Goal: Task Accomplishment & Management: Manage account settings

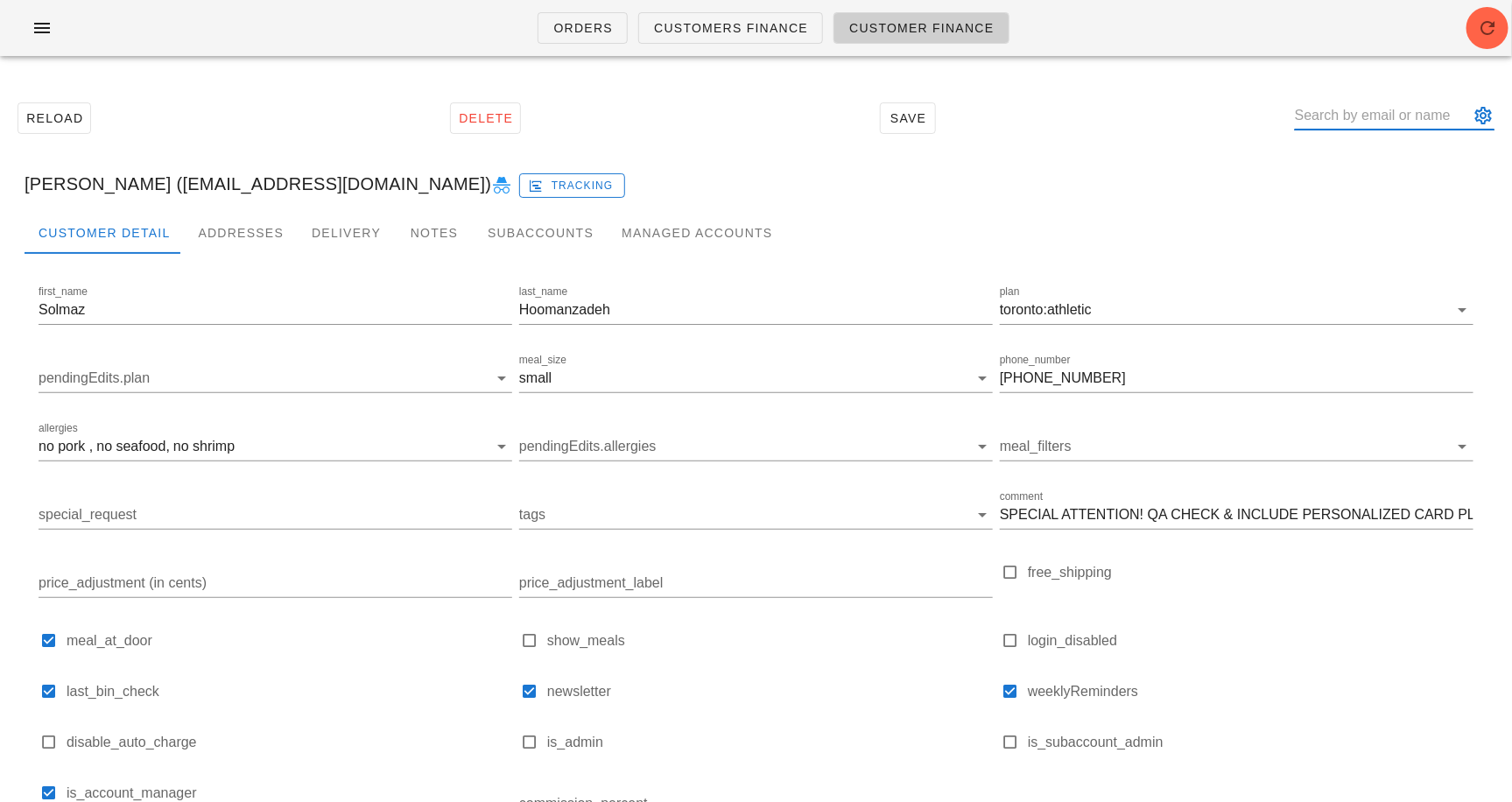
click at [1359, 128] on input "text" at bounding box center [1382, 116] width 175 height 28
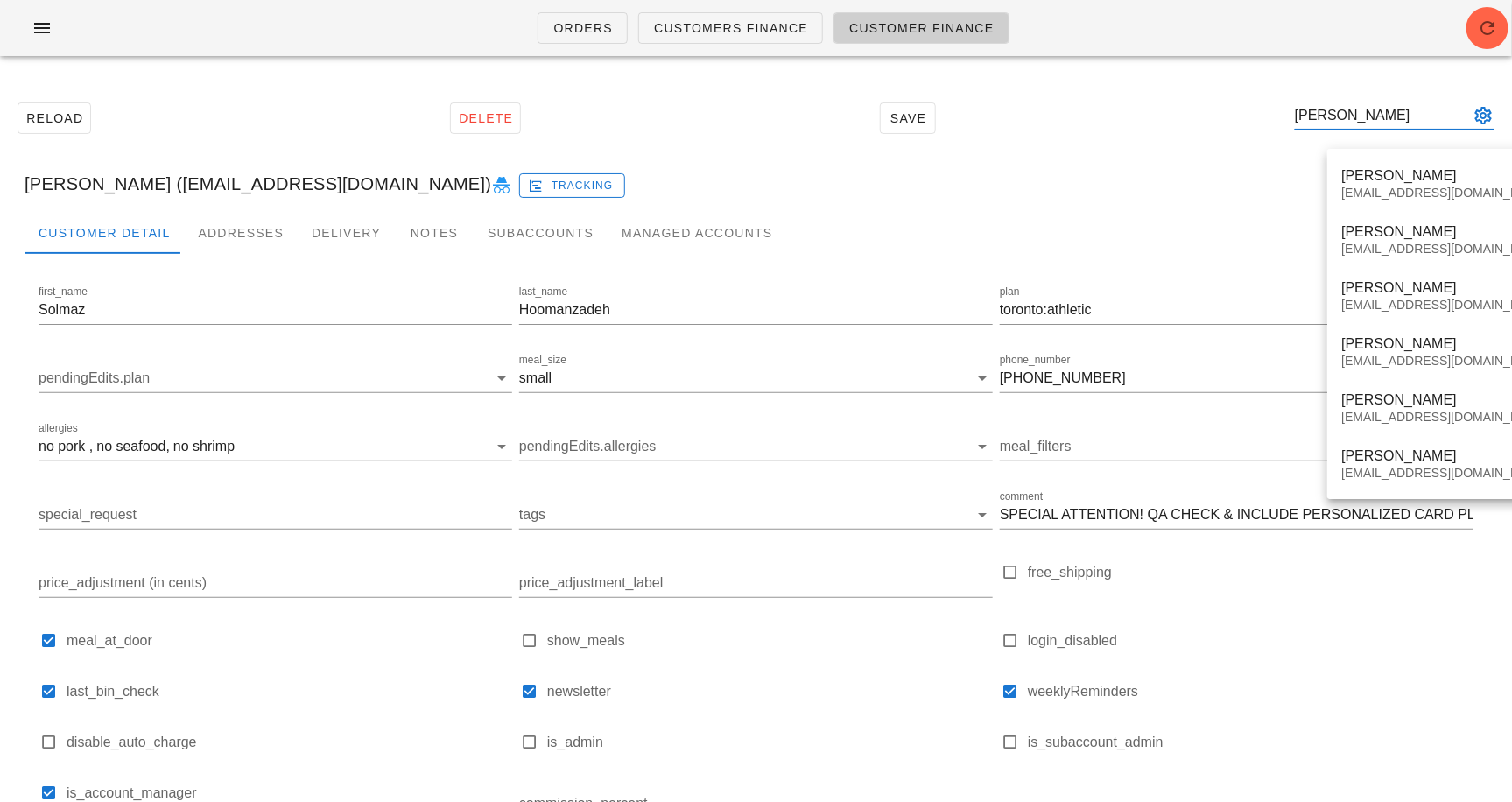
type input "michelle"
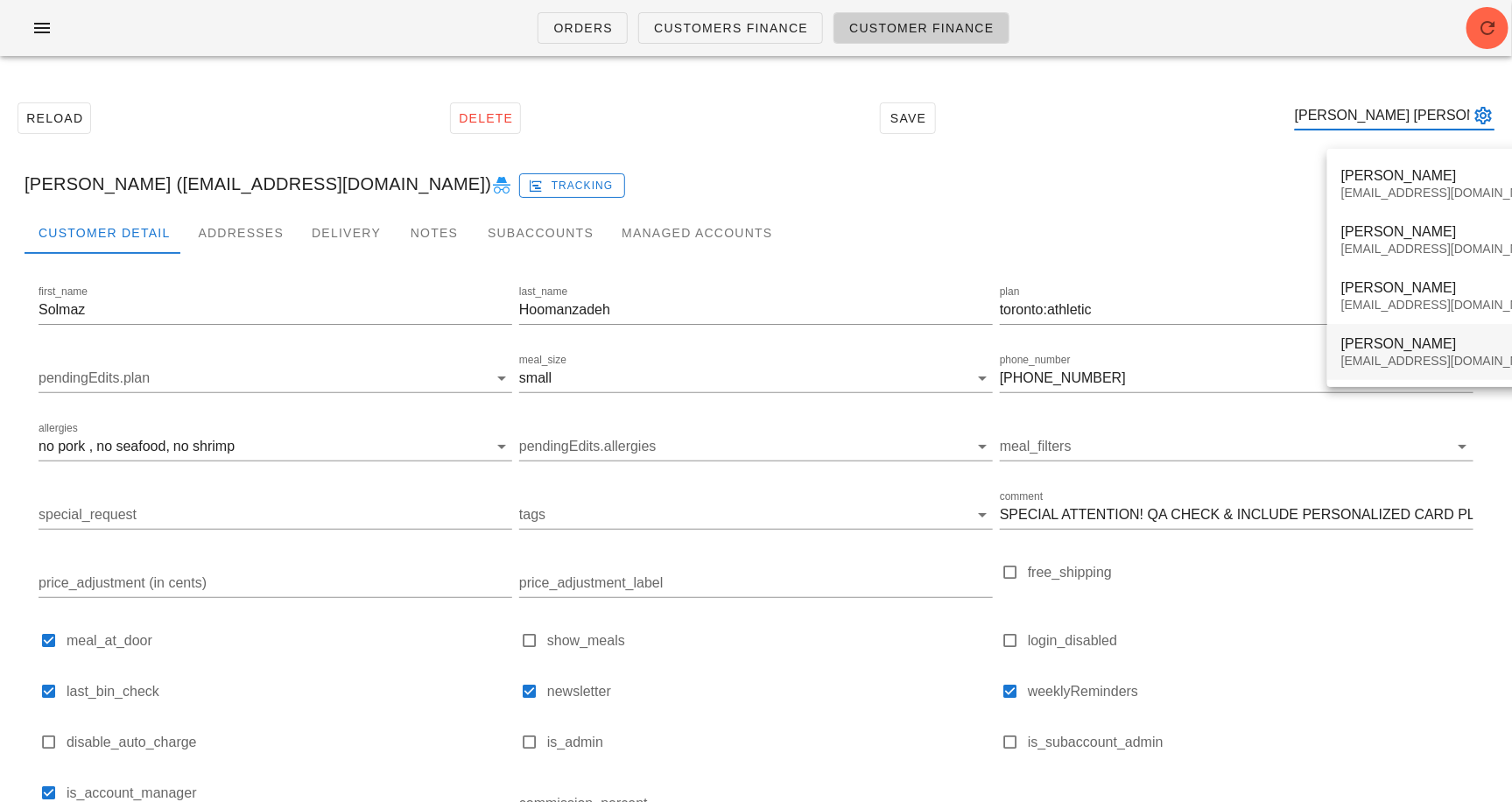
type input "michelle ml"
click at [1398, 360] on div "michmlcak@gmail.com" at bounding box center [1445, 361] width 208 height 15
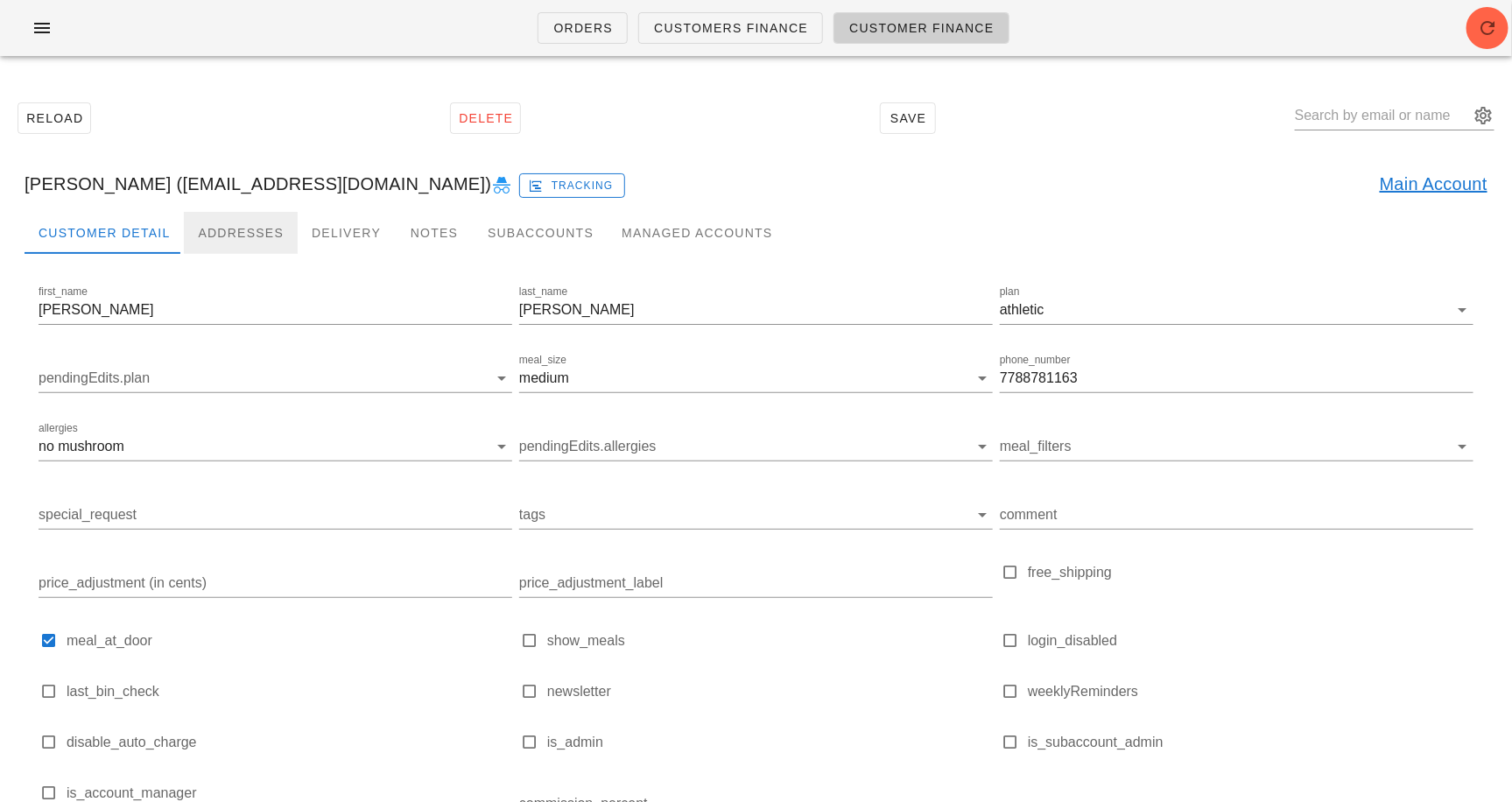
click at [247, 230] on div "Addresses" at bounding box center [241, 233] width 114 height 42
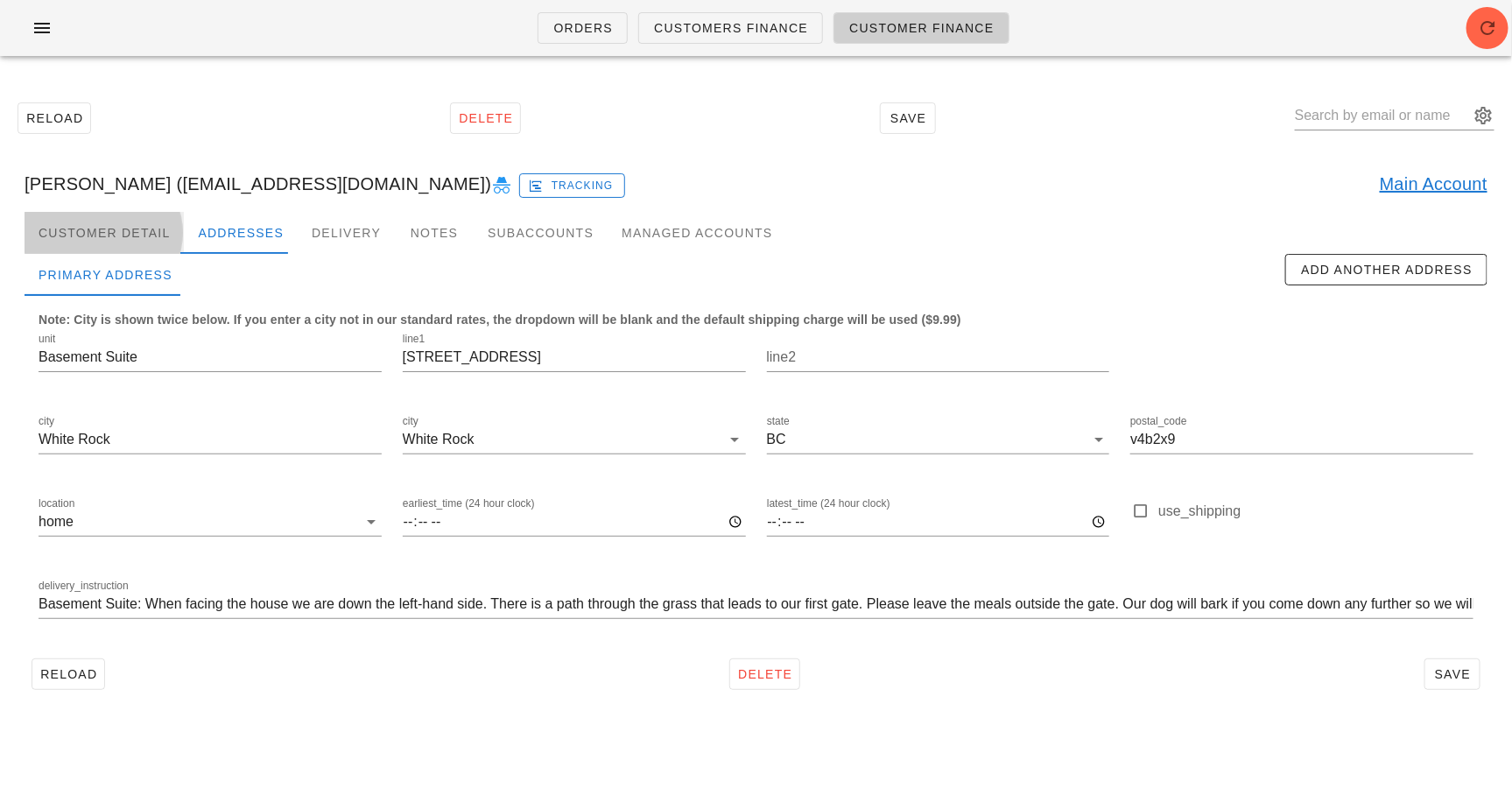
click at [124, 220] on div "Customer Detail" at bounding box center [105, 233] width 160 height 42
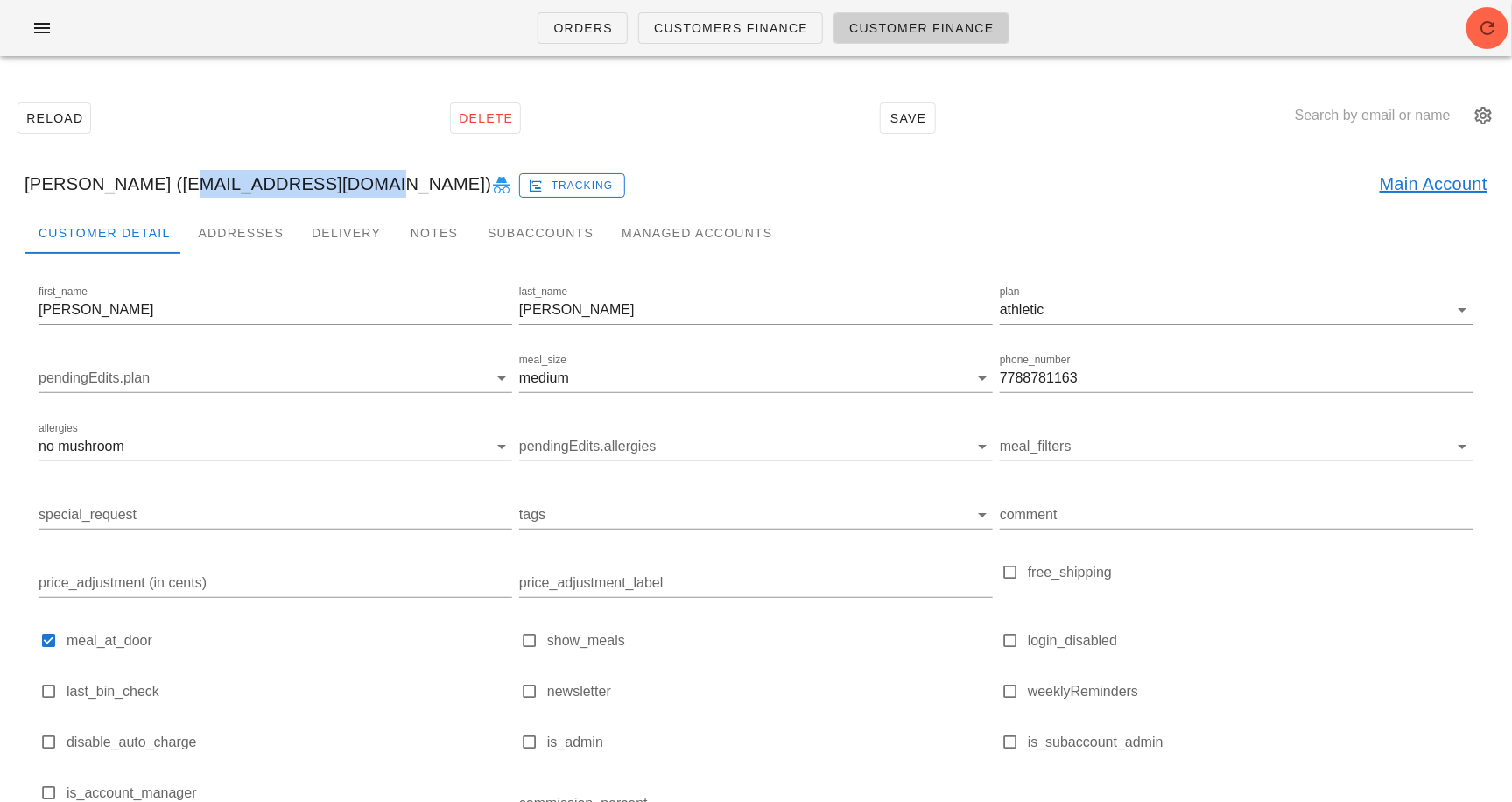
drag, startPoint x: 338, startPoint y: 180, endPoint x: 154, endPoint y: 179, distance: 184.0
click at [154, 179] on div "Michelle Mlcak (michmlcak@gmail.com) Tracking Main Account" at bounding box center [755, 184] width 1491 height 56
copy div "michmlcak@gmail.com"
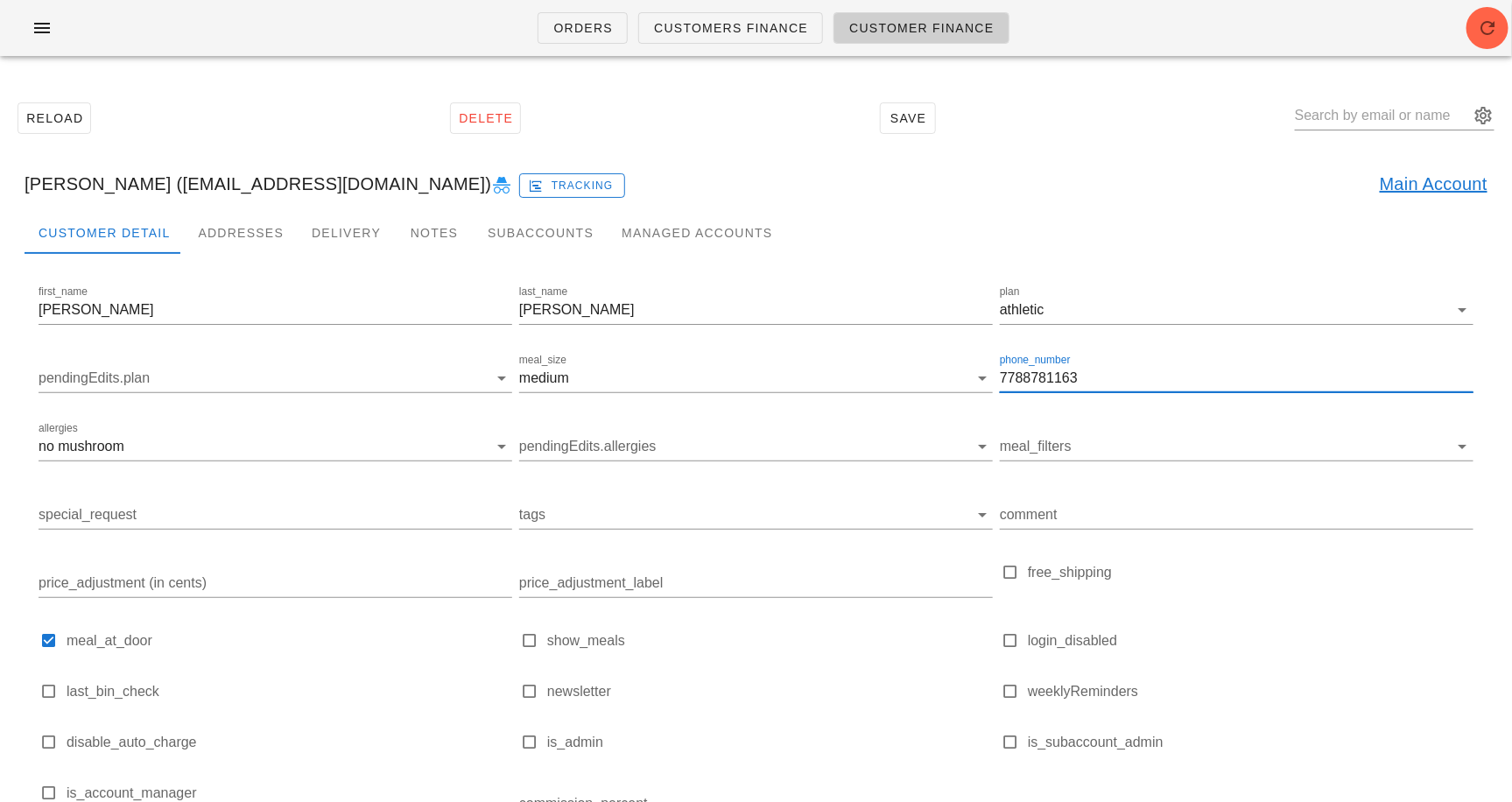
click at [1095, 378] on input "7788781163" at bounding box center [1237, 378] width 474 height 28
paste input "604-816-6006."
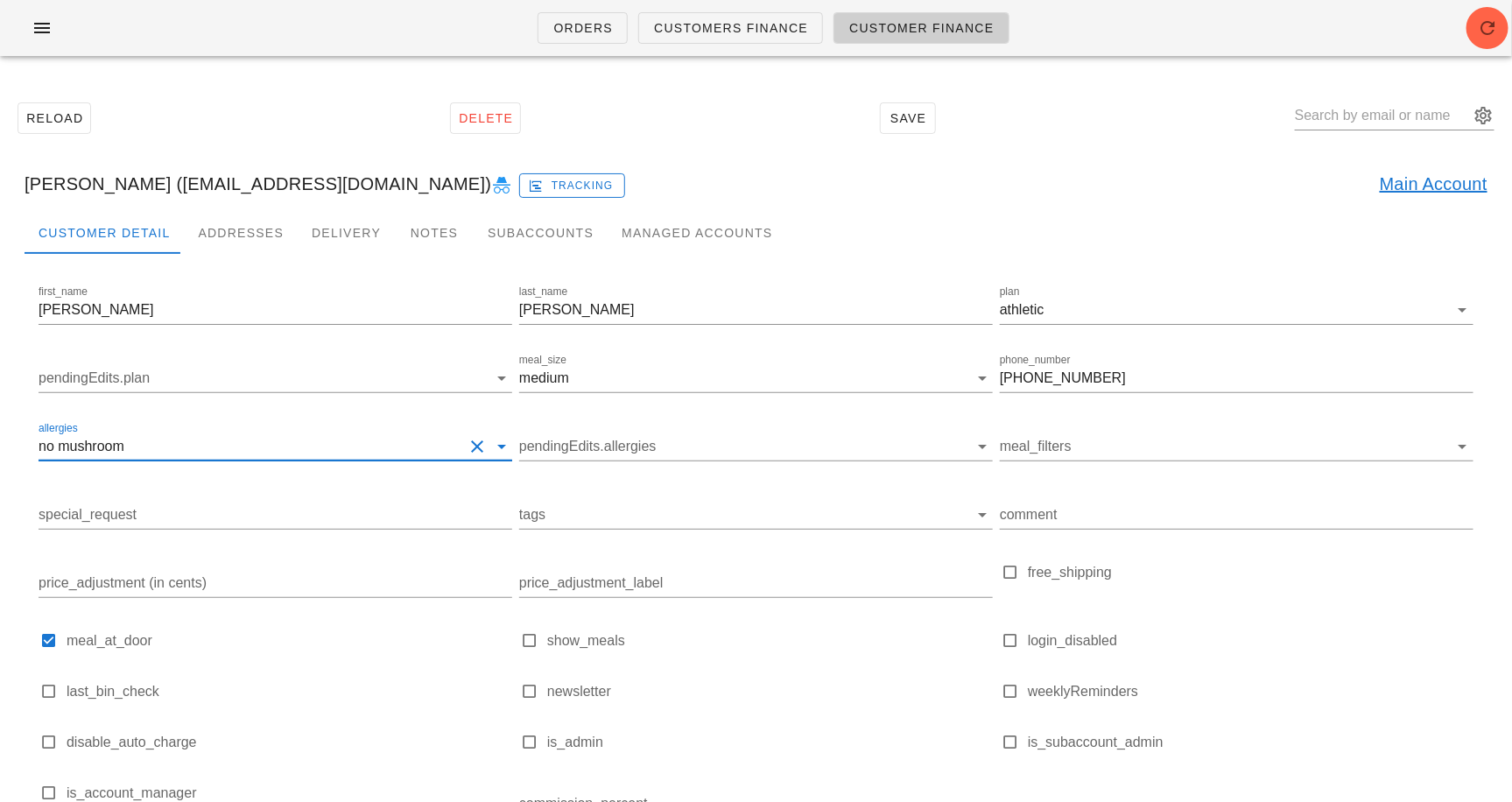
click at [179, 449] on input "allergies" at bounding box center [295, 446] width 335 height 28
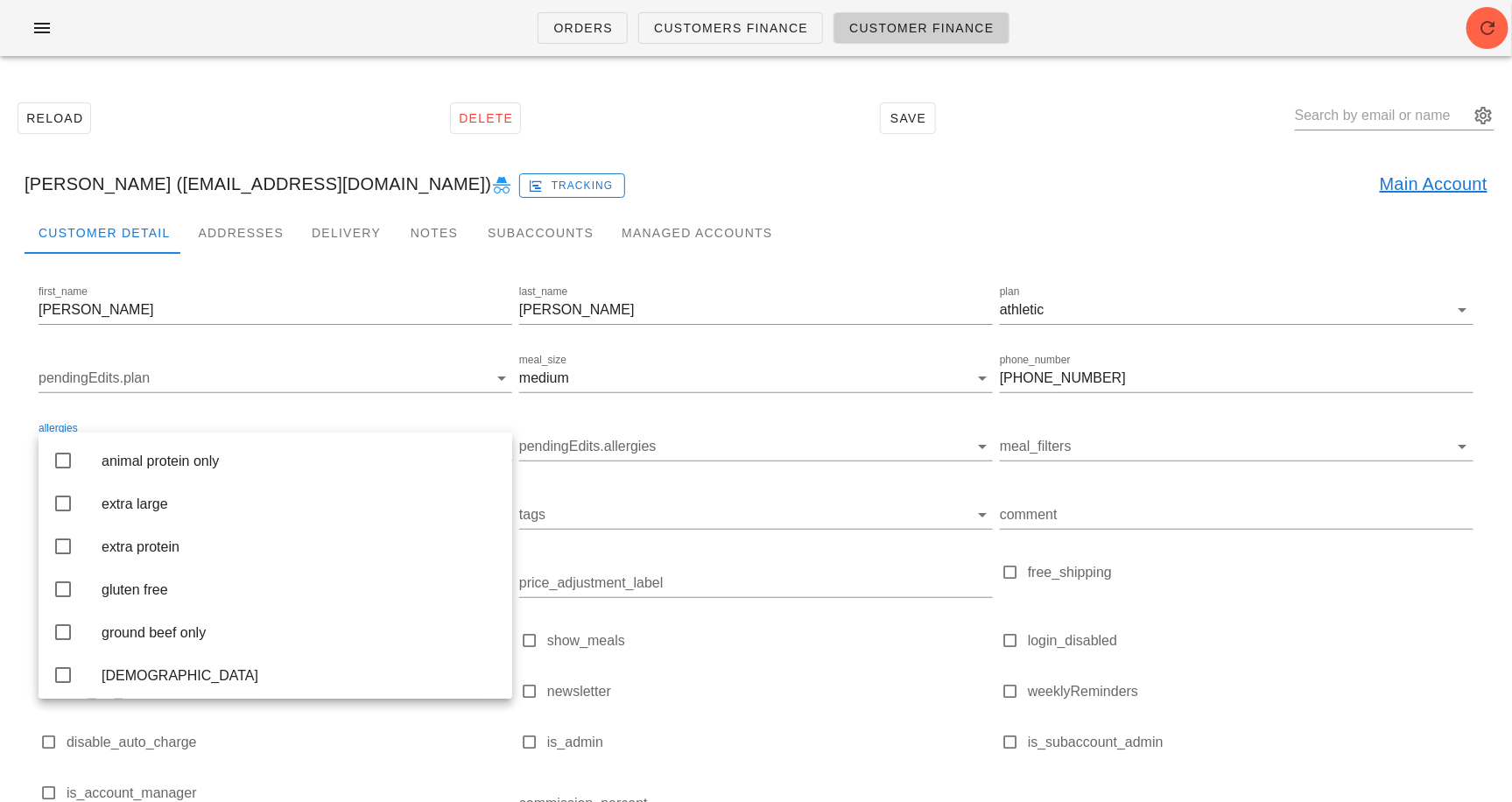
click at [432, 415] on div "allergies no mushroom" at bounding box center [275, 449] width 480 height 68
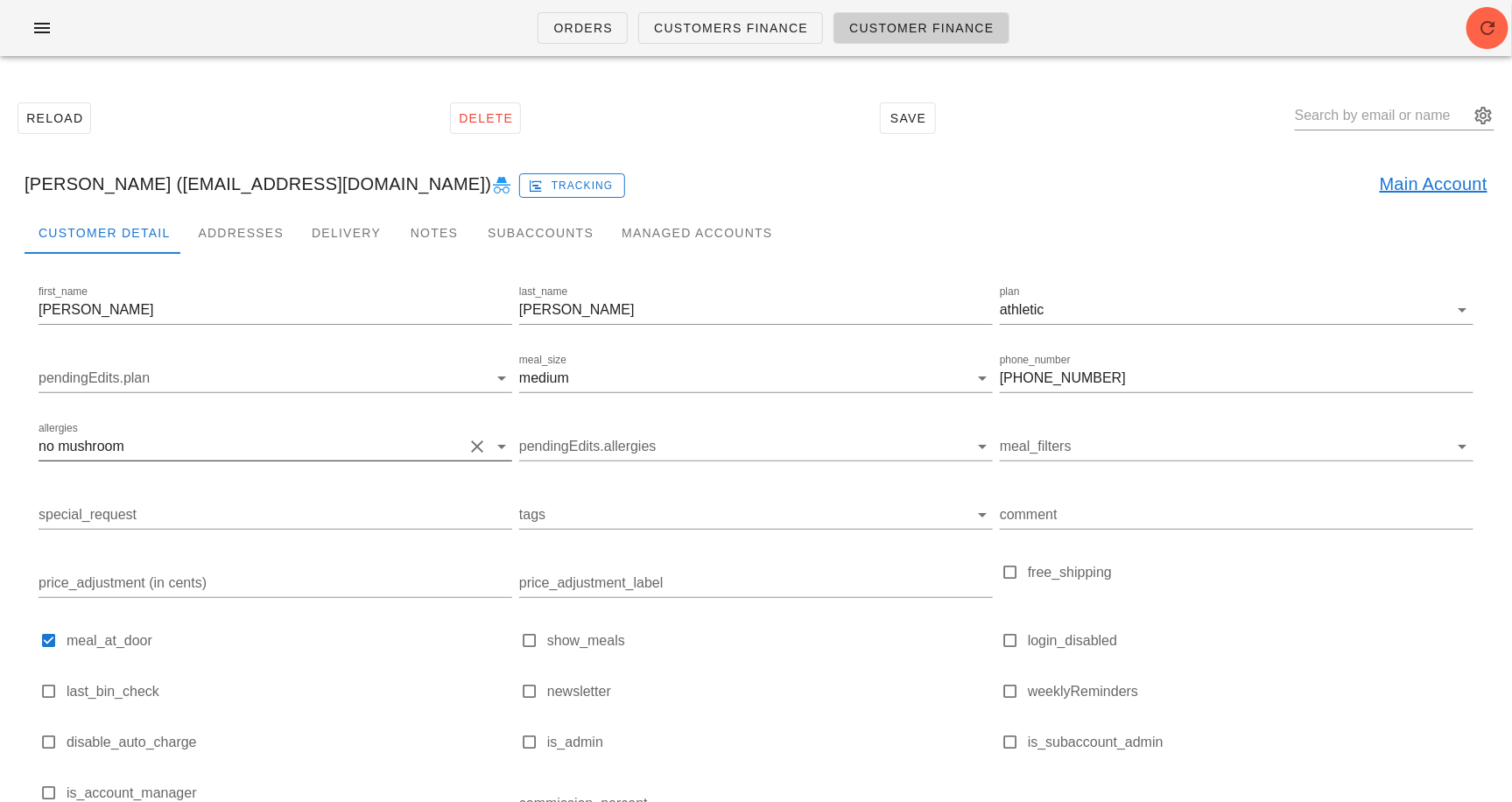
click at [480, 450] on button "Clear allergies" at bounding box center [477, 446] width 21 height 21
click at [229, 224] on div "Addresses" at bounding box center [241, 233] width 114 height 42
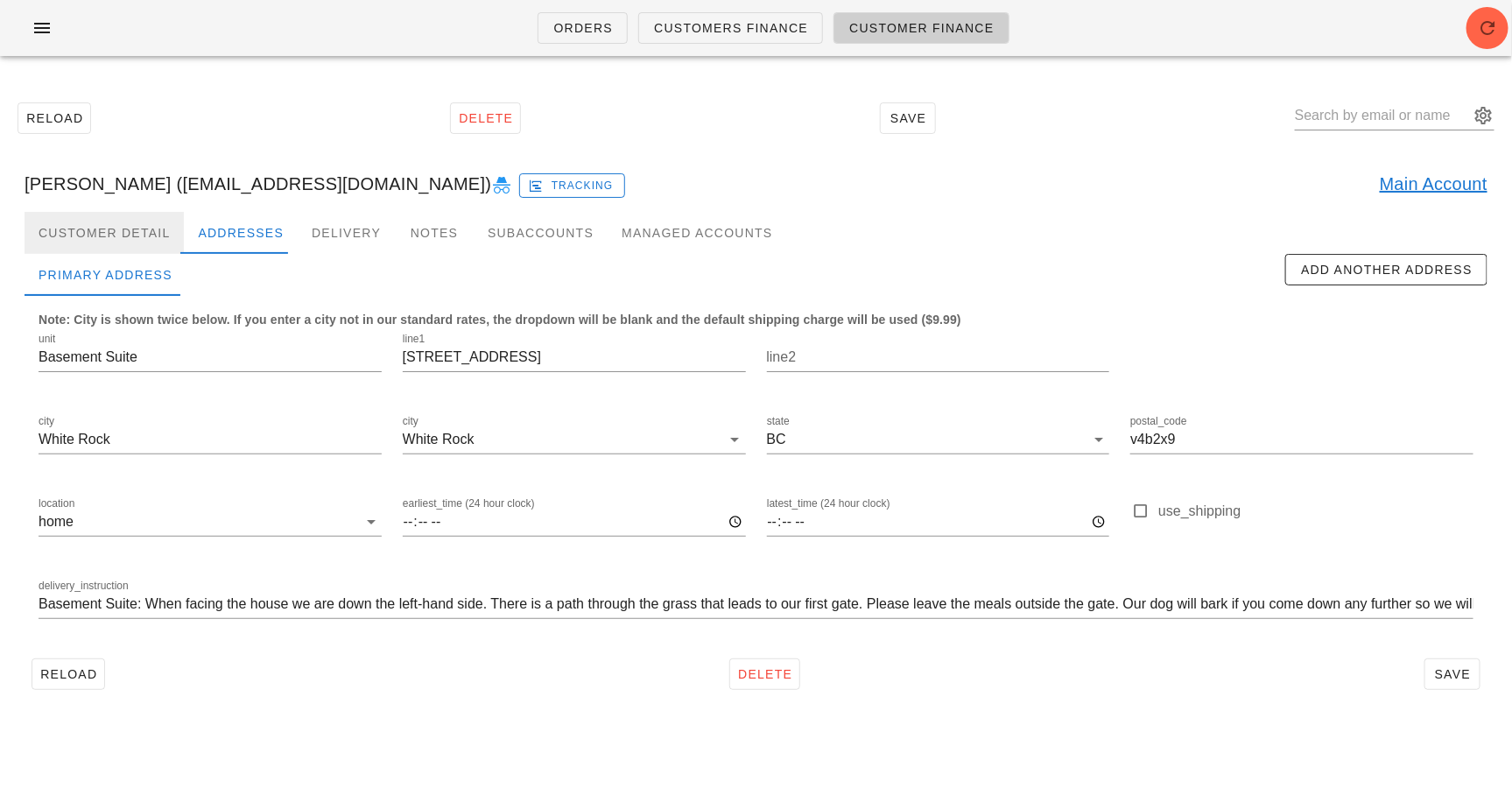
click at [141, 229] on div "Customer Detail" at bounding box center [105, 233] width 160 height 42
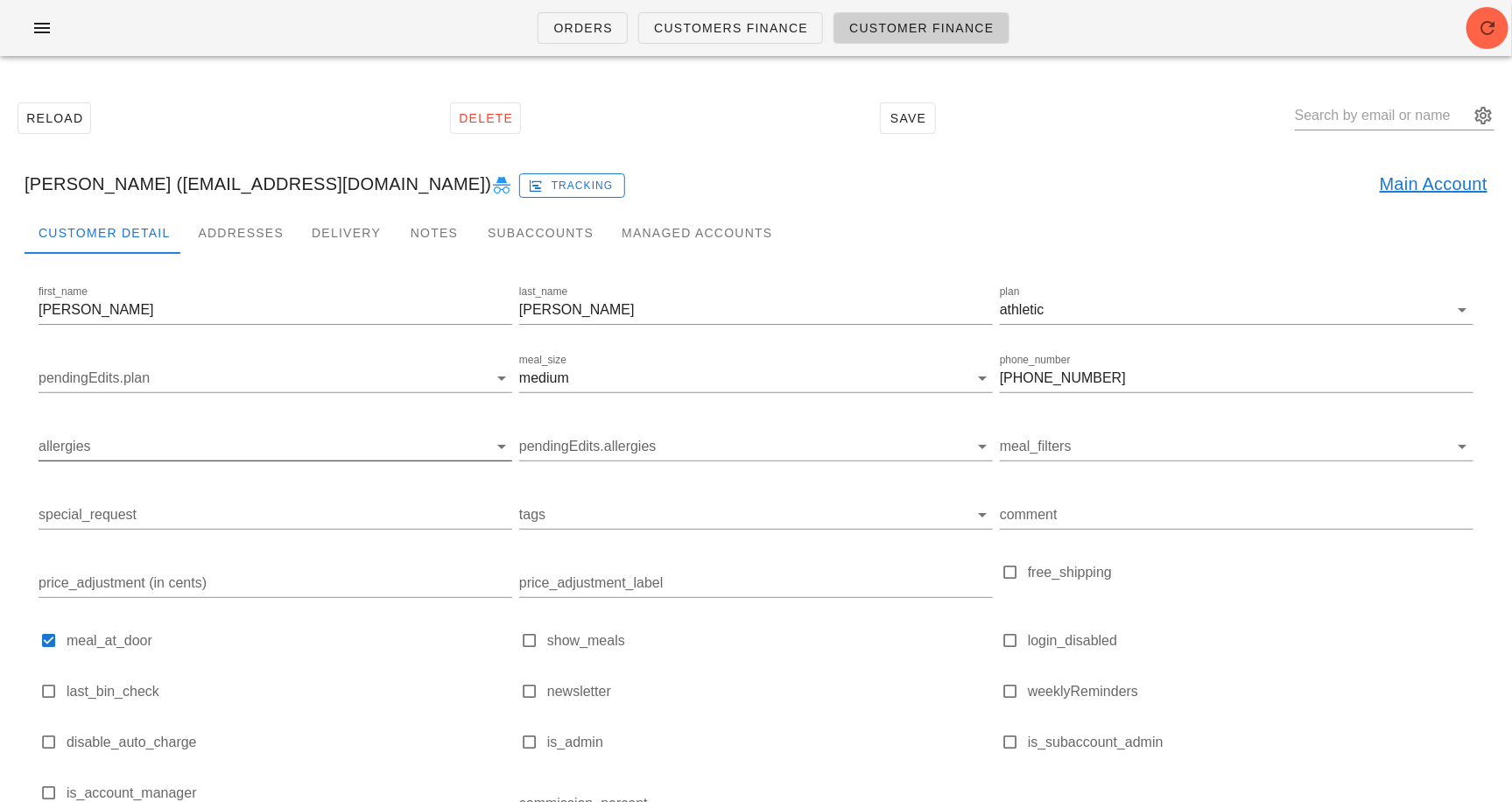
scroll to position [164, 0]
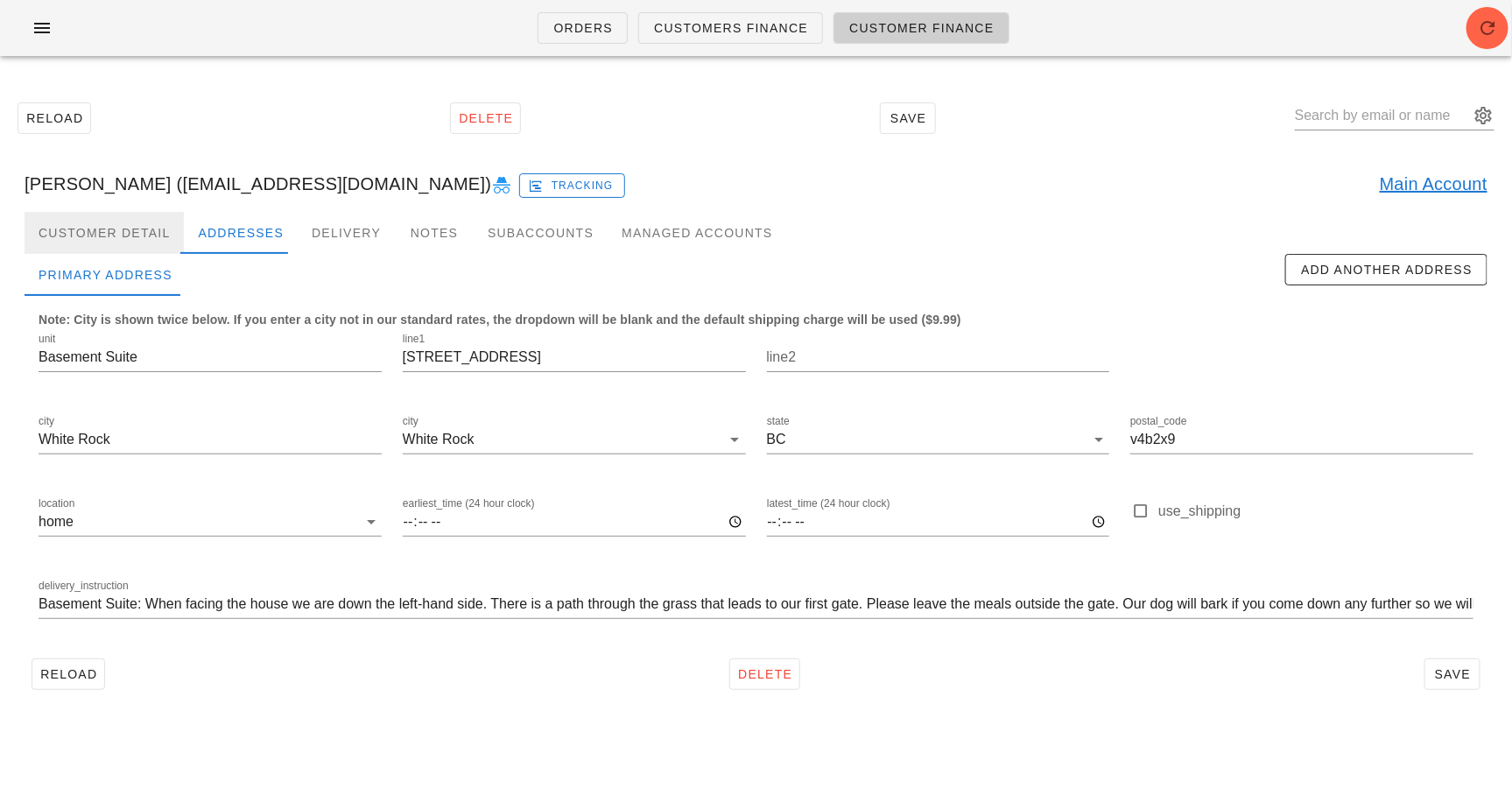
click at [106, 223] on div "Customer Detail" at bounding box center [105, 233] width 160 height 42
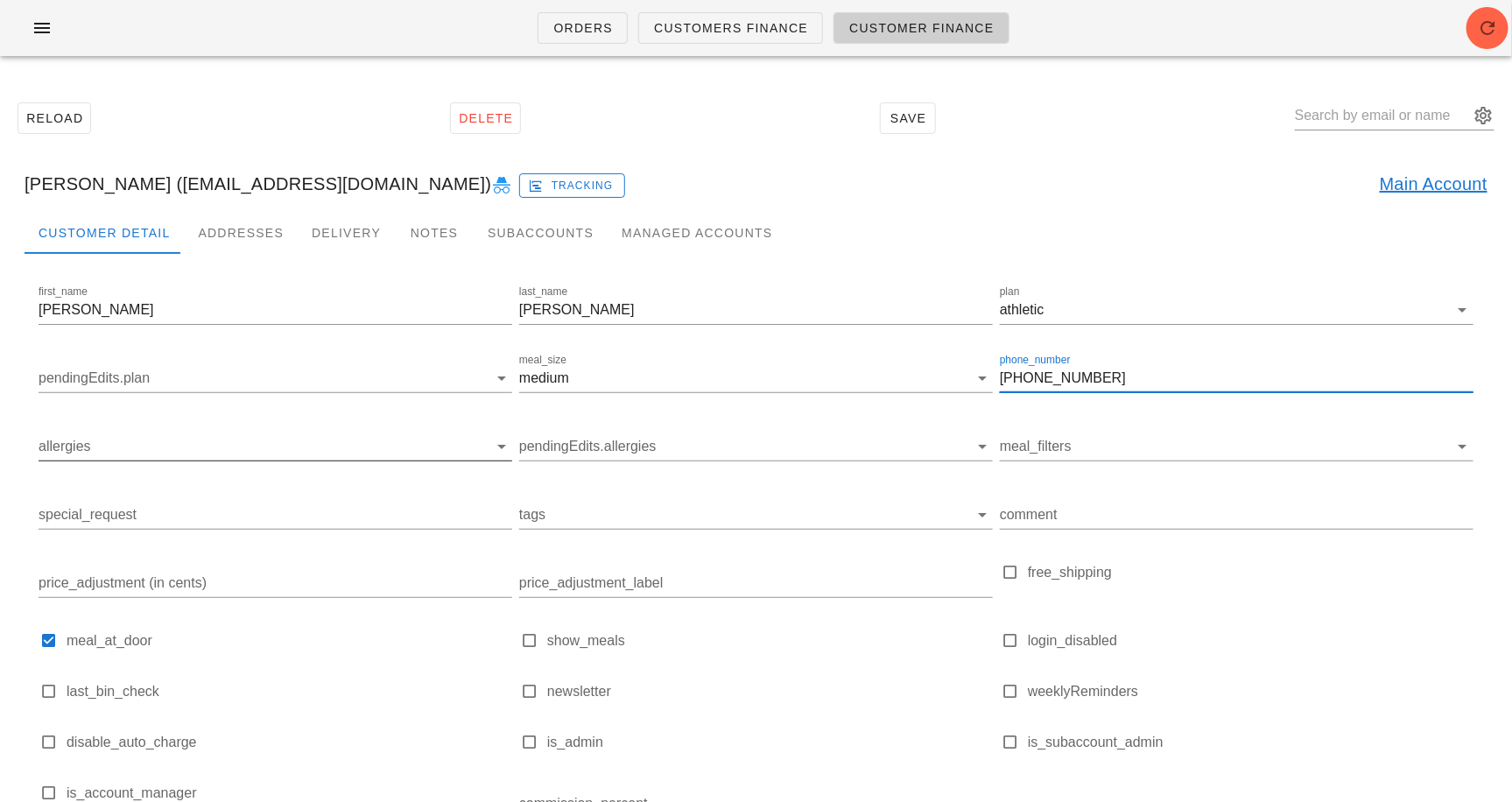
click at [1063, 382] on input "604-816-6006" at bounding box center [1237, 378] width 474 height 28
type input "778-878-1163"
click at [972, 243] on div "Customer Detail Addresses Delivery Notes Subaccounts Managed Accounts" at bounding box center [756, 233] width 1463 height 42
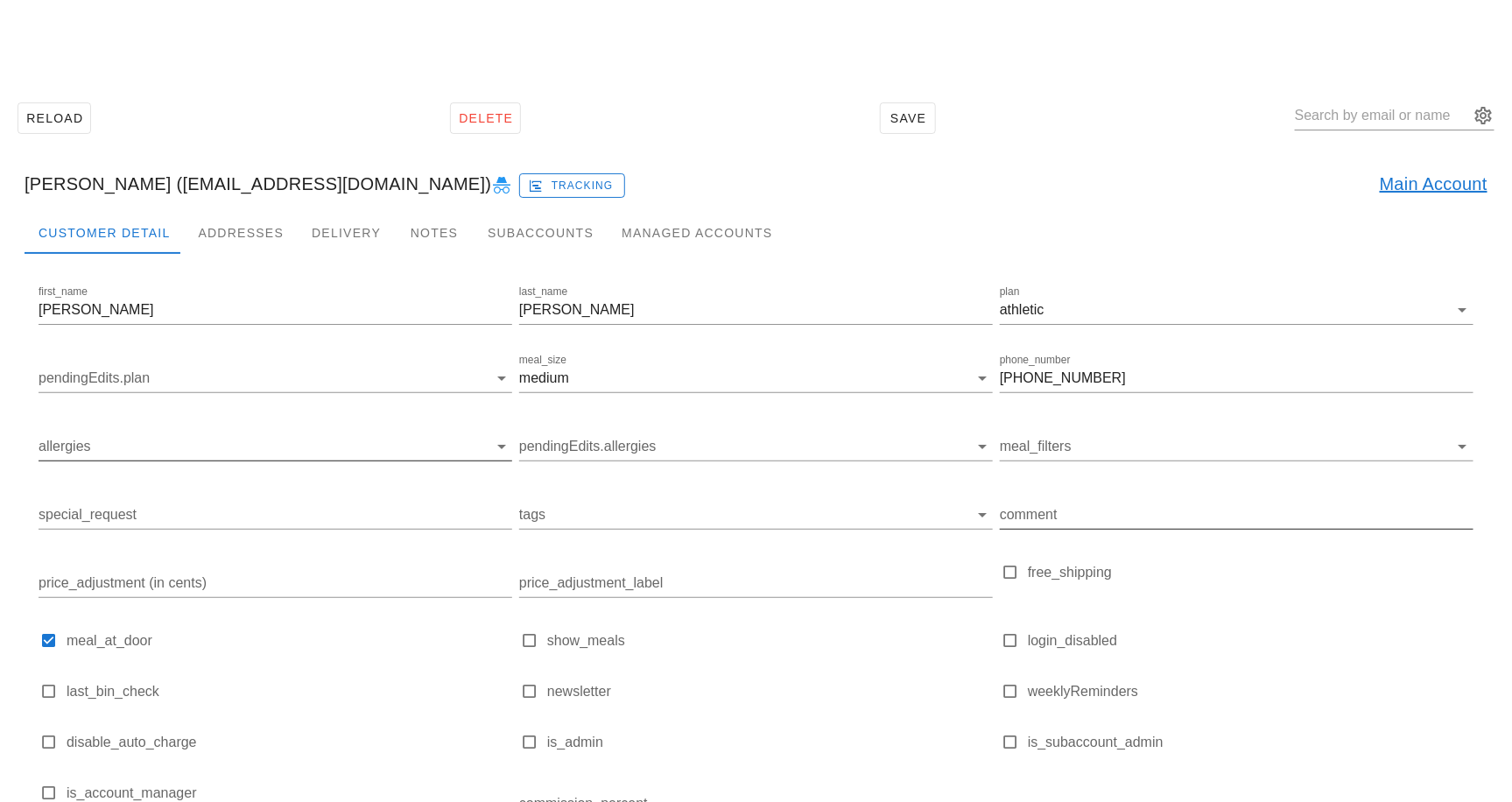
scroll to position [164, 0]
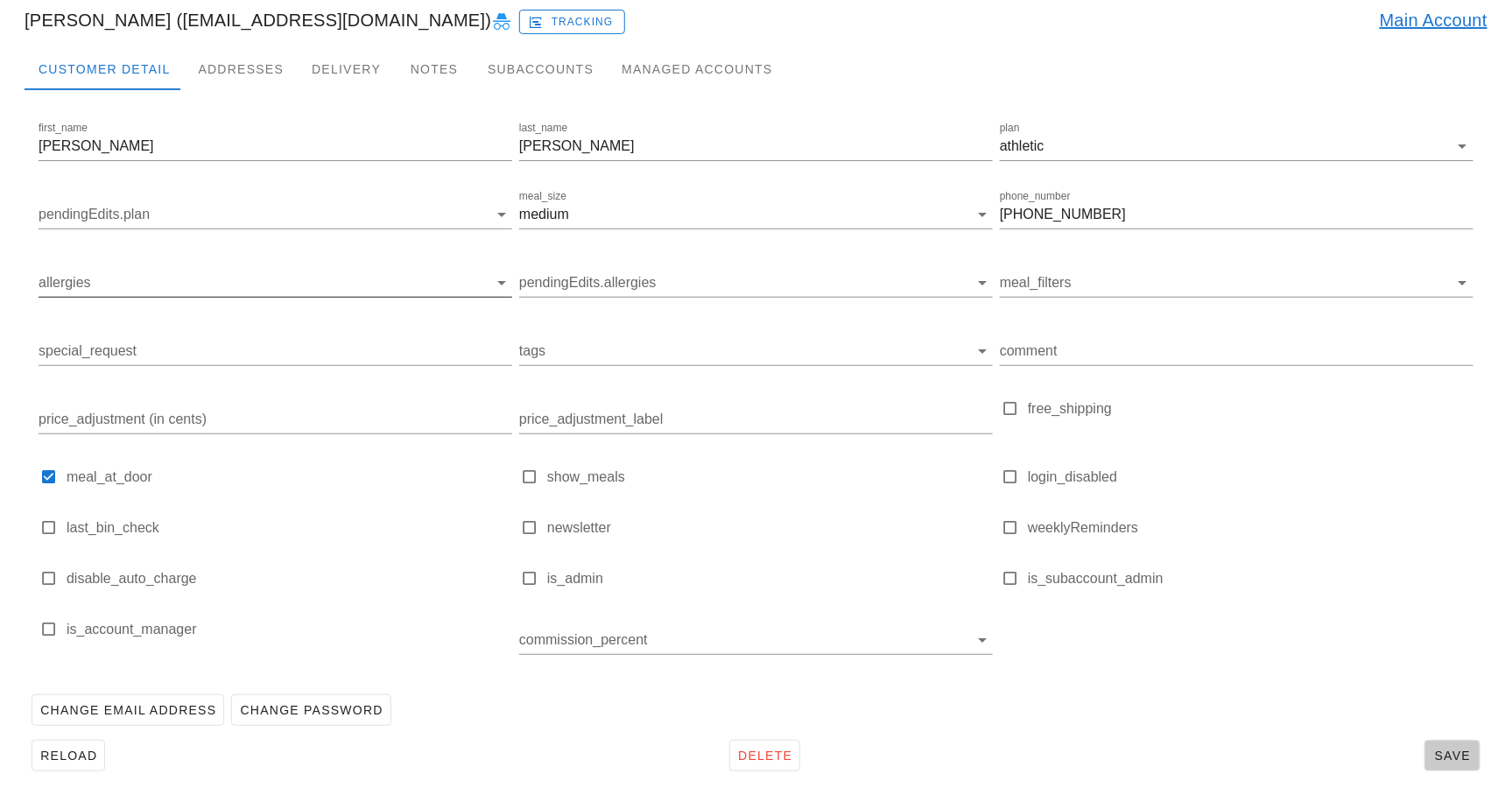
click at [1442, 763] on button "Save" at bounding box center [1452, 756] width 56 height 31
click at [944, 196] on div "meal_size medium" at bounding box center [756, 219] width 474 height 58
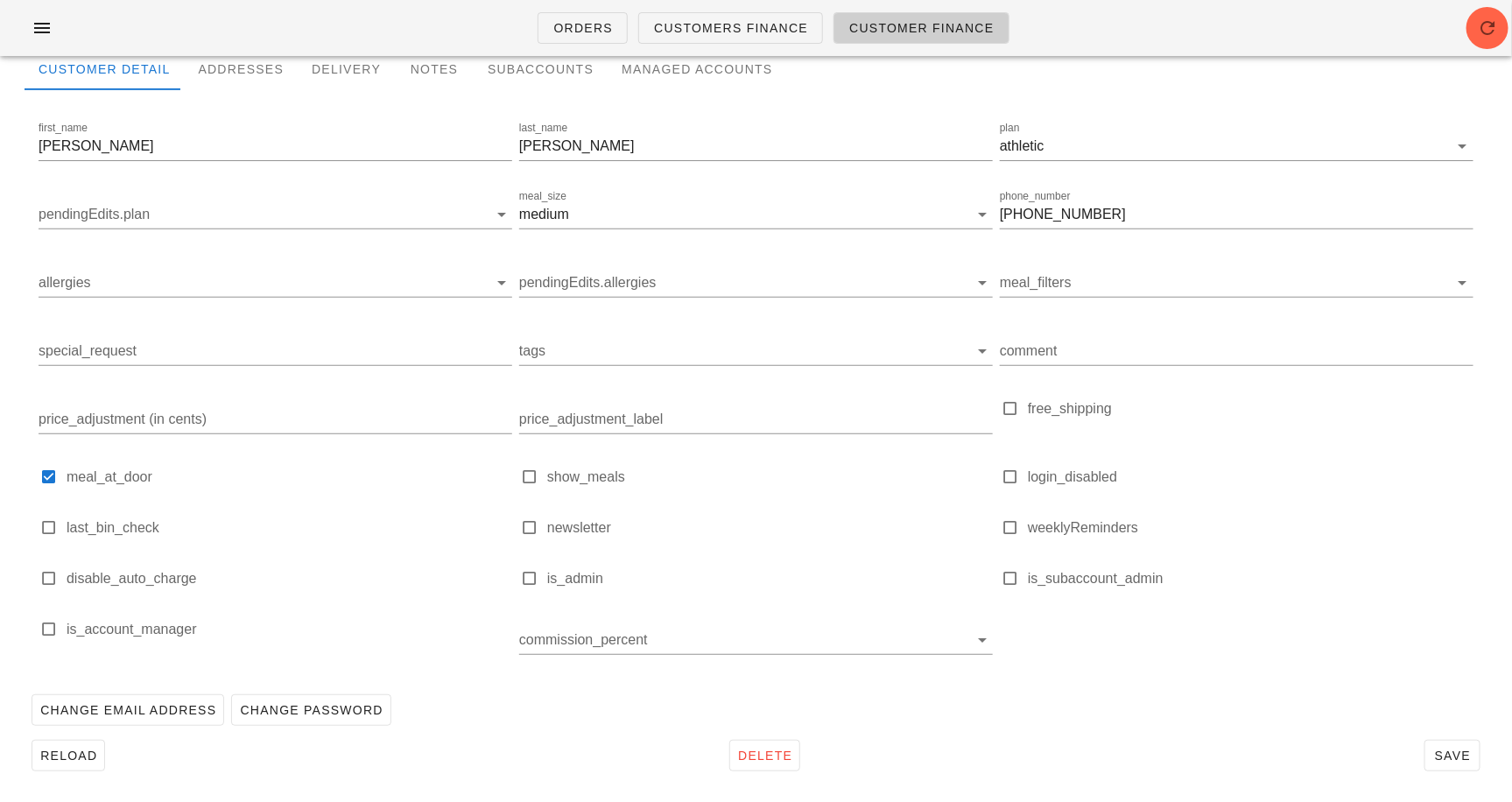
scroll to position [0, 0]
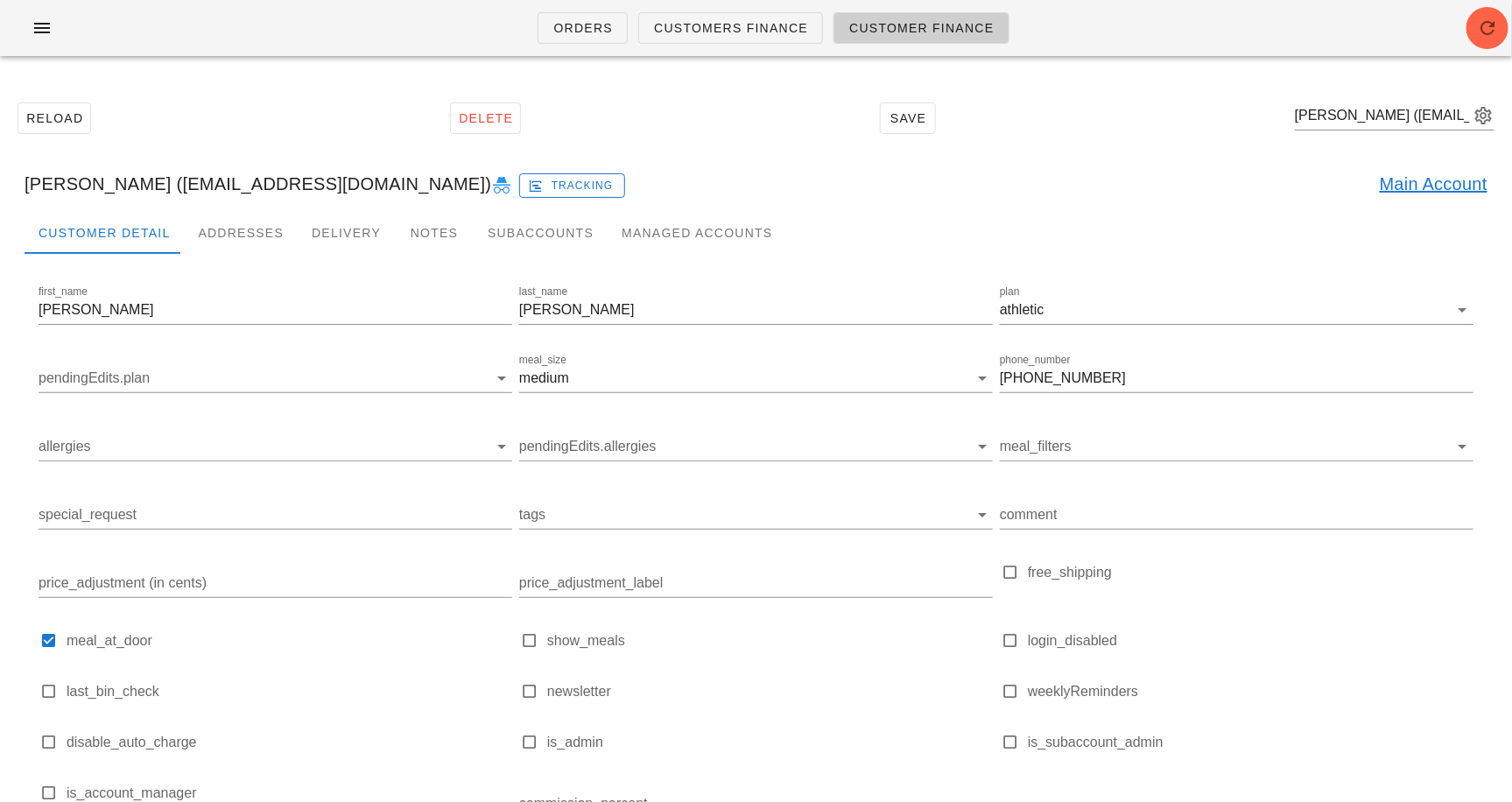
click at [28, 7] on div "Orders Customers Finance Customer Finance" at bounding box center [756, 28] width 1512 height 56
click at [34, 23] on icon "button" at bounding box center [41, 28] width 21 height 21
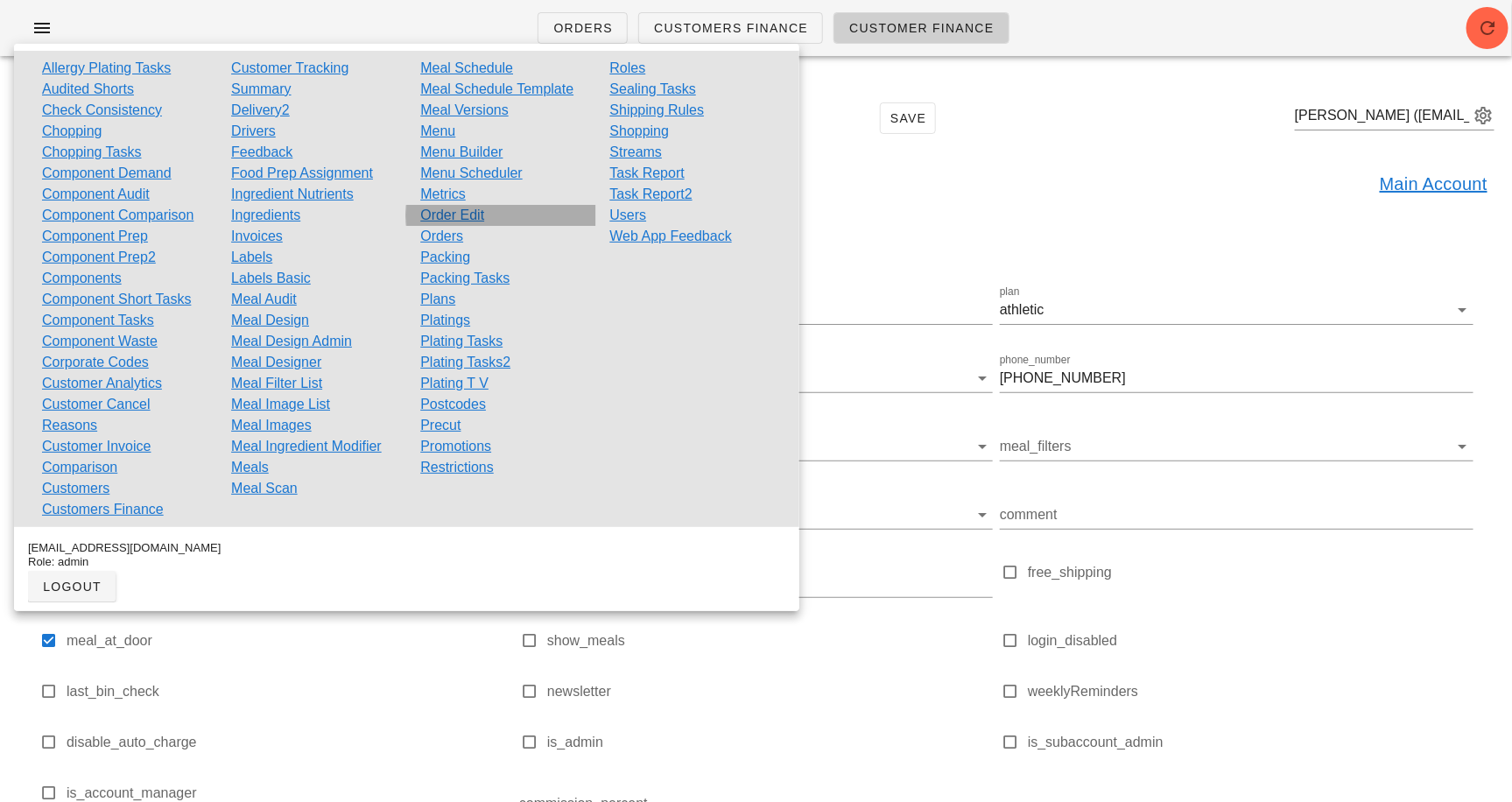
click at [478, 216] on link "Order Edit" at bounding box center [453, 215] width 64 height 21
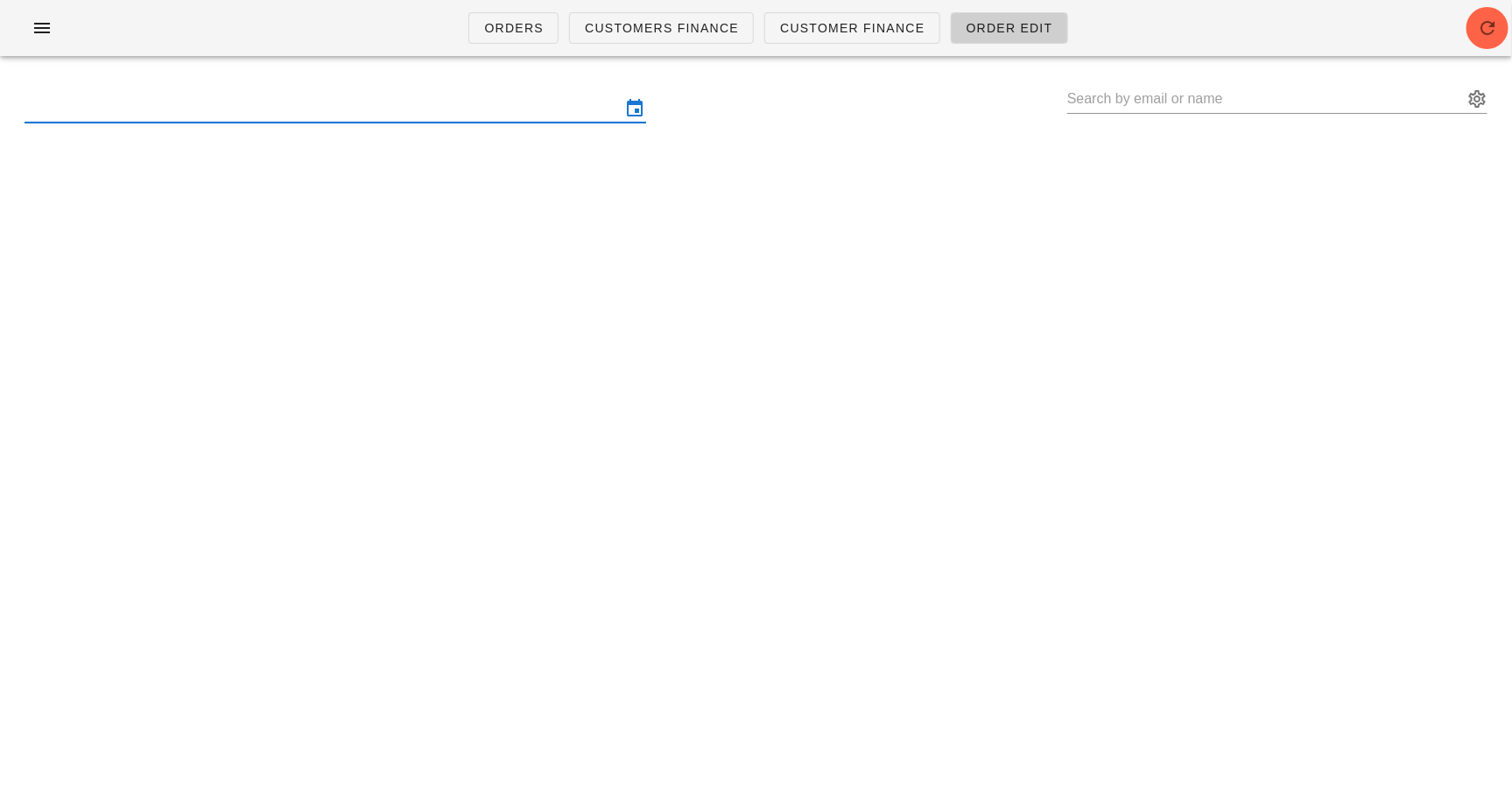
click at [254, 111] on input "text" at bounding box center [323, 108] width 597 height 28
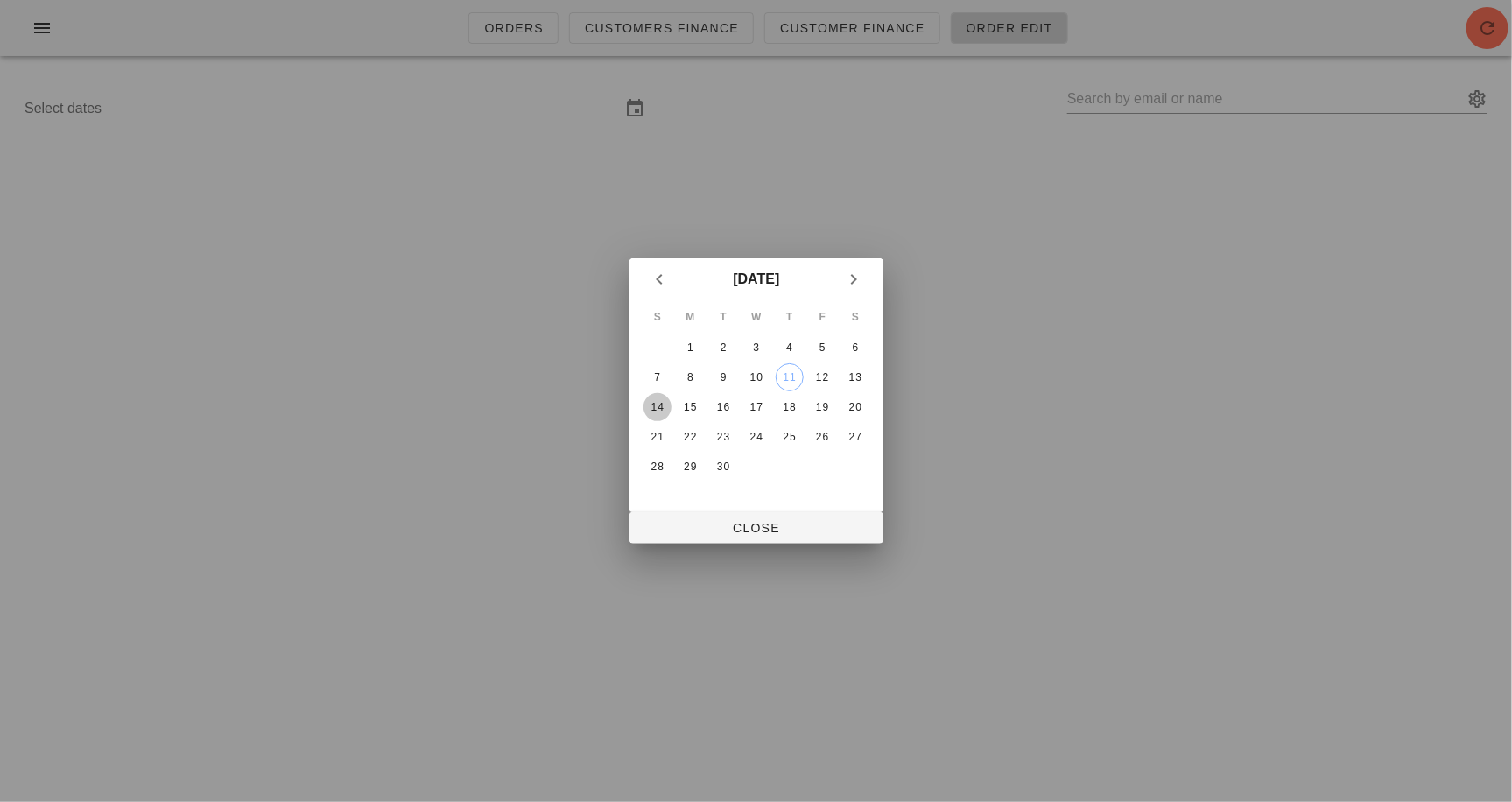
click at [665, 397] on button "14" at bounding box center [657, 407] width 28 height 28
click at [739, 530] on span "Close" at bounding box center [757, 527] width 226 height 14
type input "[DATE] - [DATE]"
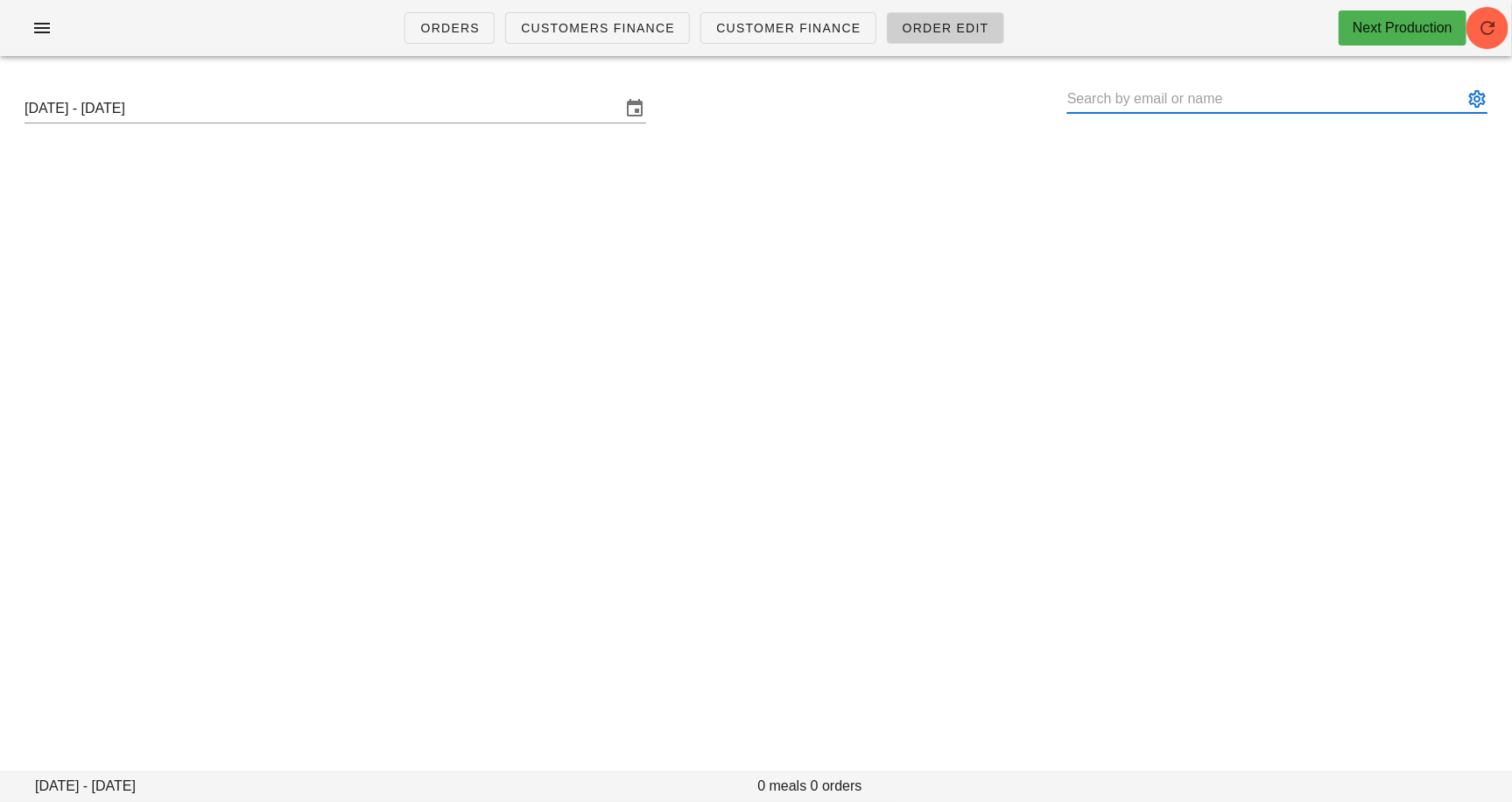
click at [1206, 96] on input "text" at bounding box center [1265, 98] width 396 height 28
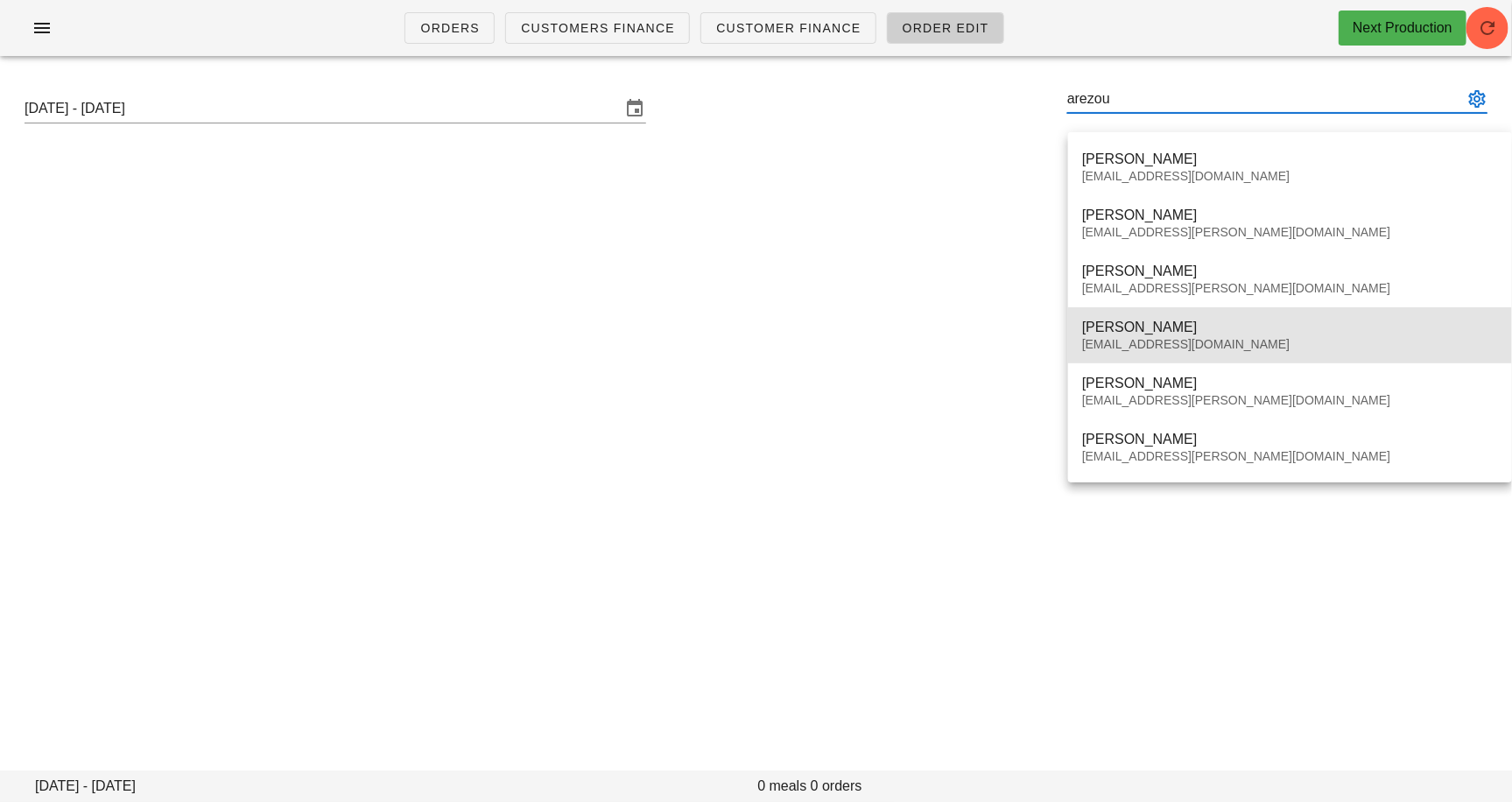
click at [1167, 348] on div "amarzara@hotmail.com" at bounding box center [1290, 345] width 416 height 15
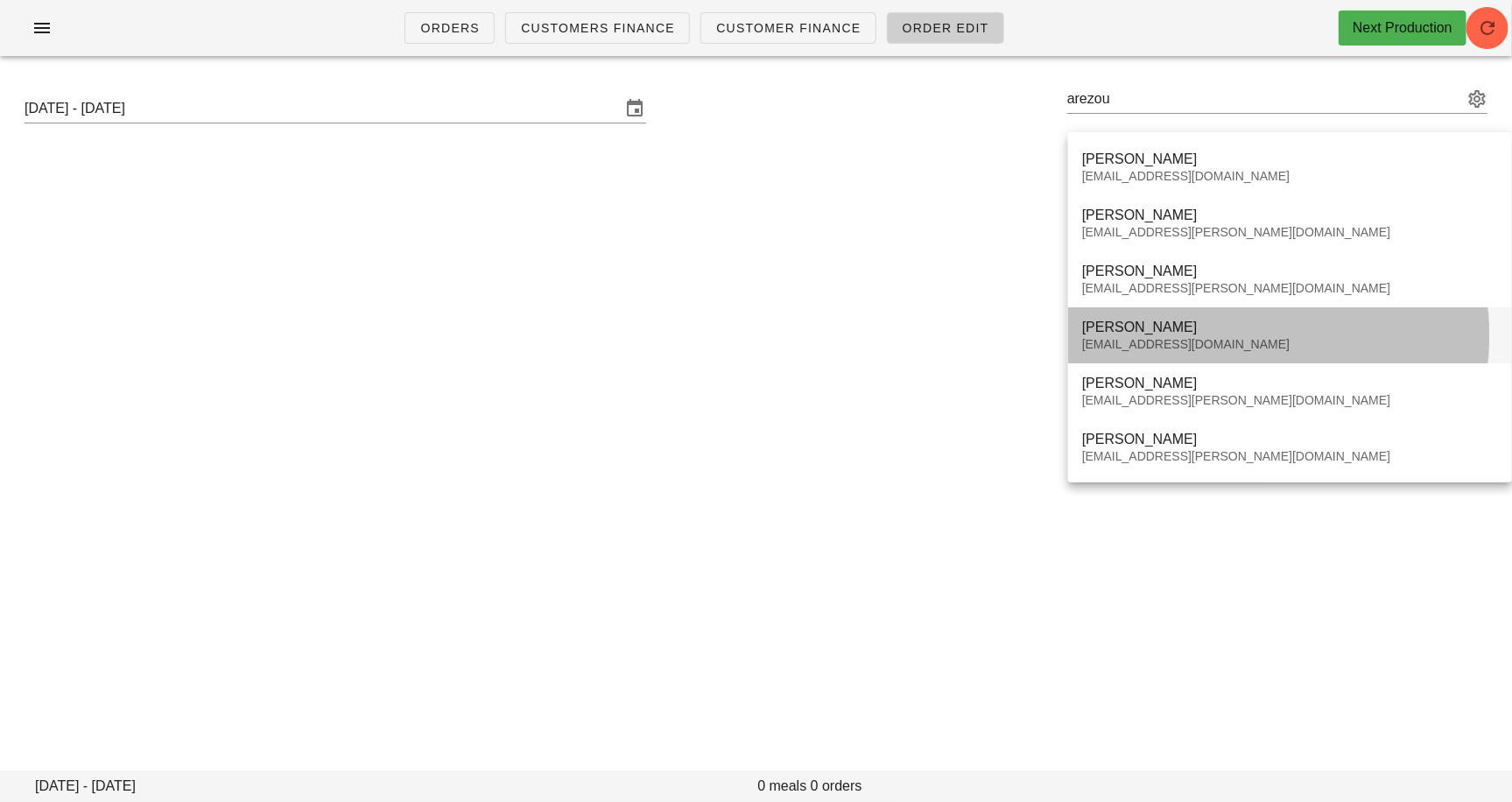
type input "Arezou Marzara (amarzara@hotmail.com)"
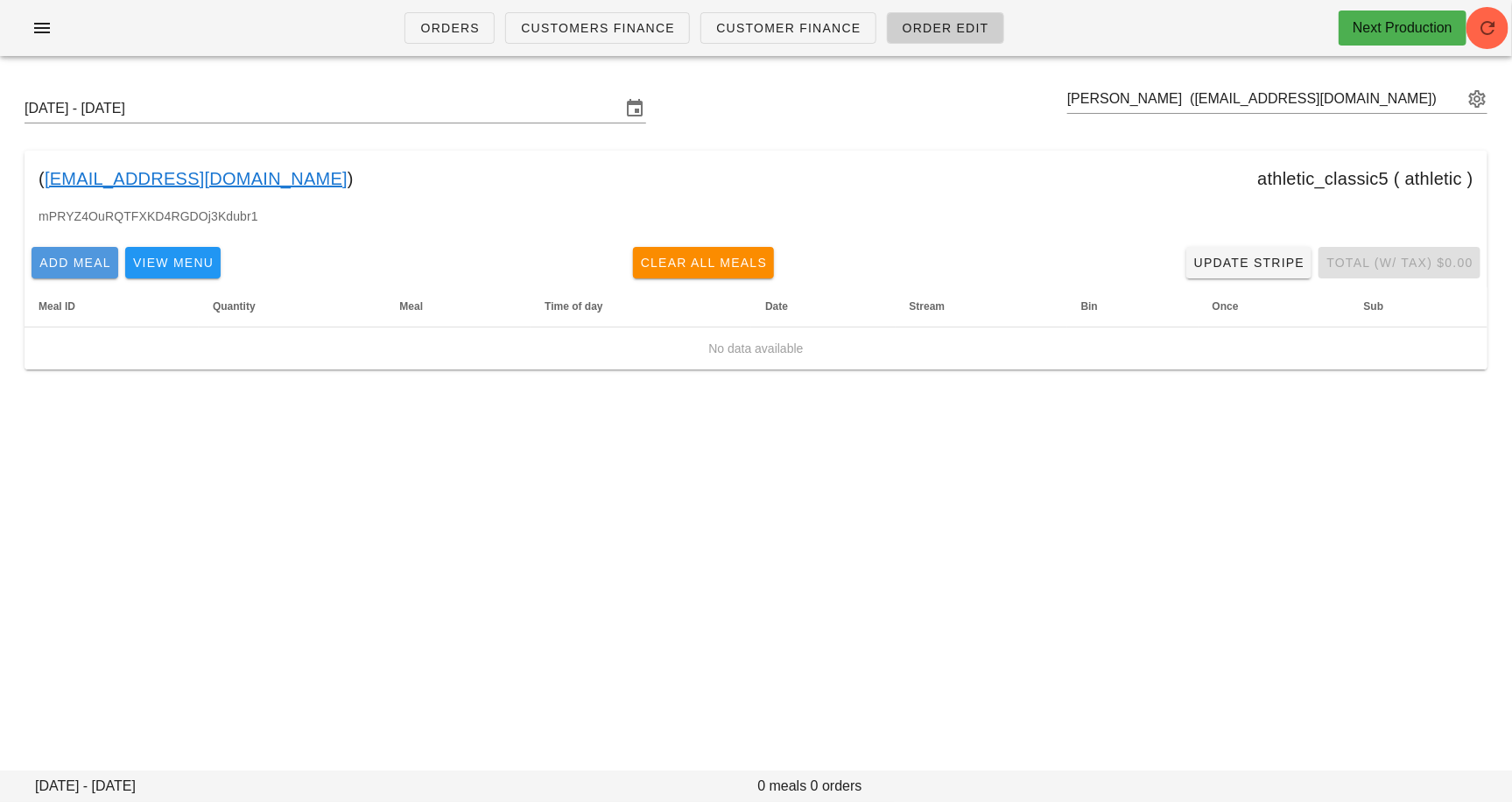
click at [80, 265] on span "Add Meal" at bounding box center [74, 262] width 73 height 14
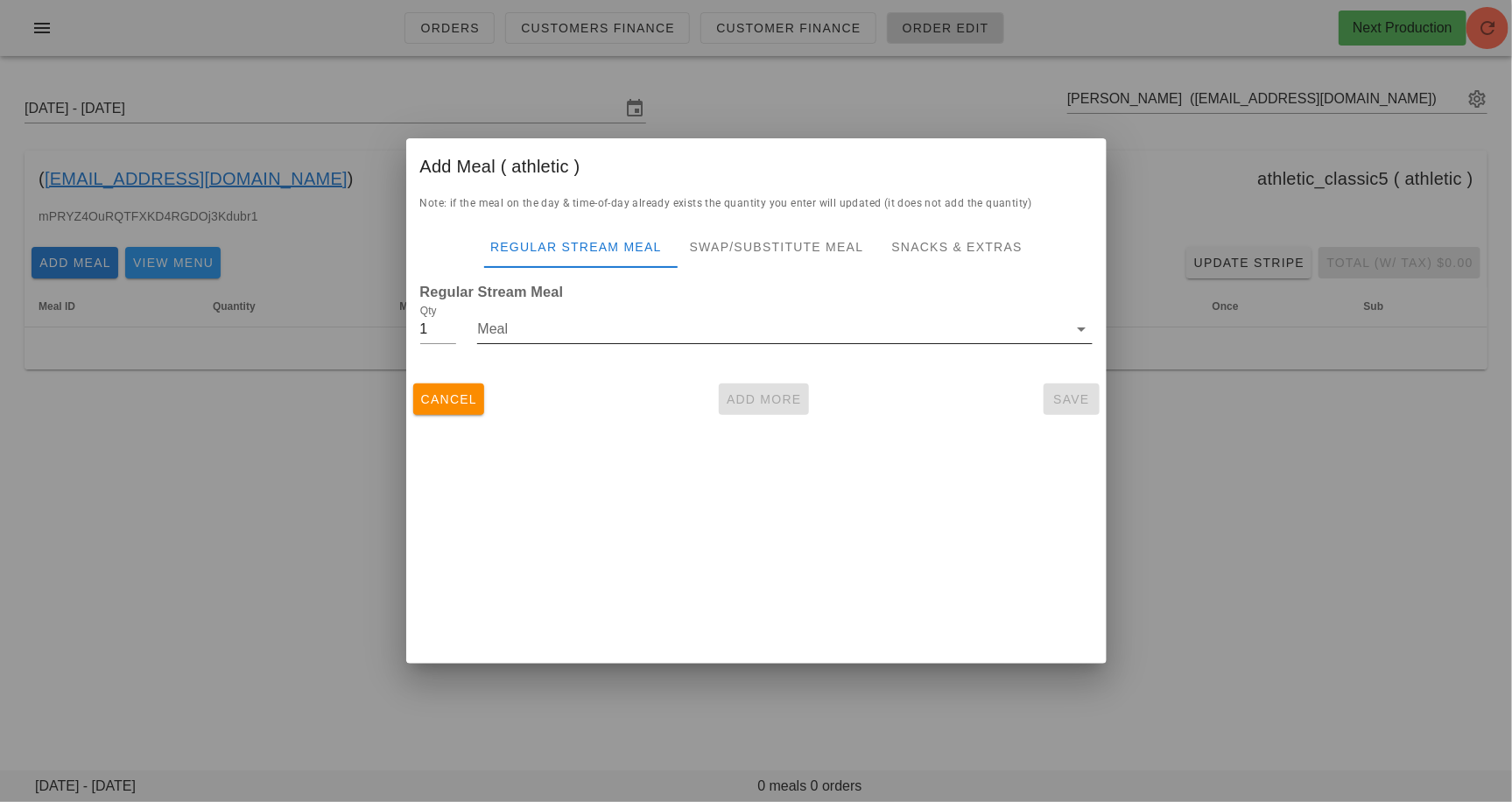
click at [553, 333] on input "Meal" at bounding box center [773, 329] width 591 height 28
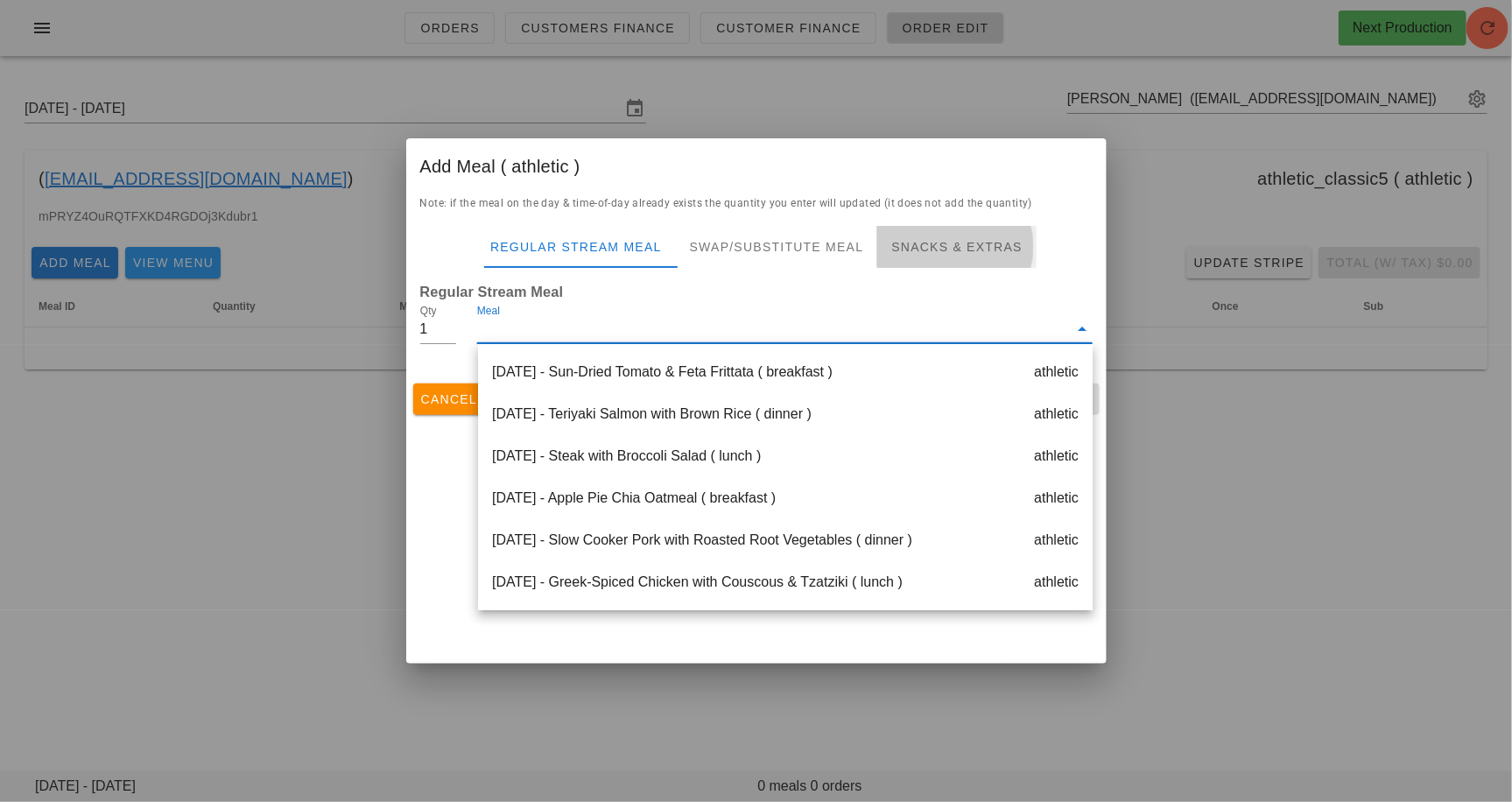
click at [932, 244] on div "Snacks & Extras" at bounding box center [956, 247] width 159 height 42
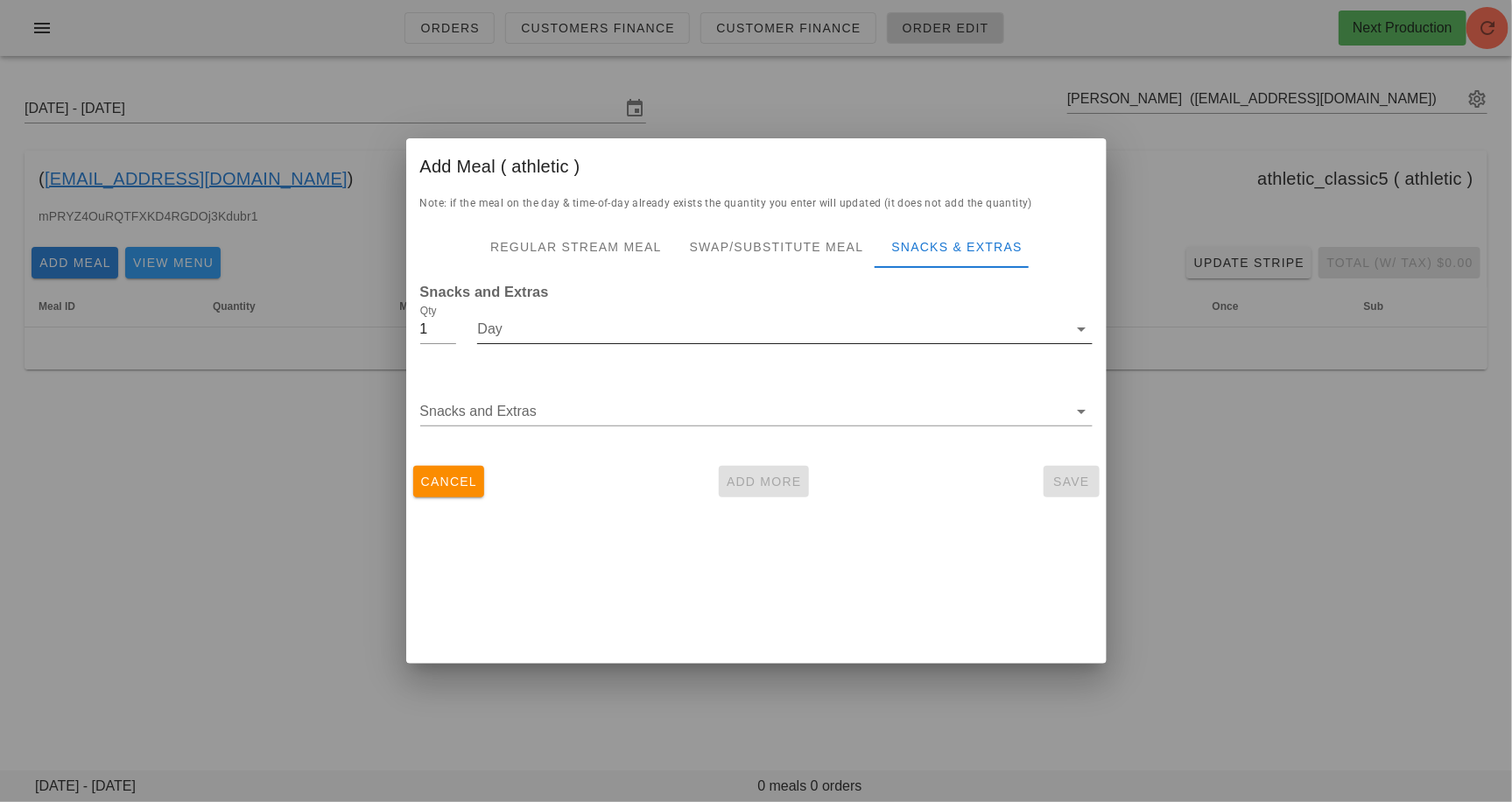
click at [502, 337] on input "Day" at bounding box center [773, 329] width 591 height 28
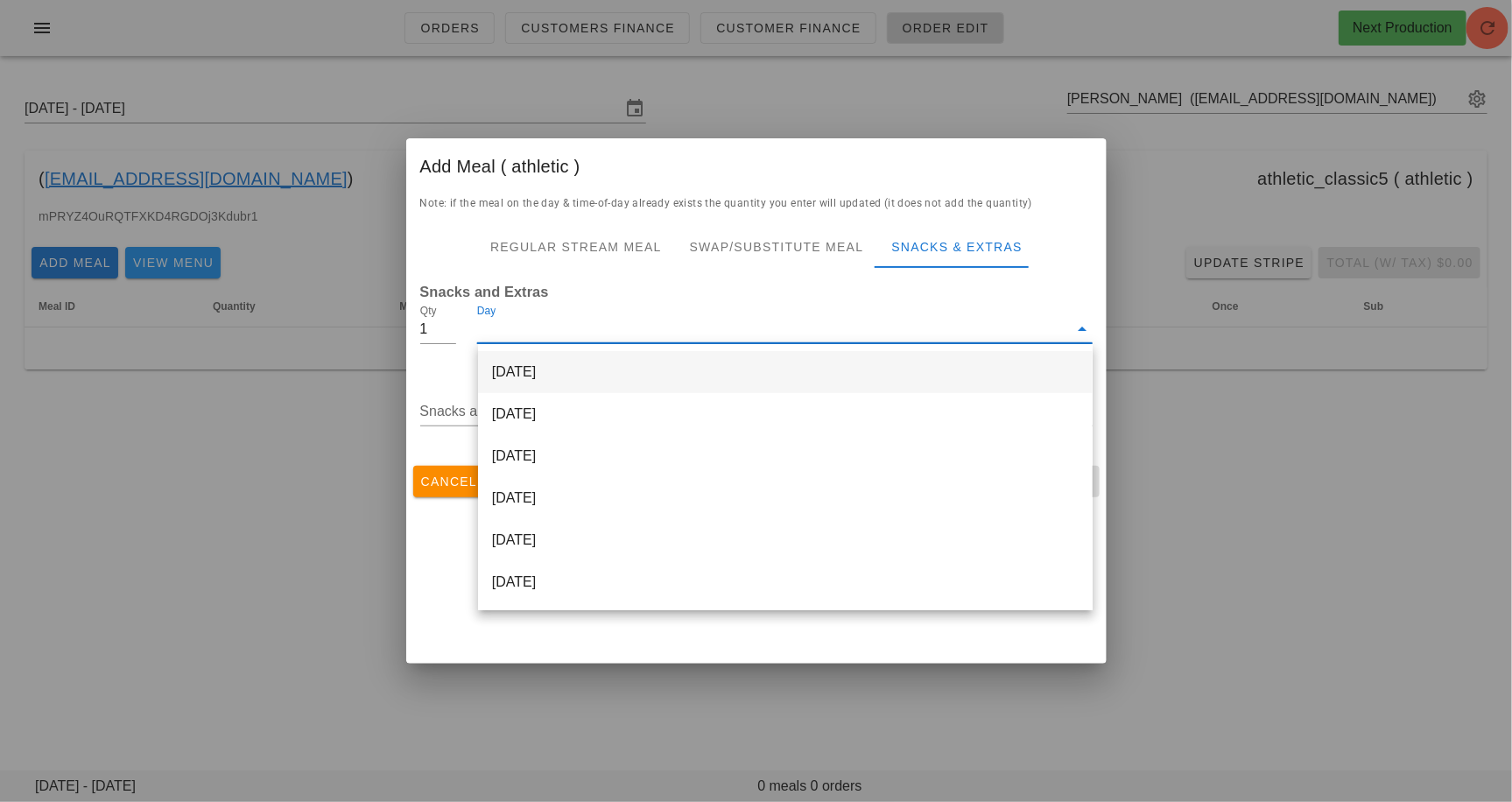
click at [509, 371] on div "[DATE]" at bounding box center [785, 372] width 615 height 42
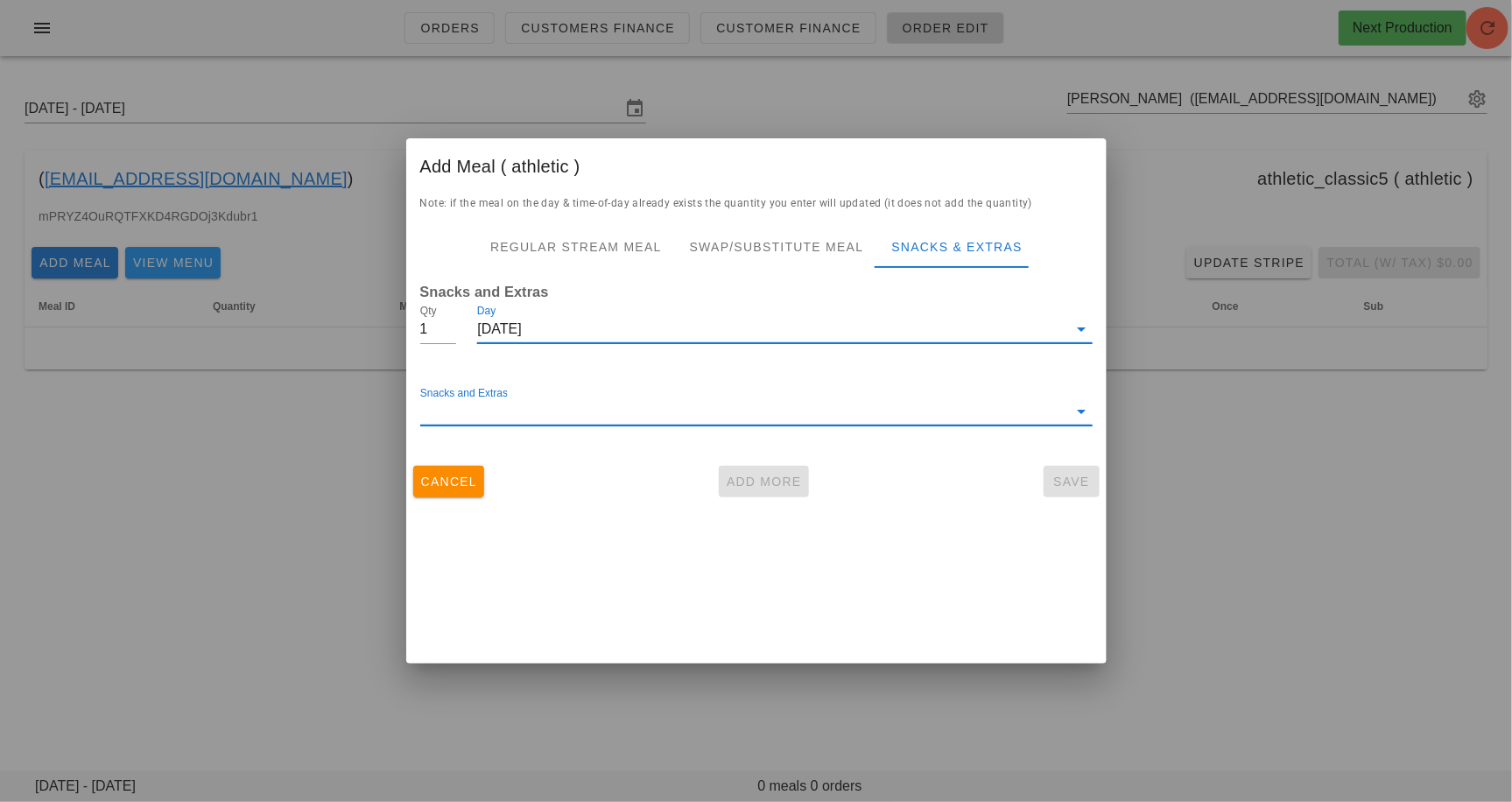
click at [509, 402] on input "Snacks and Extras" at bounding box center [744, 412] width 648 height 28
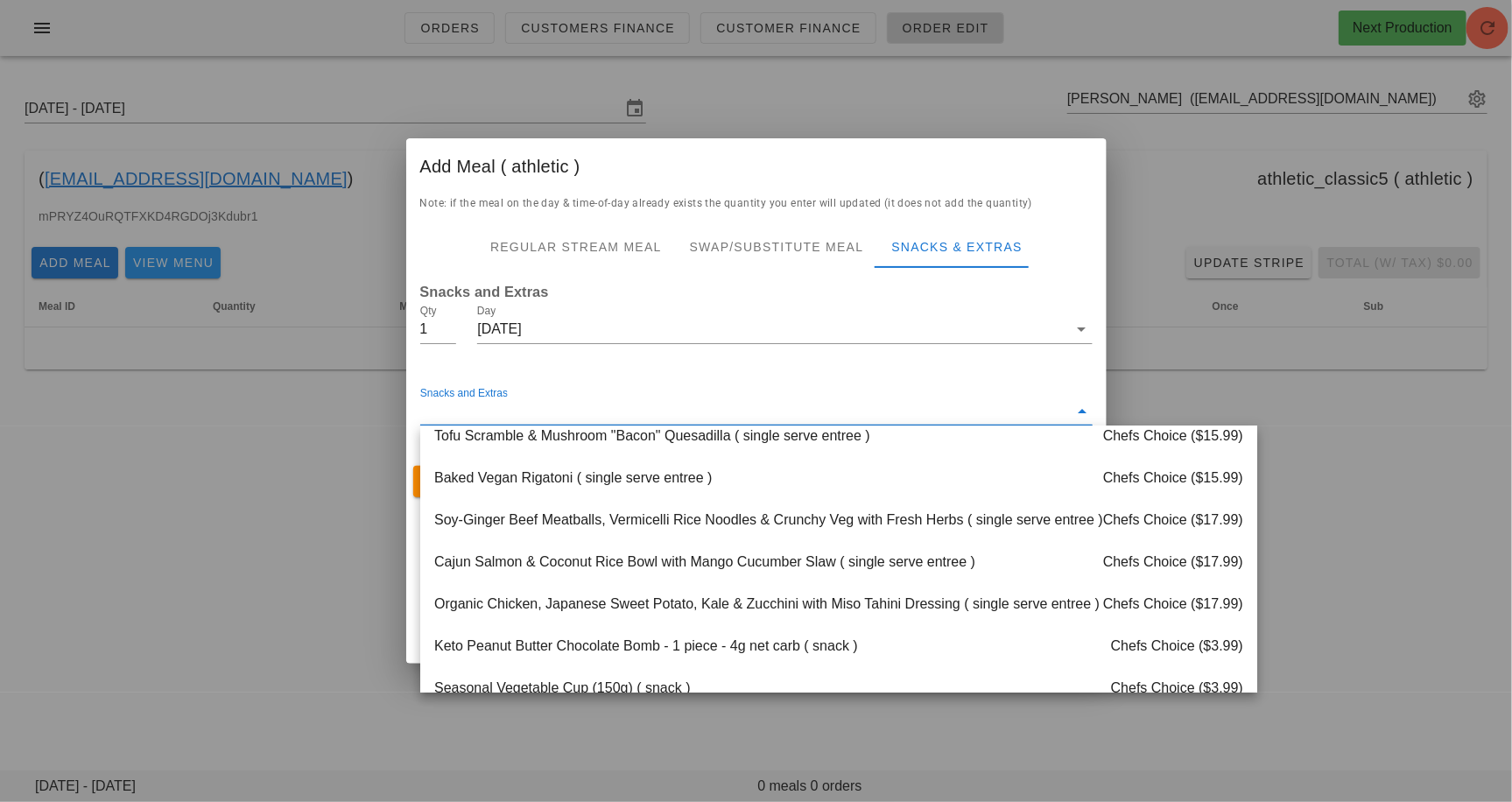
scroll to position [1916, 0]
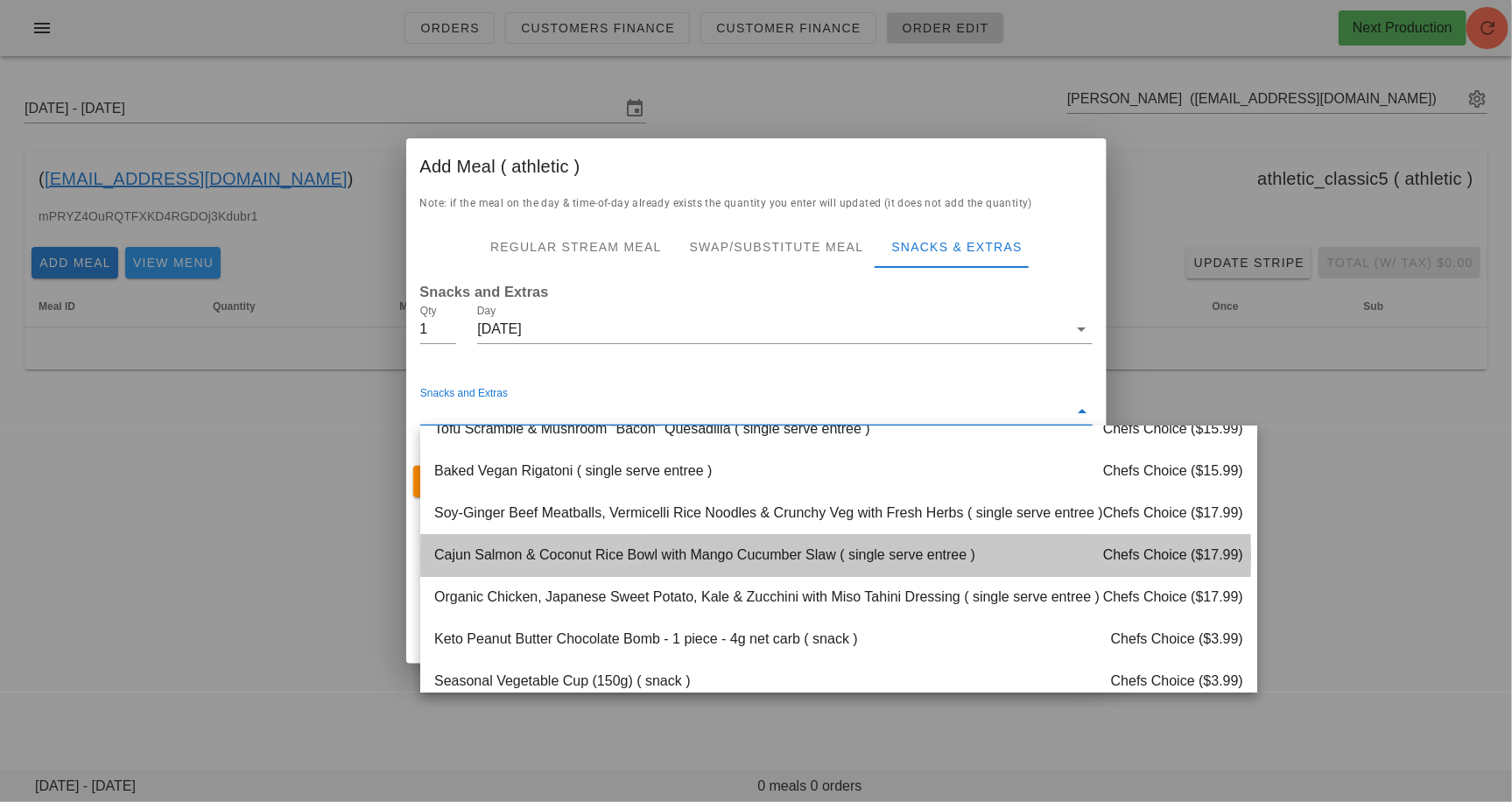
click at [551, 559] on div "Cajun Salmon & Coconut Rice Bowl with Mango Cucumber Slaw ( single serve entree…" at bounding box center [839, 556] width 837 height 42
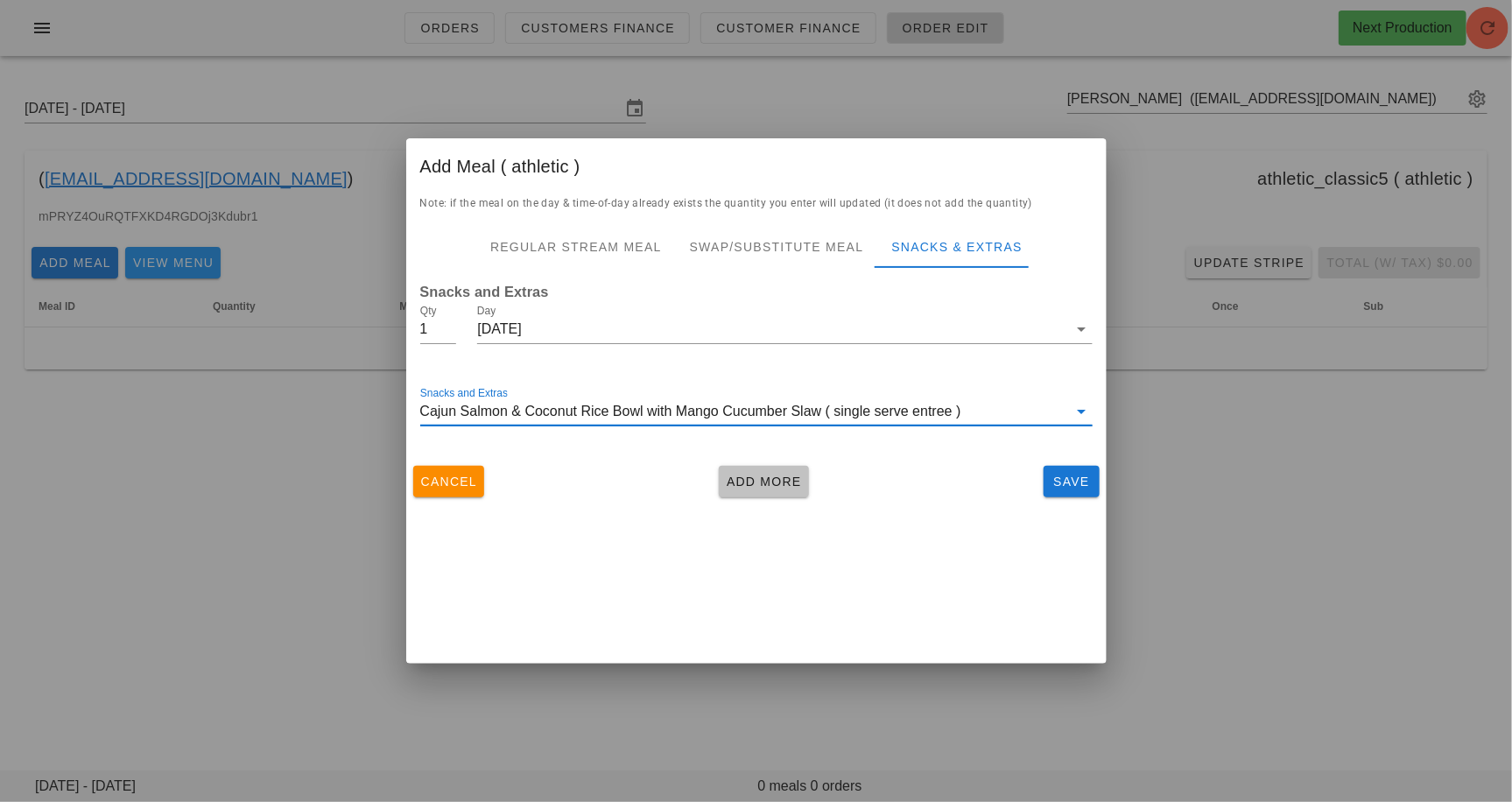
click at [771, 492] on button "Add More" at bounding box center [764, 481] width 90 height 31
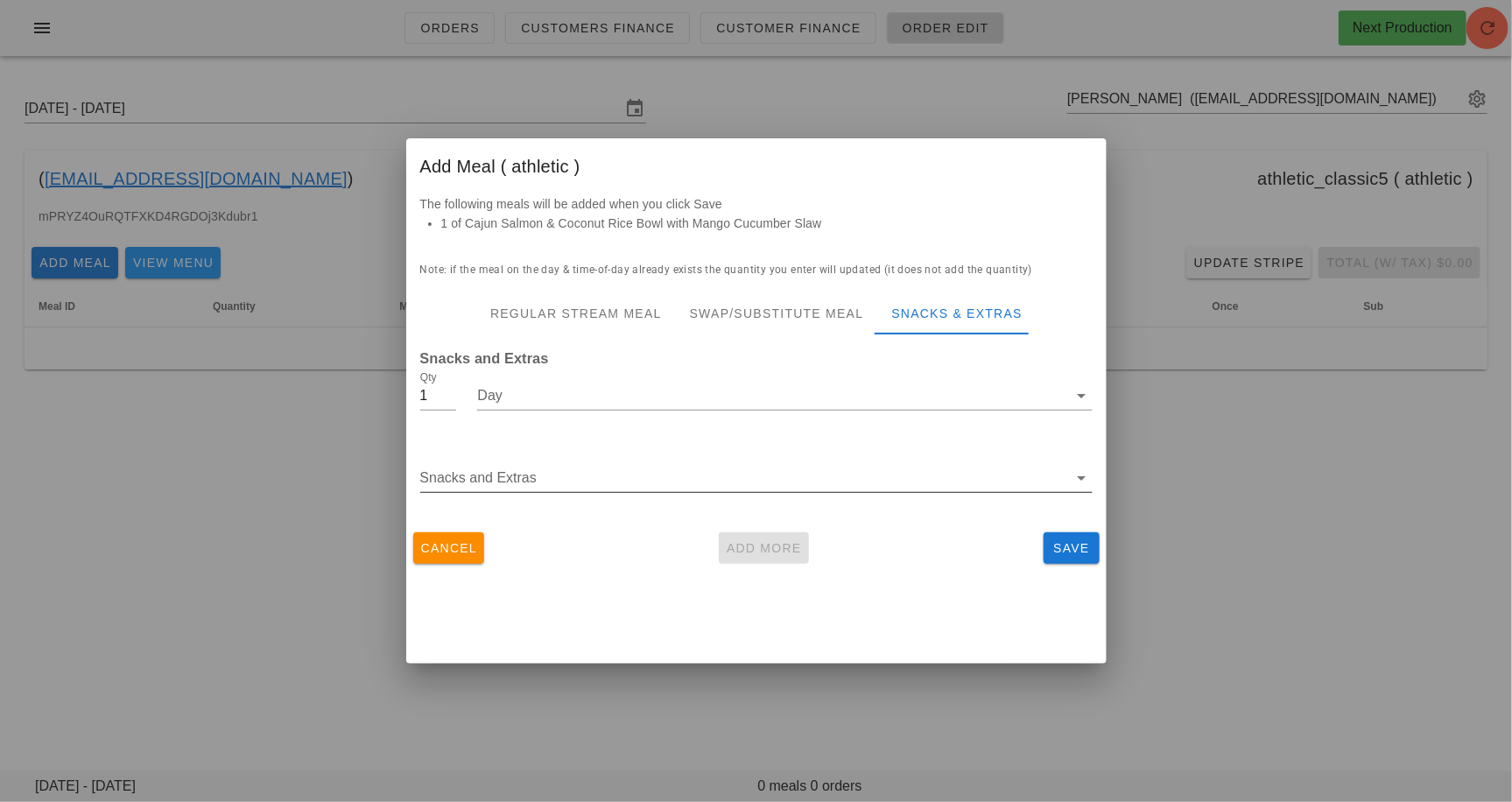
click at [660, 477] on input "Snacks and Extras" at bounding box center [744, 478] width 648 height 28
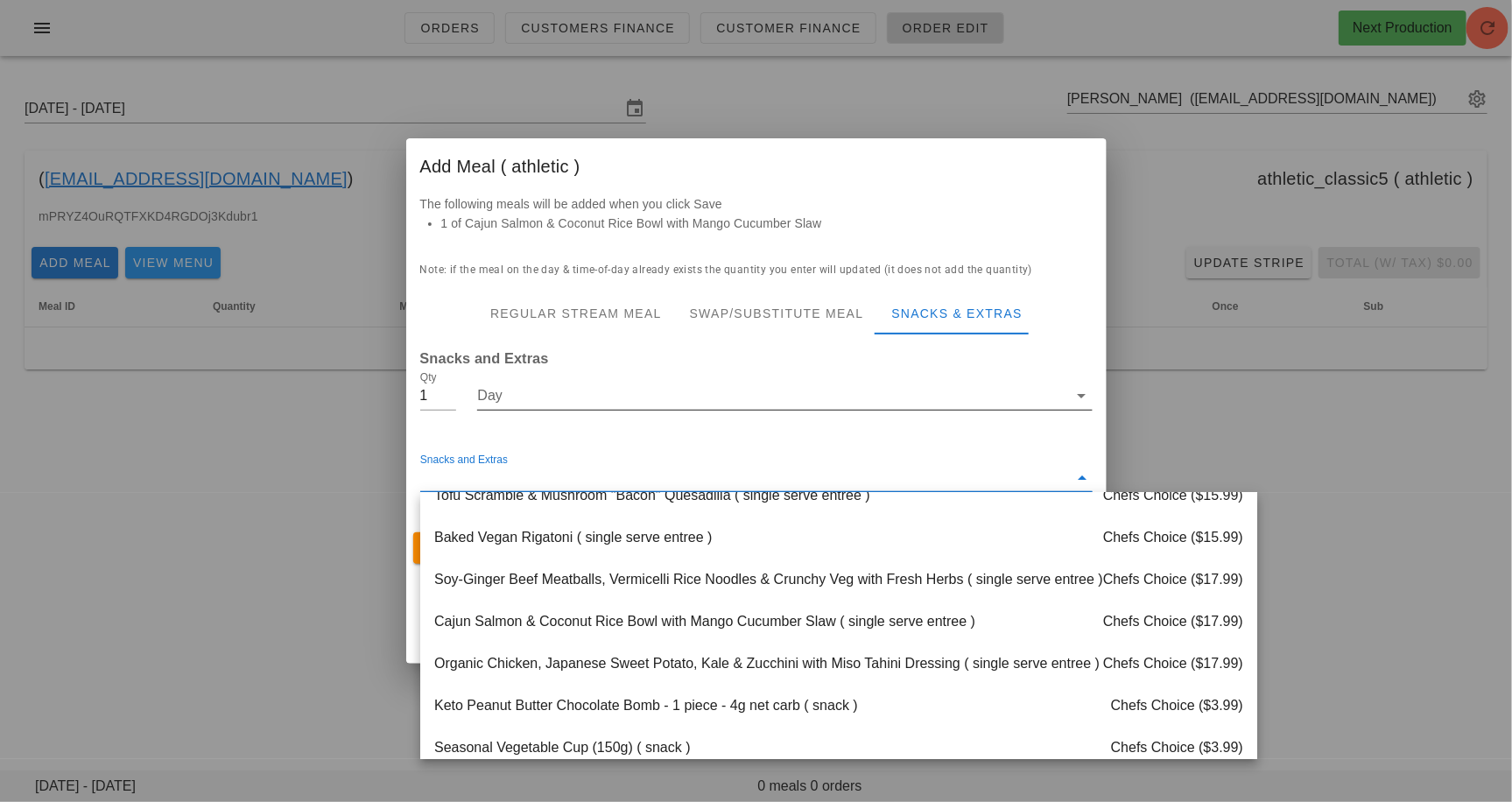
click at [648, 409] on div "Day" at bounding box center [784, 396] width 615 height 28
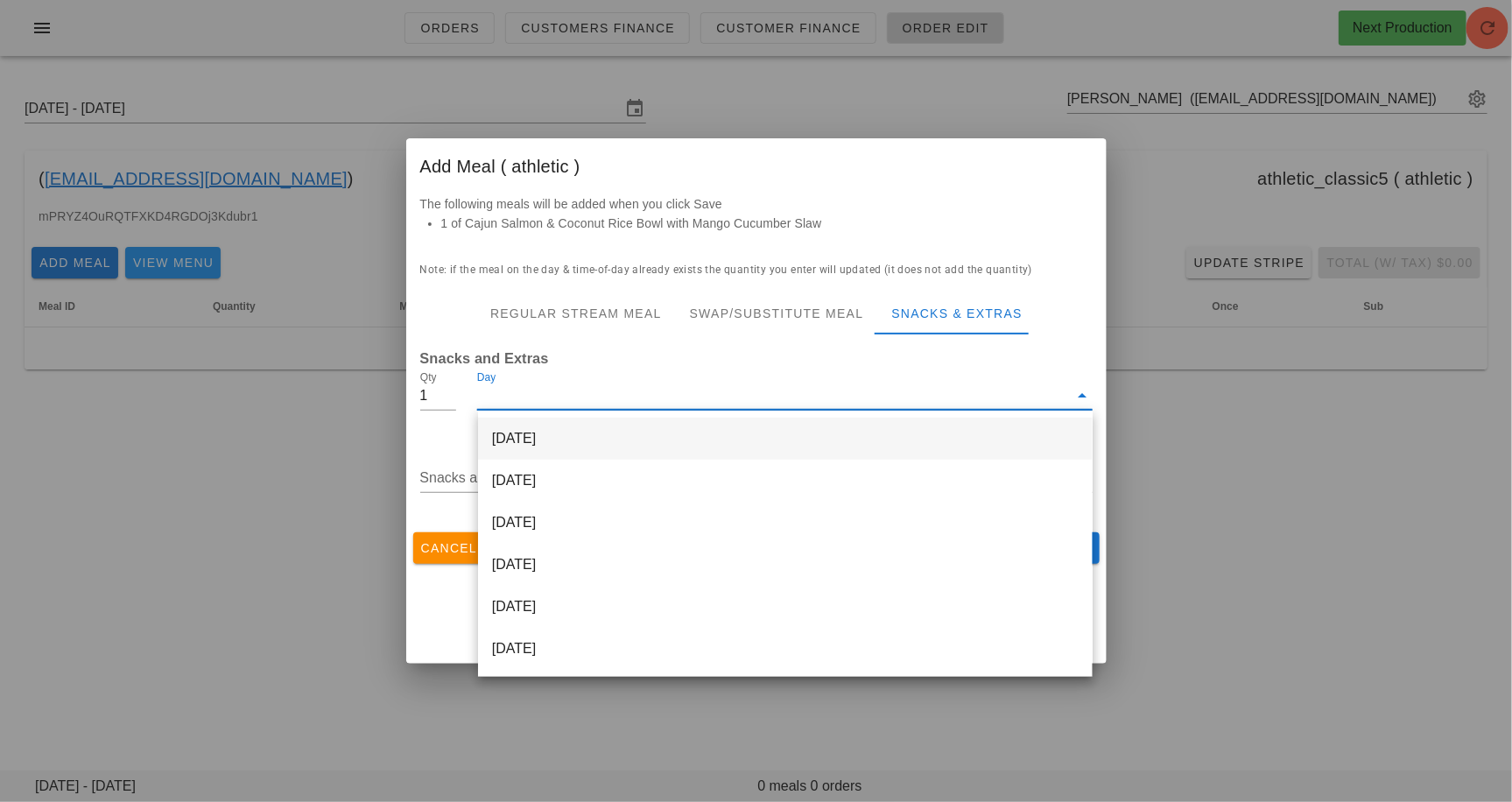
click at [629, 442] on div "[DATE]" at bounding box center [785, 439] width 615 height 42
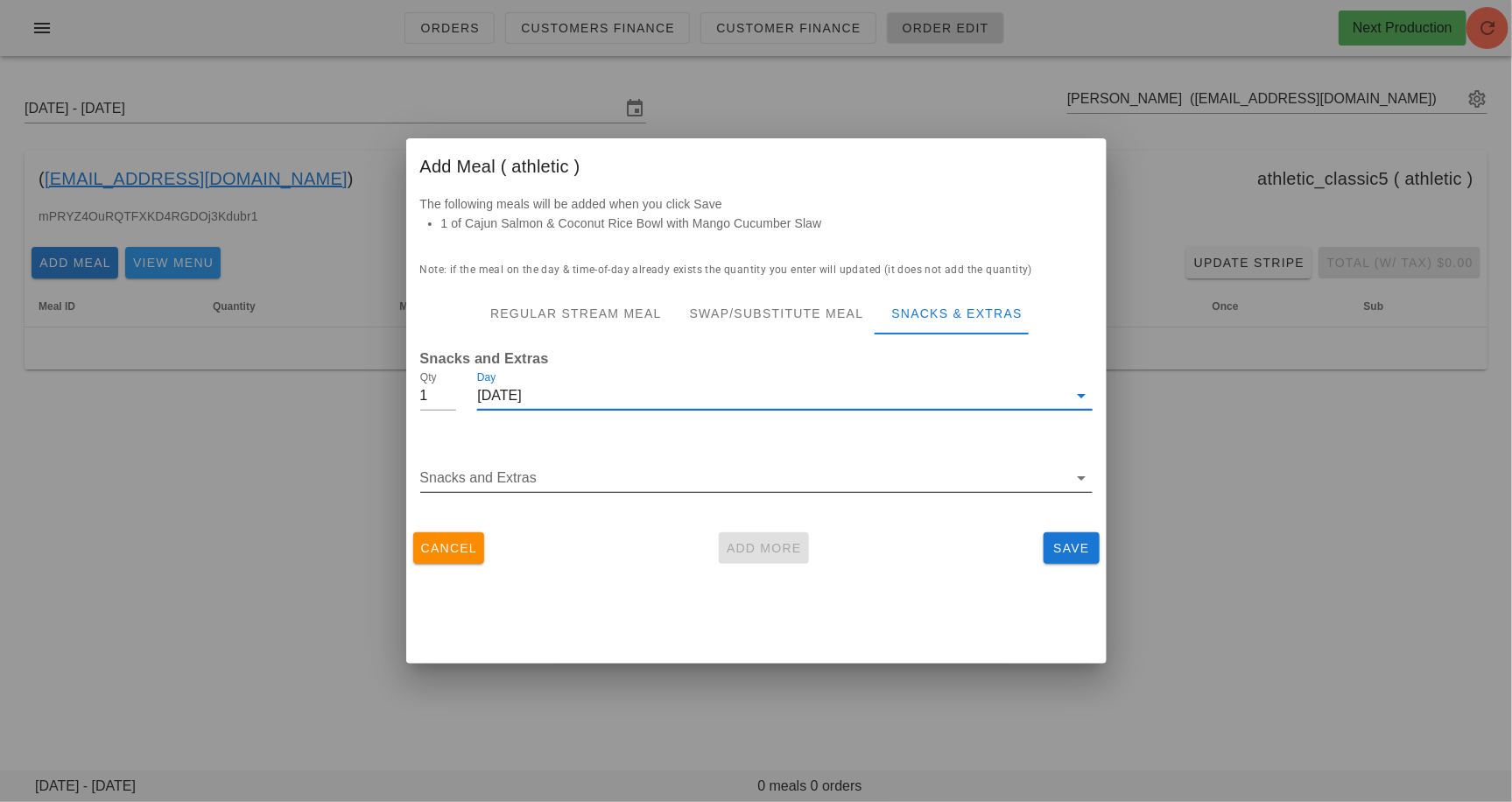
click at [628, 480] on input "Snacks and Extras" at bounding box center [744, 478] width 648 height 28
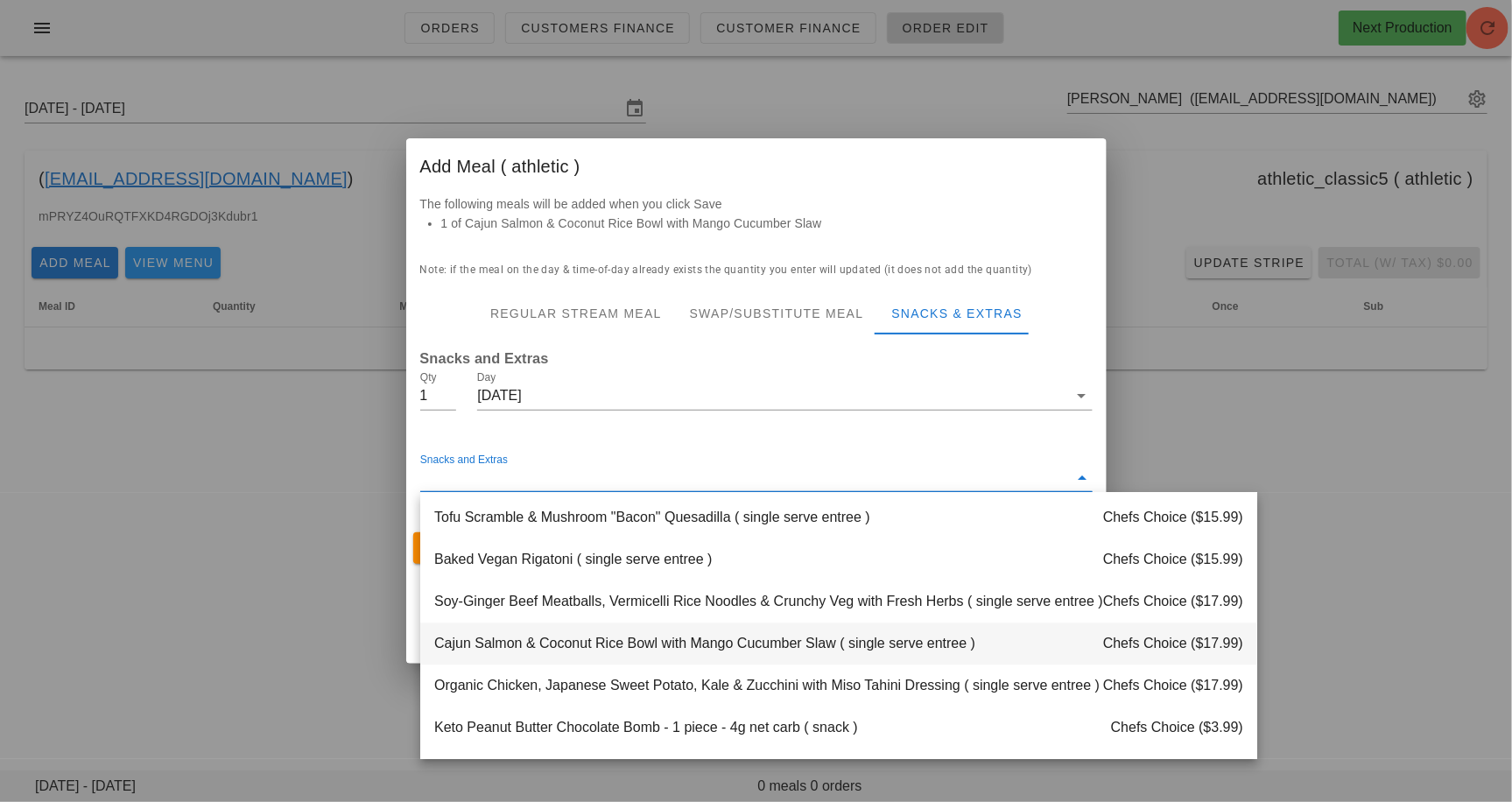
scroll to position [1870, 0]
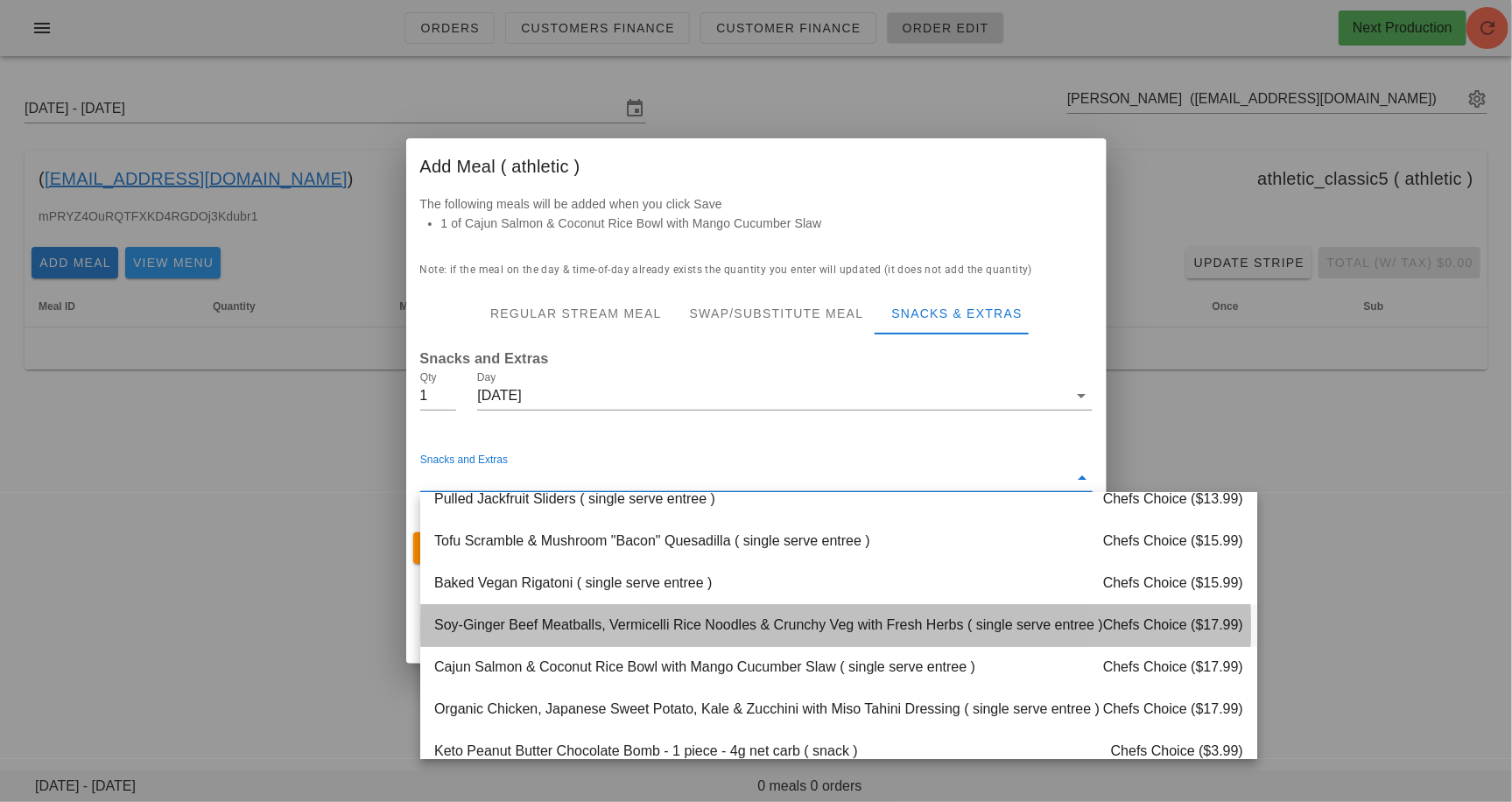
click at [641, 618] on div "Soy-Ginger Beef Meatballs, Vermicelli Rice Noodles & Crunchy Veg with Fresh Her…" at bounding box center [839, 627] width 837 height 42
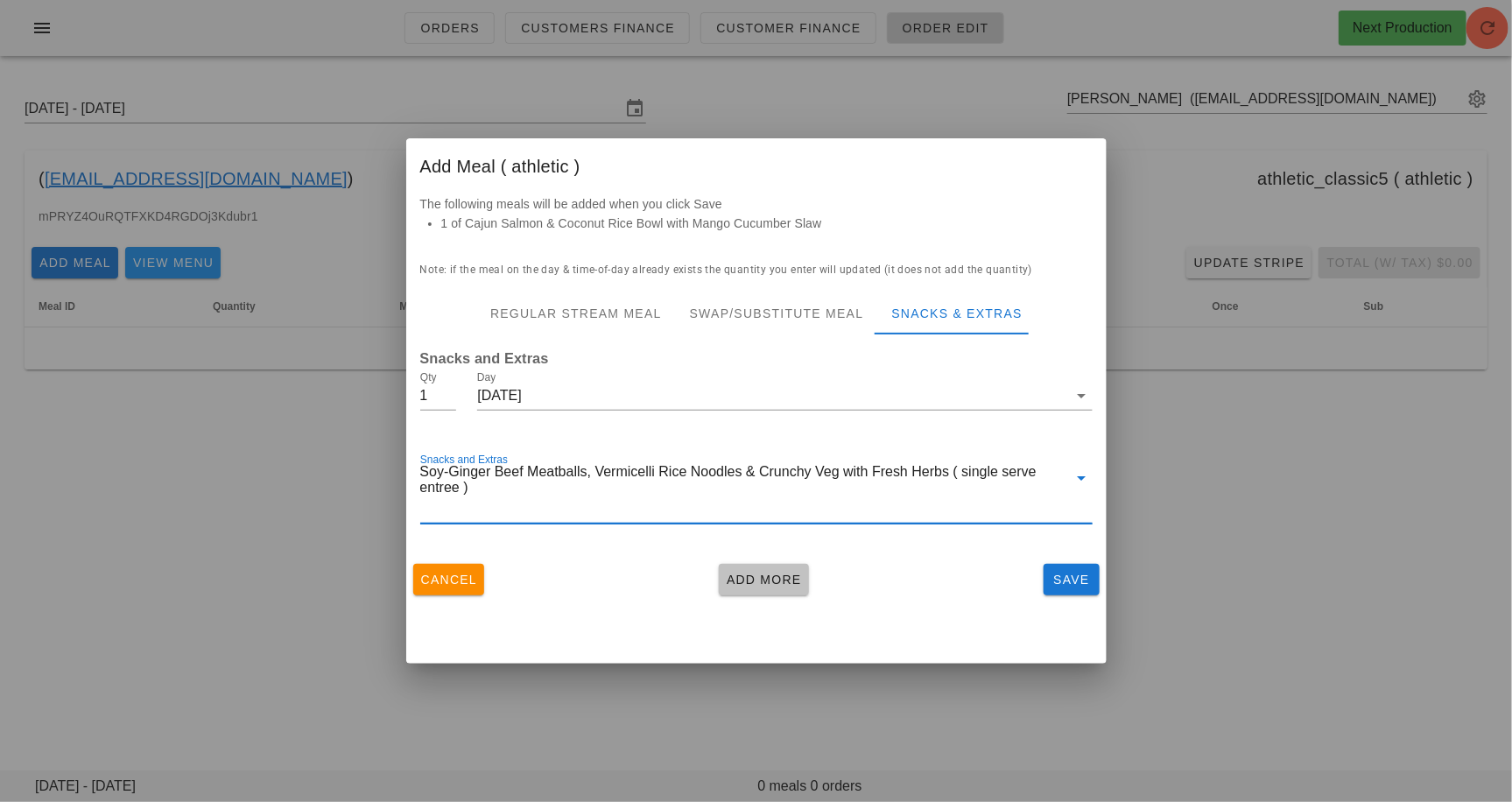
click at [750, 587] on span "Add More" at bounding box center [763, 579] width 76 height 14
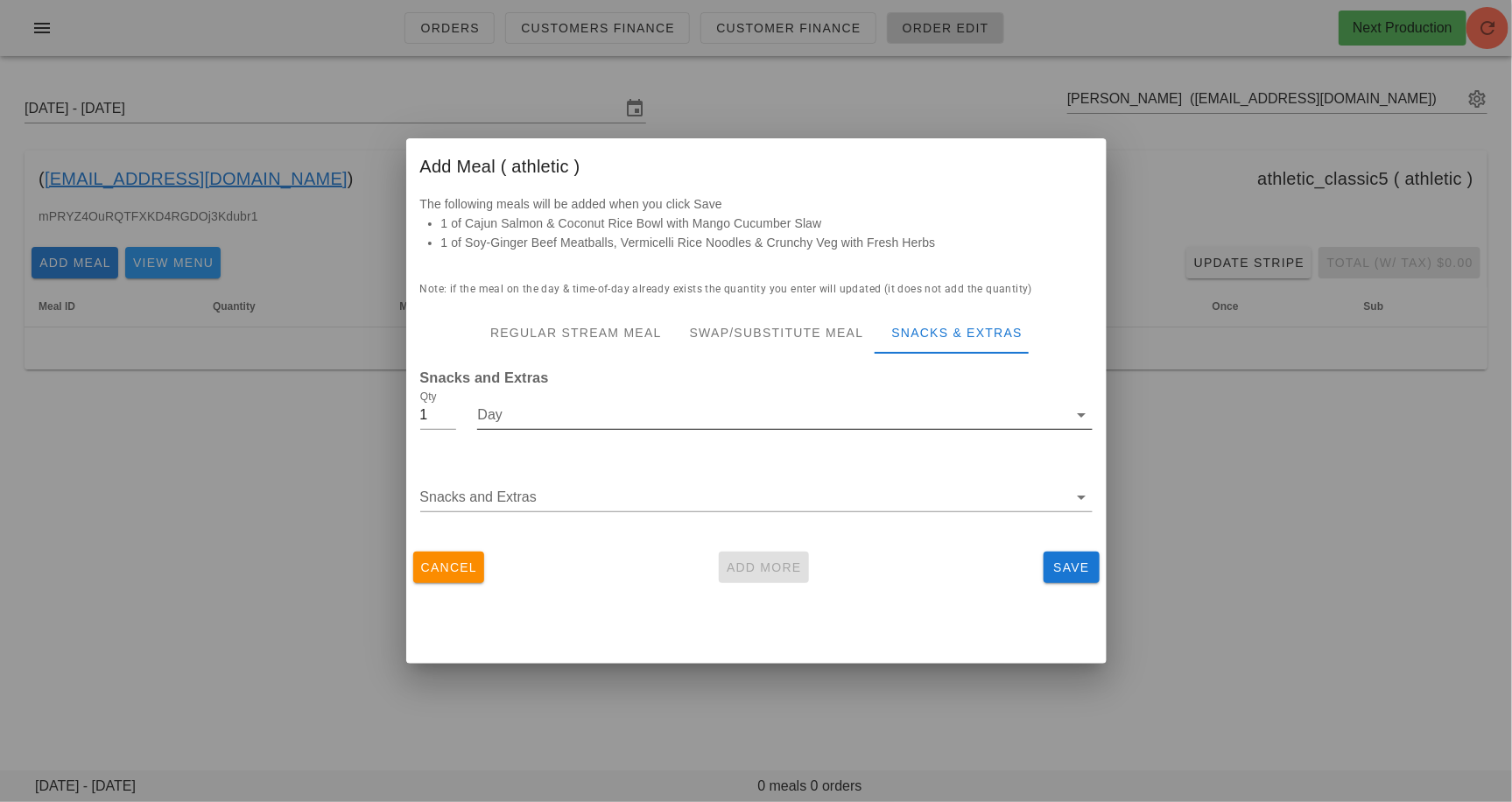
click at [686, 408] on input "Day" at bounding box center [773, 415] width 591 height 28
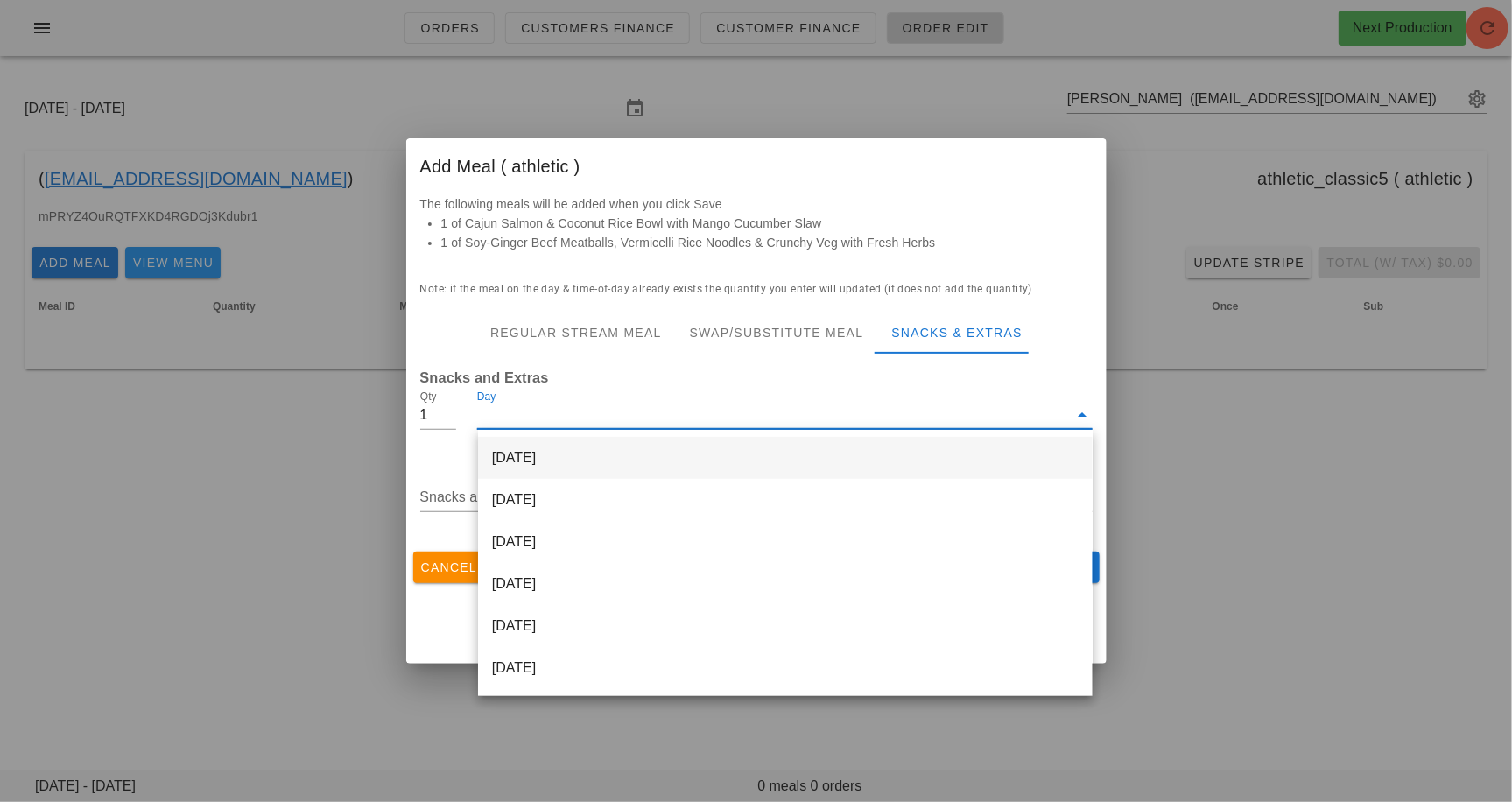
click at [647, 467] on div "[DATE]" at bounding box center [785, 458] width 615 height 42
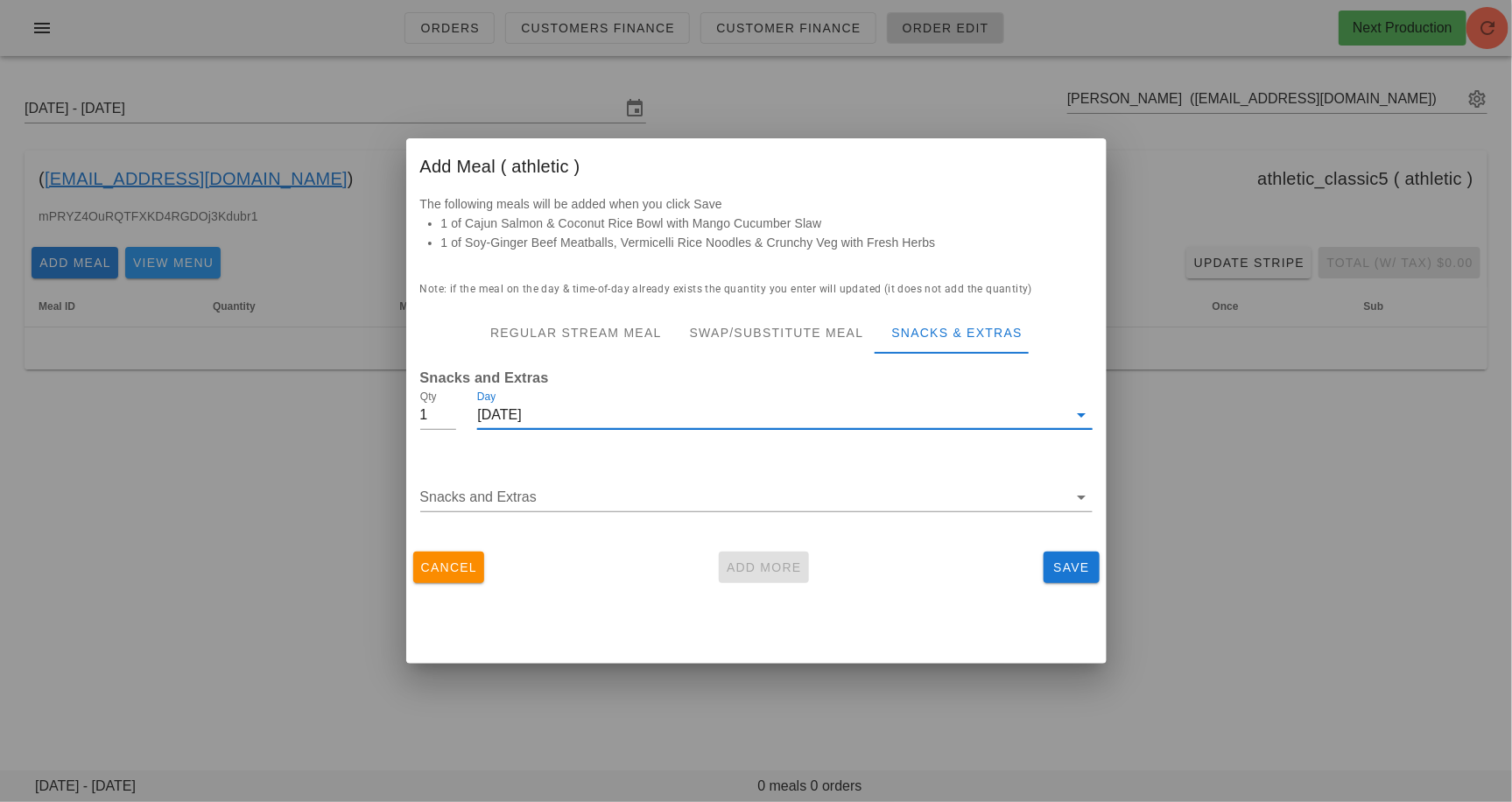
click at [648, 471] on div "Snacks and Extras" at bounding box center [756, 501] width 694 height 83
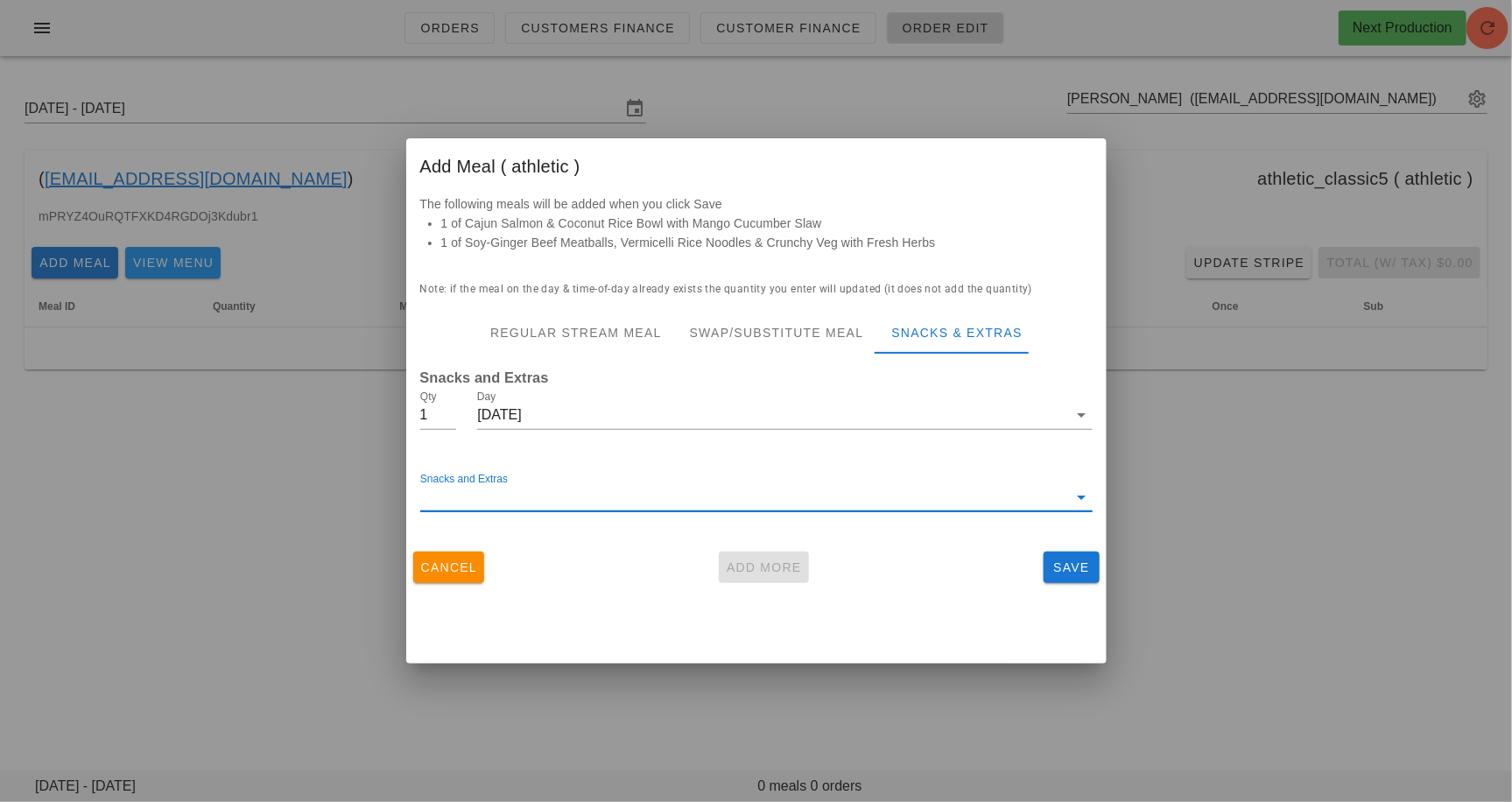
click at [648, 491] on input "Snacks and Extras" at bounding box center [744, 497] width 648 height 28
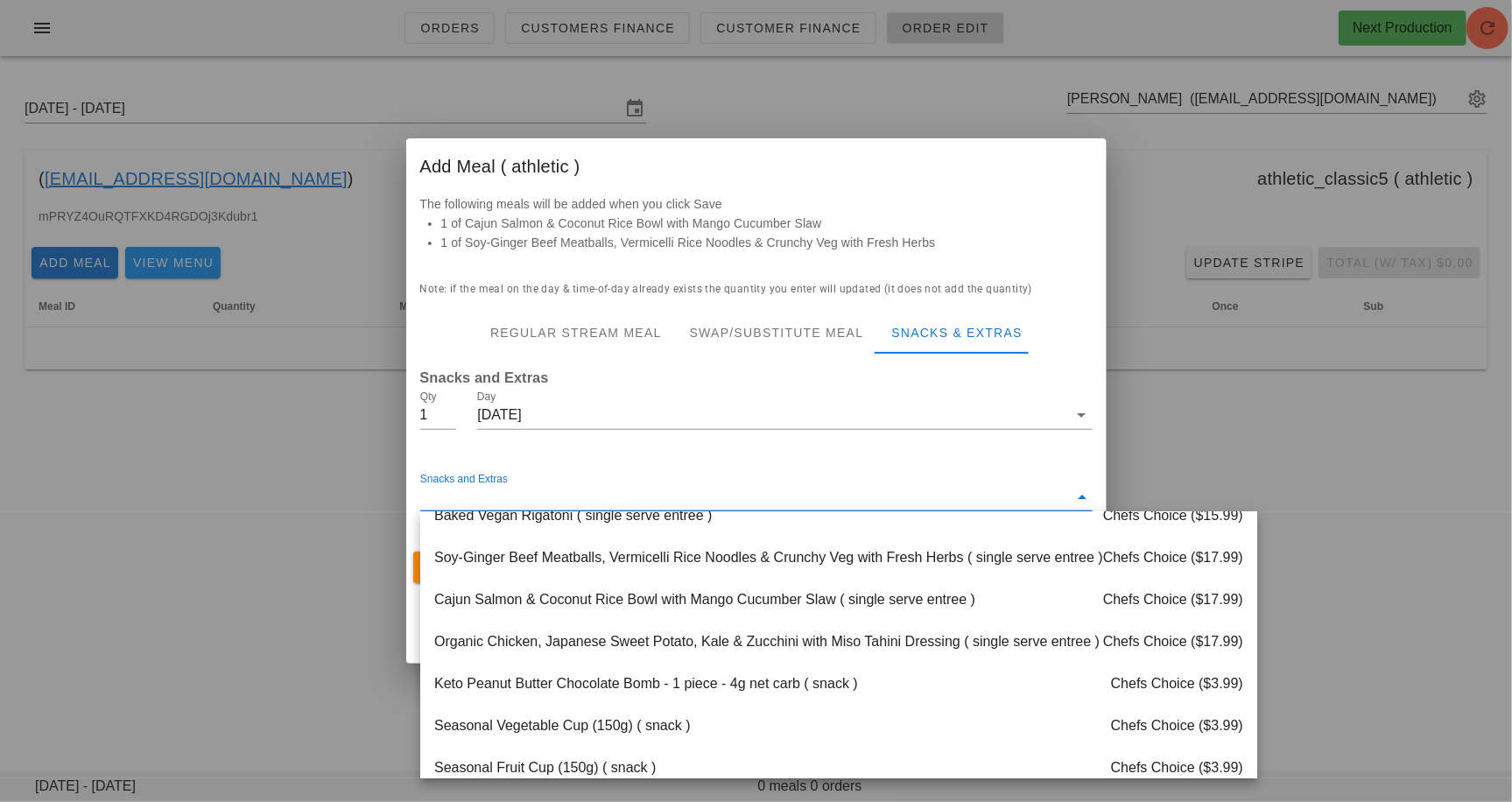
scroll to position [1958, 0]
click at [677, 635] on div "Organic Chicken, Japanese Sweet Potato, Kale & Zucchini with Miso Tahini Dressi…" at bounding box center [839, 643] width 837 height 42
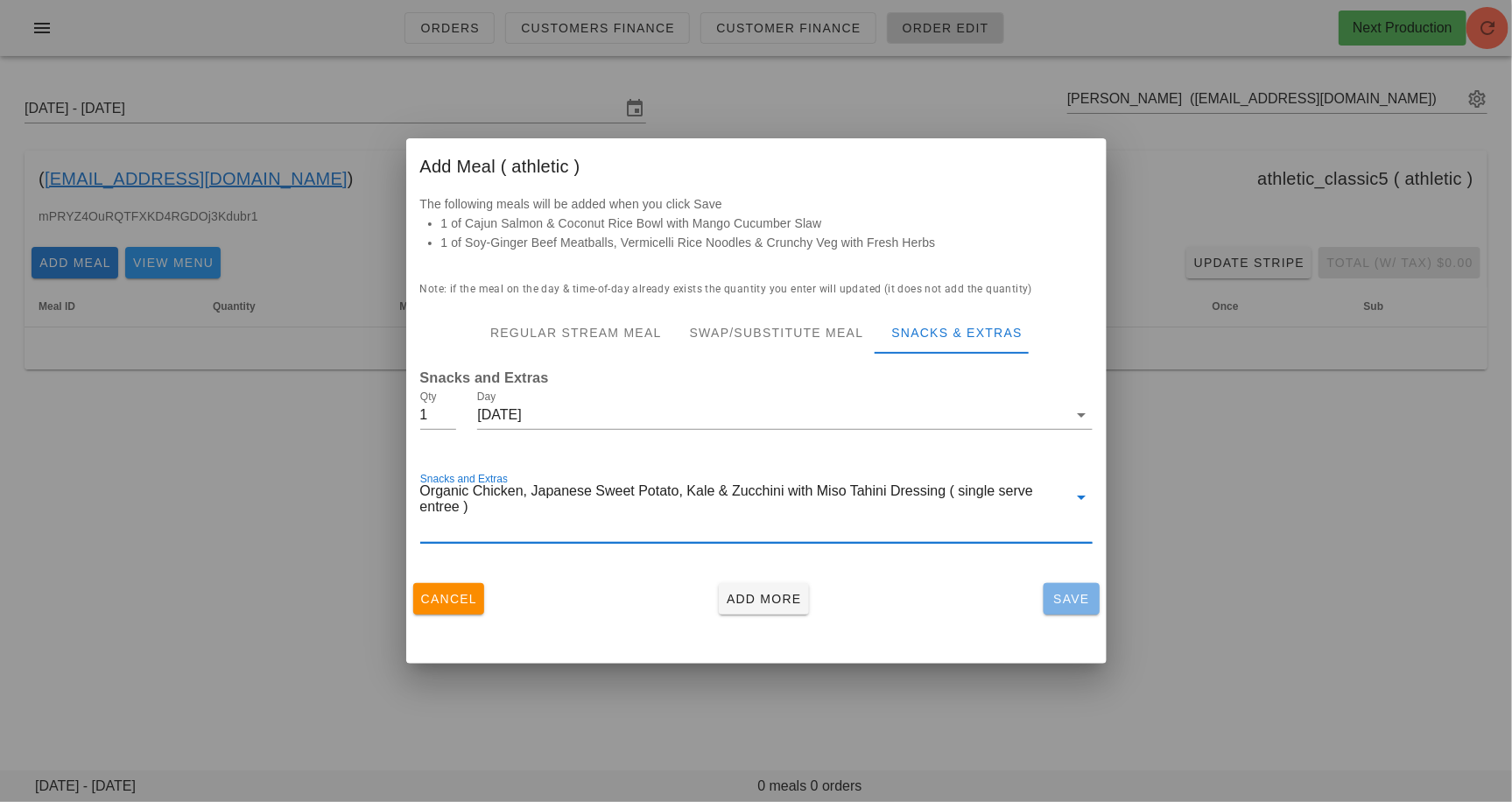
click at [1061, 600] on span "Save" at bounding box center [1072, 598] width 42 height 14
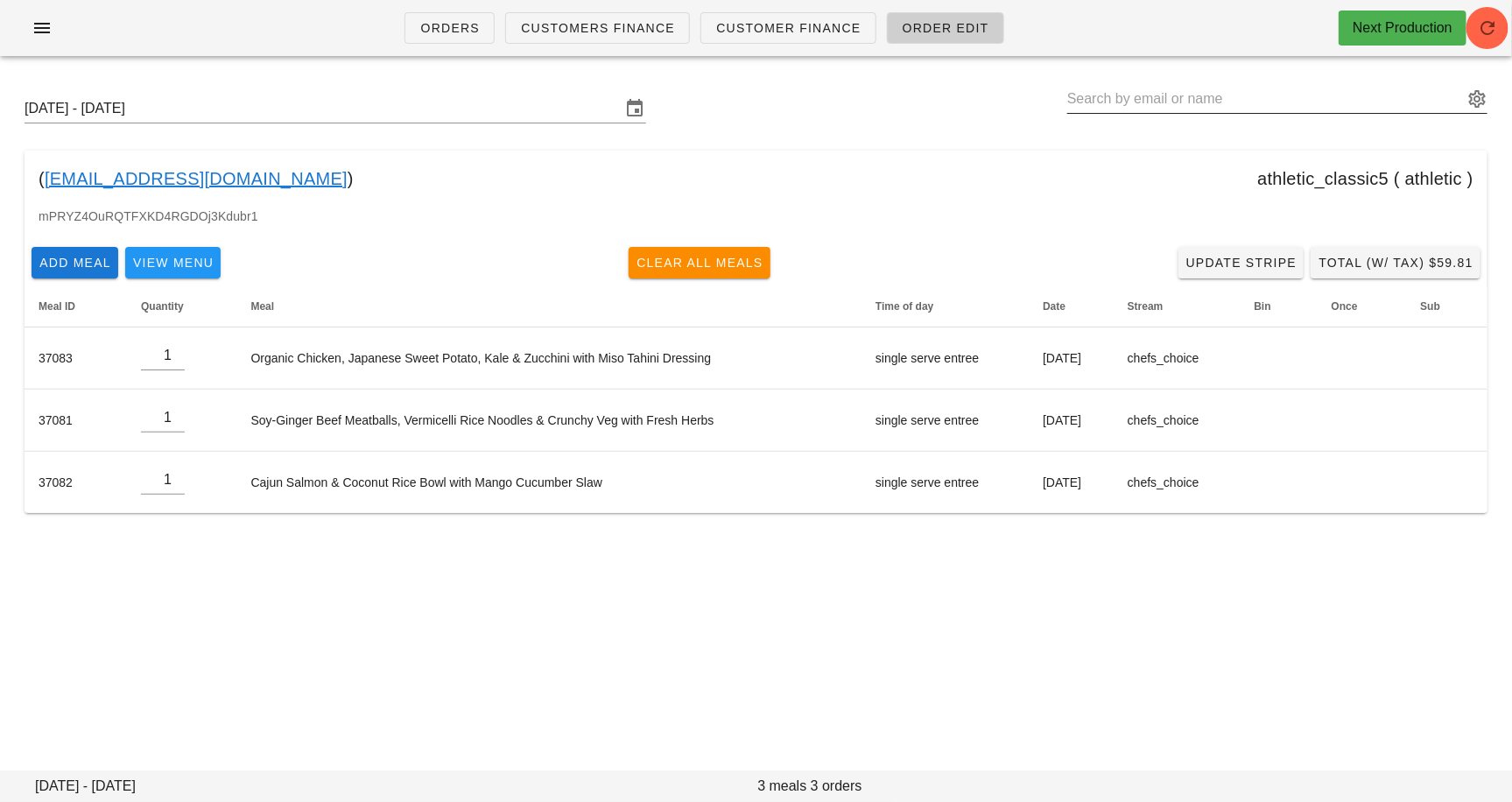
click at [1246, 97] on input "text" at bounding box center [1265, 98] width 396 height 28
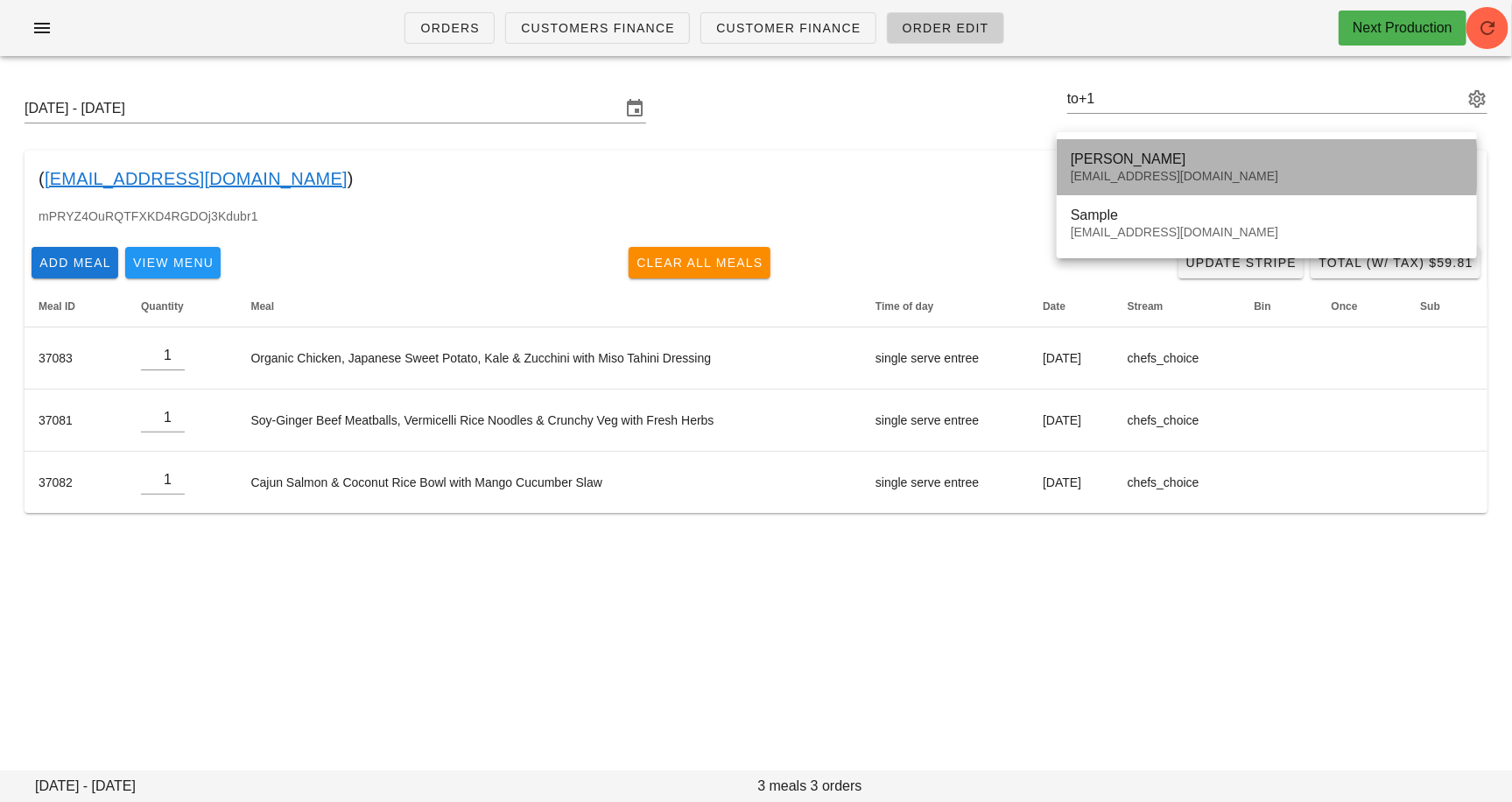
click at [1175, 170] on div "to+1@fedfedfed.com" at bounding box center [1267, 176] width 392 height 15
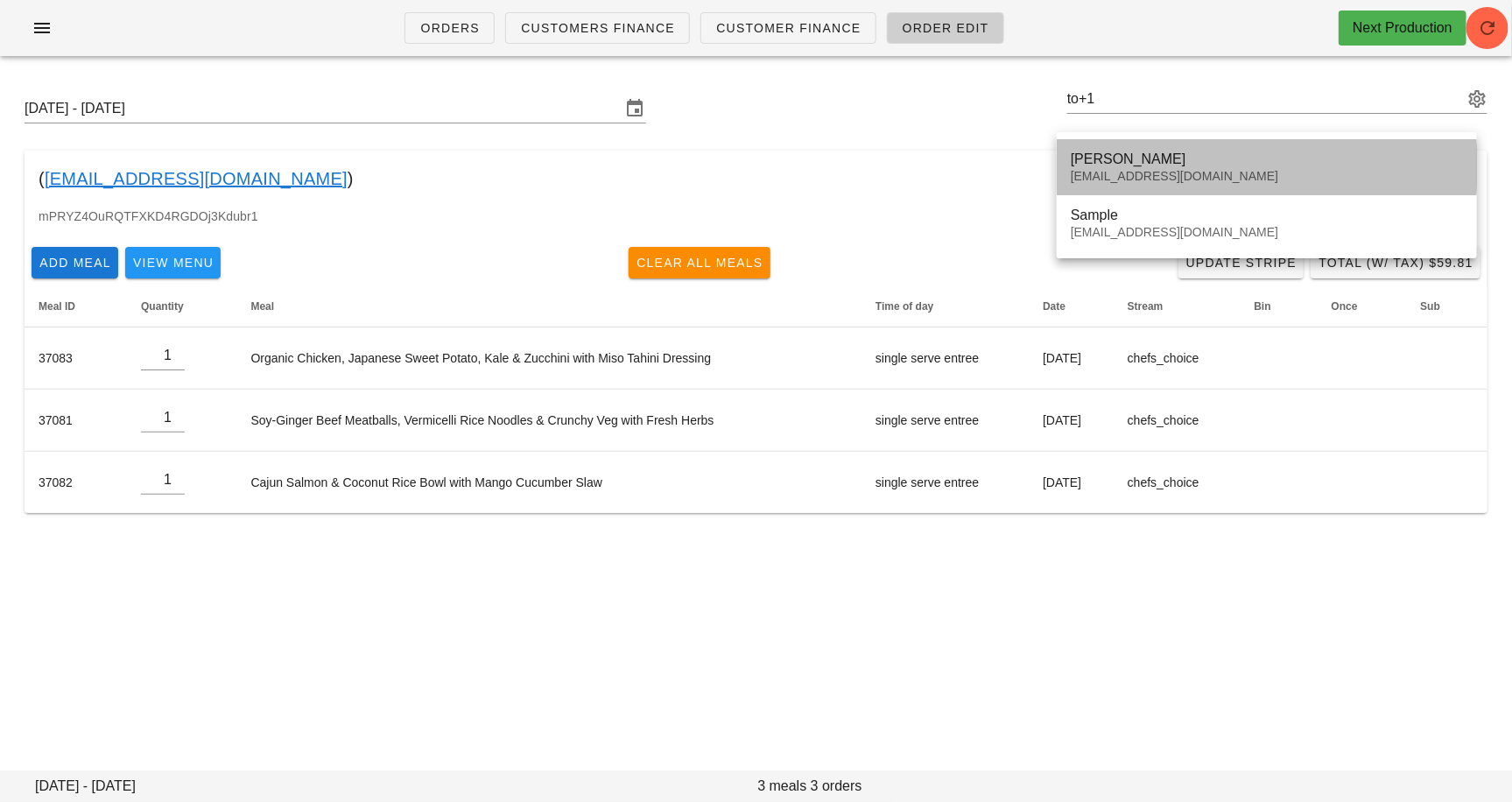
type input "Solmaz Hoomanzadeh (to+1@fedfedfed.com)"
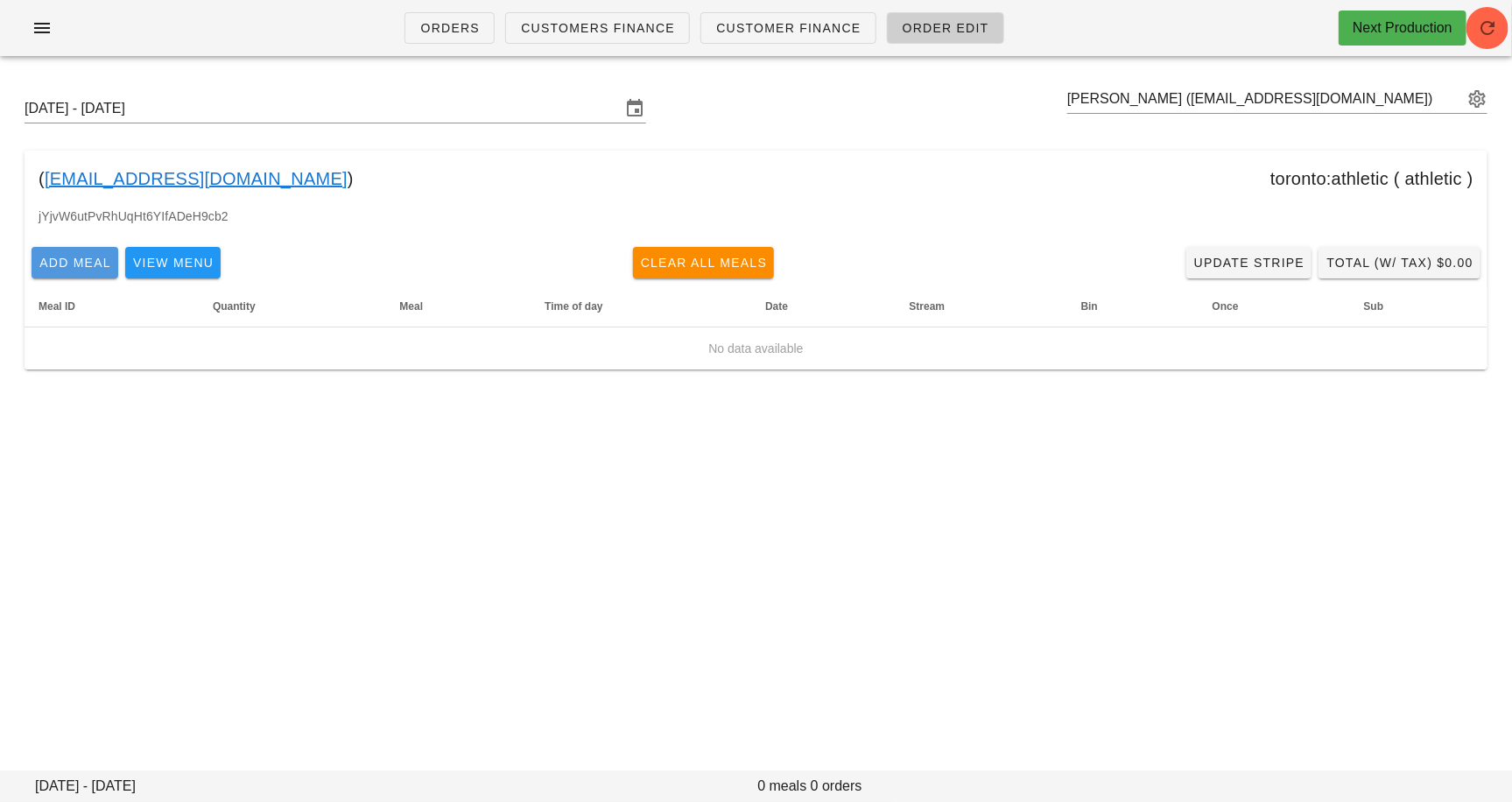
click at [84, 255] on span "Add Meal" at bounding box center [74, 262] width 73 height 14
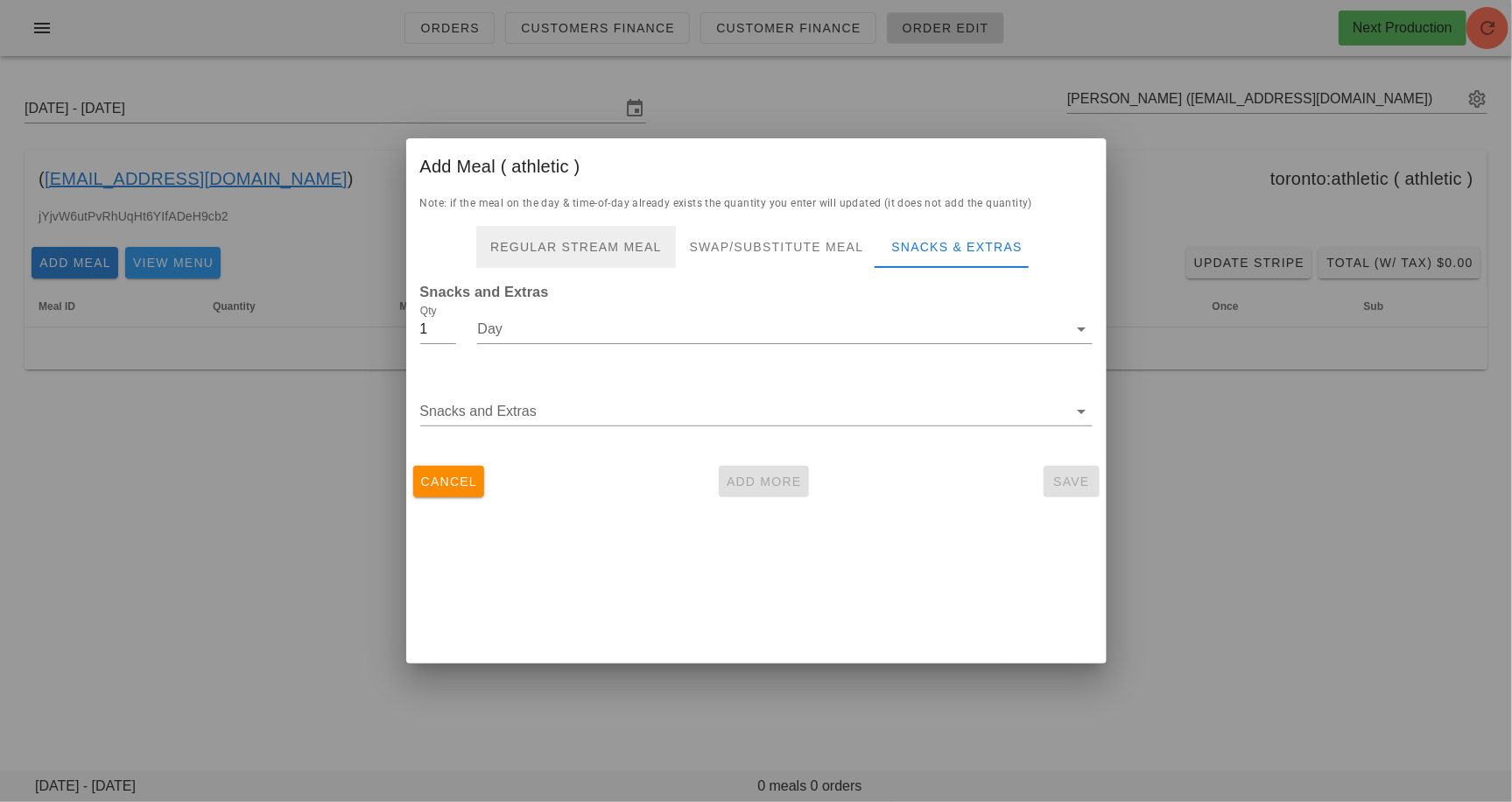
click at [647, 242] on div "Regular Stream Meal" at bounding box center [576, 247] width 199 height 42
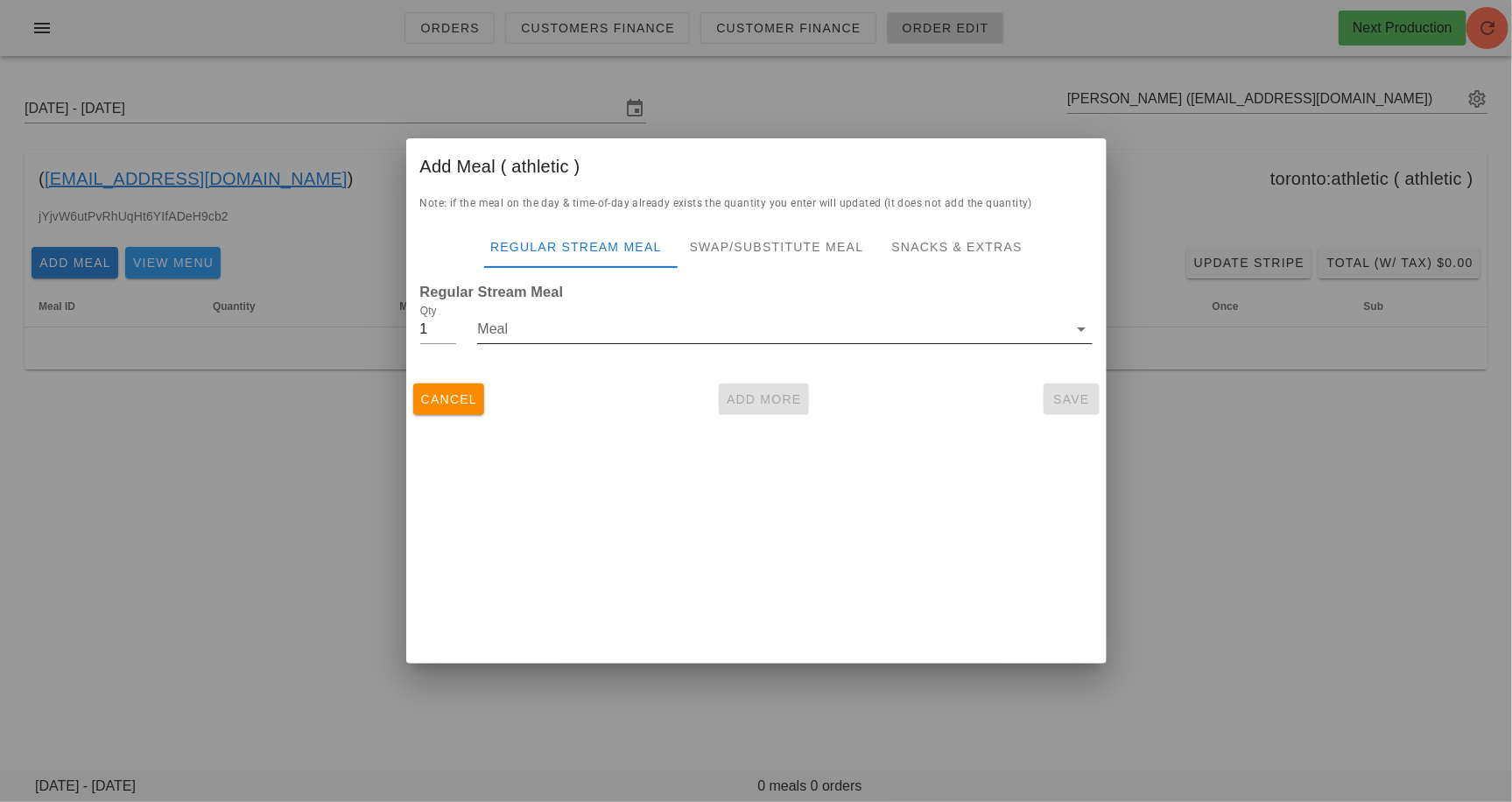
click at [626, 328] on input "Meal" at bounding box center [773, 329] width 591 height 28
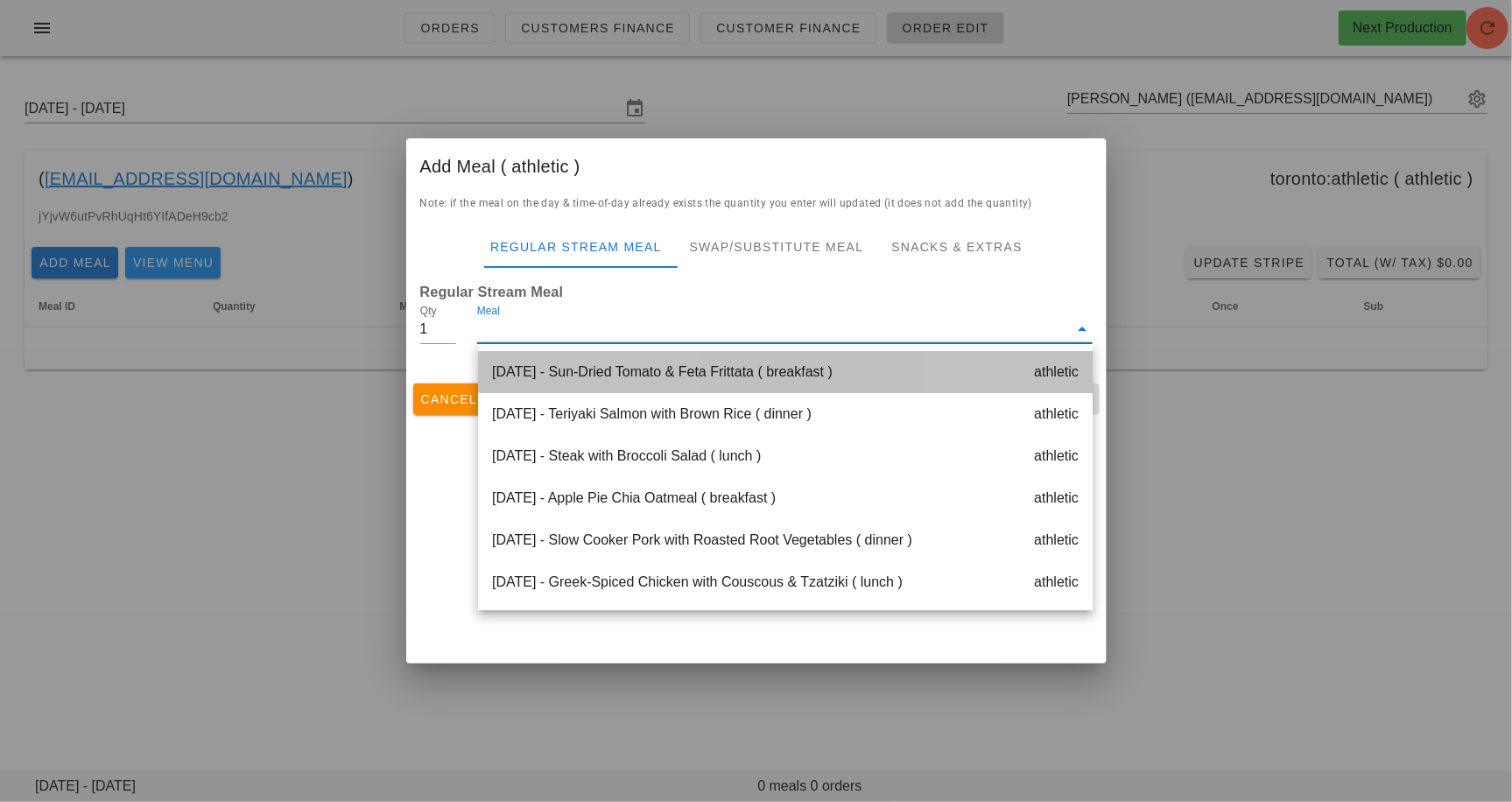
click at [661, 359] on div "Monday Sep 15 - Sun-Dried Tomato & Feta Frittata ( breakfast ) athletic" at bounding box center [785, 372] width 615 height 42
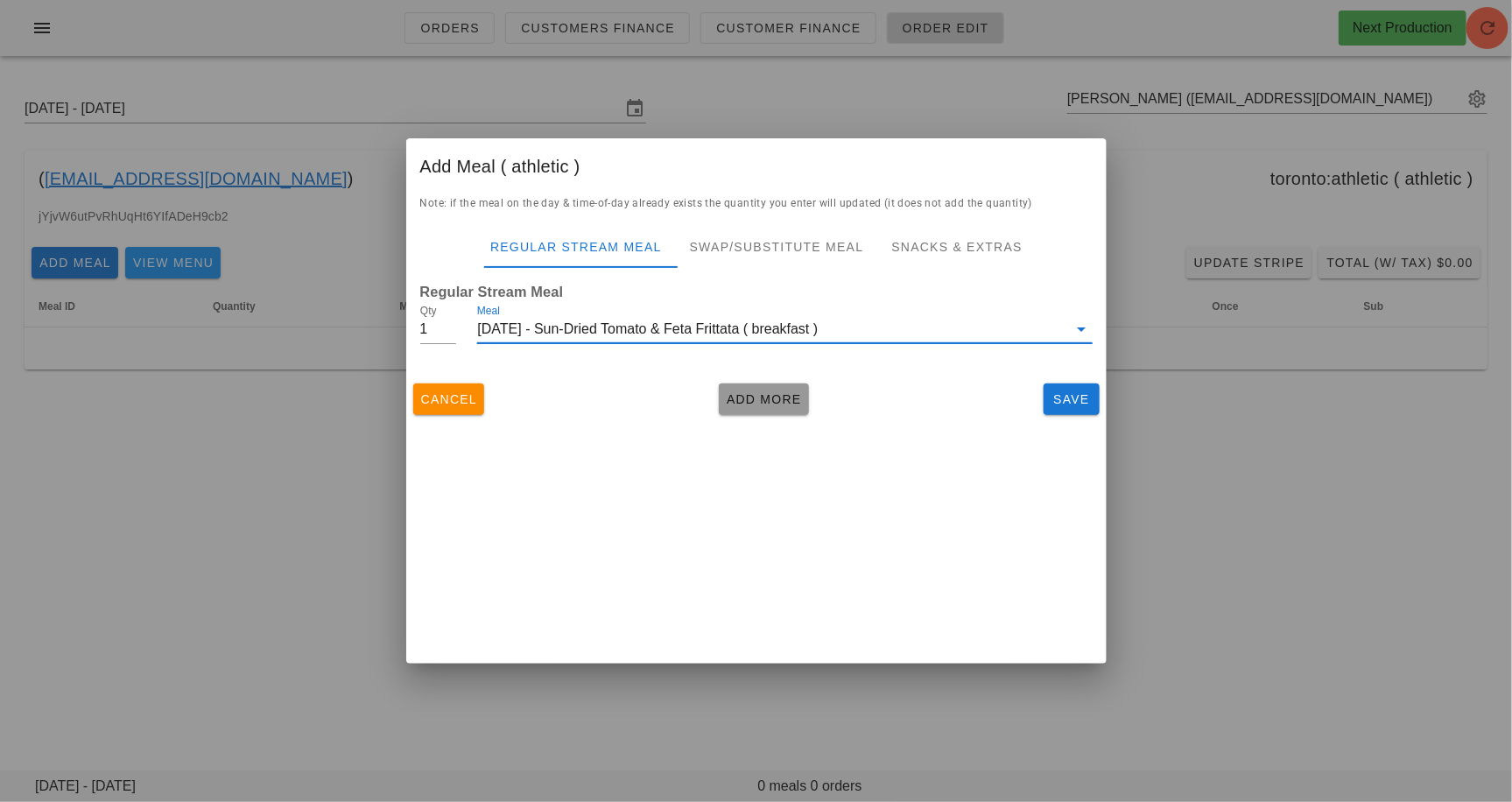
click at [739, 396] on span "Add More" at bounding box center [763, 399] width 76 height 14
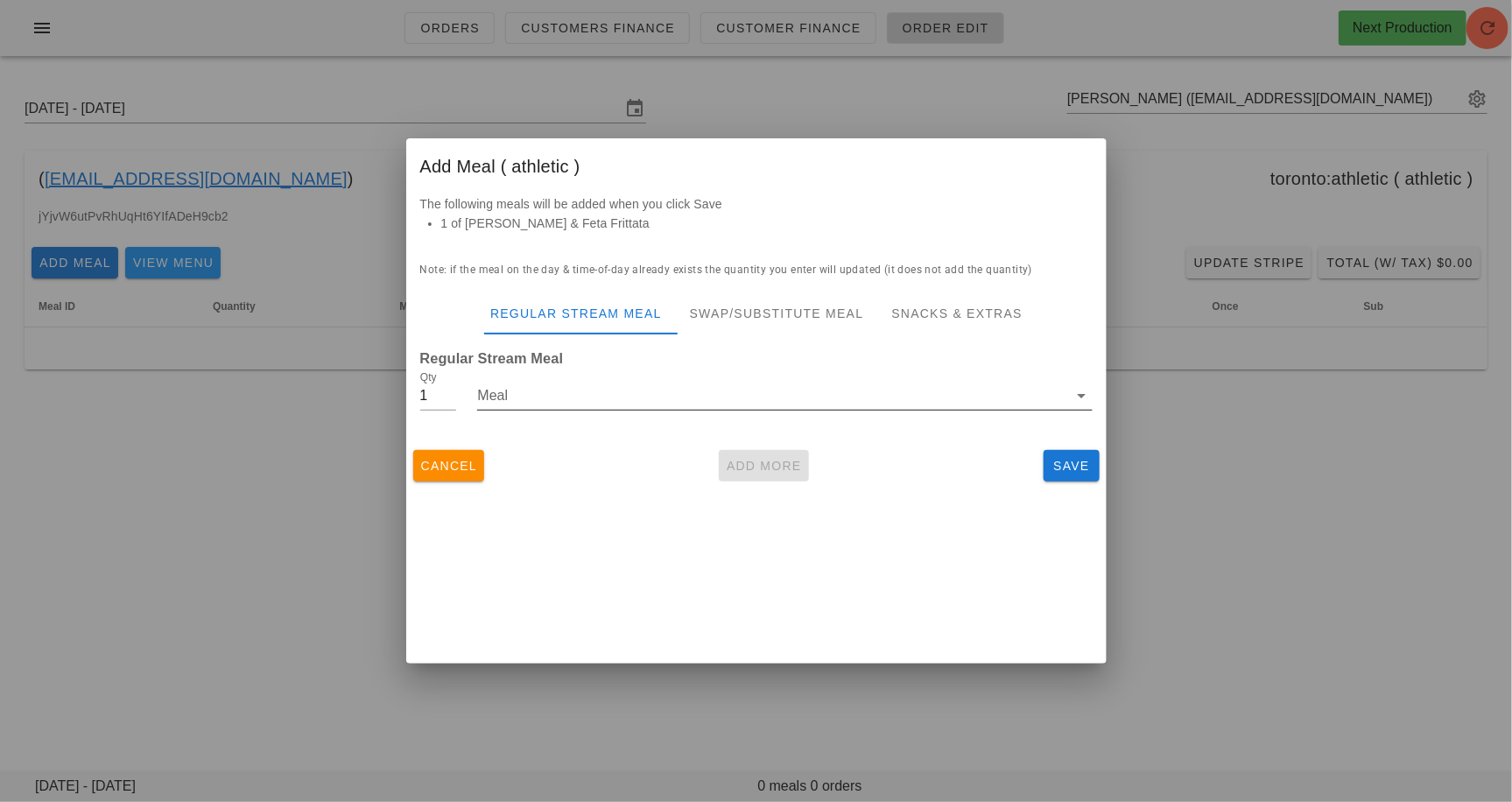
click at [666, 381] on div "Meal" at bounding box center [784, 400] width 615 height 58
click at [666, 390] on input "Meal" at bounding box center [773, 396] width 591 height 28
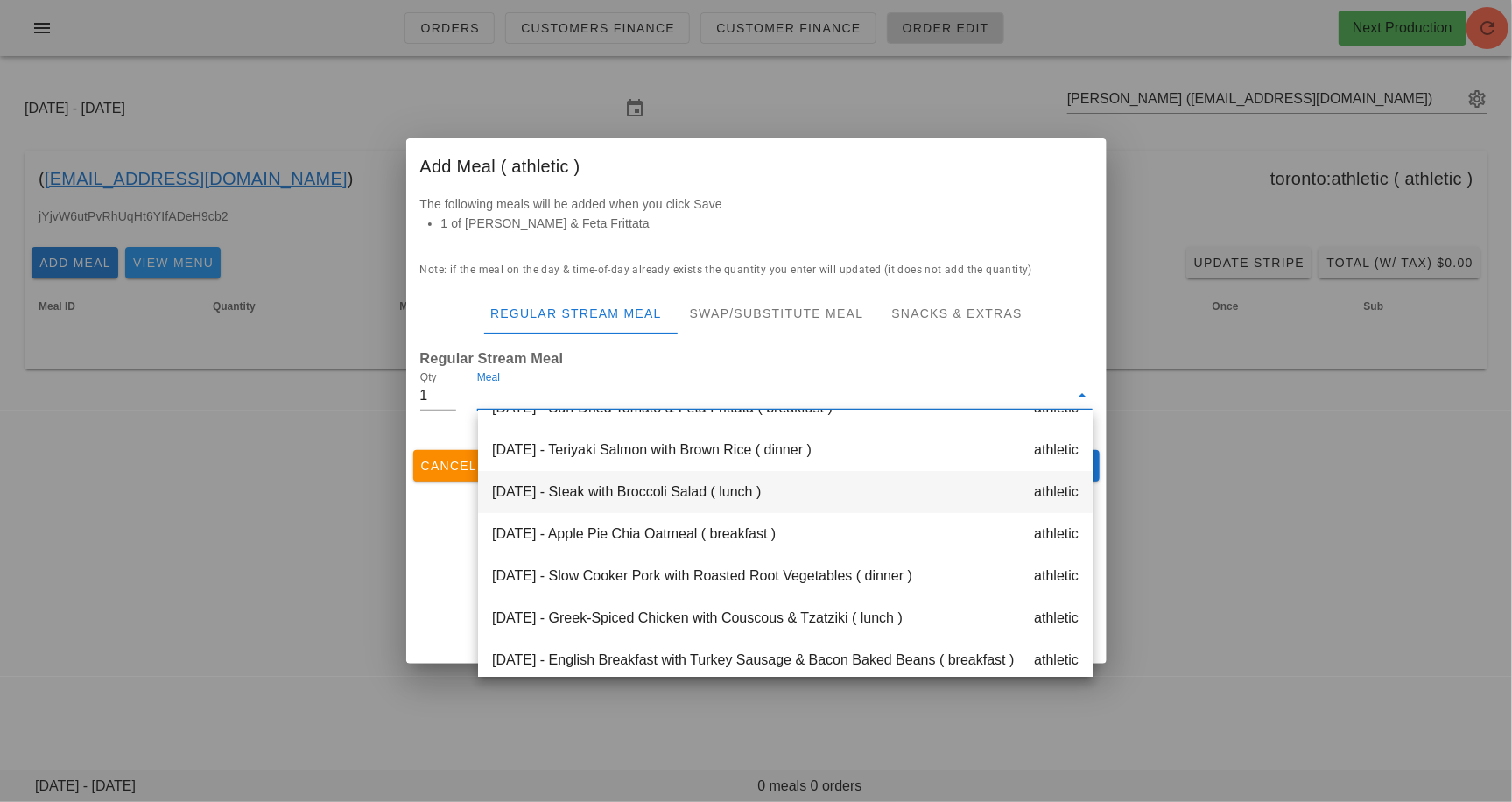
scroll to position [31, 0]
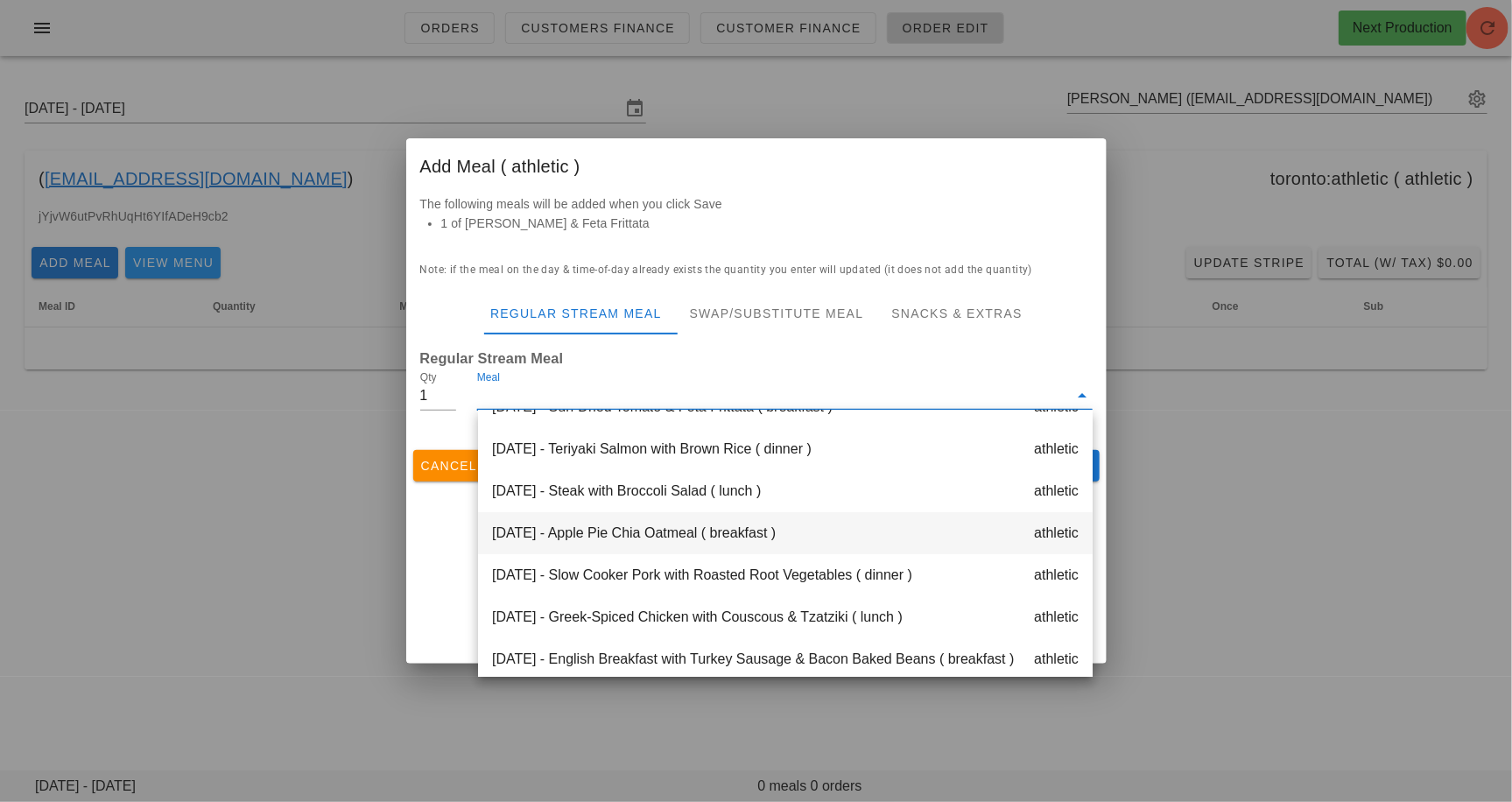
click at [690, 534] on div "Tuesday Sep 16 - Apple Pie Chia Oatmeal ( breakfast ) athletic" at bounding box center [785, 534] width 615 height 42
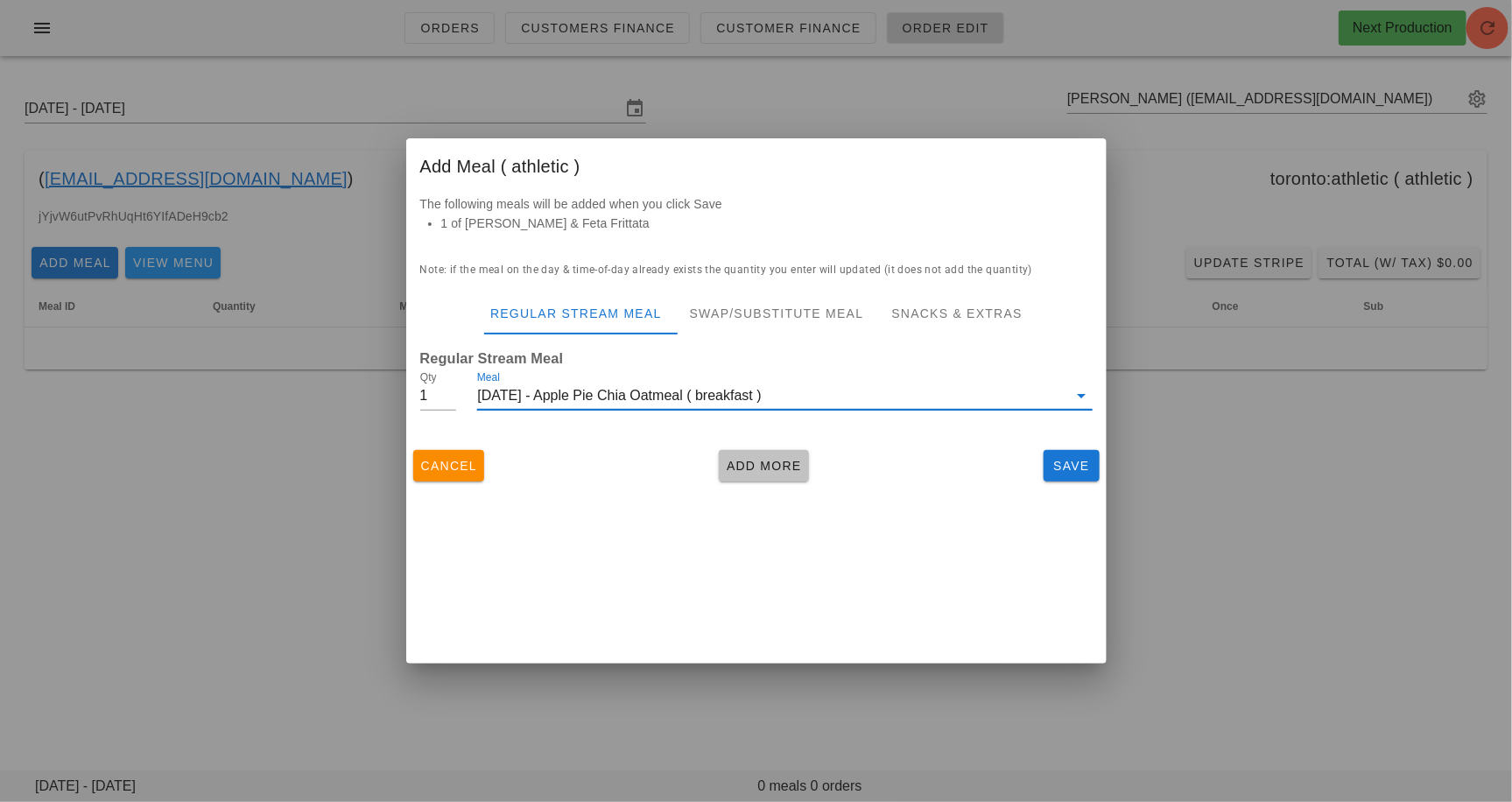
click at [770, 465] on span "Add More" at bounding box center [763, 466] width 76 height 14
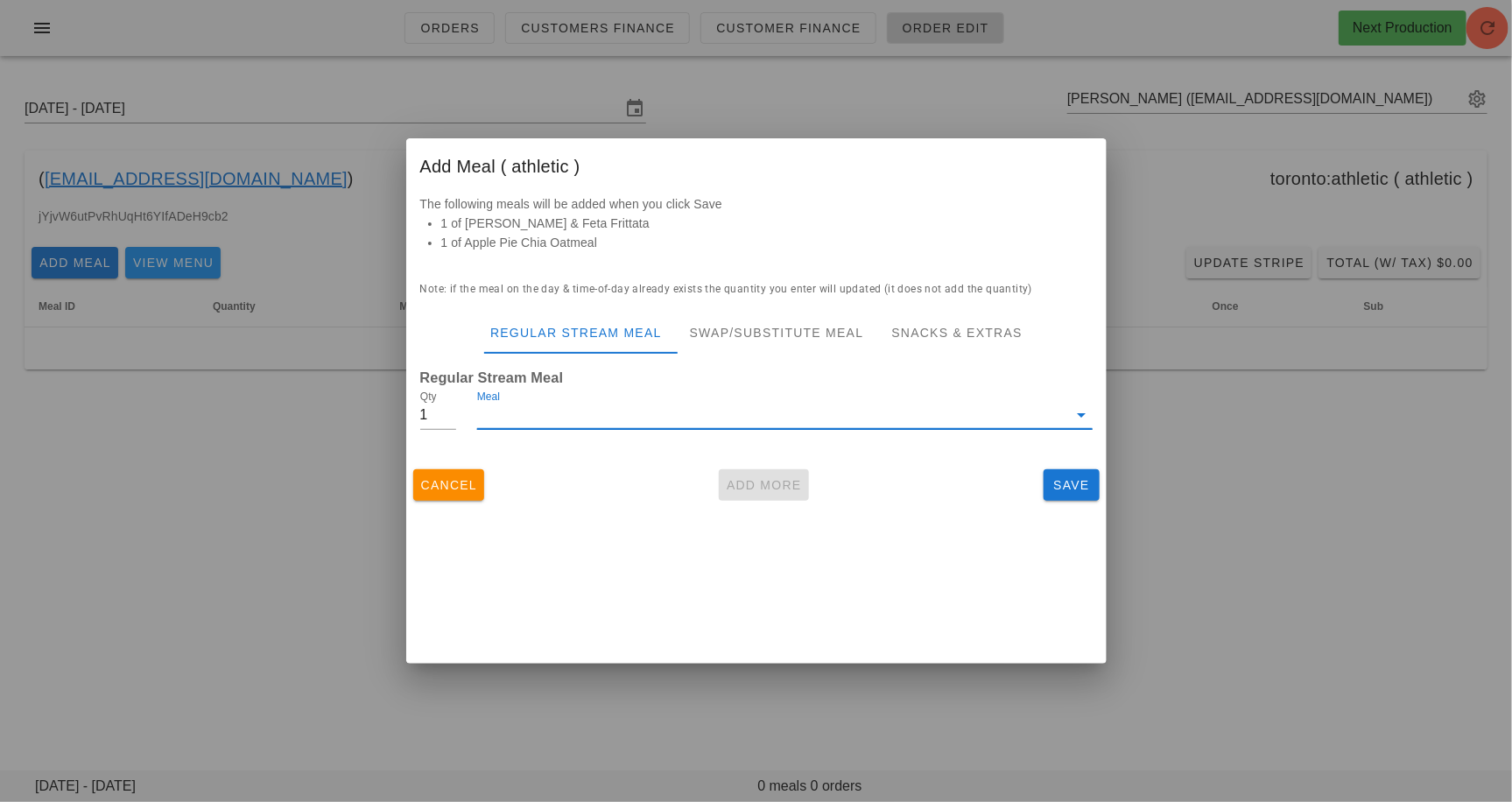
click at [739, 422] on input "Meal" at bounding box center [773, 415] width 591 height 28
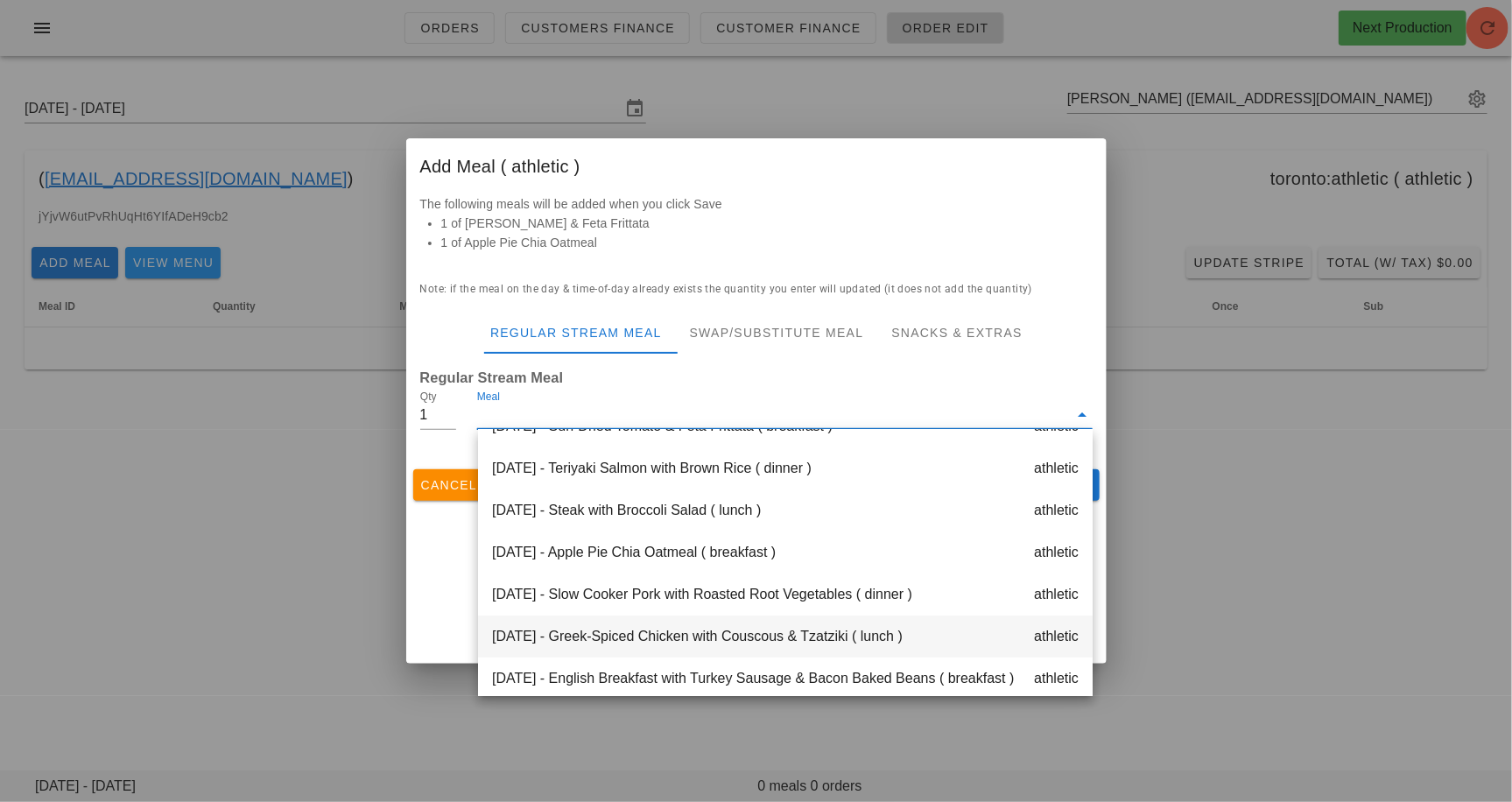
click at [733, 638] on div "Tuesday Sep 16 - Greek-Spiced Chicken with Couscous & Tzatziki ( lunch ) athlet…" at bounding box center [785, 637] width 615 height 42
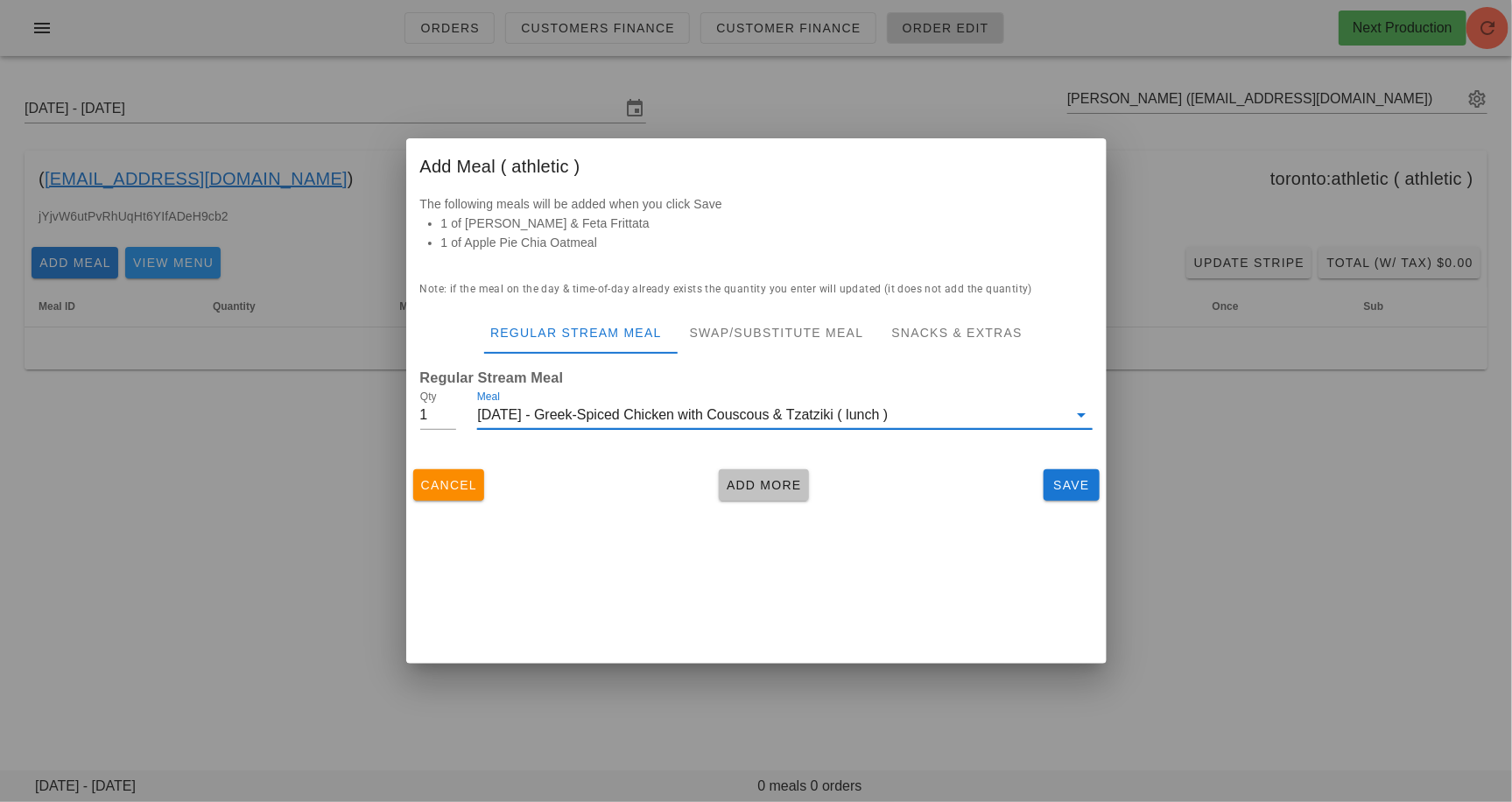
click at [778, 492] on span "Add More" at bounding box center [763, 485] width 76 height 14
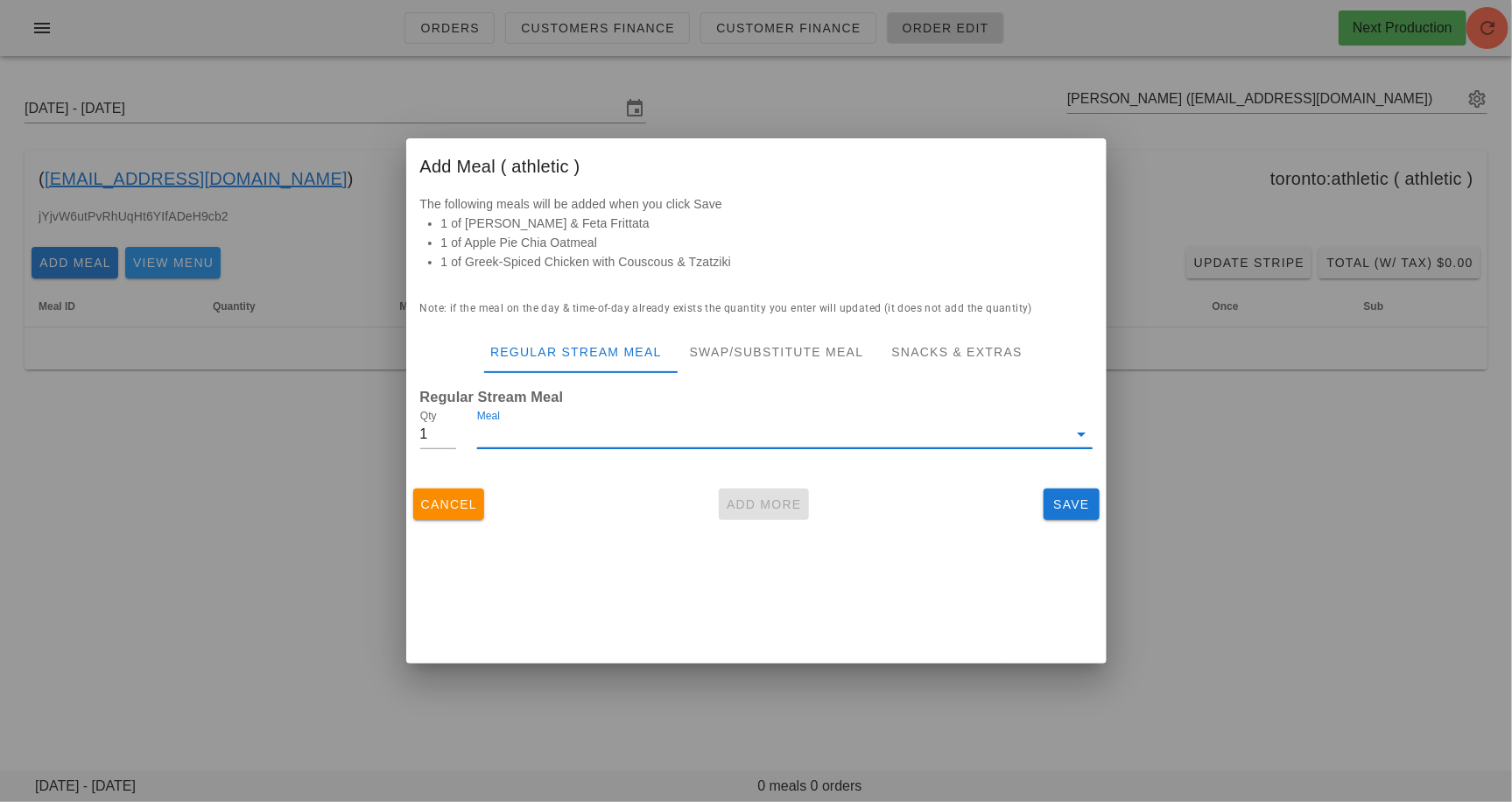
click at [759, 438] on input "Meal" at bounding box center [773, 435] width 591 height 28
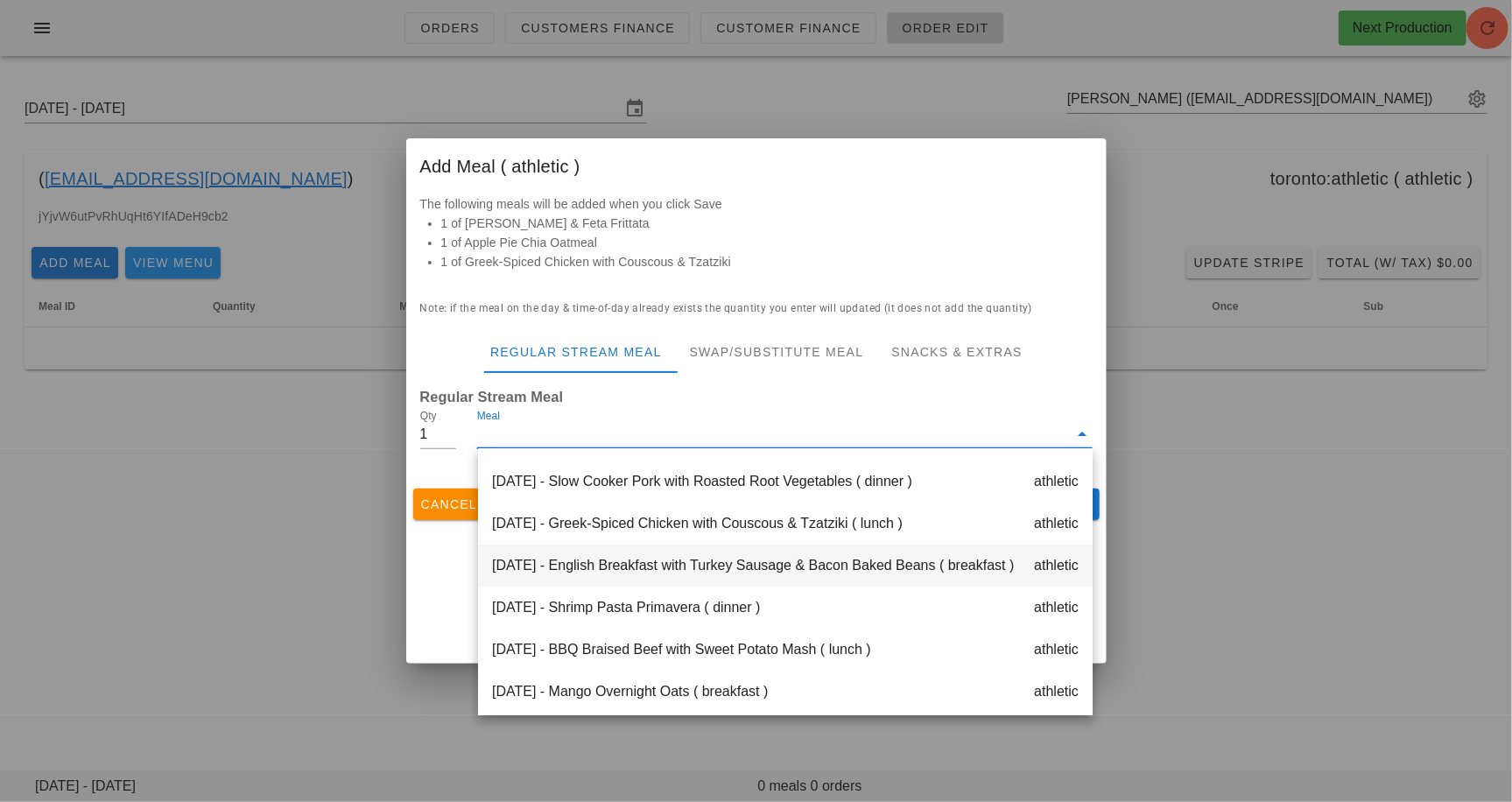
scroll to position [169, 0]
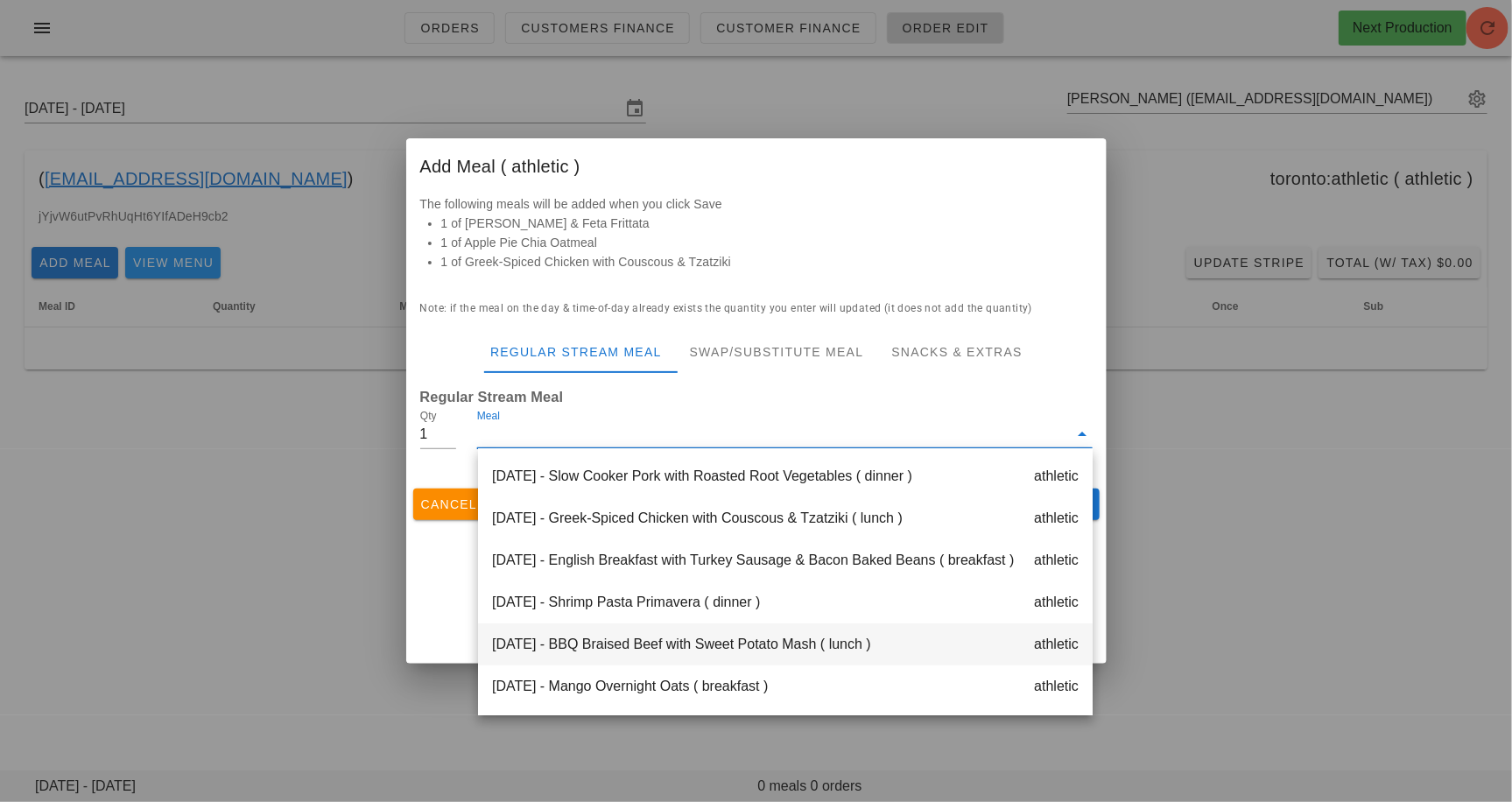
click at [740, 656] on div "Wednesday Sep 17 - BBQ Braised Beef with Sweet Potato Mash ( lunch ) athletic" at bounding box center [785, 645] width 615 height 42
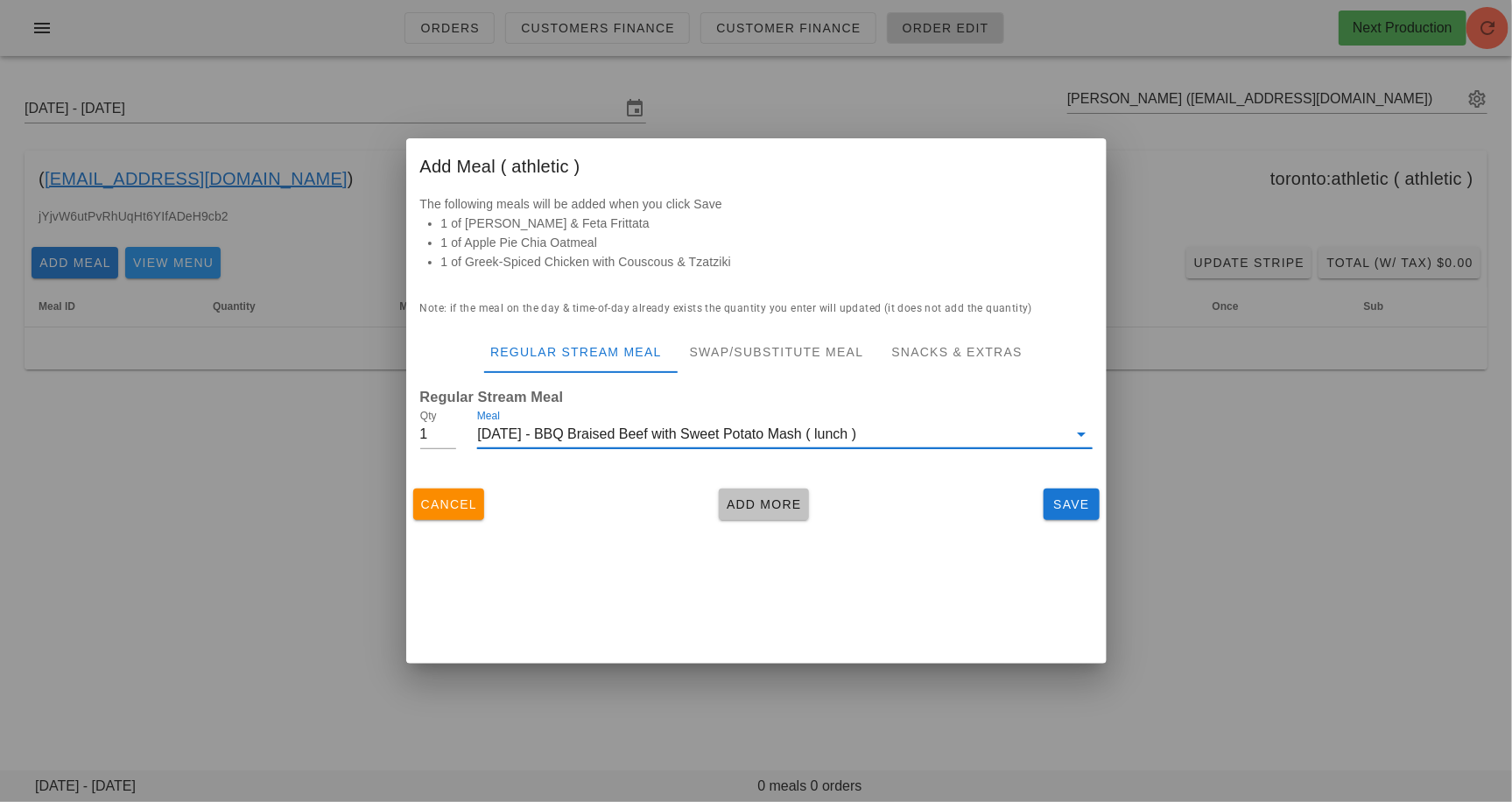
click at [775, 508] on span "Add More" at bounding box center [763, 503] width 76 height 14
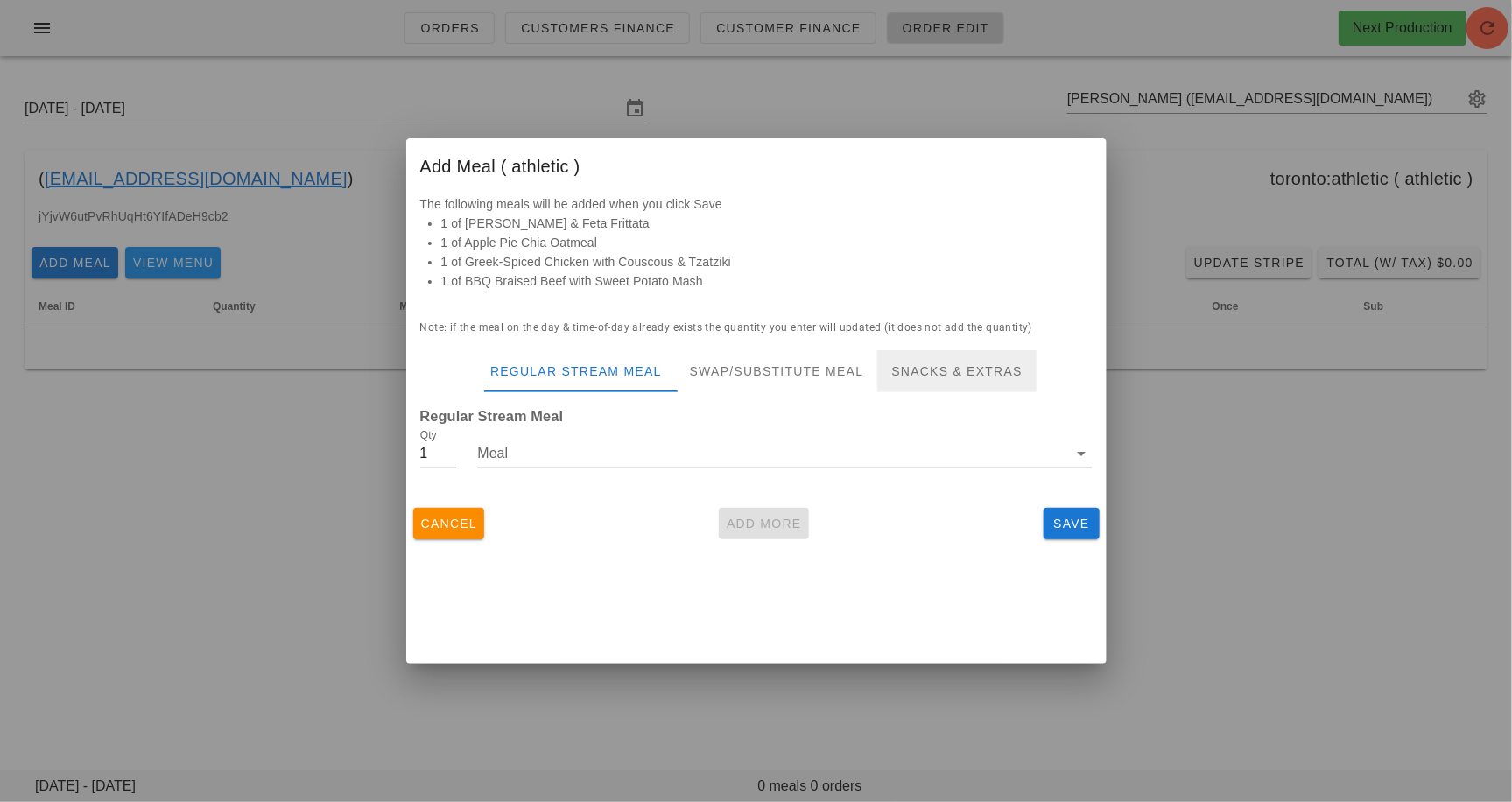
click at [916, 364] on div "Snacks & Extras" at bounding box center [956, 371] width 159 height 42
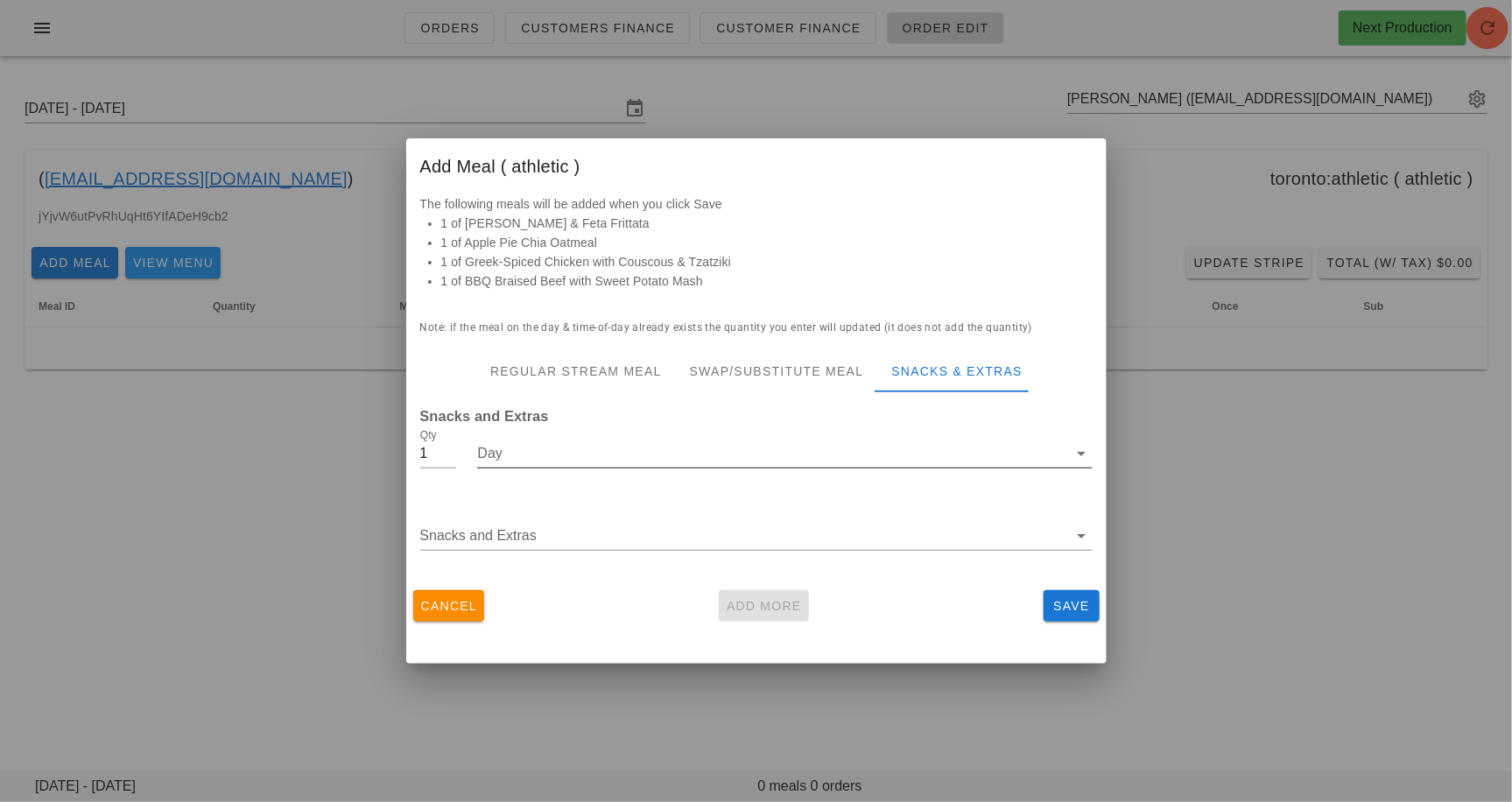
click at [565, 441] on input "Day" at bounding box center [773, 454] width 591 height 28
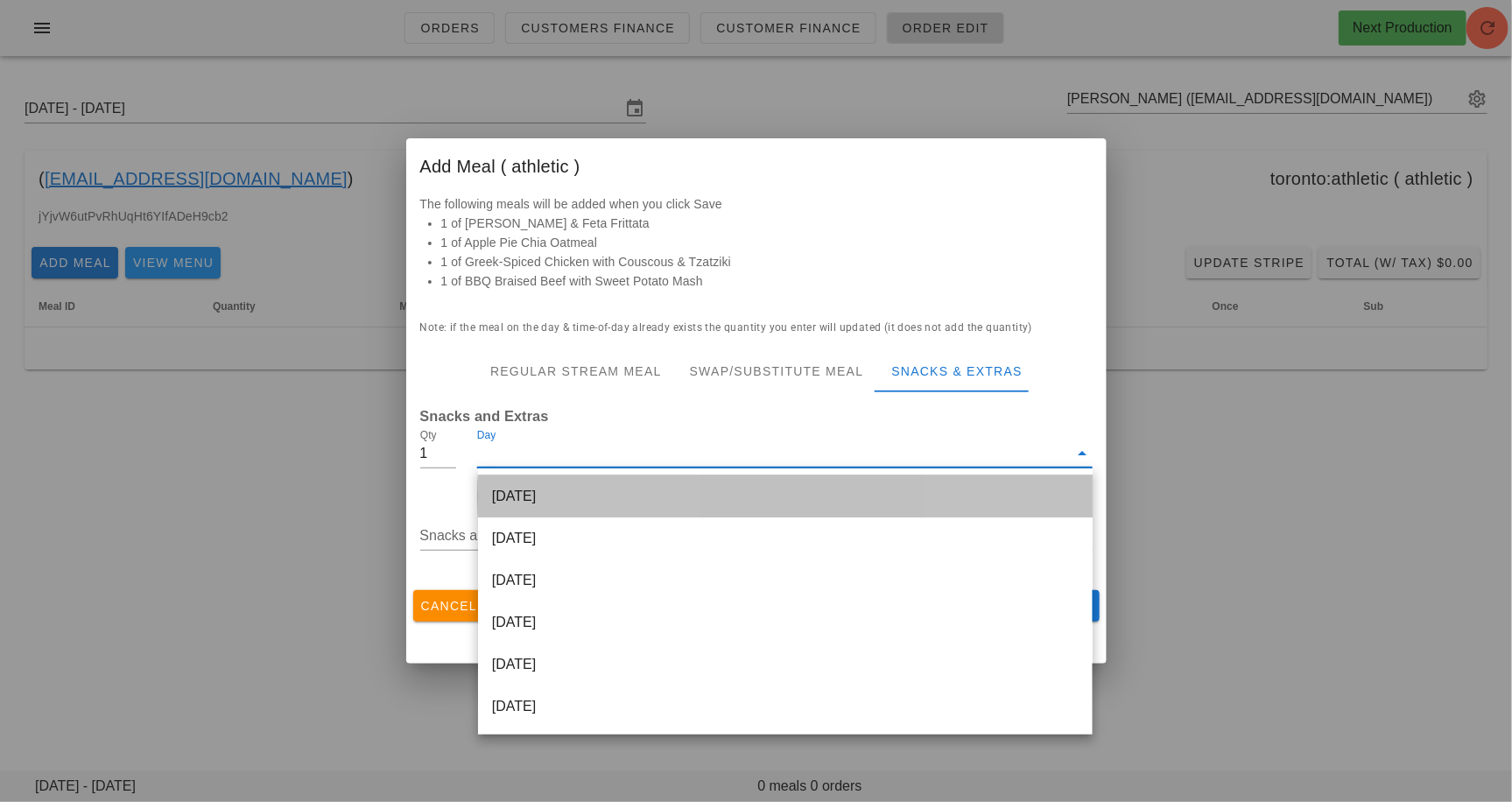
click at [559, 494] on div "[DATE]" at bounding box center [785, 497] width 615 height 42
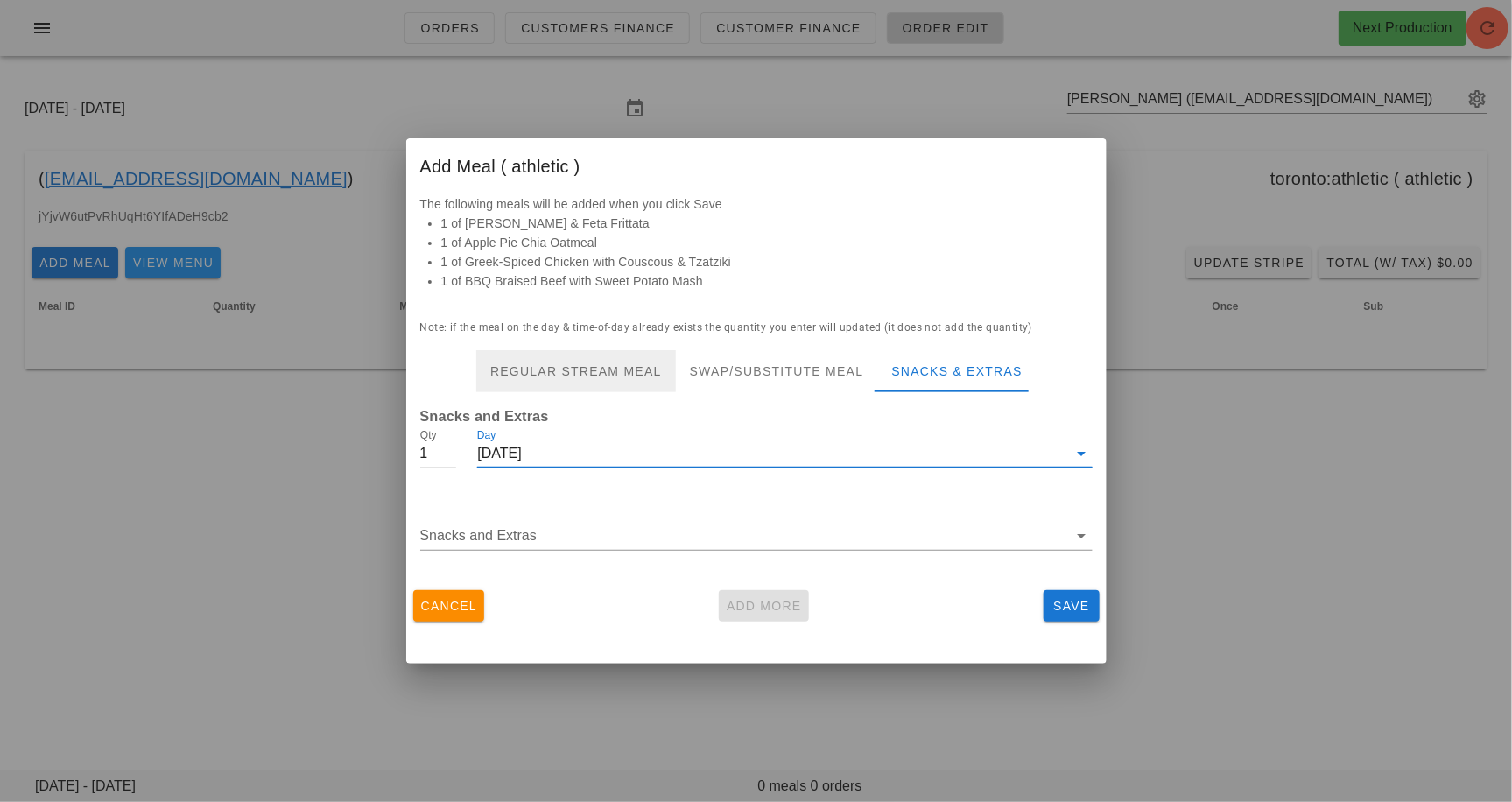
click at [610, 363] on div "Regular Stream Meal" at bounding box center [576, 371] width 199 height 42
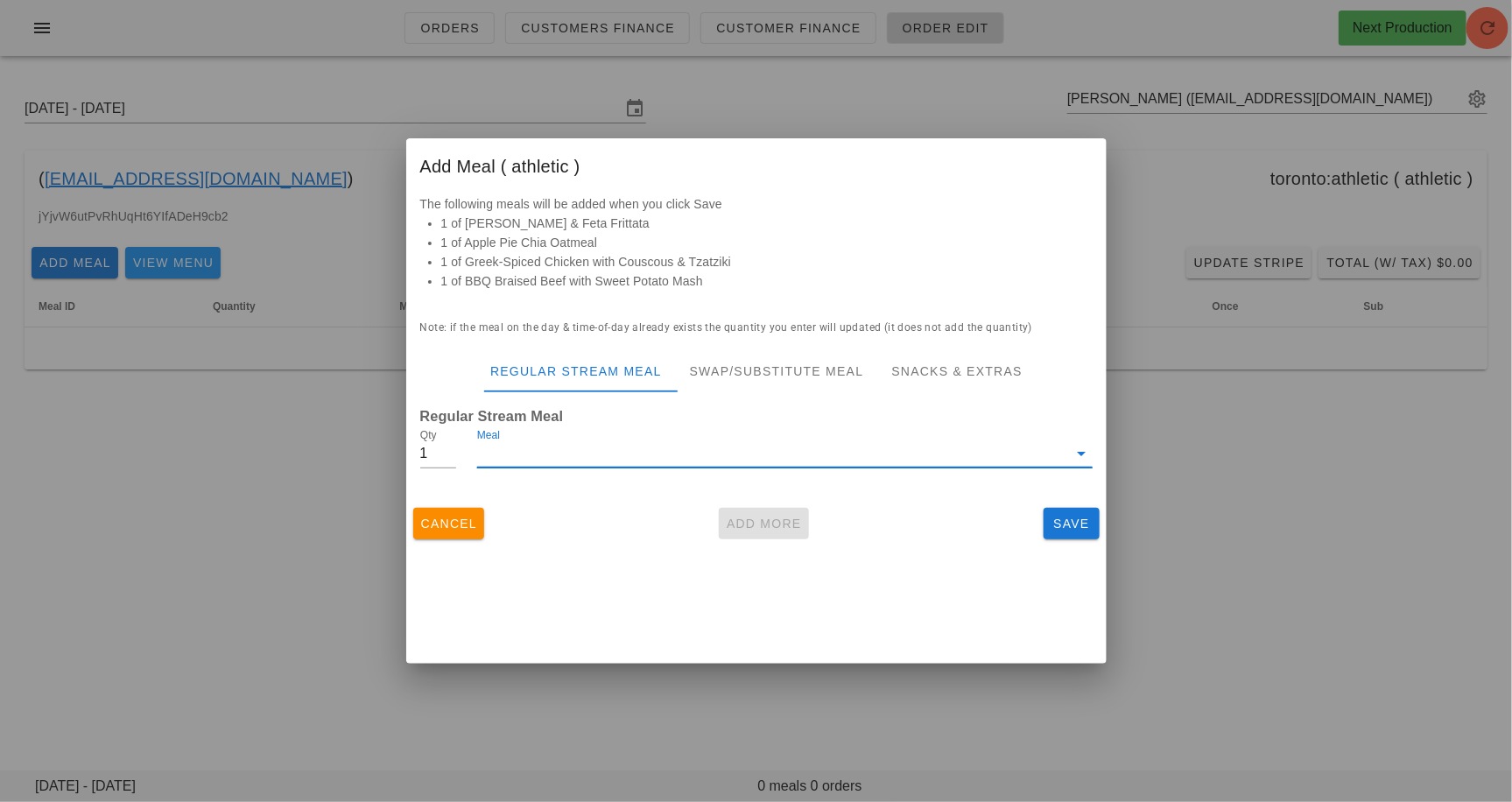
click at [547, 457] on input "Meal" at bounding box center [773, 454] width 591 height 28
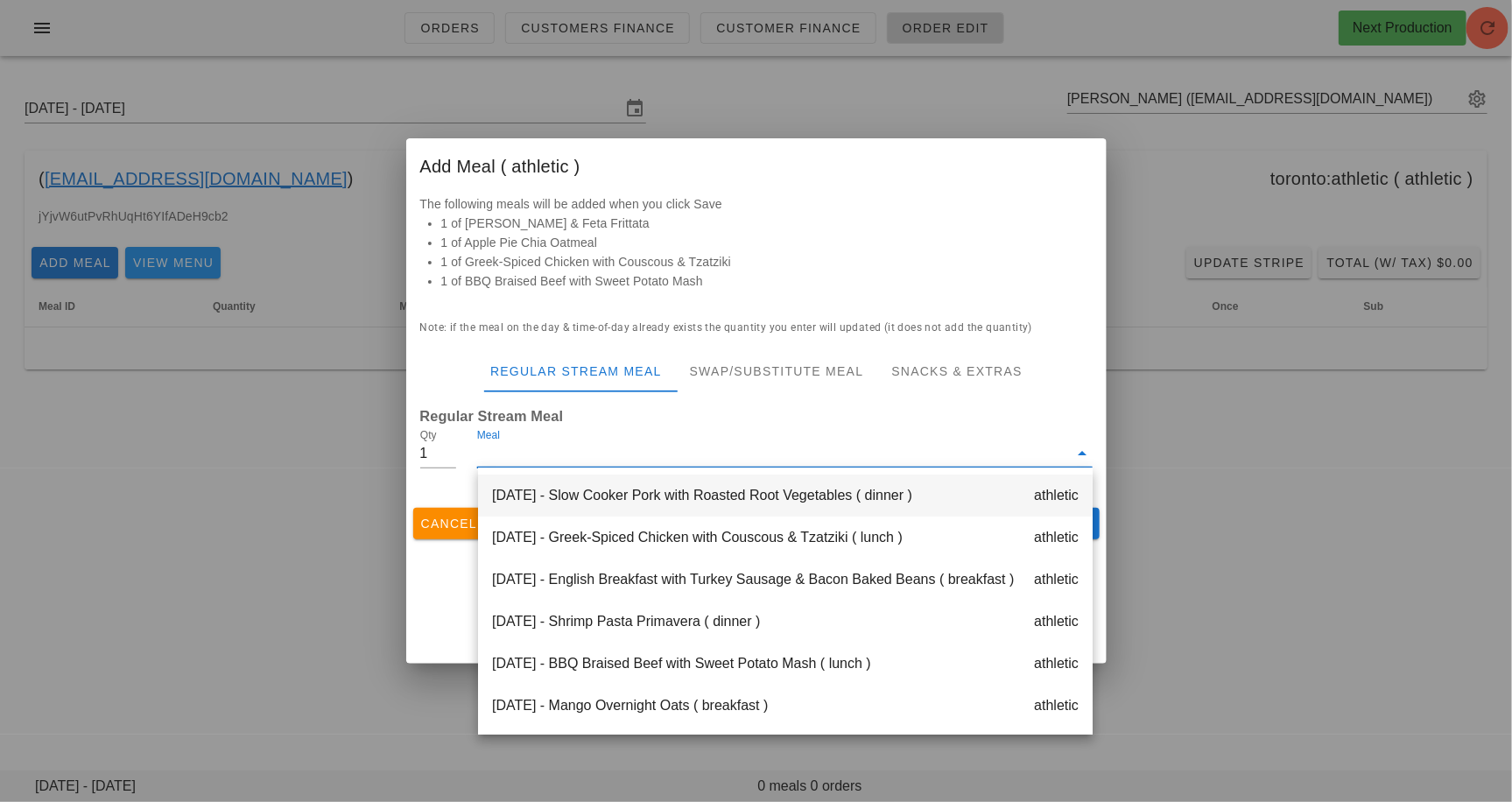
scroll to position [0, 0]
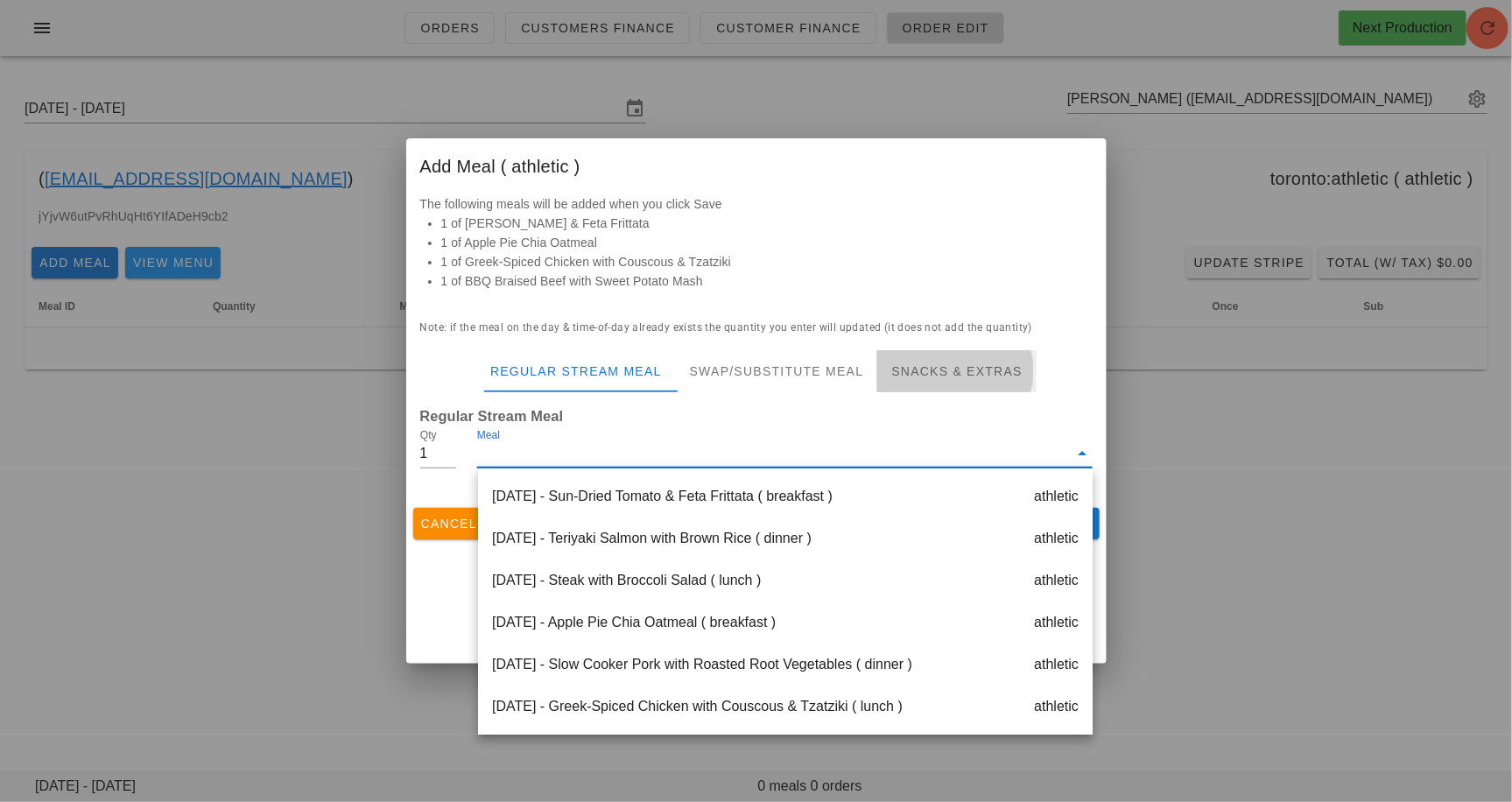
click at [931, 369] on div "Snacks & Extras" at bounding box center [956, 371] width 159 height 42
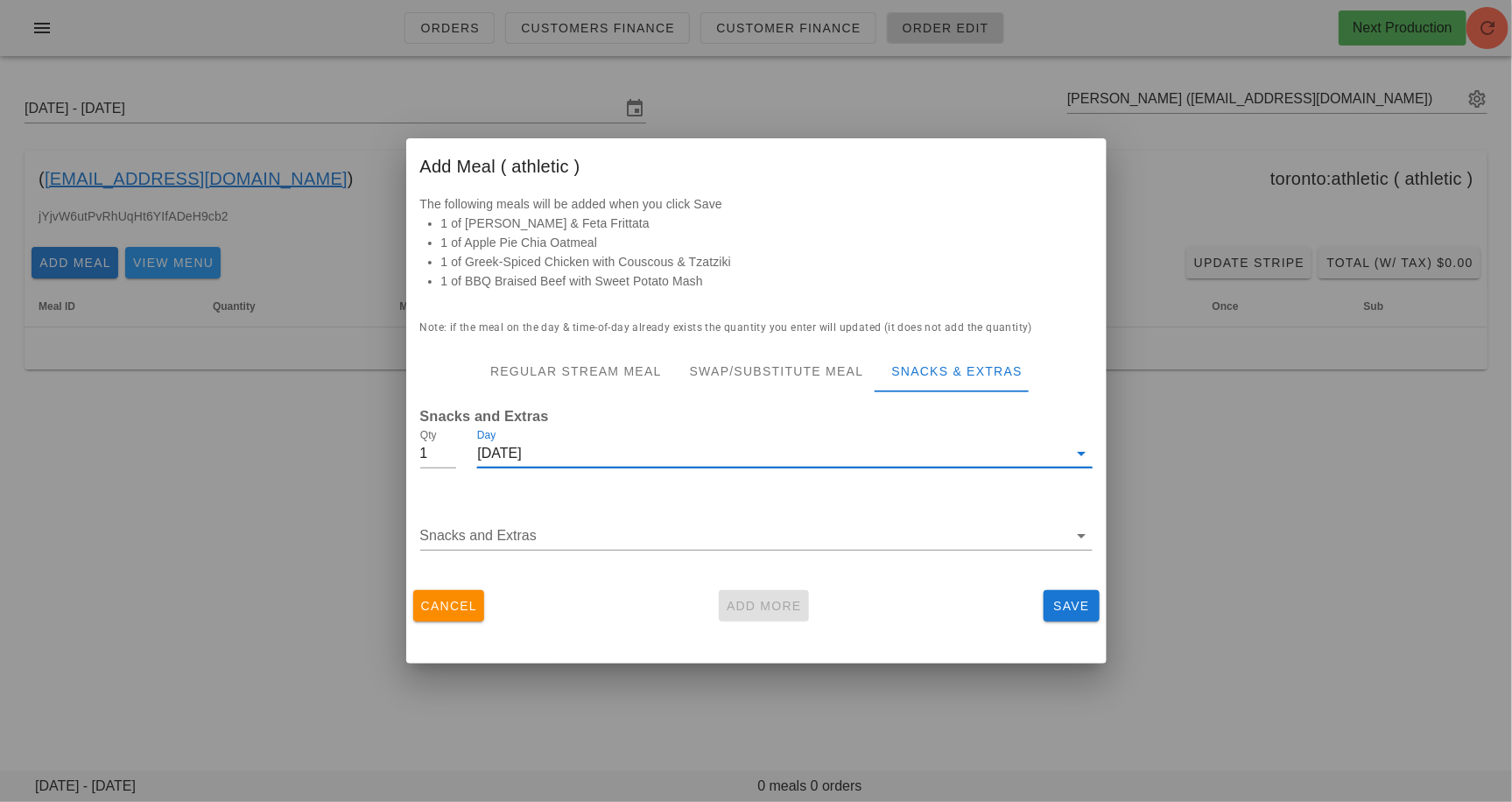
click at [619, 467] on input "Day" at bounding box center [795, 454] width 547 height 28
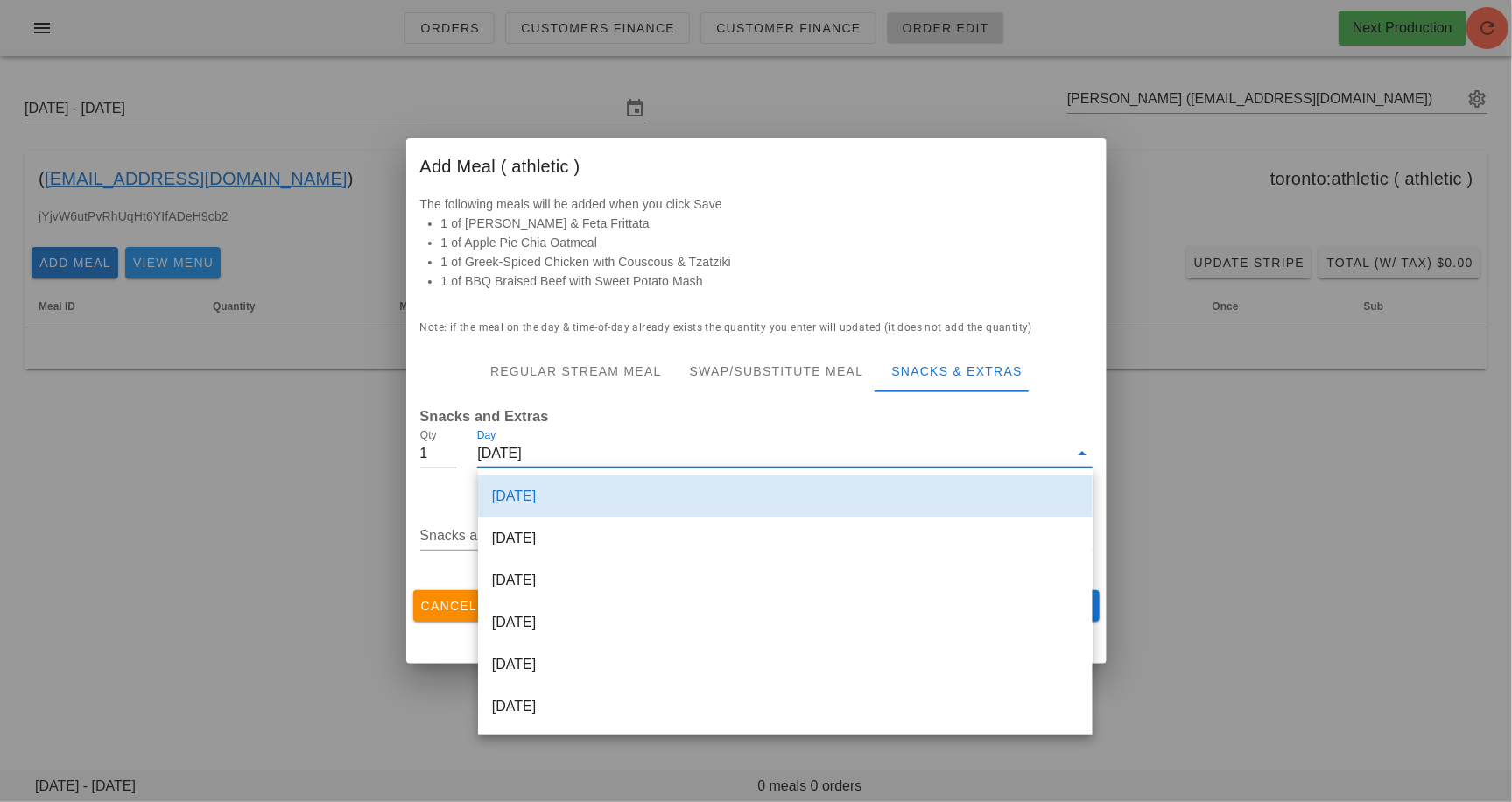
click at [639, 432] on div "Day Monday Sep 15" at bounding box center [784, 457] width 615 height 58
click at [621, 488] on div "[DATE]" at bounding box center [785, 497] width 615 height 42
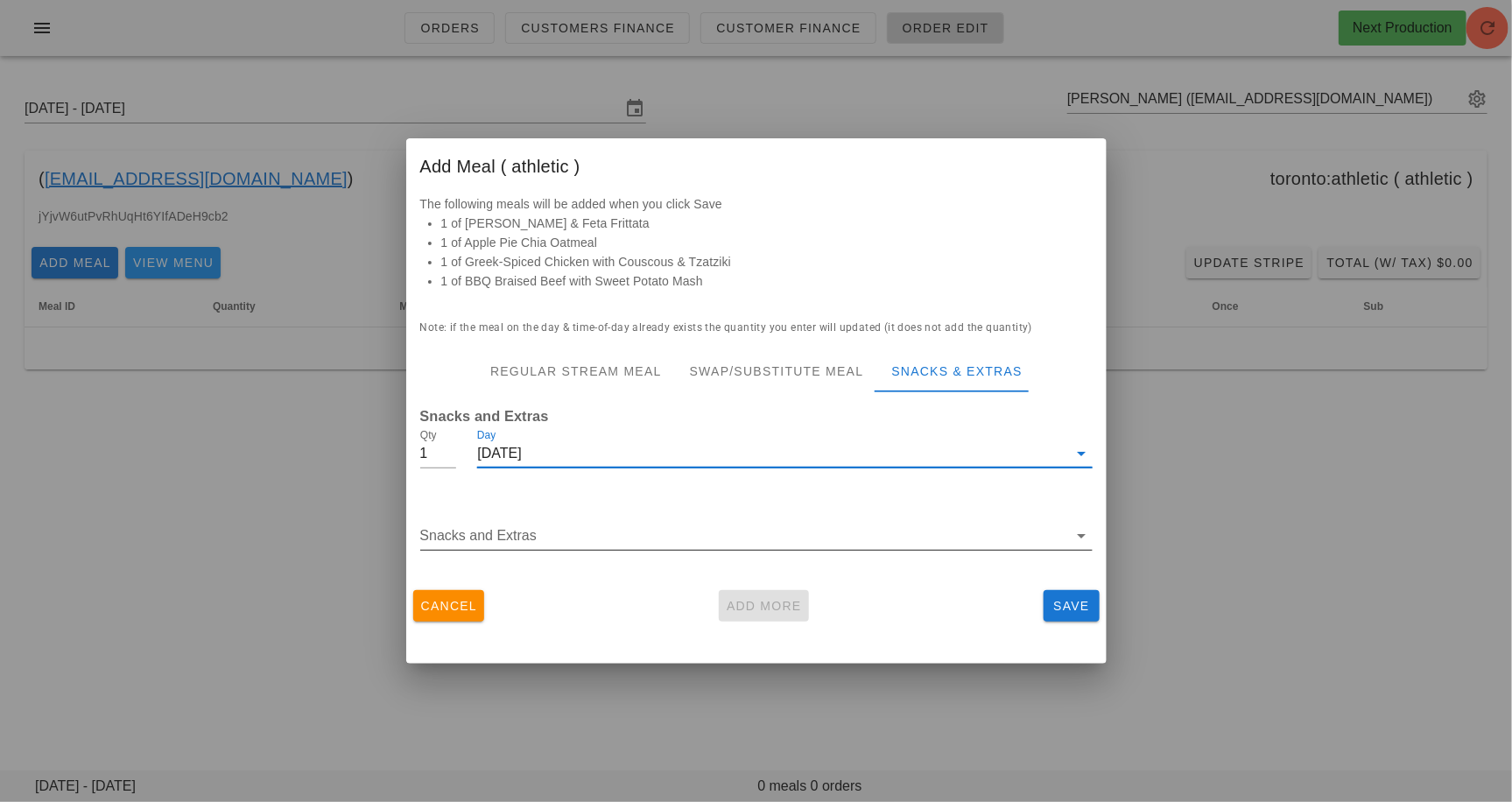
click at [575, 534] on input "Snacks and Extras" at bounding box center [744, 536] width 648 height 28
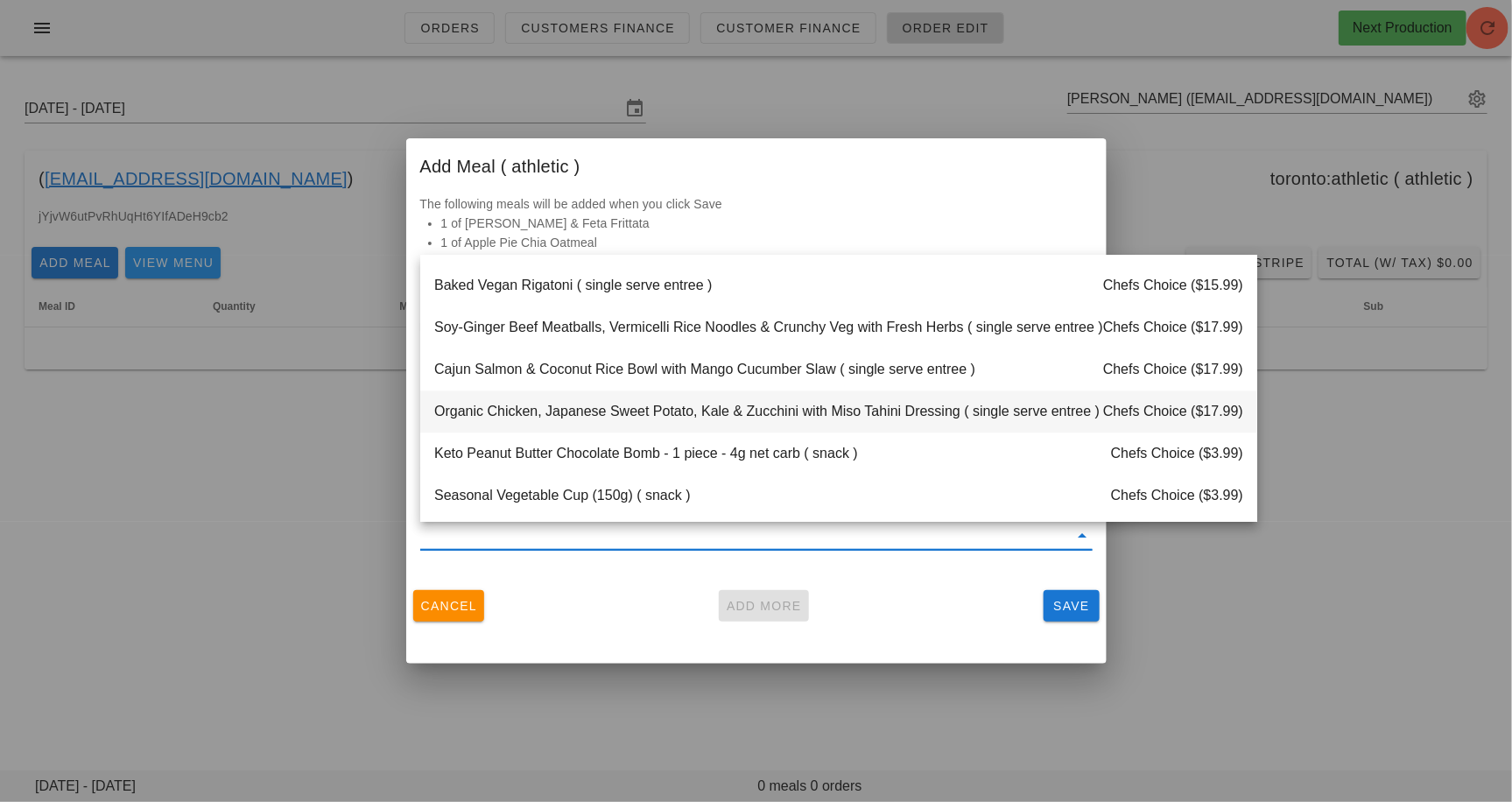
scroll to position [1899, 0]
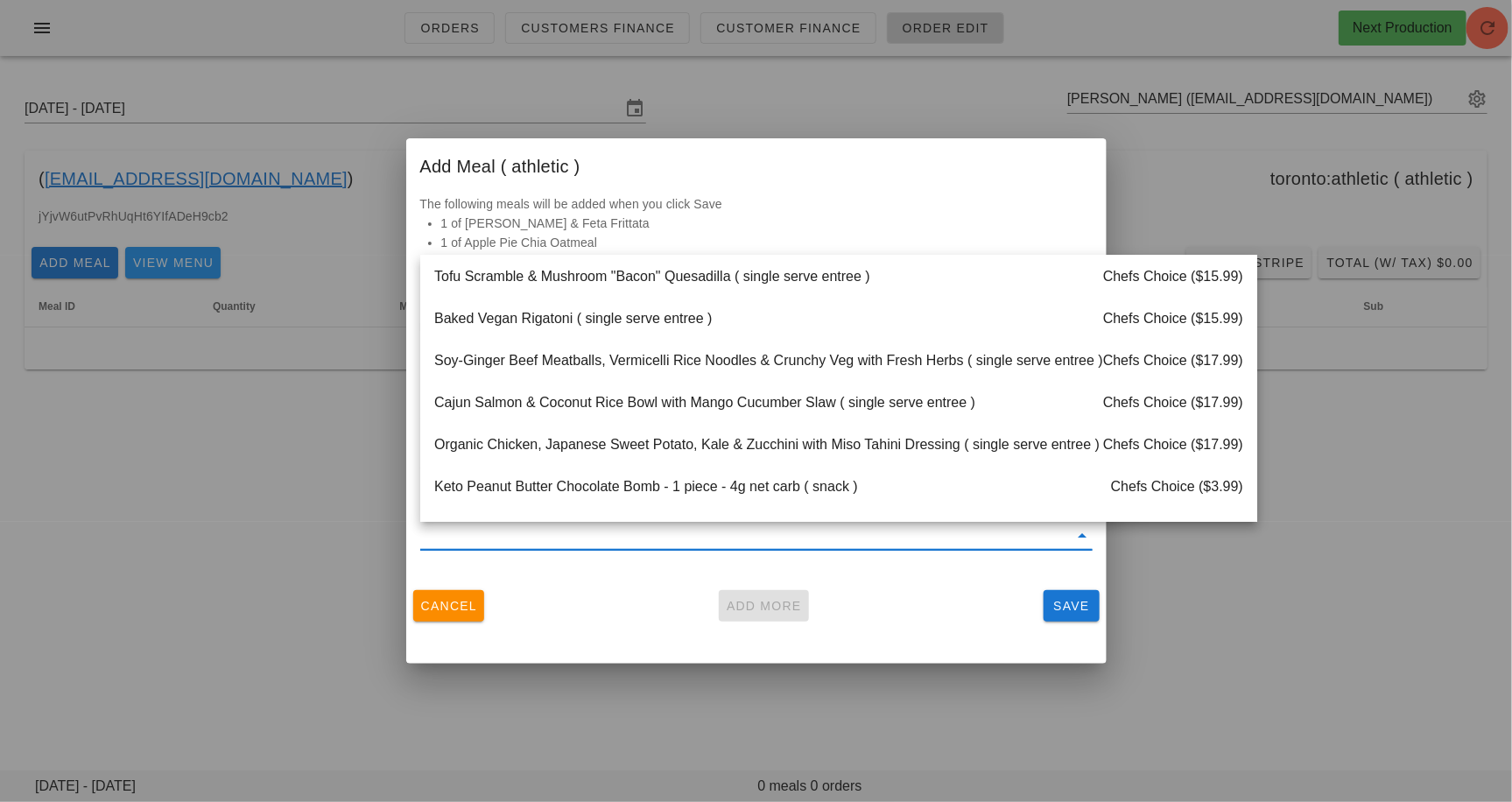
click at [605, 365] on div "Soy-Ginger Beef Meatballs, Vermicelli Rice Noodles & Crunchy Veg with Fresh Her…" at bounding box center [839, 361] width 837 height 42
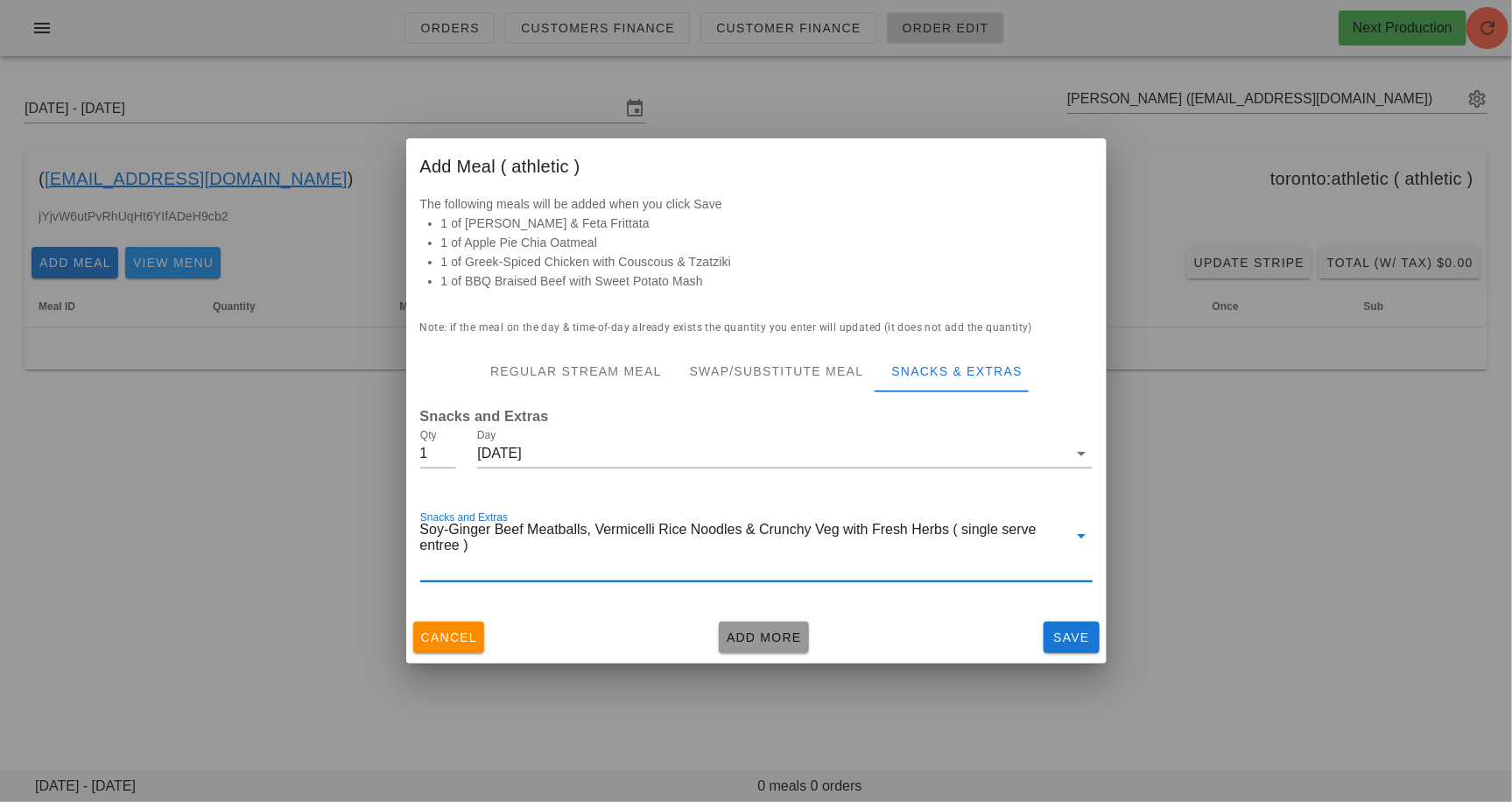
click at [762, 640] on span "Add More" at bounding box center [763, 637] width 76 height 14
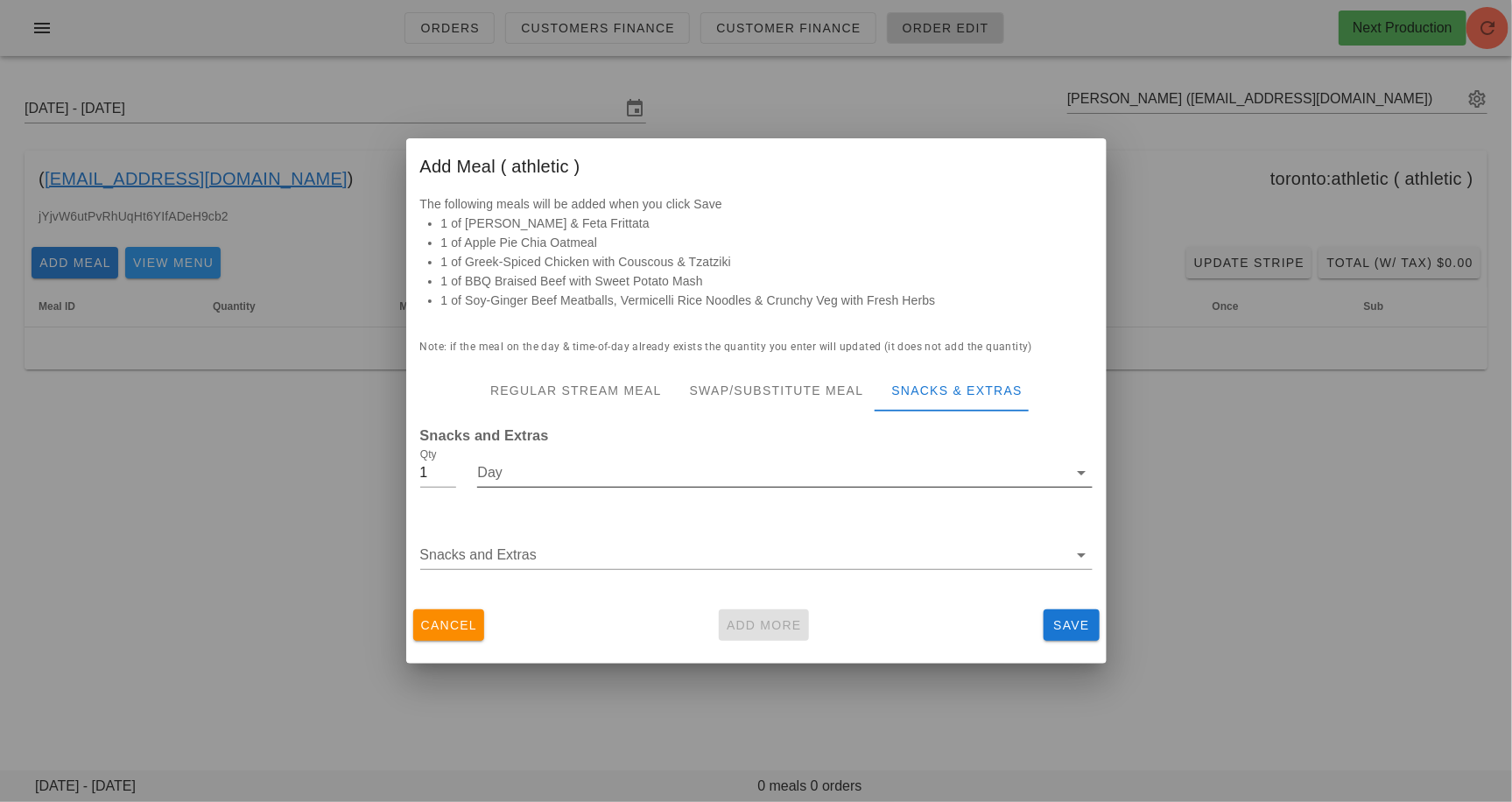
click at [678, 474] on input "Day" at bounding box center [773, 473] width 591 height 28
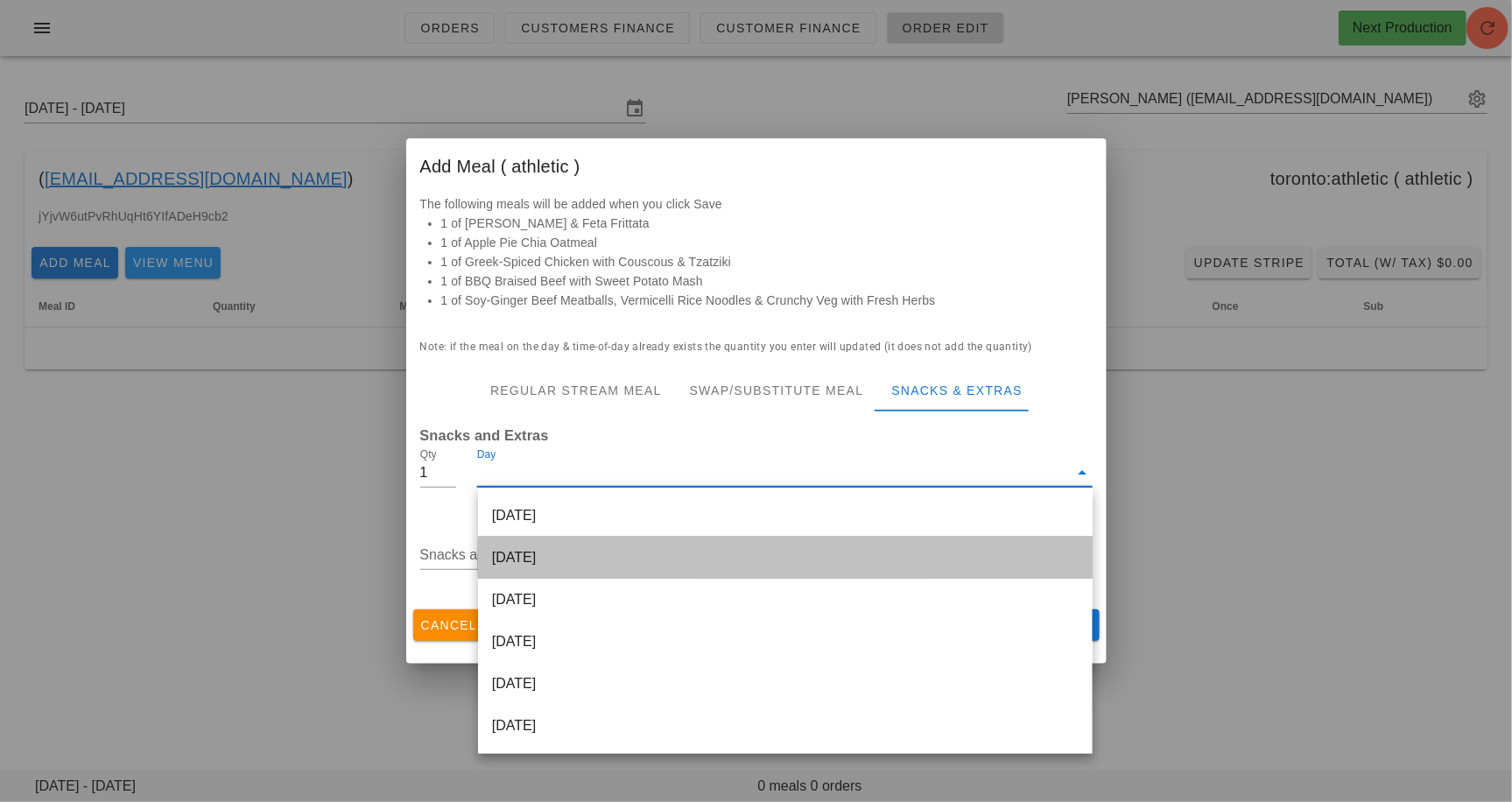
click at [649, 558] on div "[DATE]" at bounding box center [785, 558] width 615 height 42
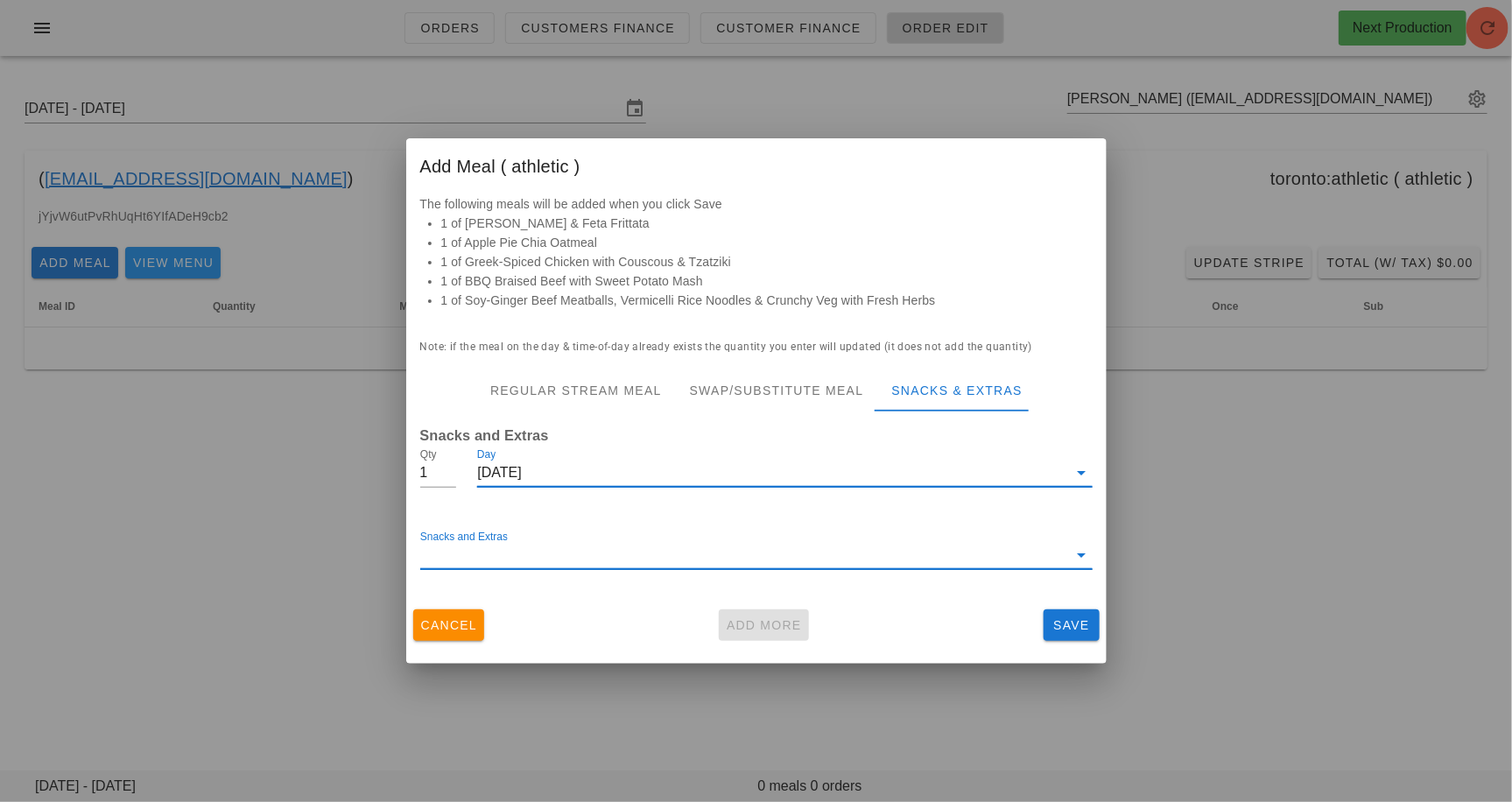
click at [637, 553] on input "Snacks and Extras" at bounding box center [744, 555] width 648 height 28
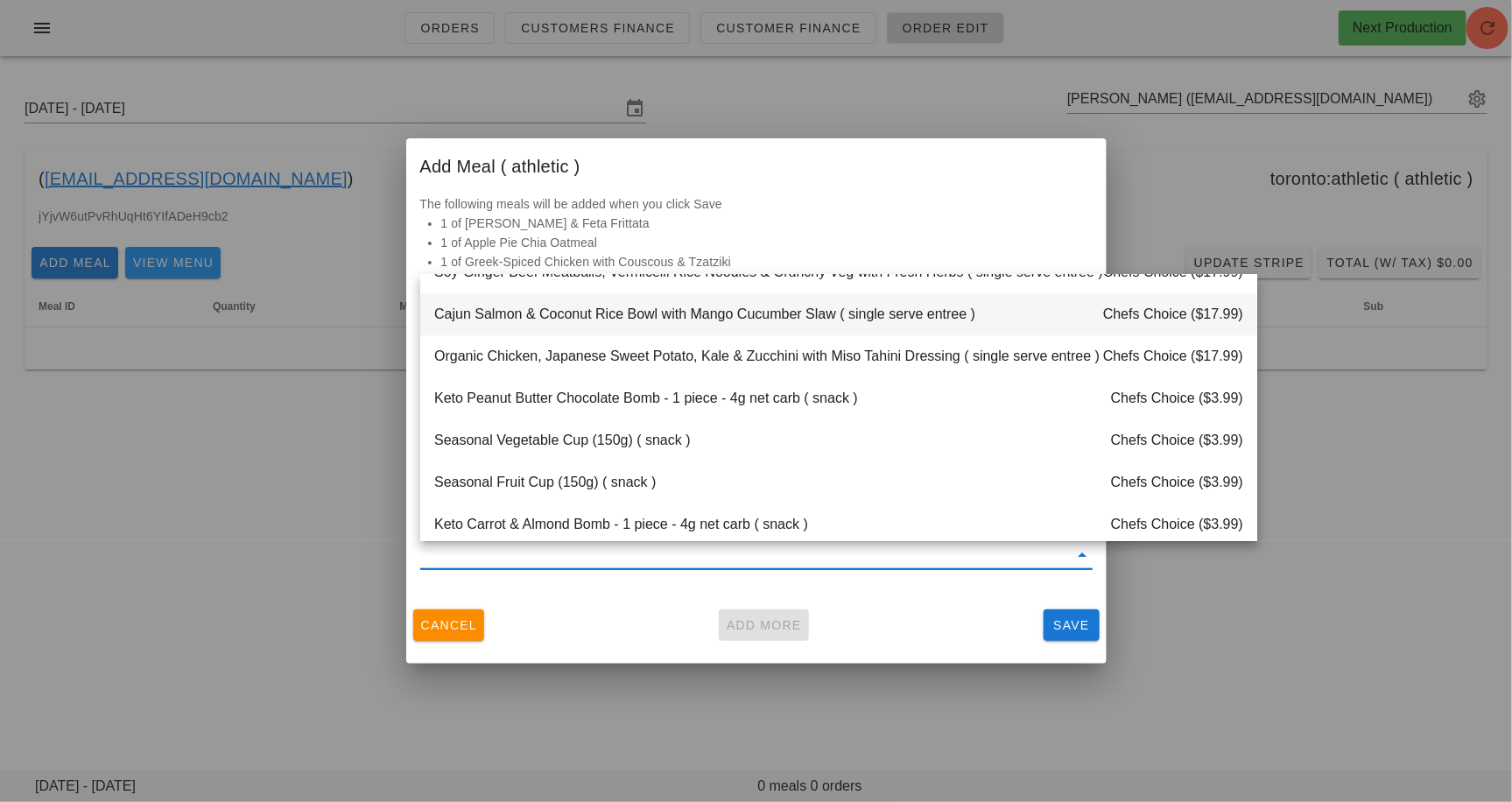
scroll to position [1968, 0]
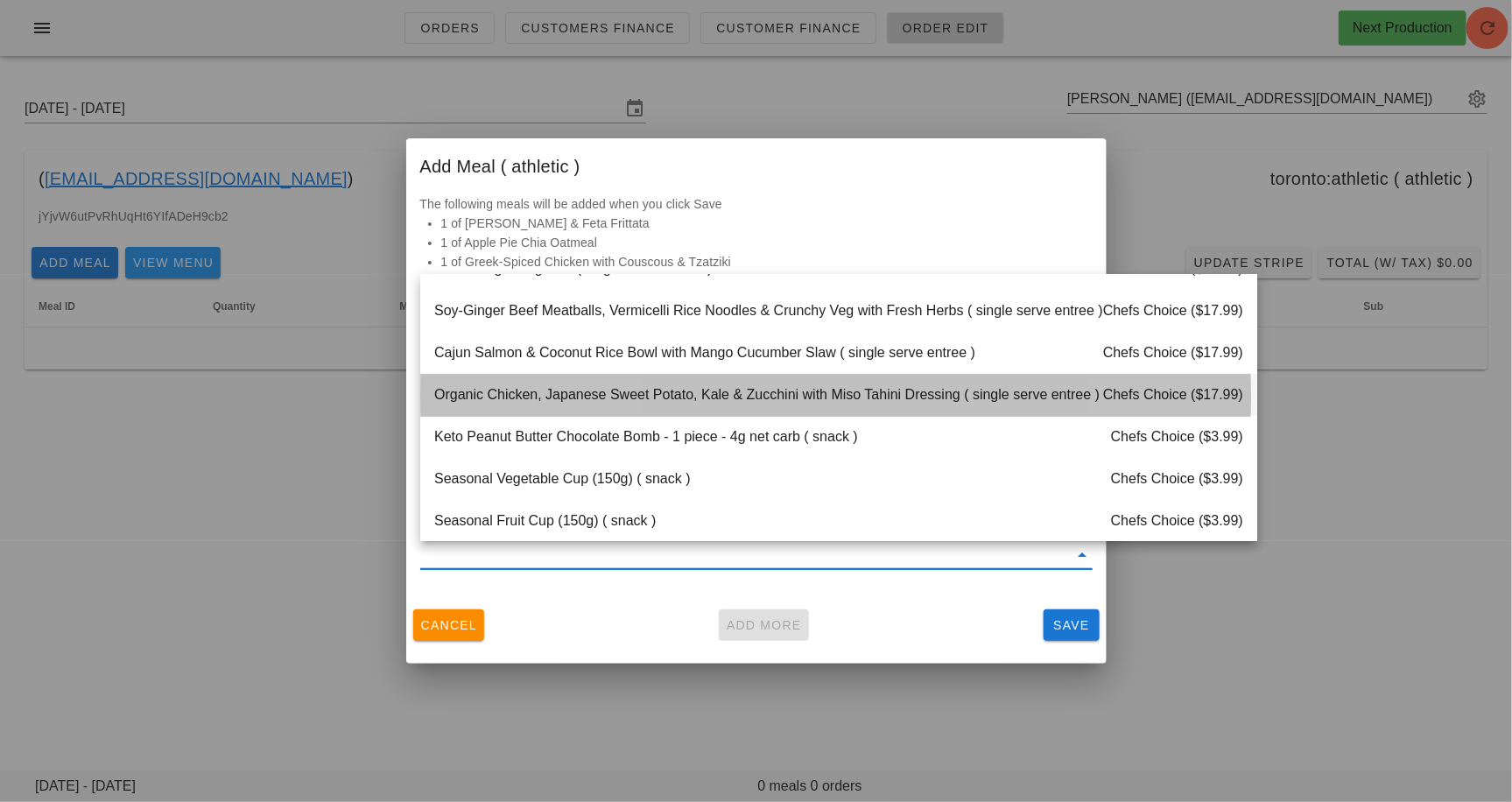
click at [668, 387] on div "Organic Chicken, Japanese Sweet Potato, Kale & Zucchini with Miso Tahini Dressi…" at bounding box center [839, 395] width 837 height 42
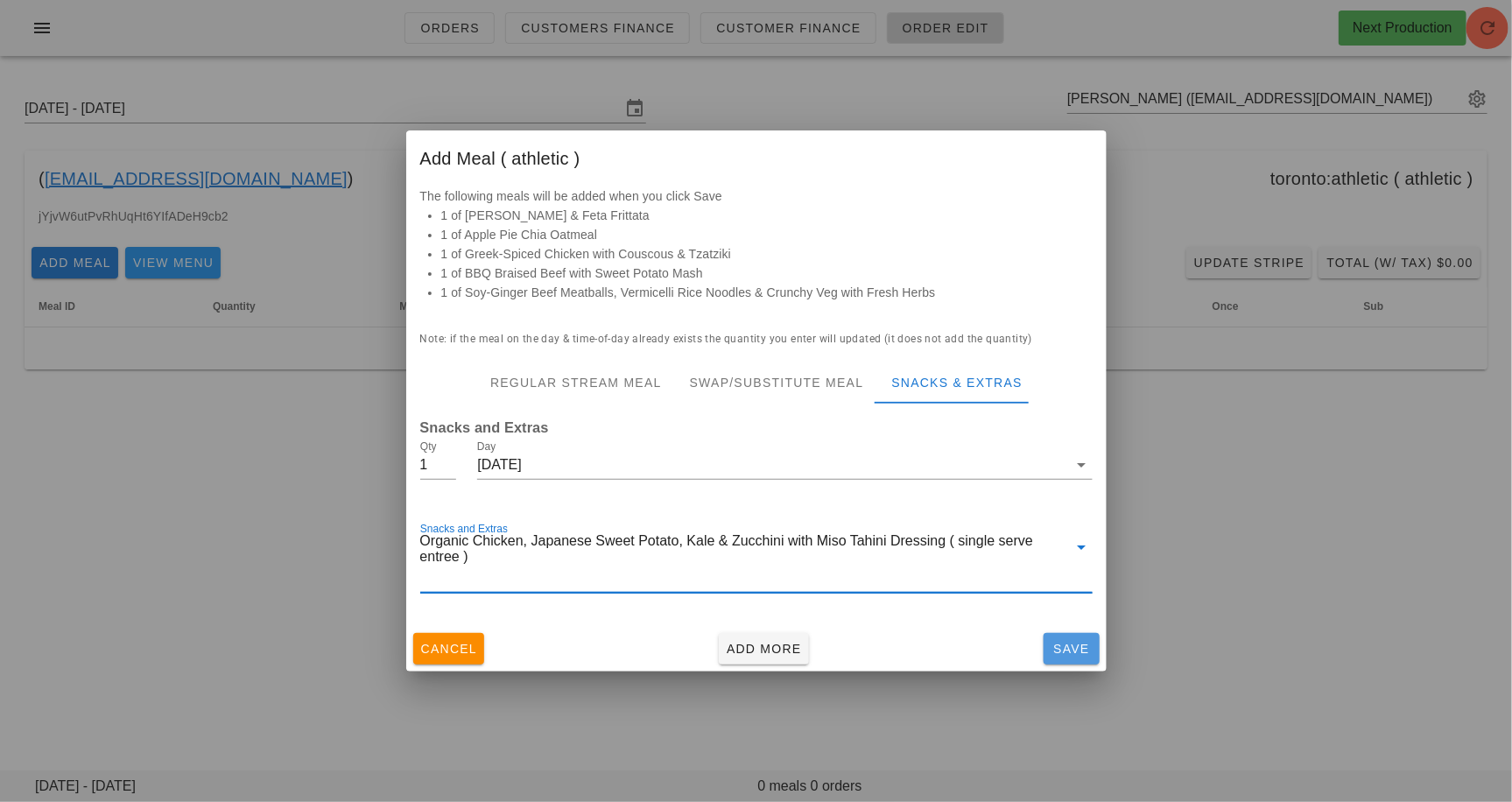
click at [1096, 650] on button "Save" at bounding box center [1071, 649] width 56 height 31
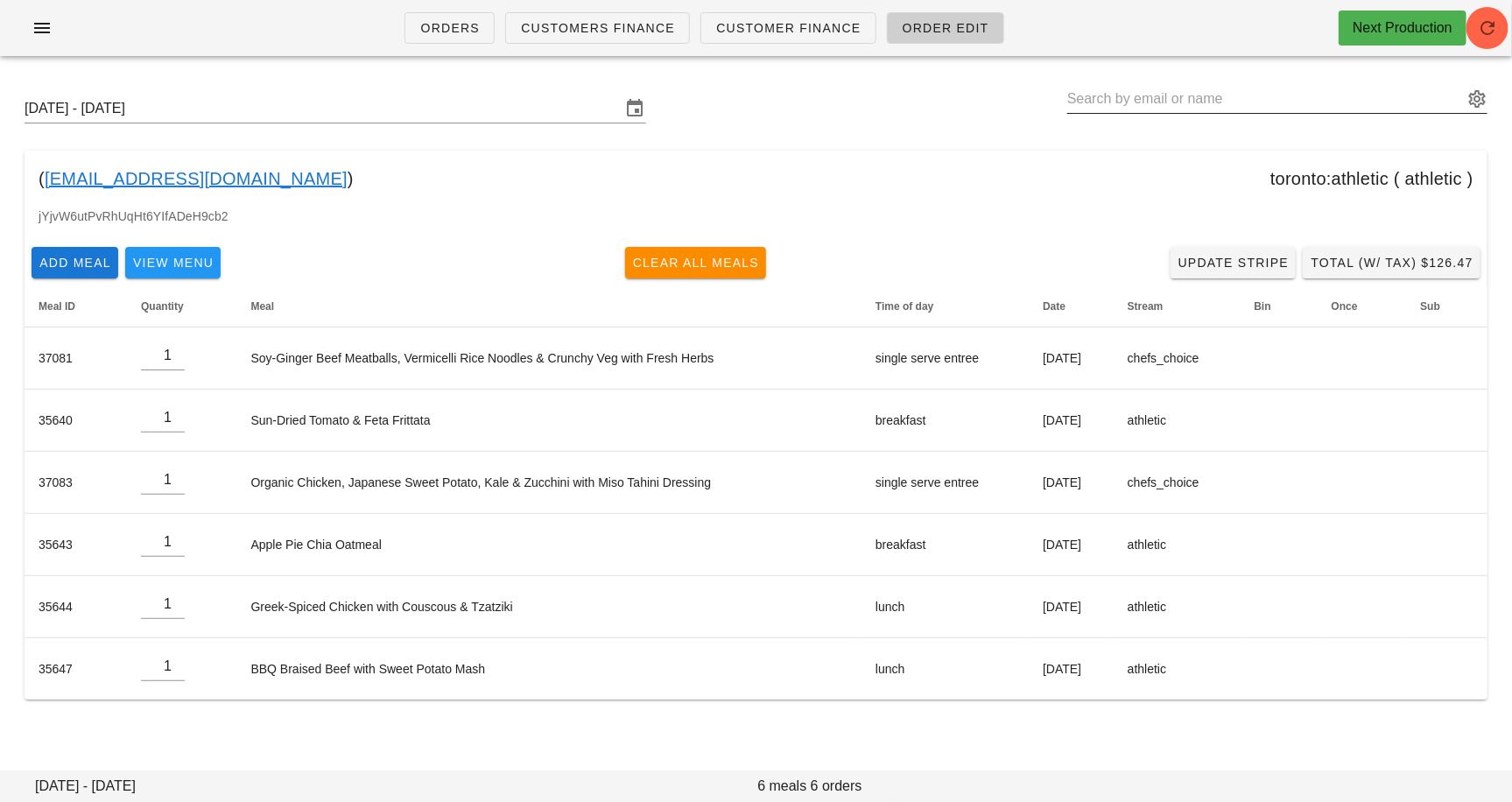
click at [1261, 89] on input "text" at bounding box center [1265, 98] width 396 height 28
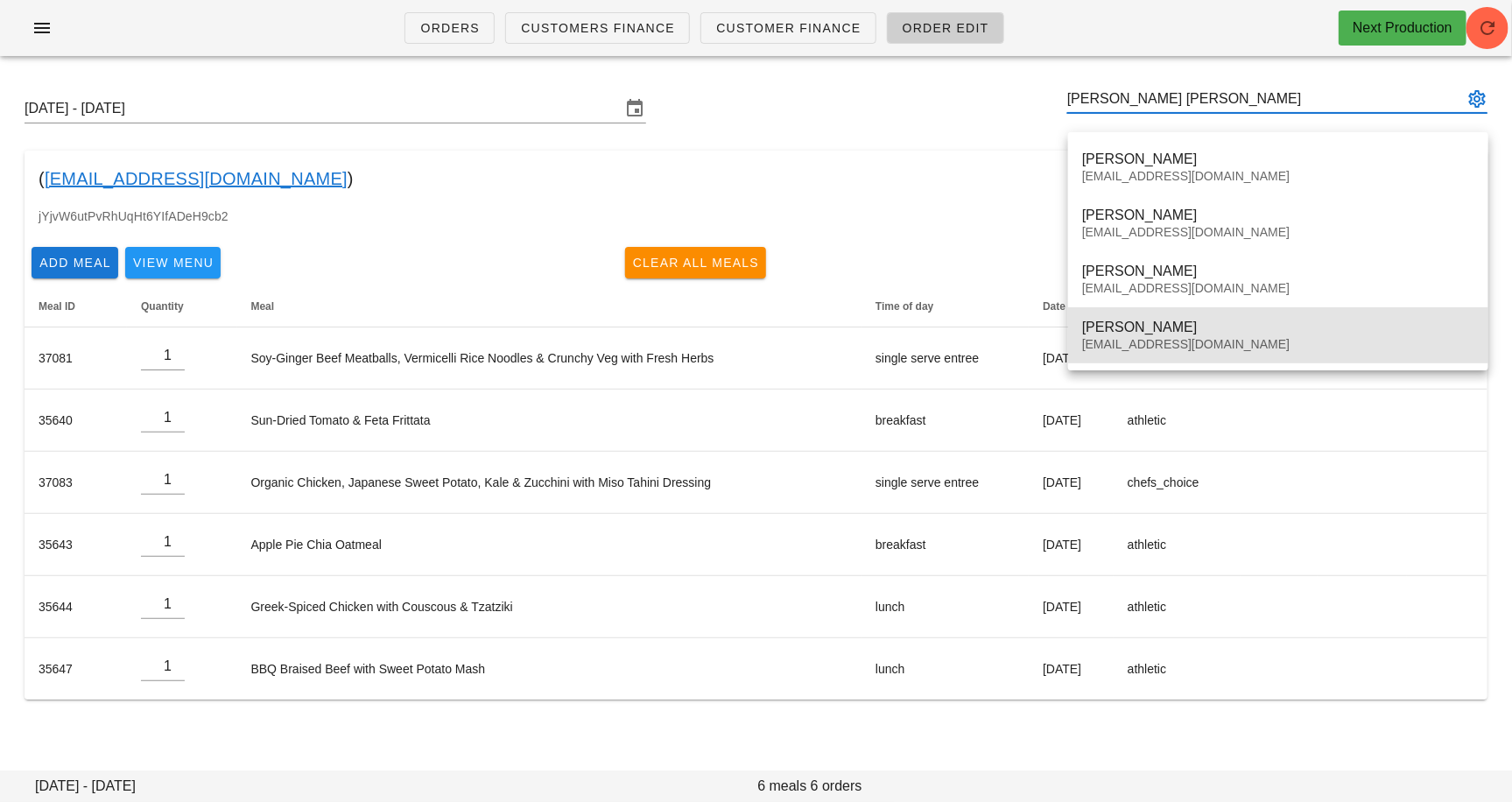
click at [1179, 335] on div "[PERSON_NAME]" at bounding box center [1278, 327] width 392 height 17
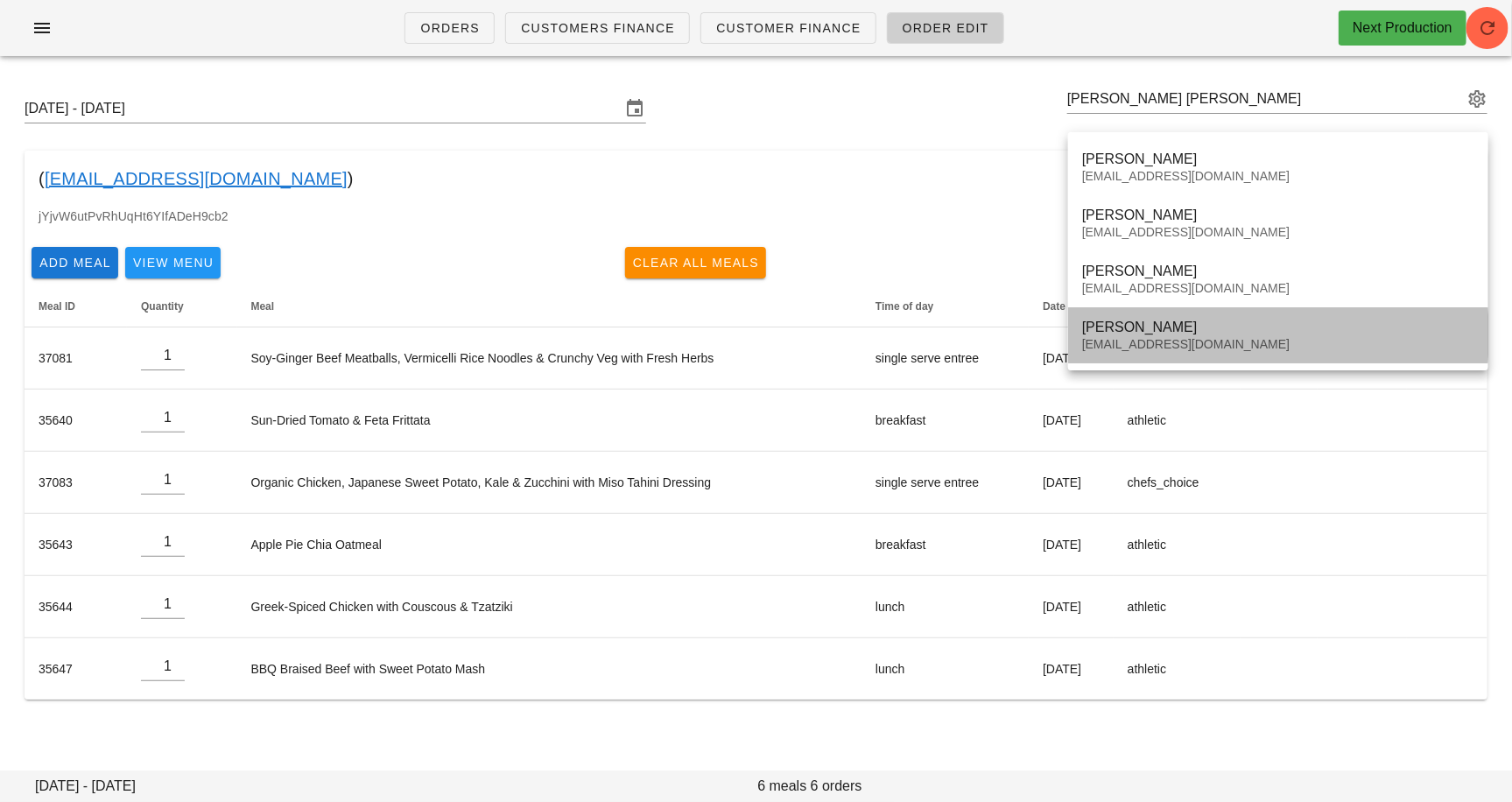
type input "Michelle Mlcak (michmlcak@gmail.com)"
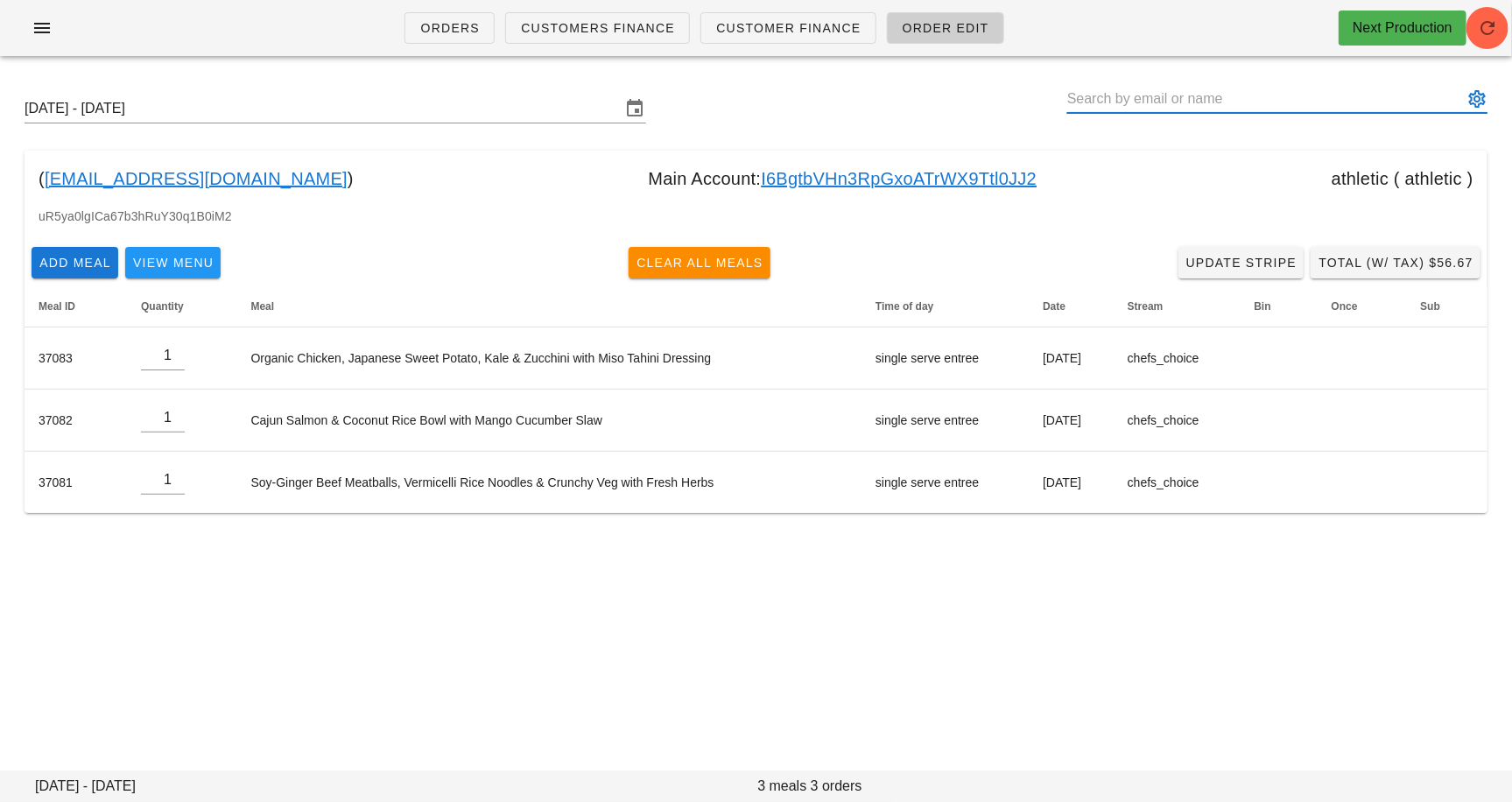
click at [1254, 87] on input "text" at bounding box center [1265, 98] width 396 height 28
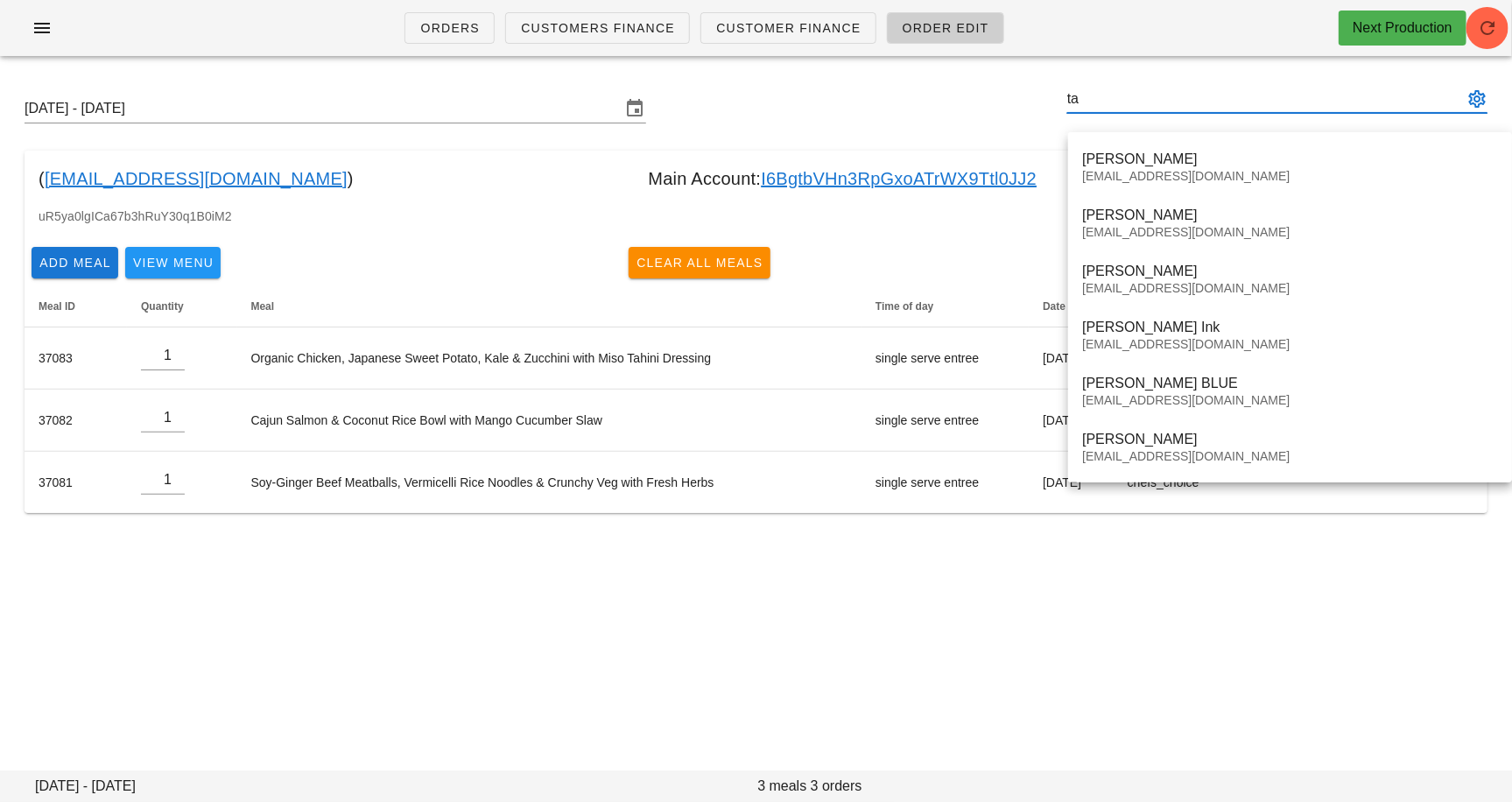
type input "t"
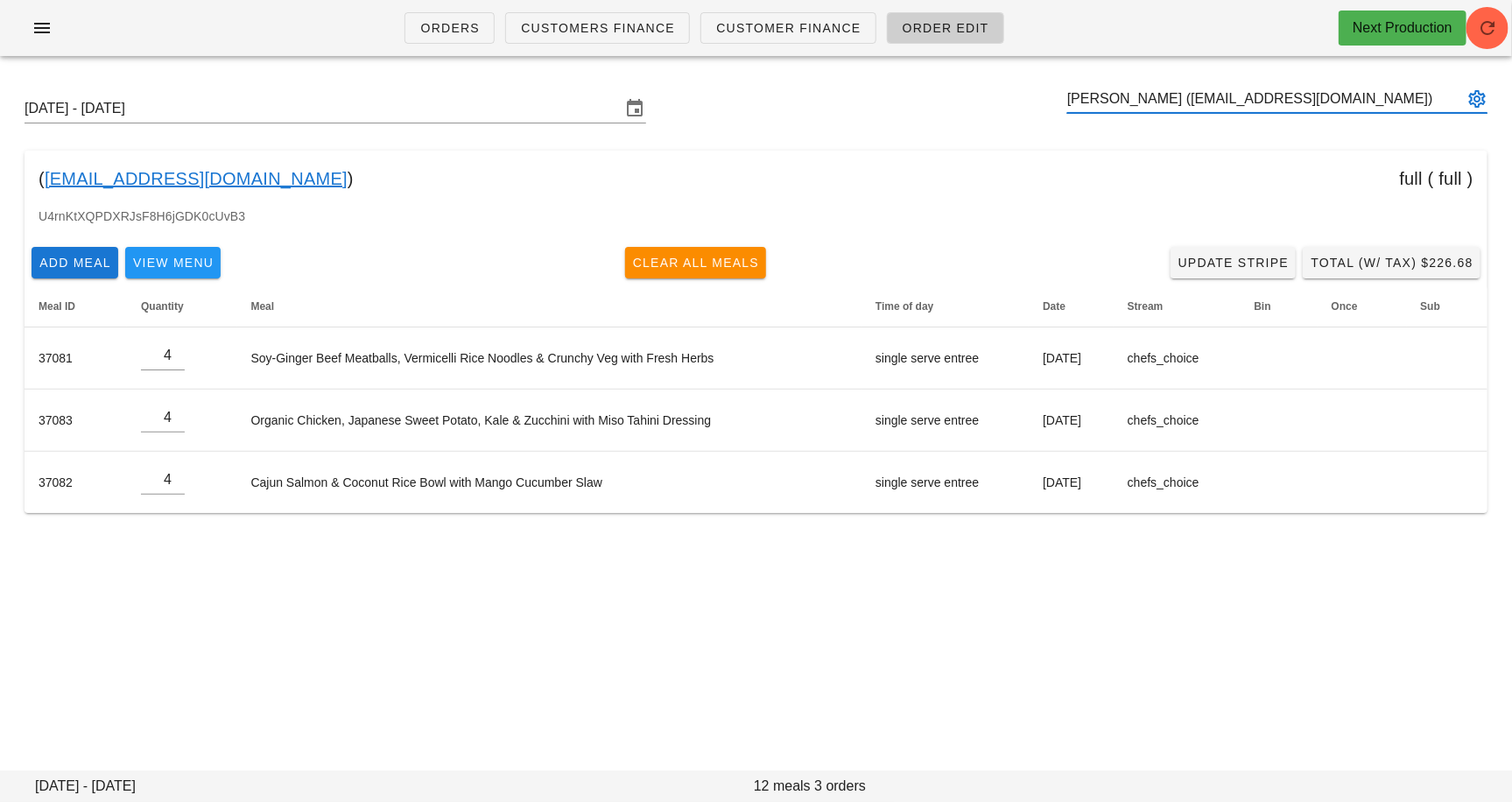
click at [1149, 87] on input "Taylor Robinson (influencer1@fedfedfed.com)" at bounding box center [1265, 98] width 396 height 28
type input "Taylor Robinson (influencer1@fedfedfed.com)"
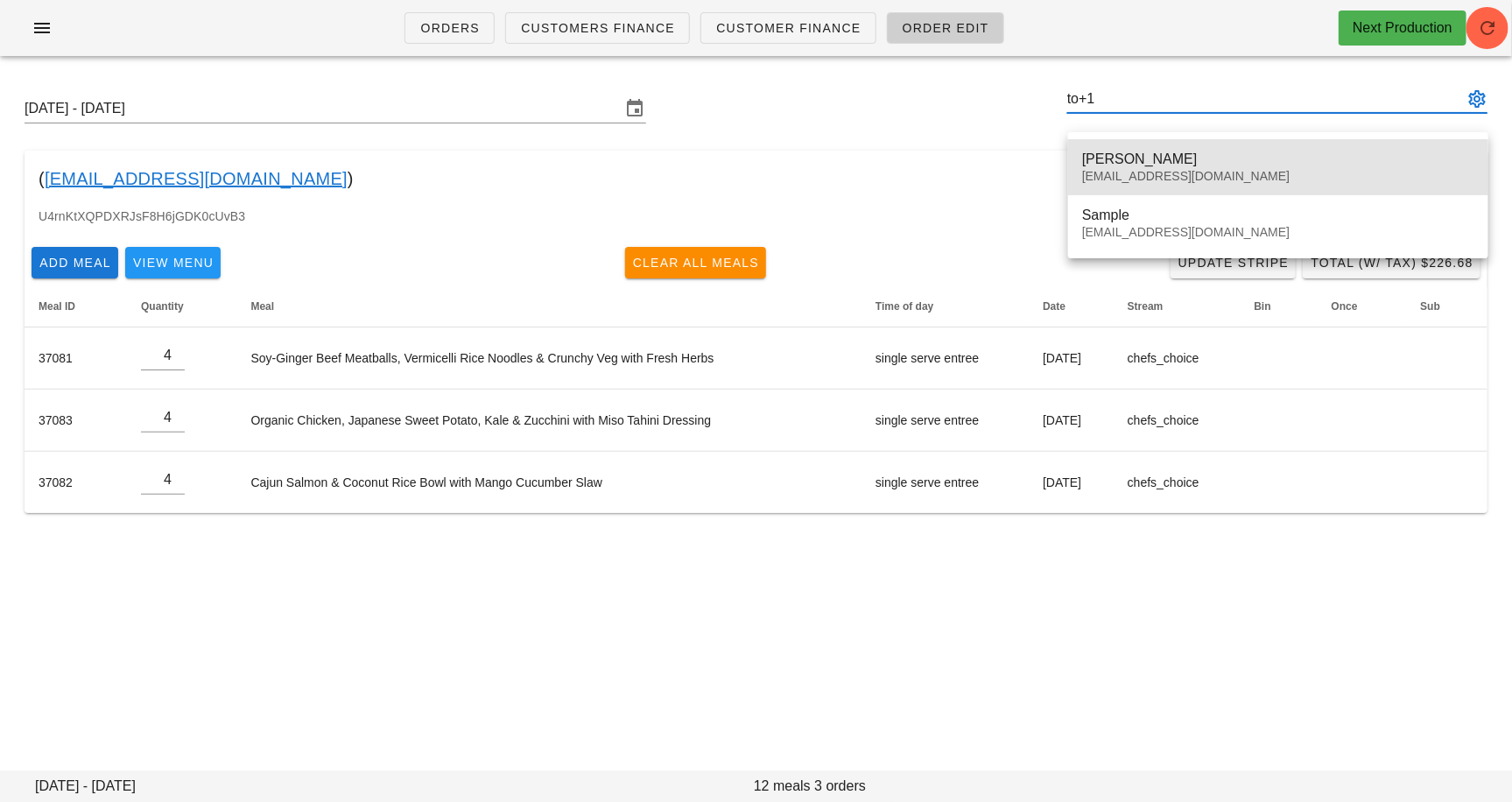
click at [1108, 169] on div "to+1@fedfedfed.com" at bounding box center [1278, 176] width 392 height 15
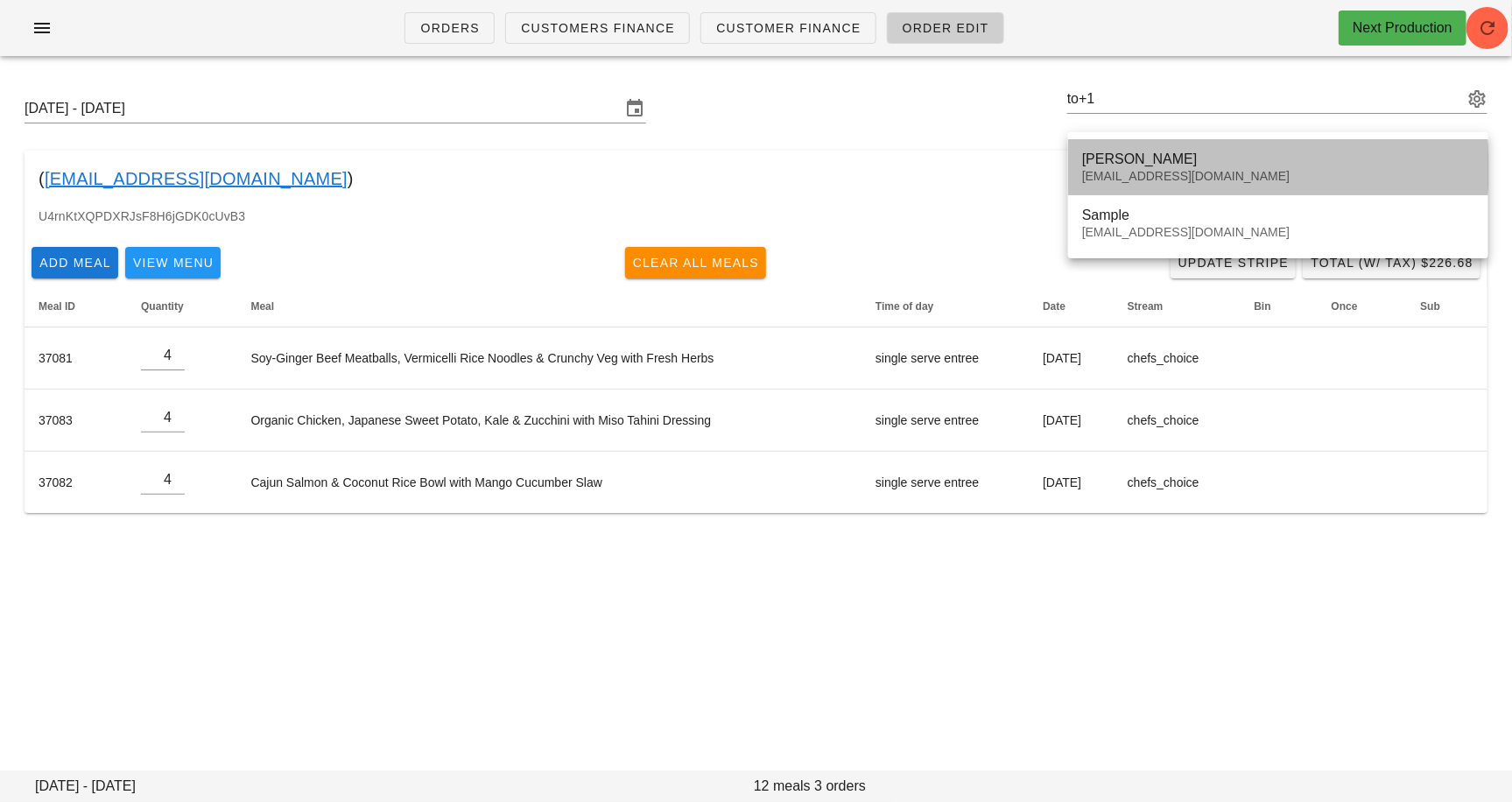
type input "Solmaz Hoomanzadeh (to+1@fedfedfed.com)"
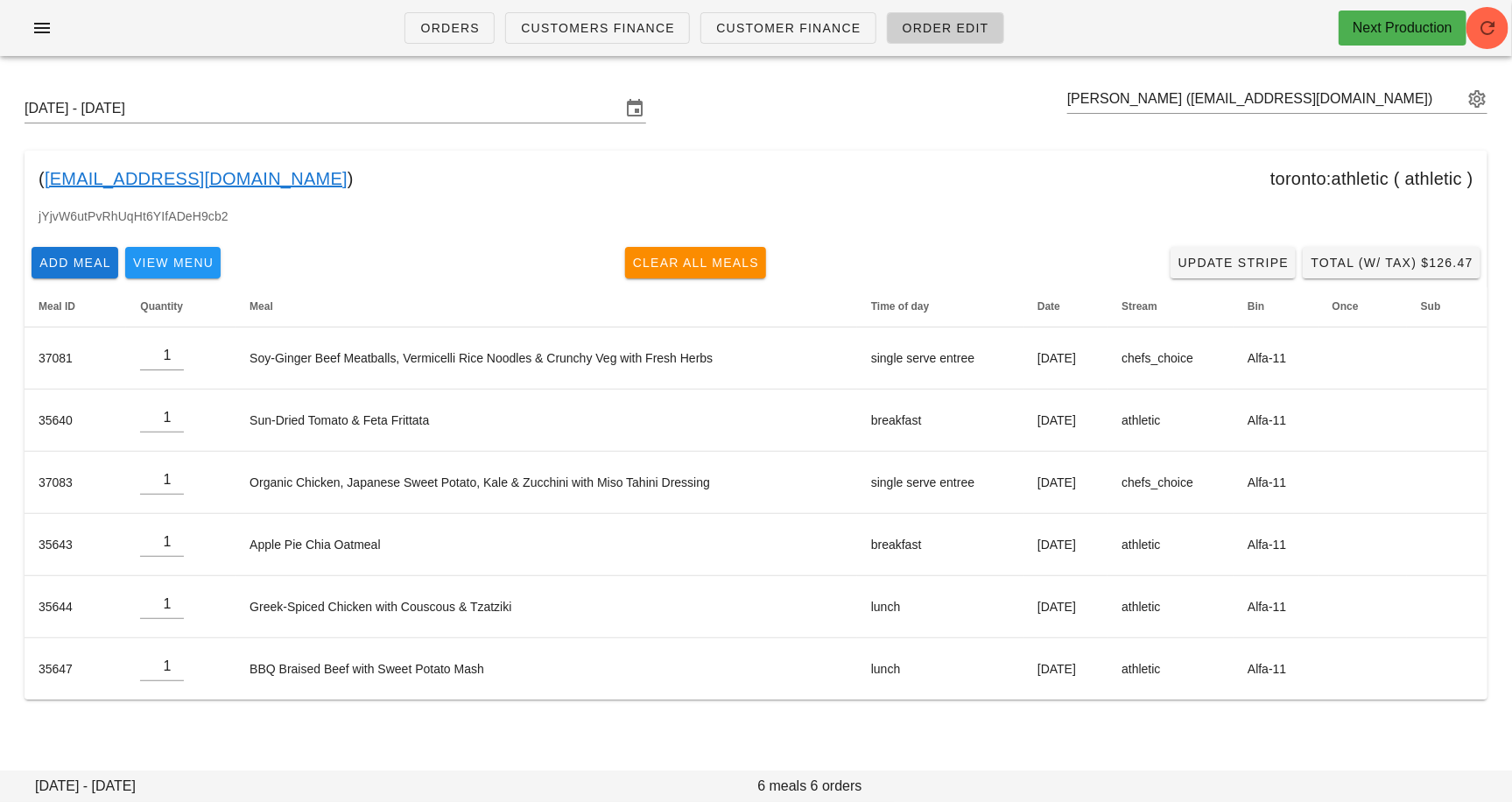
click at [118, 171] on link "to+1@fedfedfed.com" at bounding box center [197, 178] width 303 height 28
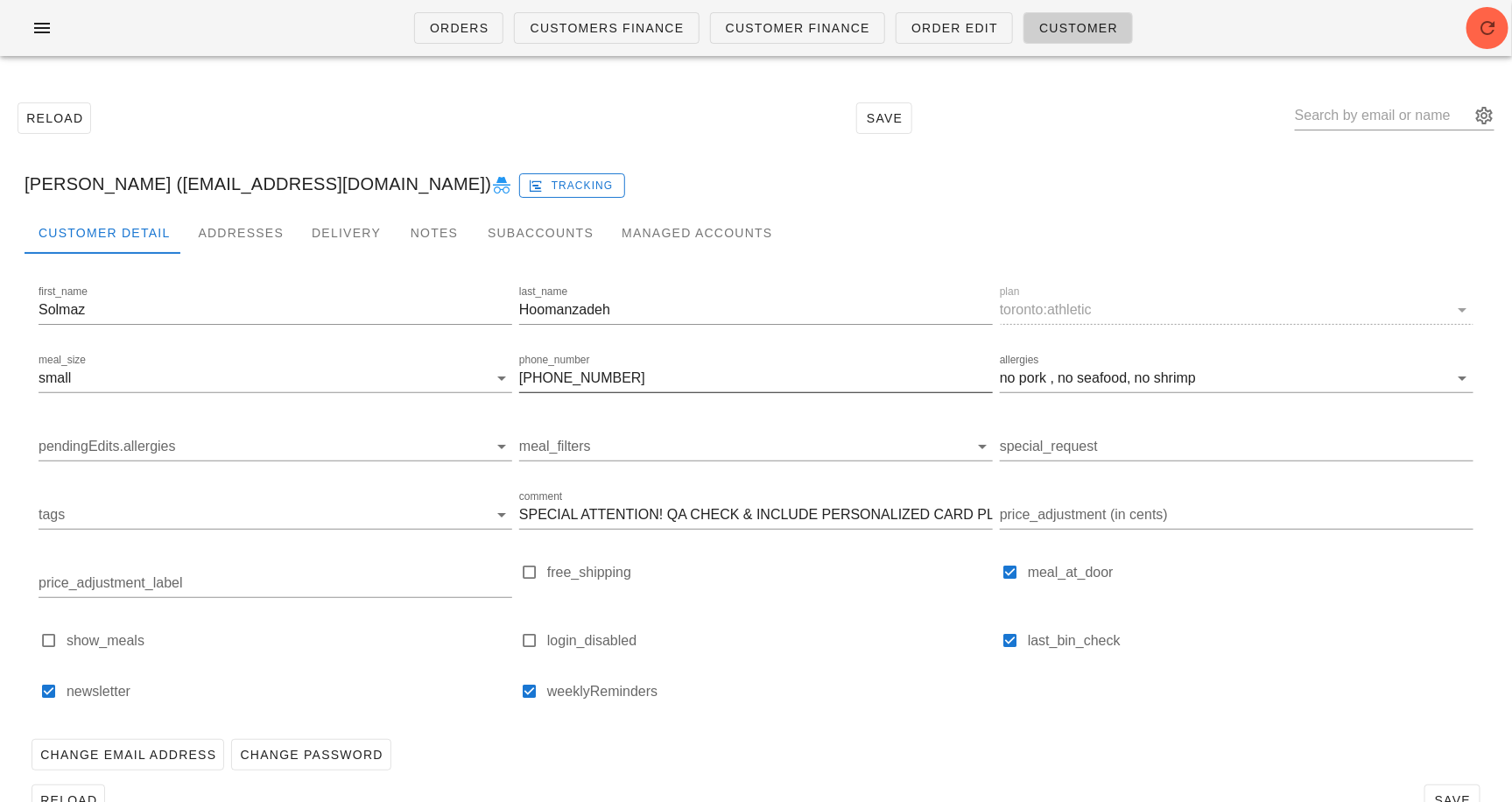
click at [621, 379] on input "647-336-7773" at bounding box center [756, 378] width 474 height 28
click at [643, 354] on div "phone_number 647-336-7773" at bounding box center [756, 382] width 474 height 58
click at [627, 380] on input "647-336-7773" at bounding box center [756, 378] width 474 height 28
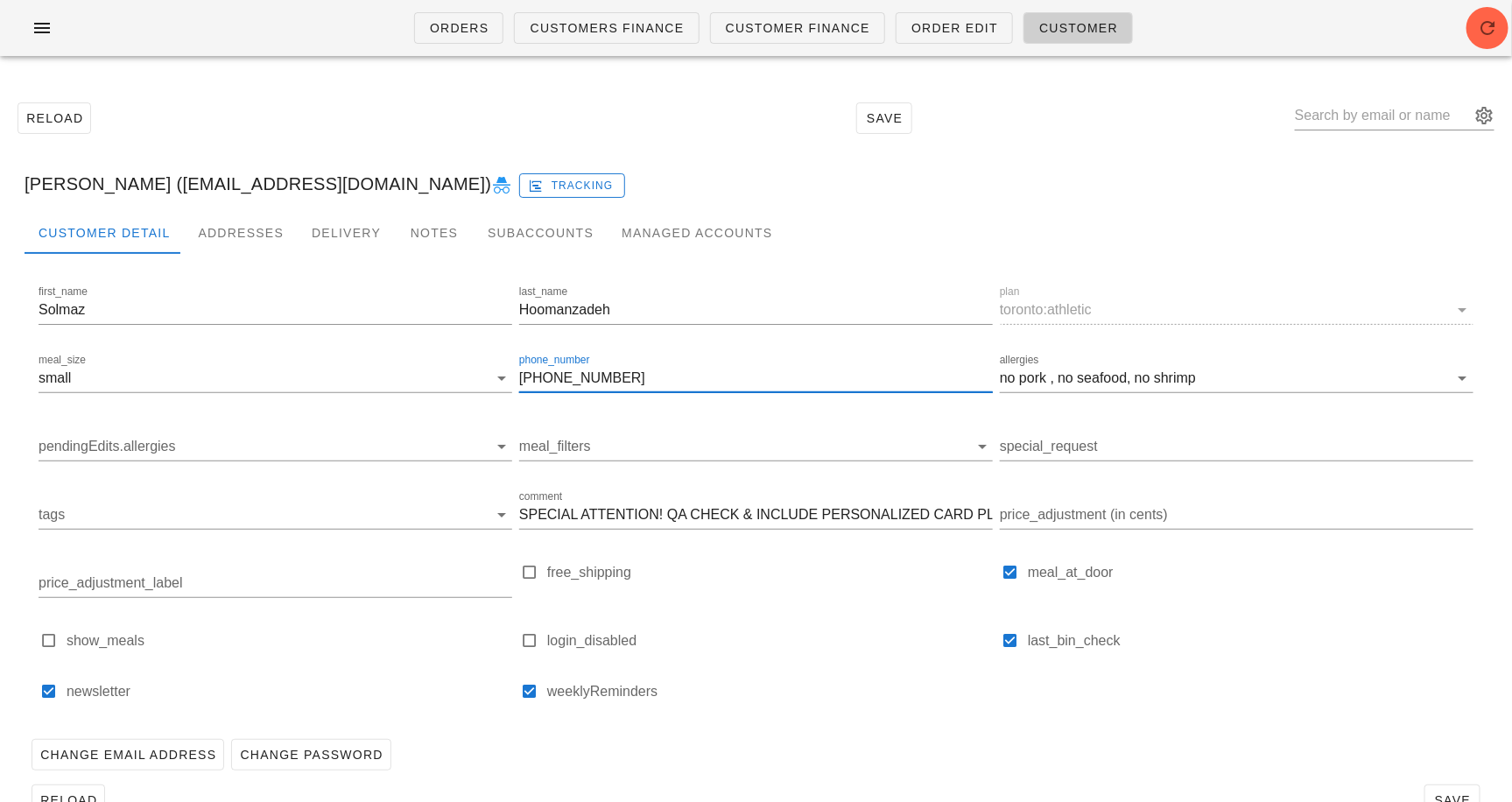
click at [627, 380] on input "647-336-7773" at bounding box center [756, 378] width 474 height 28
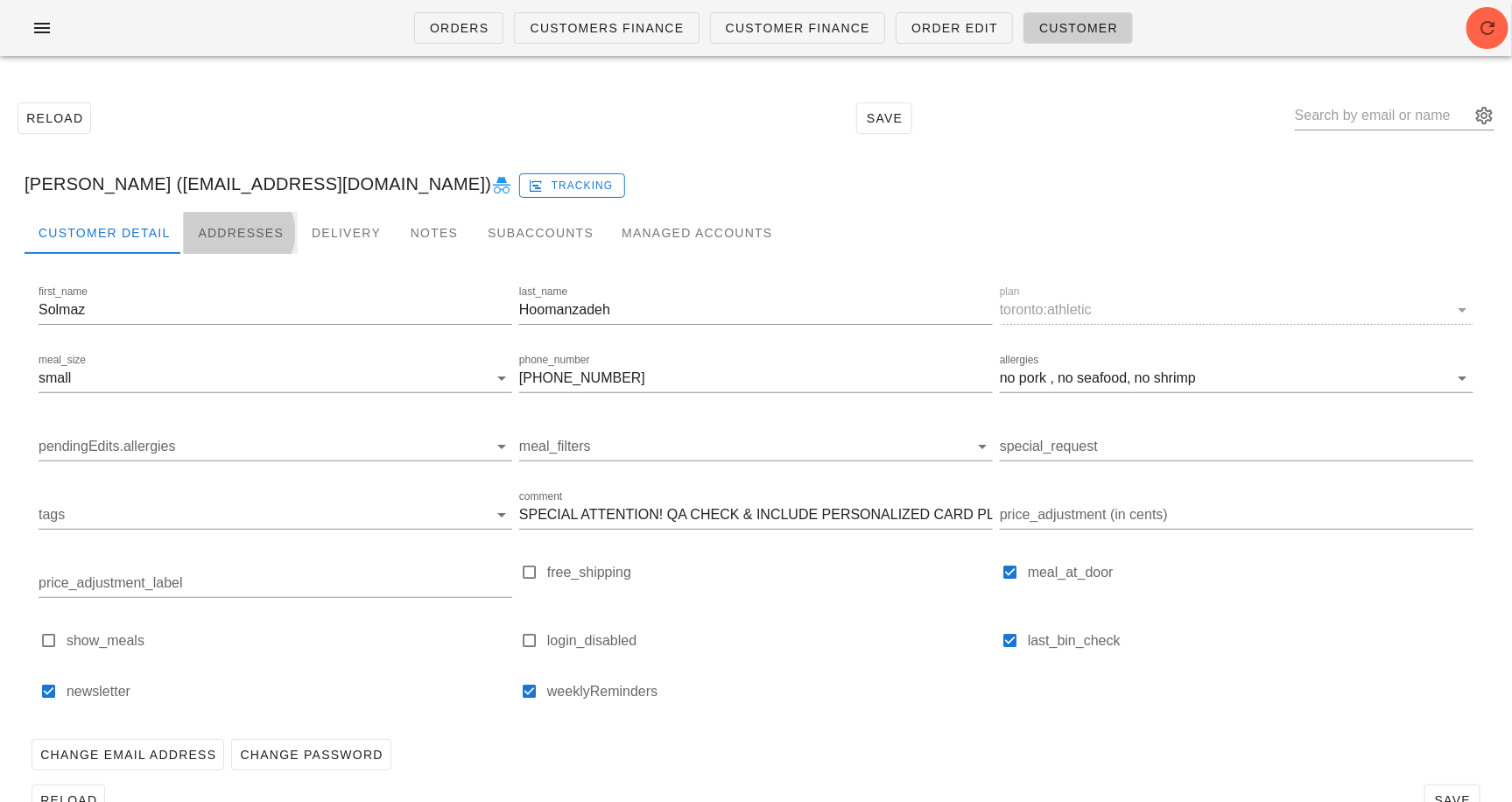
click at [250, 223] on div "Addresses" at bounding box center [241, 233] width 114 height 42
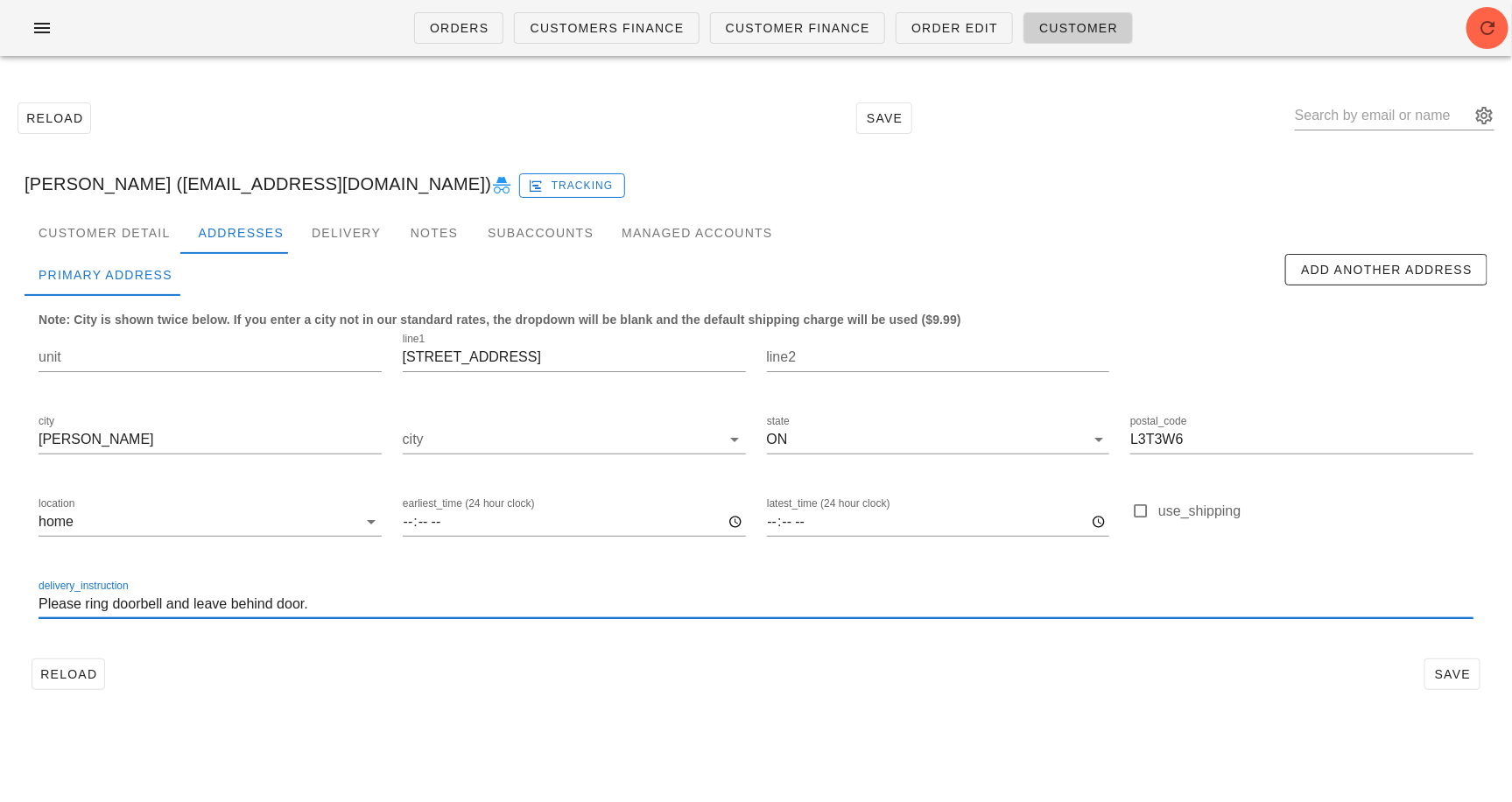
click at [208, 604] on input "Please ring doorbell and leave behind door." at bounding box center [756, 604] width 1435 height 28
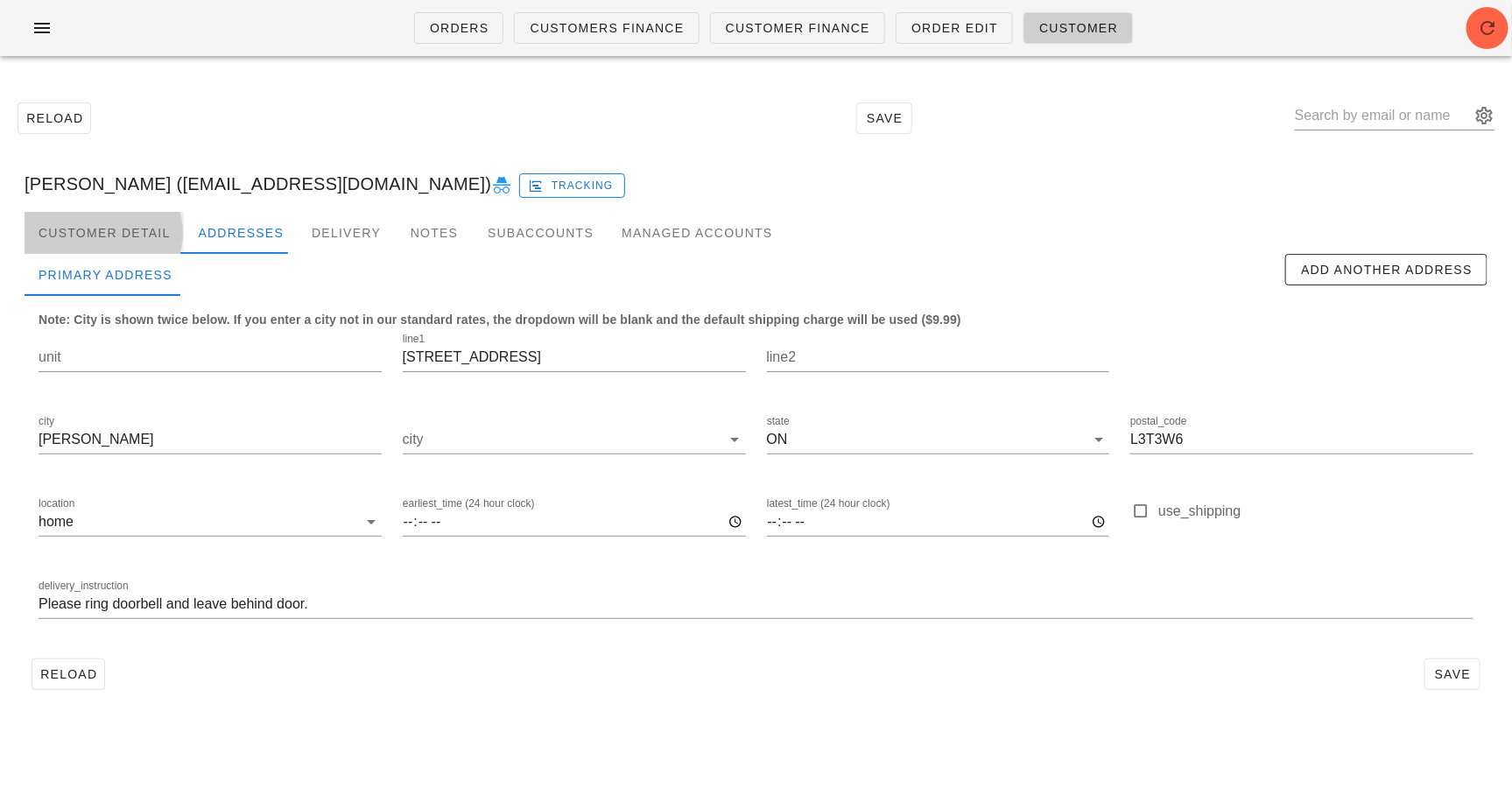
click at [91, 235] on div "Customer Detail" at bounding box center [105, 233] width 160 height 42
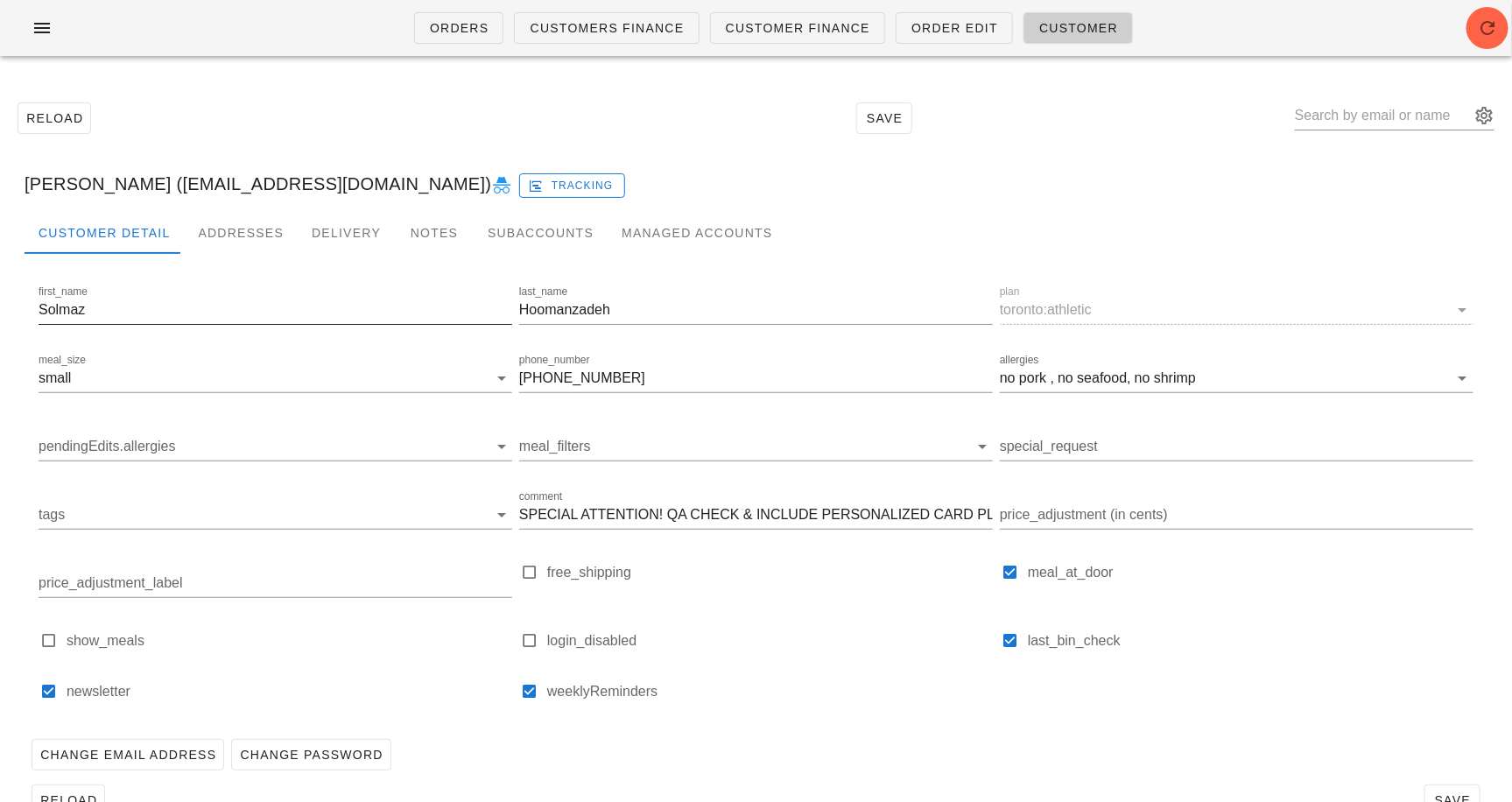
click at [166, 319] on input "Solmaz" at bounding box center [276, 310] width 474 height 28
click at [549, 315] on input "Hoomanzadeh" at bounding box center [756, 310] width 474 height 28
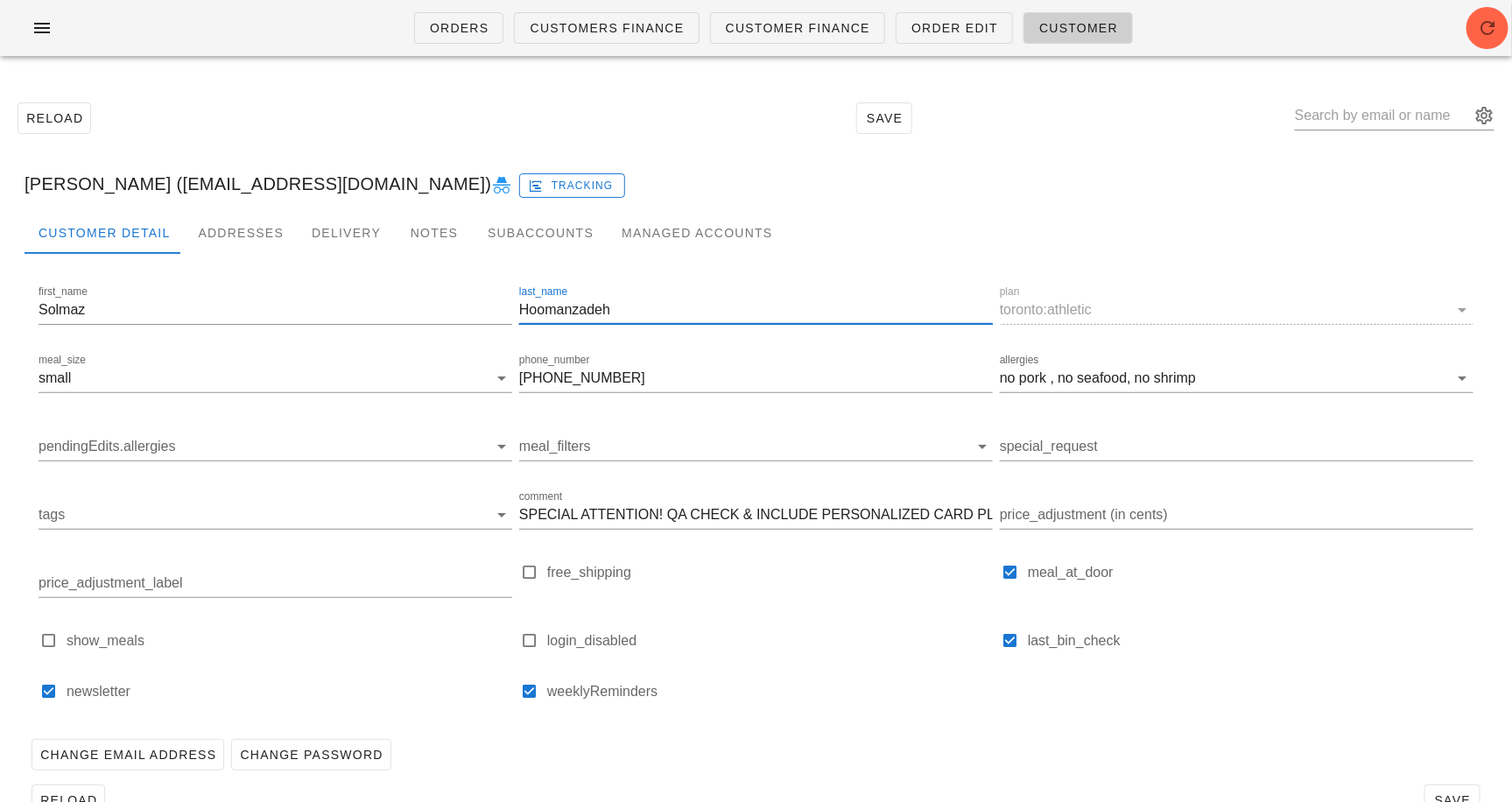
click at [549, 315] on input "Hoomanzadeh" at bounding box center [756, 310] width 474 height 28
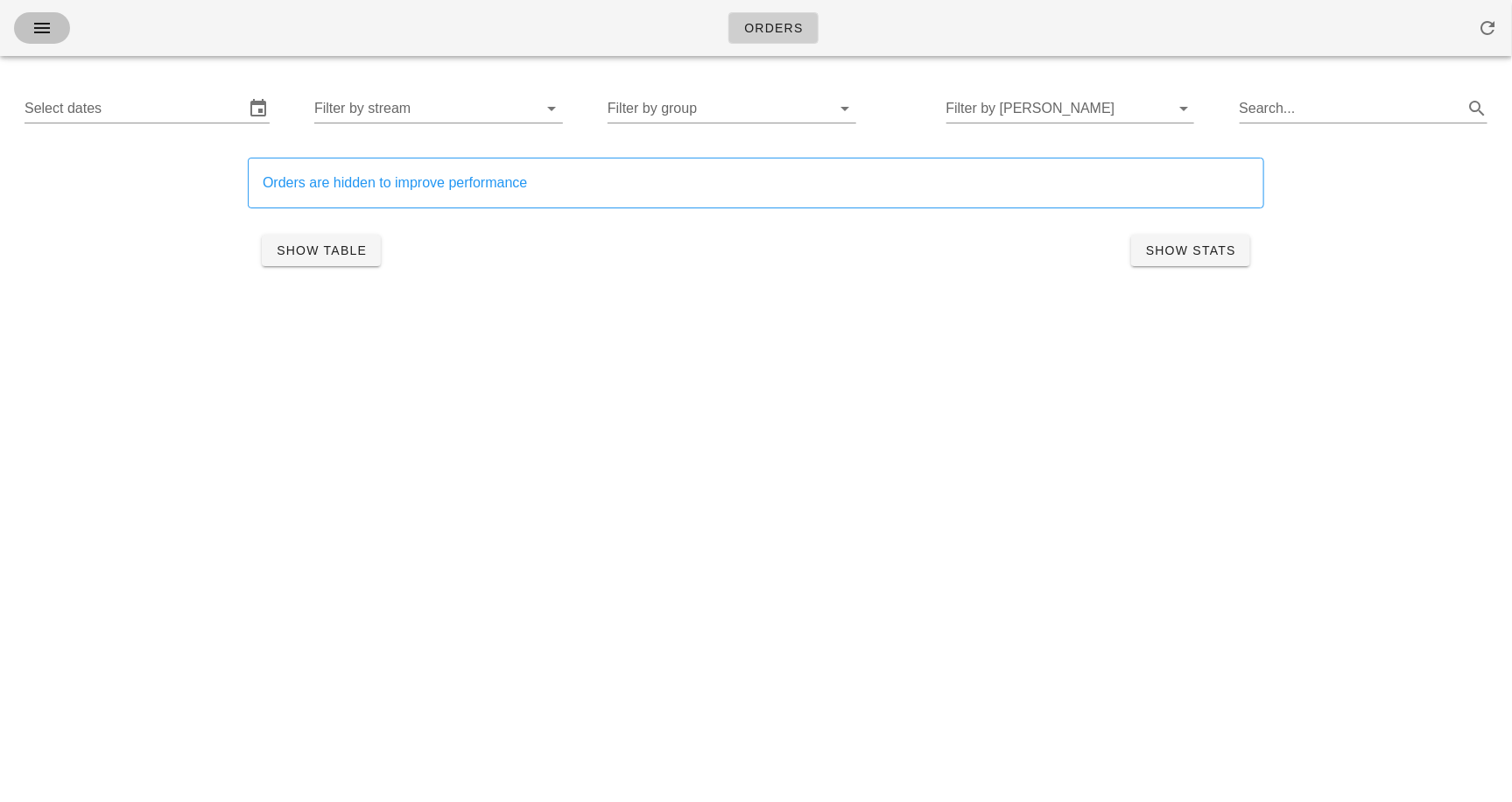
click at [49, 36] on icon "button" at bounding box center [41, 28] width 21 height 21
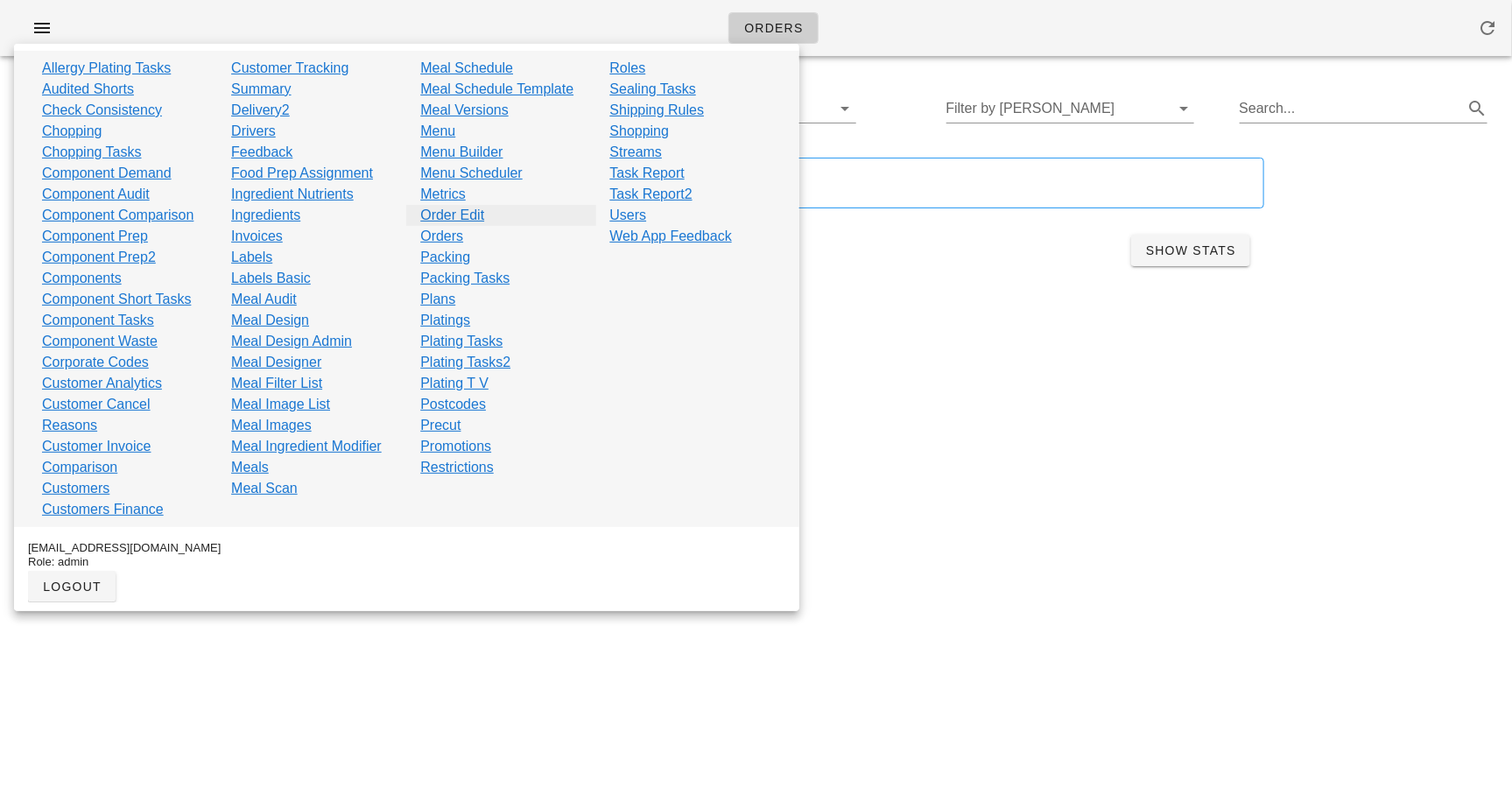
click at [462, 209] on link "Order Edit" at bounding box center [453, 215] width 64 height 21
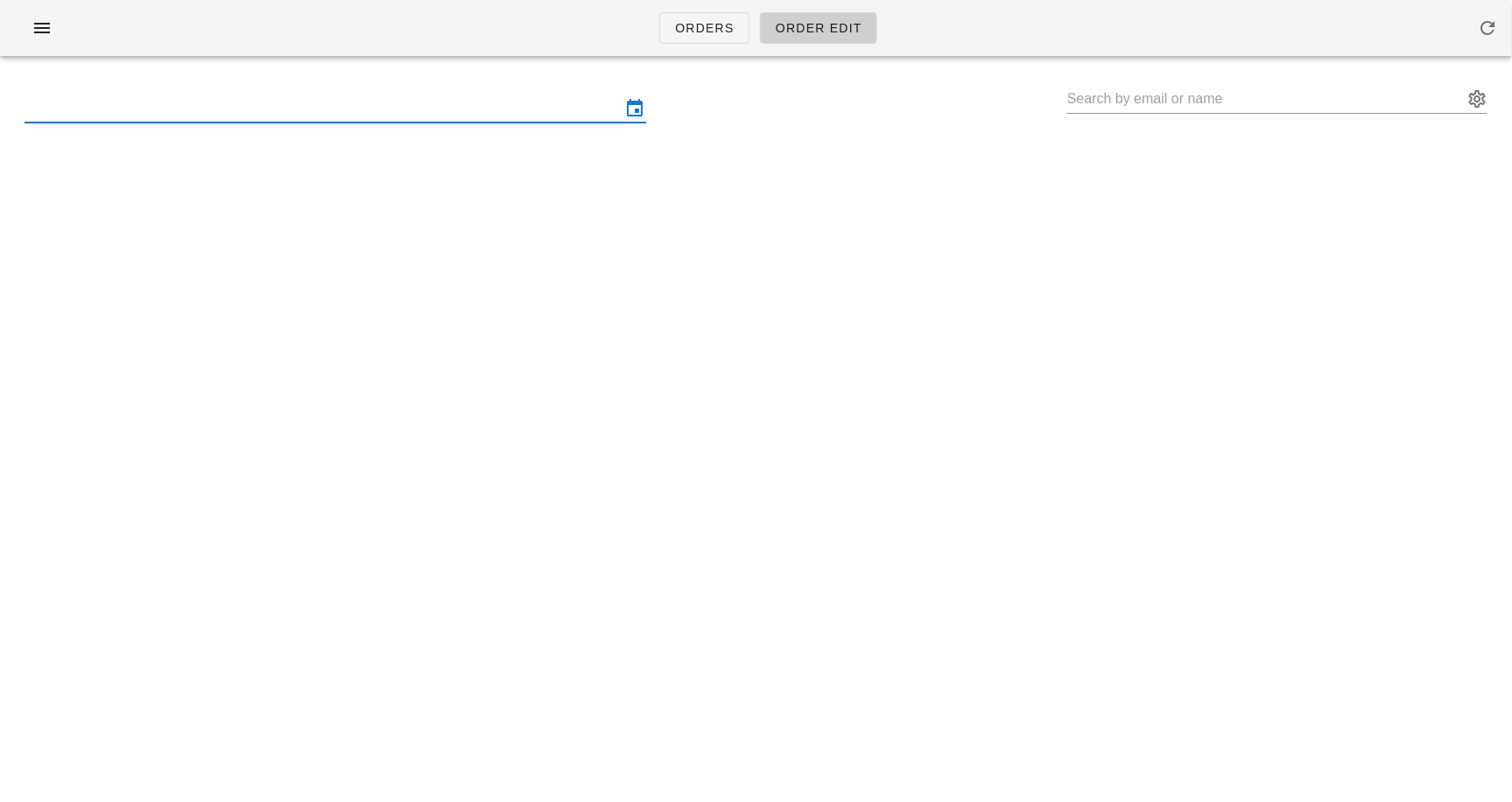
click at [123, 109] on input "text" at bounding box center [323, 108] width 597 height 28
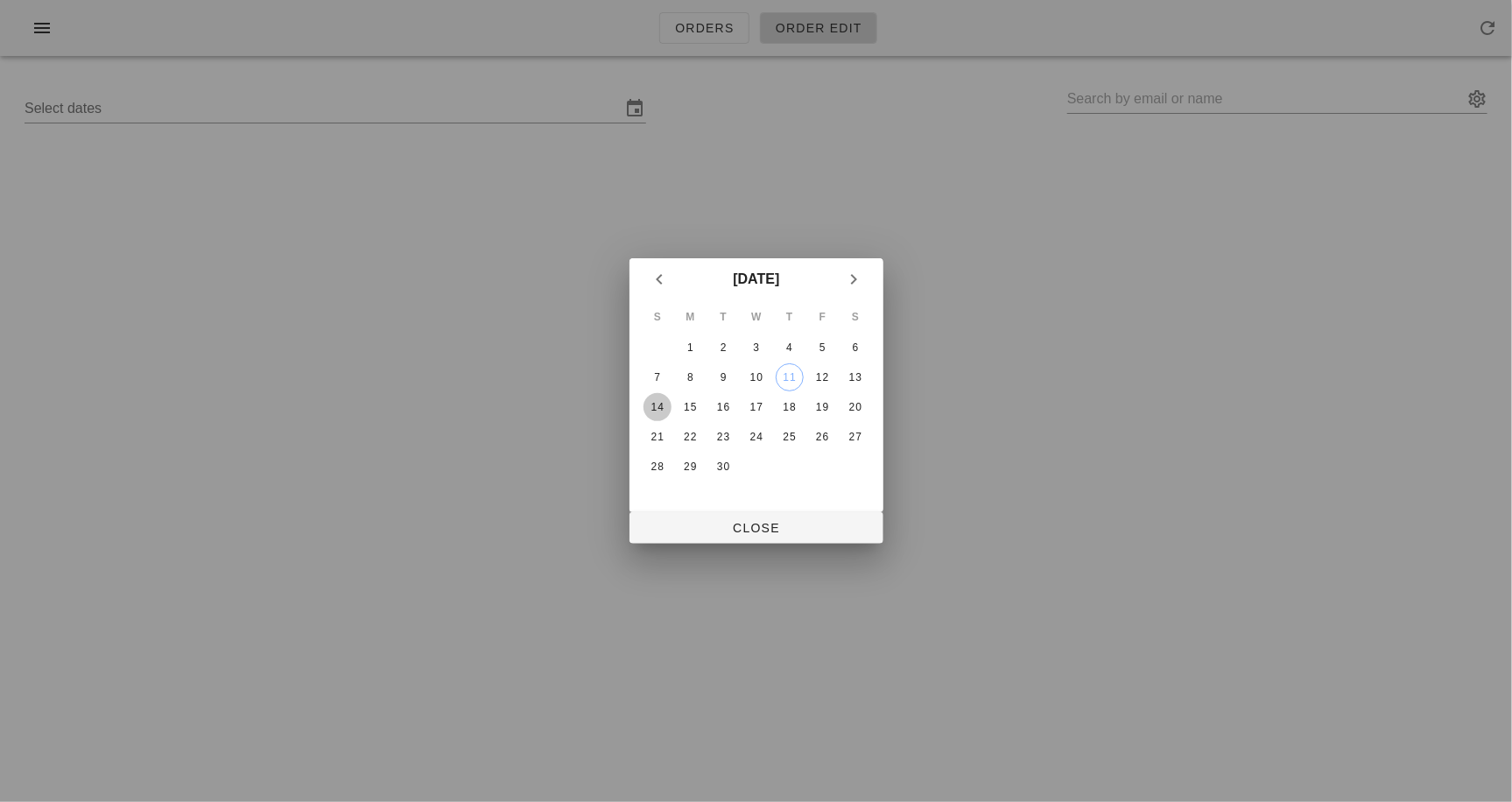
click at [653, 404] on div "14" at bounding box center [657, 407] width 28 height 12
click at [683, 521] on span "Close" at bounding box center [757, 527] width 226 height 14
type input "[DATE] - [DATE]"
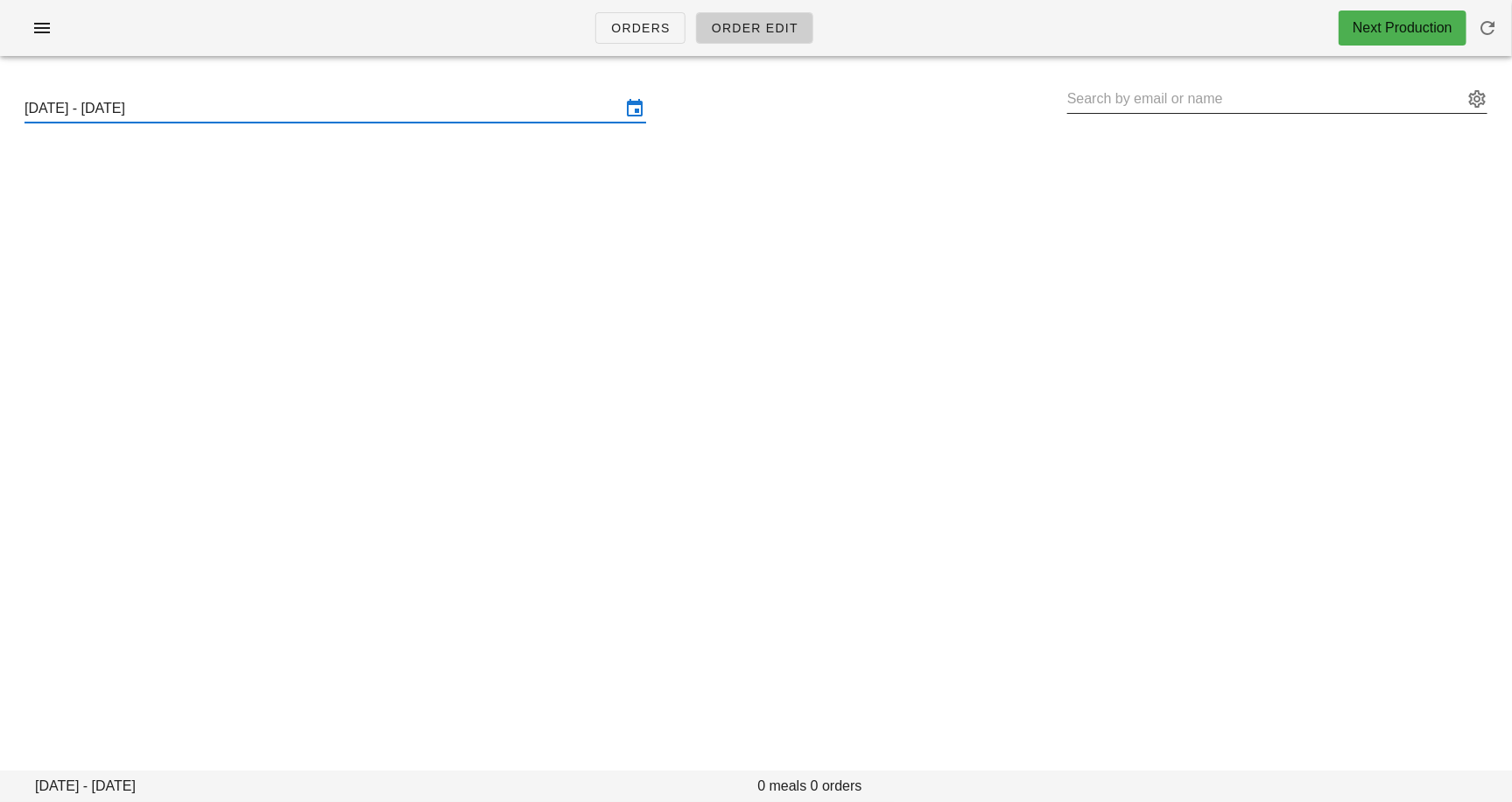
click at [1112, 99] on input "text" at bounding box center [1265, 98] width 396 height 28
paste input "michmlcak@gmail.com"
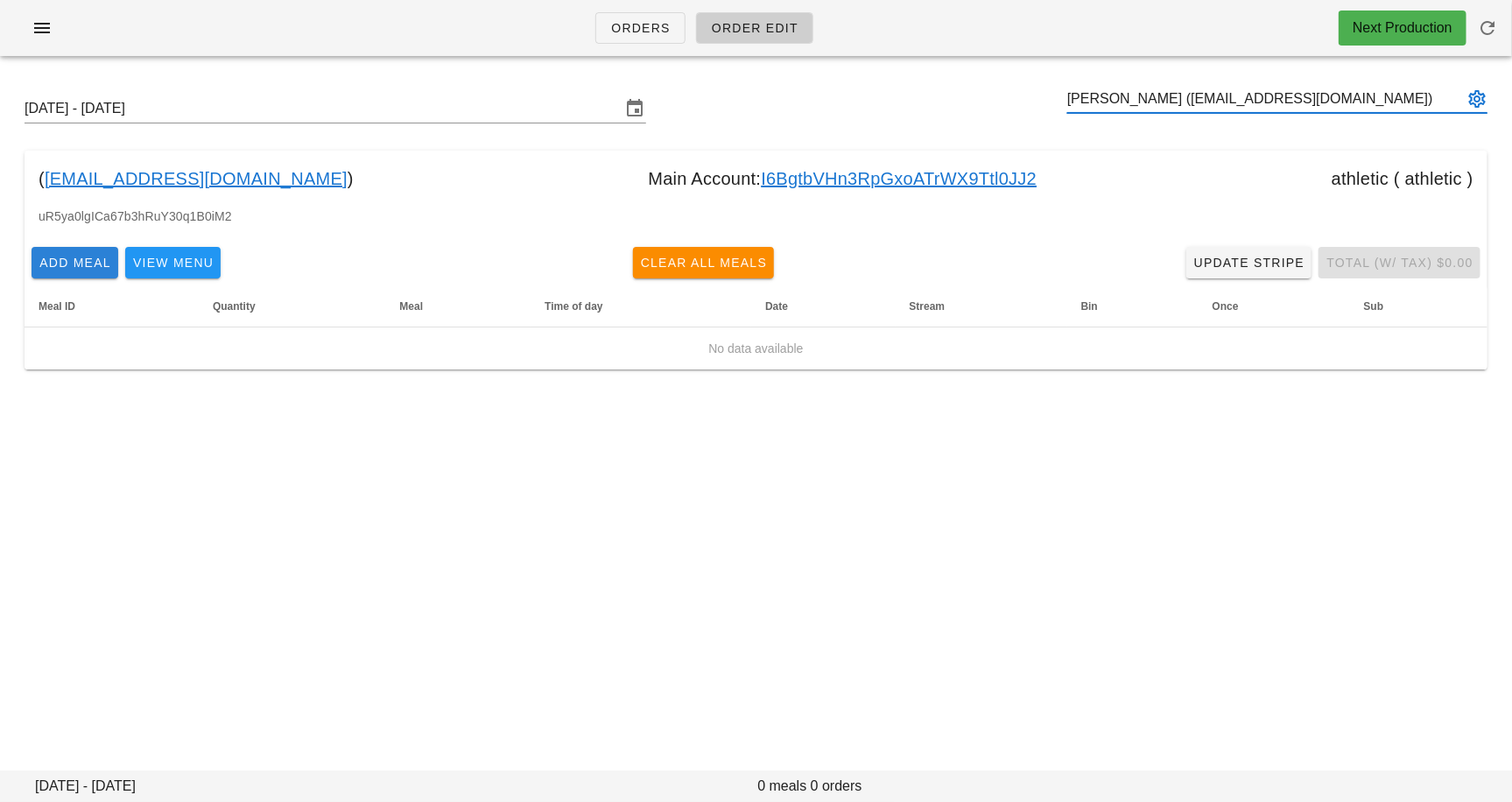
type input "Michelle Mlcak (michmlcak@gmail.com)"
click at [70, 260] on span "Add Meal" at bounding box center [74, 262] width 73 height 14
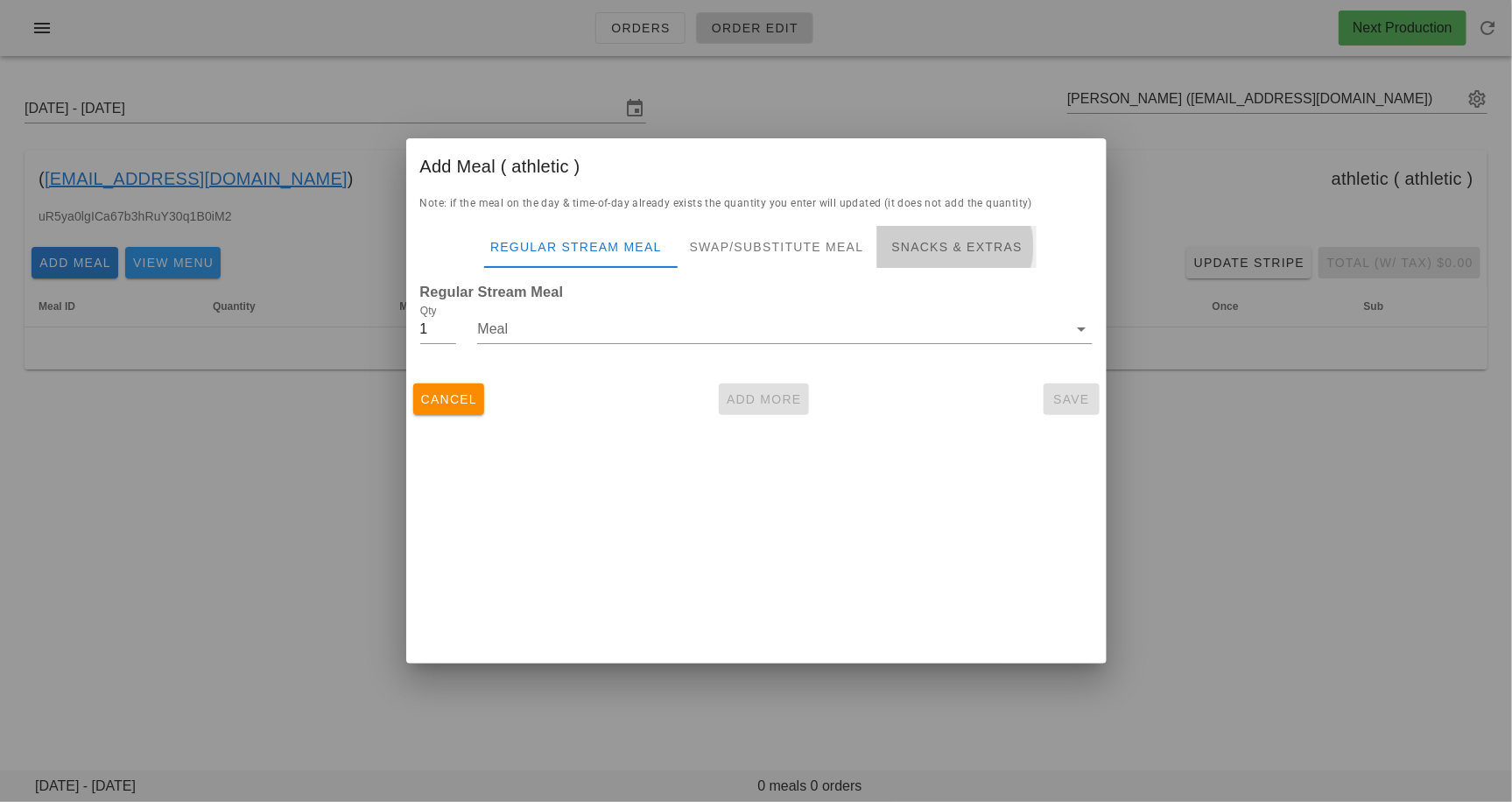
click at [907, 247] on div "Snacks & Extras" at bounding box center [956, 247] width 159 height 42
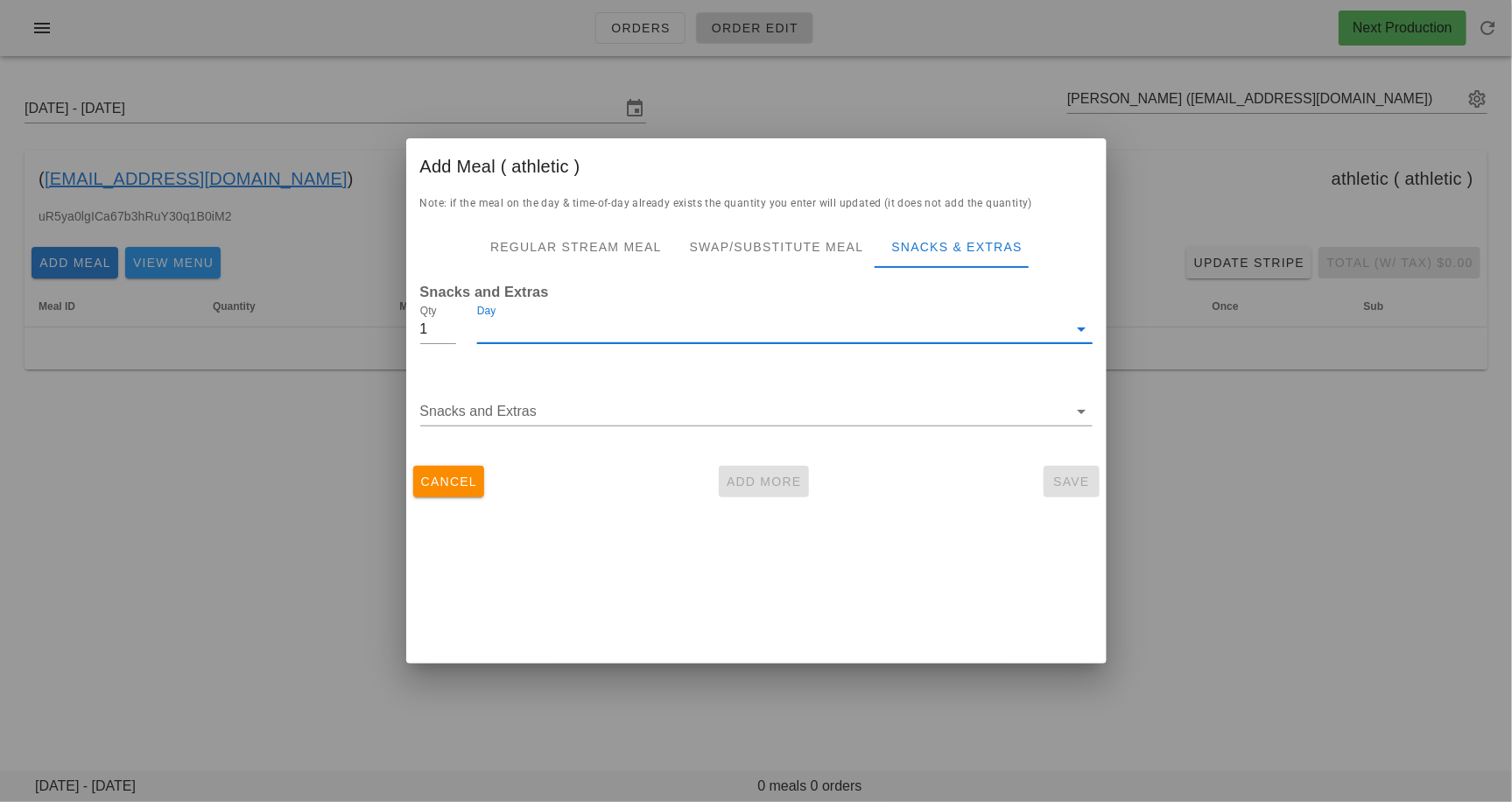
click at [596, 326] on input "Day" at bounding box center [773, 329] width 591 height 28
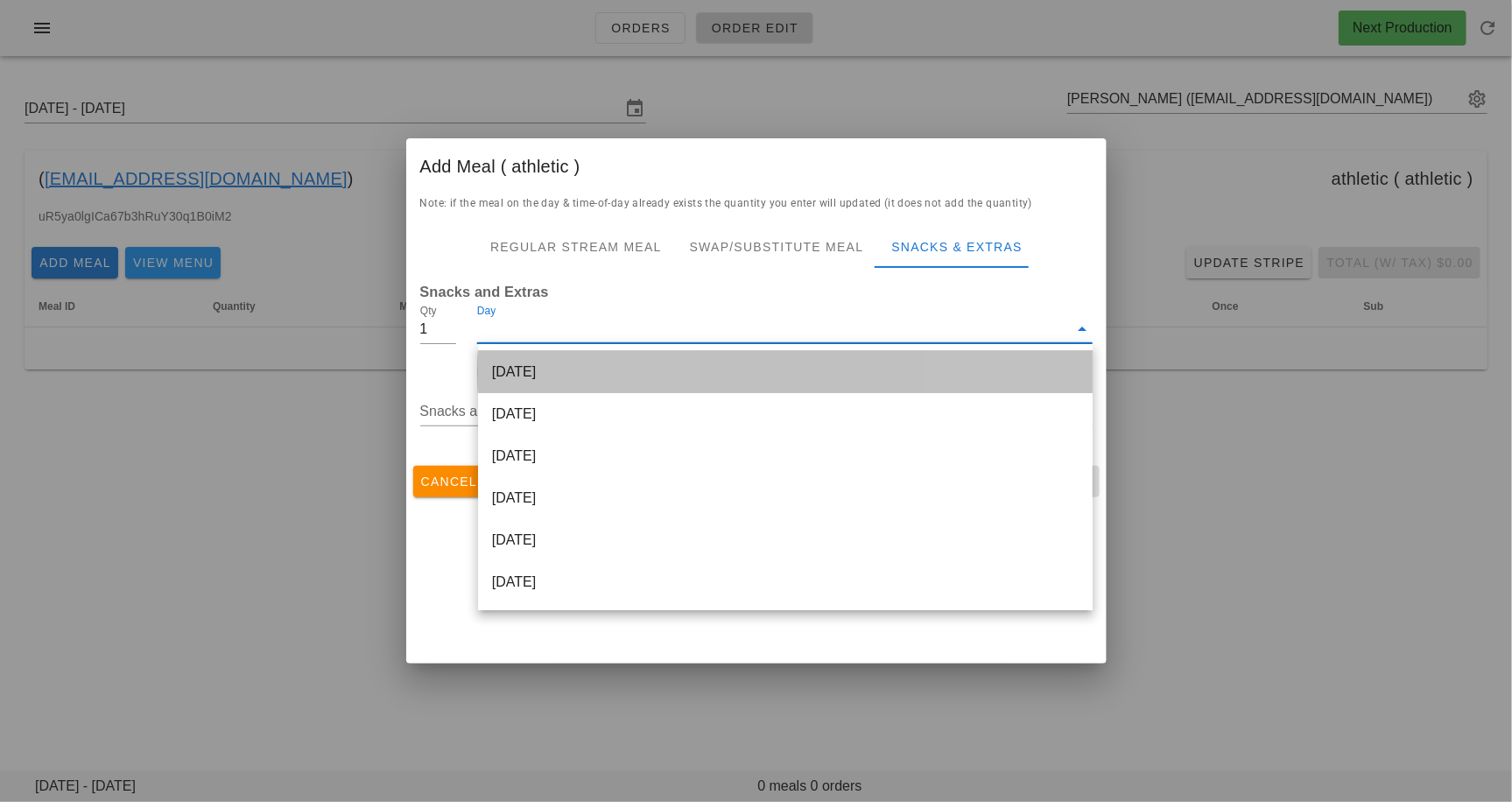
click at [591, 377] on div "[DATE]" at bounding box center [785, 372] width 615 height 42
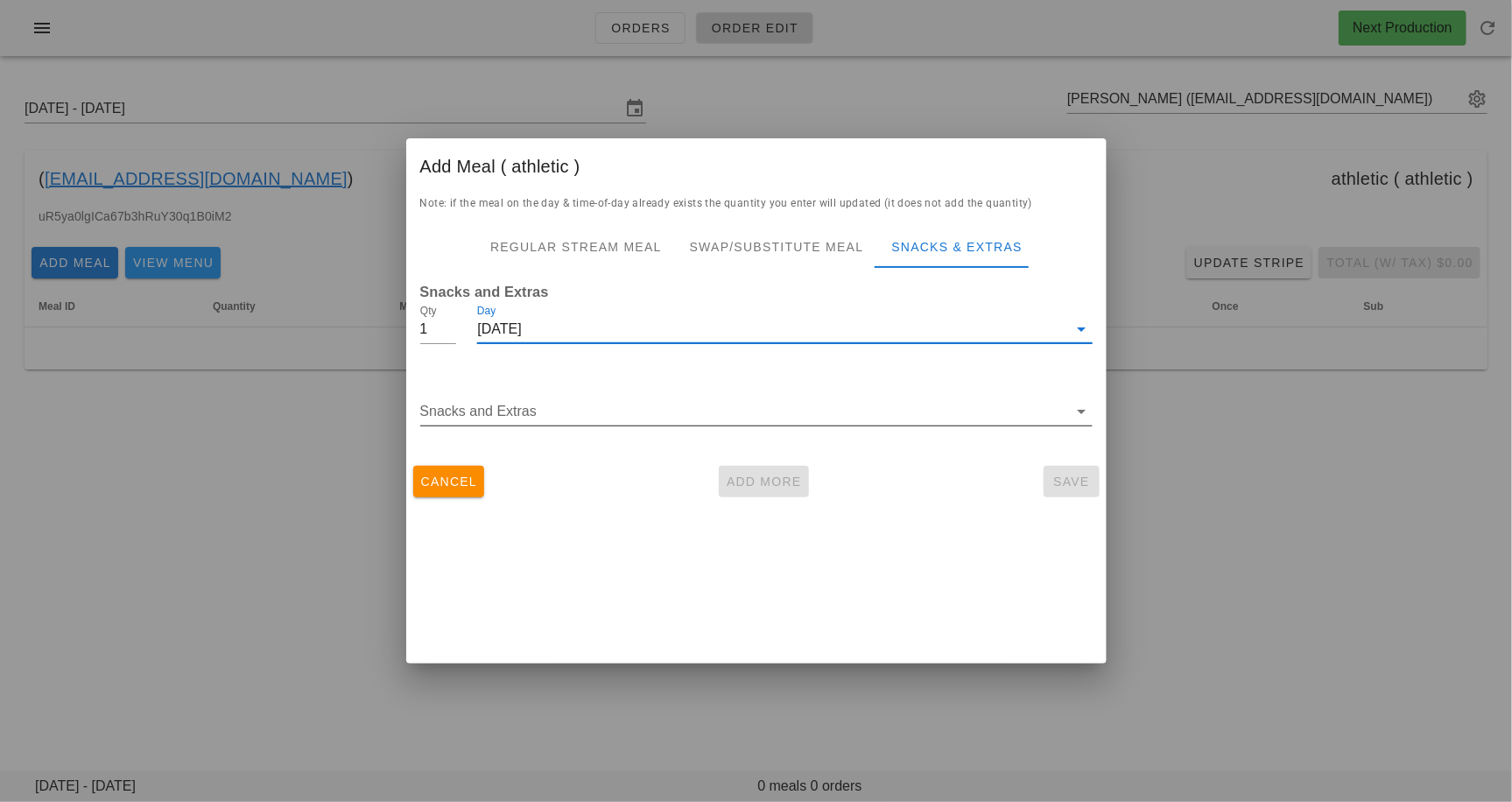
click at [591, 400] on input "Snacks and Extras" at bounding box center [744, 412] width 648 height 28
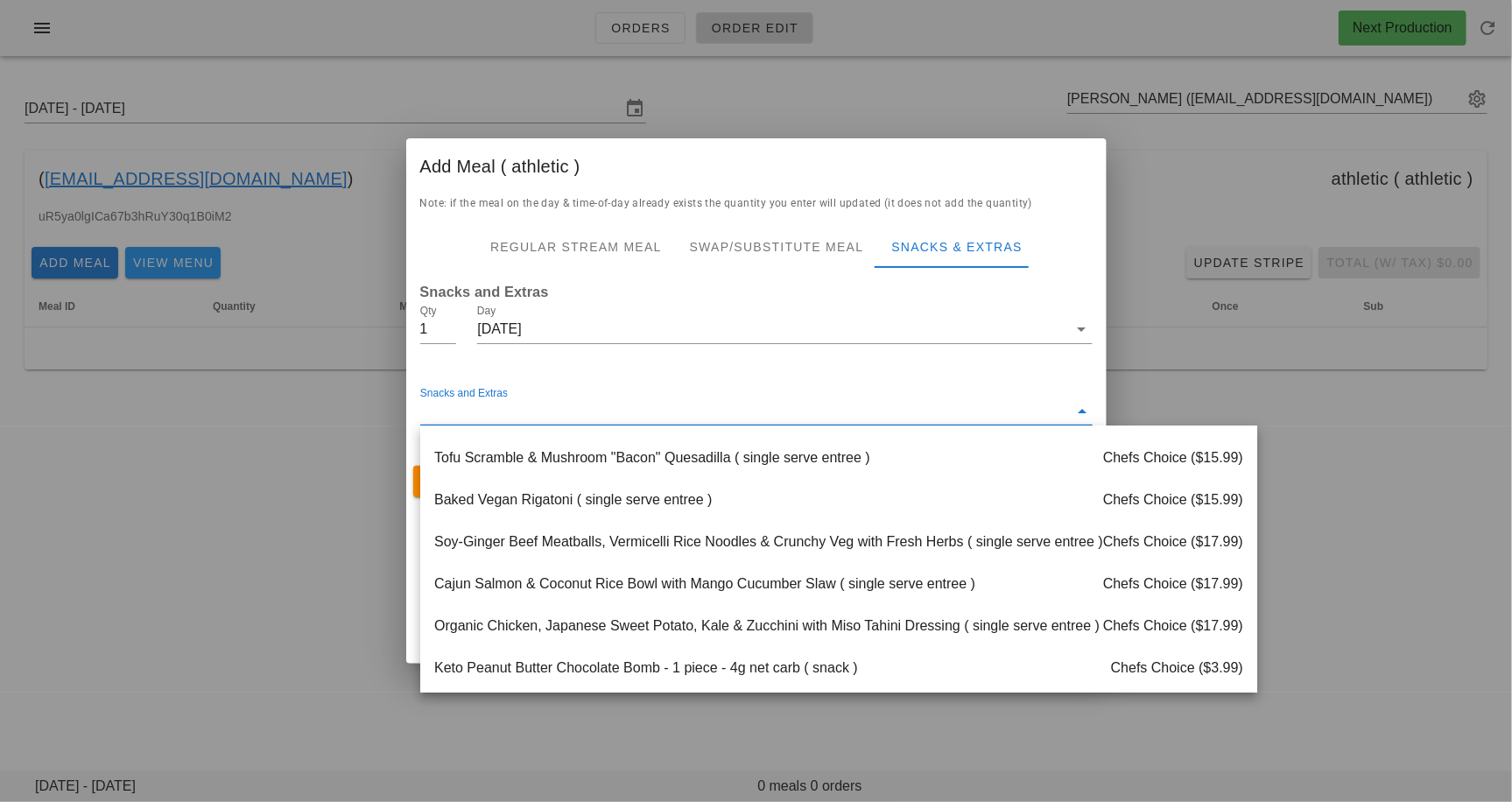
scroll to position [1893, 0]
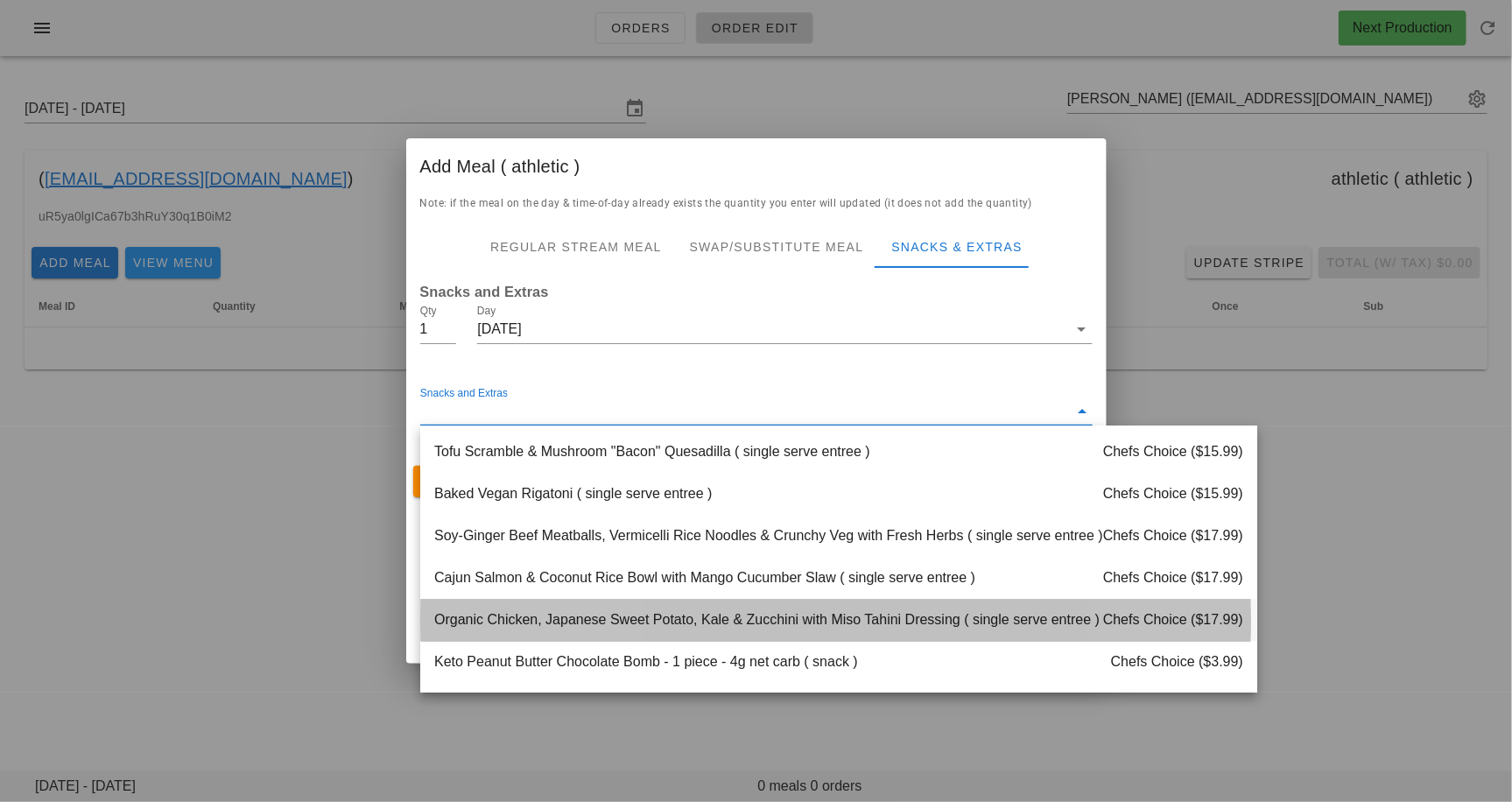
click at [604, 615] on div "Organic Chicken, Japanese Sweet Potato, Kale & Zucchini with Miso Tahini Dressi…" at bounding box center [839, 621] width 837 height 42
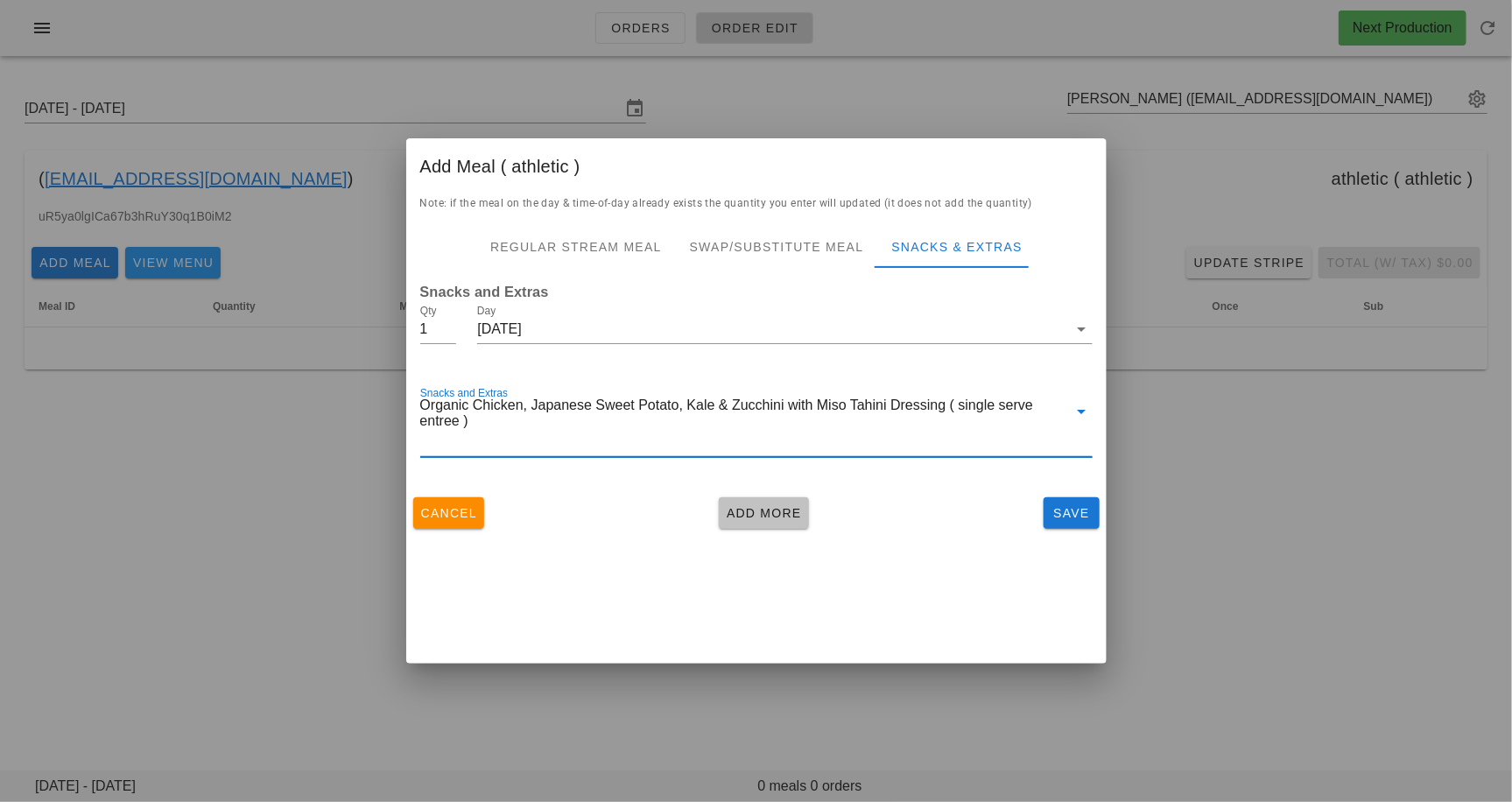
click at [749, 509] on span "Add More" at bounding box center [763, 513] width 76 height 14
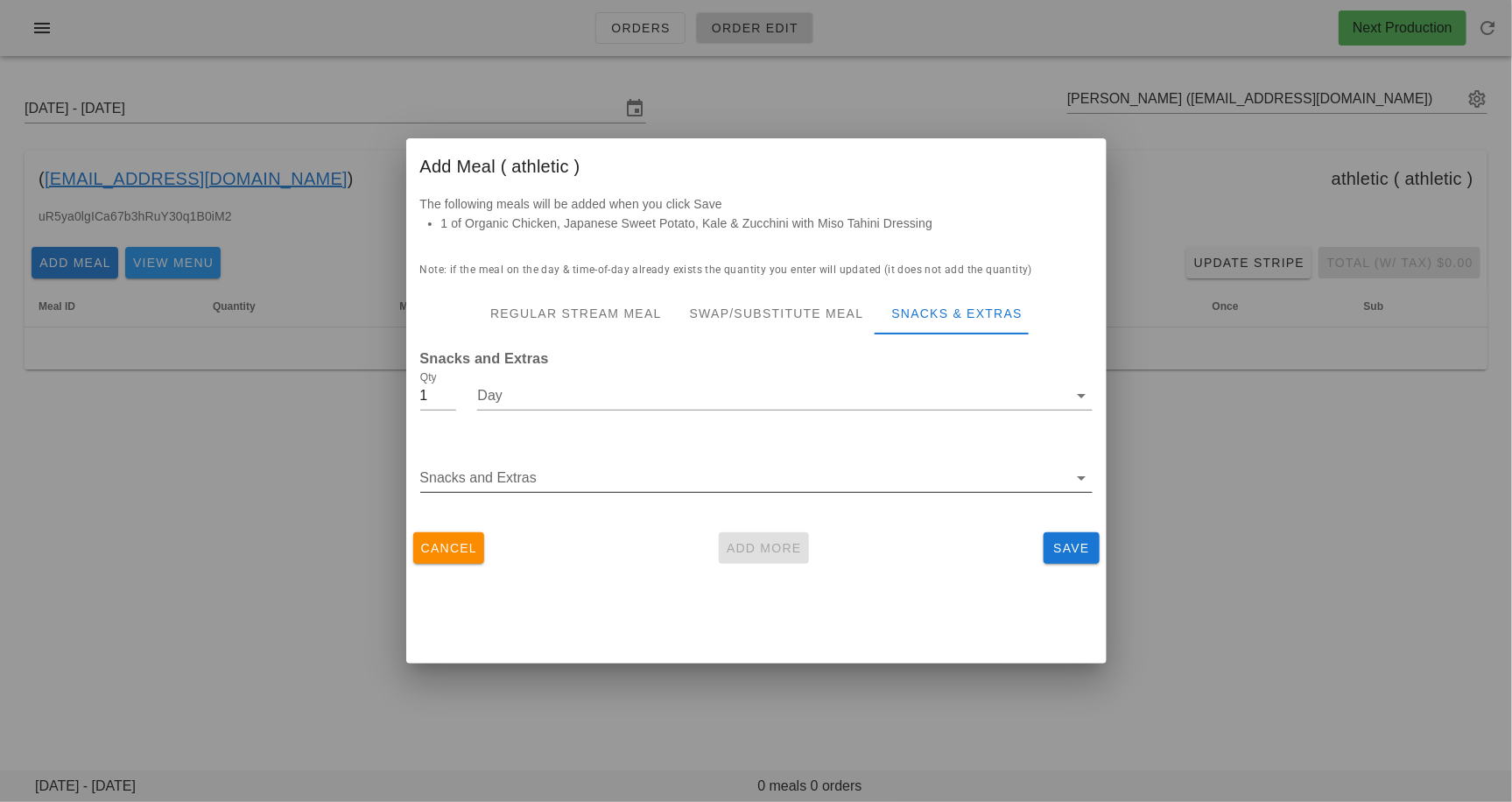
click at [705, 463] on div "Snacks and Extras" at bounding box center [757, 482] width 672 height 58
click at [659, 393] on input "Day" at bounding box center [773, 396] width 591 height 28
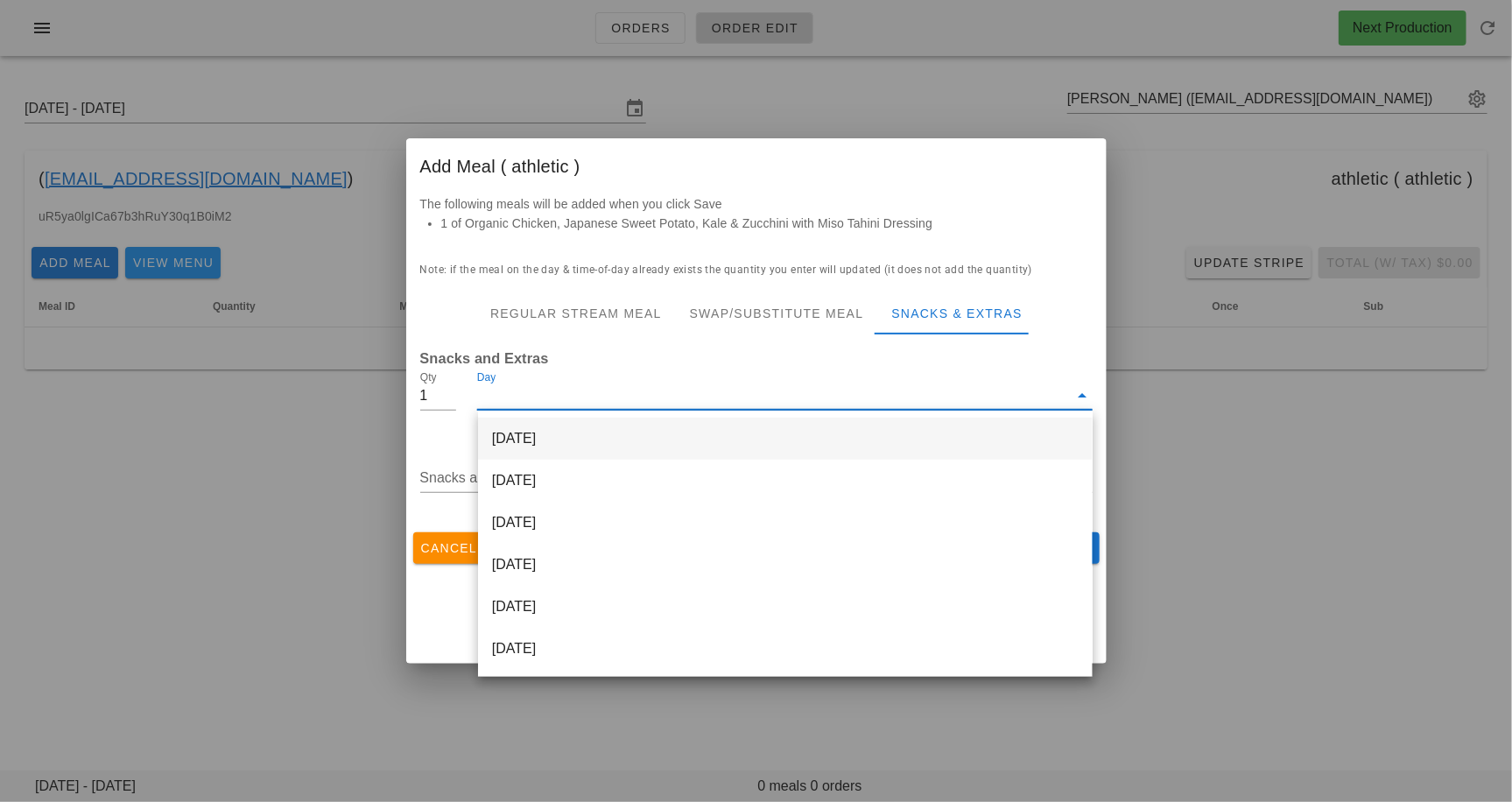
click at [646, 431] on div "[DATE]" at bounding box center [785, 439] width 615 height 42
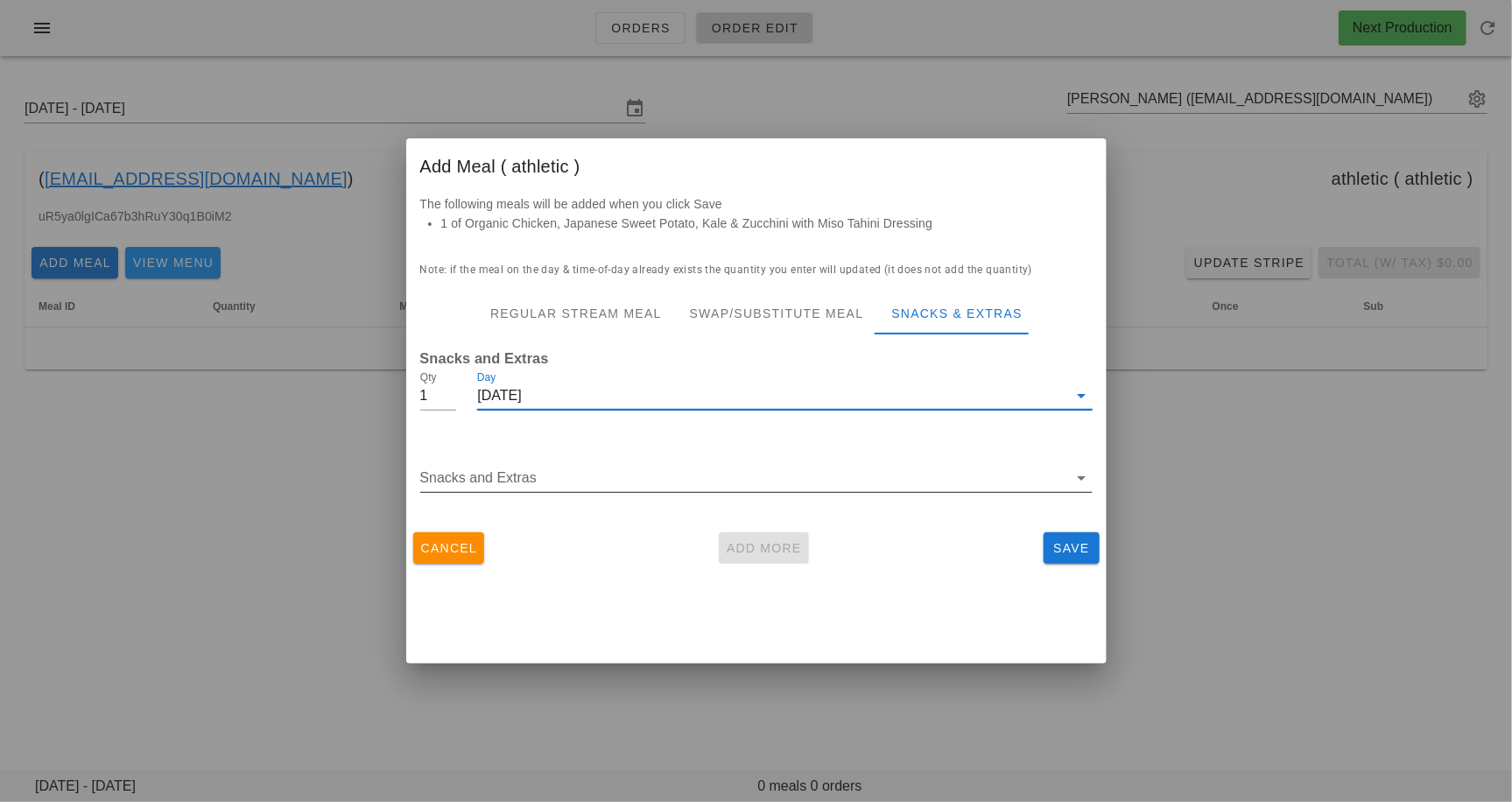
click at [645, 460] on div "Snacks and Extras" at bounding box center [757, 482] width 672 height 58
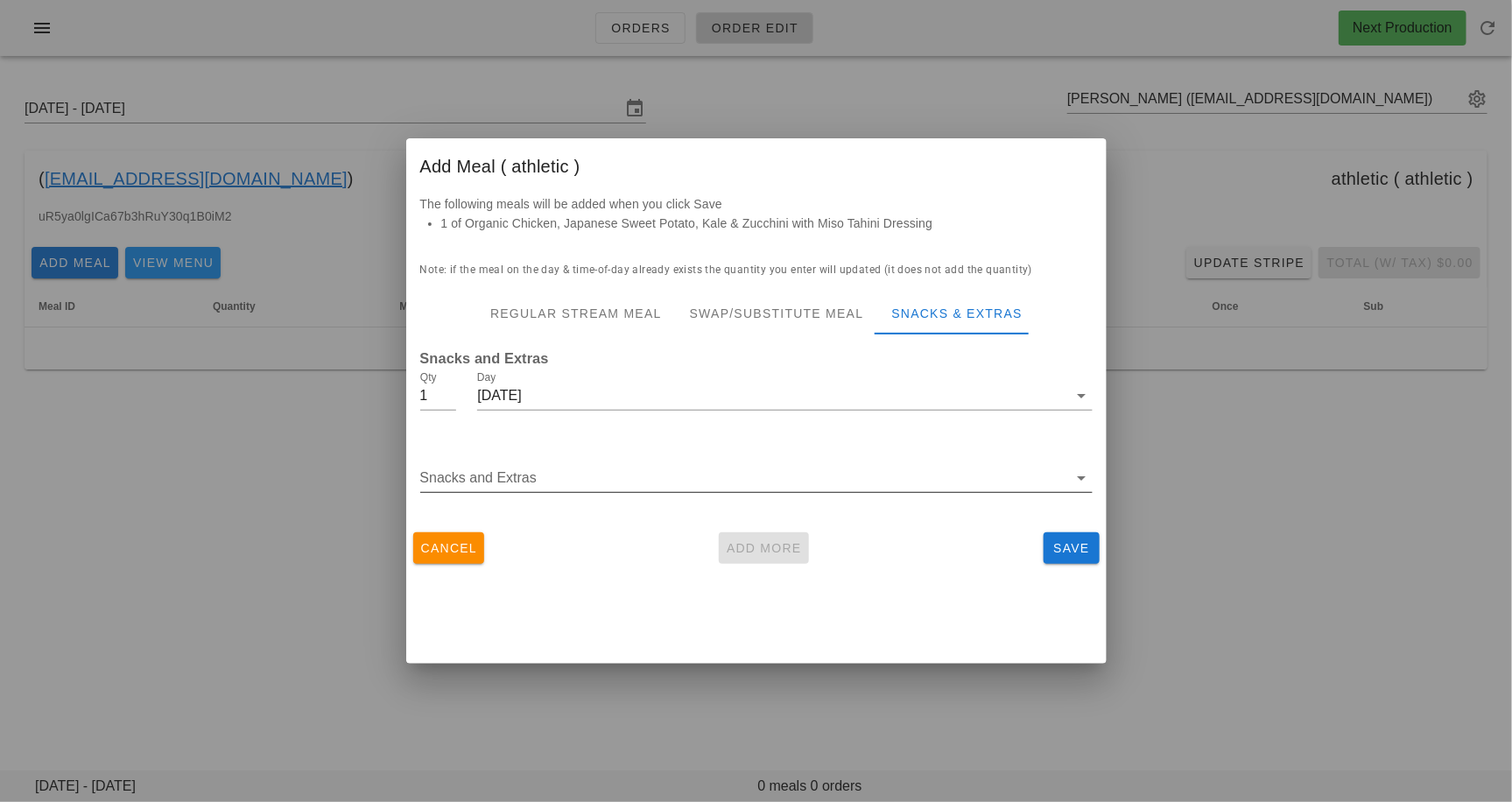
click at [645, 470] on input "Snacks and Extras" at bounding box center [744, 478] width 648 height 28
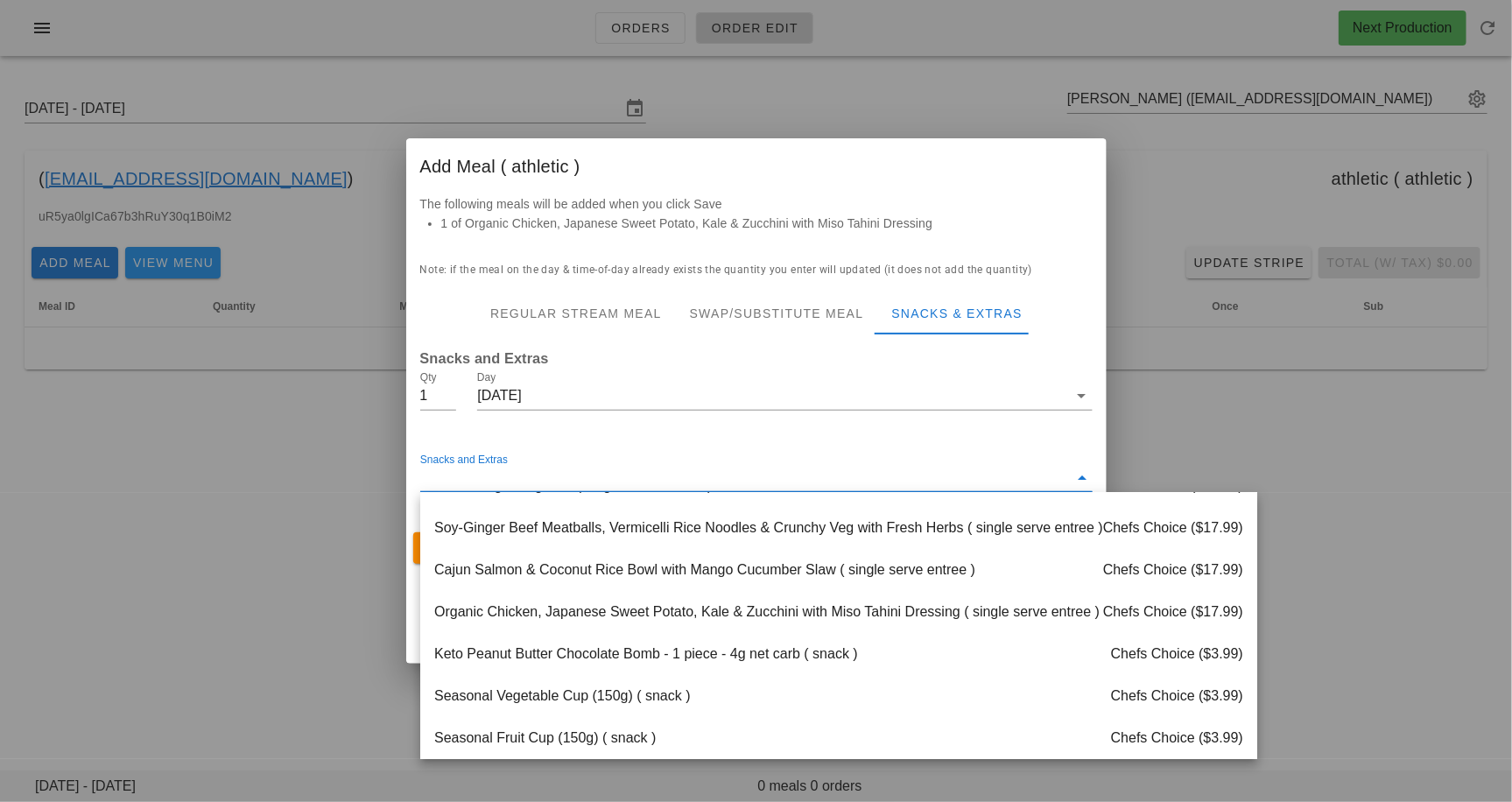
scroll to position [1966, 0]
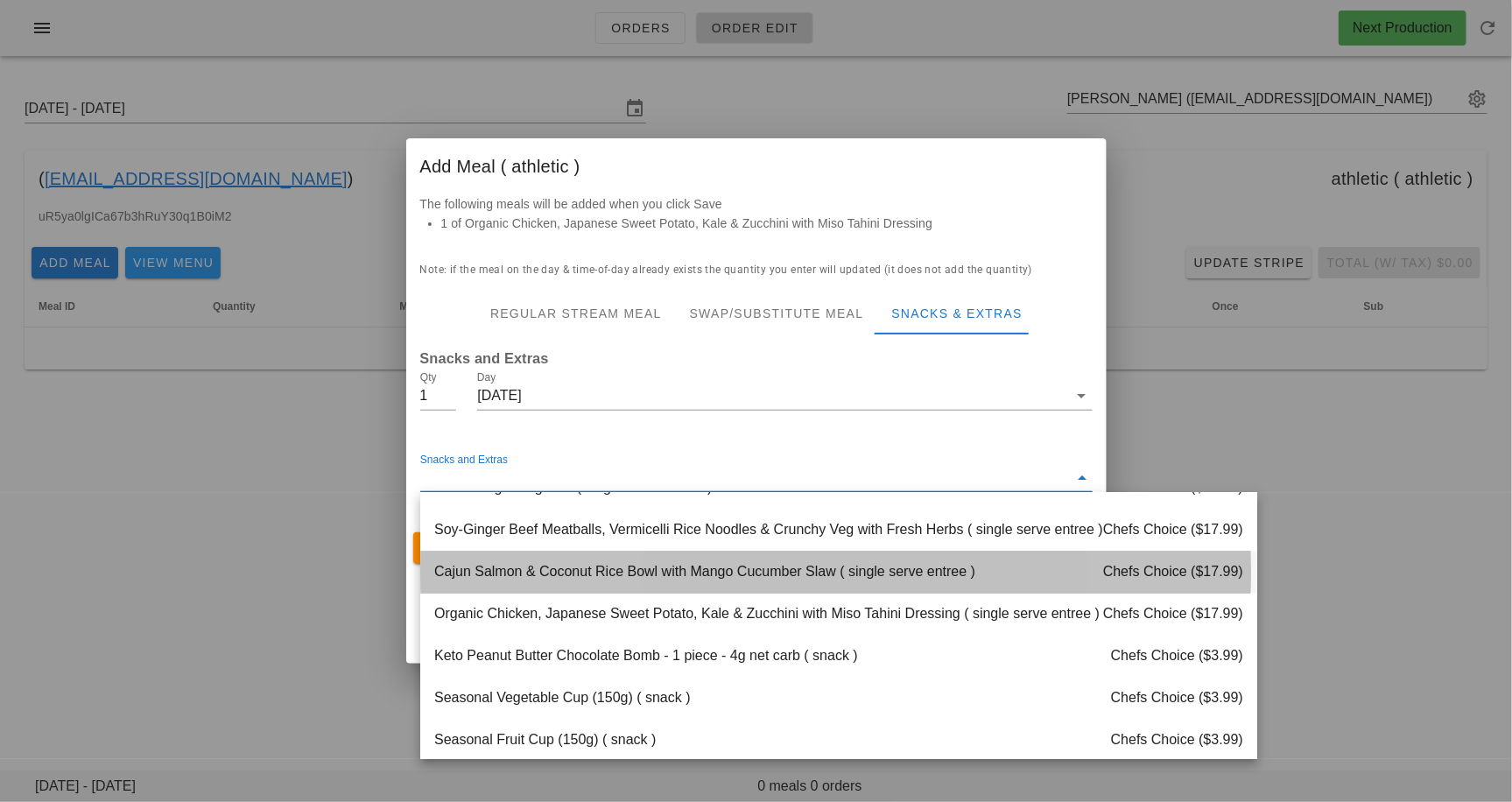
click at [657, 578] on div "Cajun Salmon & Coconut Rice Bowl with Mango Cucumber Slaw ( single serve entree…" at bounding box center [839, 573] width 837 height 42
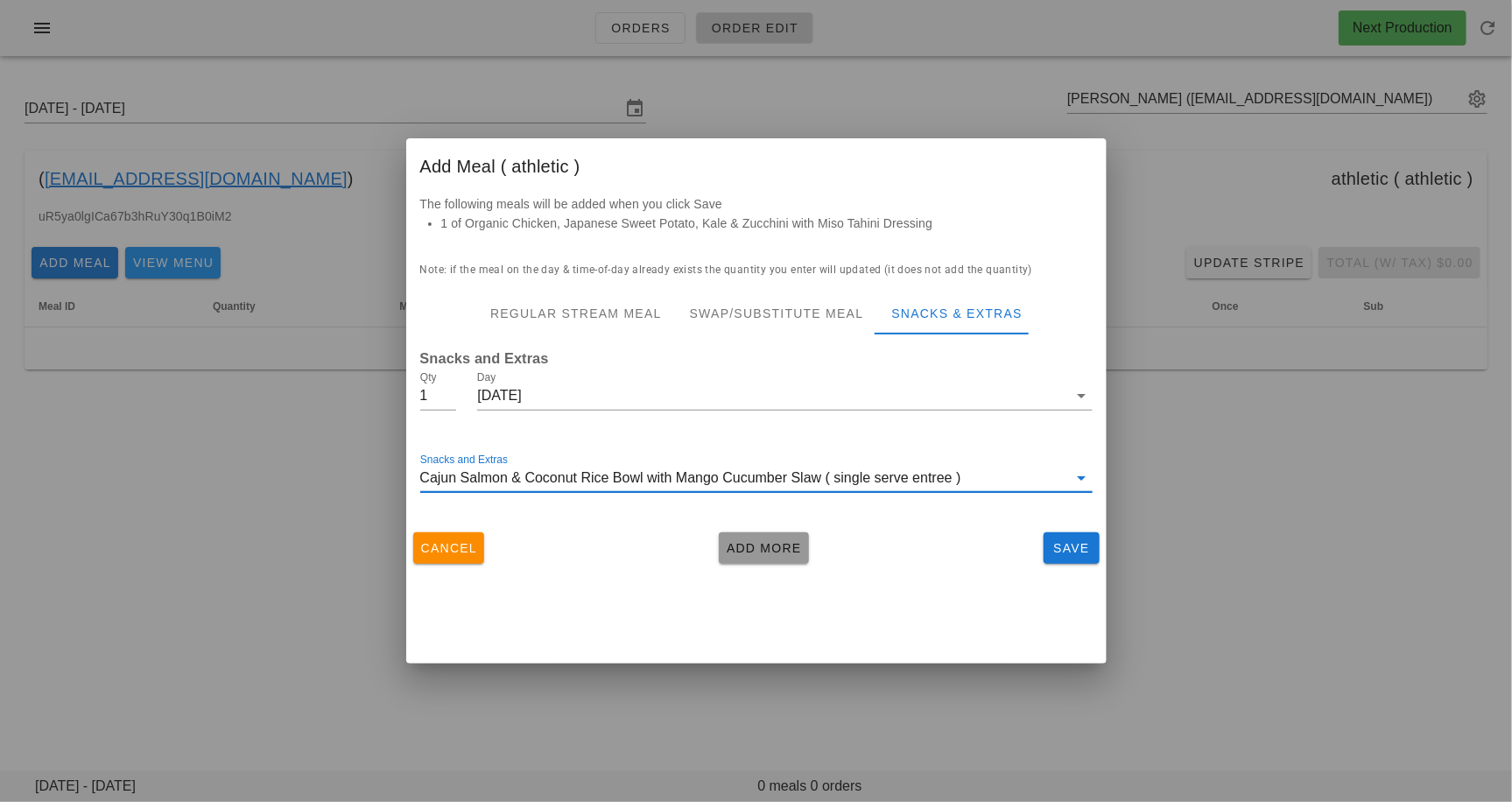
click at [771, 545] on span "Add More" at bounding box center [763, 548] width 76 height 14
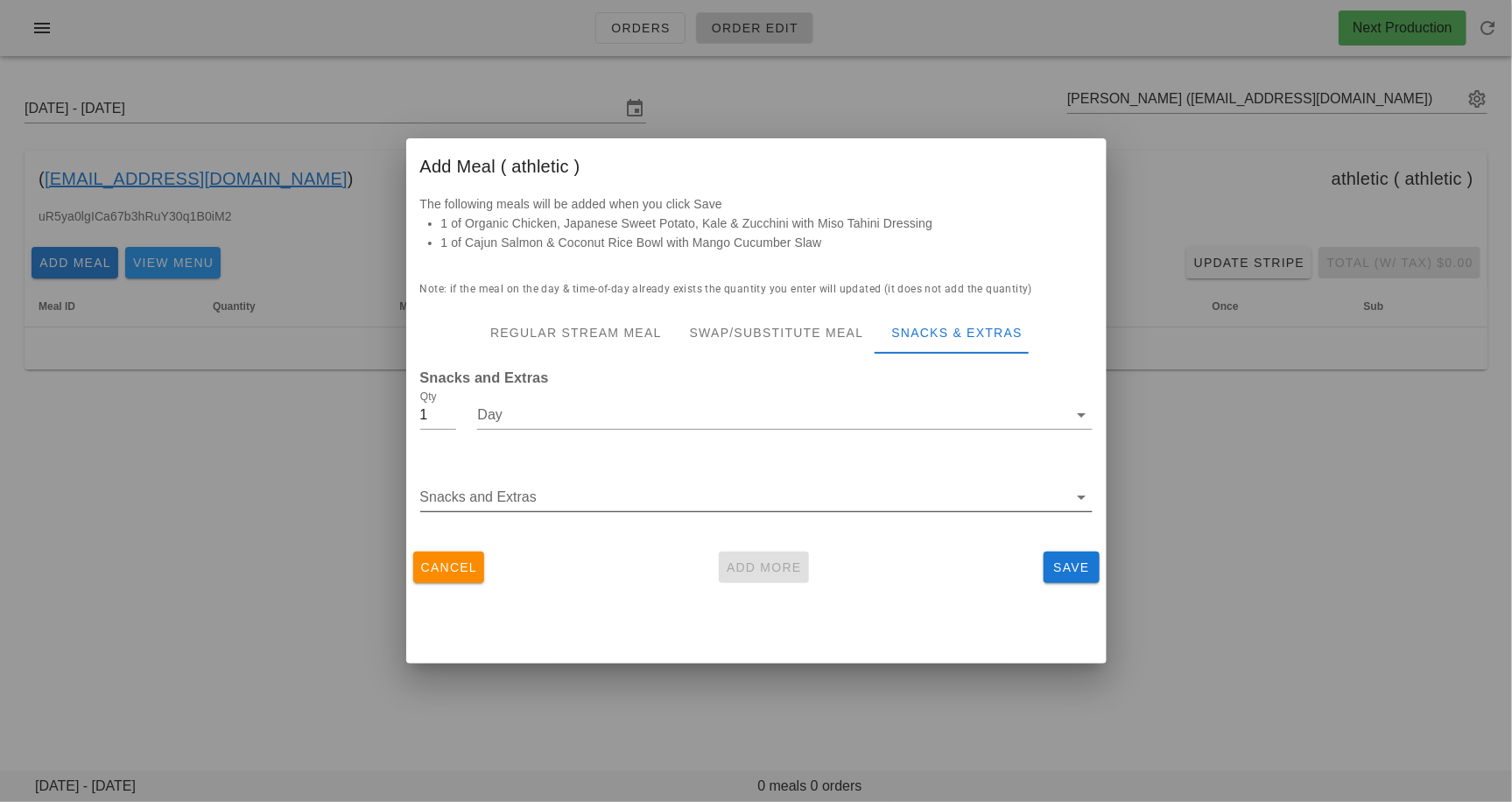
click at [709, 518] on div at bounding box center [757, 524] width 672 height 12
click at [709, 502] on input "Snacks and Extras" at bounding box center [744, 497] width 648 height 28
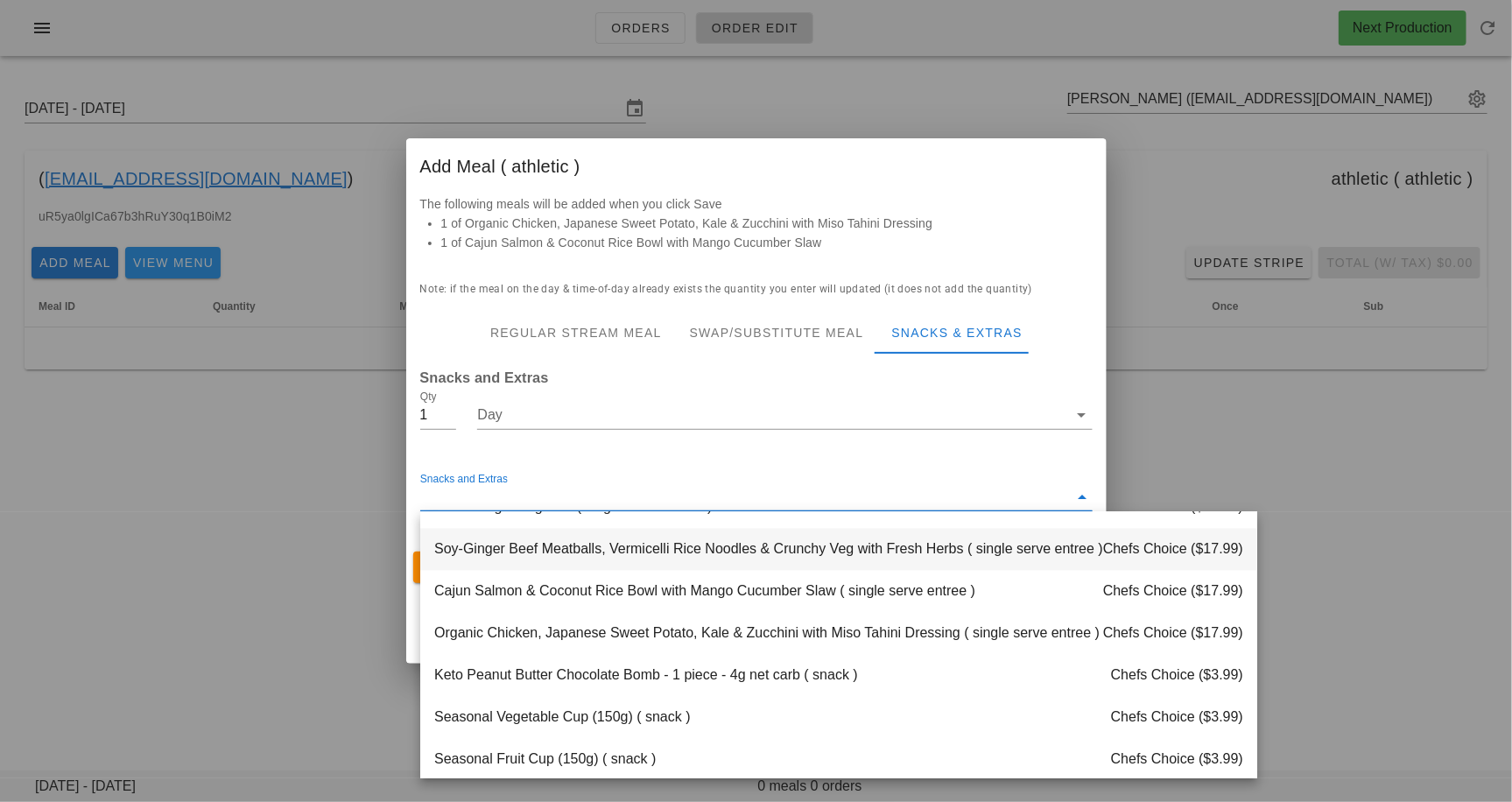
click at [698, 554] on div "Soy-Ginger Beef Meatballs, Vermicelli Rice Noodles & Crunchy Veg with Fresh Her…" at bounding box center [839, 550] width 837 height 42
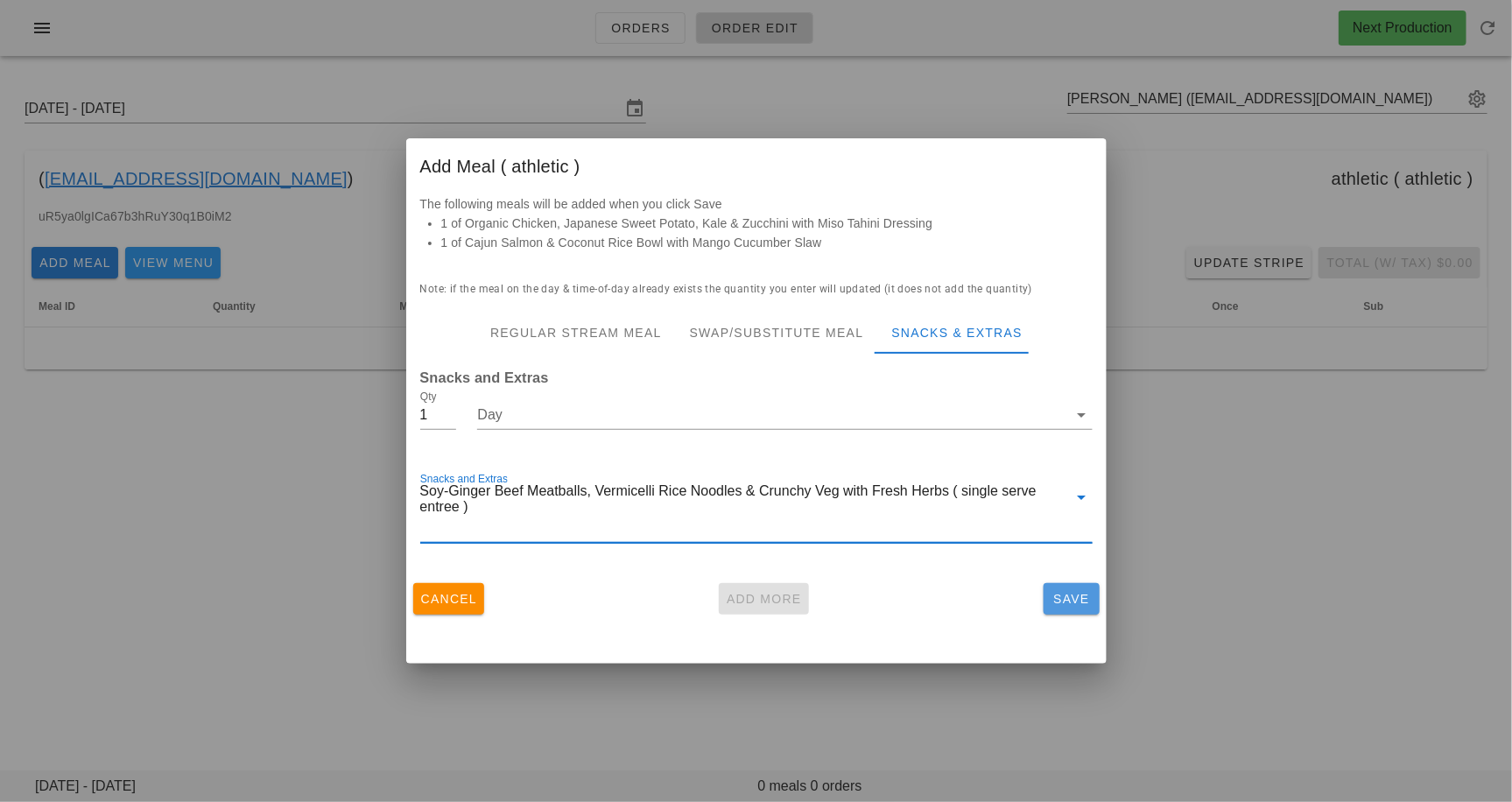
click at [1074, 605] on span "Save" at bounding box center [1072, 598] width 42 height 14
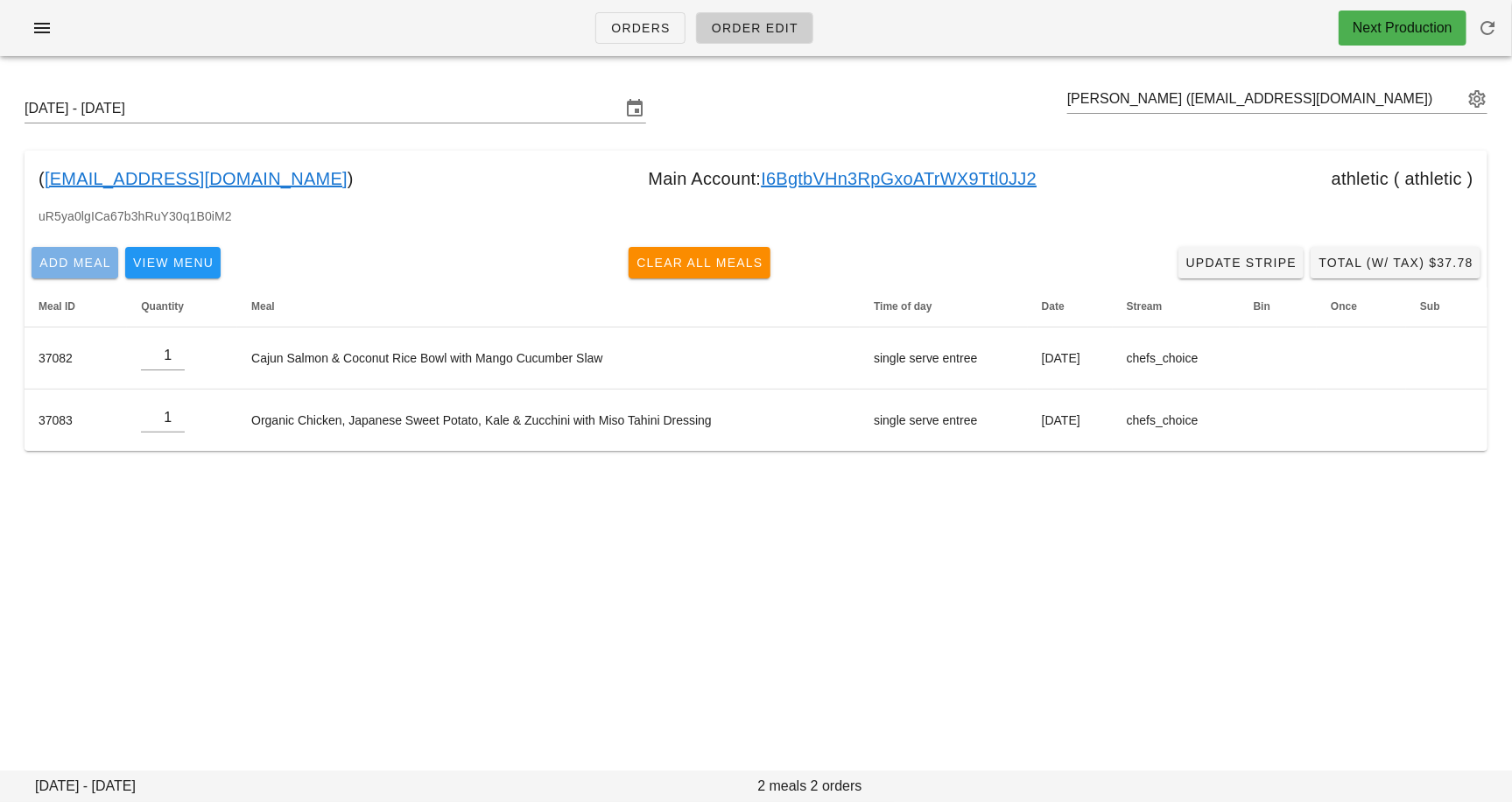
click at [70, 257] on span "Add Meal" at bounding box center [74, 262] width 73 height 14
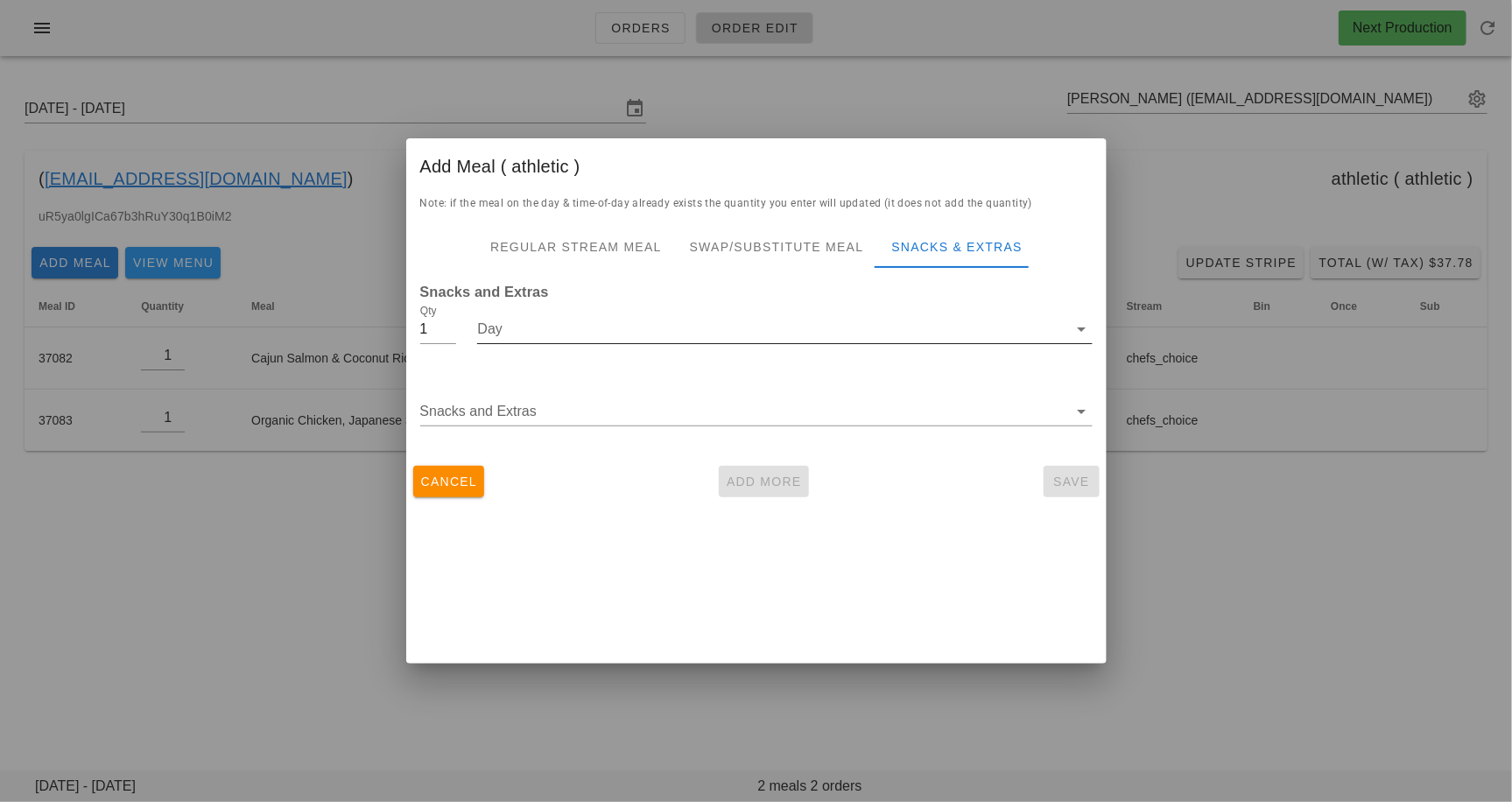
click at [551, 351] on div at bounding box center [784, 356] width 615 height 12
click at [551, 332] on input "Day" at bounding box center [773, 329] width 591 height 28
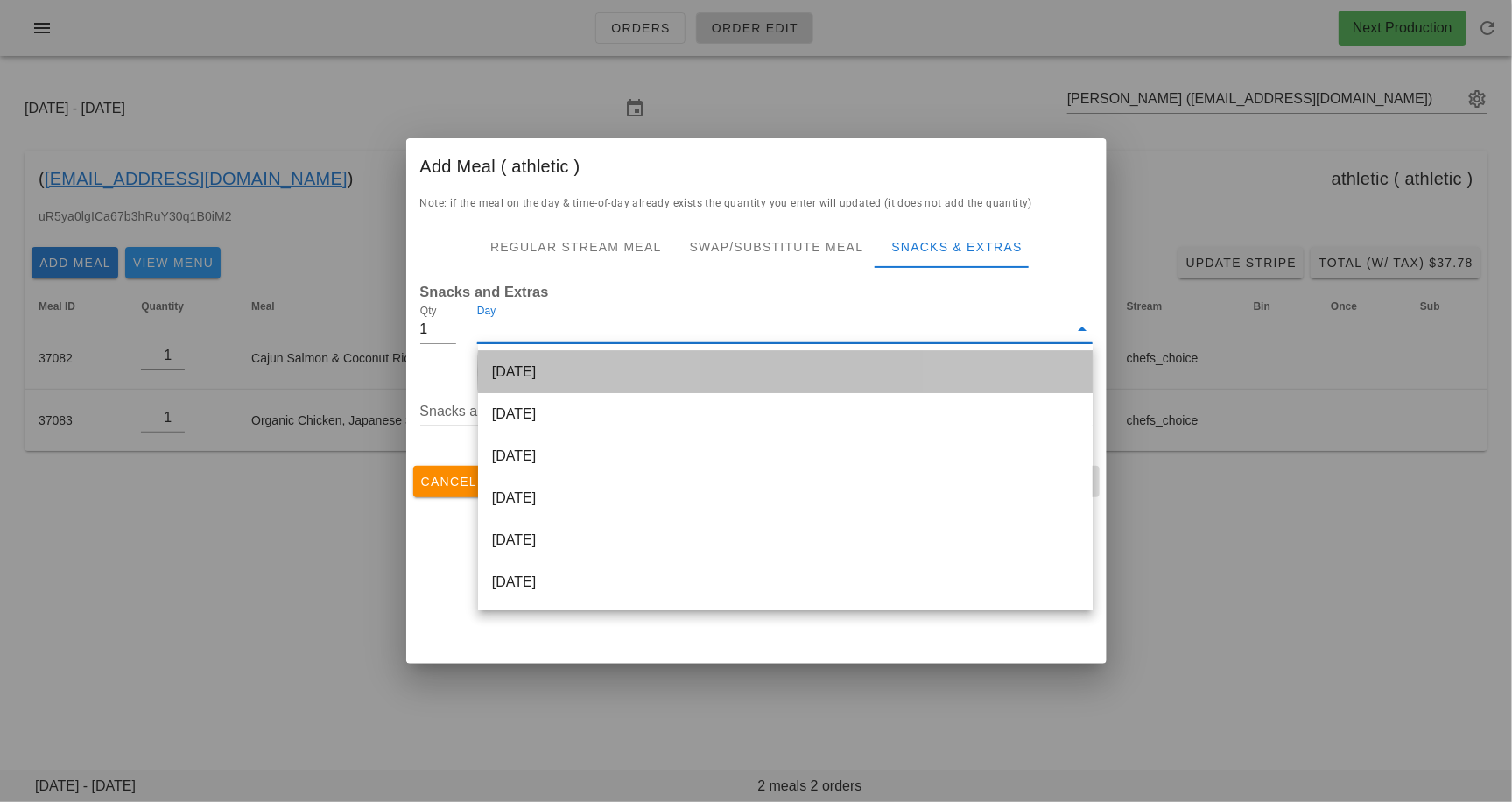
click at [550, 363] on div "[DATE]" at bounding box center [785, 372] width 615 height 42
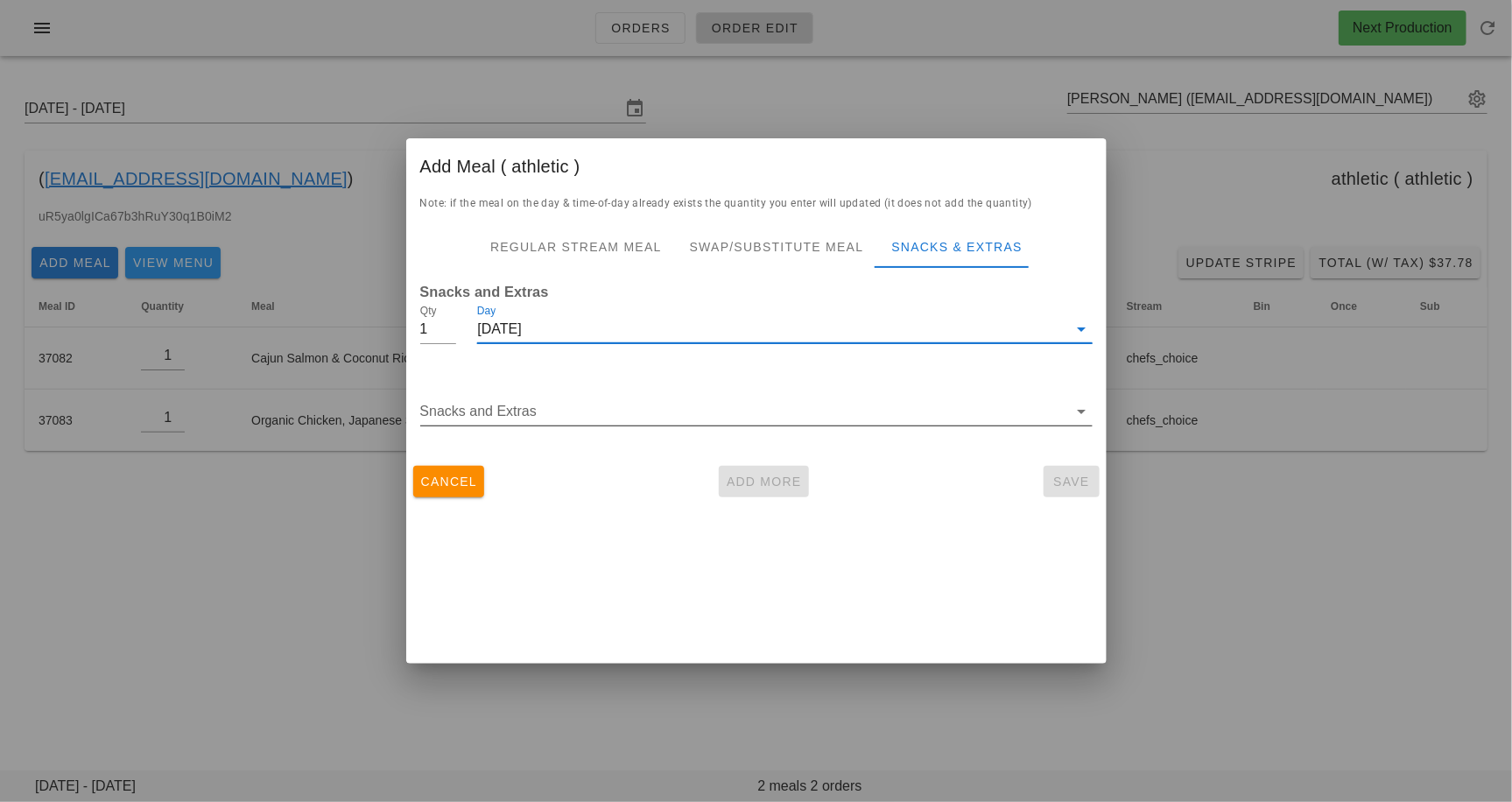
click at [544, 414] on input "Snacks and Extras" at bounding box center [744, 412] width 648 height 28
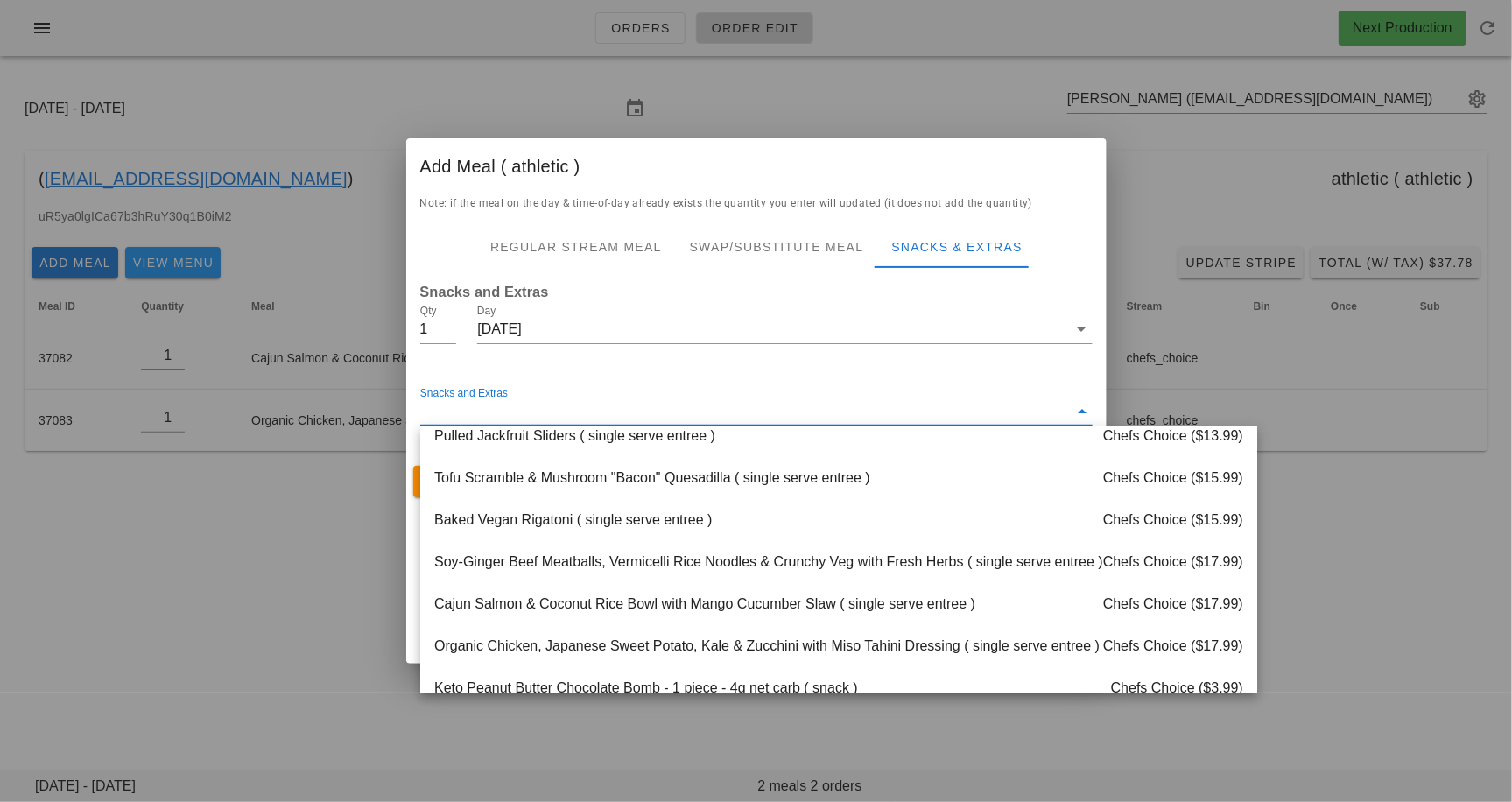
scroll to position [1902, 0]
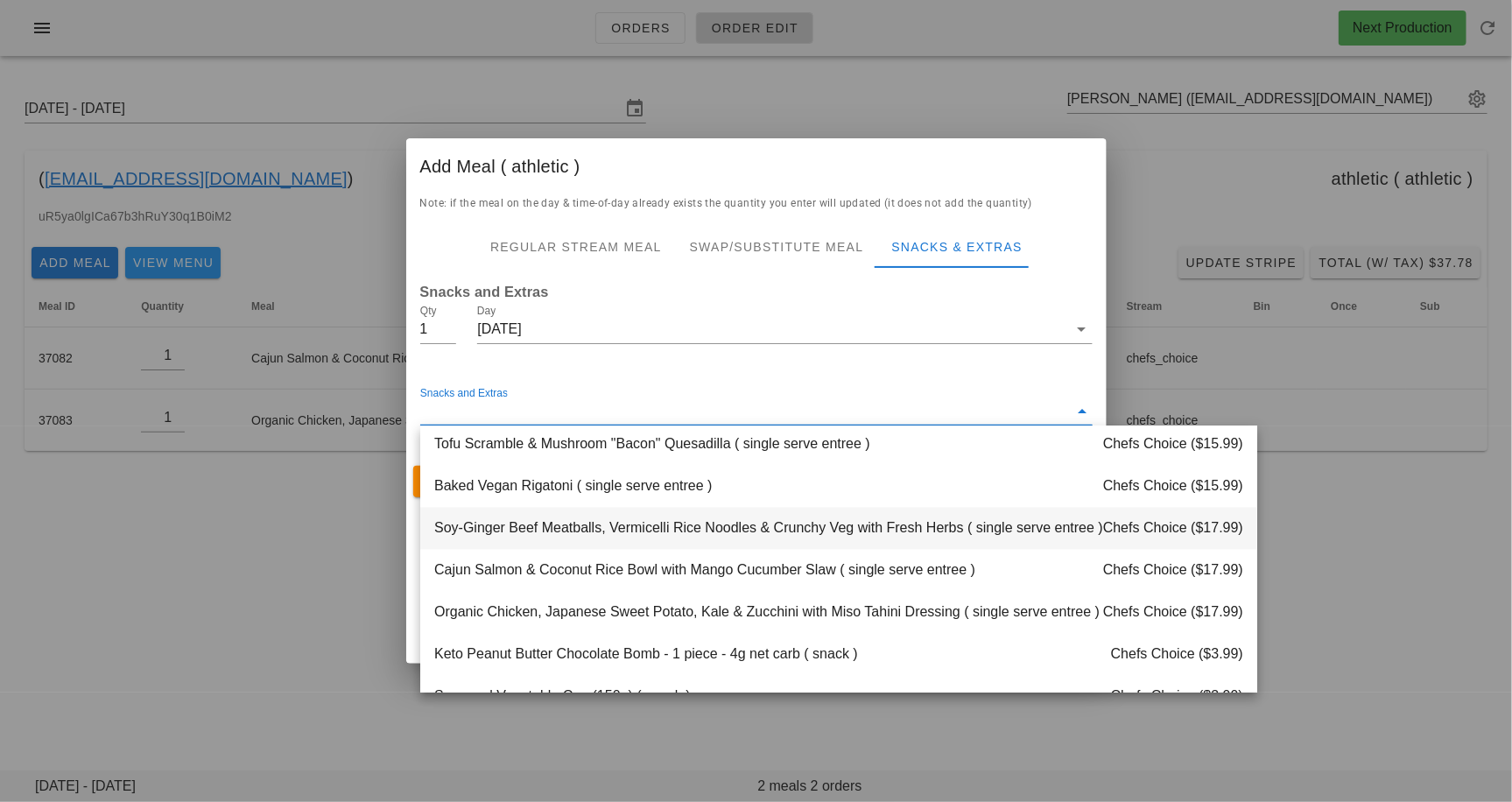
click at [577, 527] on div "Soy-Ginger Beef Meatballs, Vermicelli Rice Noodles & Crunchy Veg with Fresh Her…" at bounding box center [839, 529] width 837 height 42
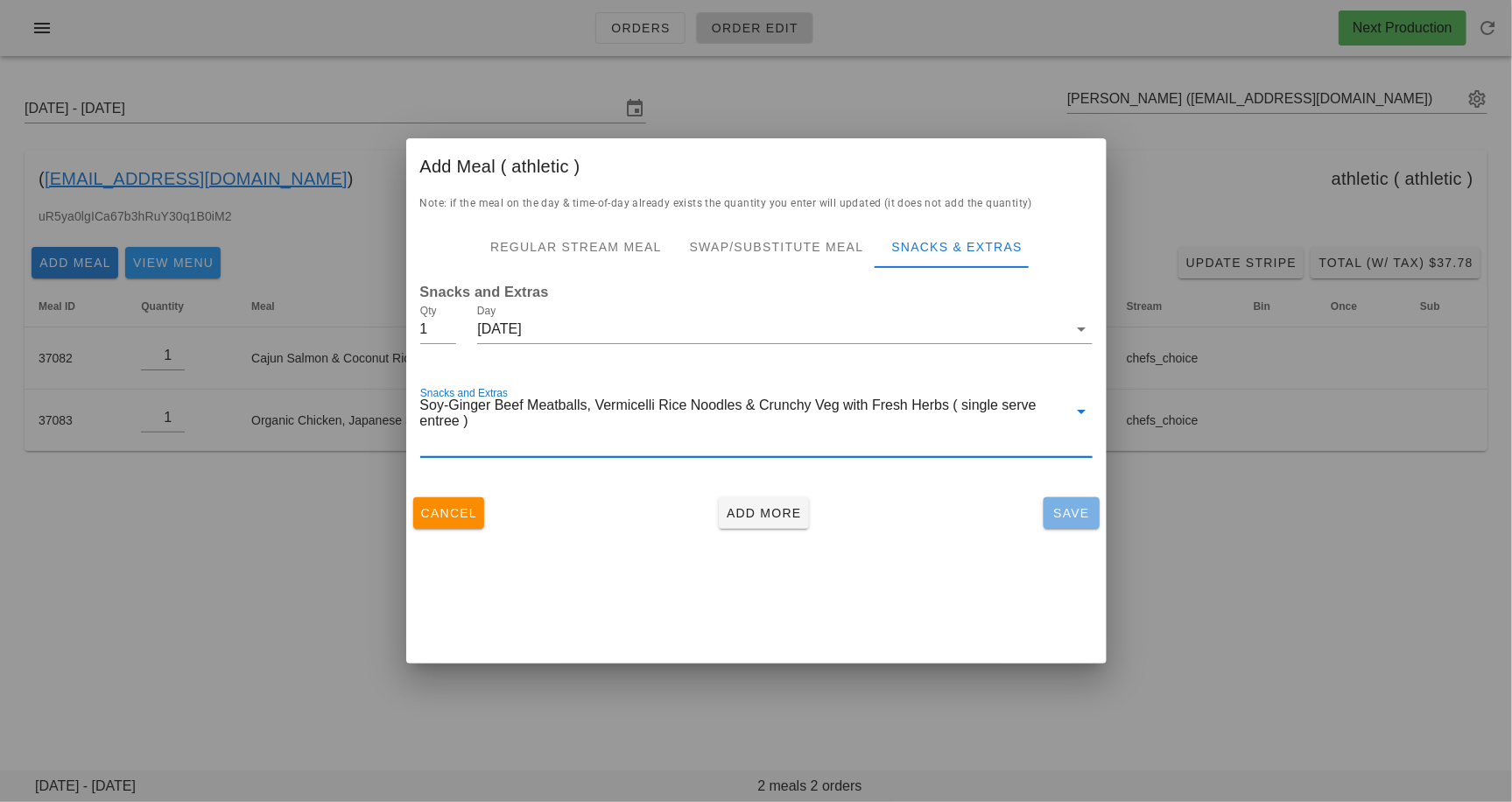
click at [1061, 510] on span "Save" at bounding box center [1072, 513] width 42 height 14
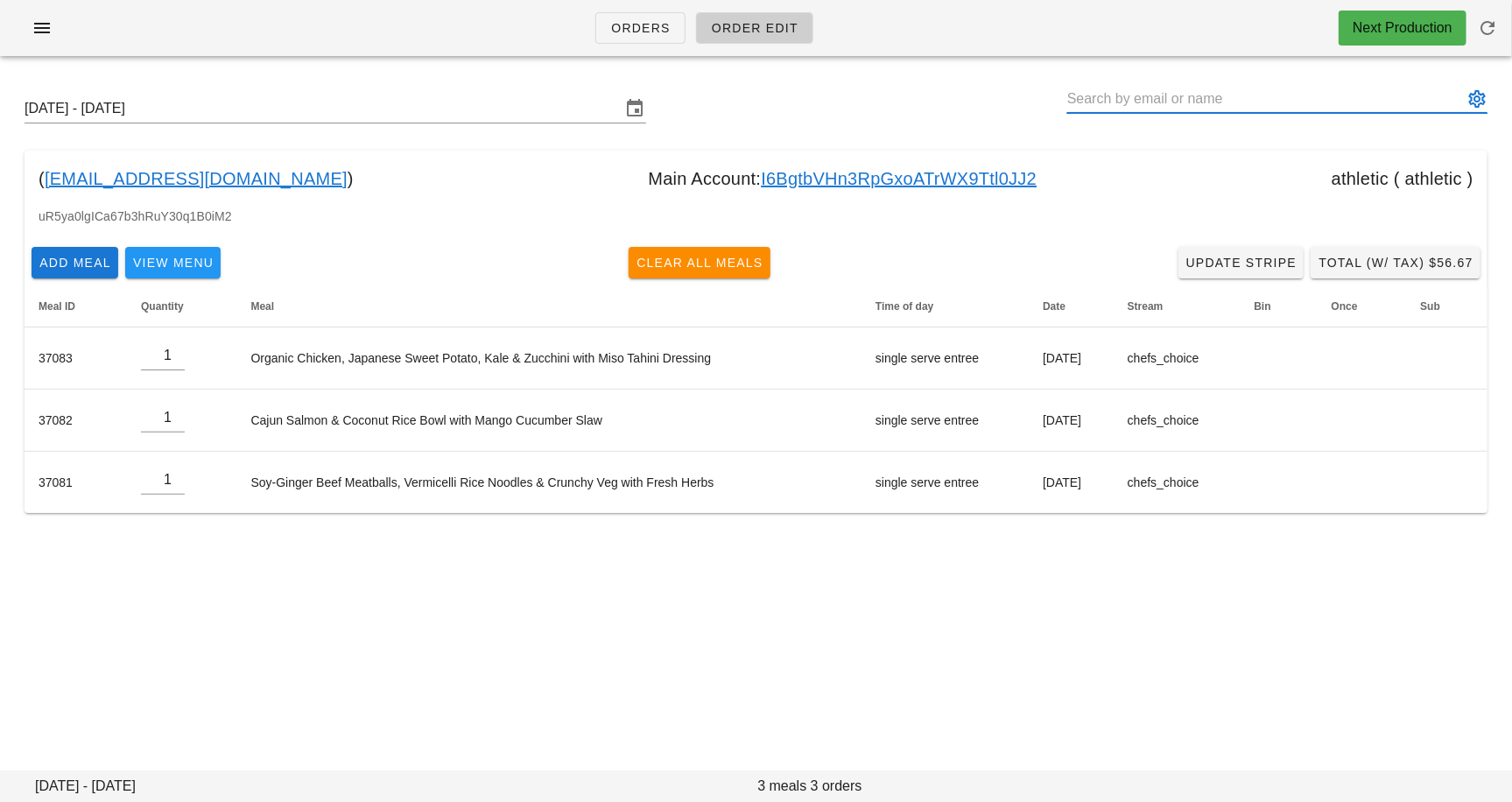
click at [1119, 102] on input "text" at bounding box center [1265, 98] width 396 height 28
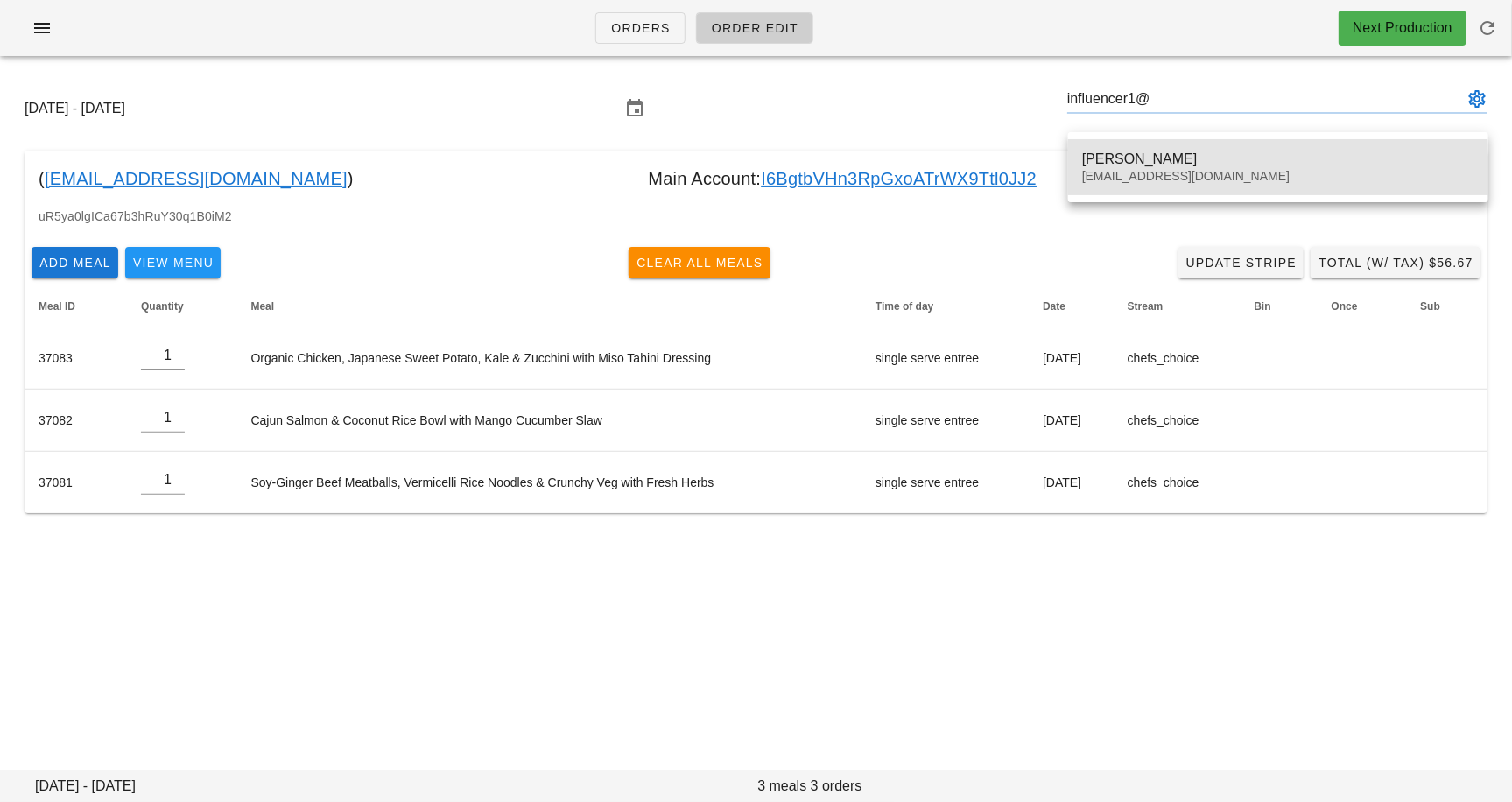
click at [1124, 158] on div "Tania Lang" at bounding box center [1278, 159] width 392 height 17
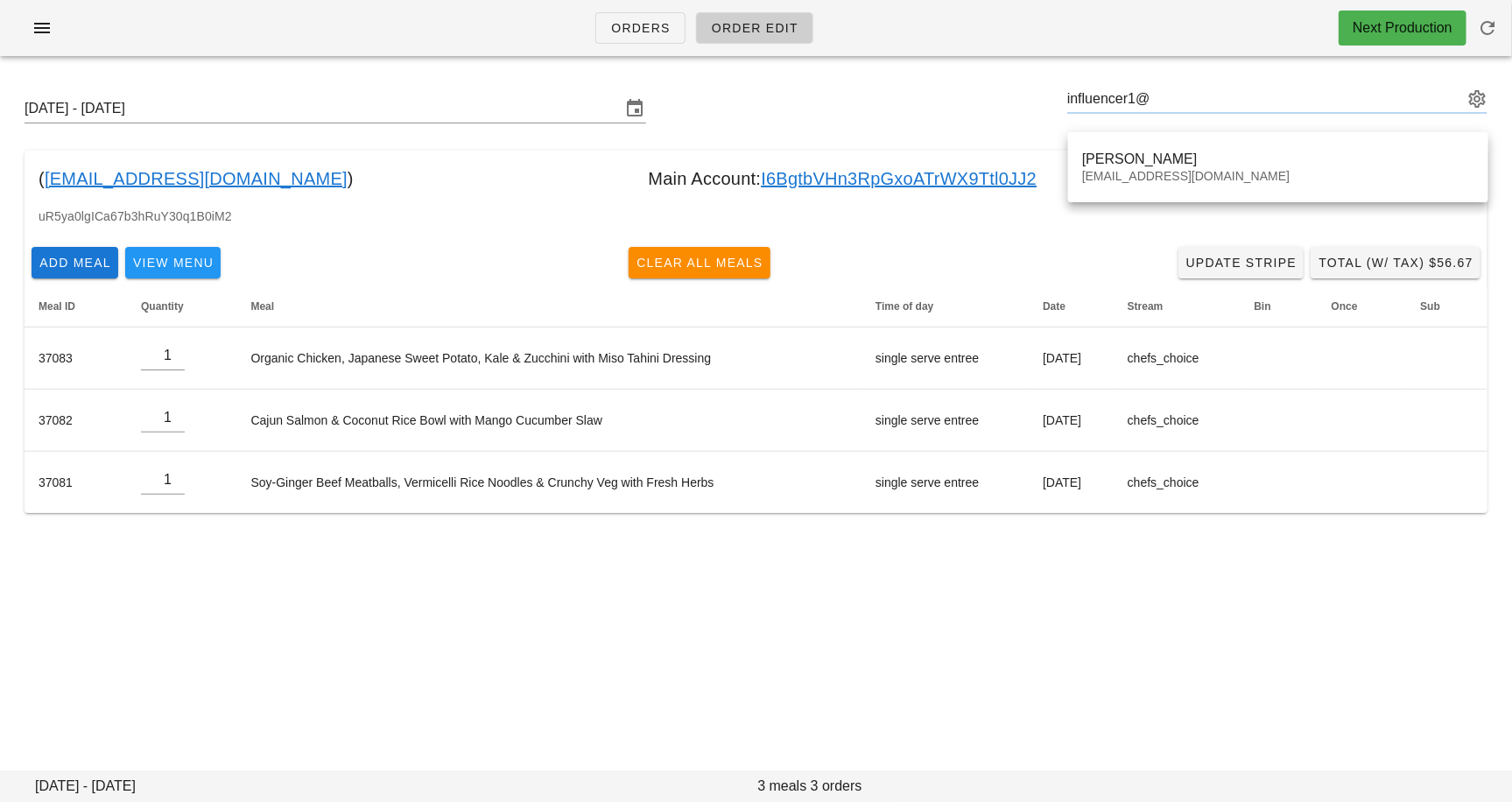
type input "Tania Lang (influencer1@fedfedfed.com)"
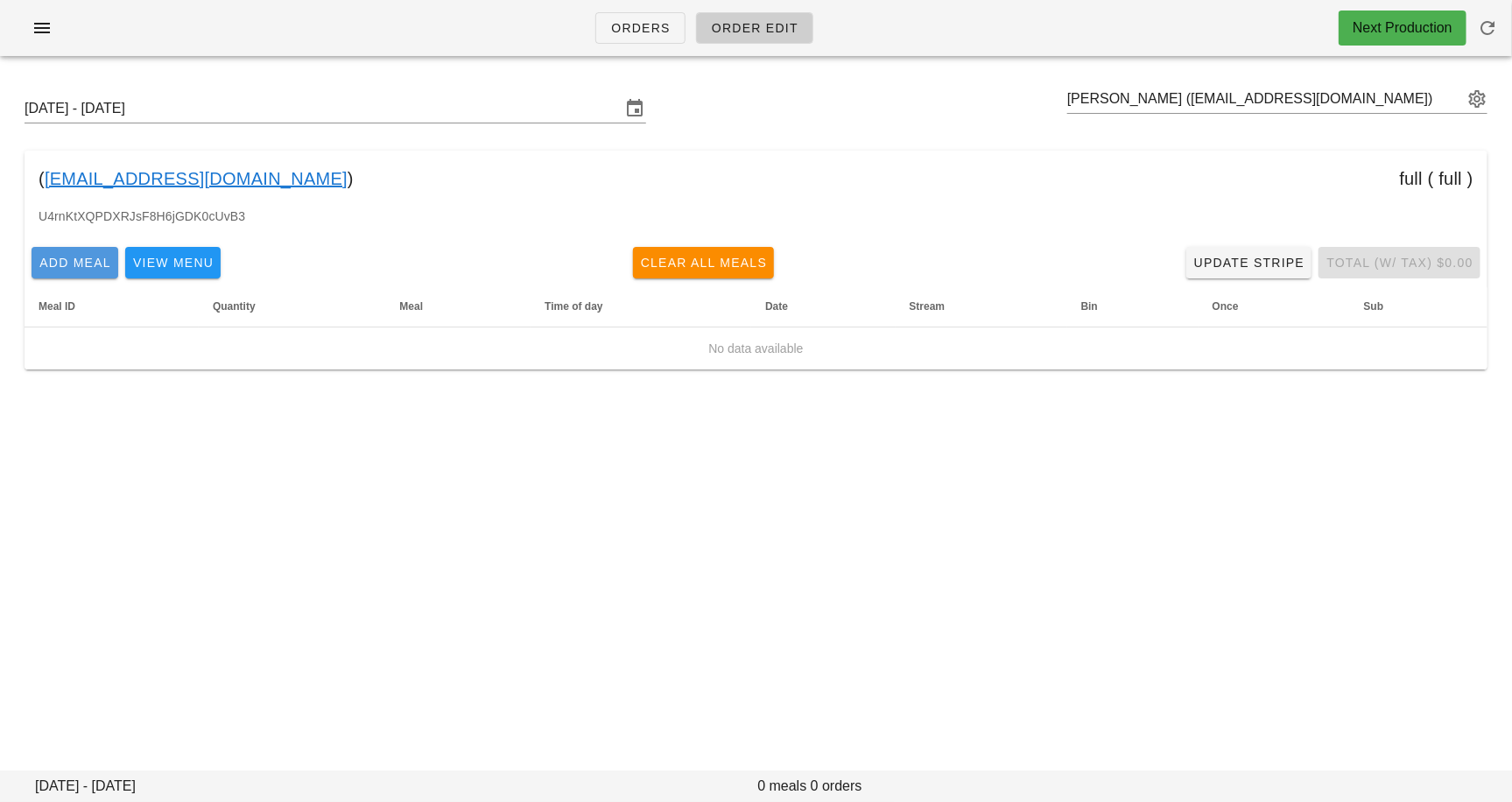
click at [85, 265] on span "Add Meal" at bounding box center [74, 262] width 73 height 14
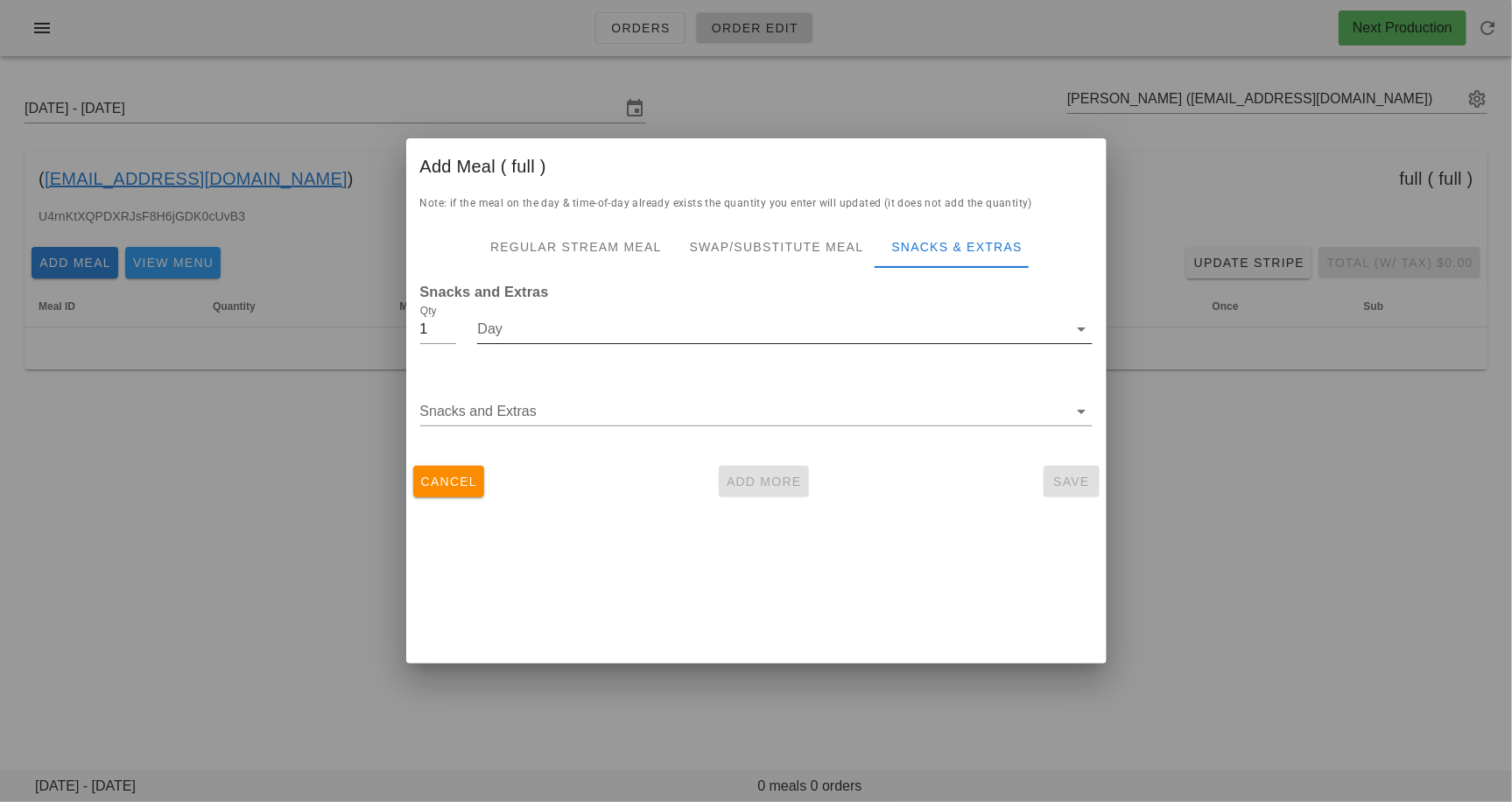
click at [637, 328] on input "Day" at bounding box center [773, 329] width 591 height 28
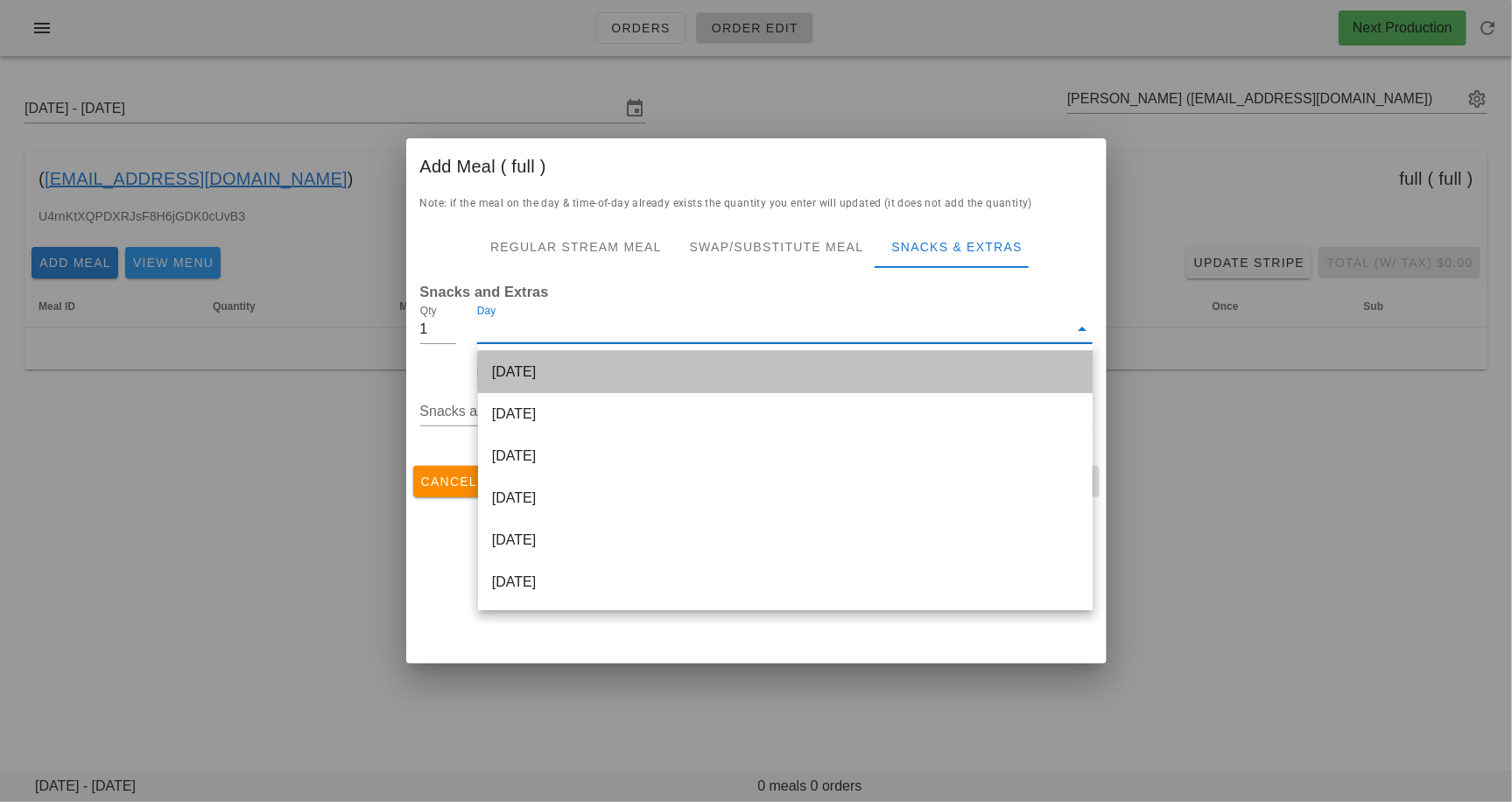
click at [615, 378] on div "[DATE]" at bounding box center [785, 372] width 615 height 42
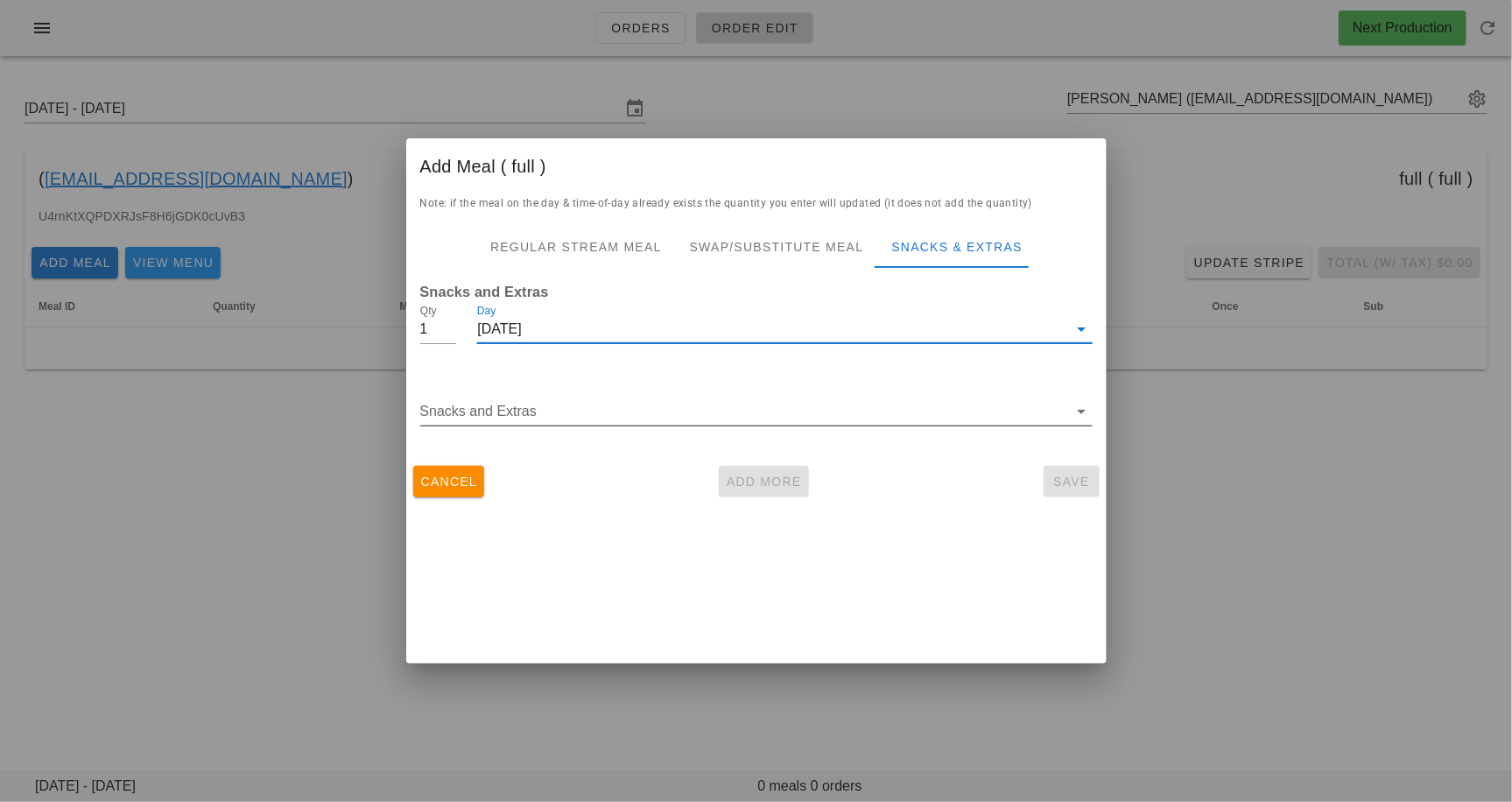
click at [593, 396] on div "Snacks and Extras" at bounding box center [757, 415] width 672 height 58
click at [593, 422] on input "Snacks and Extras" at bounding box center [744, 412] width 648 height 28
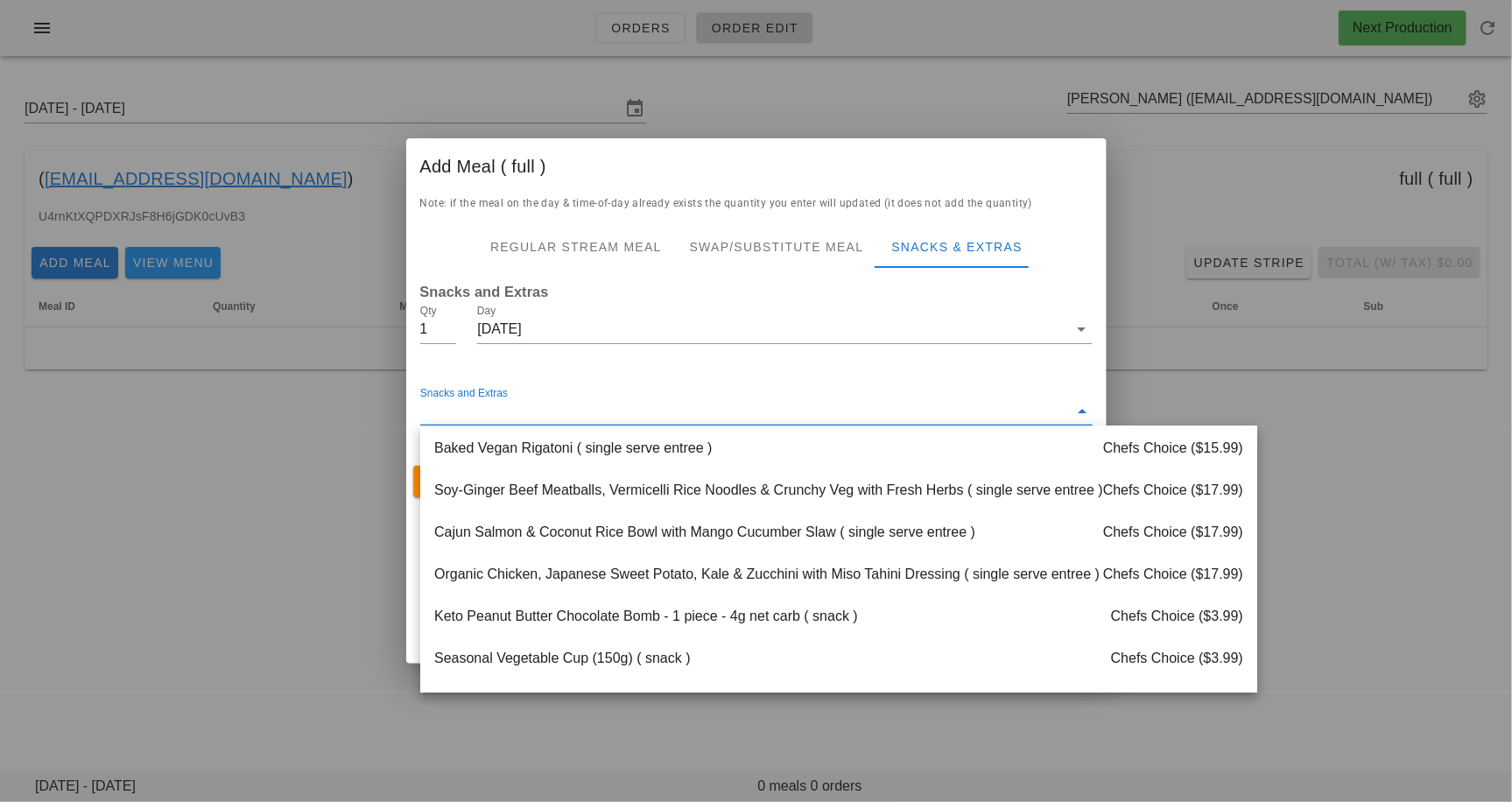
scroll to position [1944, 0]
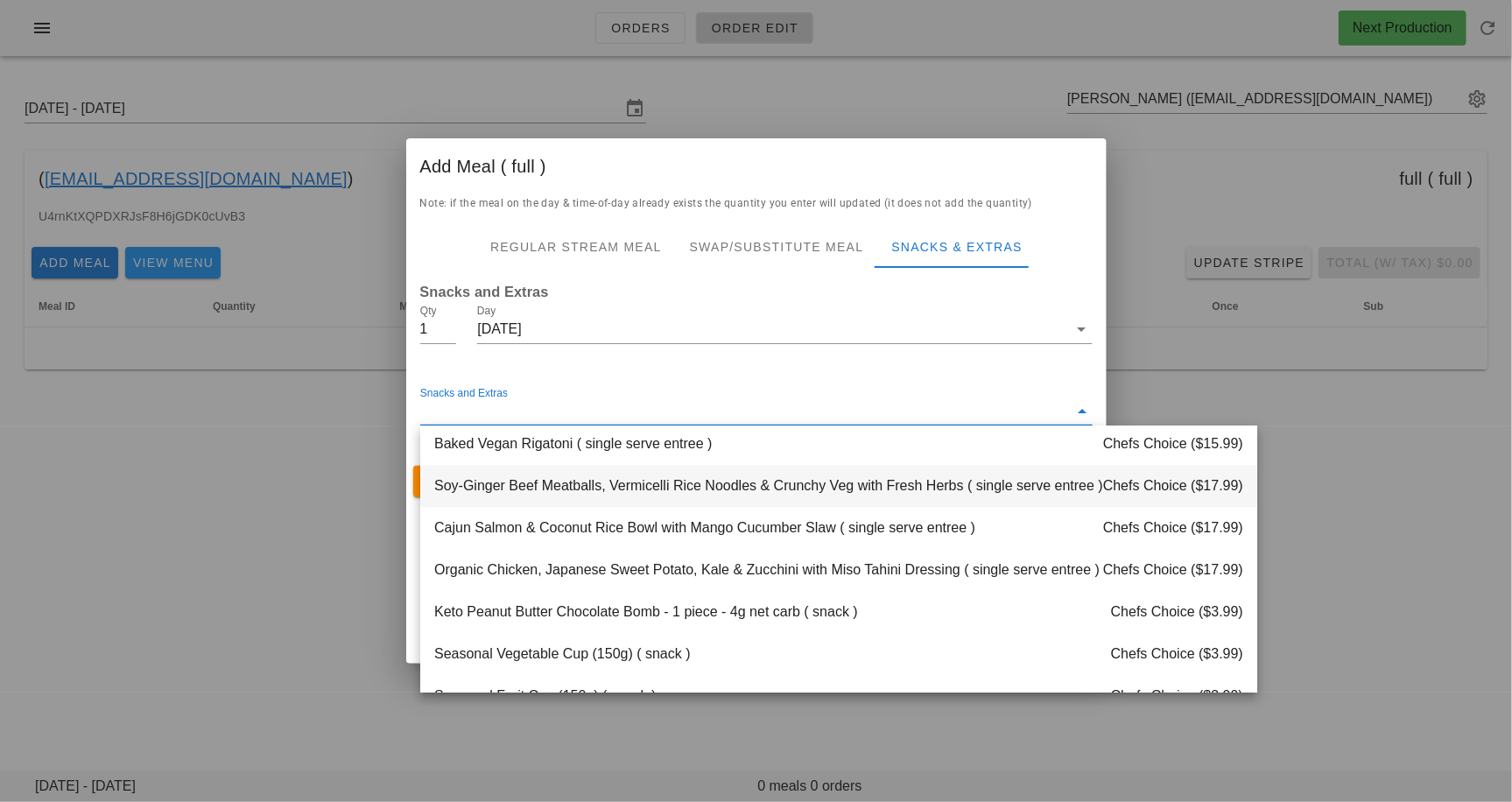
click at [622, 484] on div "Soy-Ginger Beef Meatballs, Vermicelli Rice Noodles & Crunchy Veg with Fresh Her…" at bounding box center [839, 486] width 837 height 42
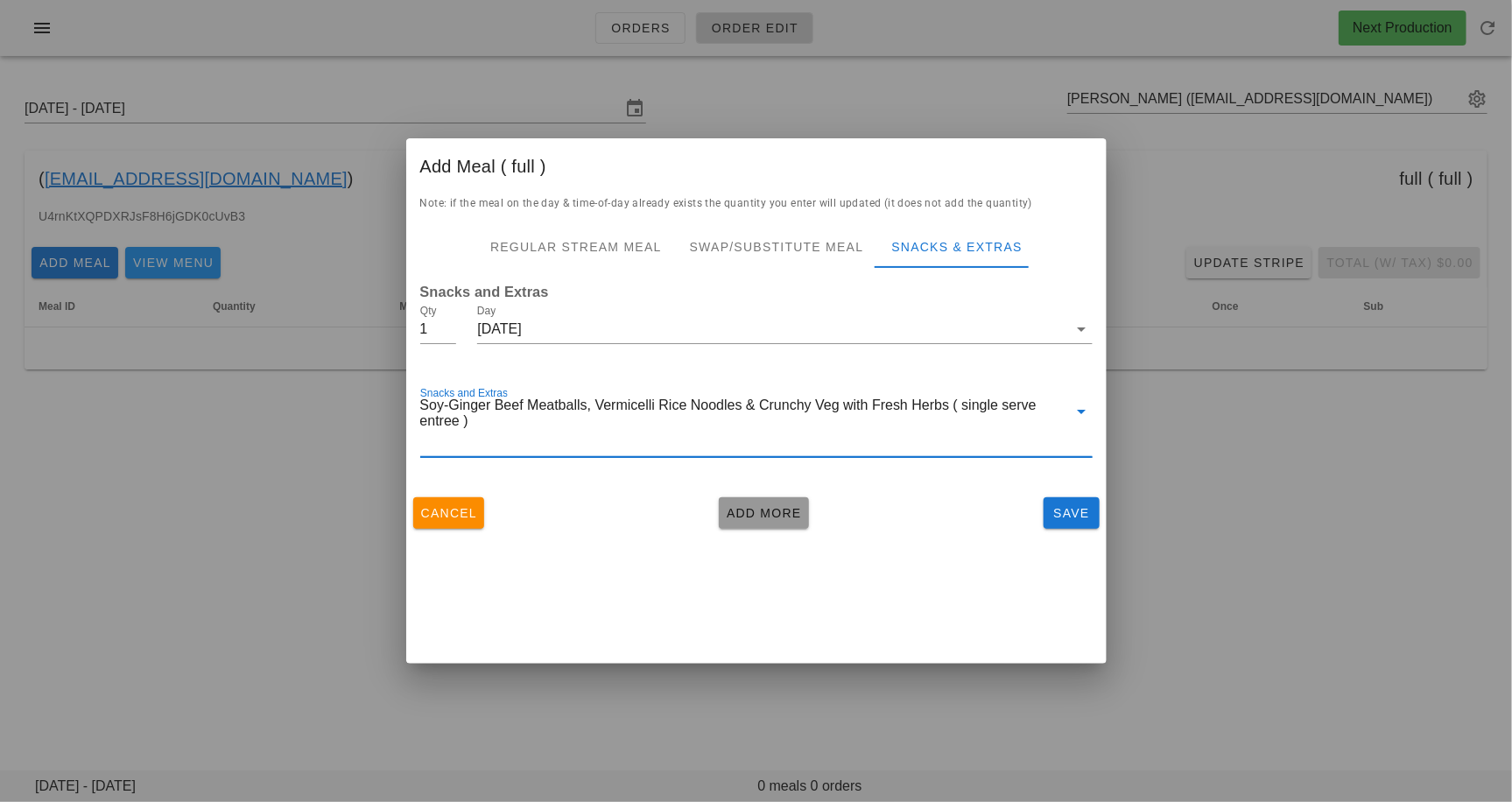
click at [776, 512] on span "Add More" at bounding box center [763, 513] width 76 height 14
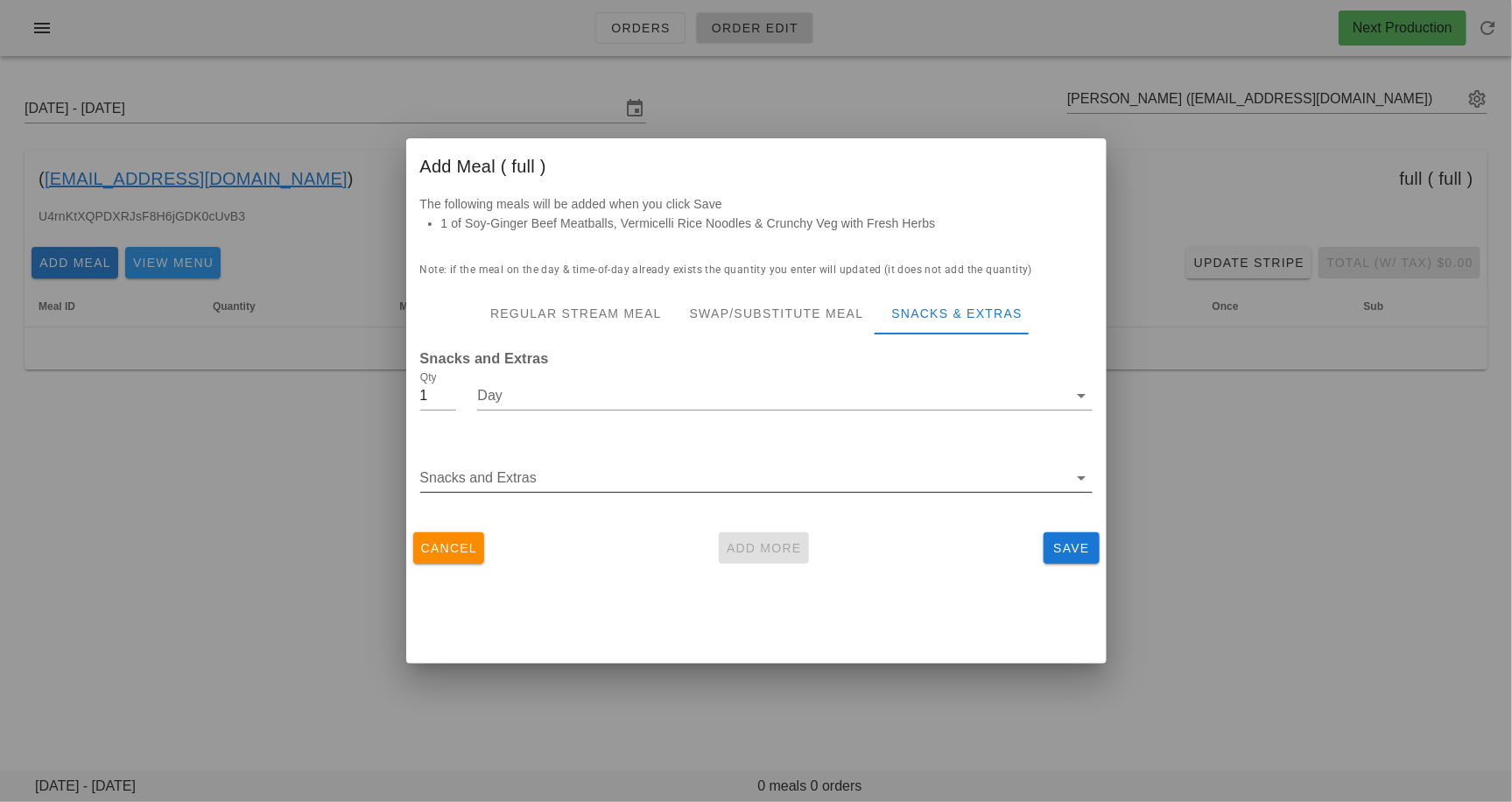
click at [717, 482] on input "Snacks and Extras" at bounding box center [744, 478] width 648 height 28
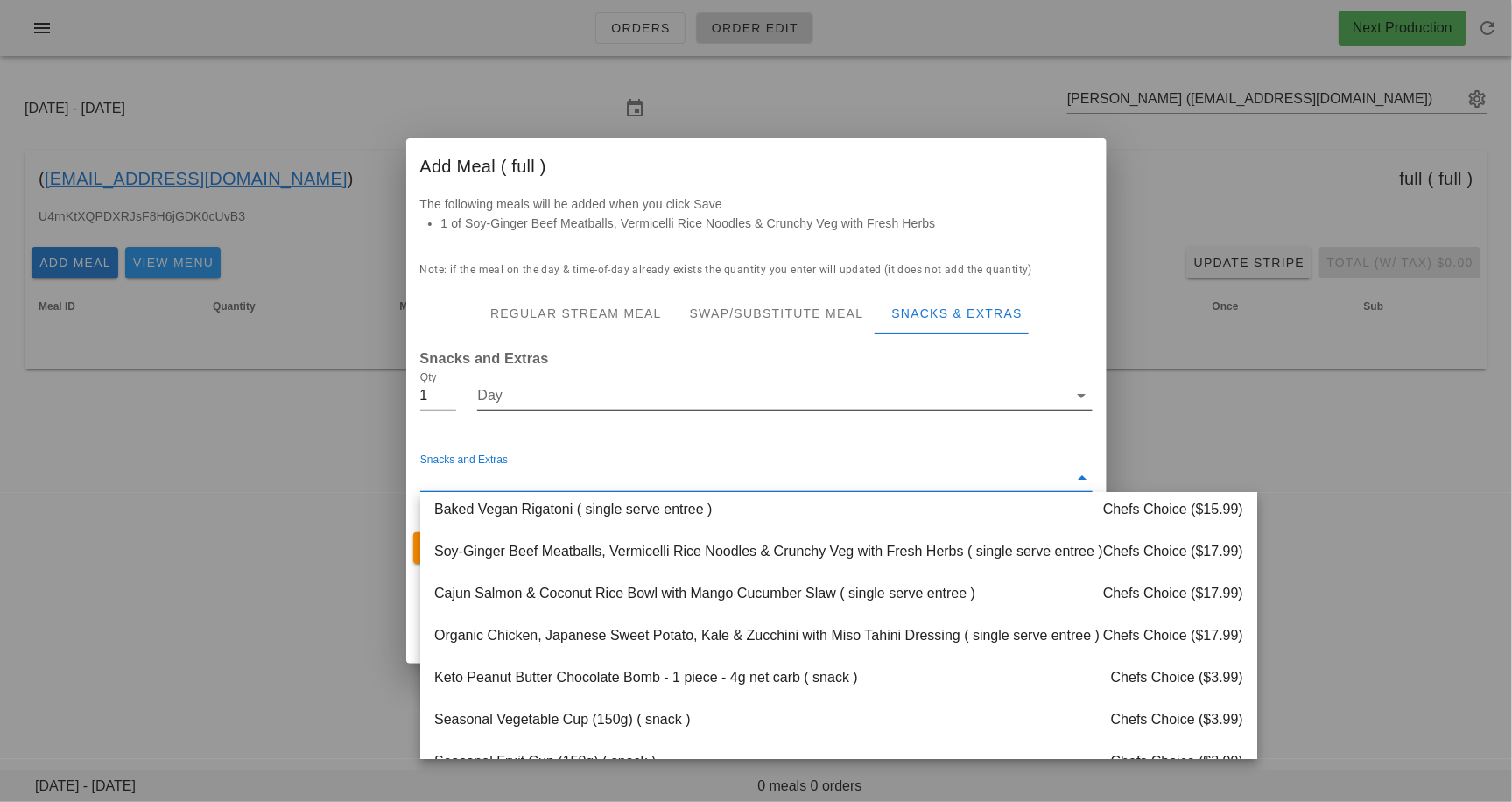
click at [694, 401] on input "Day" at bounding box center [773, 396] width 591 height 28
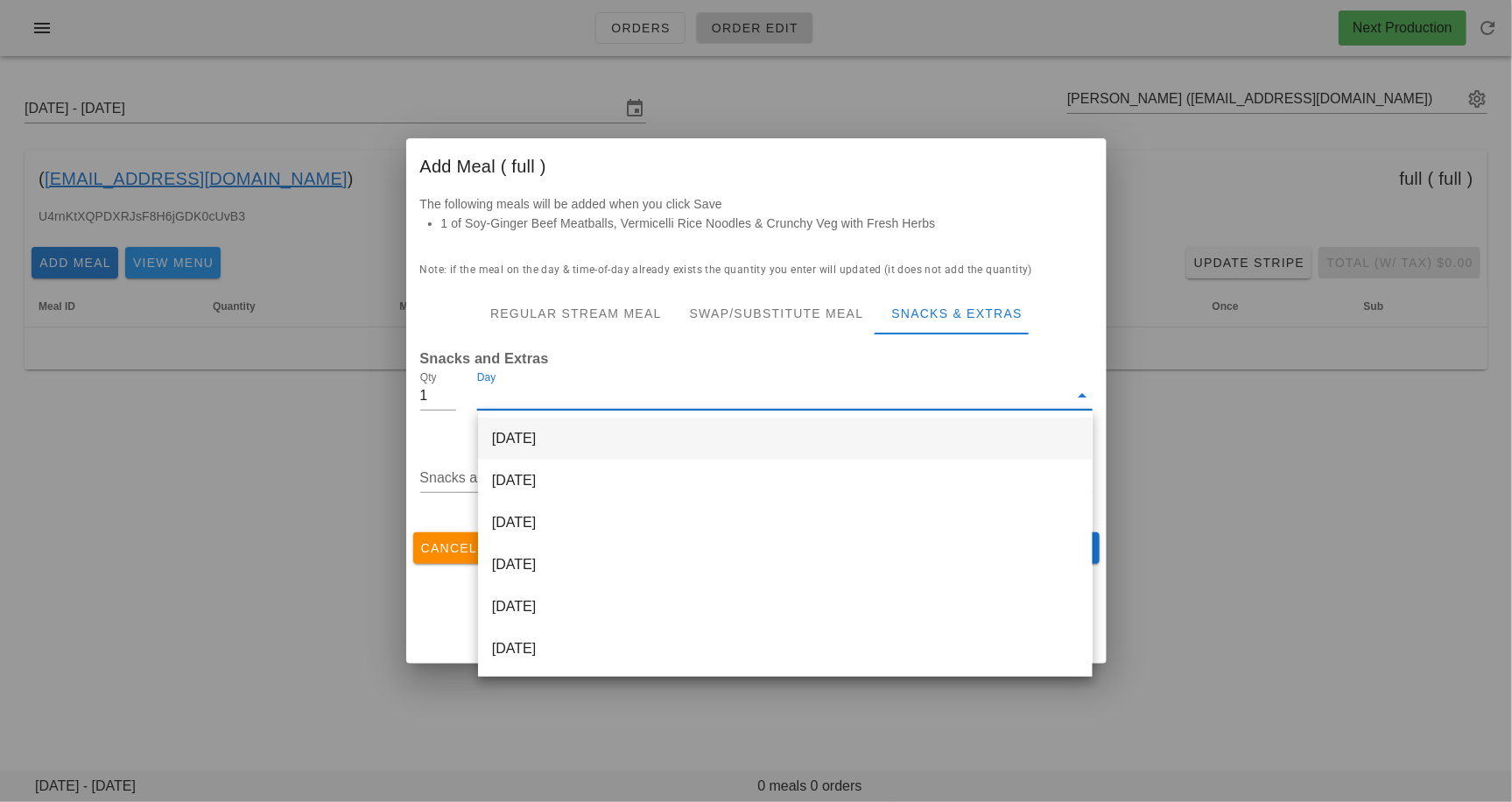
click at [675, 441] on div "[DATE]" at bounding box center [785, 439] width 615 height 42
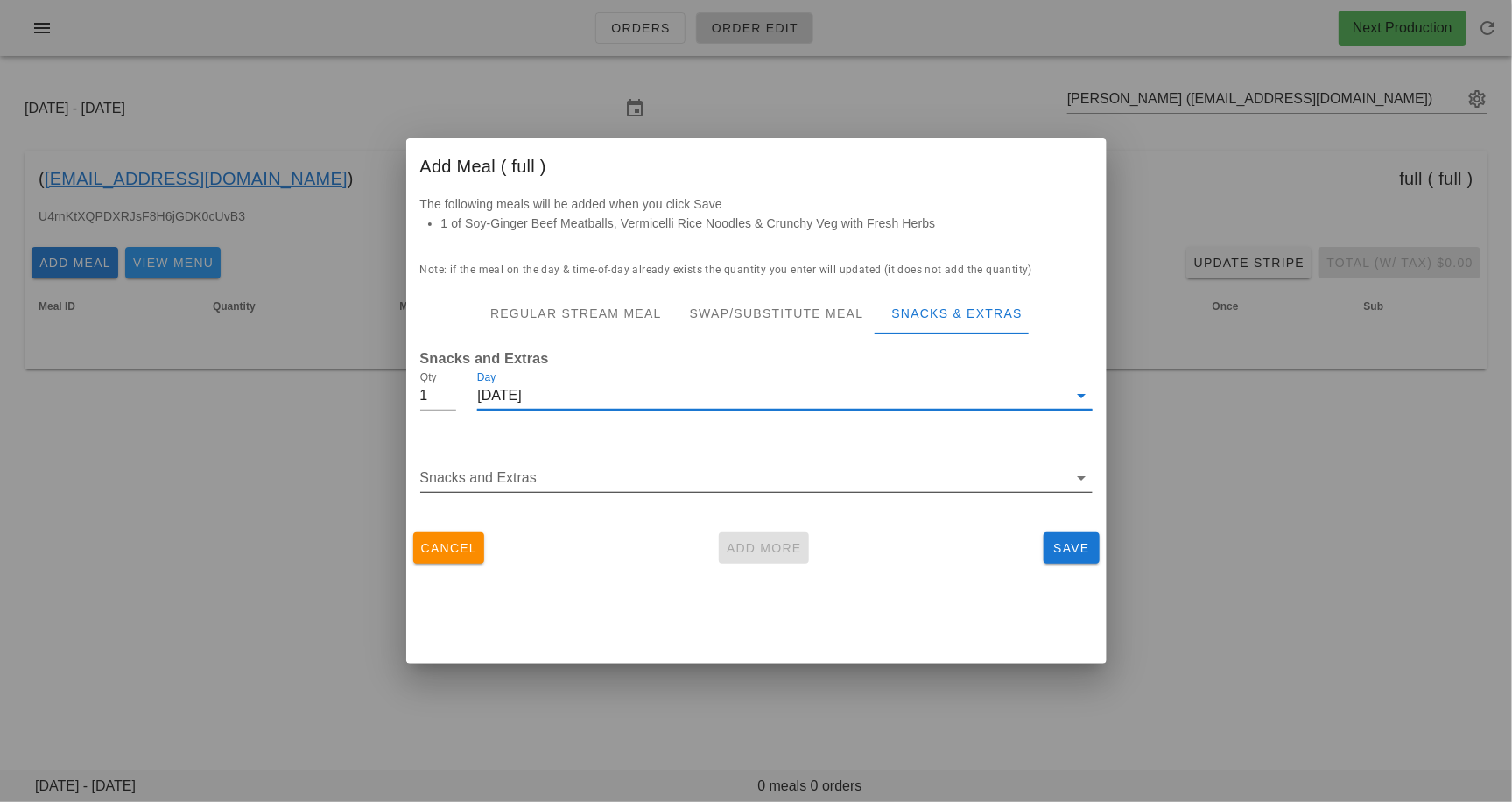
click at [672, 478] on input "Snacks and Extras" at bounding box center [744, 478] width 648 height 28
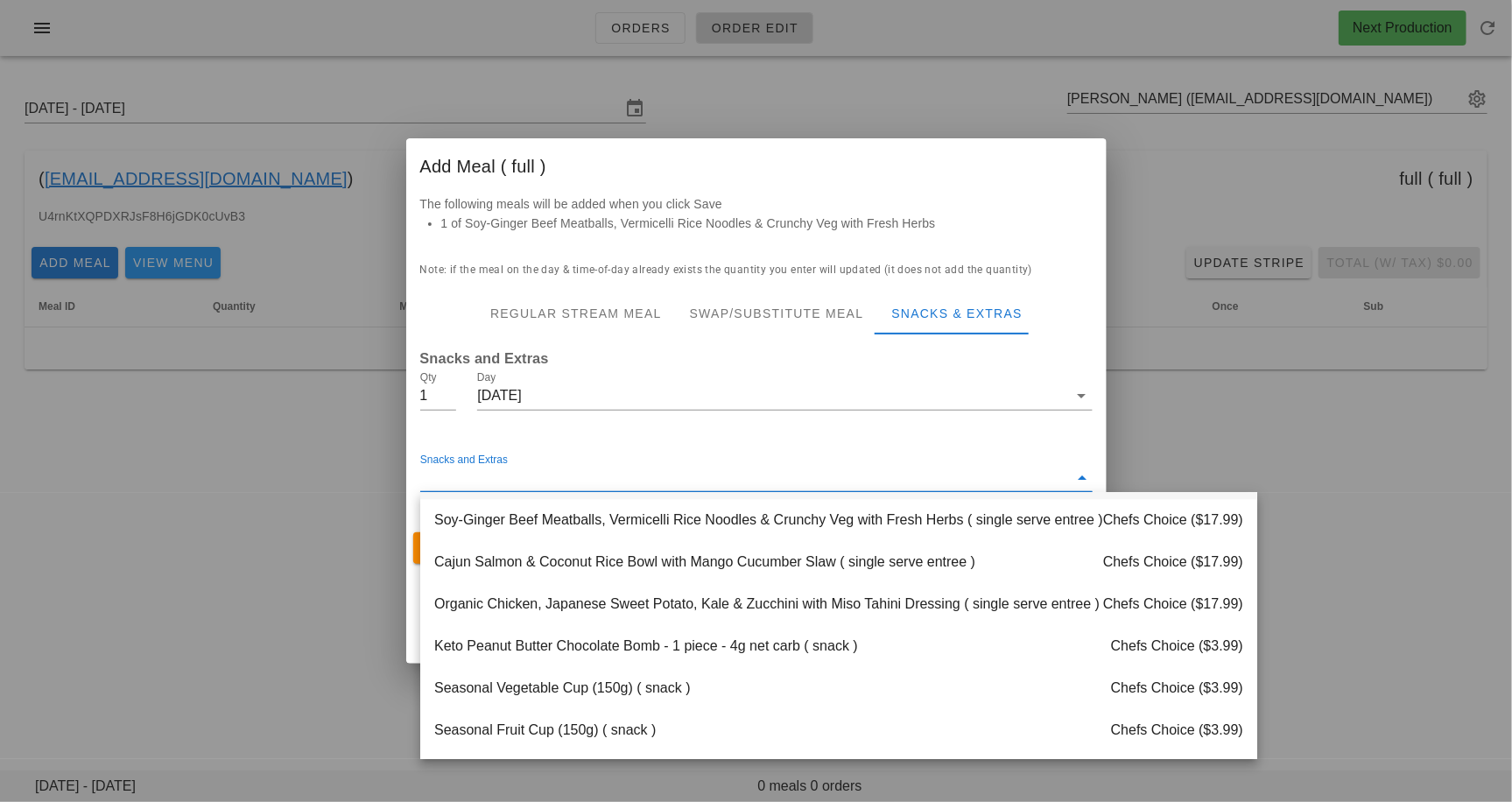
scroll to position [1981, 0]
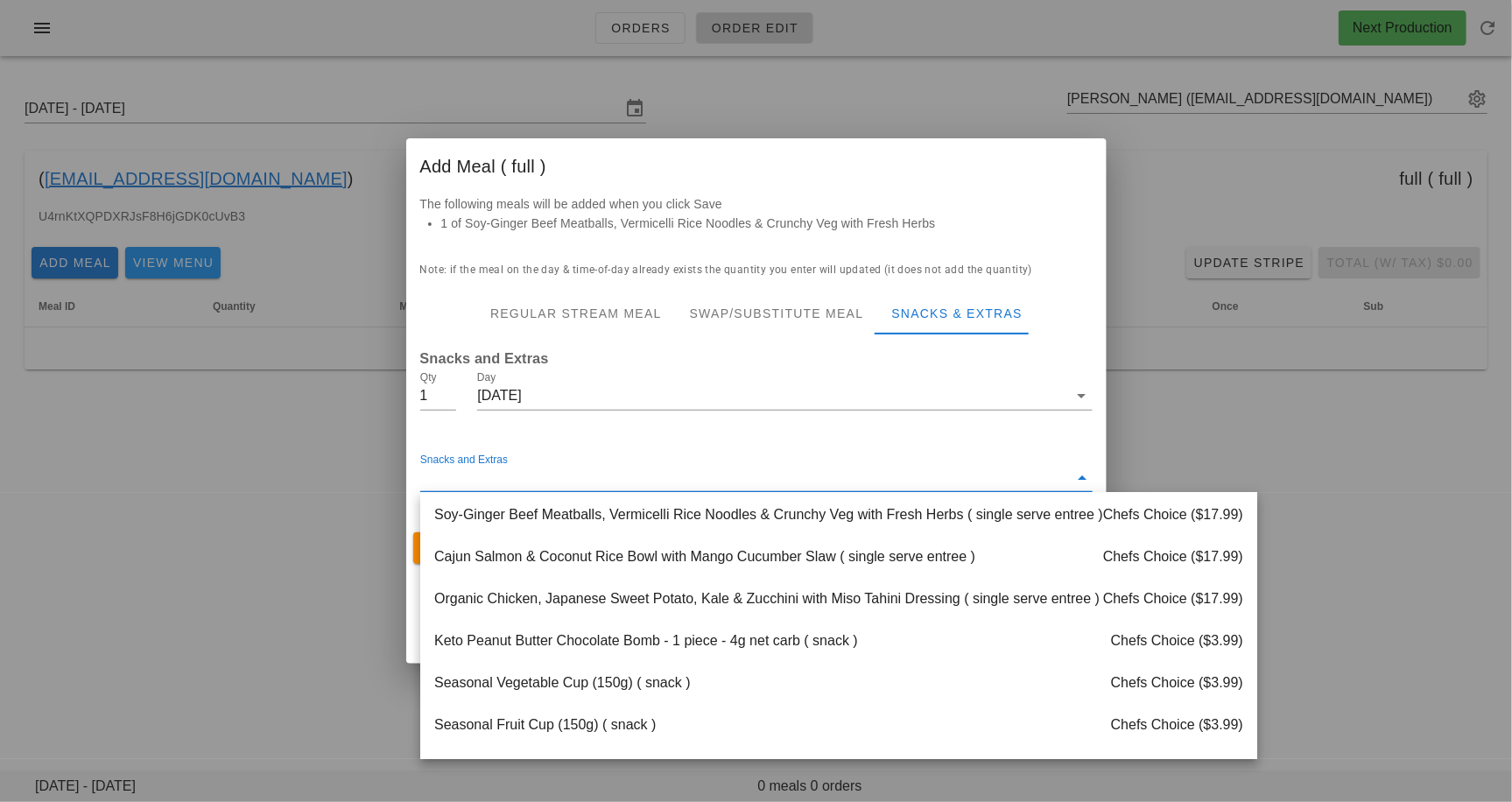
click at [673, 566] on div "Cajun Salmon & Coconut Rice Bowl with Mango Cucumber Slaw ( single serve entree…" at bounding box center [839, 558] width 837 height 42
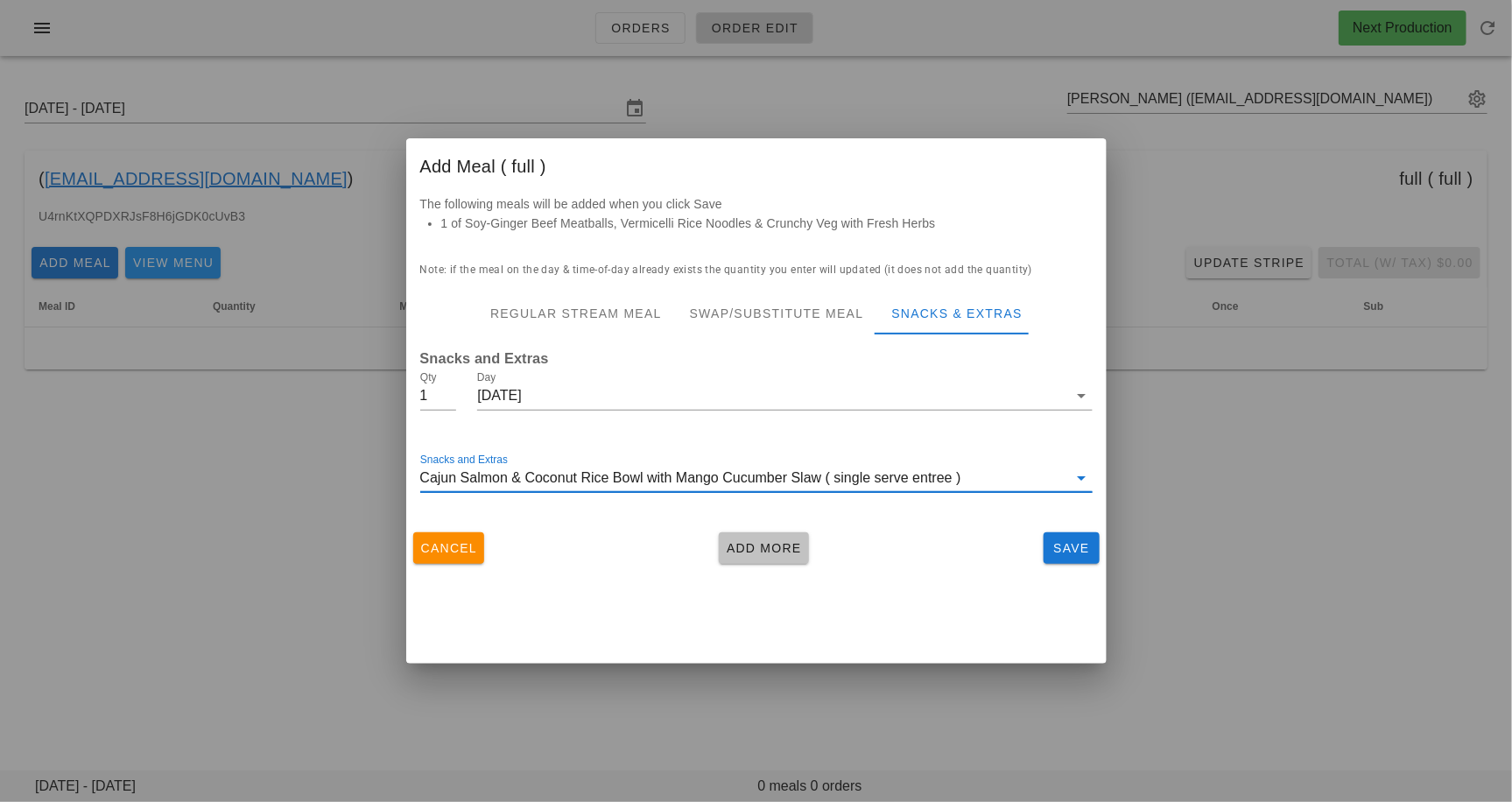
click at [747, 557] on button "Add More" at bounding box center [764, 548] width 90 height 31
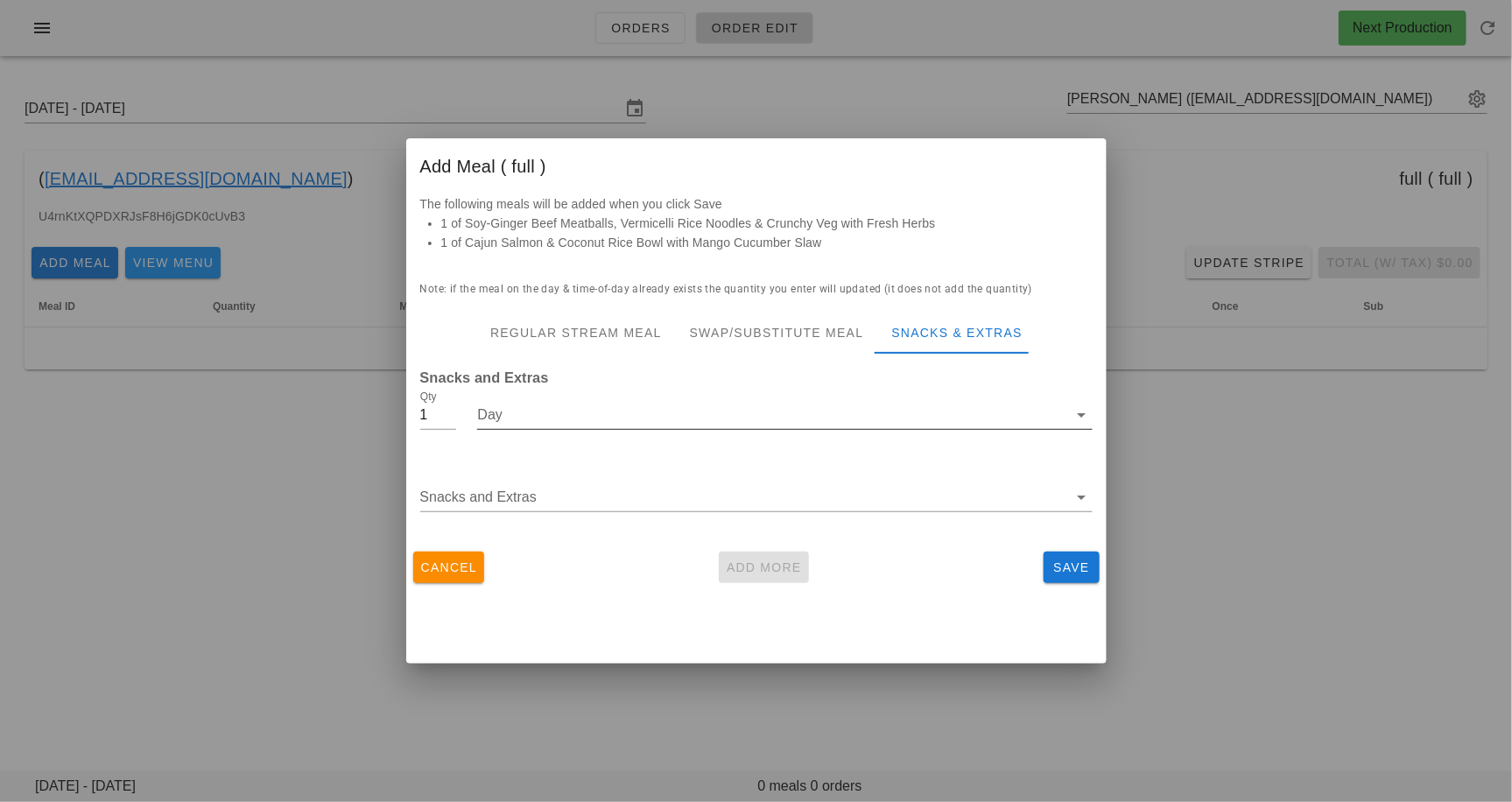
click at [668, 423] on input "Day" at bounding box center [773, 415] width 591 height 28
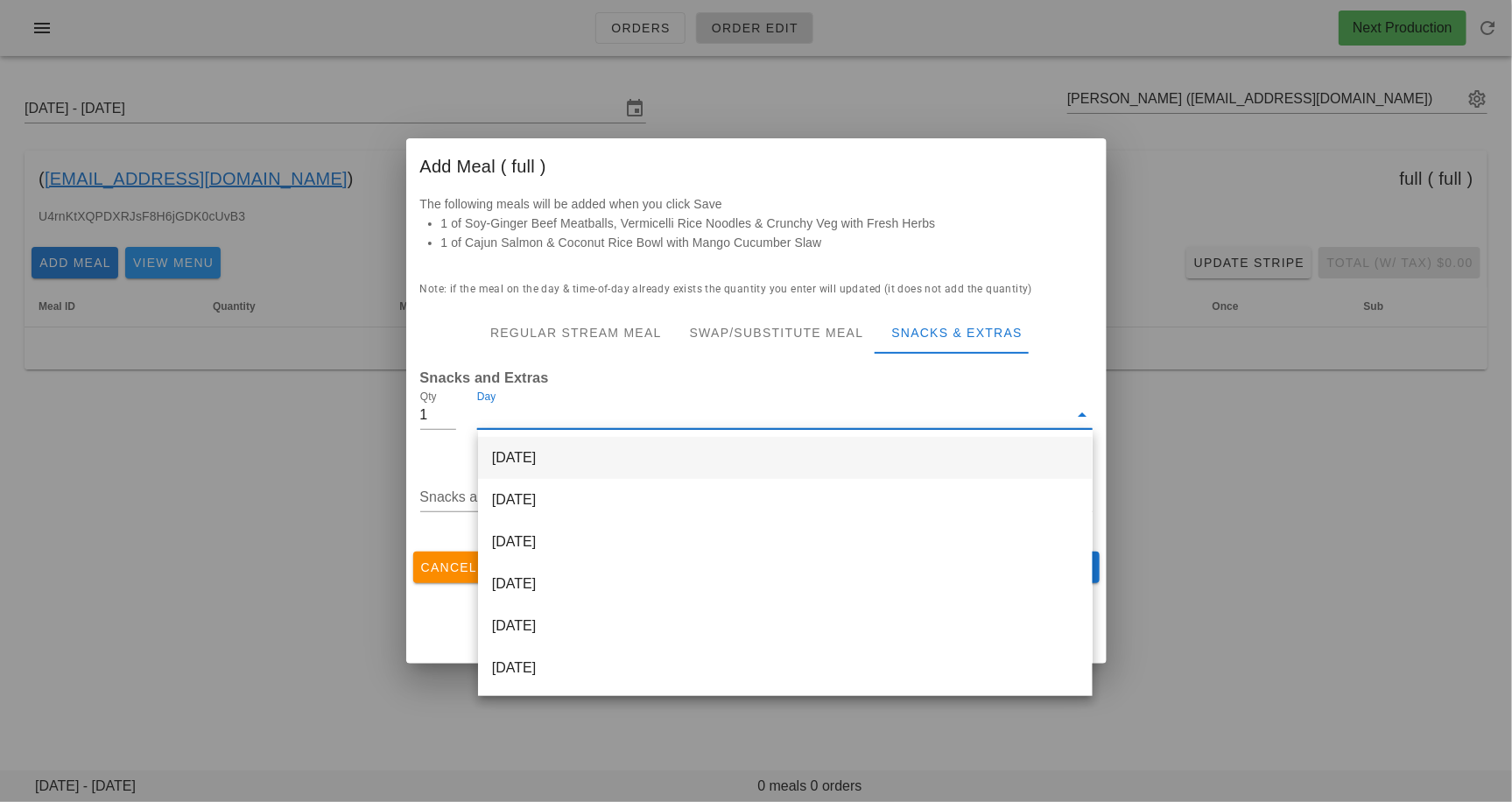
click at [668, 469] on div "[DATE]" at bounding box center [785, 458] width 615 height 42
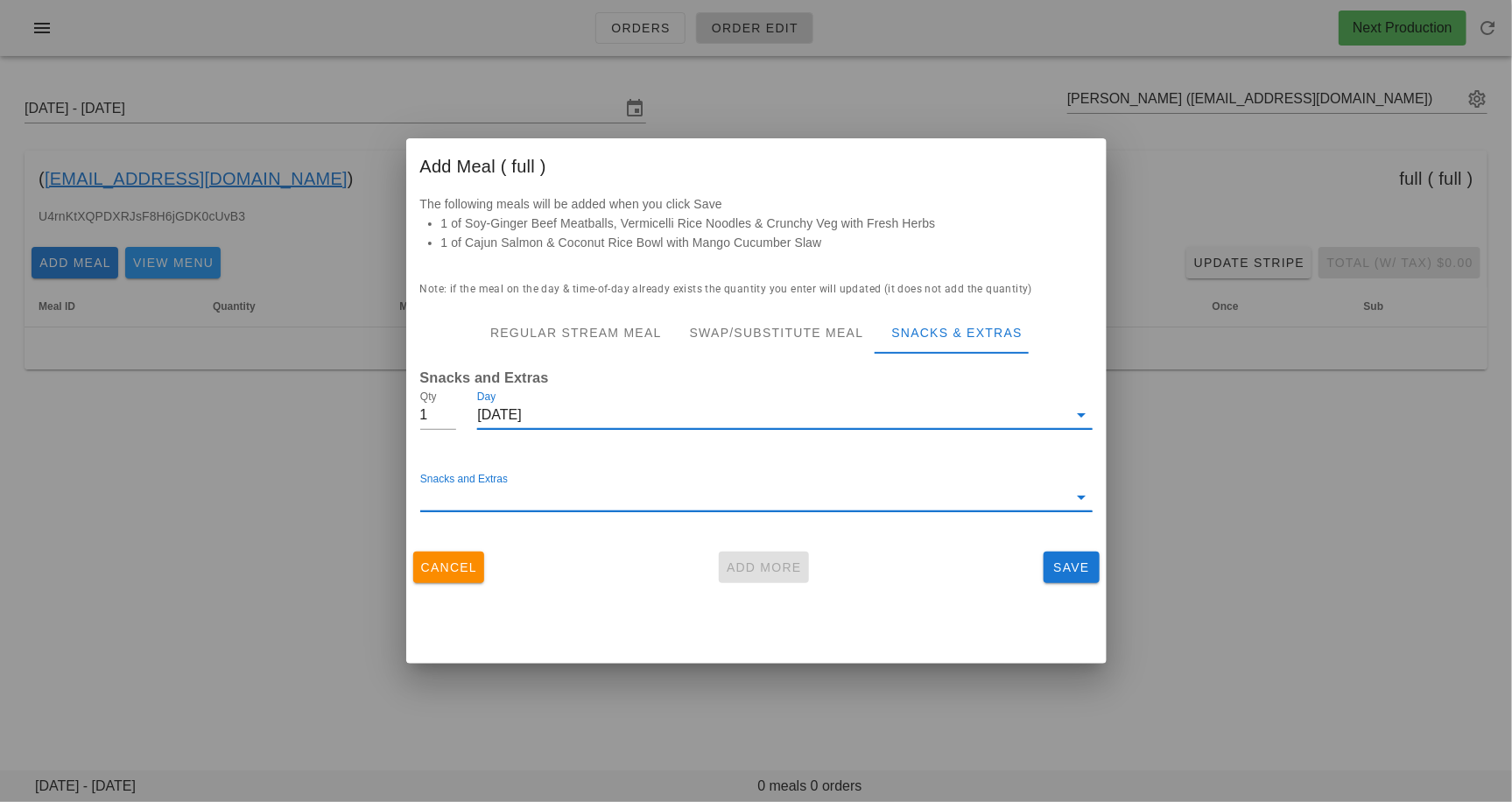
click at [668, 495] on input "Snacks and Extras" at bounding box center [744, 497] width 648 height 28
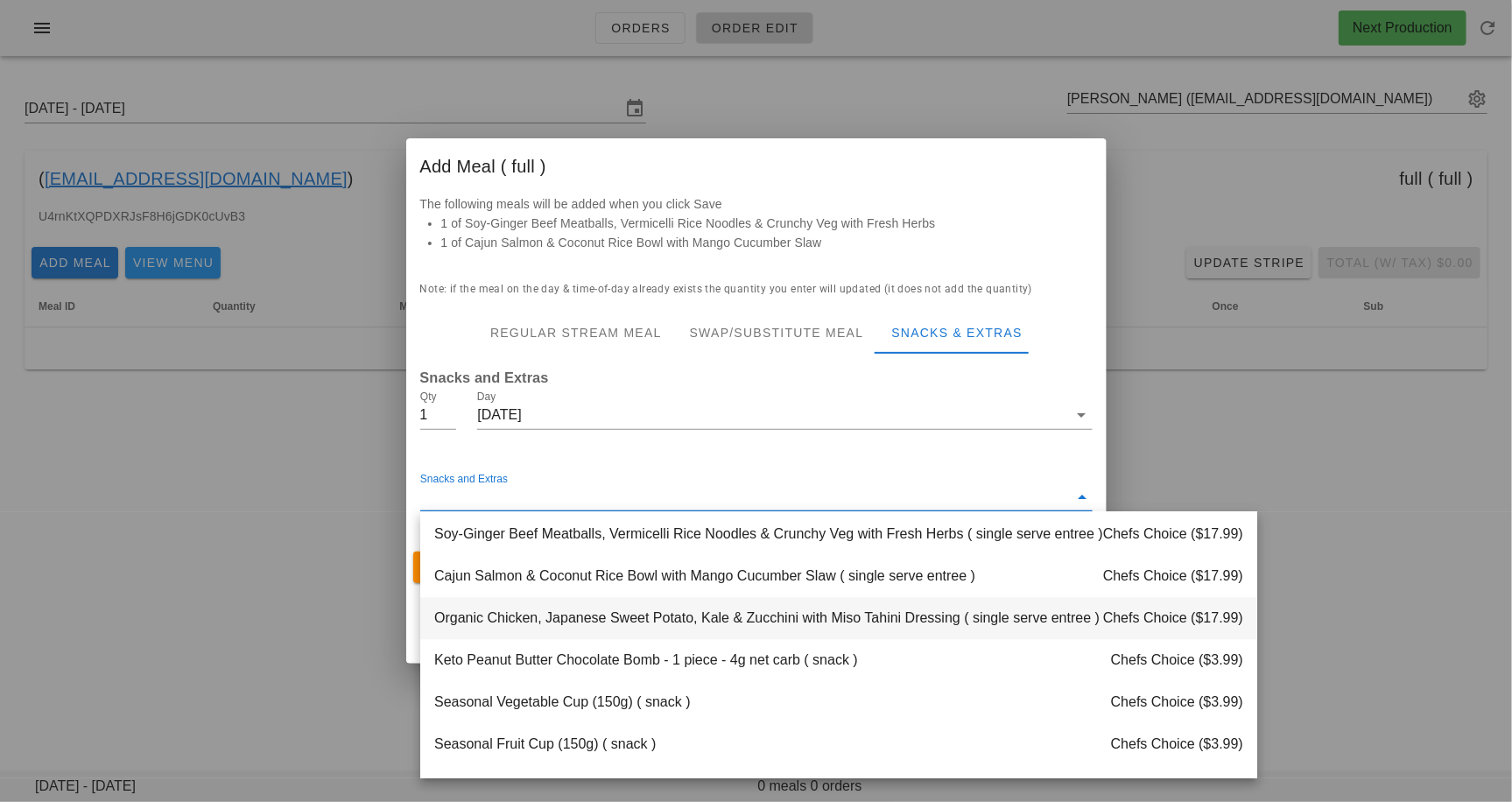
click at [671, 625] on div "Organic Chicken, Japanese Sweet Potato, Kale & Zucchini with Miso Tahini Dressi…" at bounding box center [839, 619] width 837 height 42
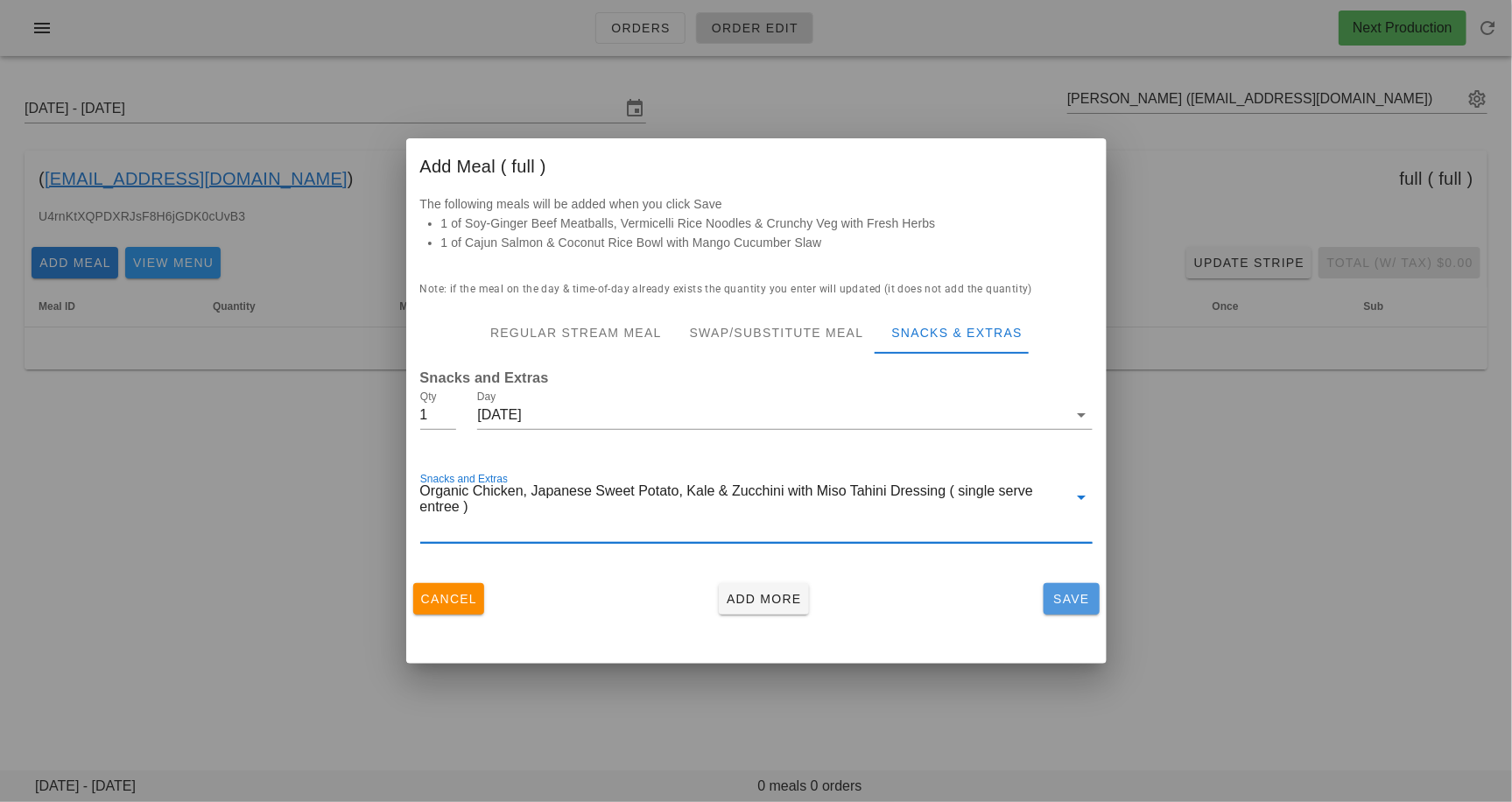
click at [1071, 595] on span "Save" at bounding box center [1072, 598] width 42 height 14
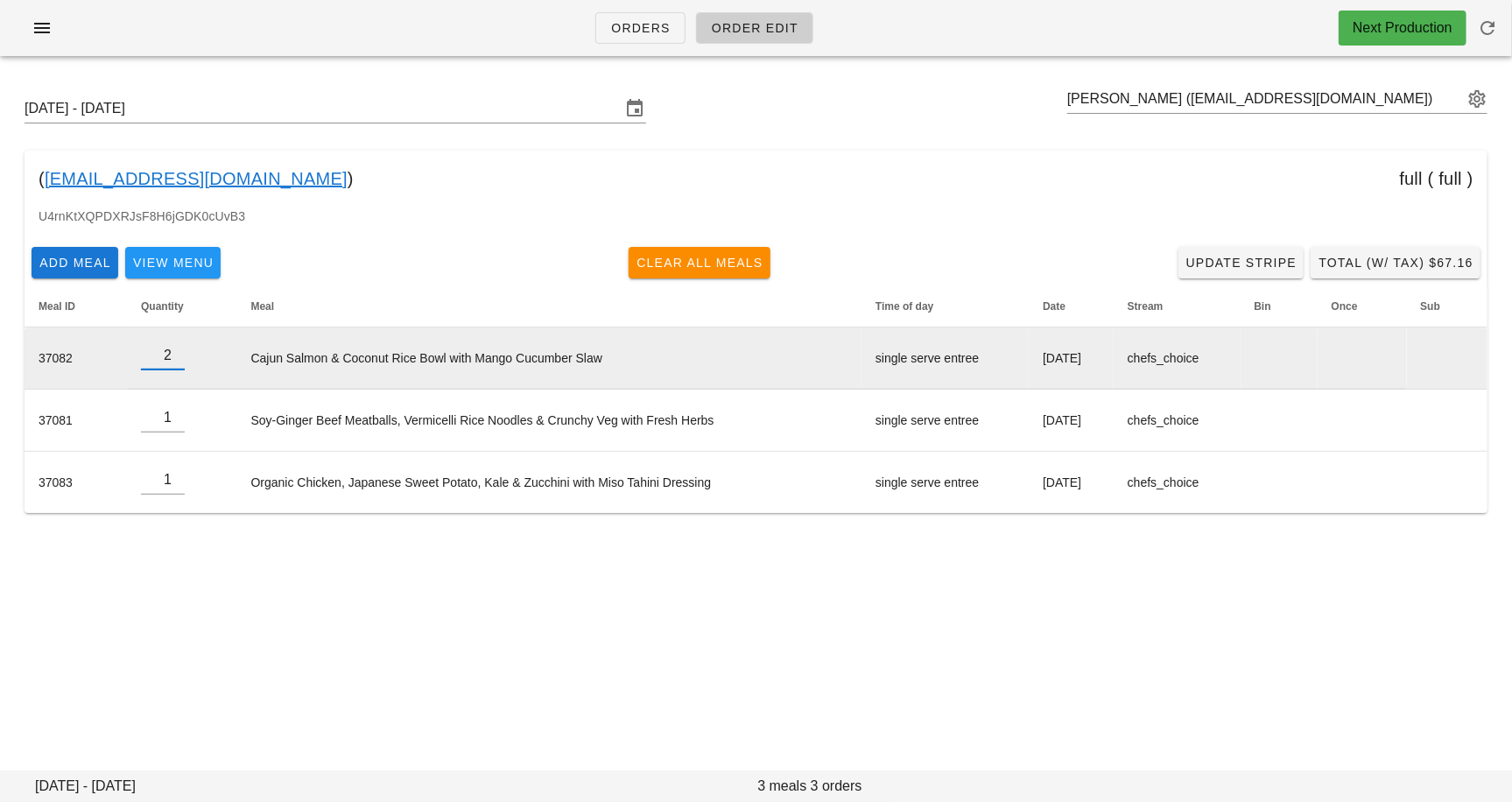
click at [177, 347] on input "2" at bounding box center [163, 356] width 44 height 28
click at [177, 347] on input "3" at bounding box center [163, 356] width 44 height 28
type input "4"
click at [177, 347] on input "4" at bounding box center [163, 356] width 44 height 28
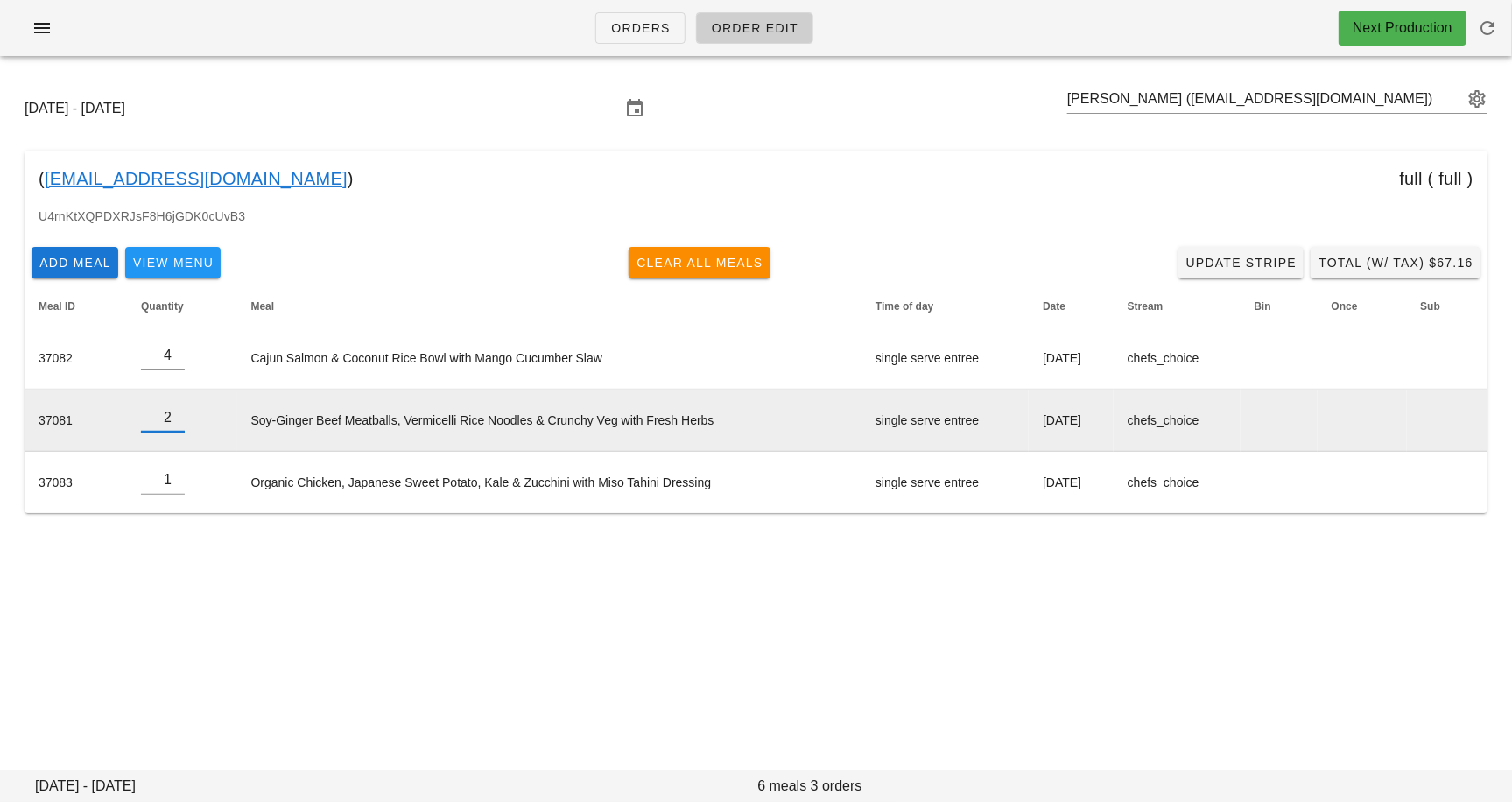
click at [175, 410] on input "2" at bounding box center [163, 417] width 44 height 28
click at [175, 410] on input "3" at bounding box center [163, 417] width 44 height 28
type input "4"
click at [175, 410] on input "4" at bounding box center [163, 417] width 44 height 28
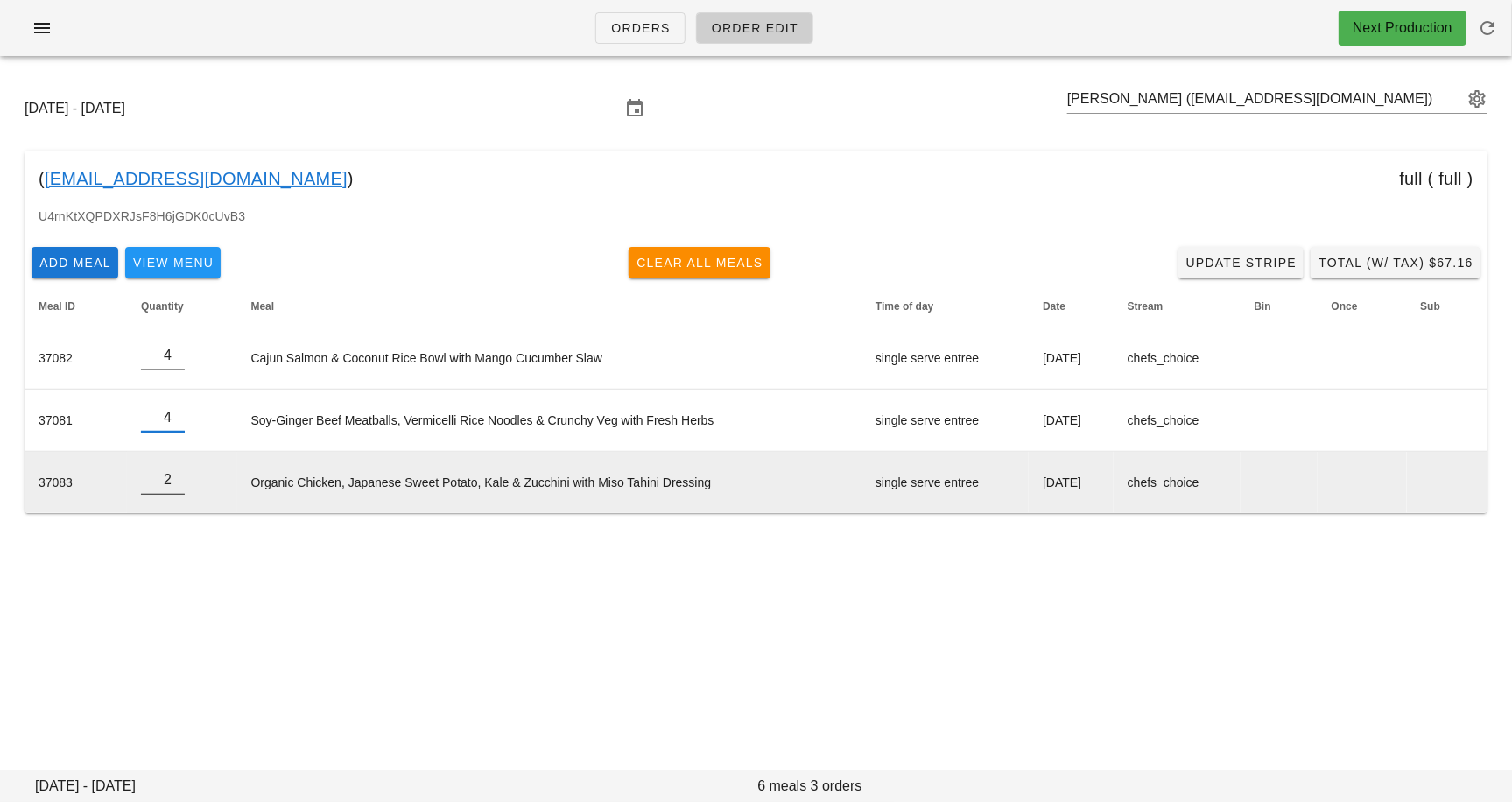
click at [175, 474] on input "2" at bounding box center [163, 480] width 44 height 28
click at [175, 474] on input "3" at bounding box center [163, 480] width 44 height 28
type input "4"
click at [175, 474] on input "4" at bounding box center [163, 480] width 44 height 28
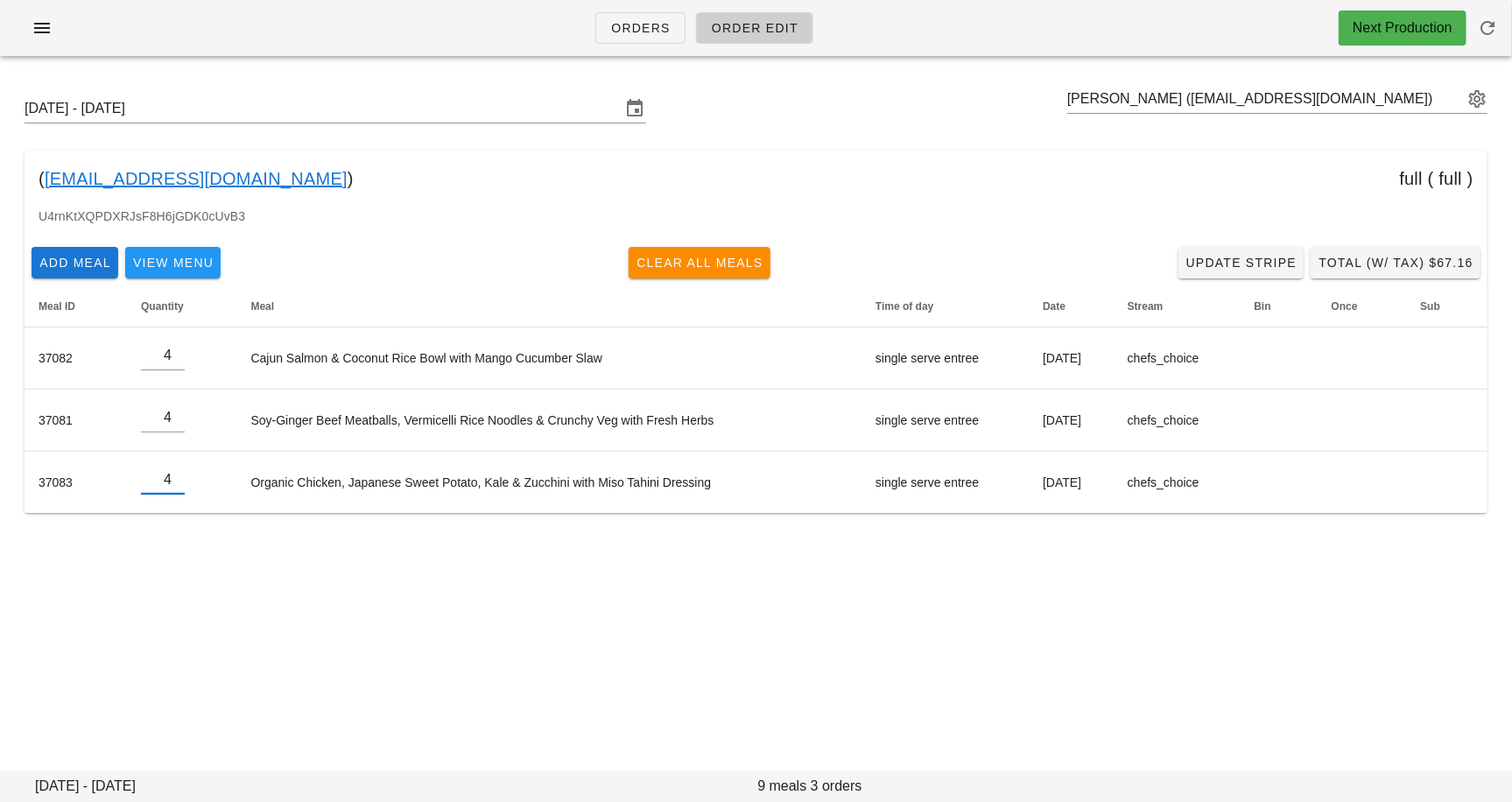
click at [184, 548] on div "Sunday September 14 - Saturday September 20 Tania Lang (influencer1@fedfedfed.c…" at bounding box center [756, 318] width 1512 height 496
click at [237, 178] on link "influencer1@fedfedfed.com" at bounding box center [197, 178] width 303 height 28
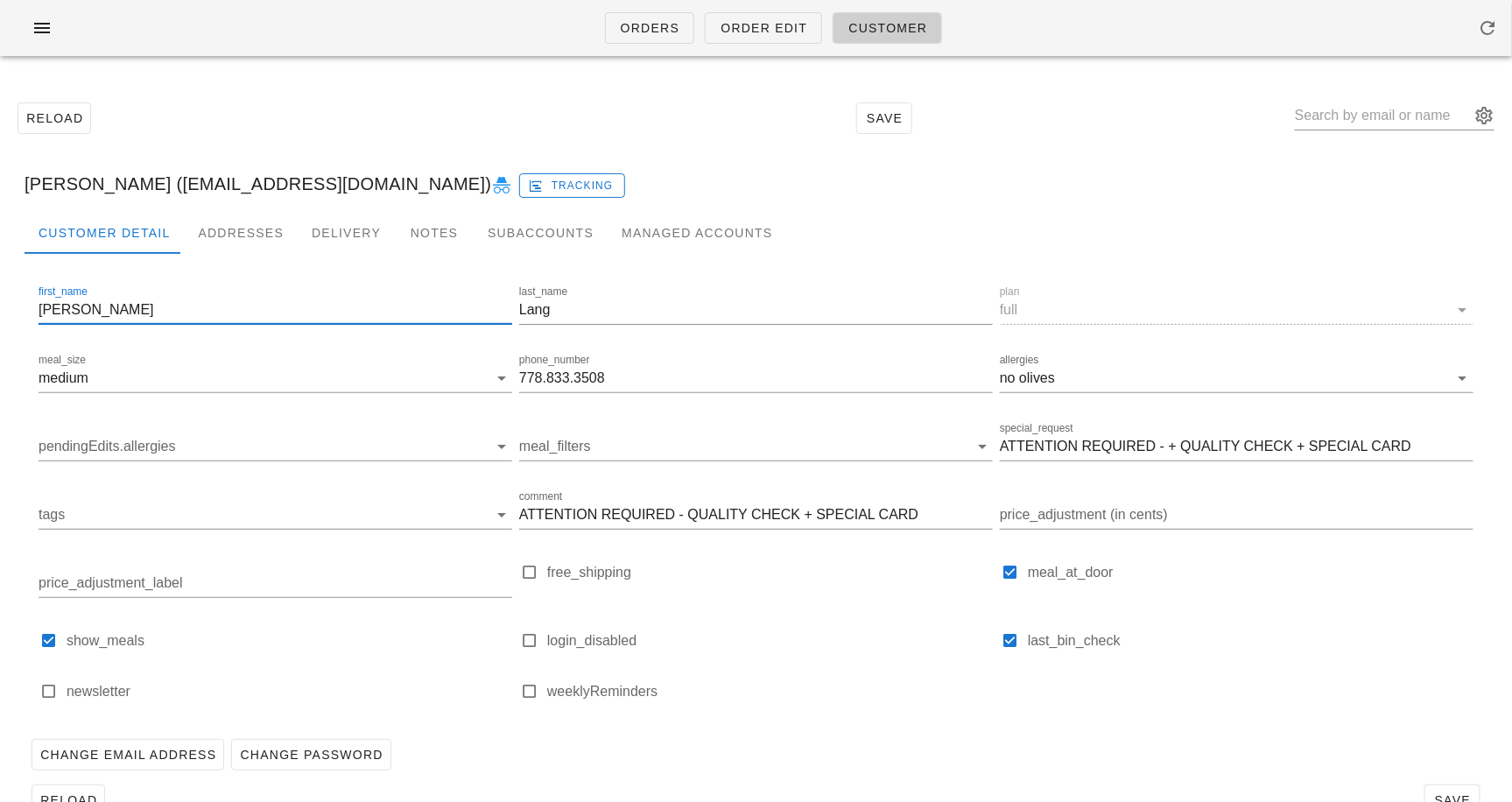
click at [216, 314] on input "Tania" at bounding box center [276, 310] width 474 height 28
type input "Taylor"
click at [601, 310] on input "Lang" at bounding box center [756, 310] width 474 height 28
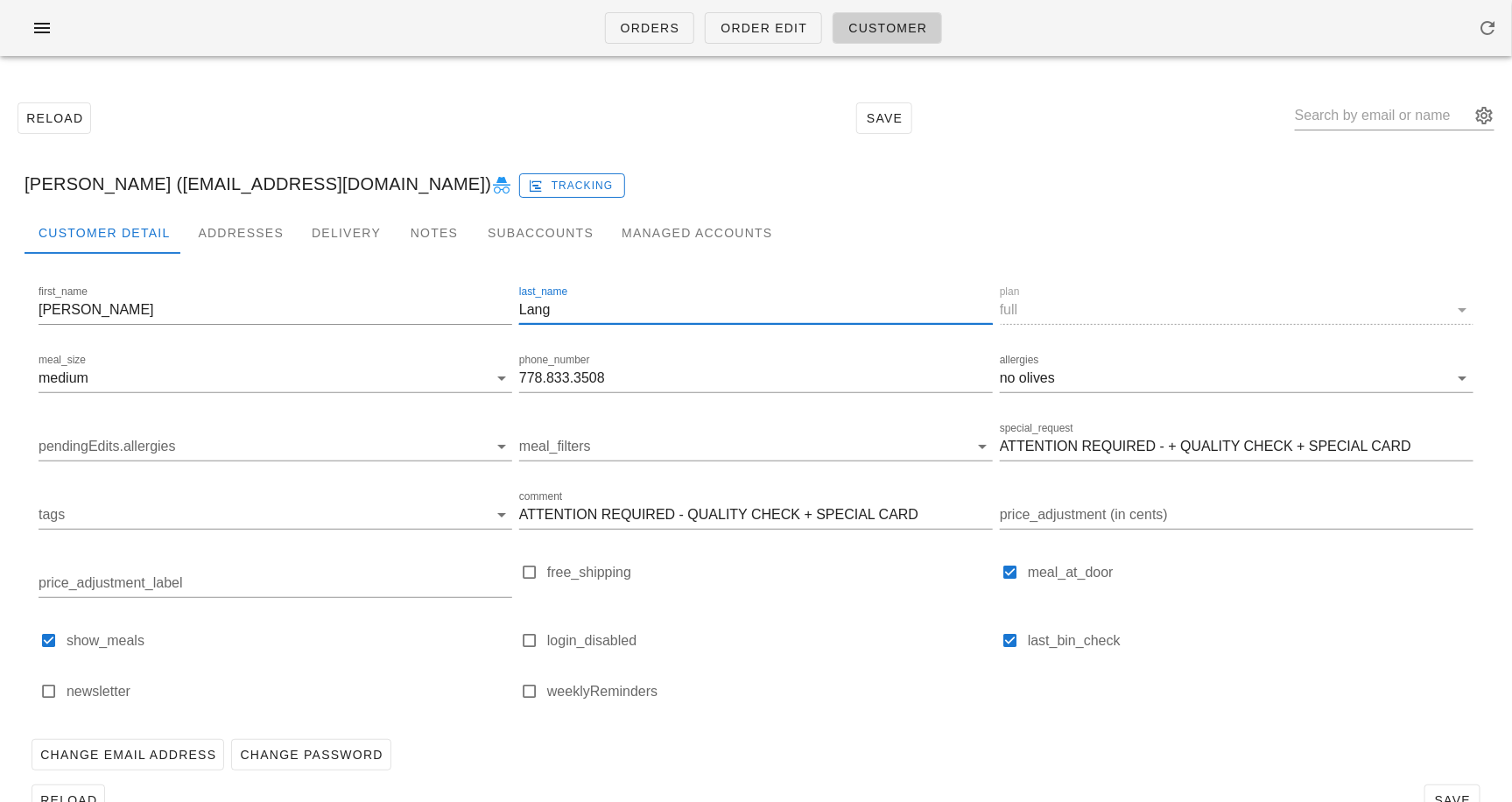
click at [601, 310] on input "Lang" at bounding box center [756, 310] width 474 height 28
type input "Robinson"
click at [610, 389] on input "778.833.3508" at bounding box center [756, 378] width 474 height 28
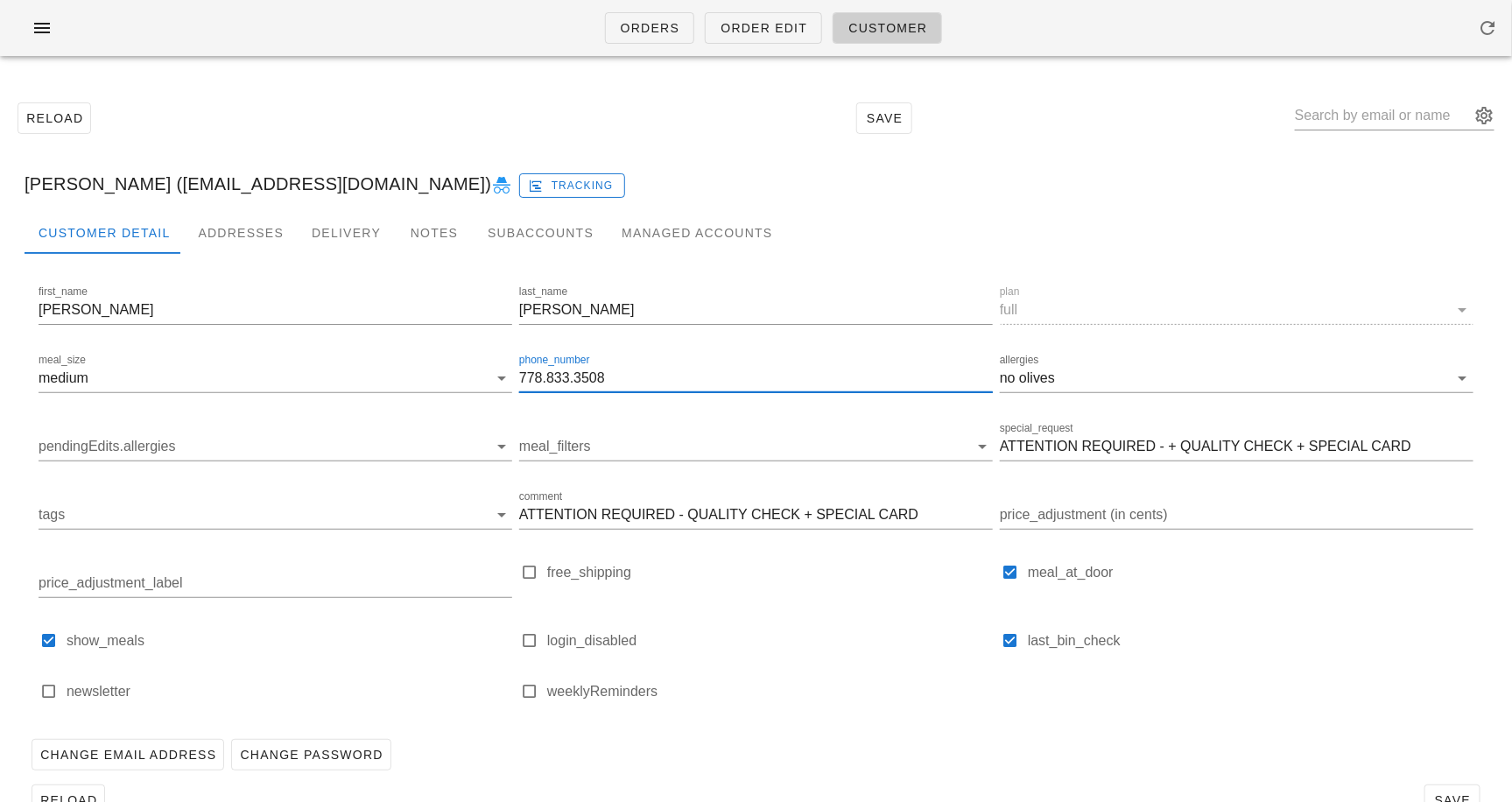
click at [610, 386] on input "778.833.3508" at bounding box center [756, 378] width 474 height 28
paste input "604-816-6006."
type input "604-816-6006"
click at [665, 373] on input "604-816-6006" at bounding box center [756, 378] width 474 height 28
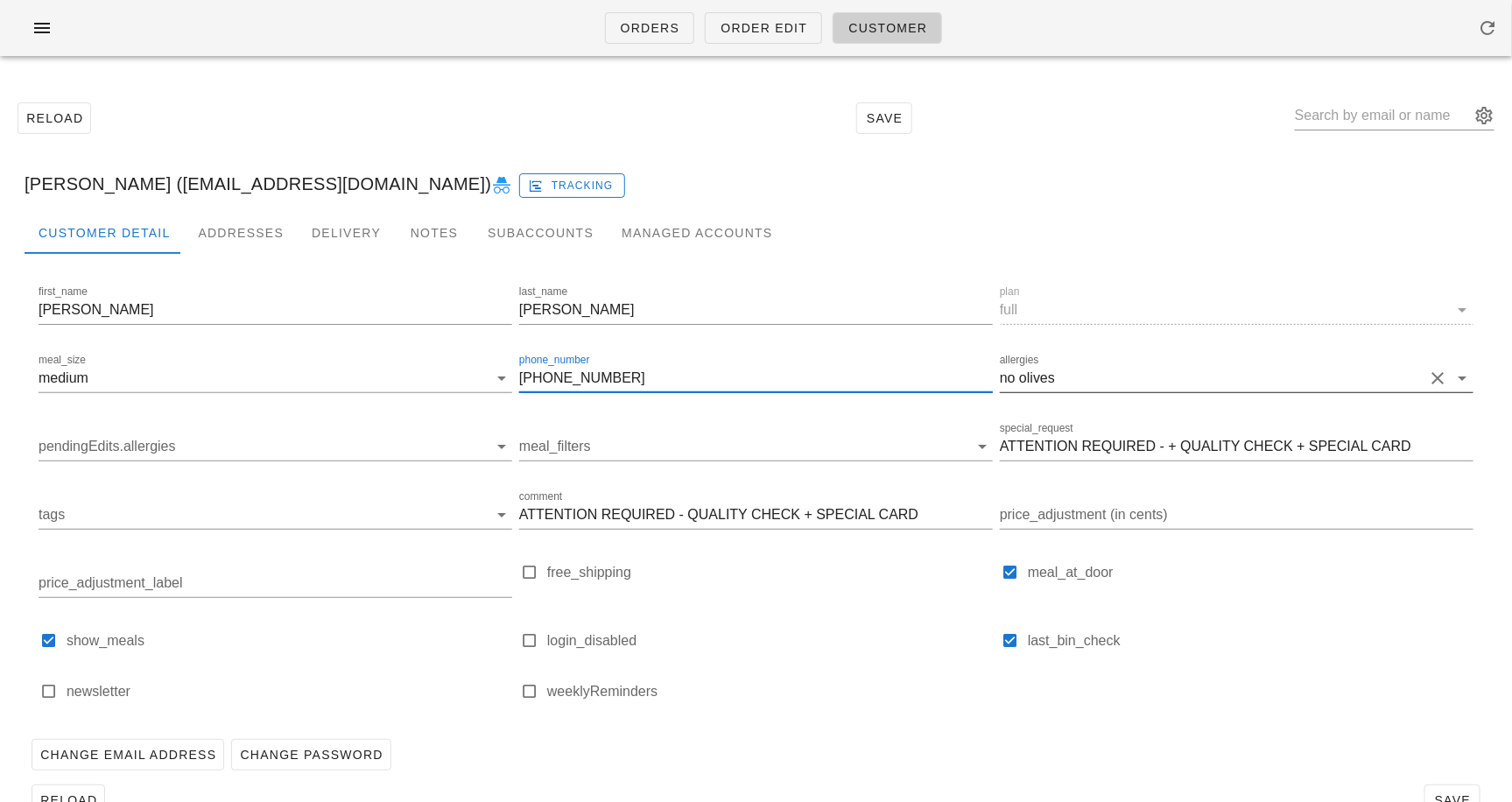
click at [1440, 374] on button "Clear allergies" at bounding box center [1439, 378] width 21 height 21
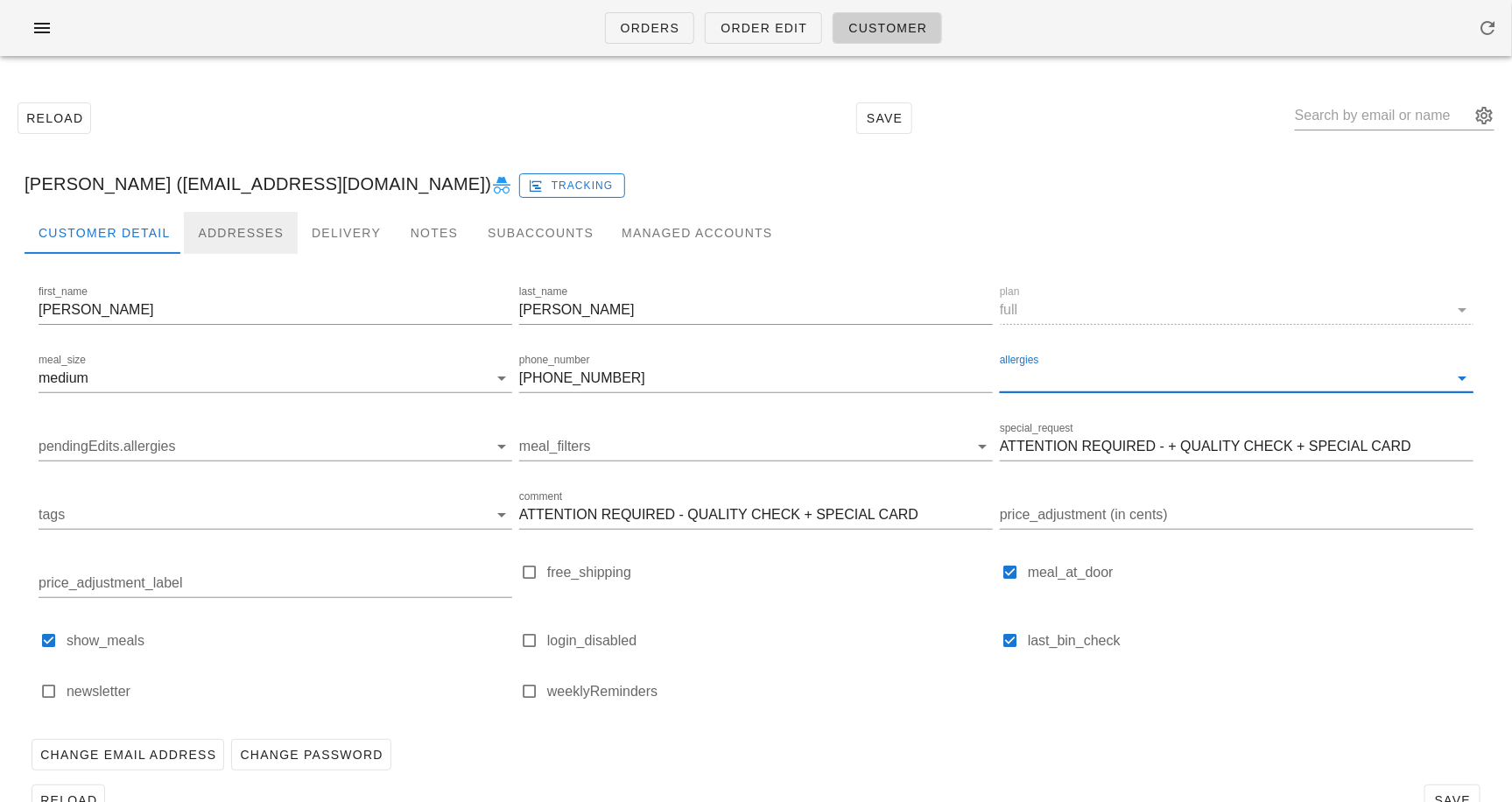
click at [218, 232] on div "Addresses" at bounding box center [241, 233] width 114 height 42
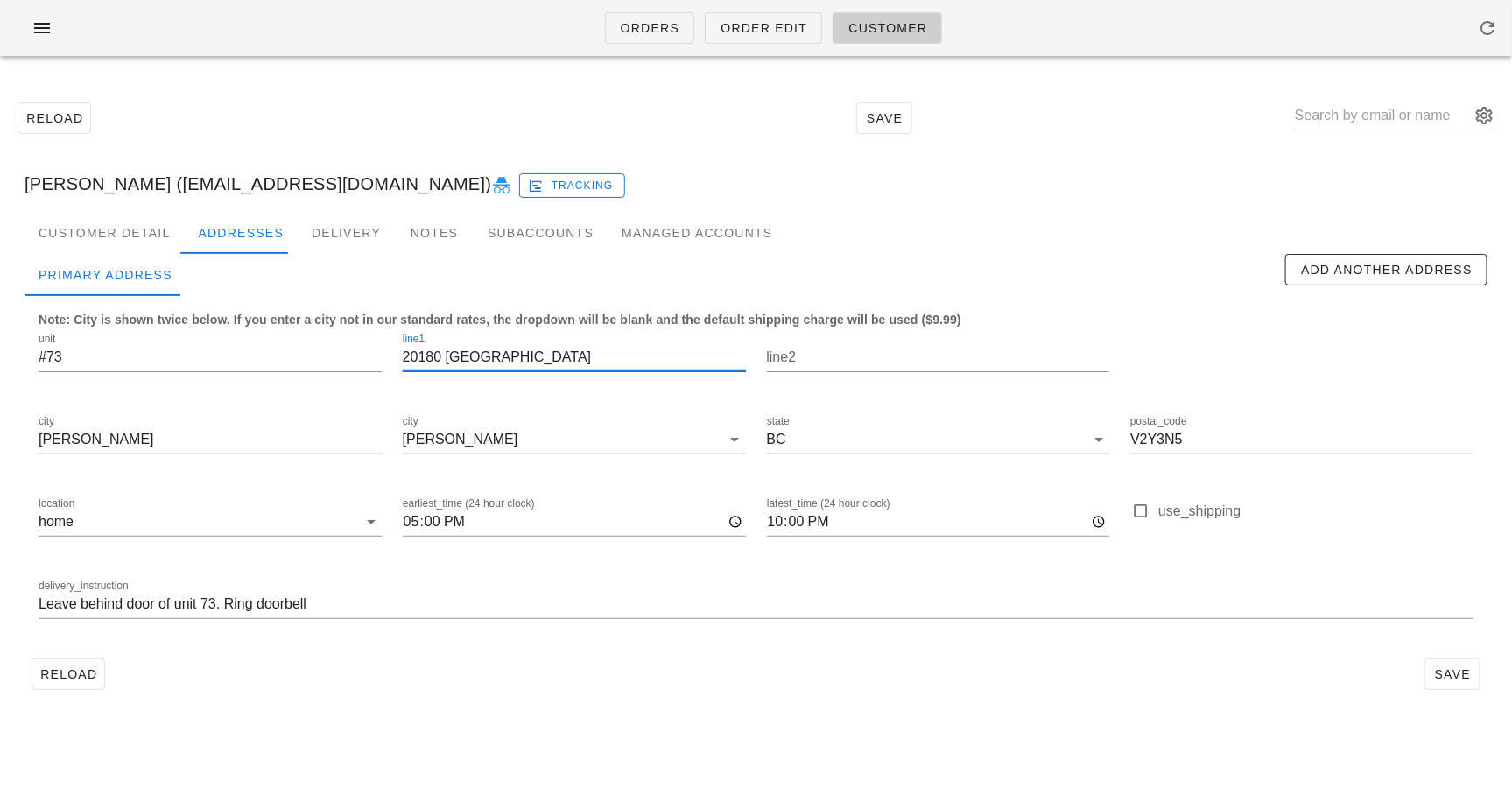
click at [451, 352] on input "20180 84 Avenue" at bounding box center [575, 357] width 344 height 28
type input "845 Terminal Ave"
click at [403, 446] on div "Langley" at bounding box center [562, 439] width 319 height 28
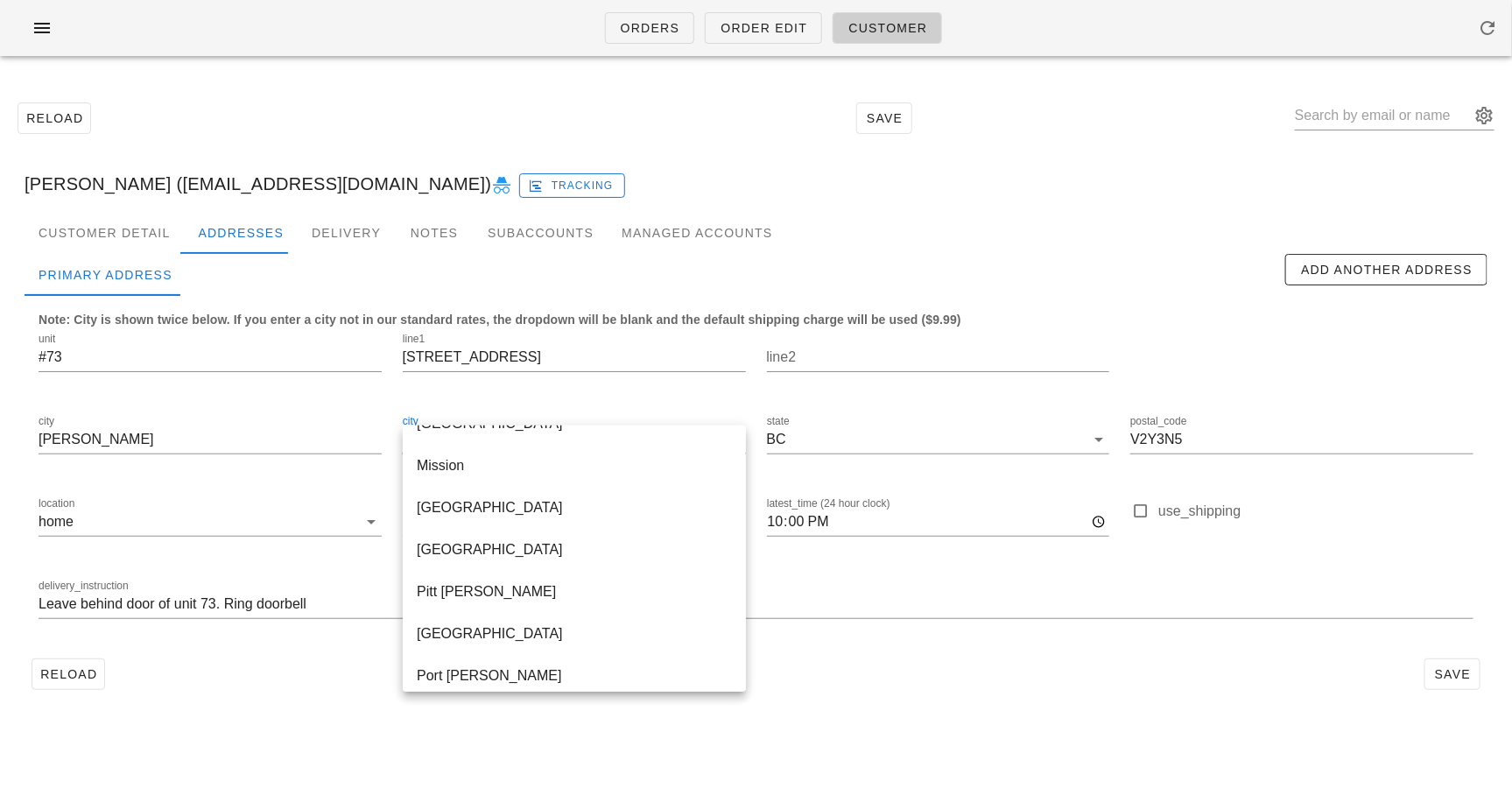
scroll to position [715, 0]
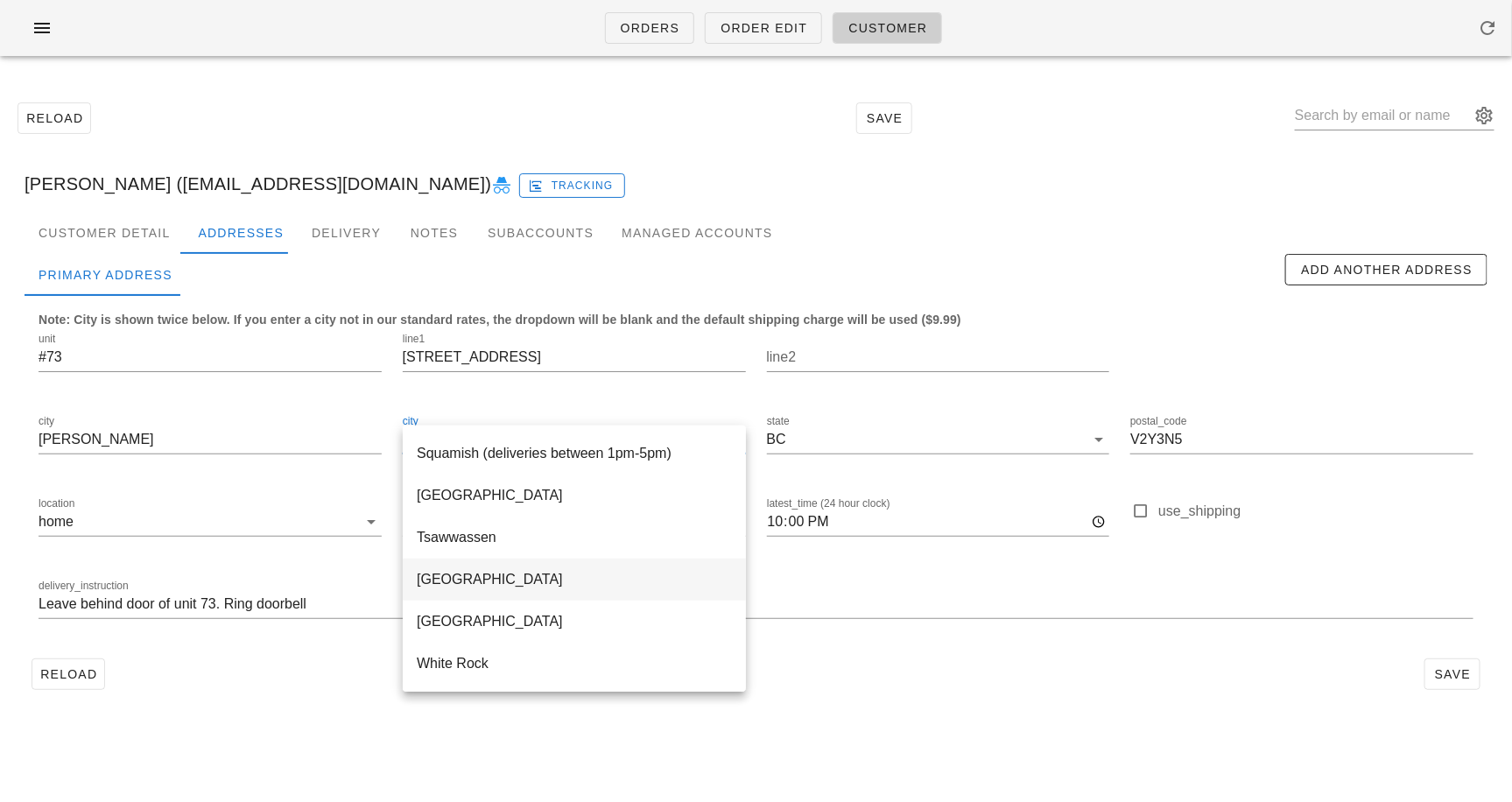
click at [446, 575] on div "Vancouver" at bounding box center [574, 580] width 315 height 17
type input "Vancouver"
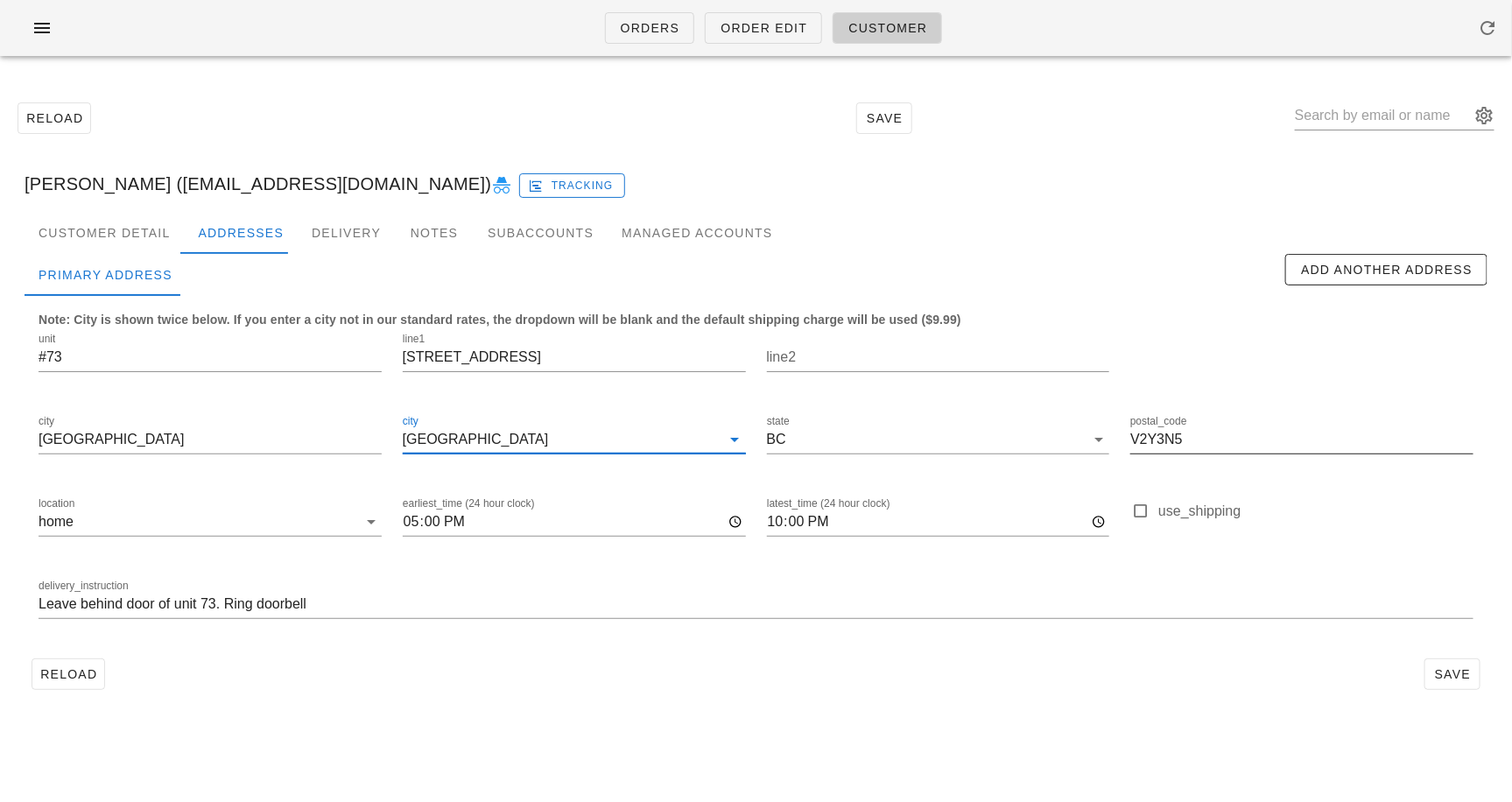
click at [1172, 433] on input "V2Y3N5" at bounding box center [1303, 439] width 344 height 28
type input "v6a2m9"
click at [232, 592] on input "Leave behind door of unit 73. Ring doorbell" at bounding box center [756, 604] width 1435 height 28
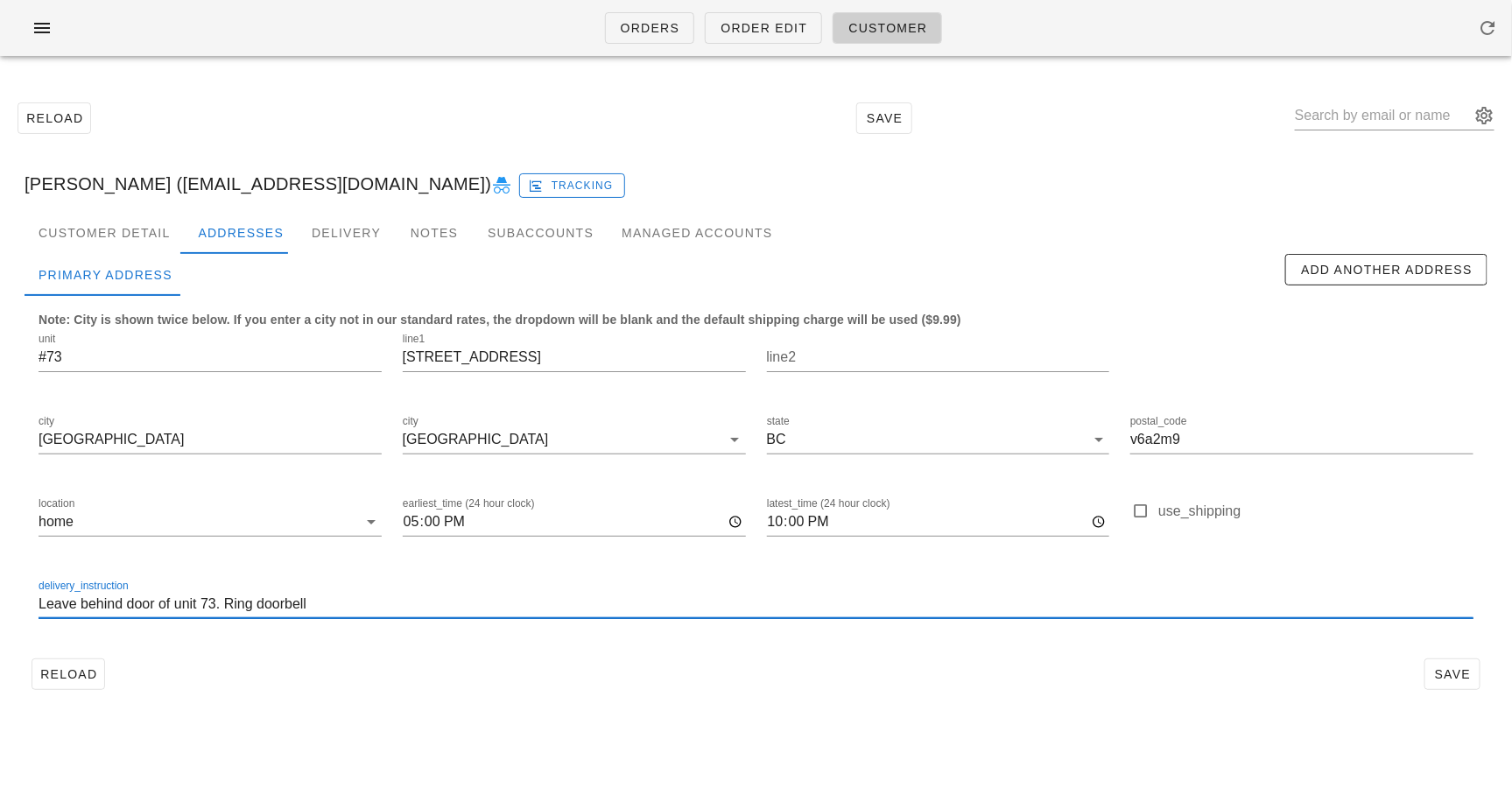
click at [232, 592] on input "Leave behind door of unit 73. Ring doorbell" at bounding box center [756, 604] width 1435 height 28
type input "Pick up from Fed"
click at [409, 731] on div "Orders Order Edit Customer Reload Save Taylor Robinson (influencer1@fedfedfed.c…" at bounding box center [756, 401] width 1512 height 802
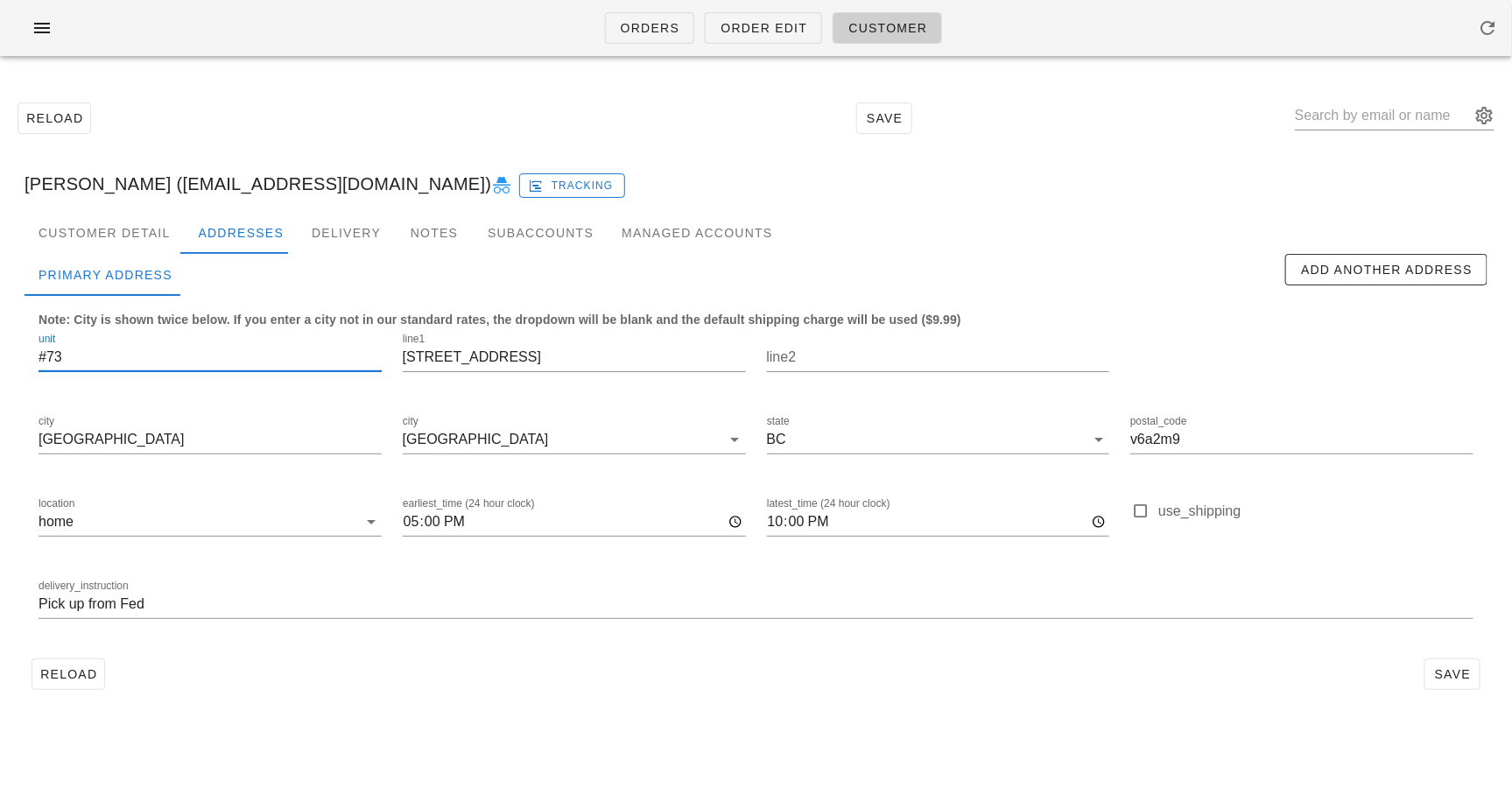
drag, startPoint x: 92, startPoint y: 366, endPoint x: 9, endPoint y: 366, distance: 83.0
click at [9, 366] on div "Reload Save Taylor Robinson (influencer1@fedfedfed.com) Tracking Customer Detai…" at bounding box center [756, 395] width 1512 height 651
type input "#"
click at [1443, 667] on span "Save" at bounding box center [1453, 673] width 40 height 14
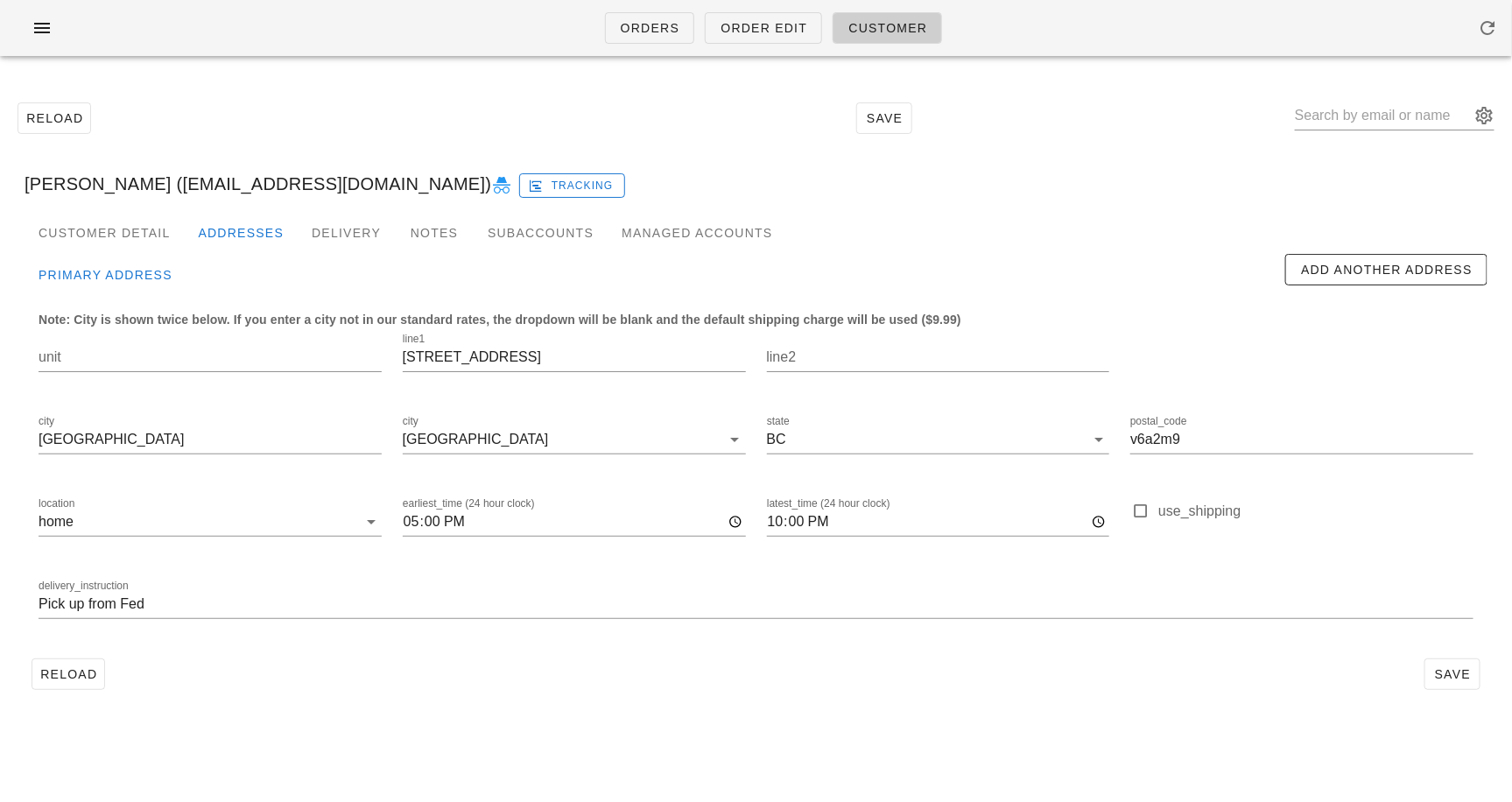
type input "Taylor Robinson (influencer1@fedfedfed.com)"
click at [150, 230] on div "Customer Detail" at bounding box center [105, 233] width 160 height 42
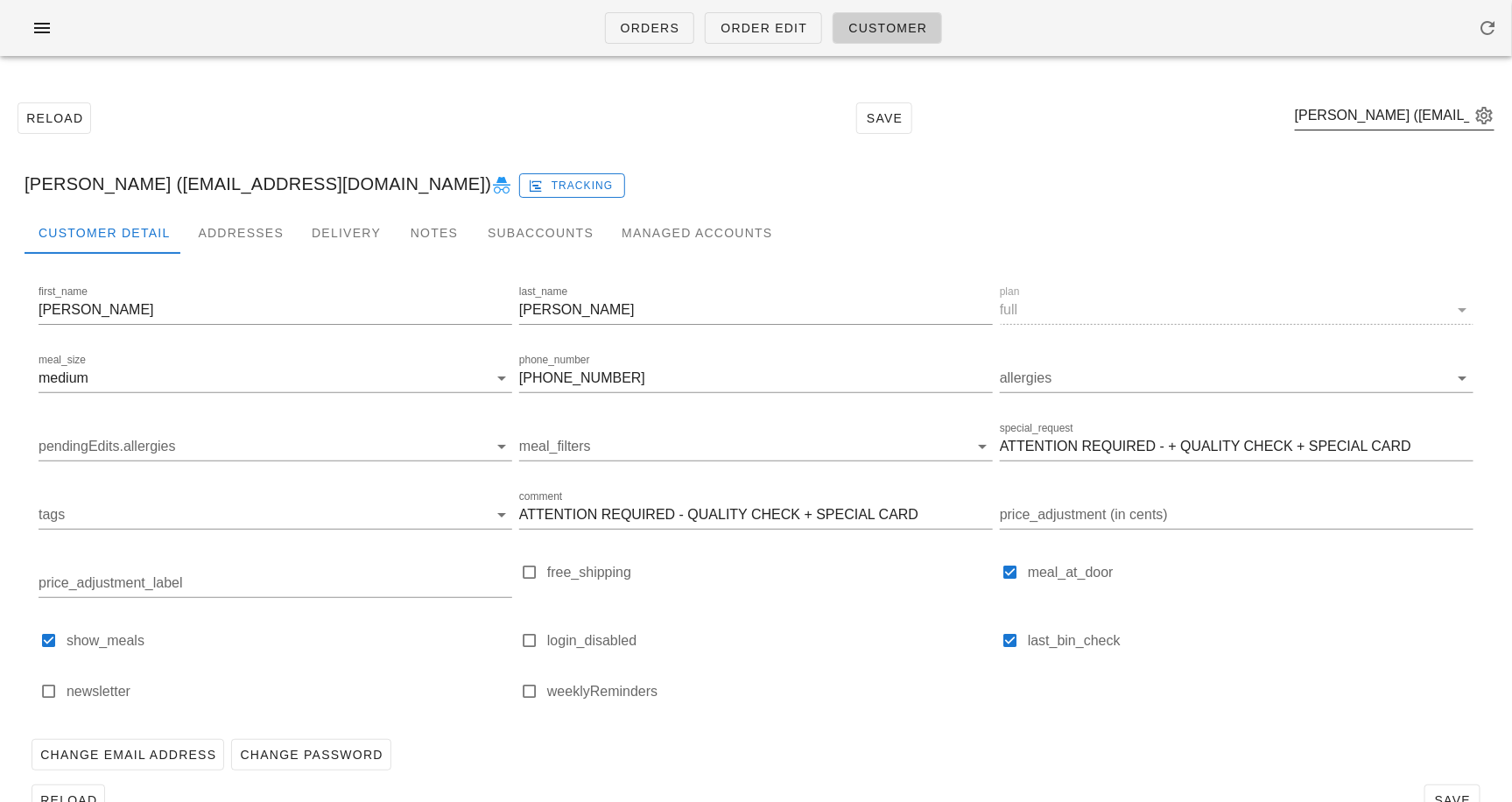
click at [1366, 97] on div "Taylor Robinson (influencer1@fedfedfed.com)" at bounding box center [1394, 119] width 199 height 58
click at [1362, 107] on input "text" at bounding box center [1382, 116] width 175 height 28
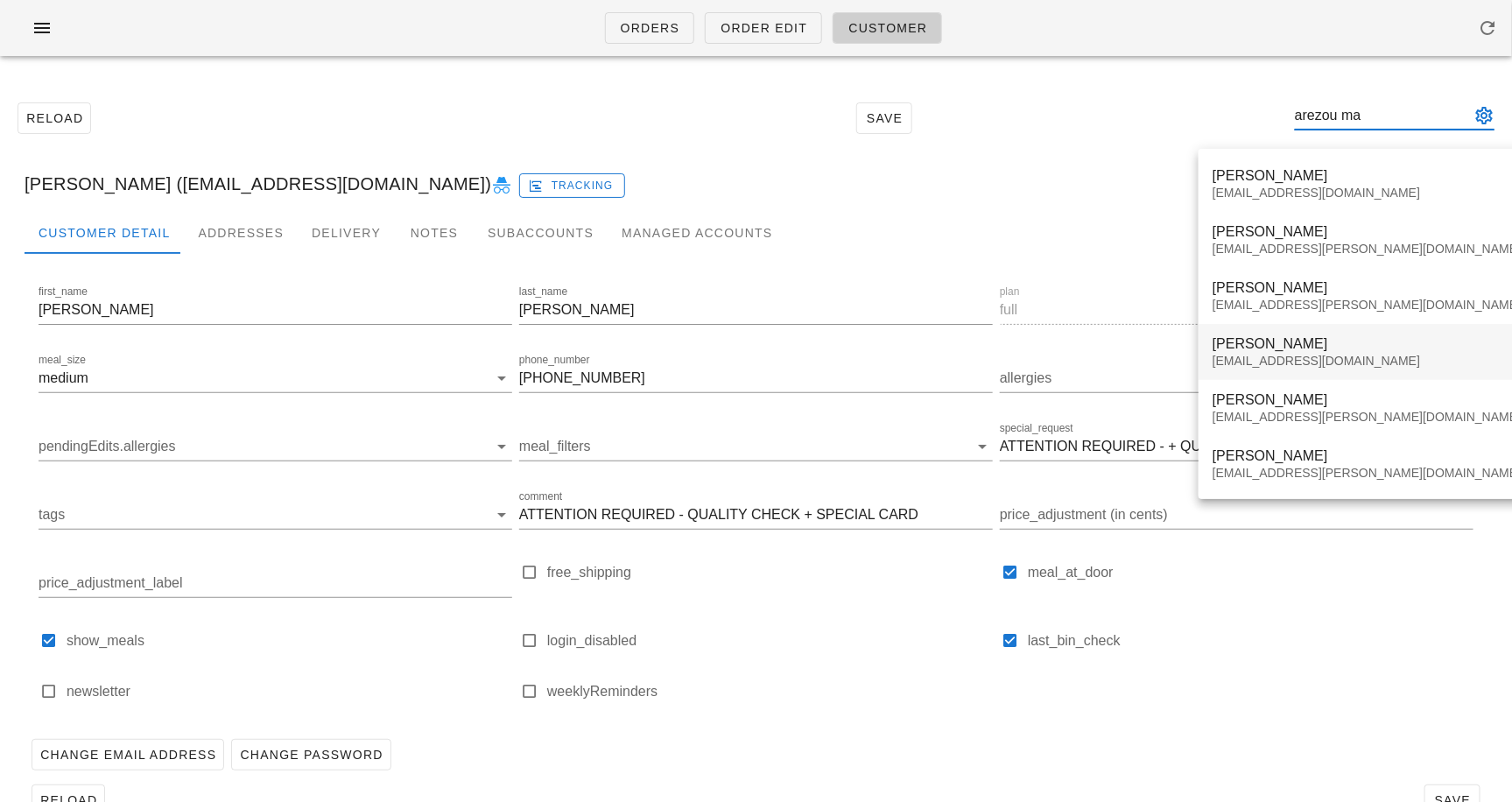
type input "arezou ma"
click at [1300, 358] on div "amarzara@hotmail.com" at bounding box center [1367, 361] width 309 height 15
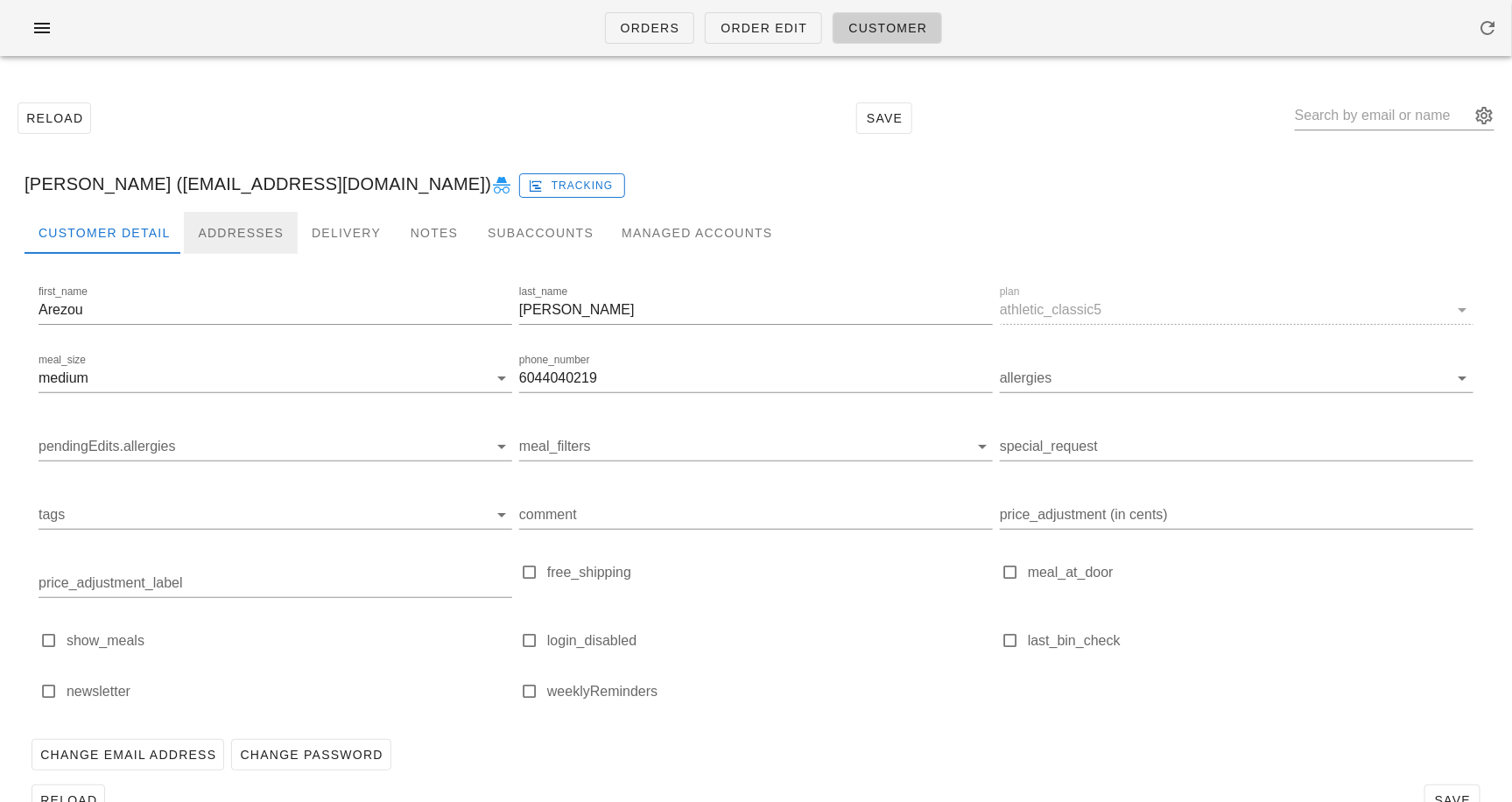
click at [263, 226] on div "Addresses" at bounding box center [241, 233] width 114 height 42
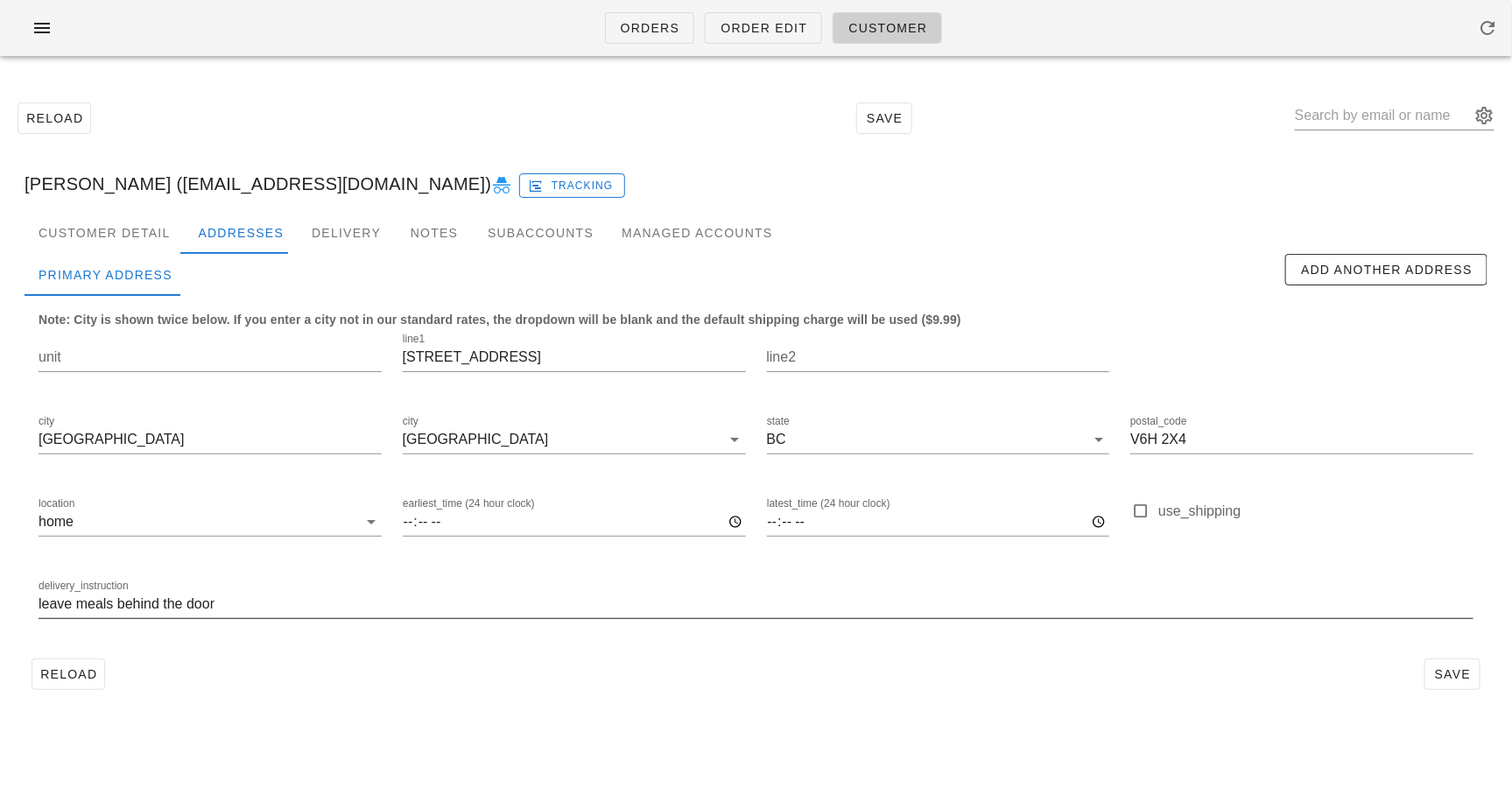
click at [291, 591] on input "leave meals behind the door" at bounding box center [756, 604] width 1435 height 28
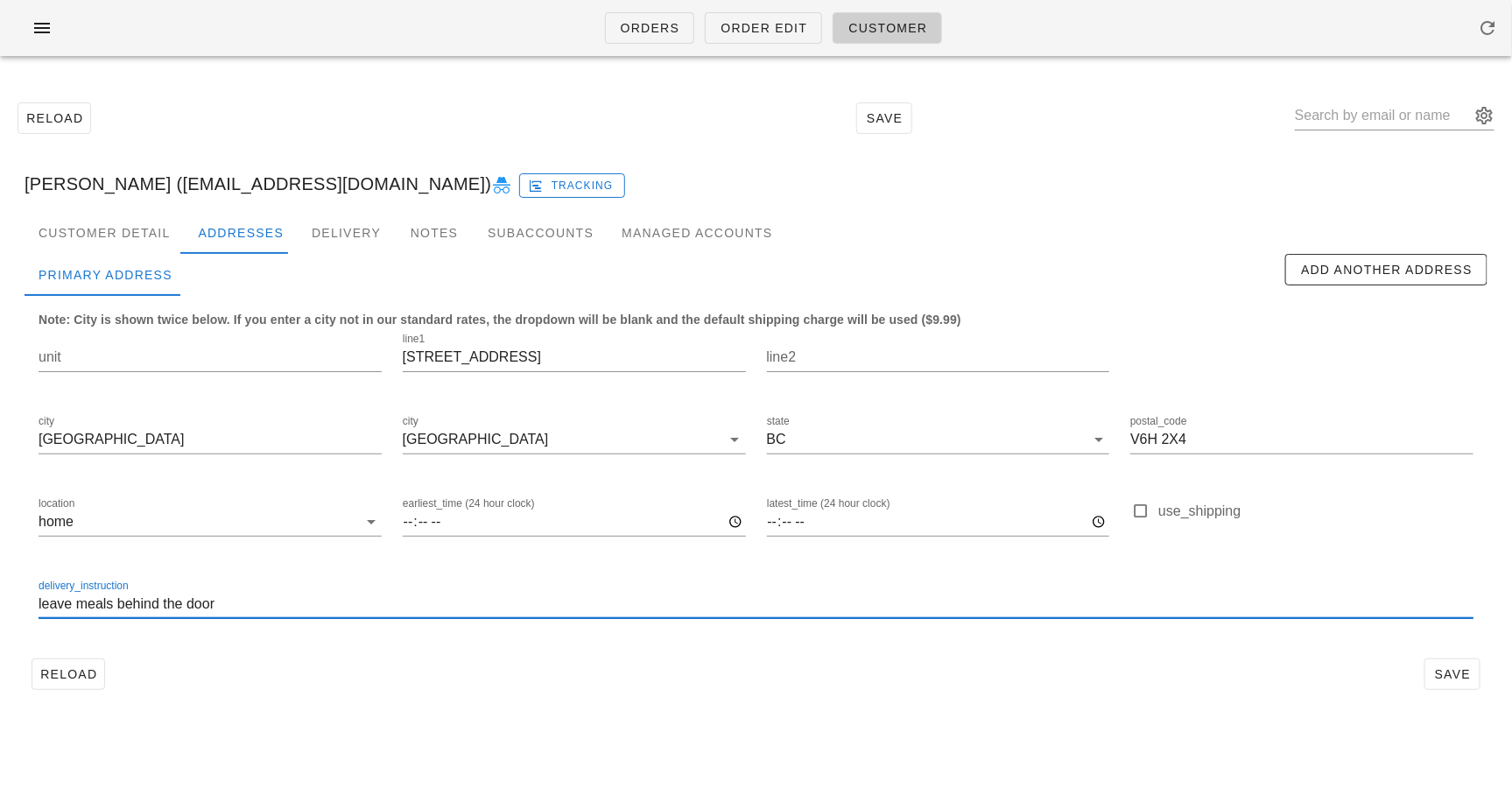
click at [268, 600] on input "leave meals behind the door" at bounding box center [756, 604] width 1435 height 28
click at [36, 604] on div "delivery_instruction leave meals behind the door." at bounding box center [756, 607] width 1456 height 83
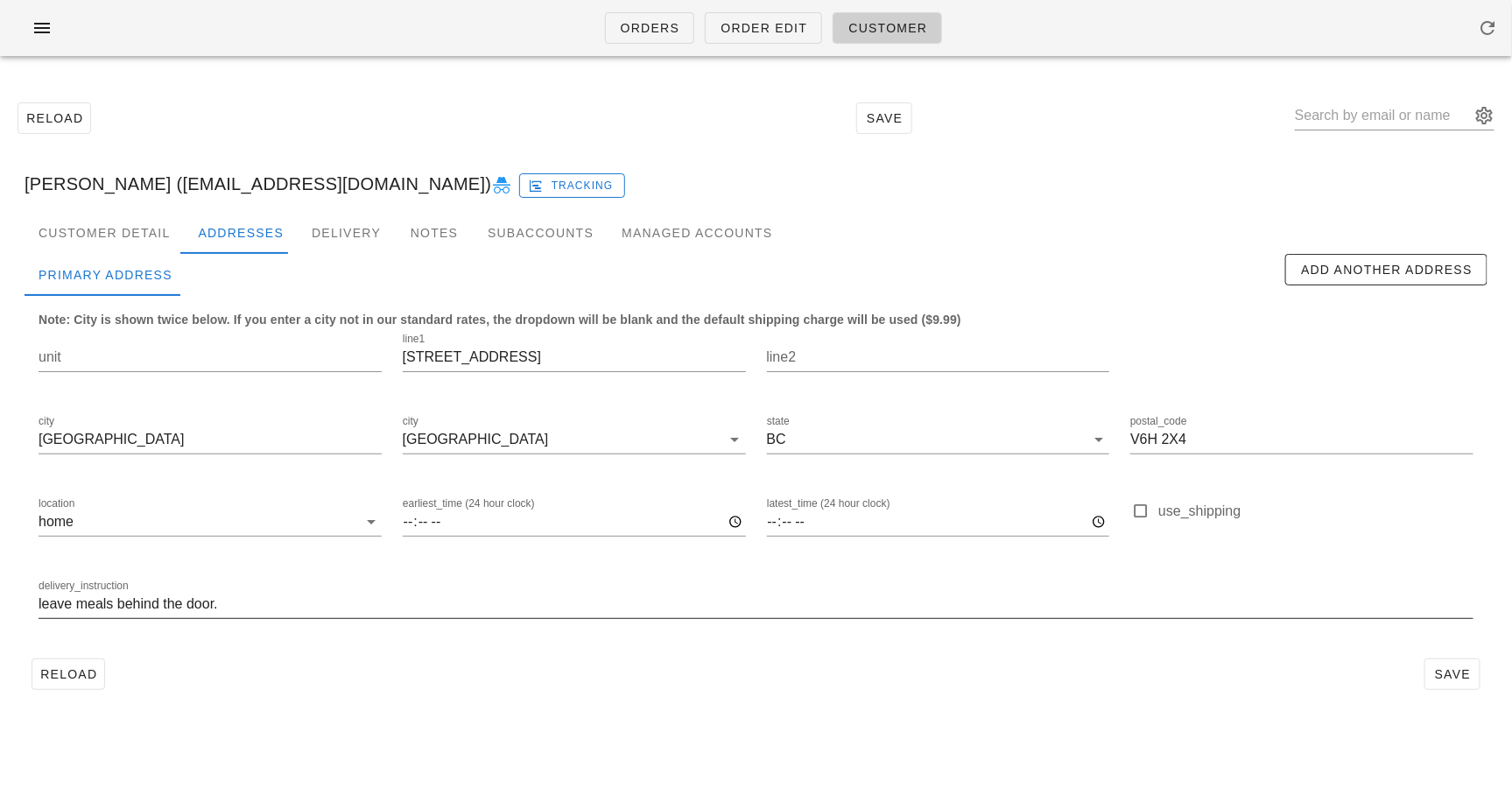
click at [39, 604] on input "leave meals behind the door." at bounding box center [756, 604] width 1435 height 28
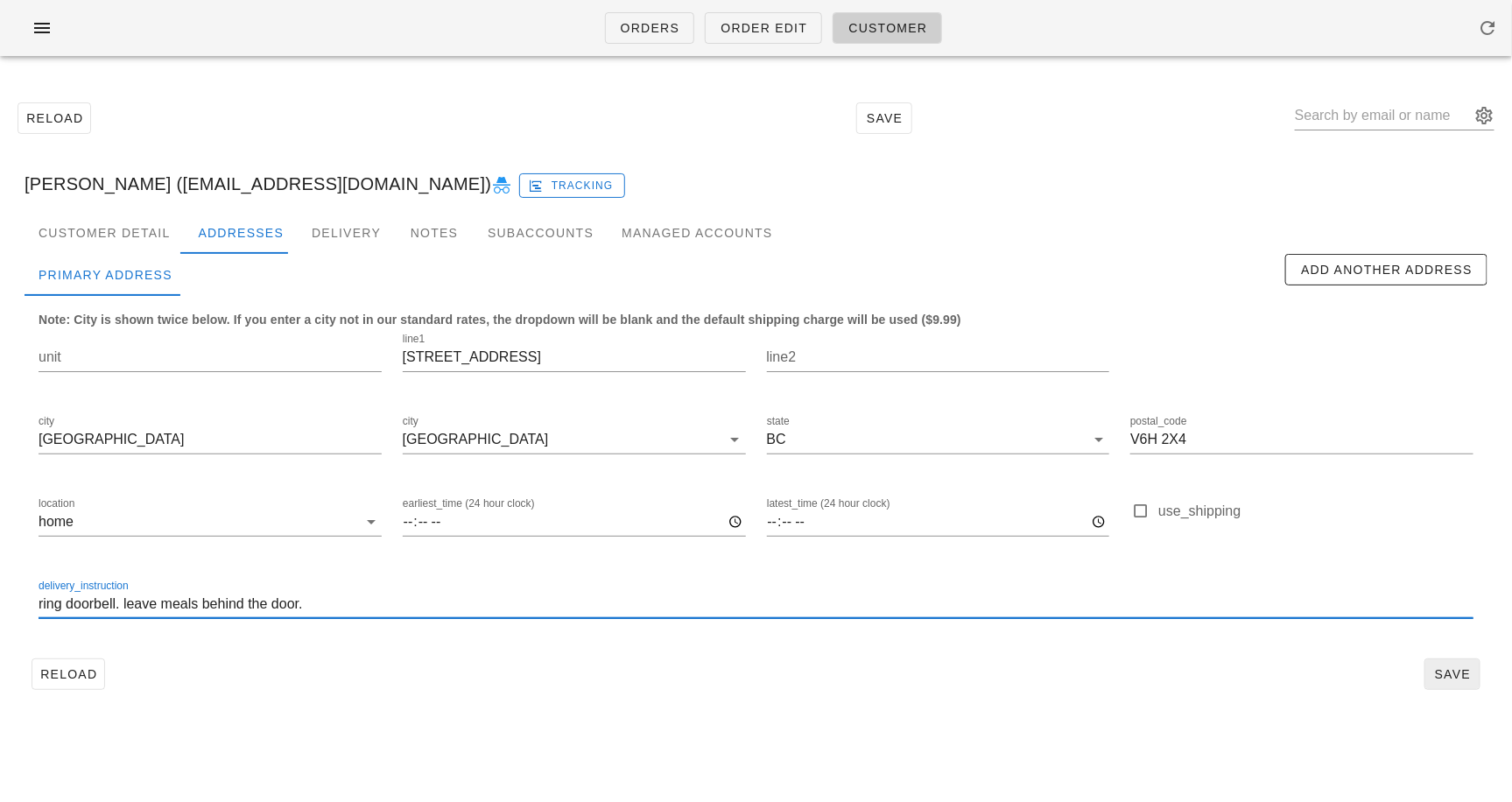
type input "ring doorbell. leave meals behind the door."
click at [1461, 663] on button "Save" at bounding box center [1452, 674] width 56 height 31
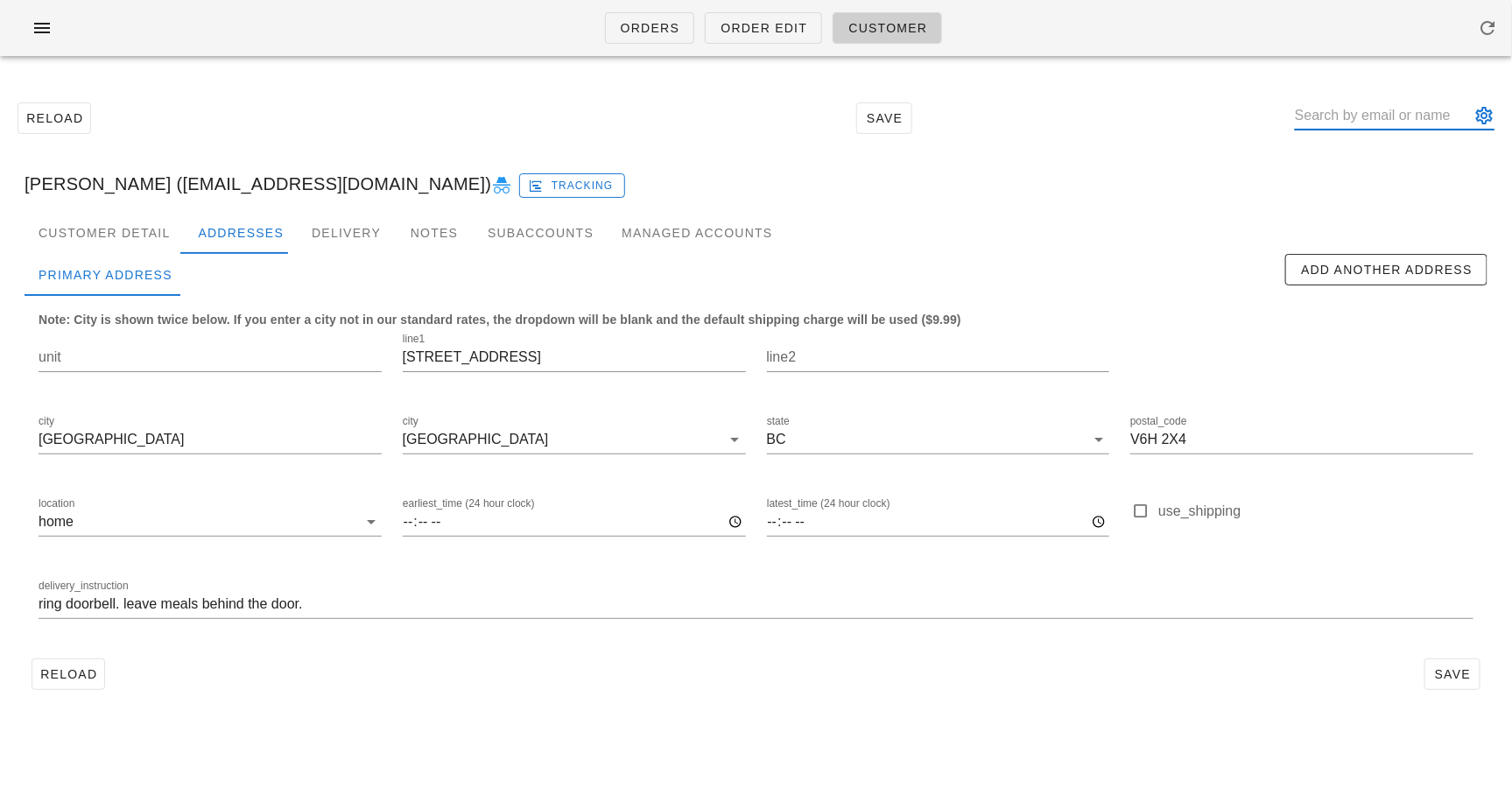
click at [1348, 125] on input "text" at bounding box center [1382, 116] width 175 height 28
type input "to+1@"
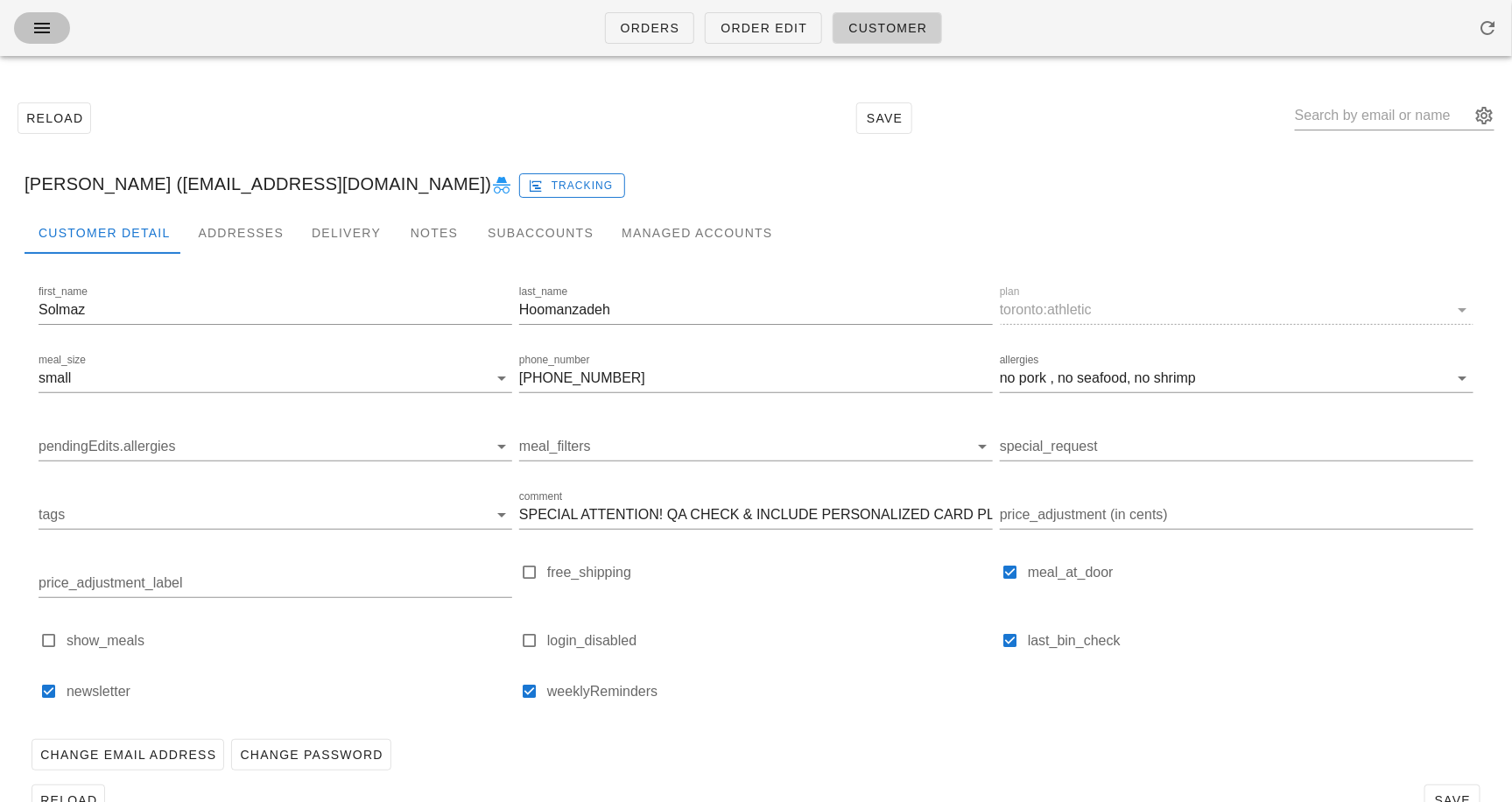
click at [49, 25] on icon "button" at bounding box center [41, 28] width 21 height 21
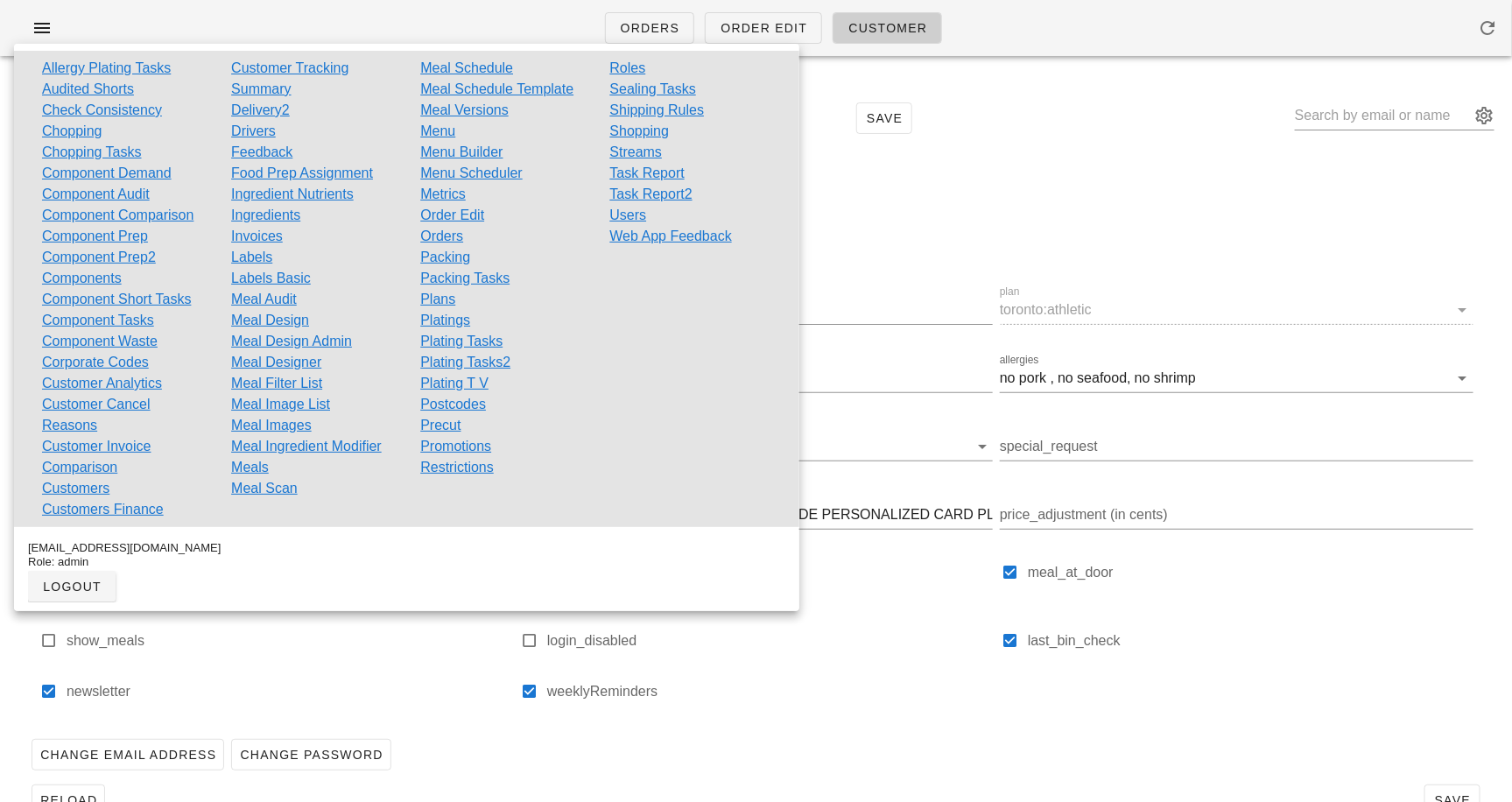
click at [908, 234] on div "Customer Detail Addresses Delivery Notes Subaccounts Managed Accounts" at bounding box center [756, 233] width 1463 height 42
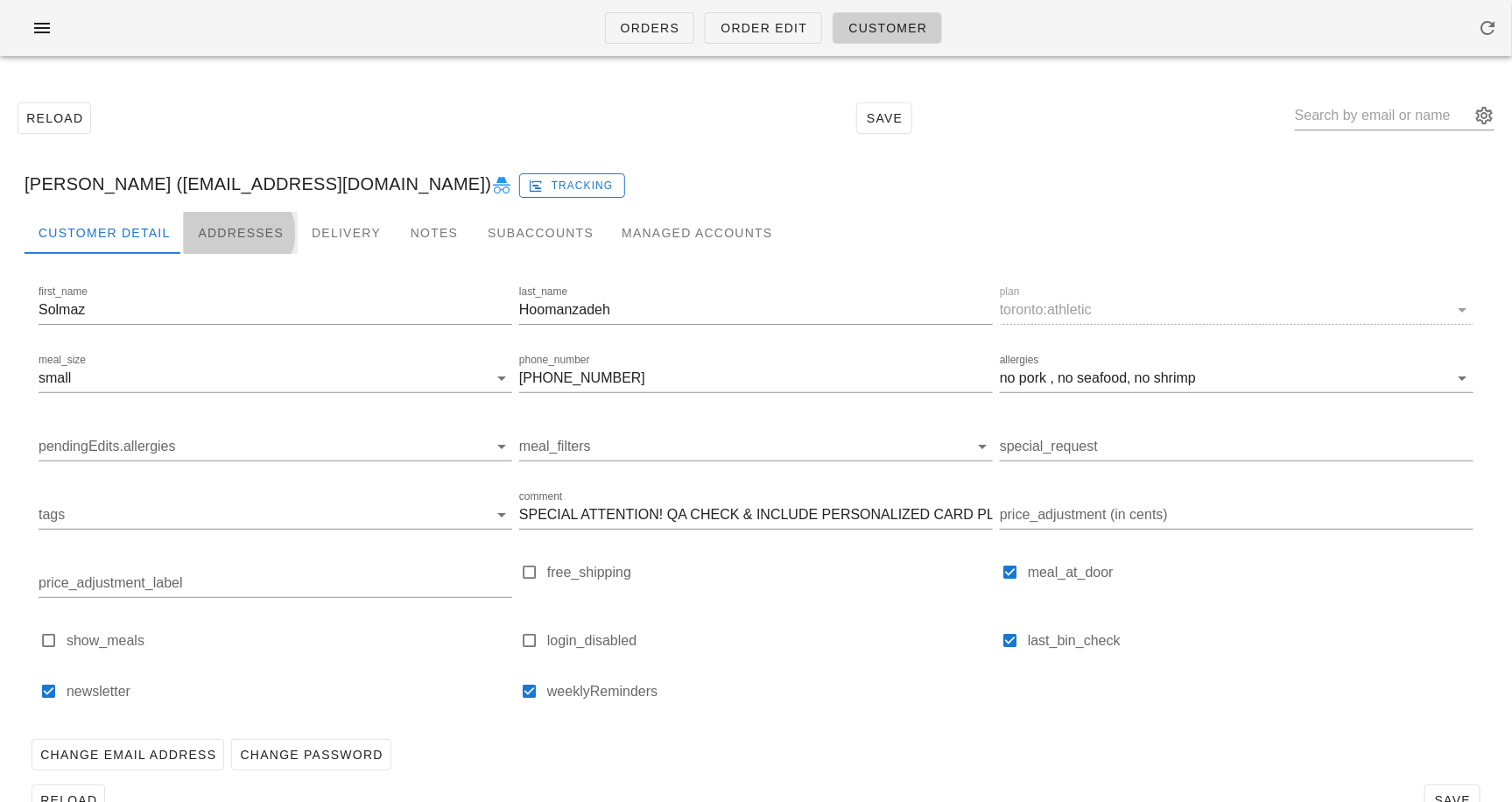
click at [254, 233] on div "Addresses" at bounding box center [241, 233] width 114 height 42
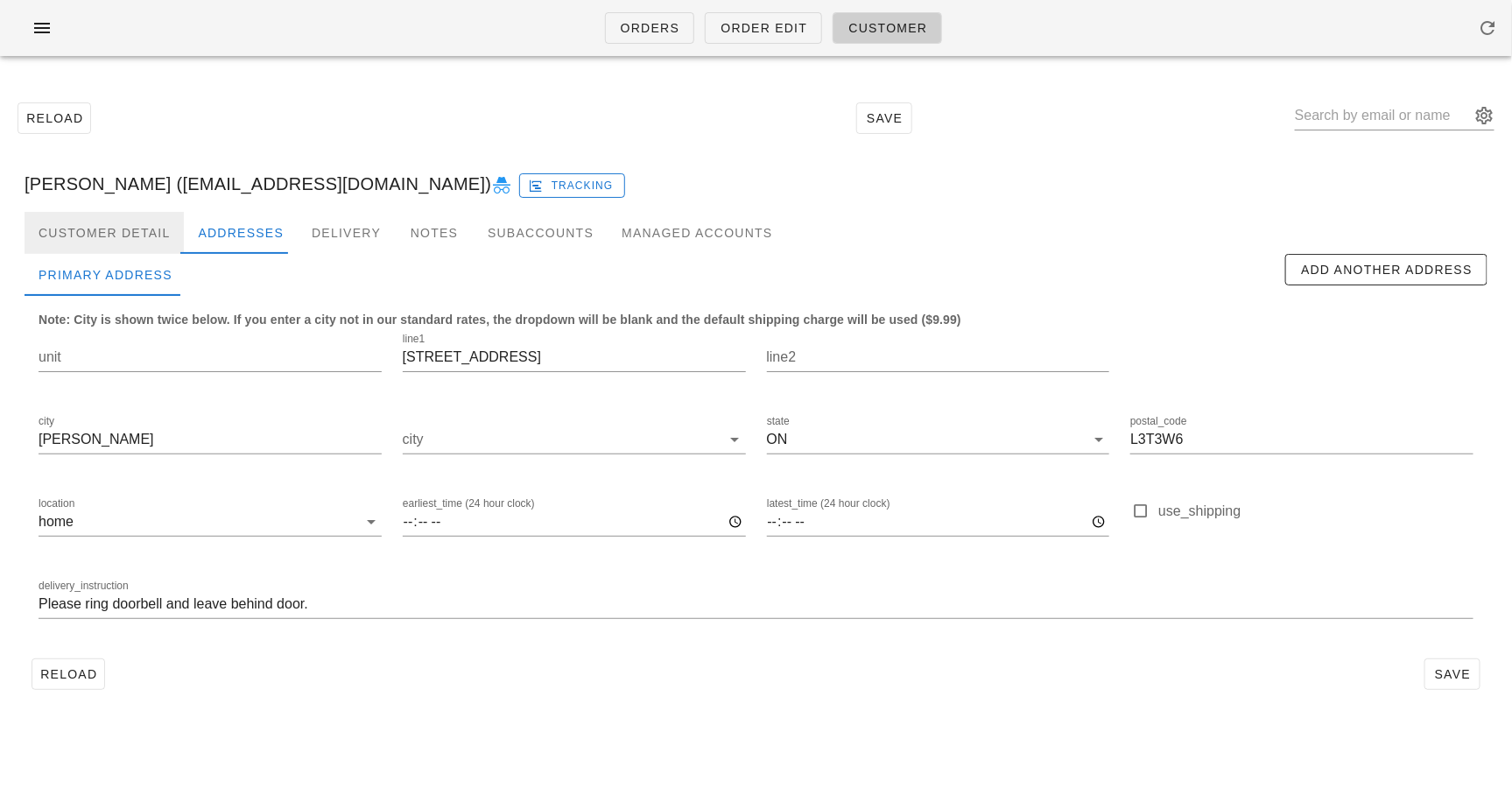
click at [130, 222] on div "Customer Detail" at bounding box center [105, 233] width 160 height 42
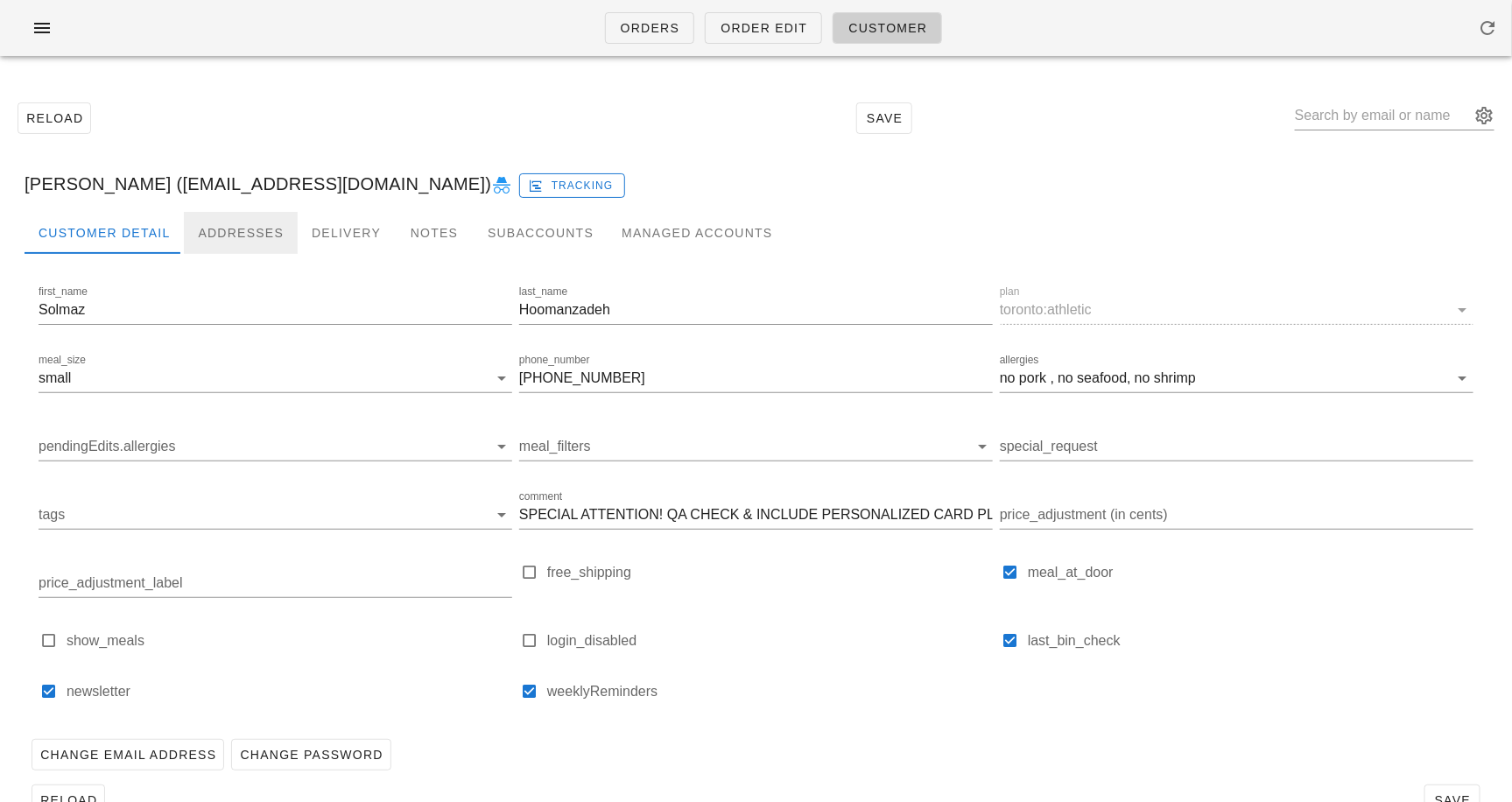
click at [220, 228] on div "Addresses" at bounding box center [241, 233] width 114 height 42
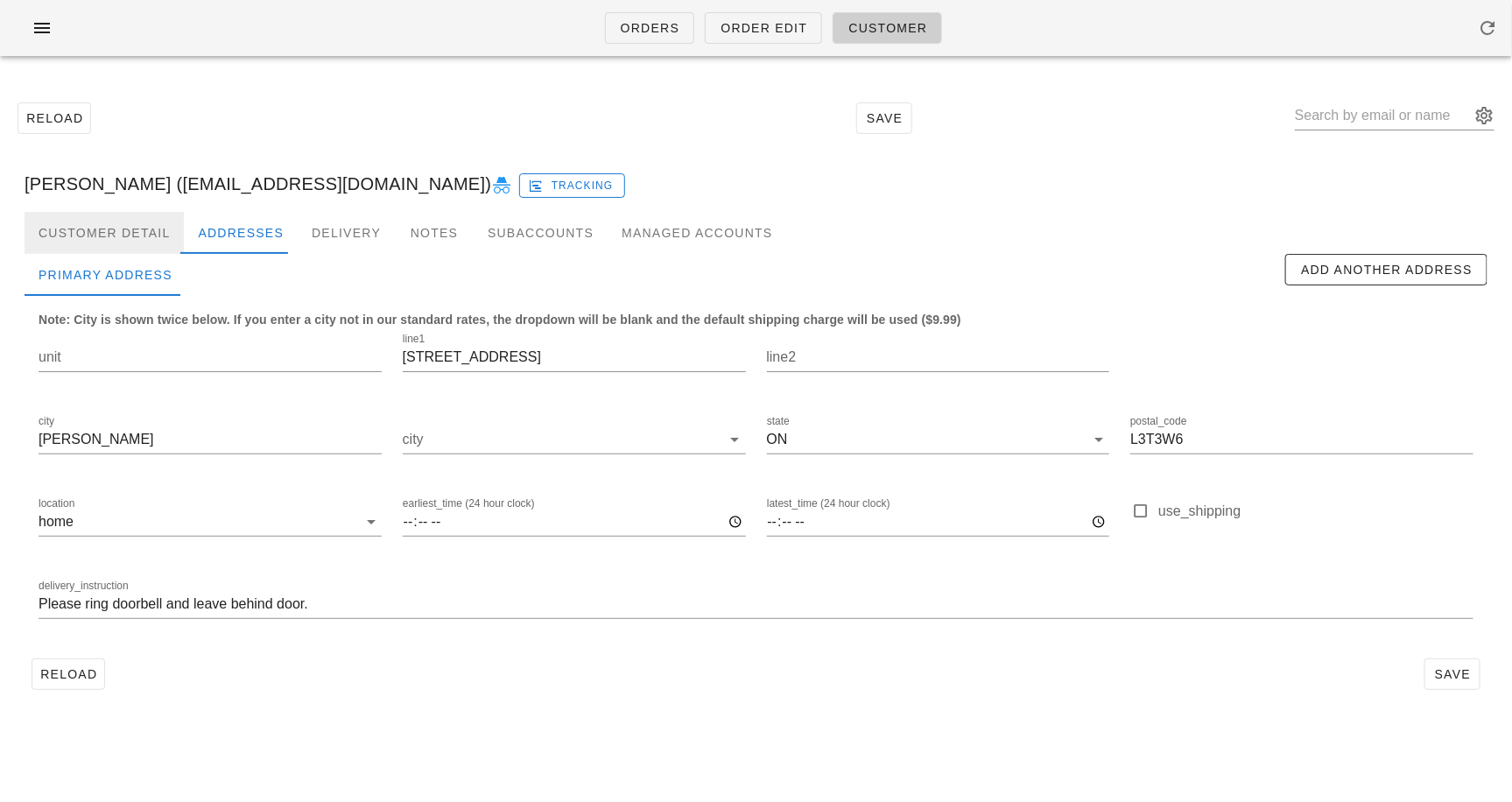
click at [121, 233] on div "Customer Detail" at bounding box center [105, 233] width 160 height 42
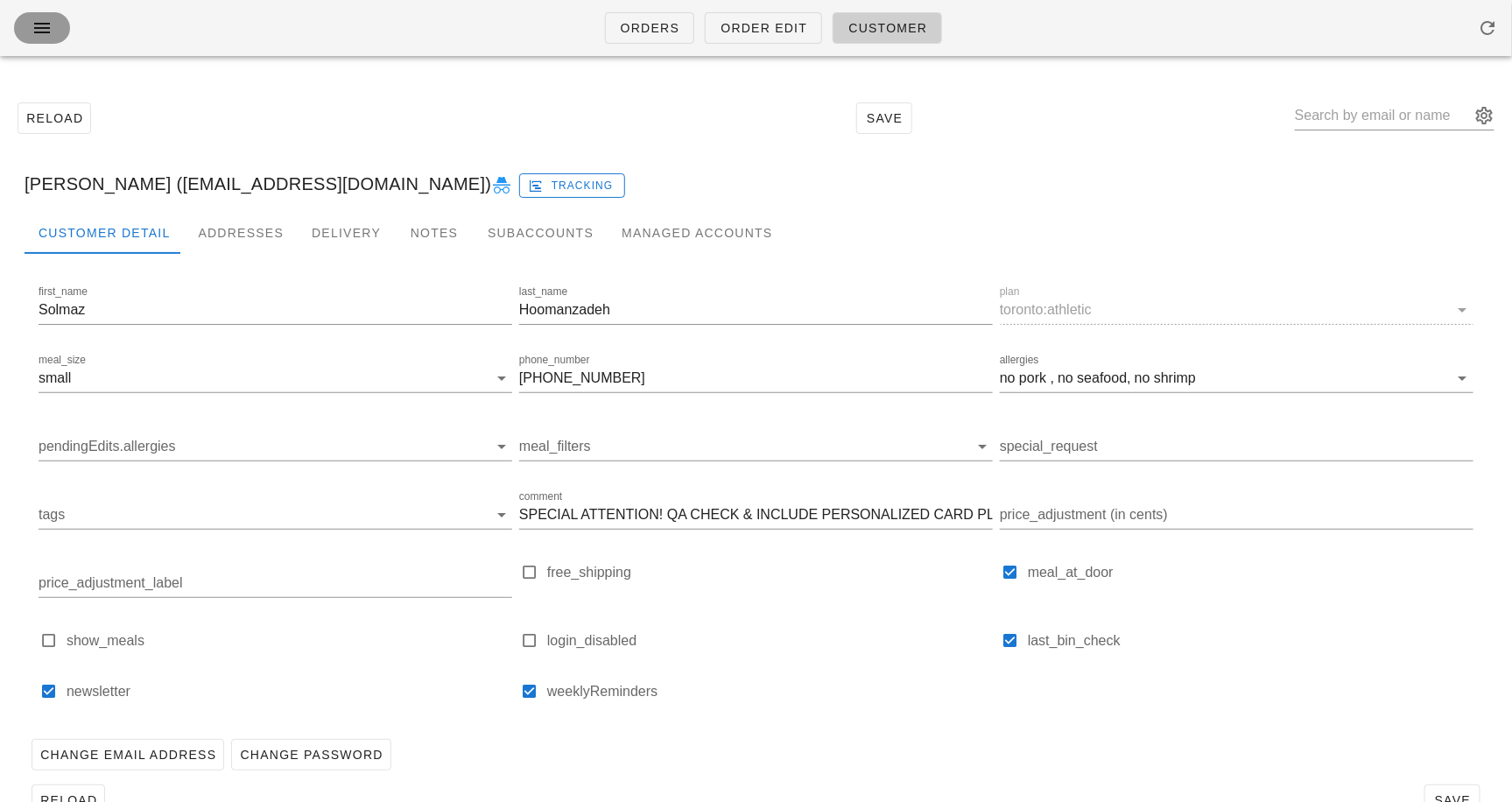
click at [57, 32] on button "button" at bounding box center [41, 28] width 56 height 31
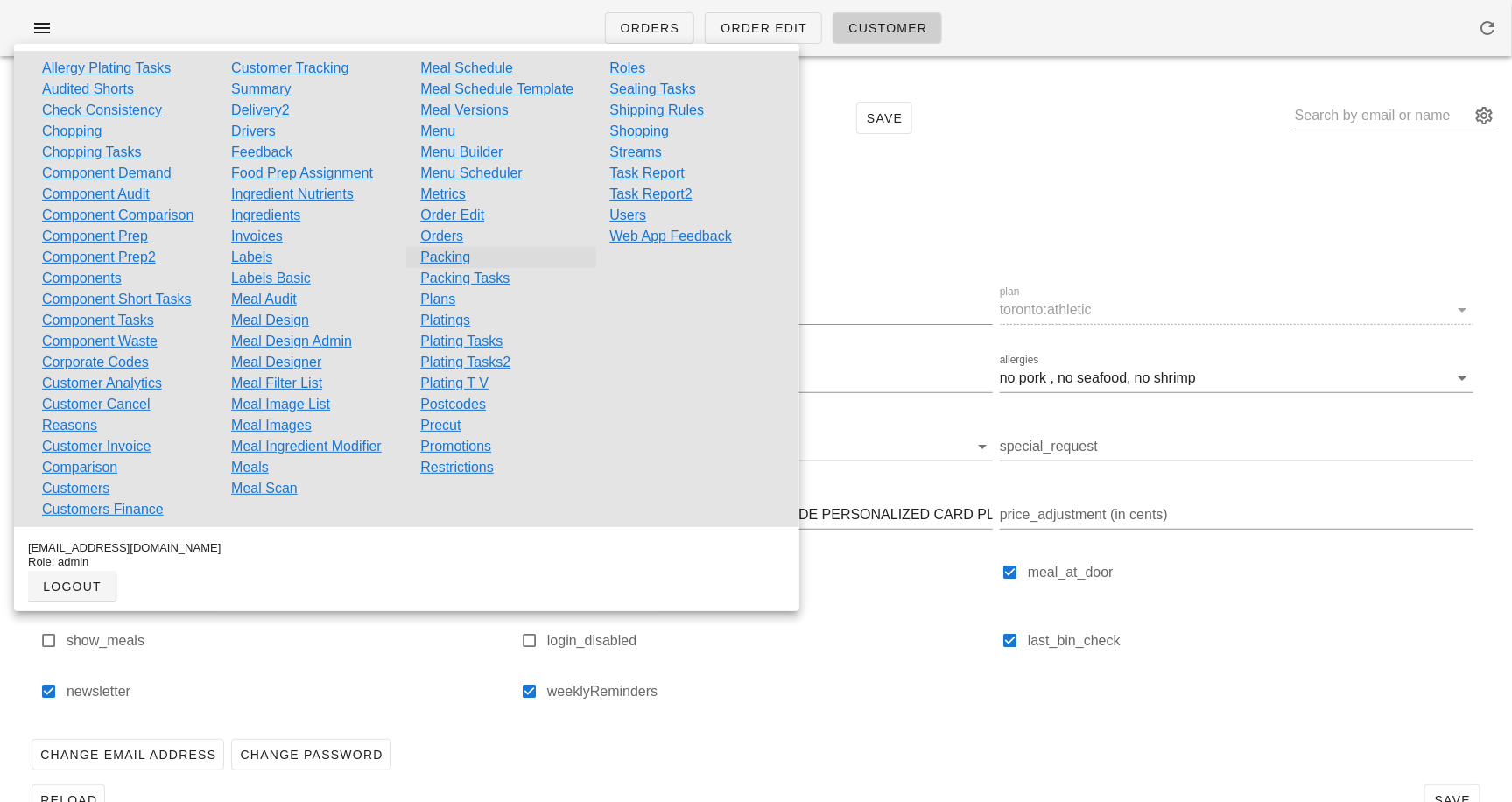
click at [447, 252] on link "Packing" at bounding box center [446, 257] width 50 height 21
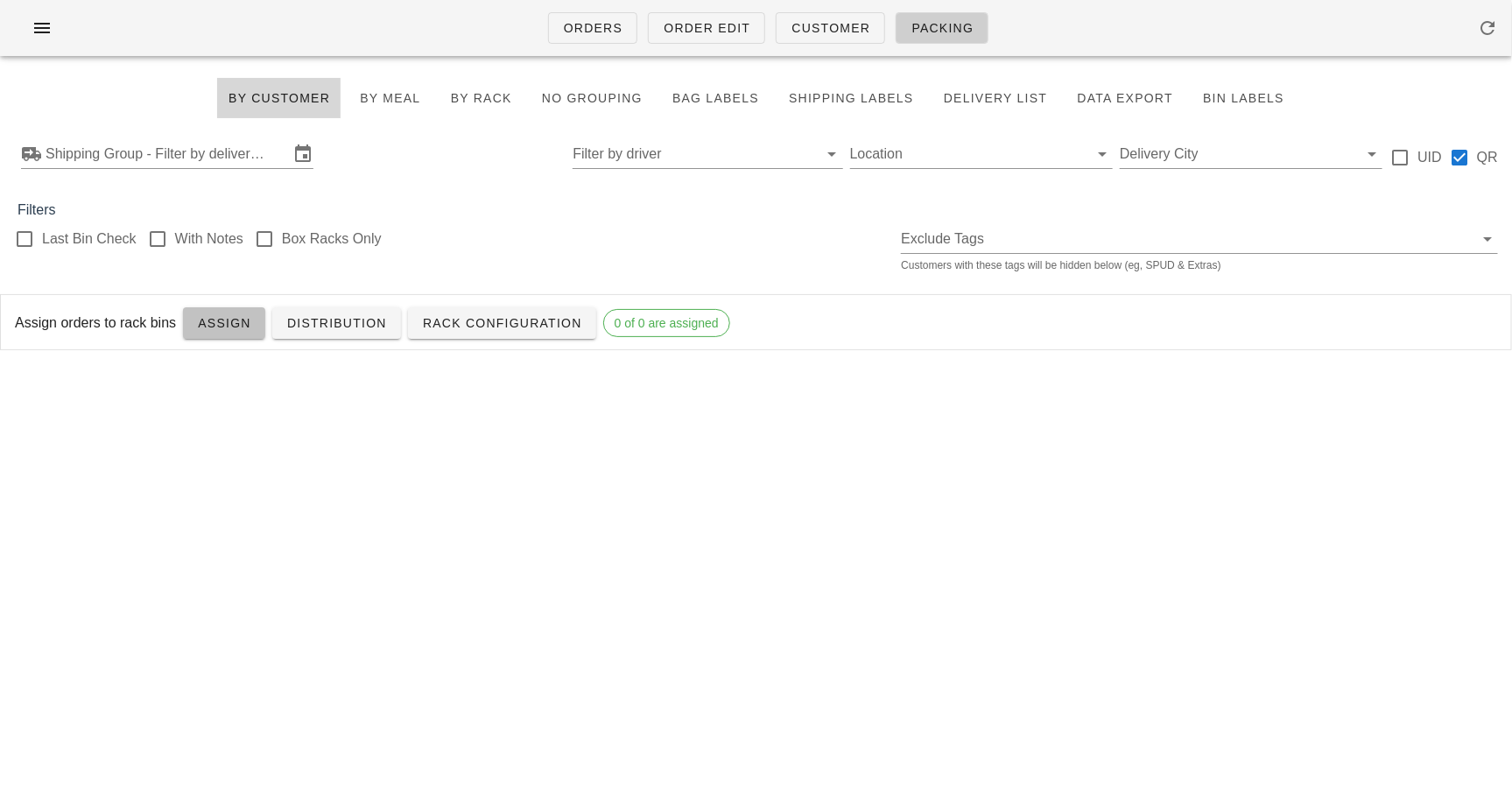
click at [242, 326] on span "Assign" at bounding box center [223, 322] width 54 height 14
click at [249, 161] on input "text" at bounding box center [167, 154] width 243 height 28
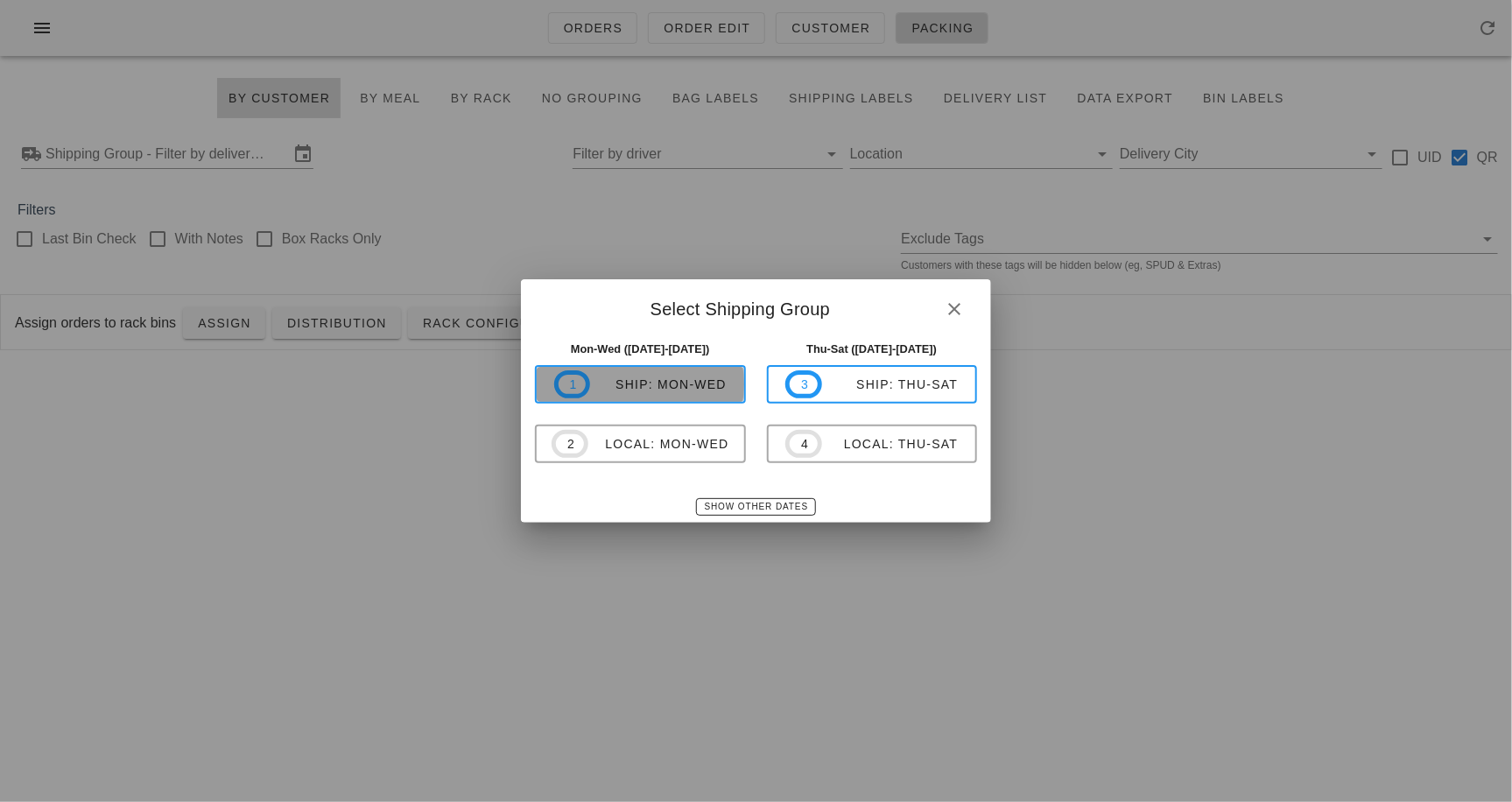
click at [610, 382] on div "ship: Mon-Wed" at bounding box center [659, 384] width 137 height 14
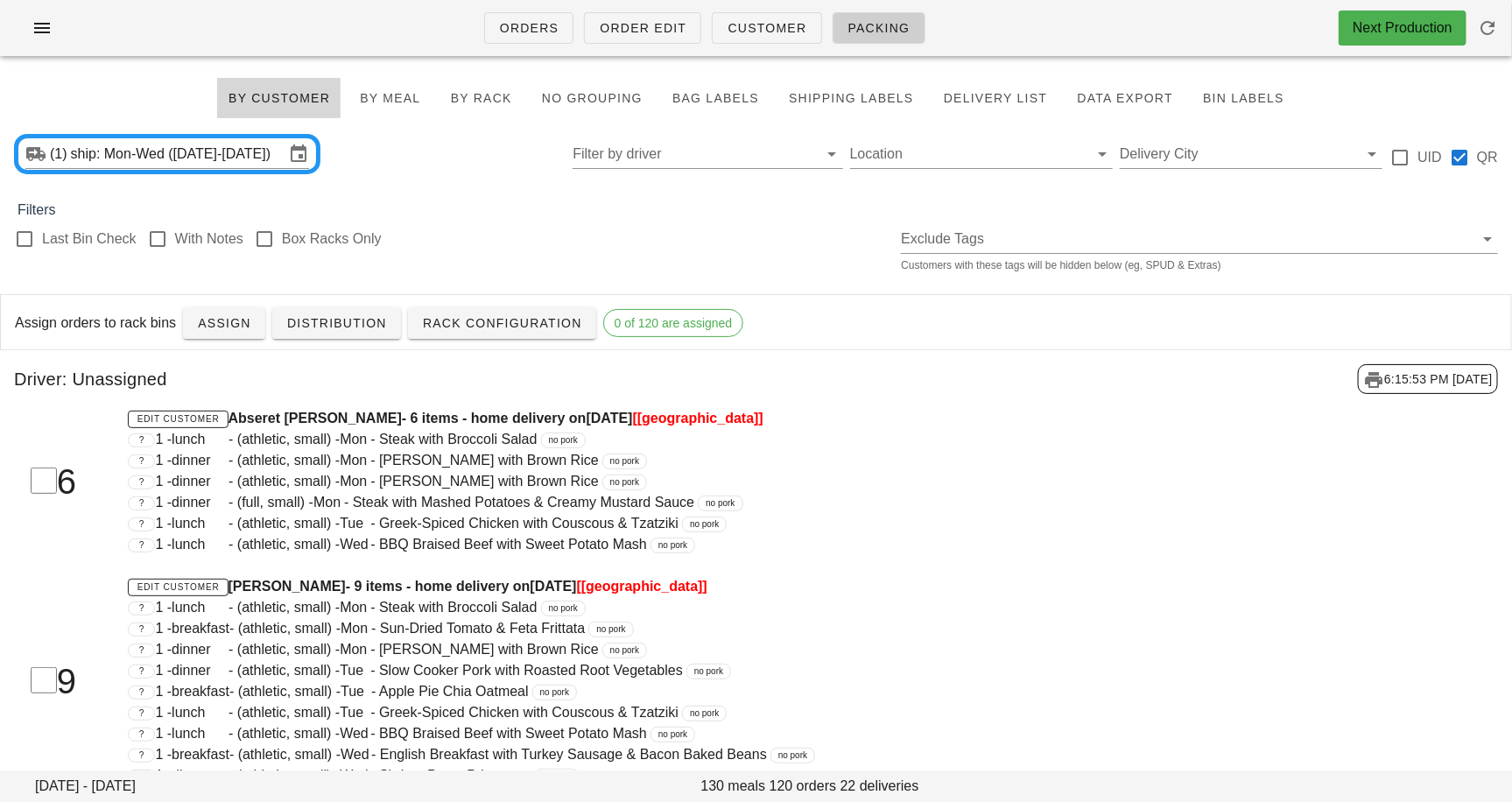
click at [769, 484] on div "? 1 - dinner - (athletic, small) - Mon - Teriyaki Salmon with Brown Rice no pork" at bounding box center [692, 481] width 1129 height 21
click at [213, 333] on button "Assign" at bounding box center [224, 323] width 83 height 31
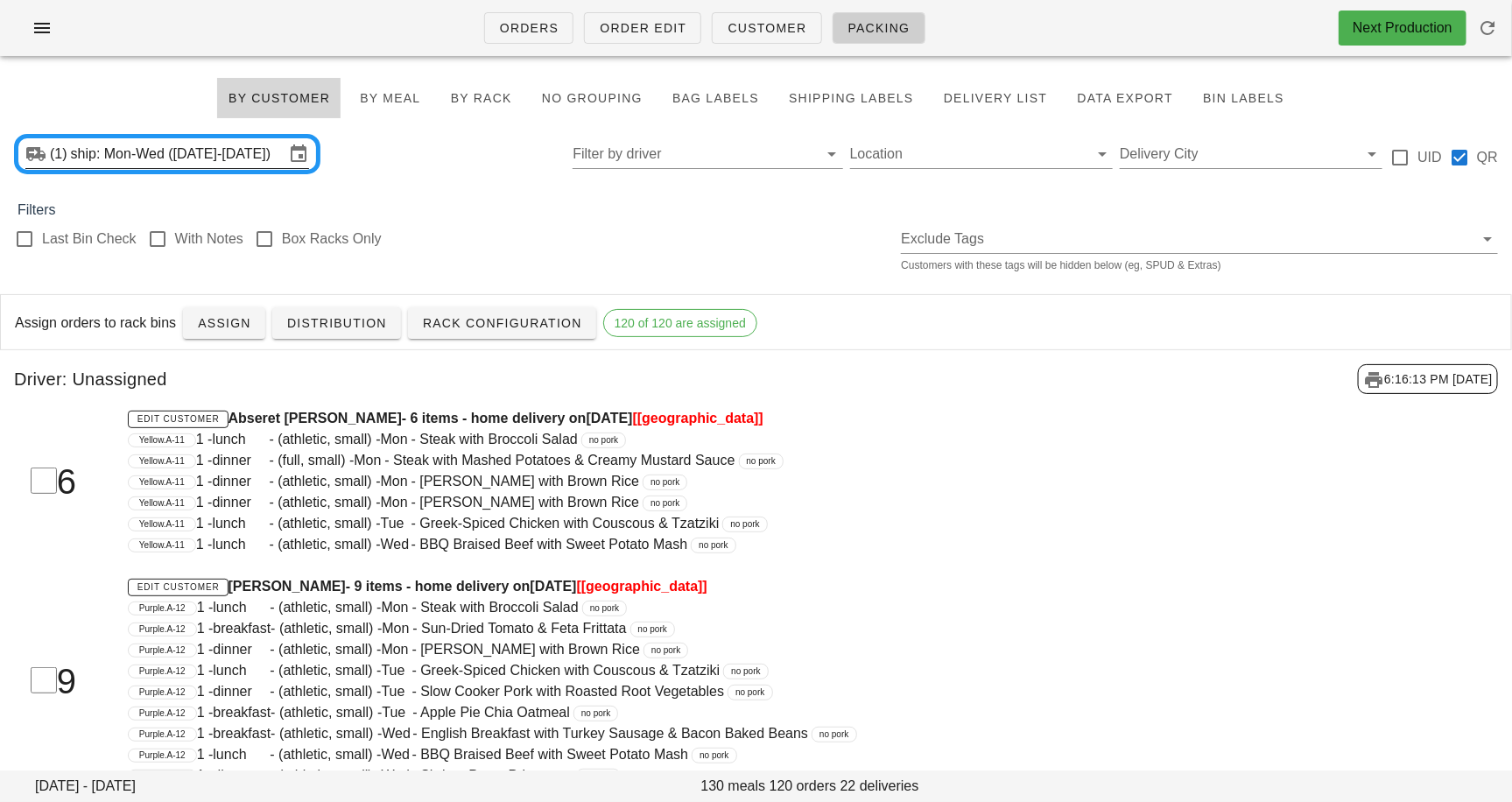
click at [203, 165] on input "ship: Mon-Wed (Sep 15-Sep 17)" at bounding box center [177, 154] width 214 height 28
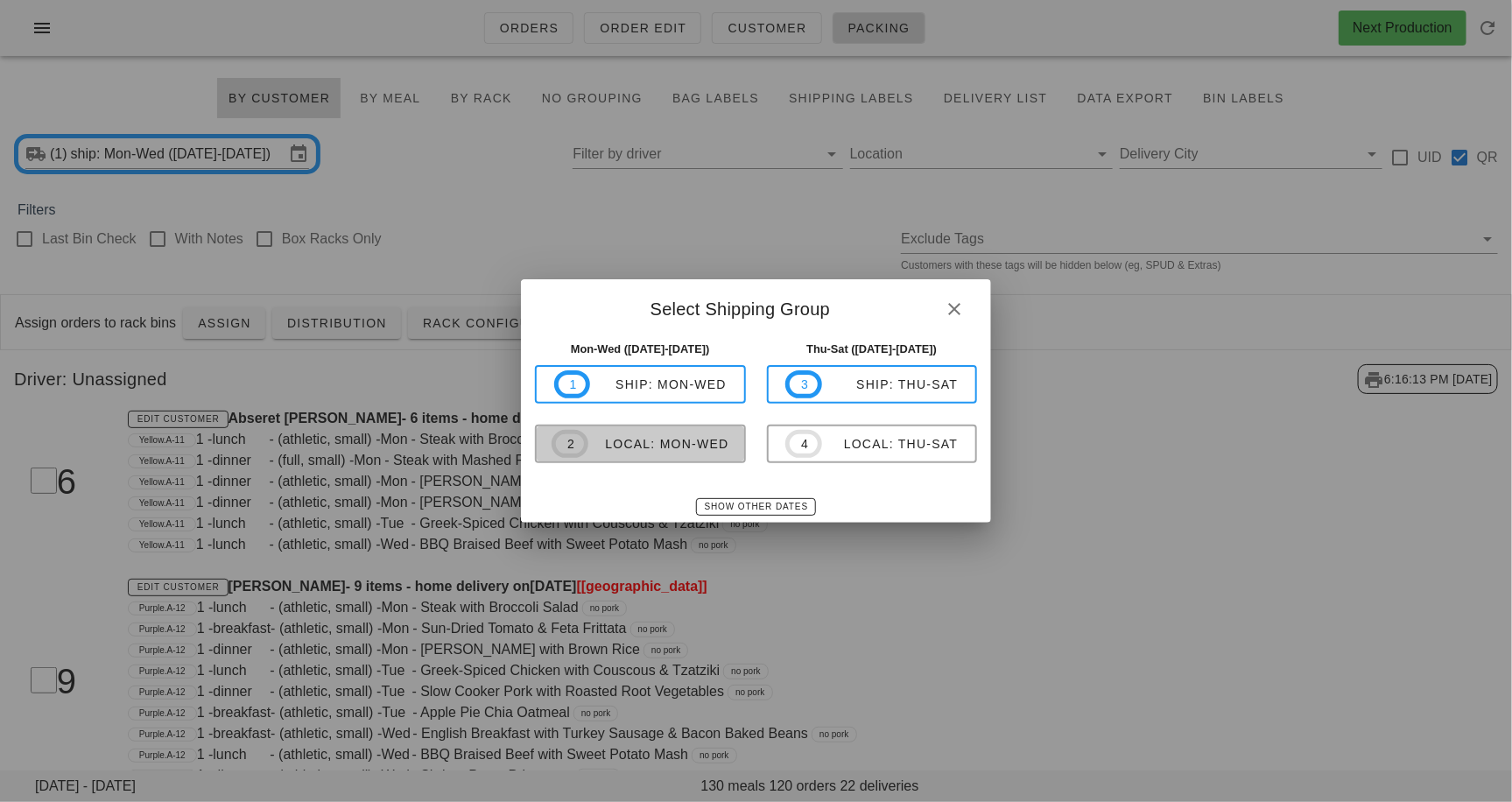
click at [586, 443] on span "2" at bounding box center [570, 444] width 37 height 28
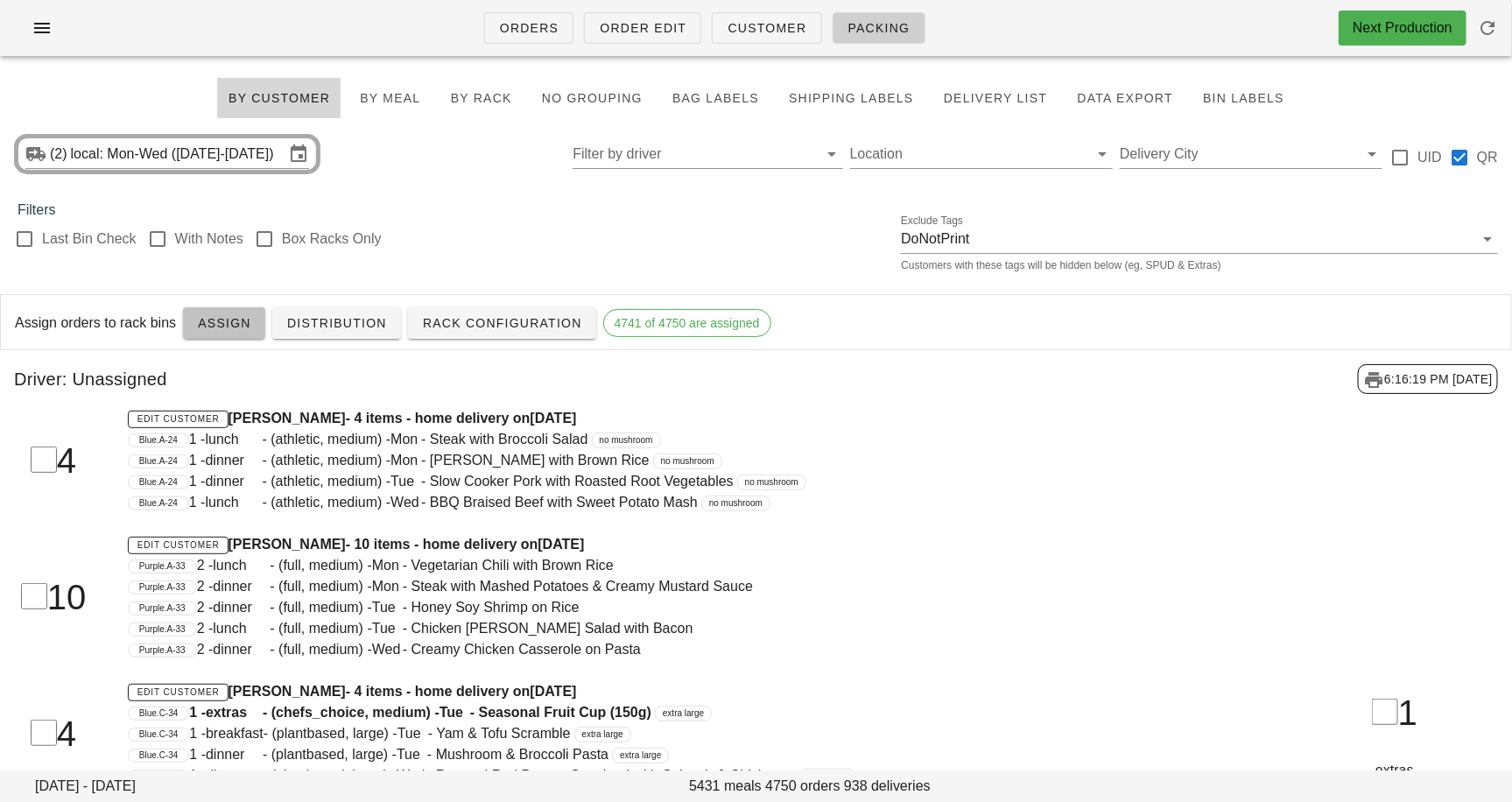
drag, startPoint x: 204, startPoint y: 322, endPoint x: 890, endPoint y: 250, distance: 689.8
click at [204, 322] on span "Assign" at bounding box center [223, 322] width 54 height 14
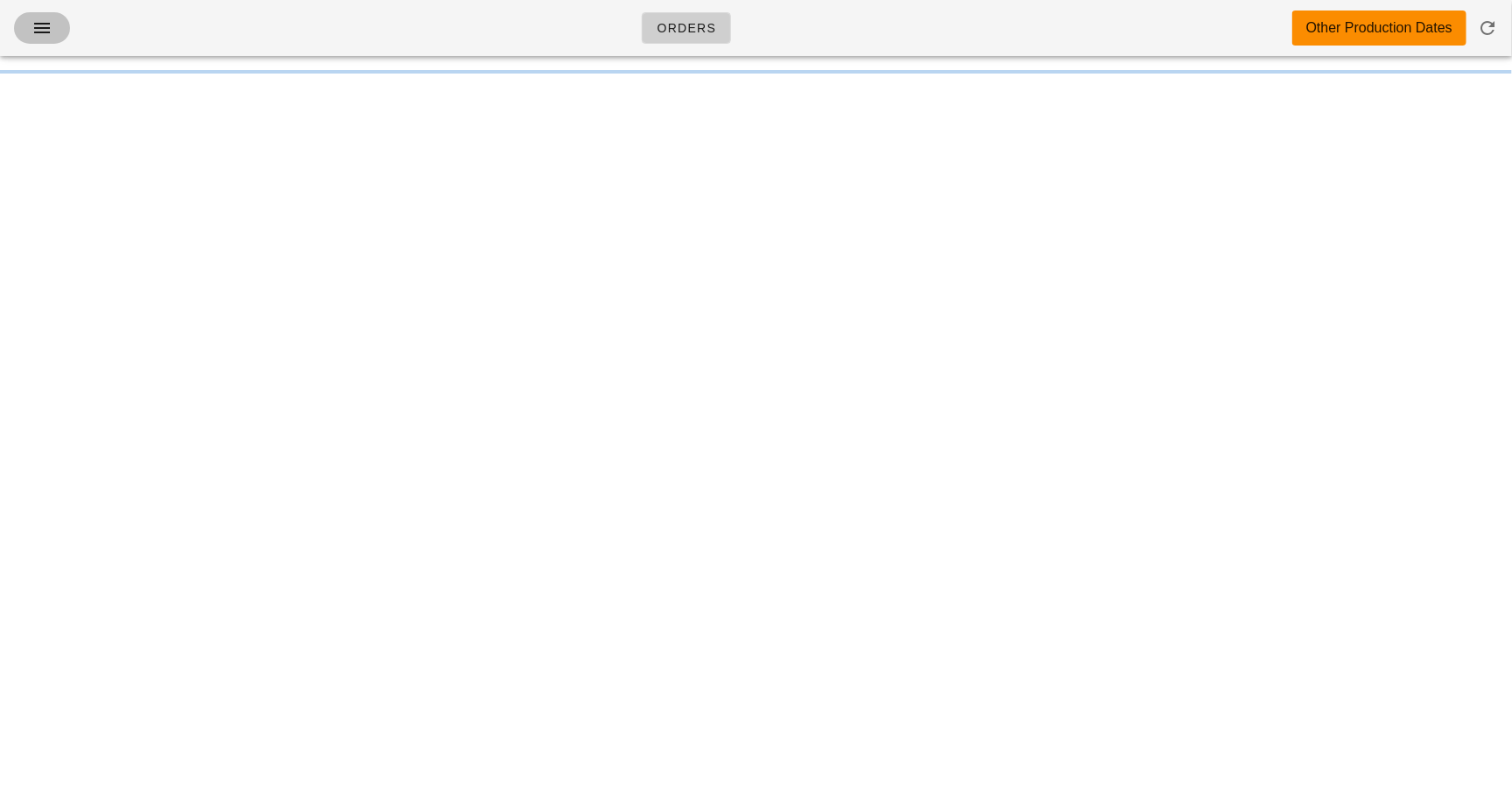
click at [49, 36] on icon "button" at bounding box center [41, 28] width 21 height 21
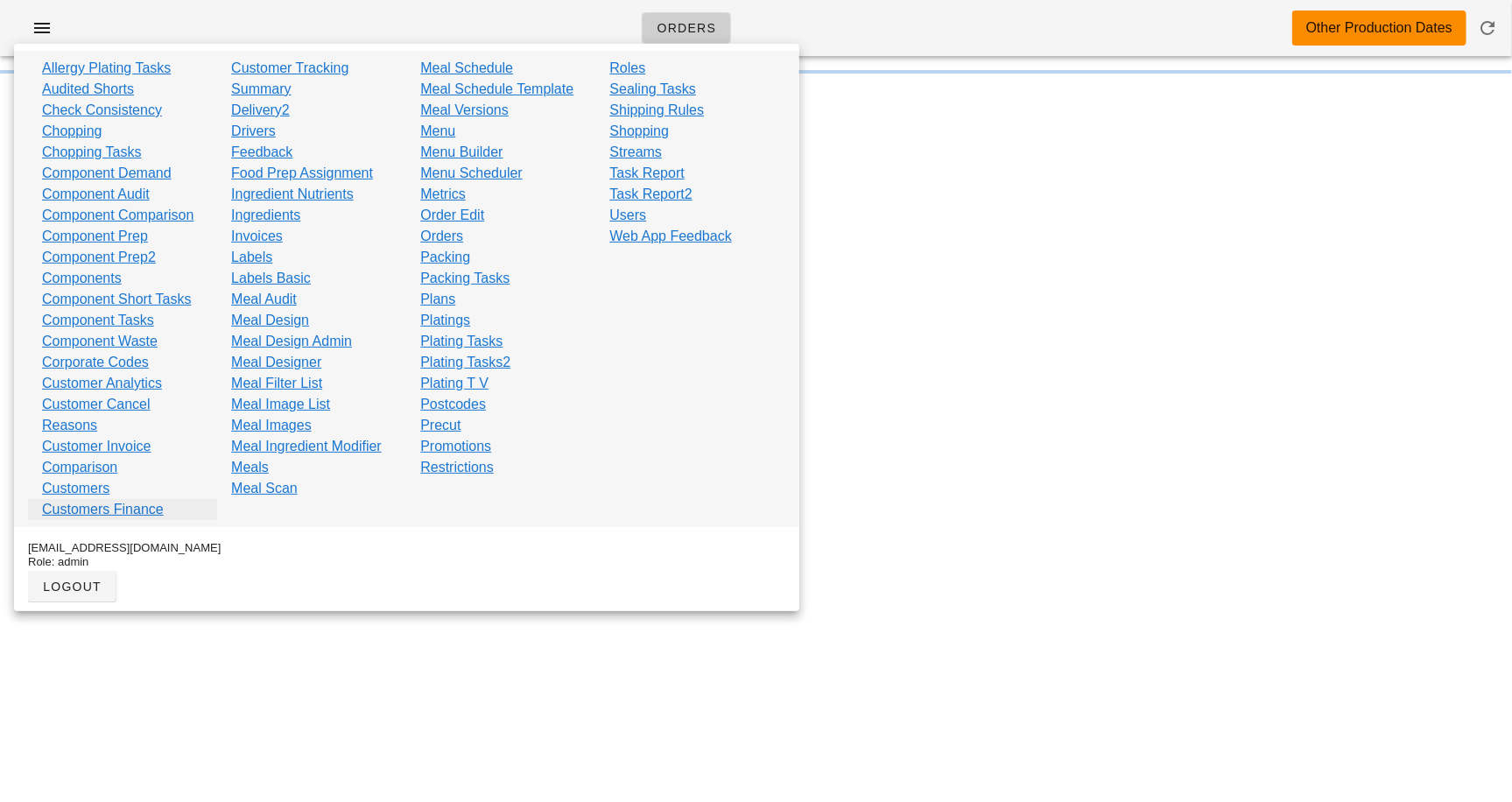
click at [104, 510] on link "Customers Finance" at bounding box center [103, 509] width 122 height 21
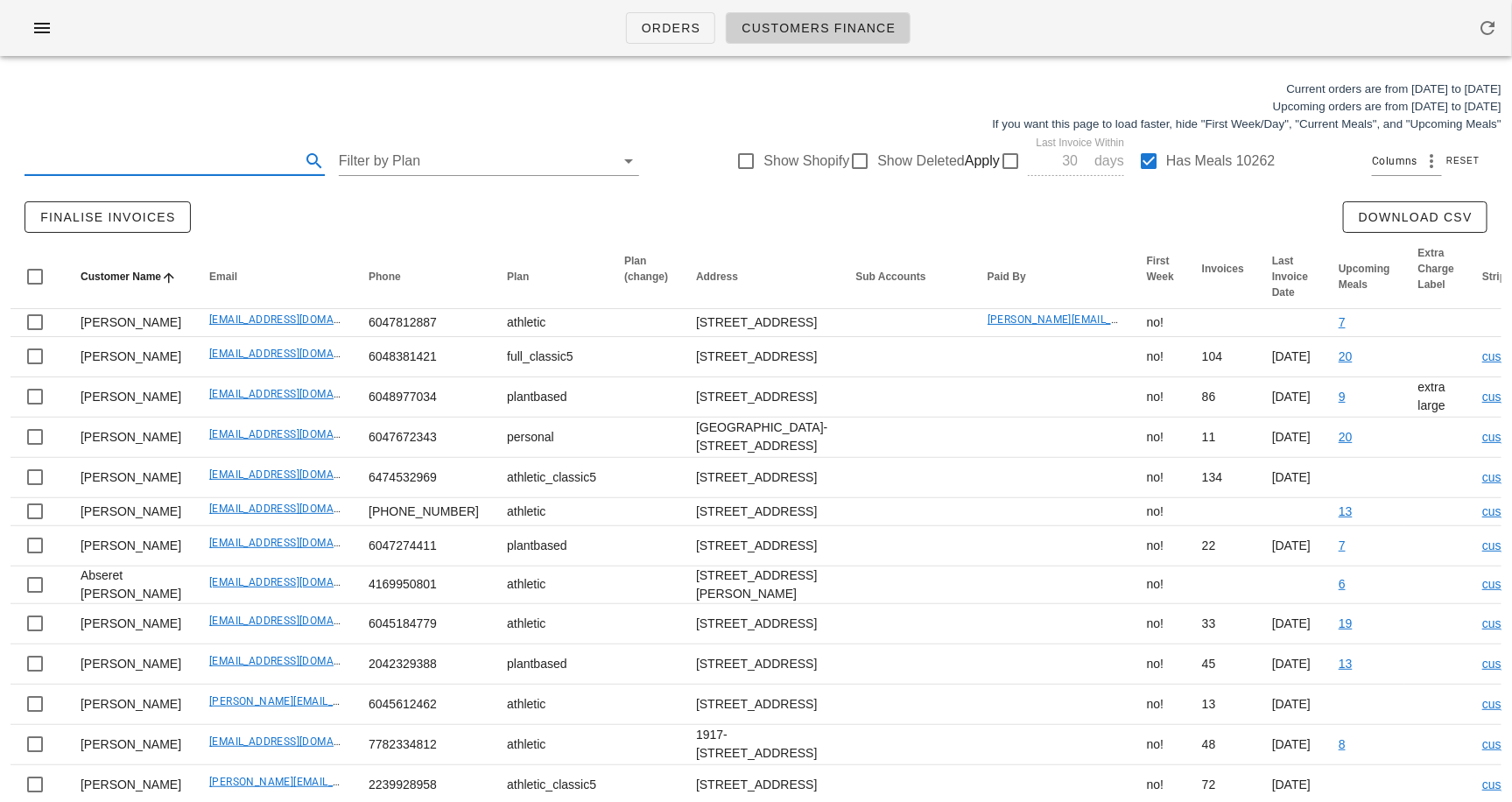
click at [91, 168] on input "text" at bounding box center [161, 161] width 272 height 28
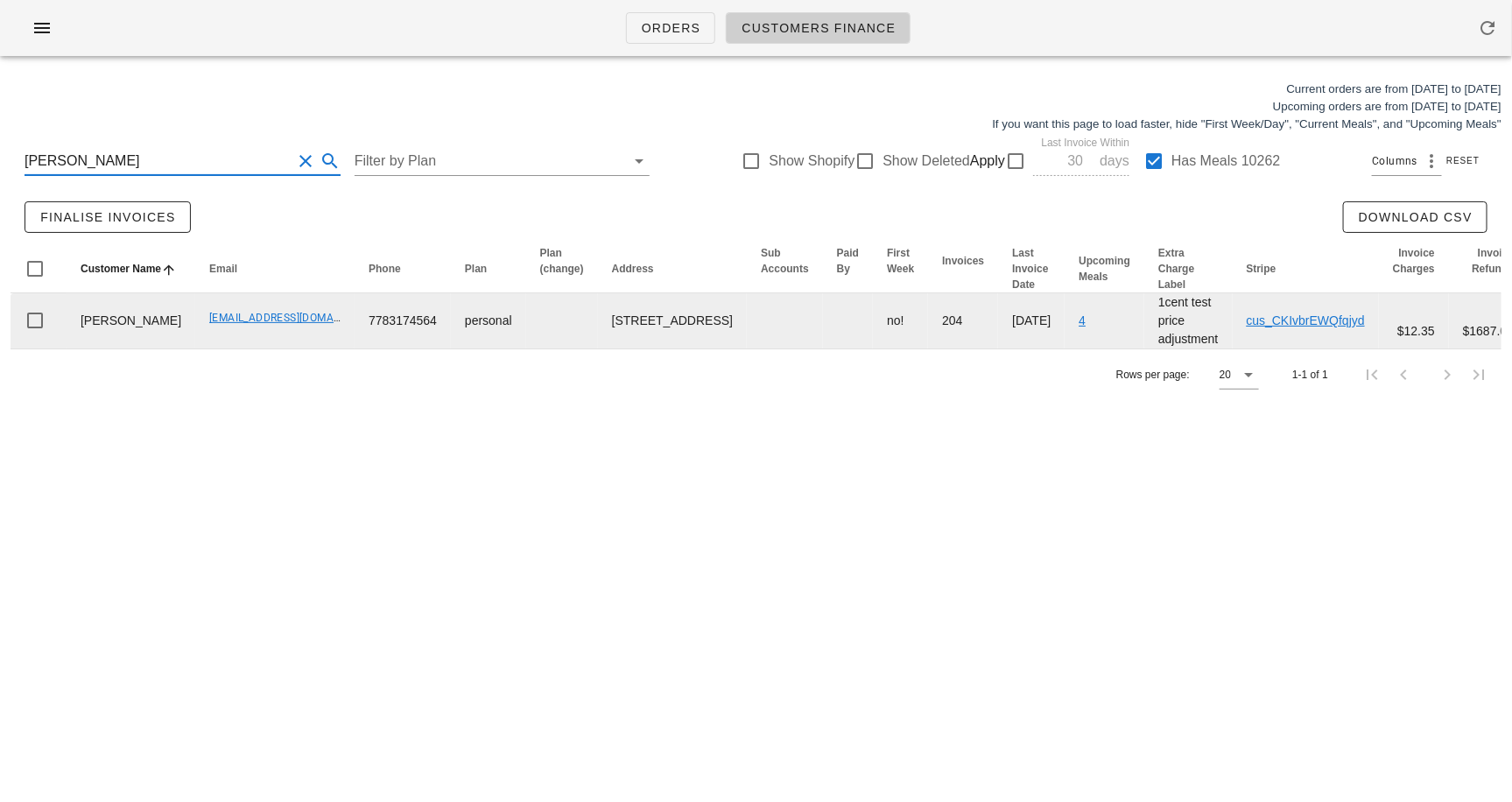
type input "[PERSON_NAME]"
click at [241, 324] on link "[EMAIL_ADDRESS][DOMAIN_NAME]" at bounding box center [297, 317] width 175 height 12
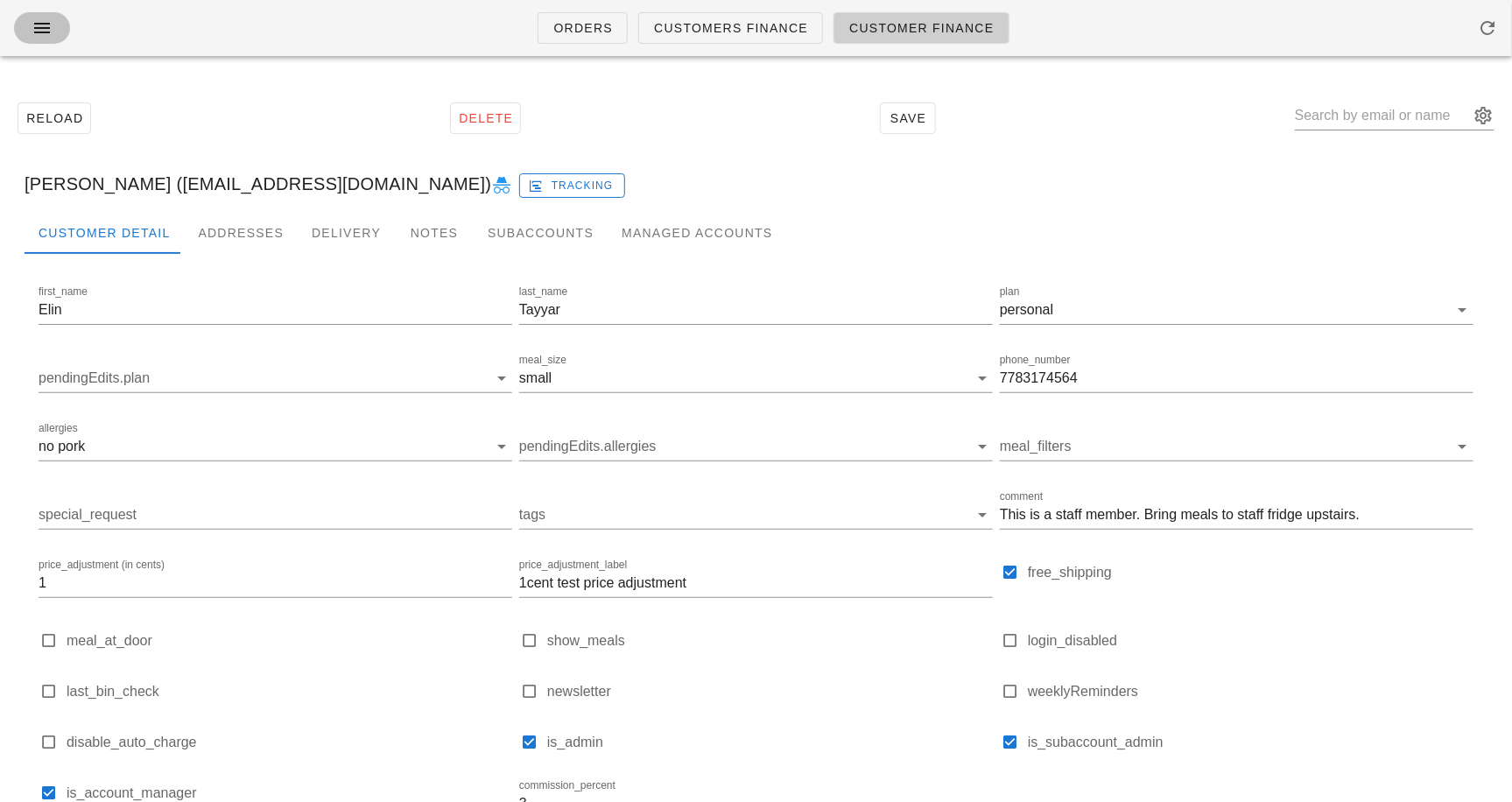
click at [45, 28] on icon "button" at bounding box center [41, 28] width 21 height 21
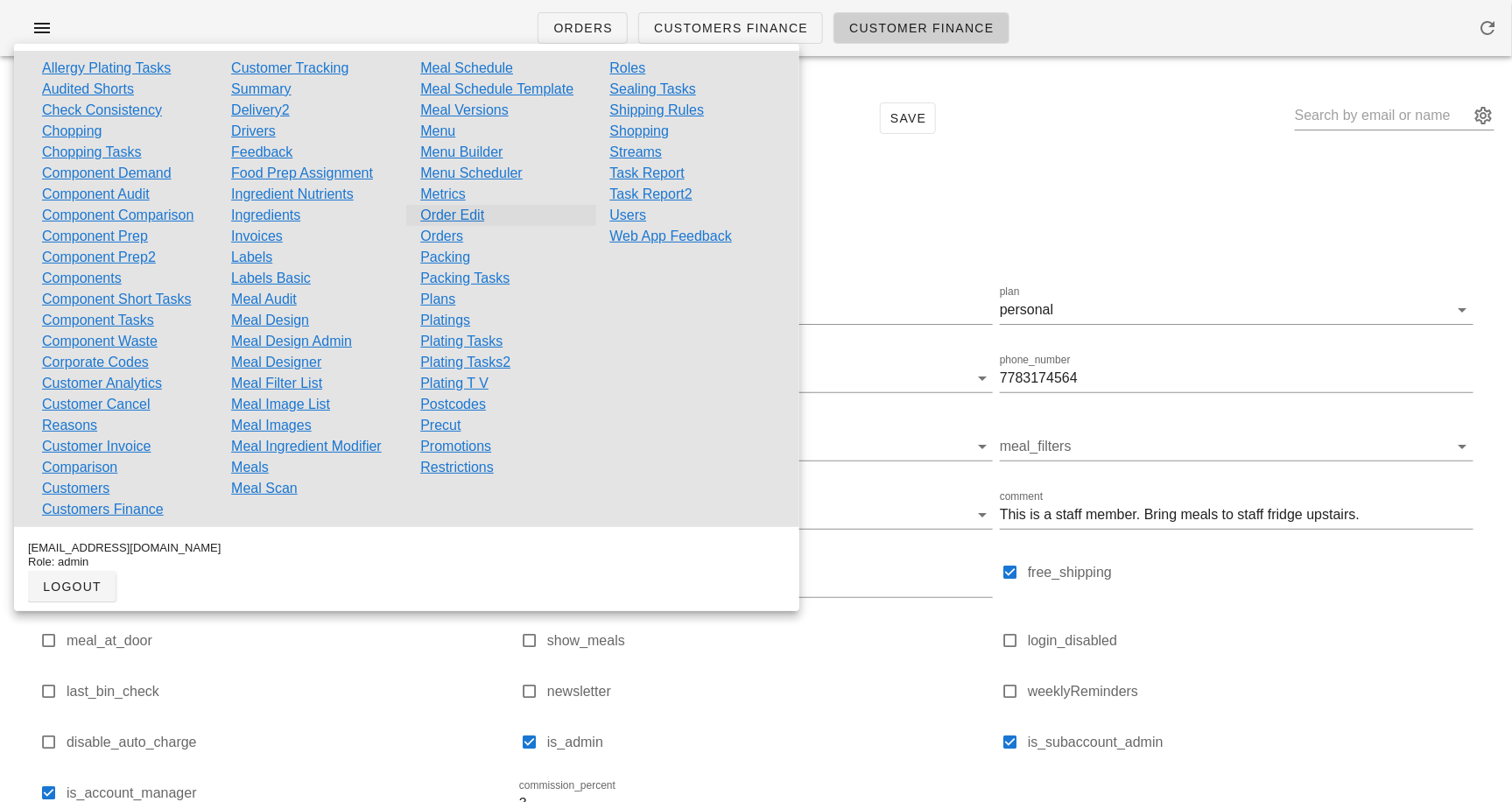
click at [457, 211] on link "Order Edit" at bounding box center [453, 215] width 64 height 21
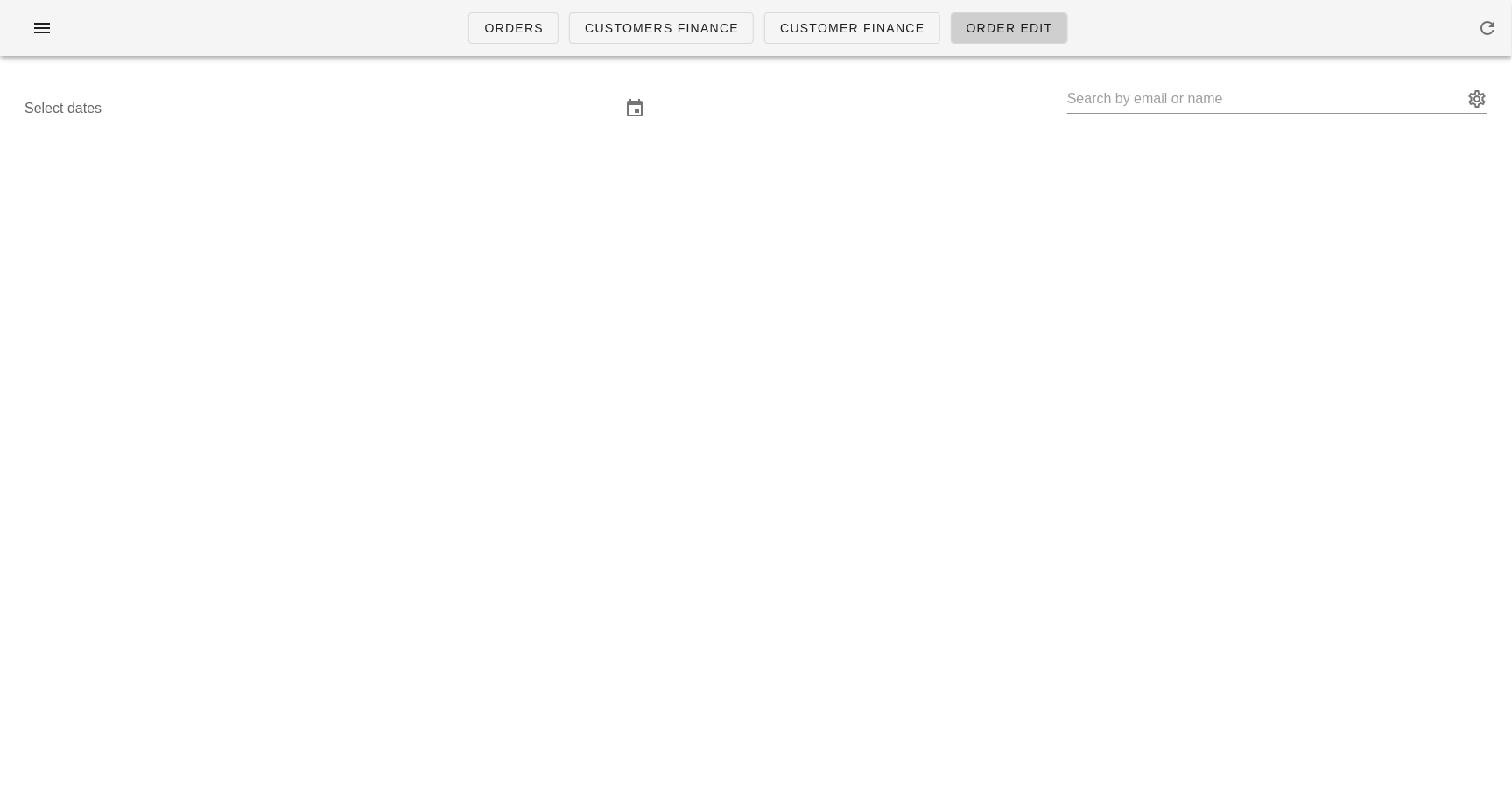
click at [175, 119] on input "Select dates" at bounding box center [323, 108] width 597 height 28
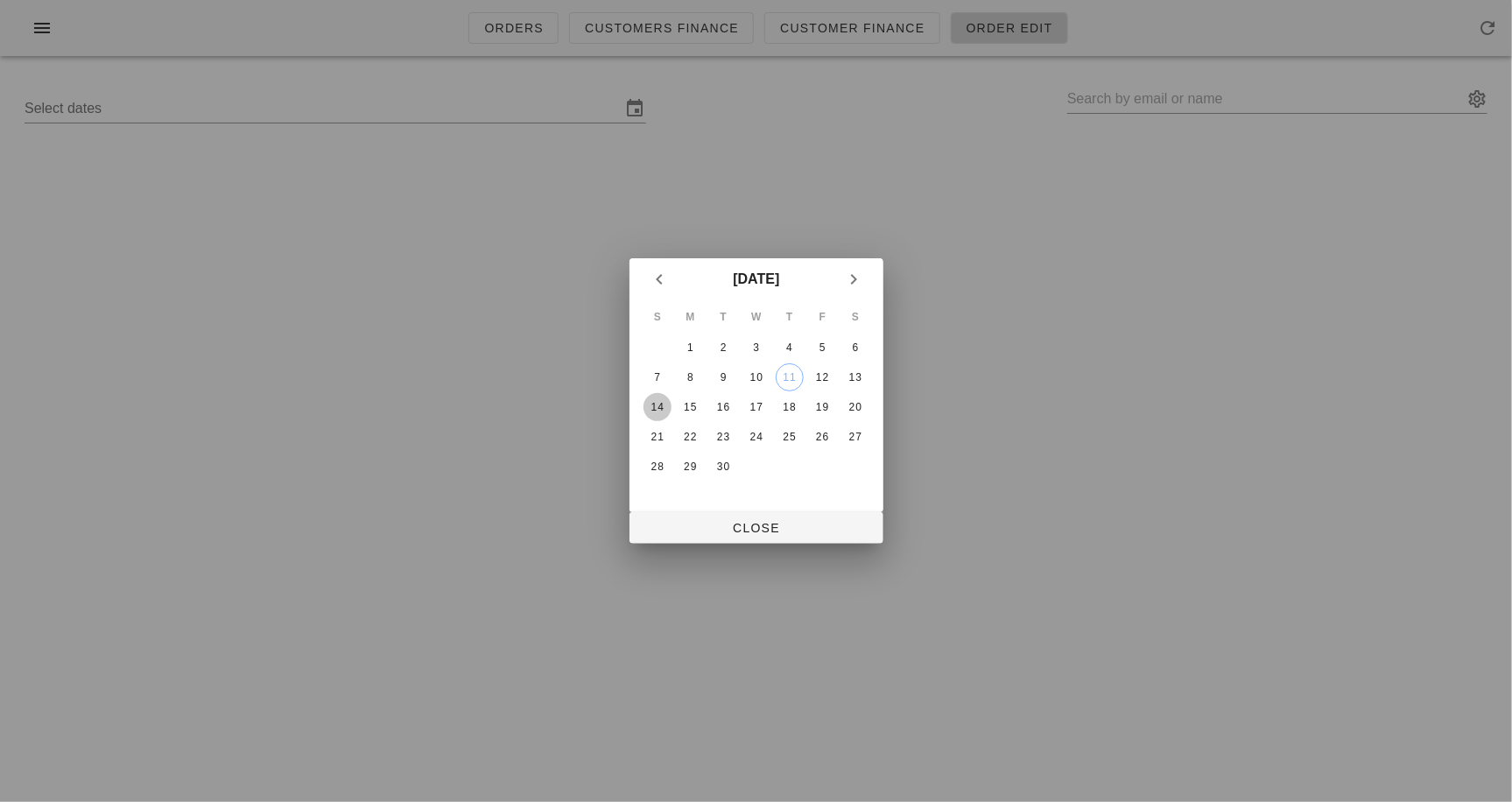
click at [666, 407] on div "14" at bounding box center [657, 407] width 28 height 12
click at [692, 535] on span "Close" at bounding box center [757, 527] width 226 height 14
type input "[DATE] - [DATE]"
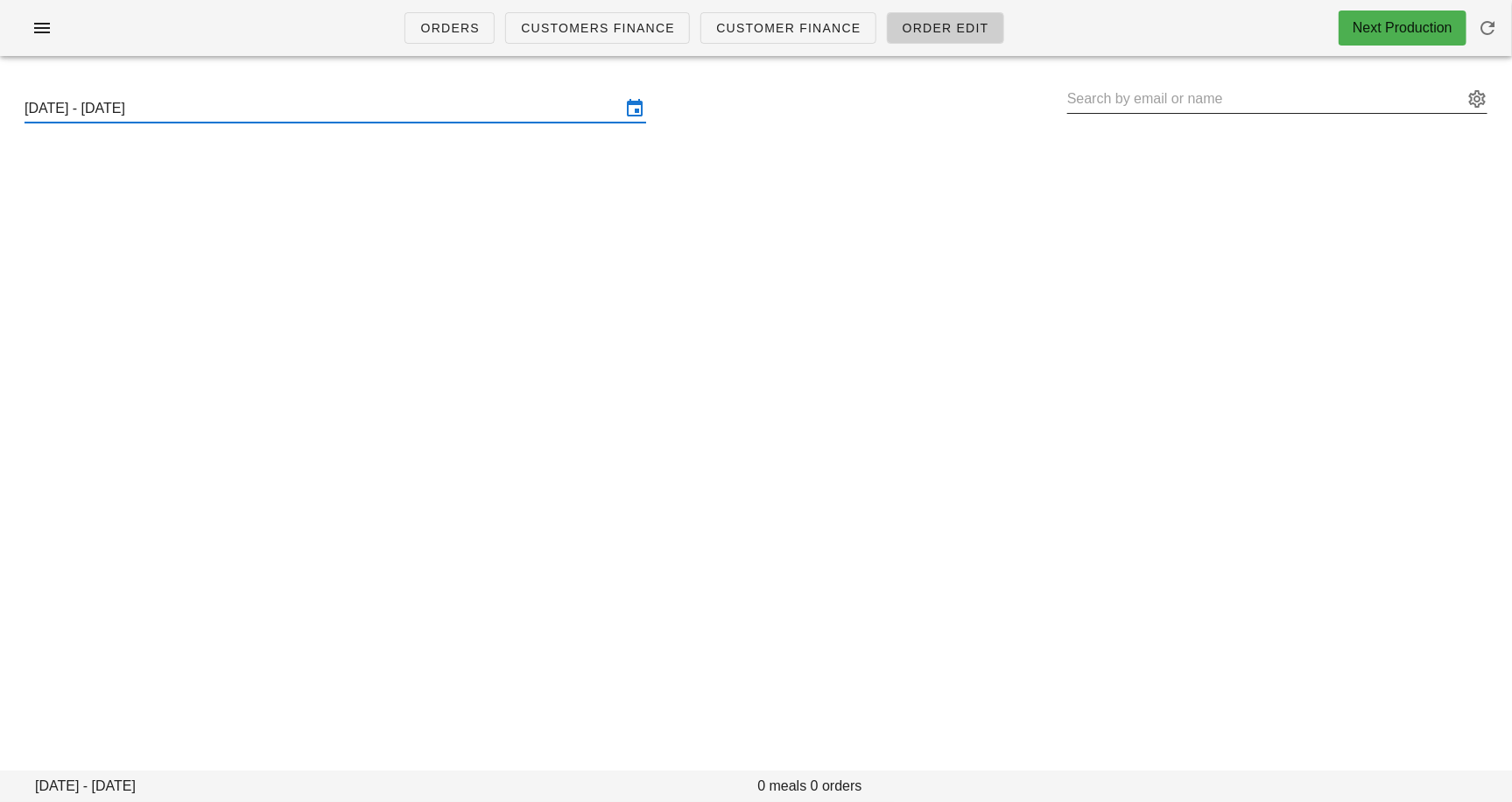
click at [1108, 103] on input "text" at bounding box center [1265, 98] width 396 height 28
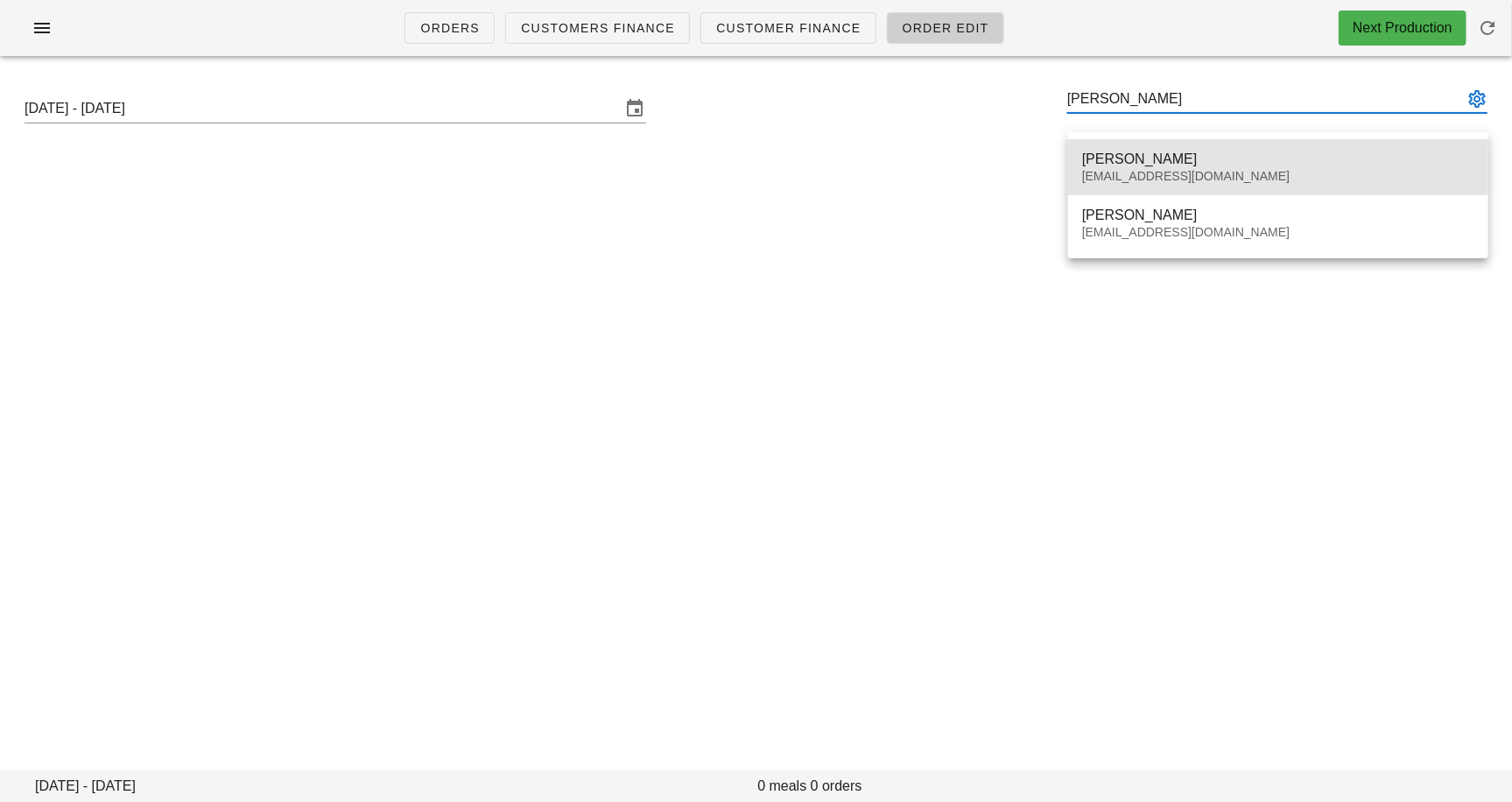
click at [1154, 171] on div "[EMAIL_ADDRESS][DOMAIN_NAME]" at bounding box center [1278, 176] width 392 height 15
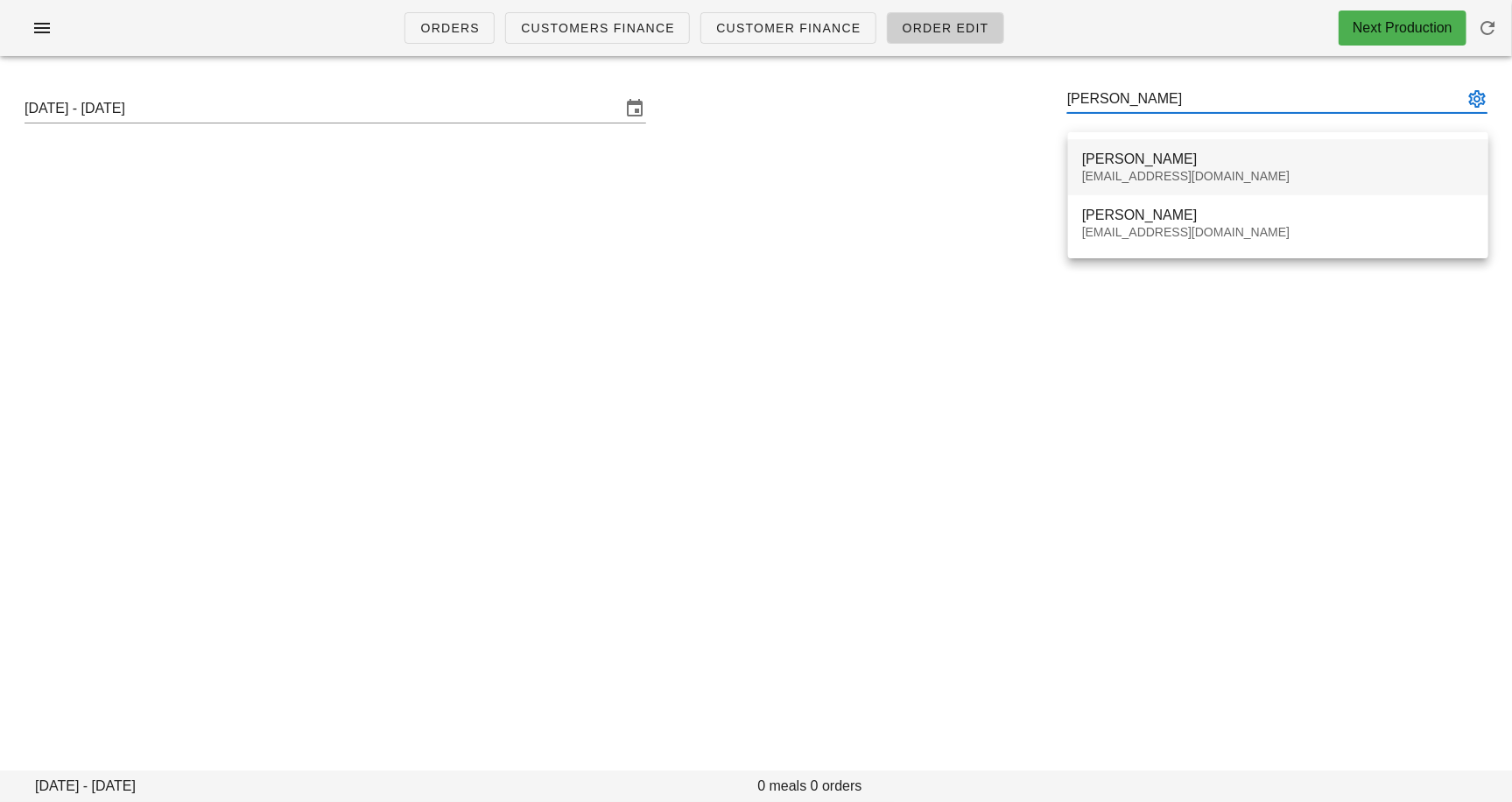
type input "[PERSON_NAME] ([EMAIL_ADDRESS][DOMAIN_NAME])"
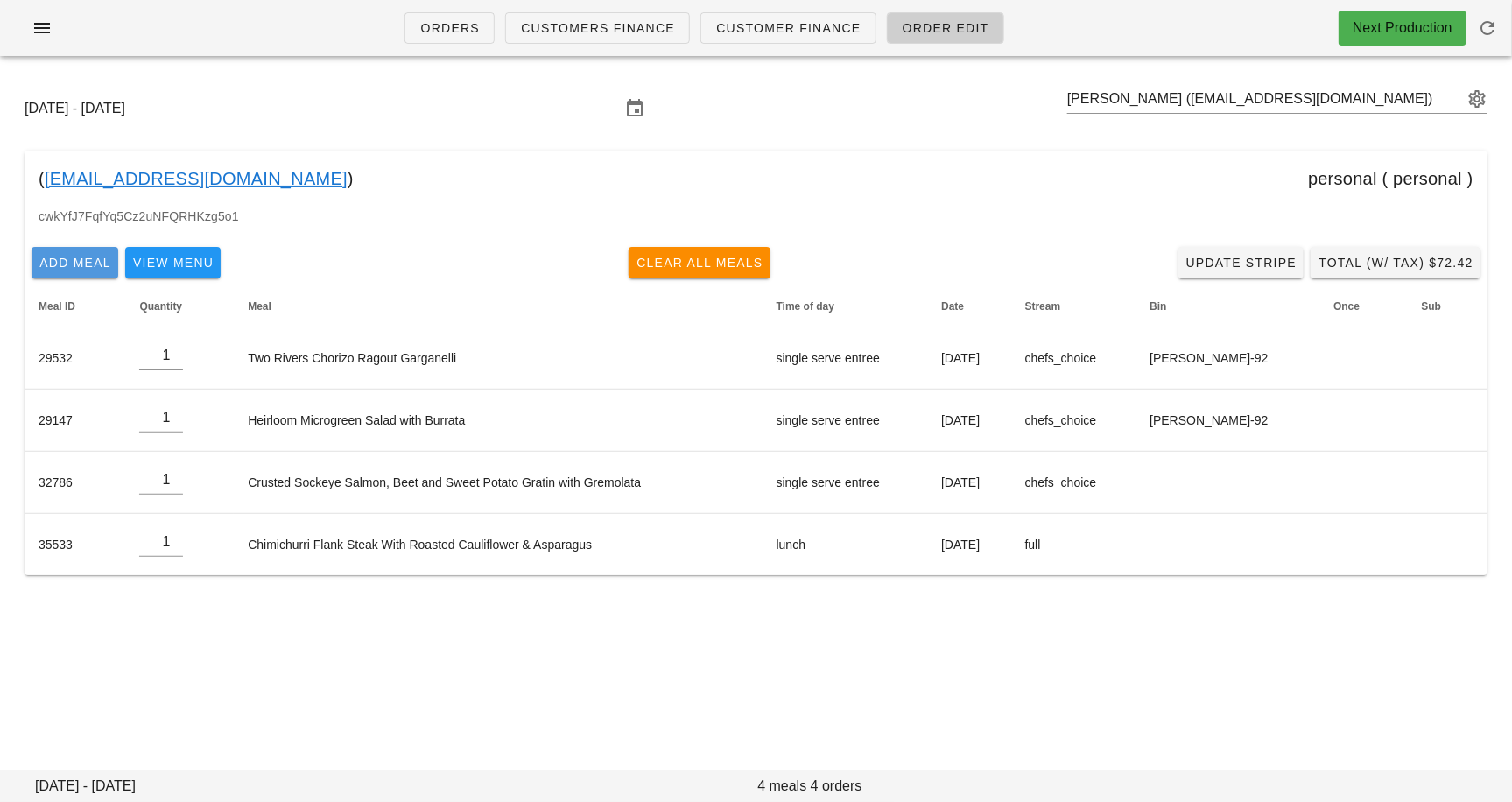
click at [58, 255] on span "Add Meal" at bounding box center [74, 262] width 73 height 14
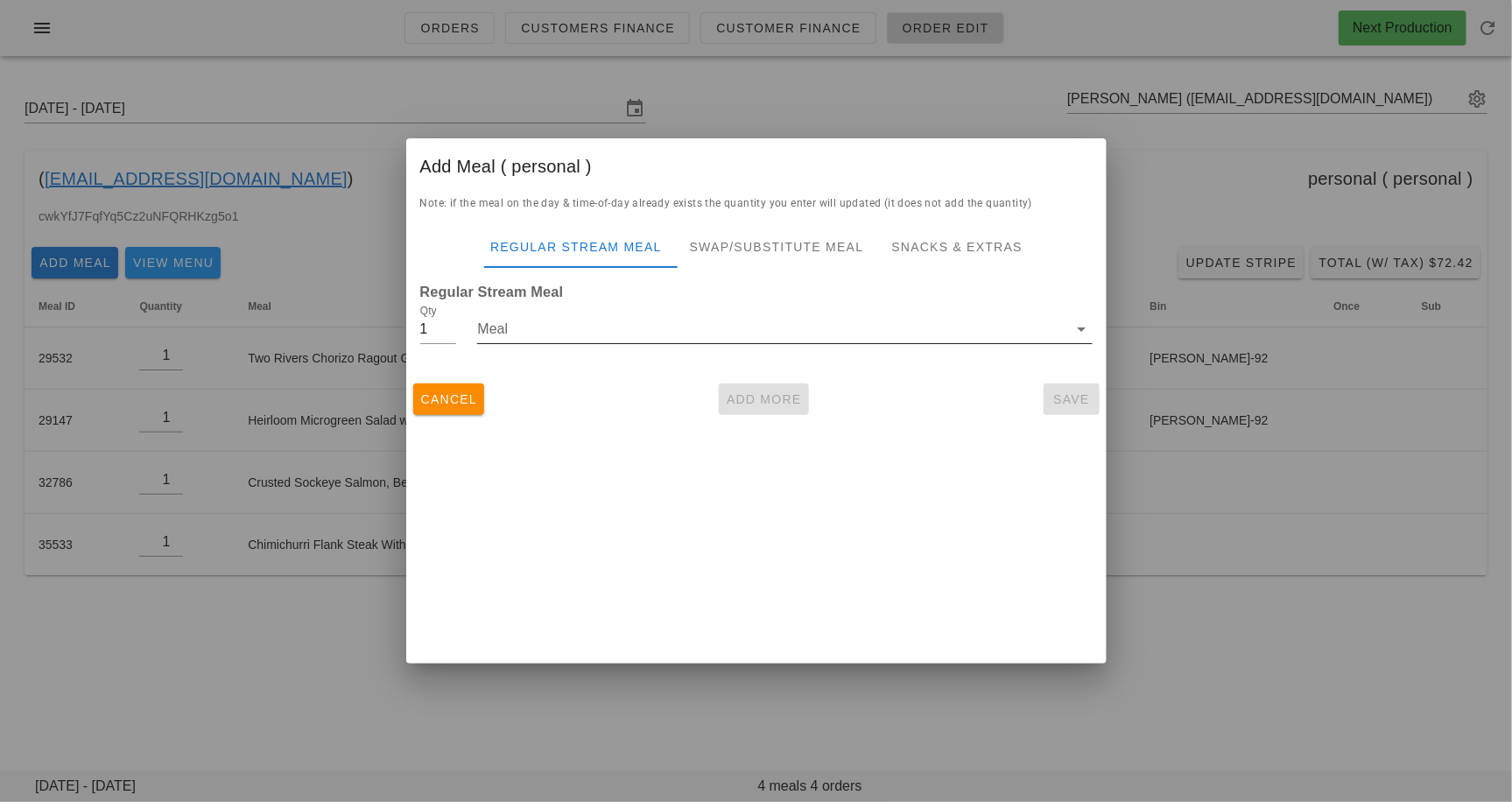
click at [519, 327] on input "Meal" at bounding box center [773, 329] width 591 height 28
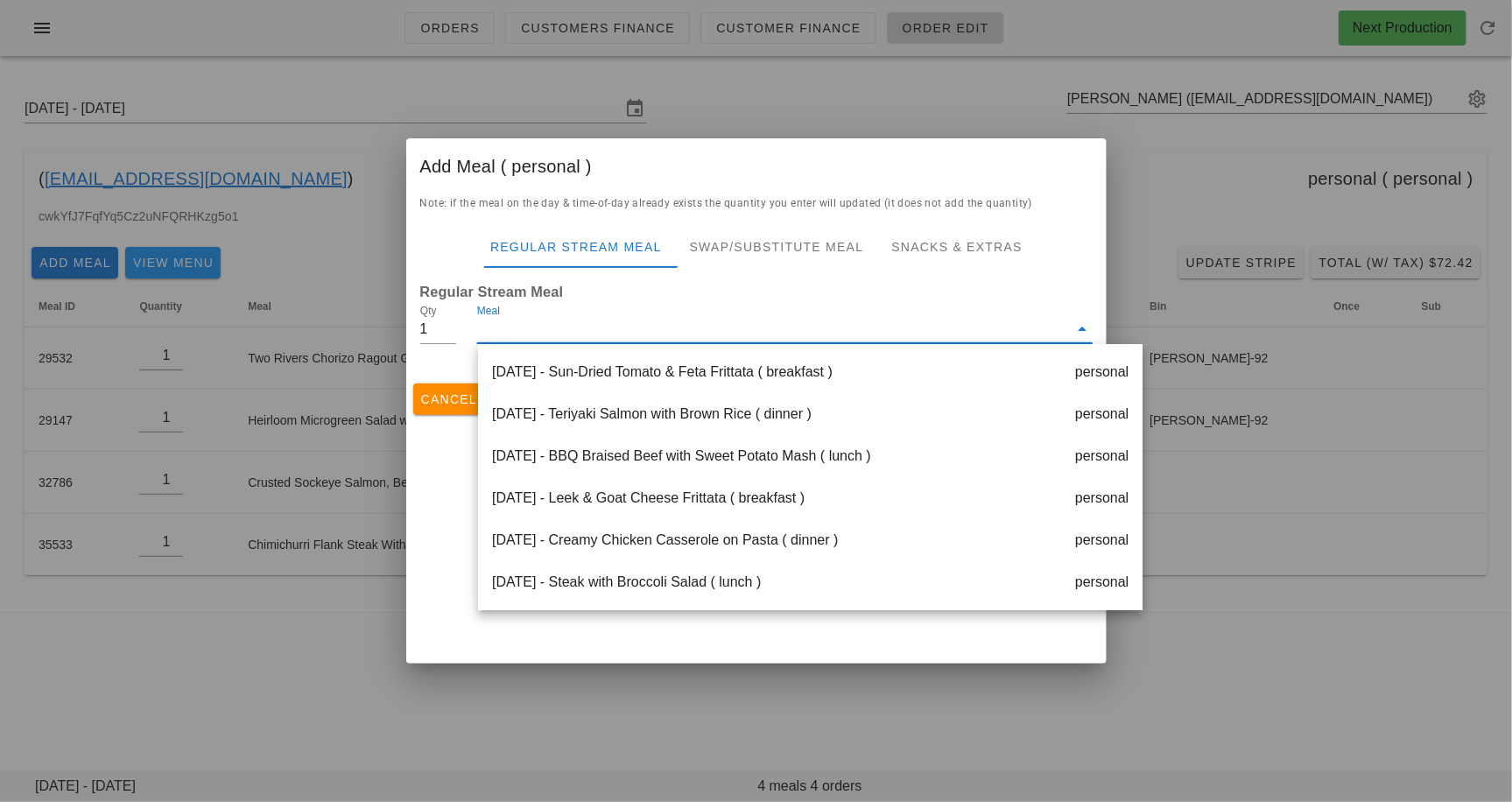
click at [908, 216] on div "Note: if the meal on the day & time-of-day already exists the quantity you ente…" at bounding box center [756, 286] width 701 height 182
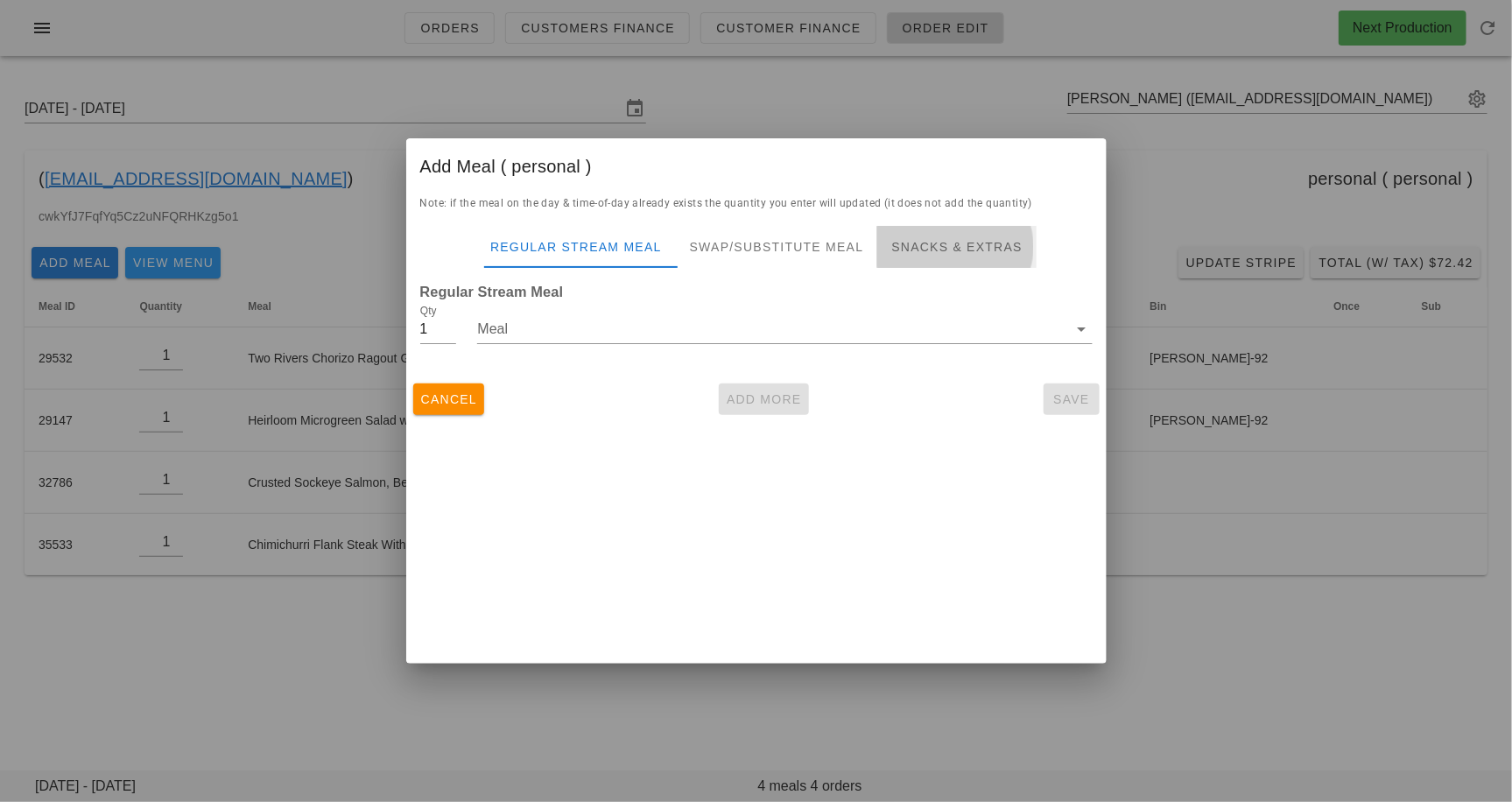
click at [908, 250] on div "Snacks & Extras" at bounding box center [956, 247] width 159 height 42
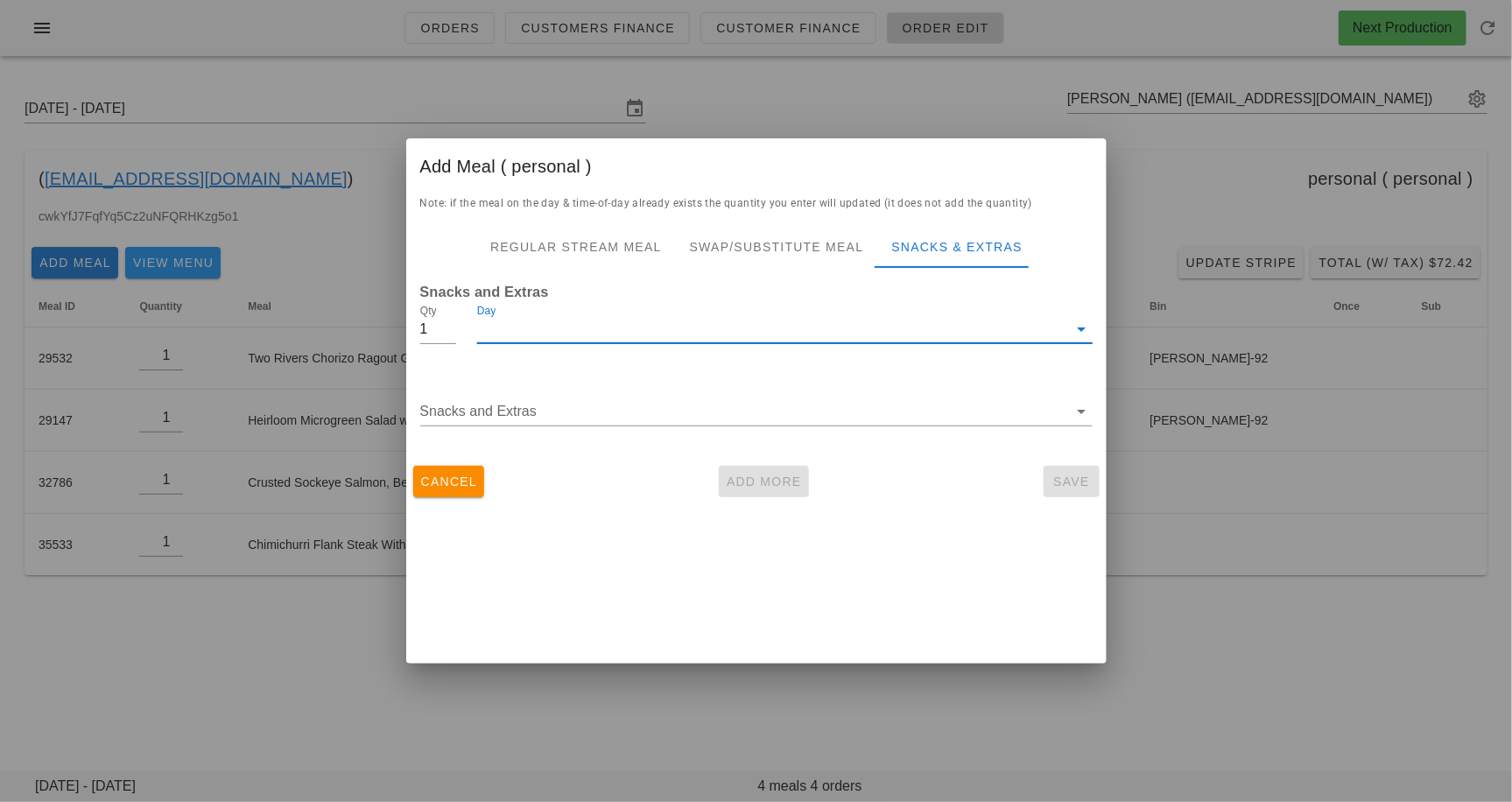
click at [506, 336] on input "Day" at bounding box center [773, 329] width 591 height 28
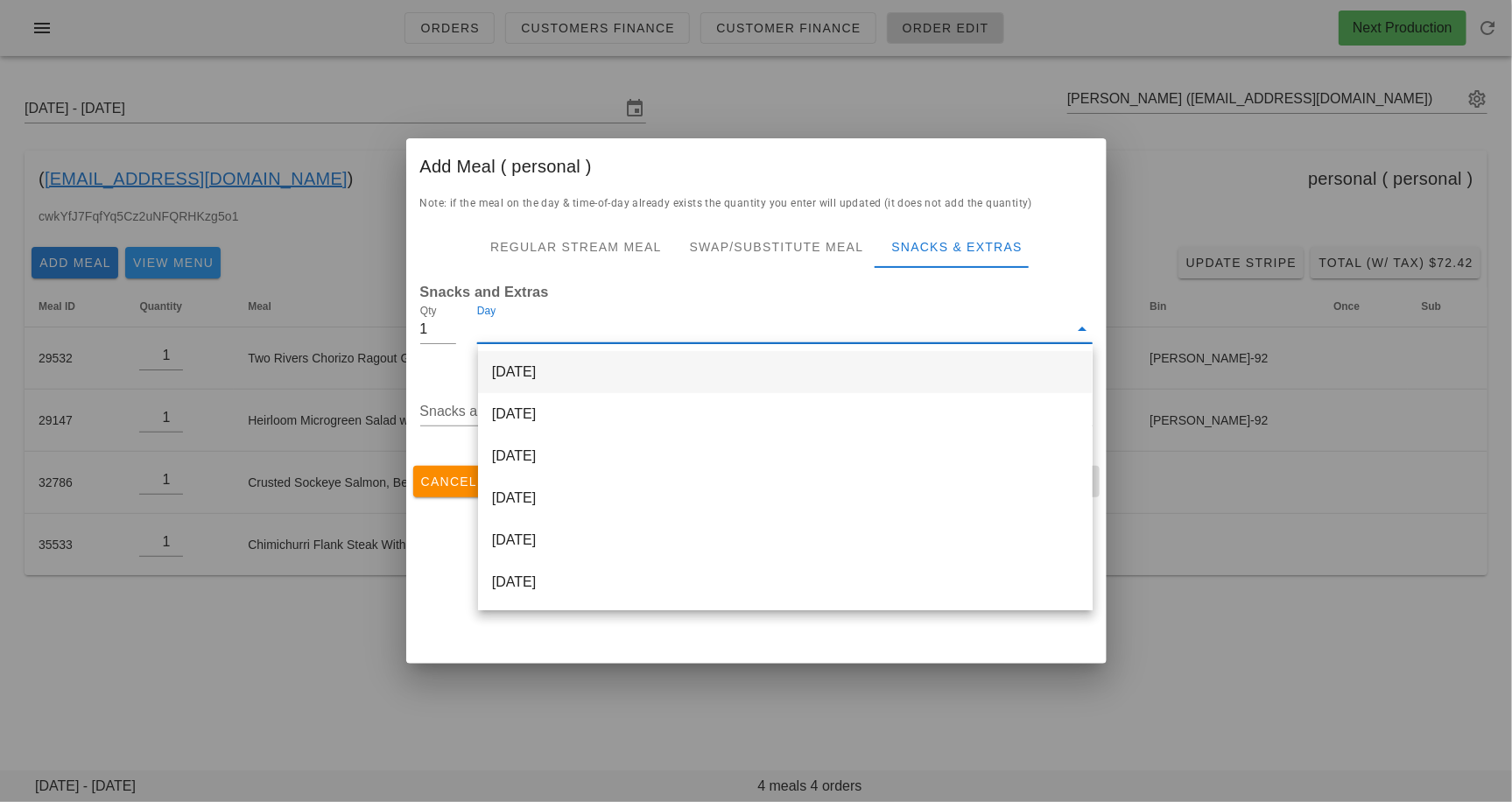
click at [516, 367] on div "[DATE]" at bounding box center [785, 372] width 615 height 42
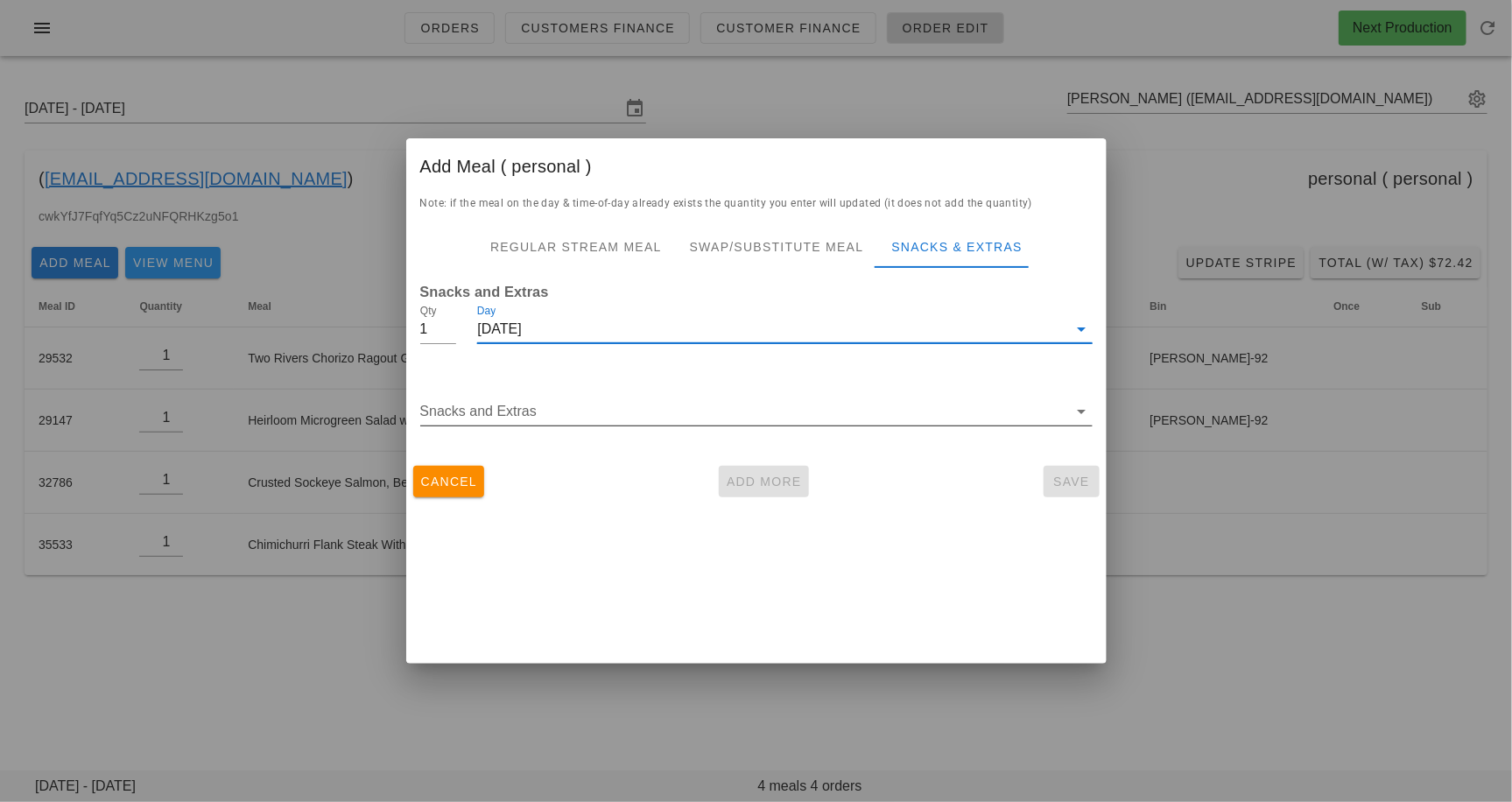
click at [545, 418] on input "Snacks and Extras" at bounding box center [744, 412] width 648 height 28
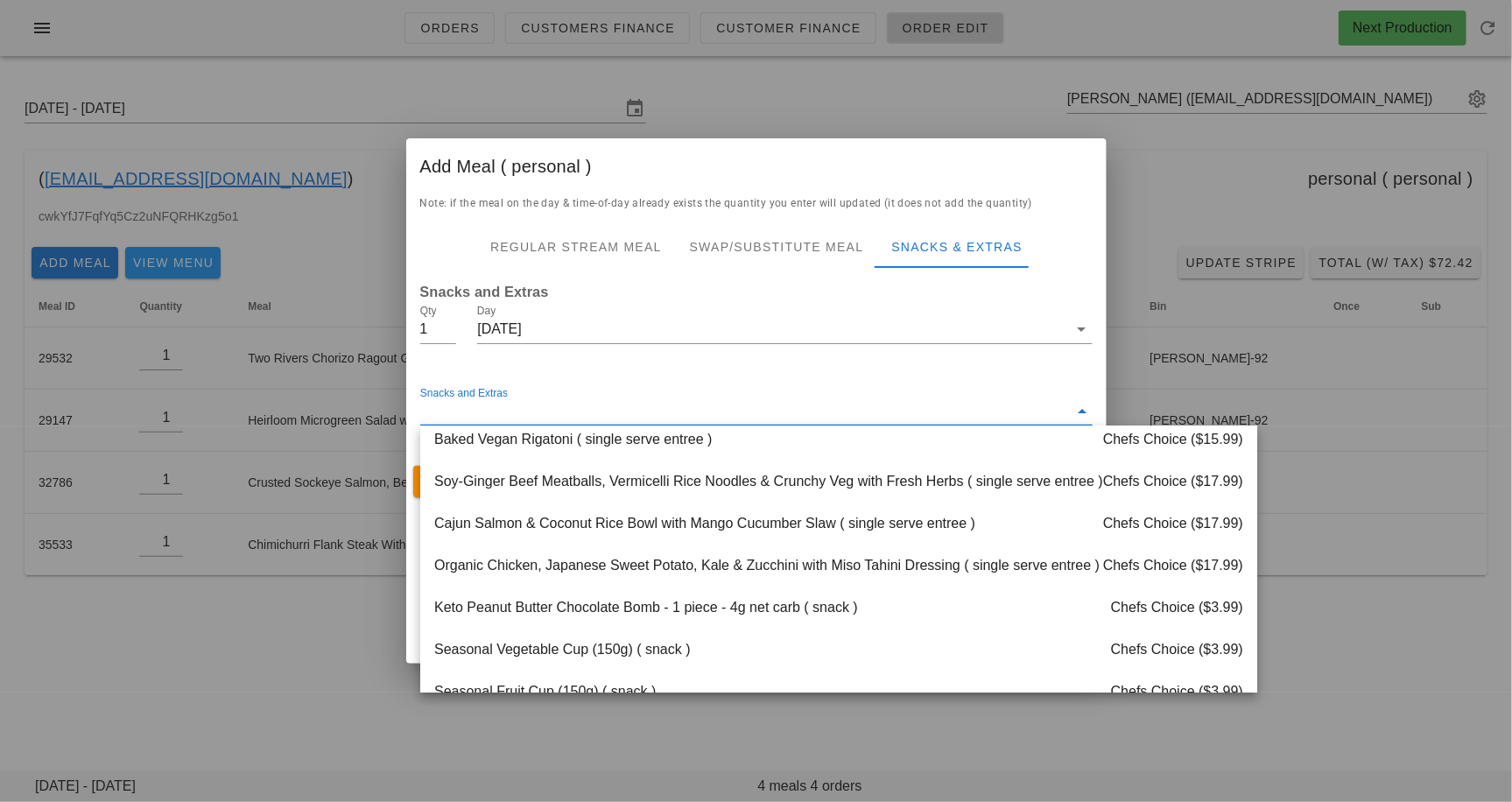
scroll to position [1950, 0]
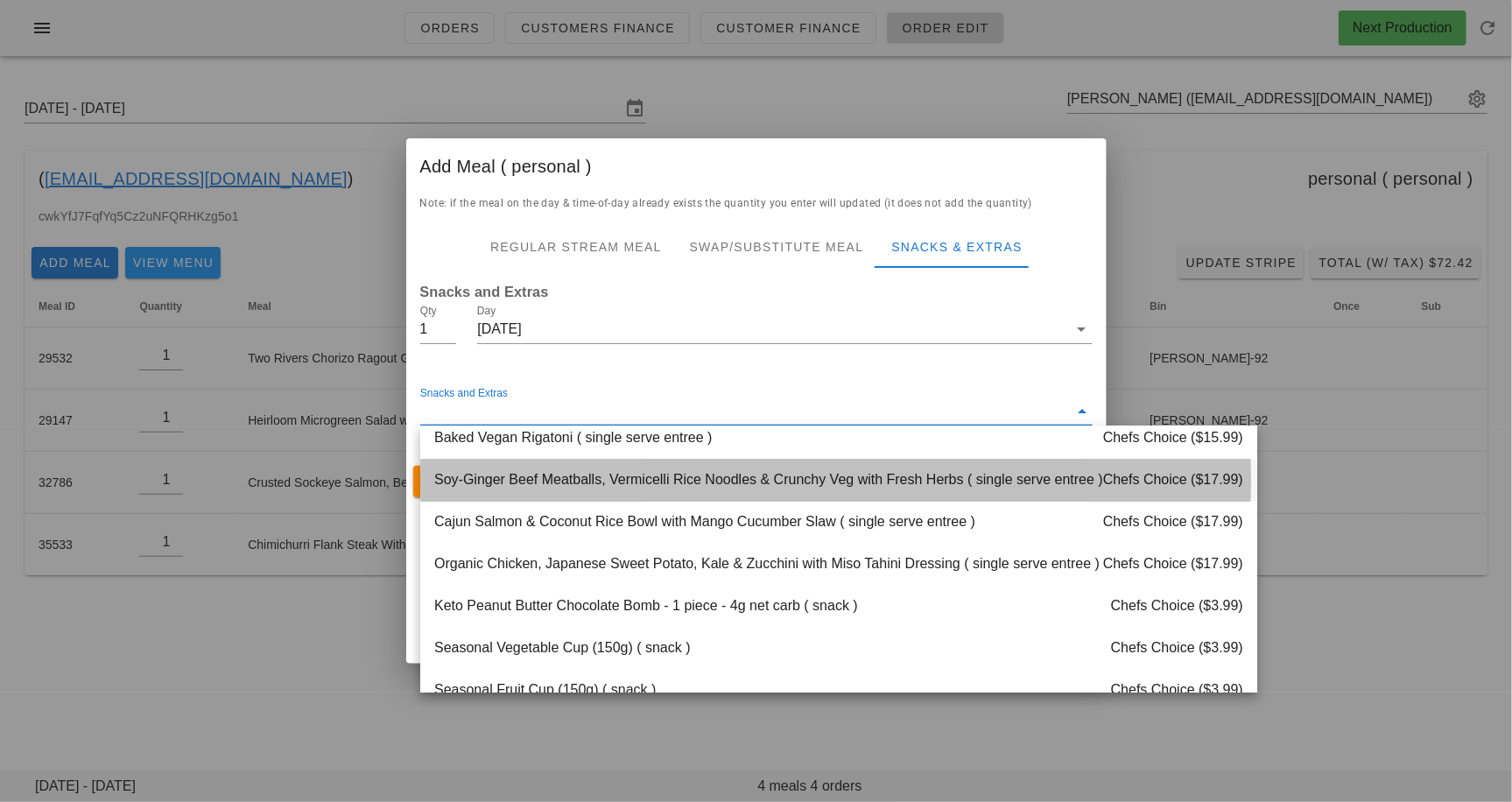
click at [572, 480] on div "Soy-Ginger Beef Meatballs, Vermicelli Rice Noodles & Crunchy Veg with Fresh Her…" at bounding box center [839, 480] width 837 height 42
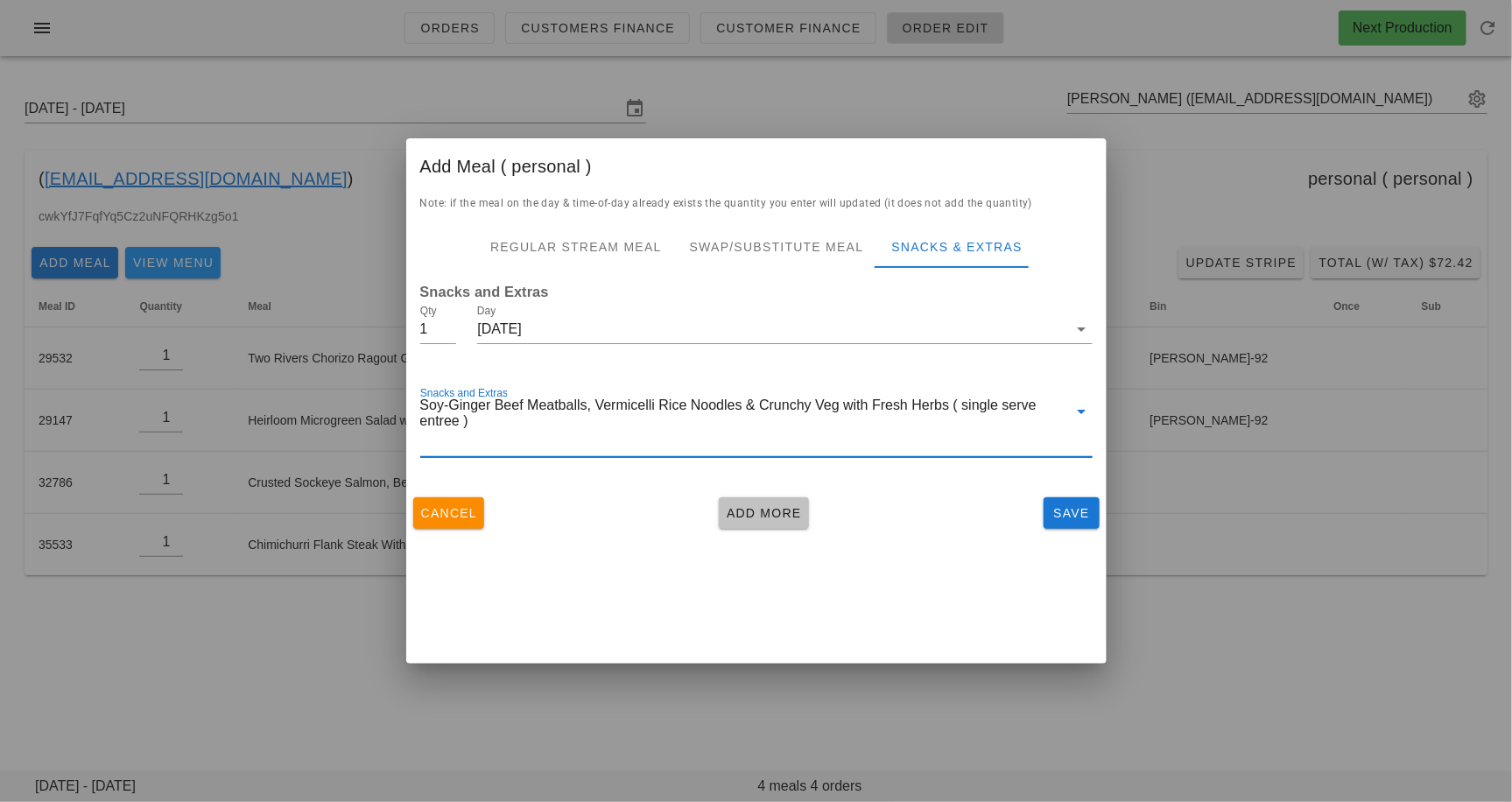
click at [740, 510] on span "Add More" at bounding box center [763, 513] width 76 height 14
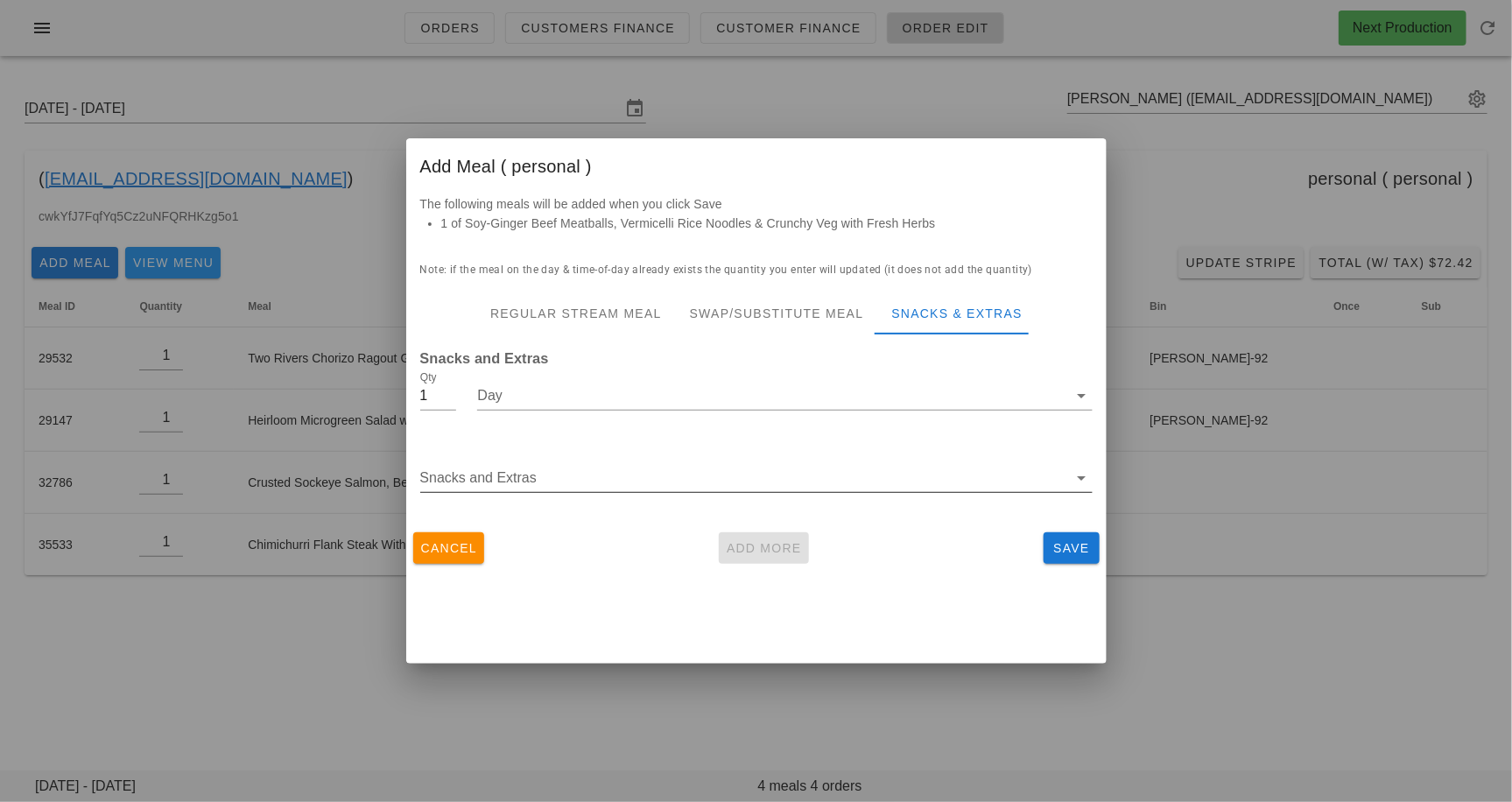
click at [695, 471] on input "Snacks and Extras" at bounding box center [744, 478] width 648 height 28
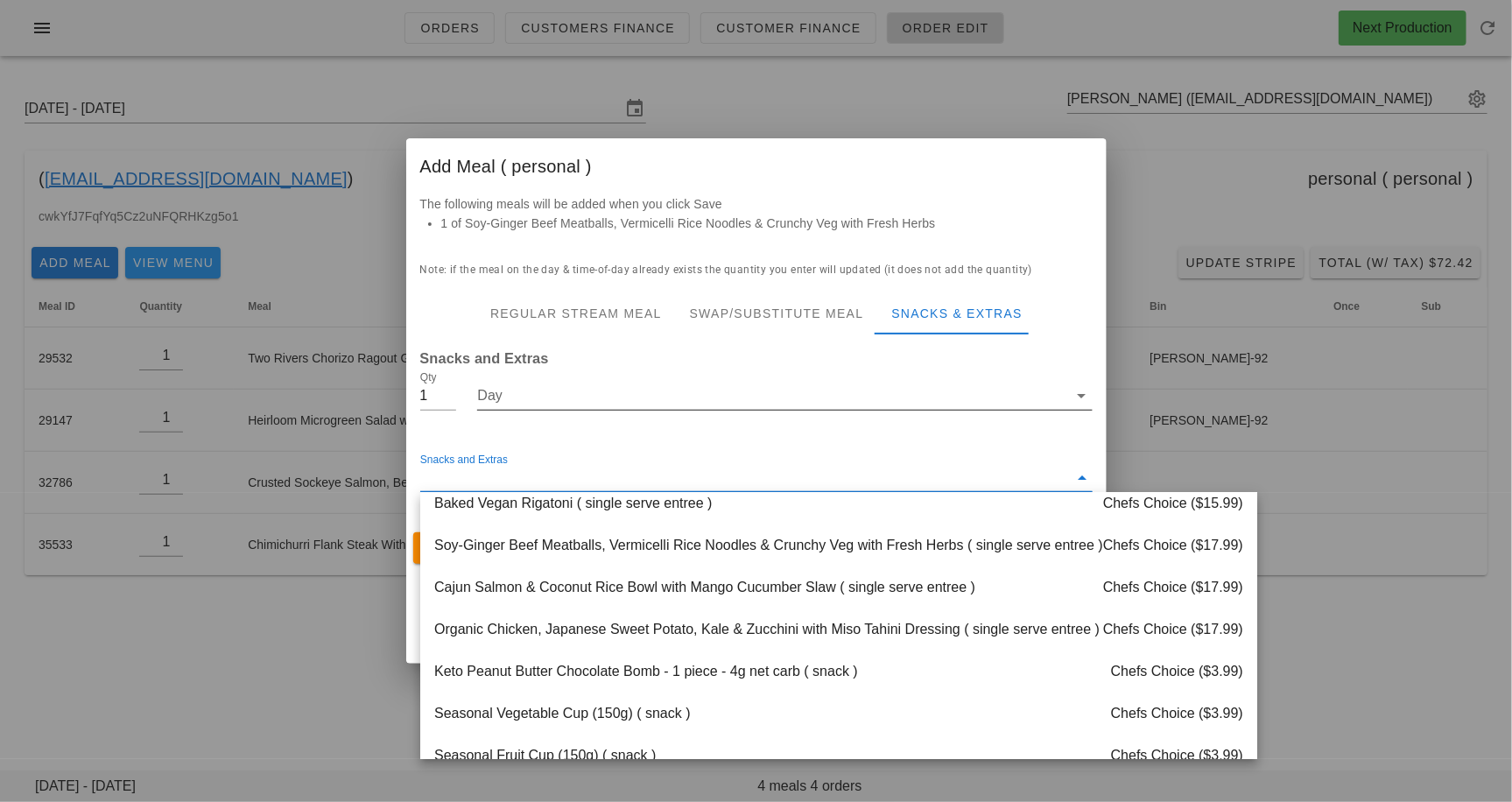
click at [661, 404] on input "Day" at bounding box center [773, 396] width 591 height 28
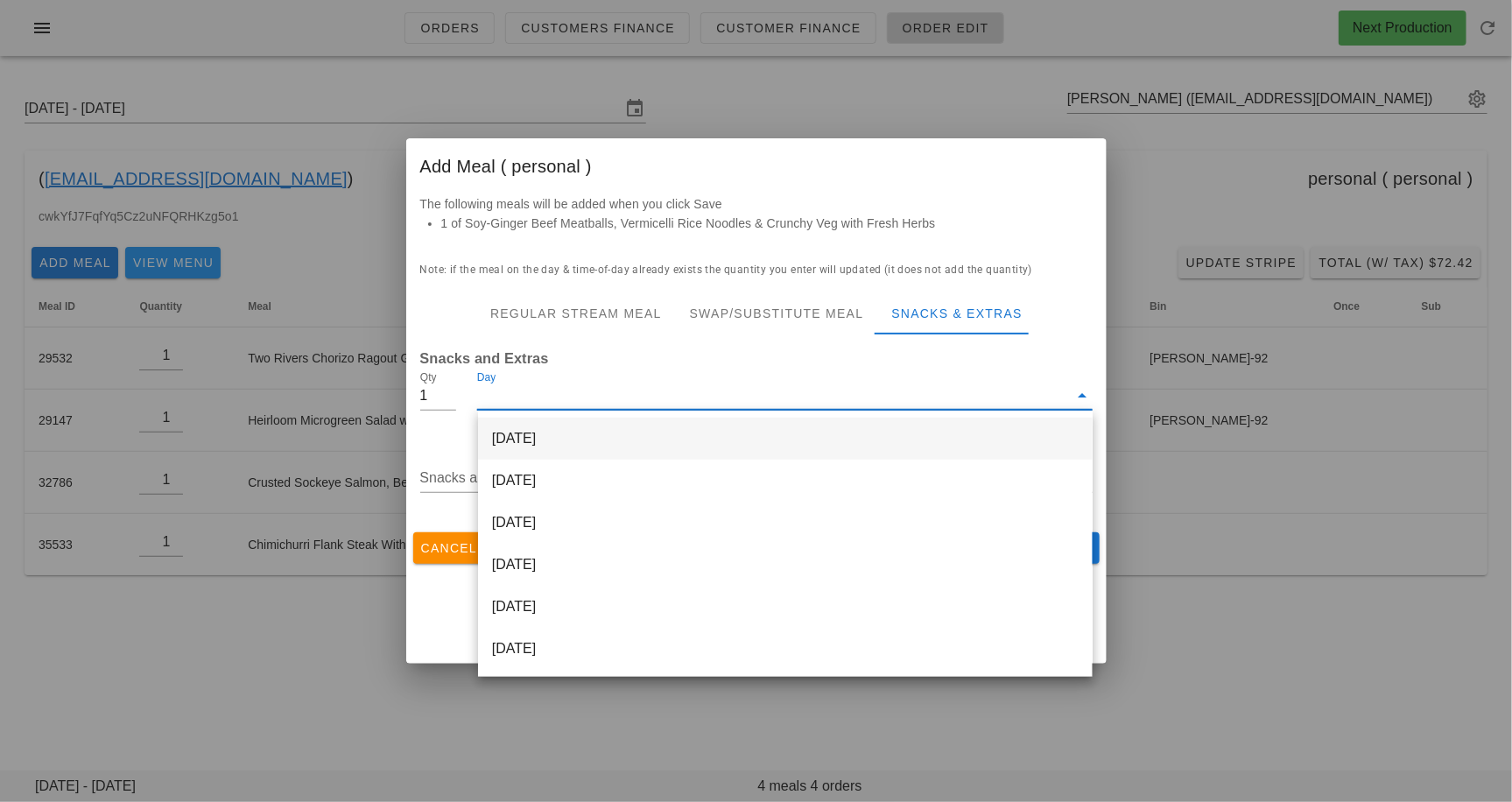
click at [655, 433] on div "[DATE]" at bounding box center [785, 439] width 615 height 42
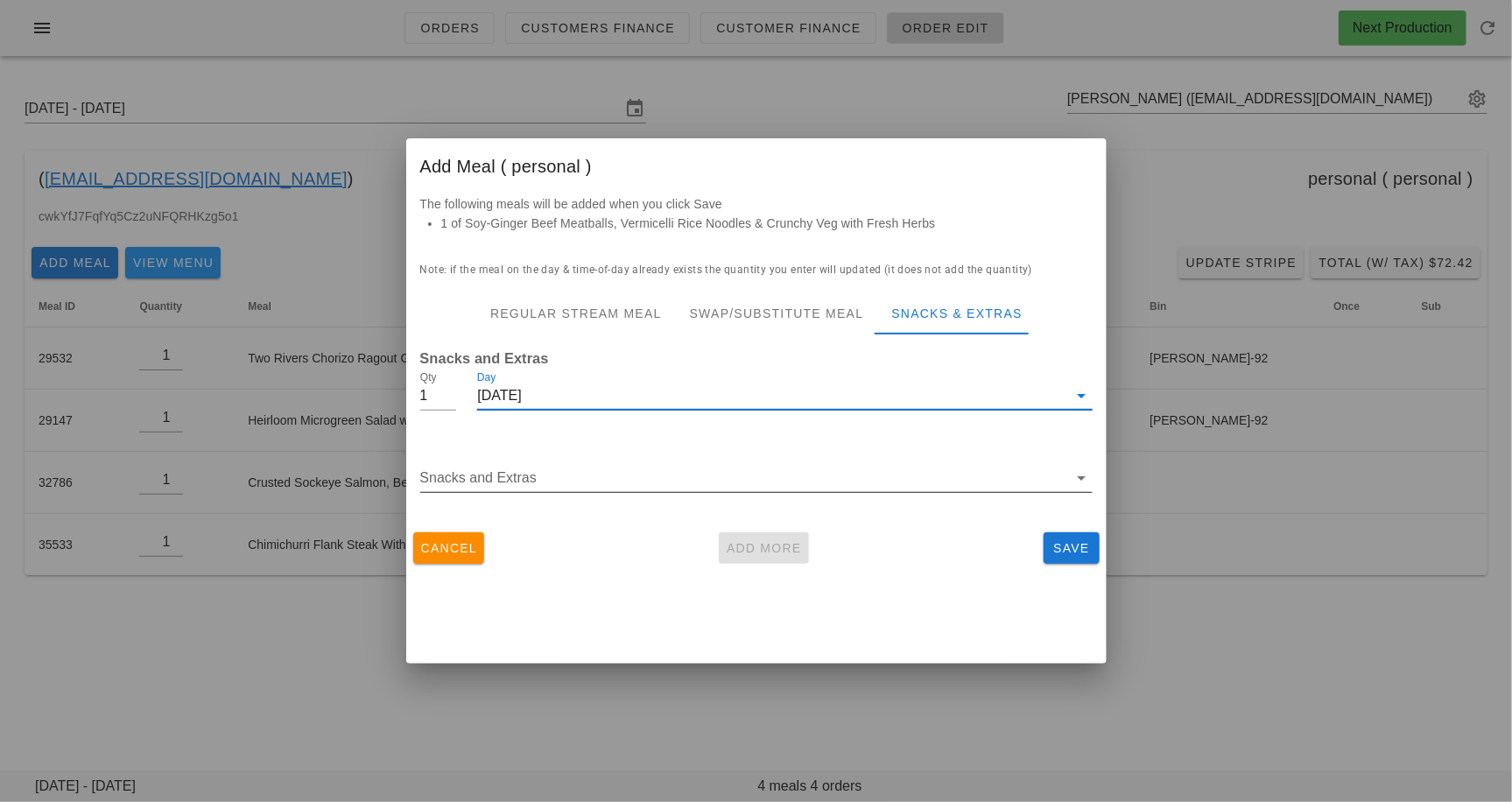
click at [653, 497] on div "Snacks and Extras" at bounding box center [757, 487] width 672 height 47
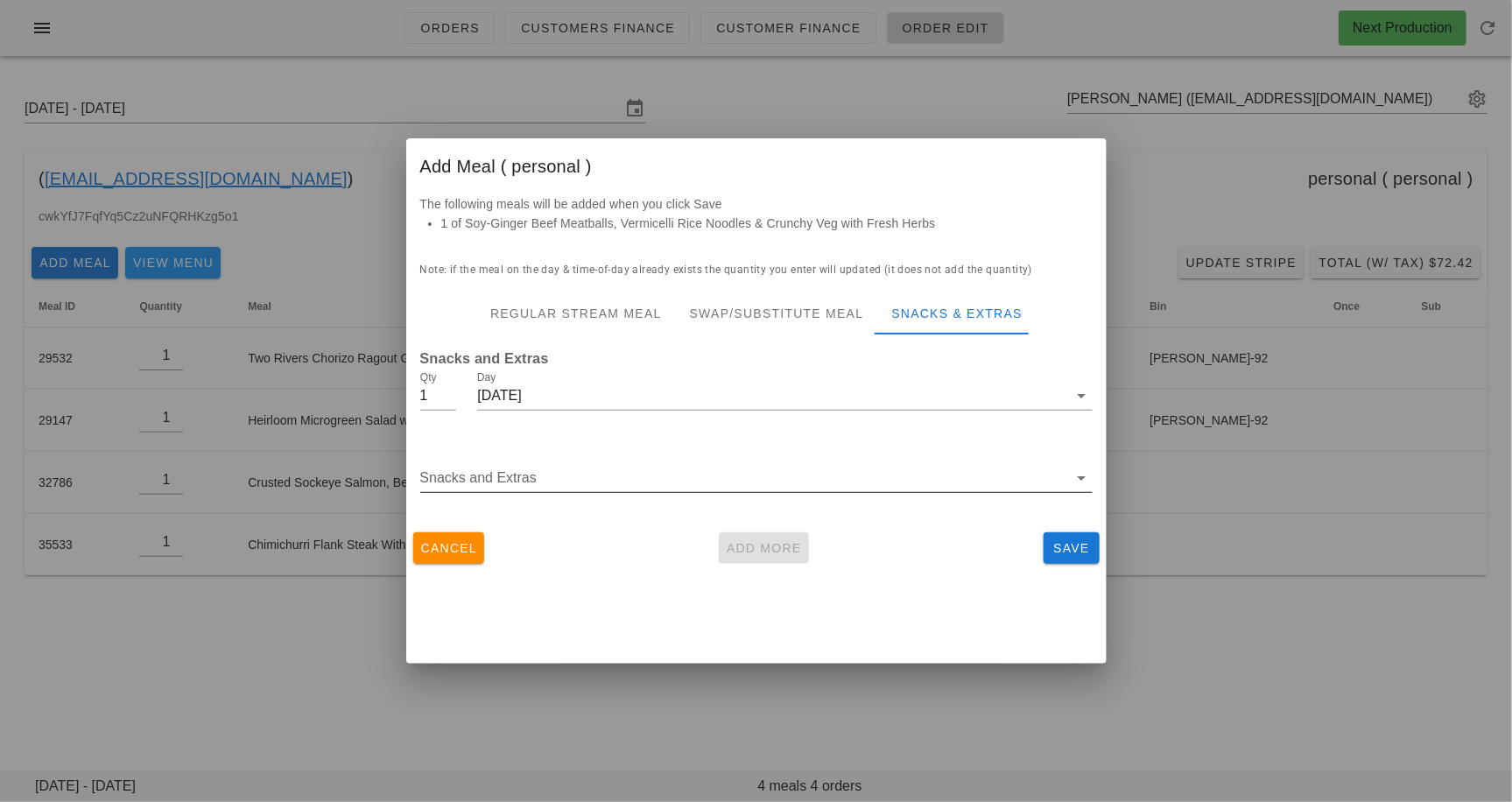
click at [653, 483] on input "Snacks and Extras" at bounding box center [744, 478] width 648 height 28
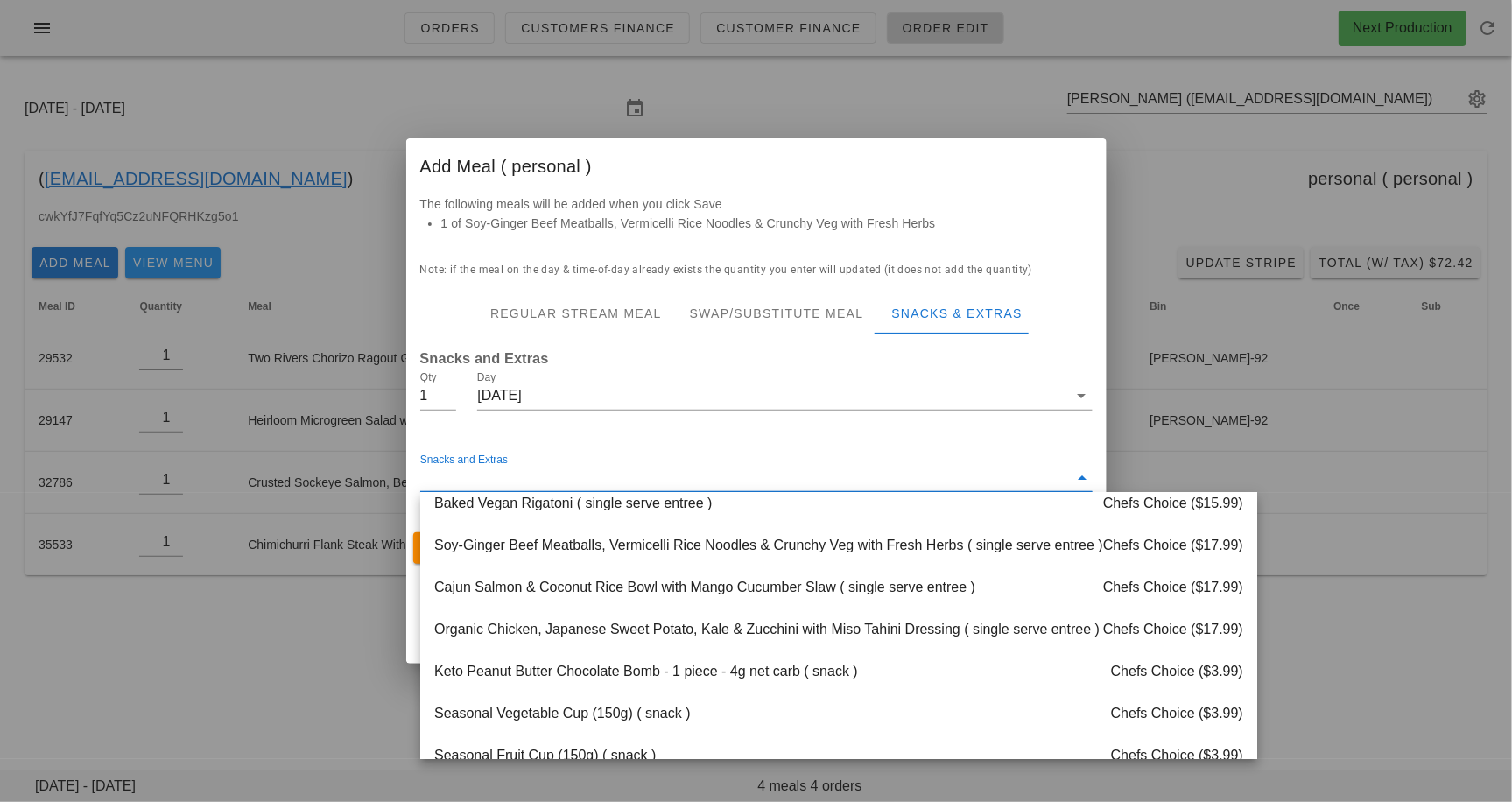
click at [665, 593] on div "Cajun Salmon & Coconut Rice Bowl with Mango Cucumber Slaw ( single serve entree…" at bounding box center [839, 589] width 837 height 42
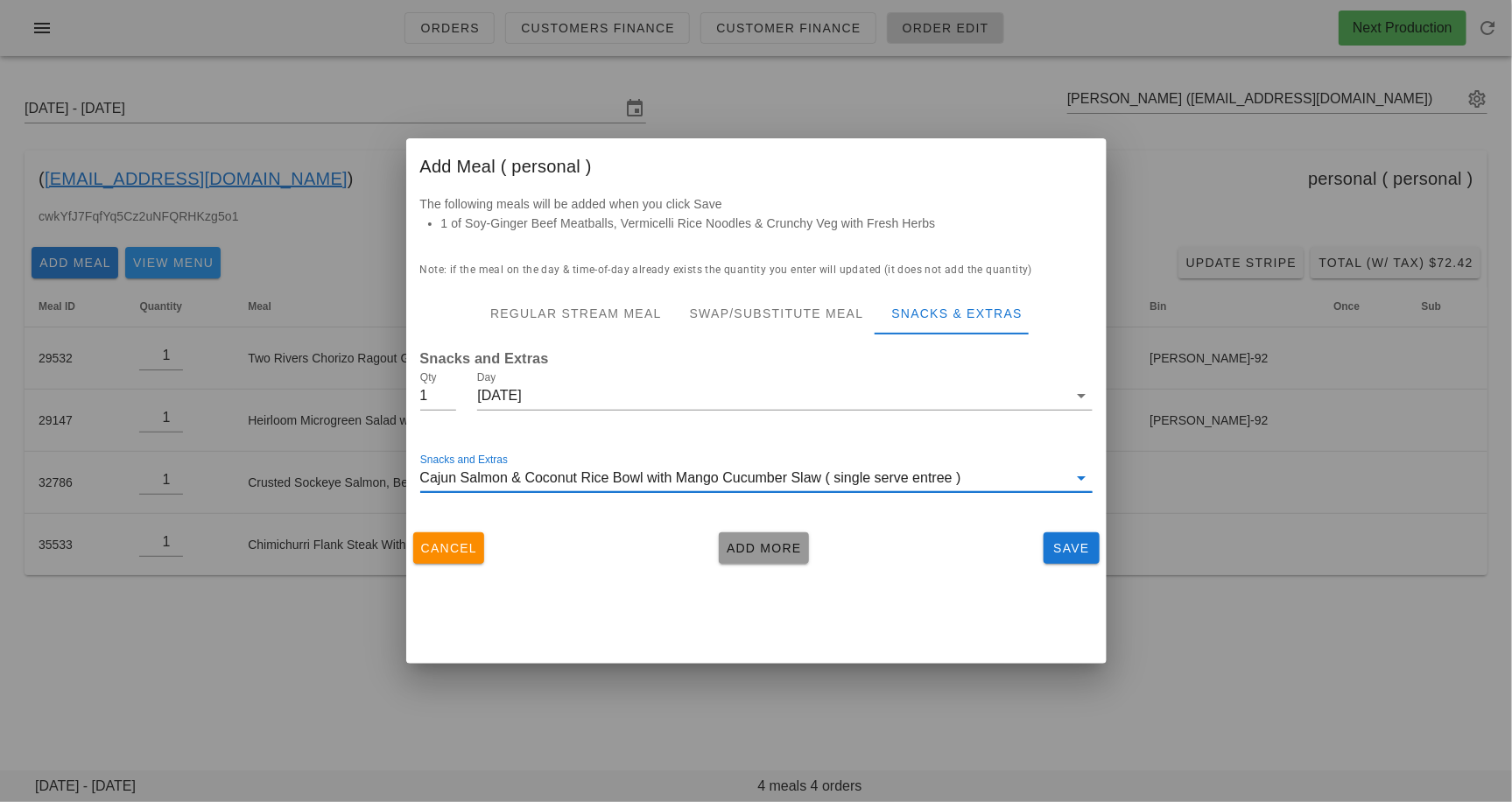
click at [772, 551] on span "Add More" at bounding box center [763, 548] width 76 height 14
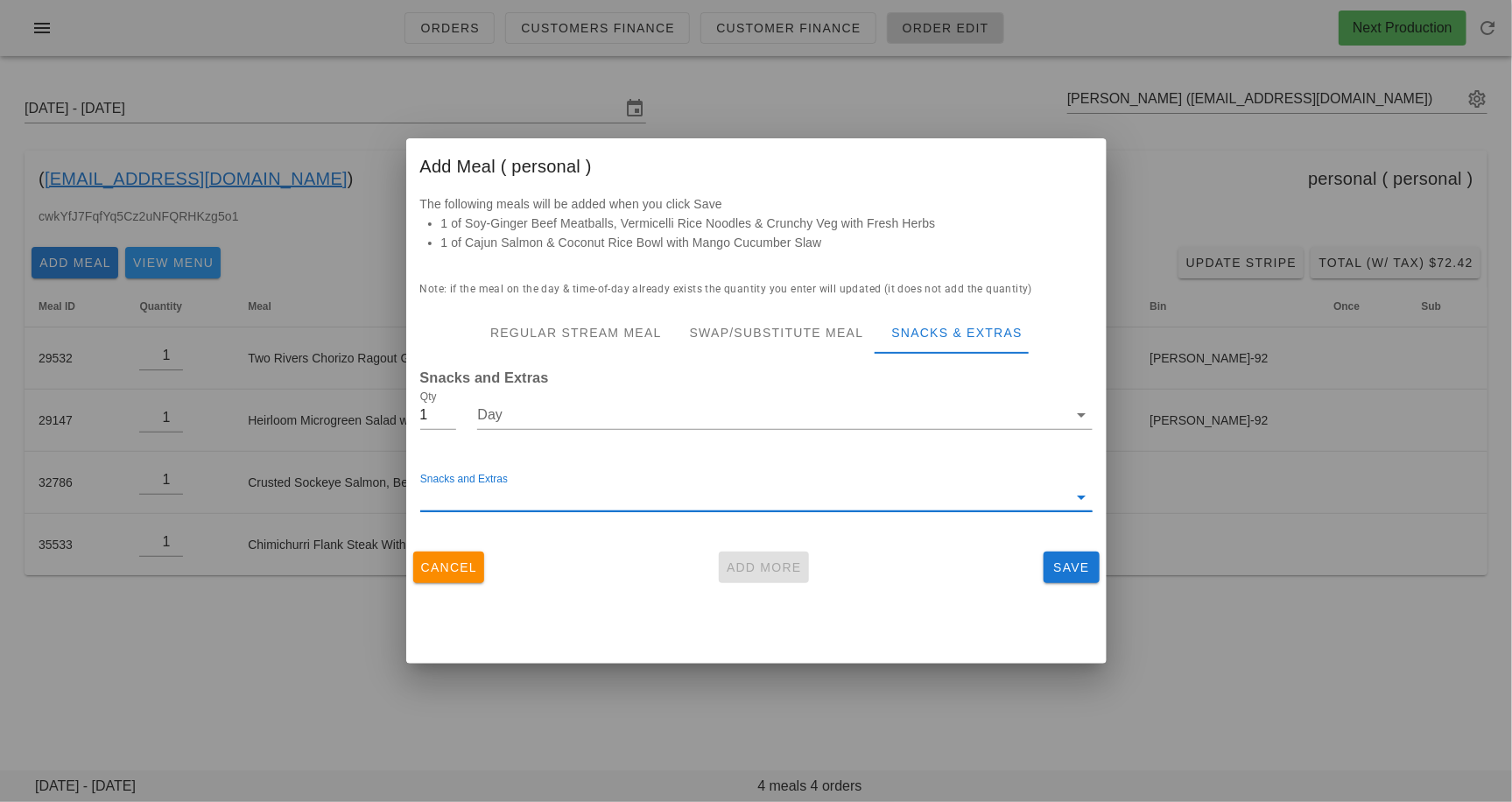
click at [745, 502] on input "Snacks and Extras" at bounding box center [744, 497] width 648 height 28
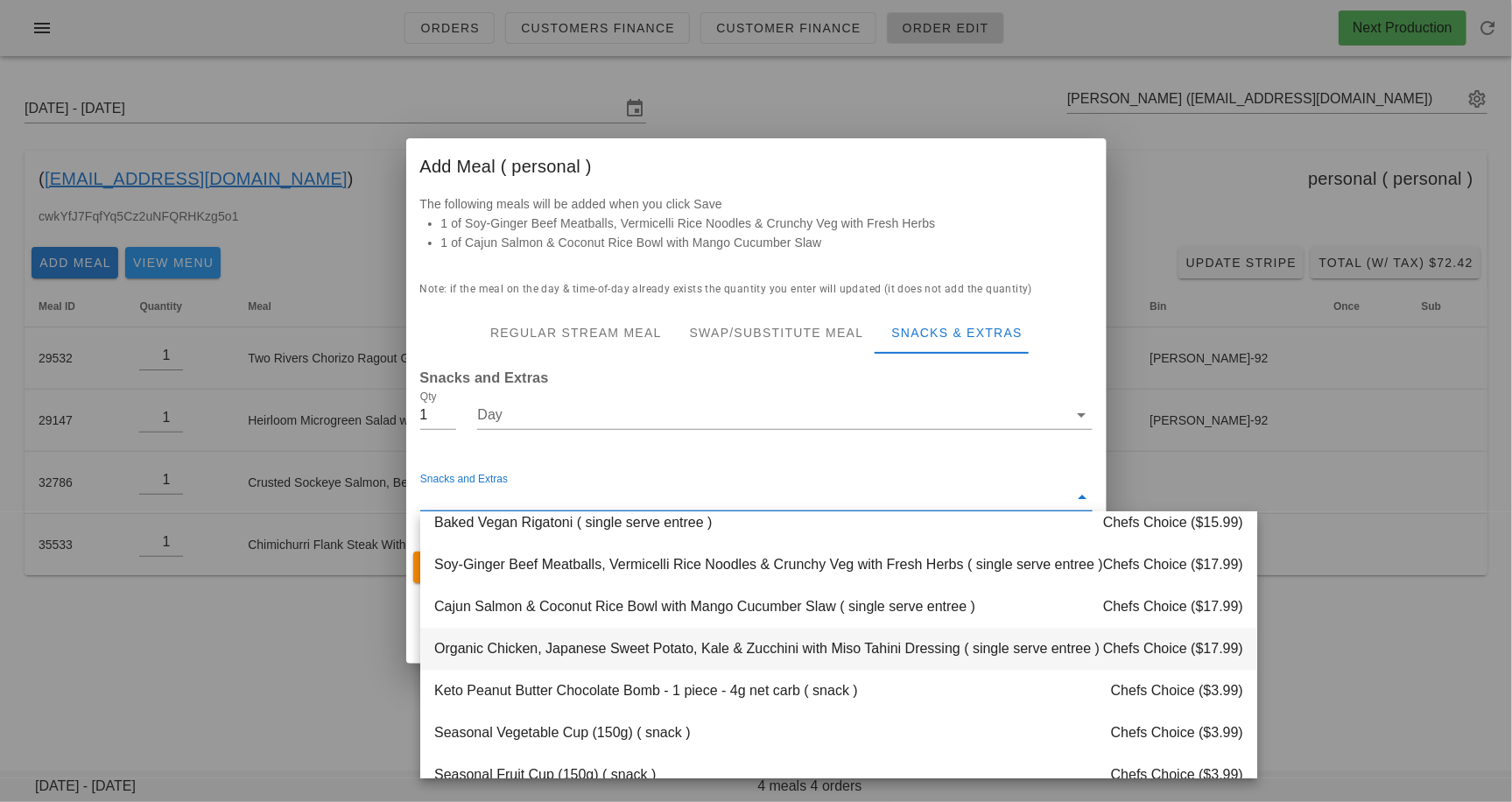
click at [667, 649] on div "Organic Chicken, Japanese Sweet Potato, Kale & Zucchini with Miso Tahini Dressi…" at bounding box center [839, 650] width 837 height 42
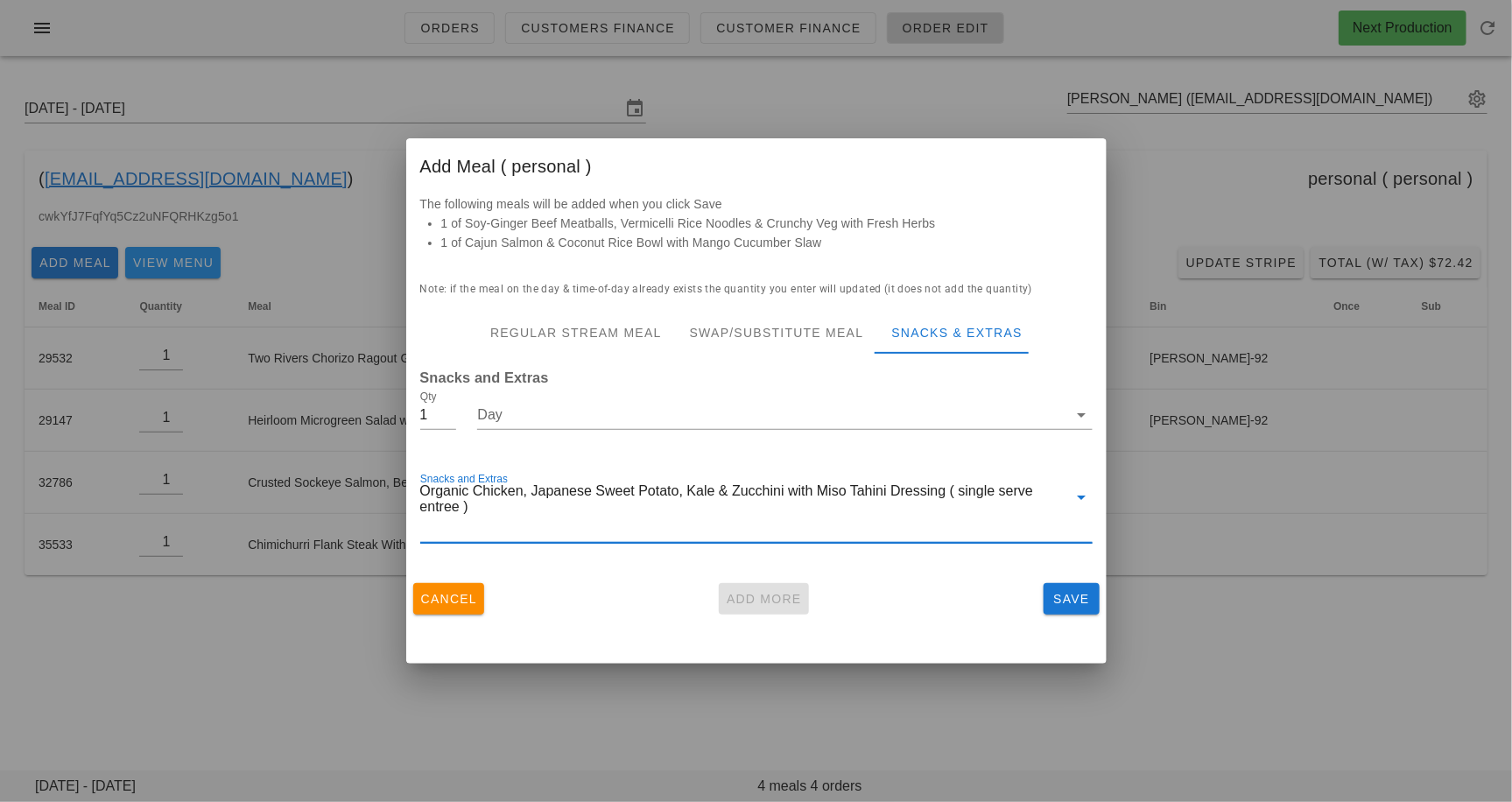
click at [747, 596] on div "Cancel Add More Save" at bounding box center [756, 599] width 701 height 46
click at [615, 420] on input "Day" at bounding box center [773, 415] width 591 height 28
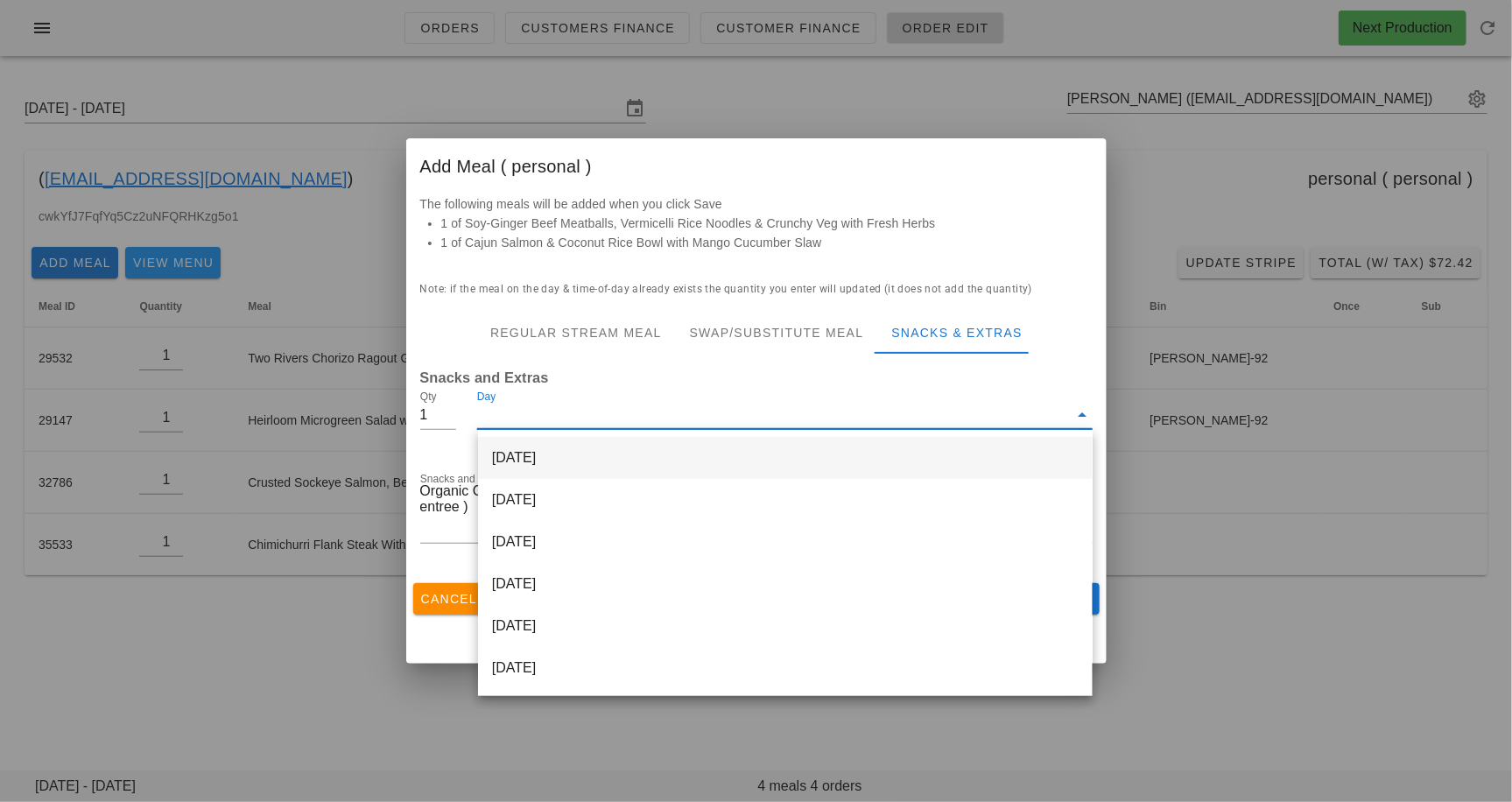
click at [607, 446] on div "[DATE]" at bounding box center [785, 458] width 615 height 42
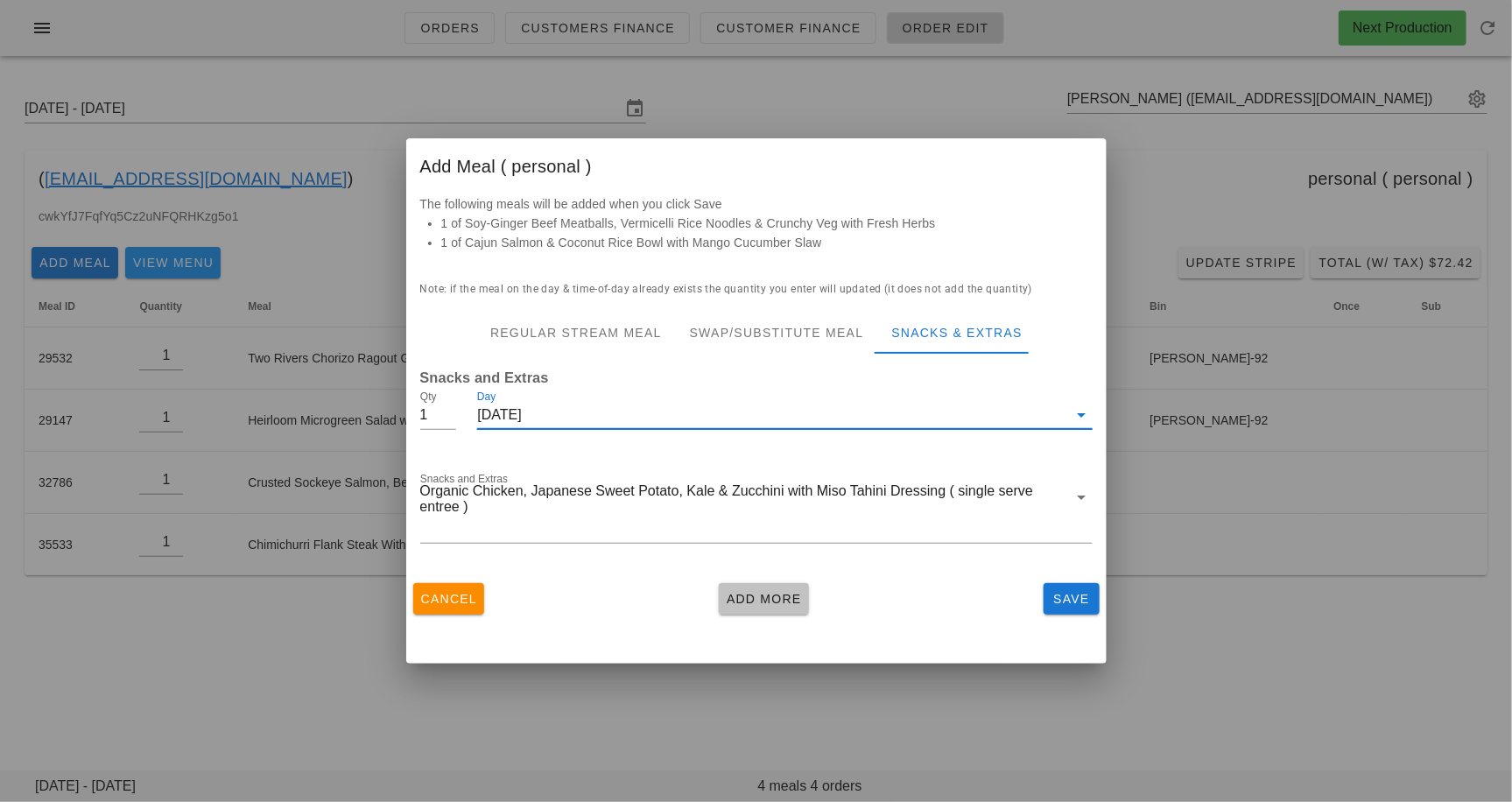
click at [778, 596] on span "Add More" at bounding box center [763, 598] width 76 height 14
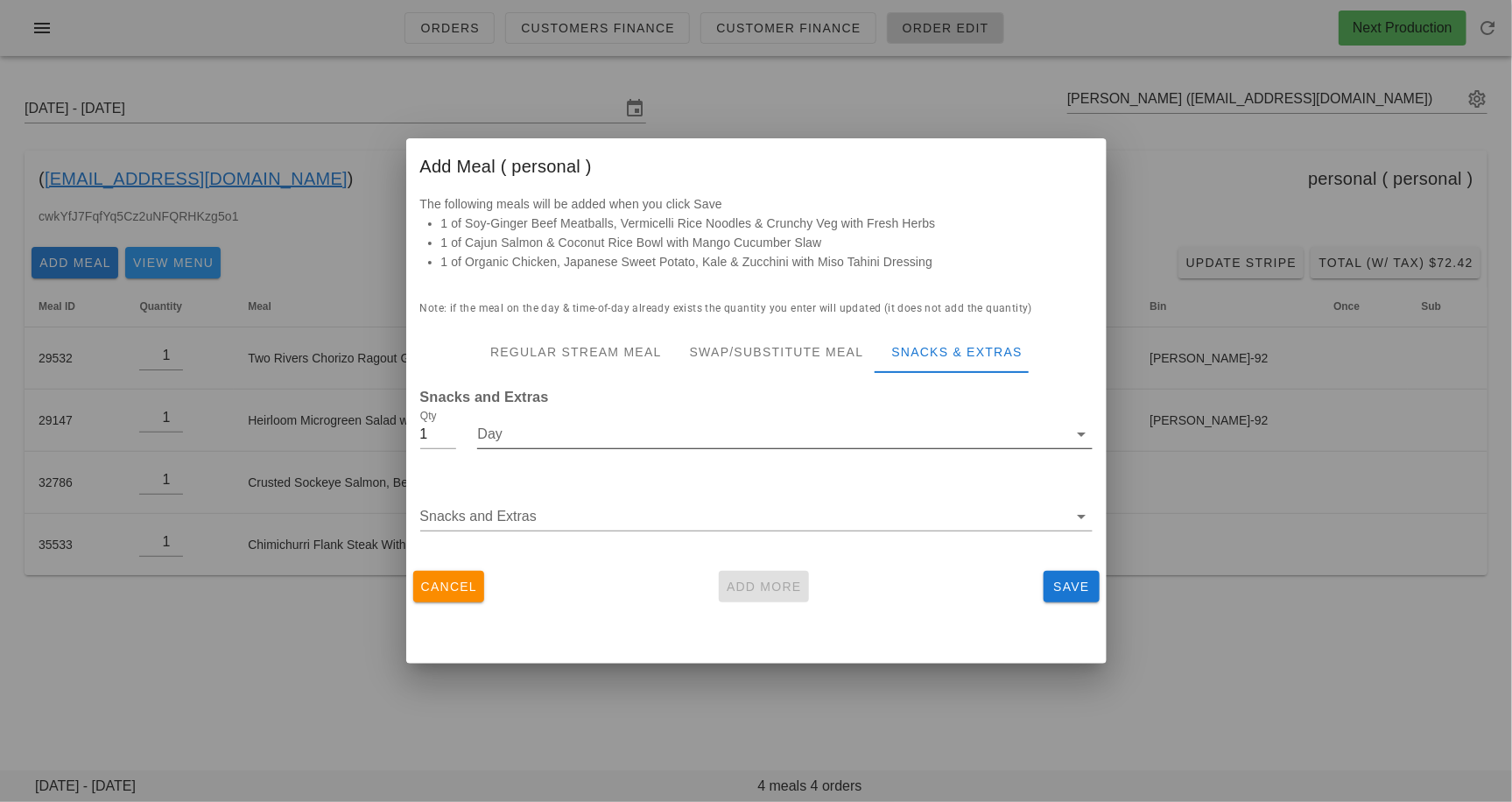
click at [592, 442] on input "Day" at bounding box center [773, 435] width 591 height 28
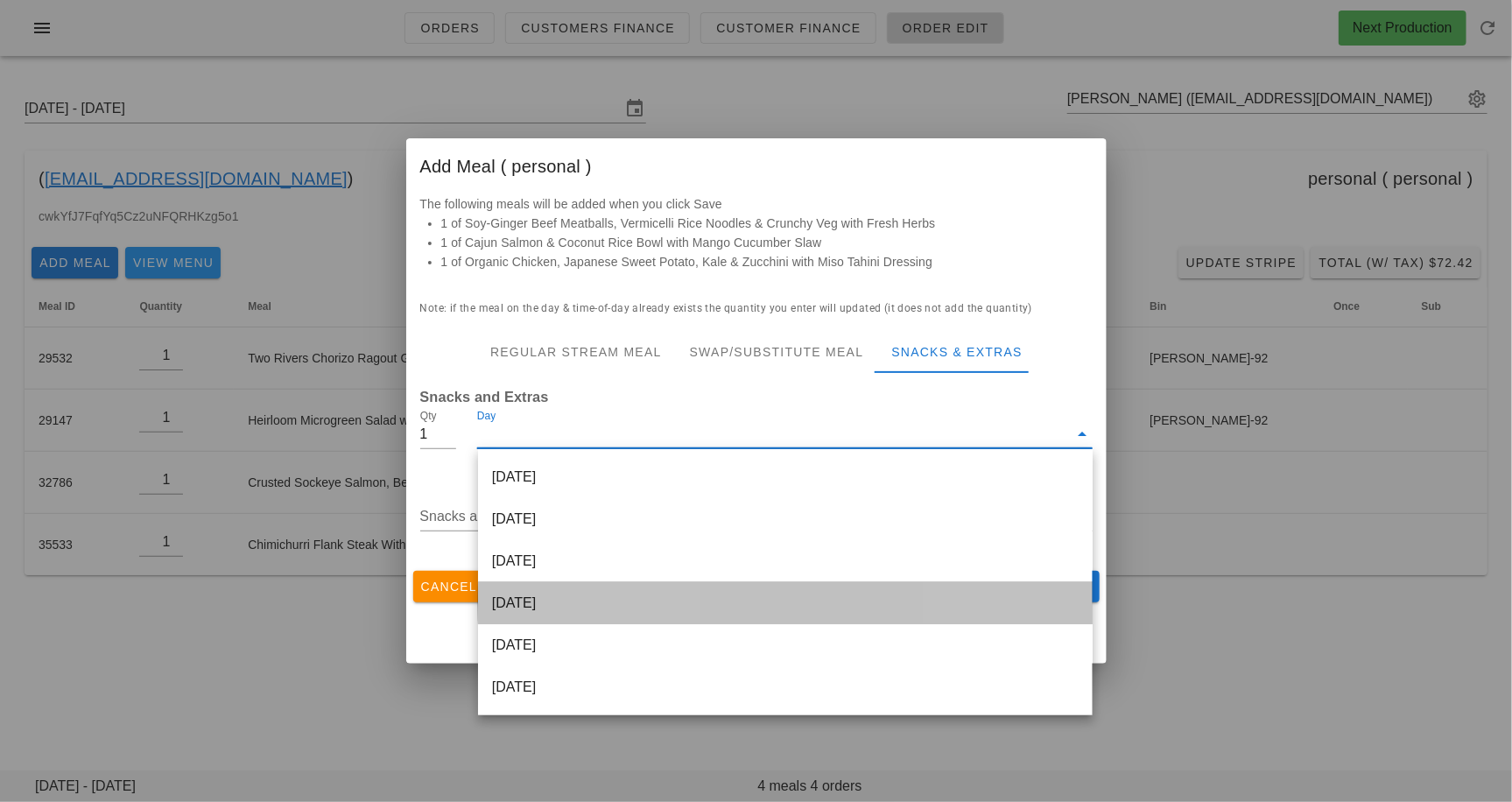
click at [583, 604] on div "[DATE]" at bounding box center [785, 604] width 615 height 42
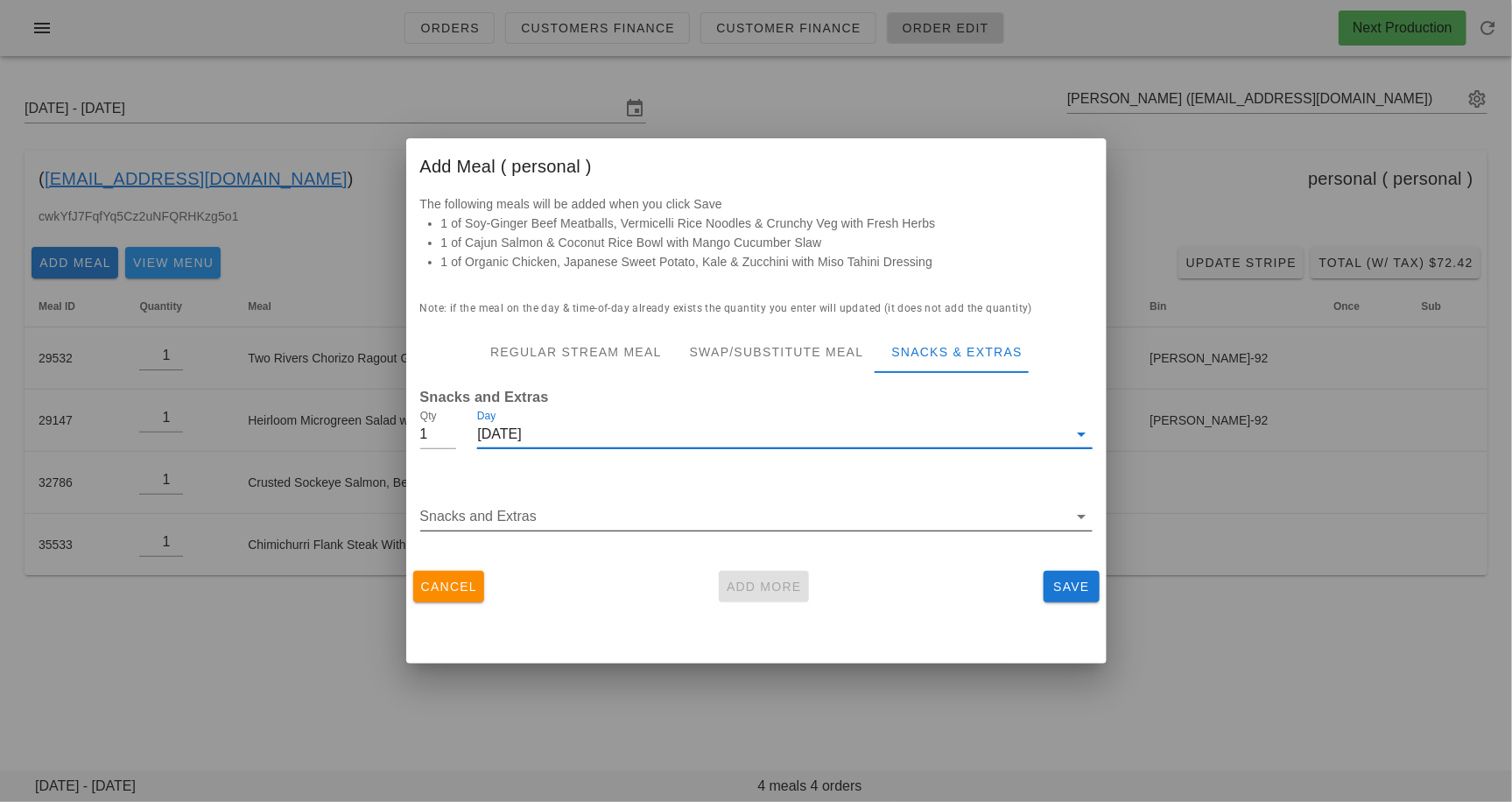
click at [592, 536] on div "Snacks and Extras" at bounding box center [757, 525] width 672 height 47
click at [592, 526] on input "Snacks and Extras" at bounding box center [744, 516] width 648 height 28
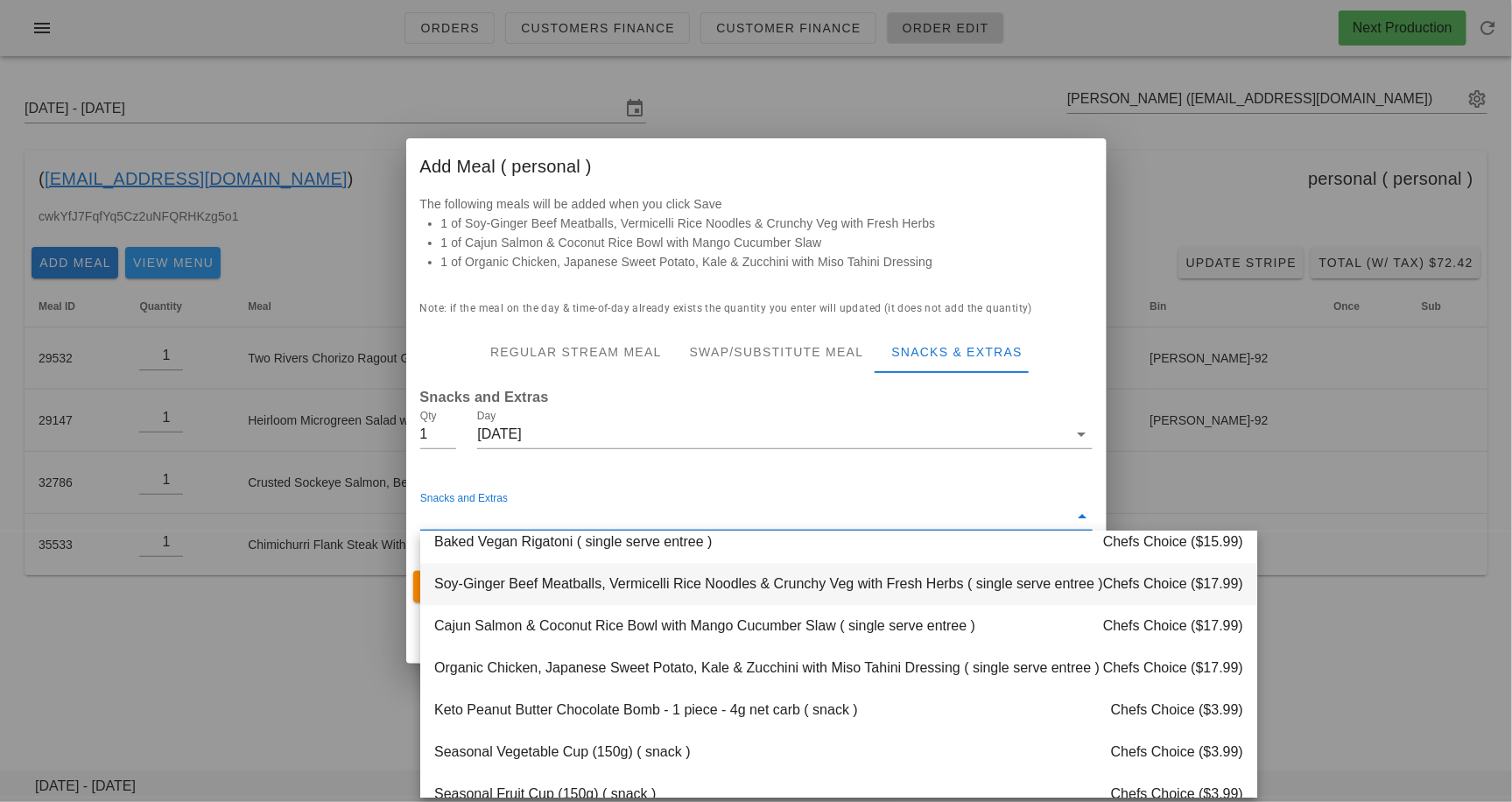
click at [592, 581] on div "Soy-Ginger Beef Meatballs, Vermicelli Rice Noodles & Crunchy Veg with Fresh Her…" at bounding box center [839, 585] width 837 height 42
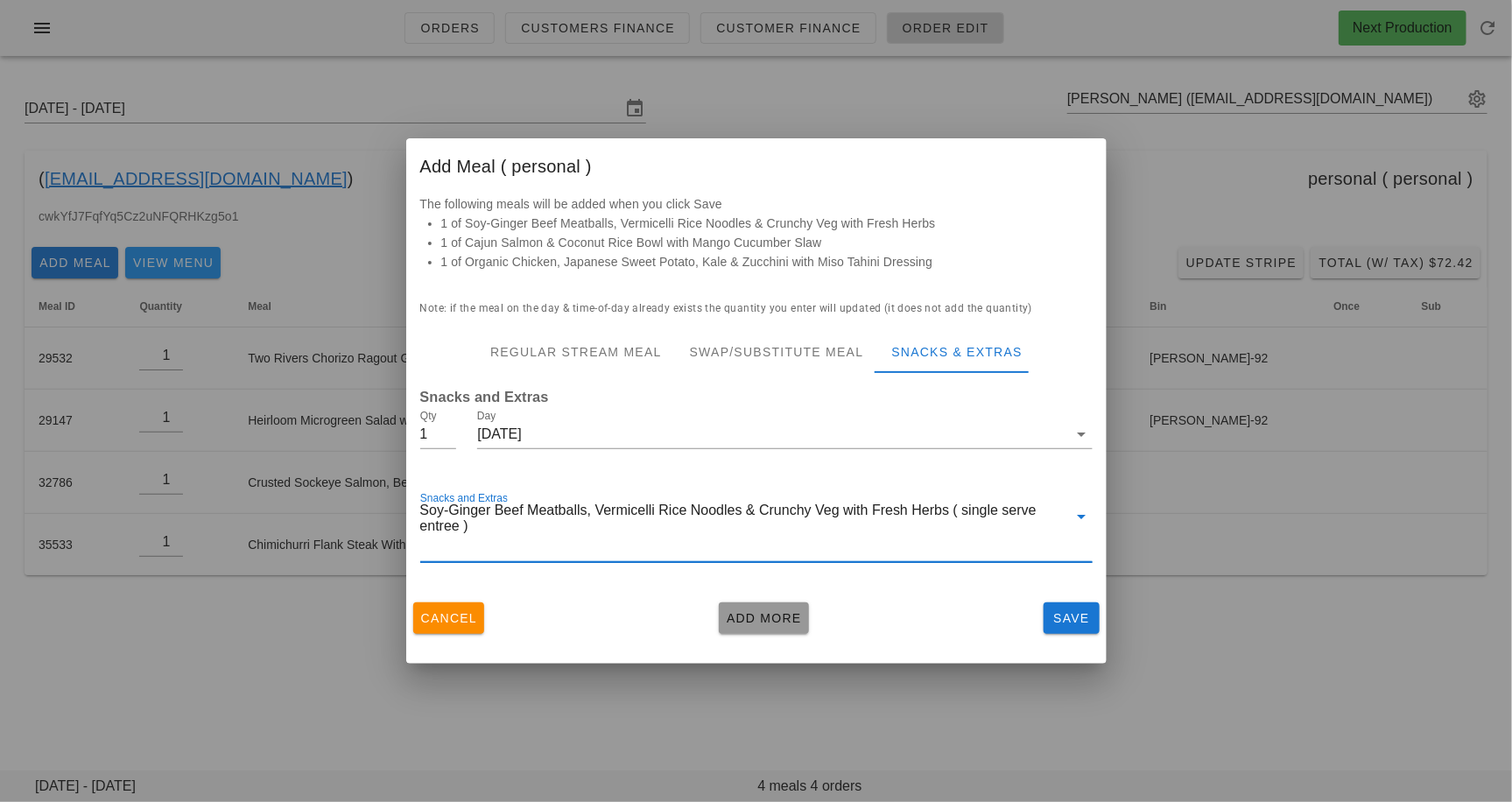
click at [760, 614] on span "Add More" at bounding box center [763, 617] width 76 height 14
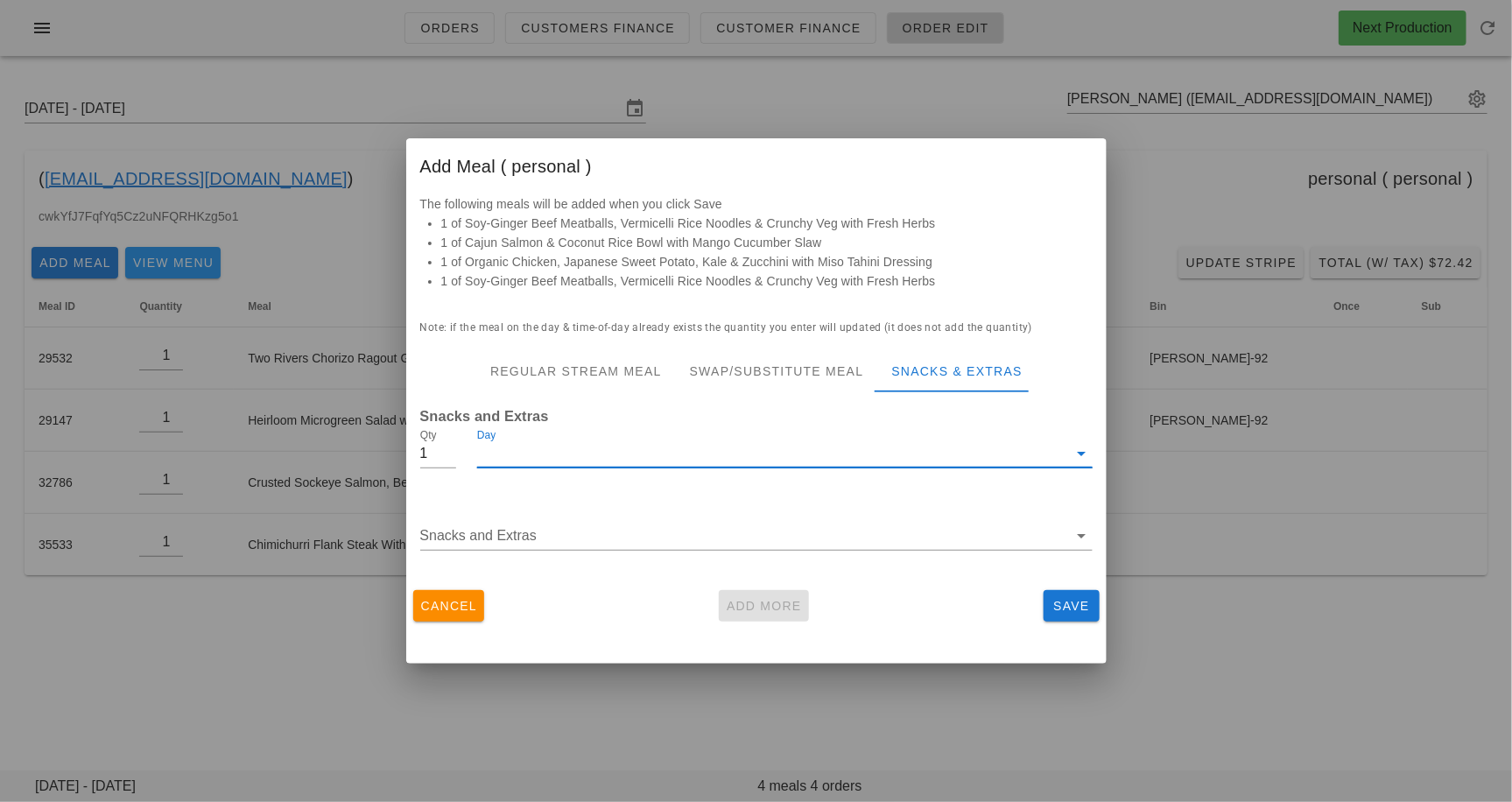
click at [619, 459] on input "Day" at bounding box center [773, 454] width 591 height 28
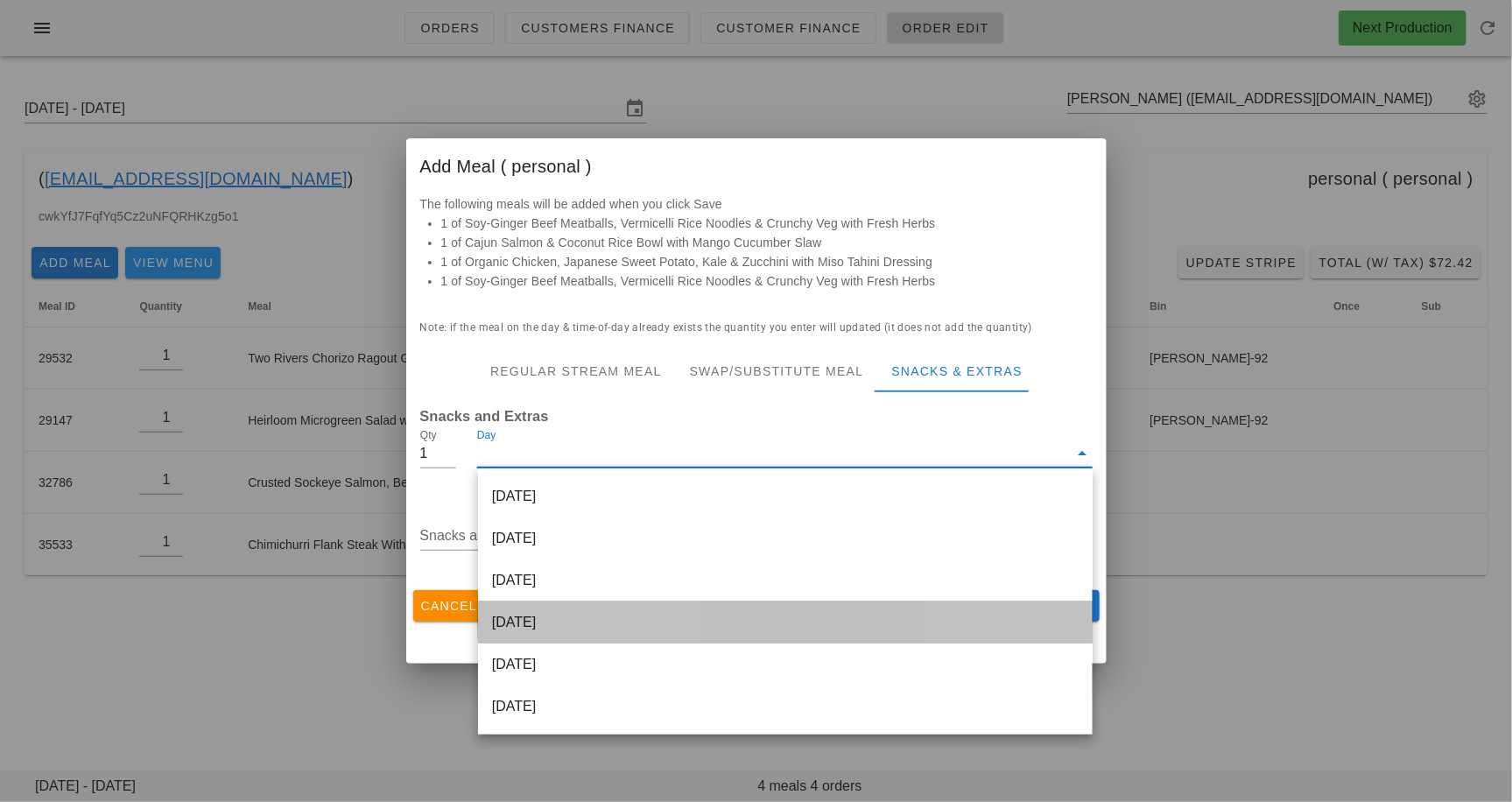
click at [604, 626] on div "[DATE]" at bounding box center [785, 623] width 615 height 42
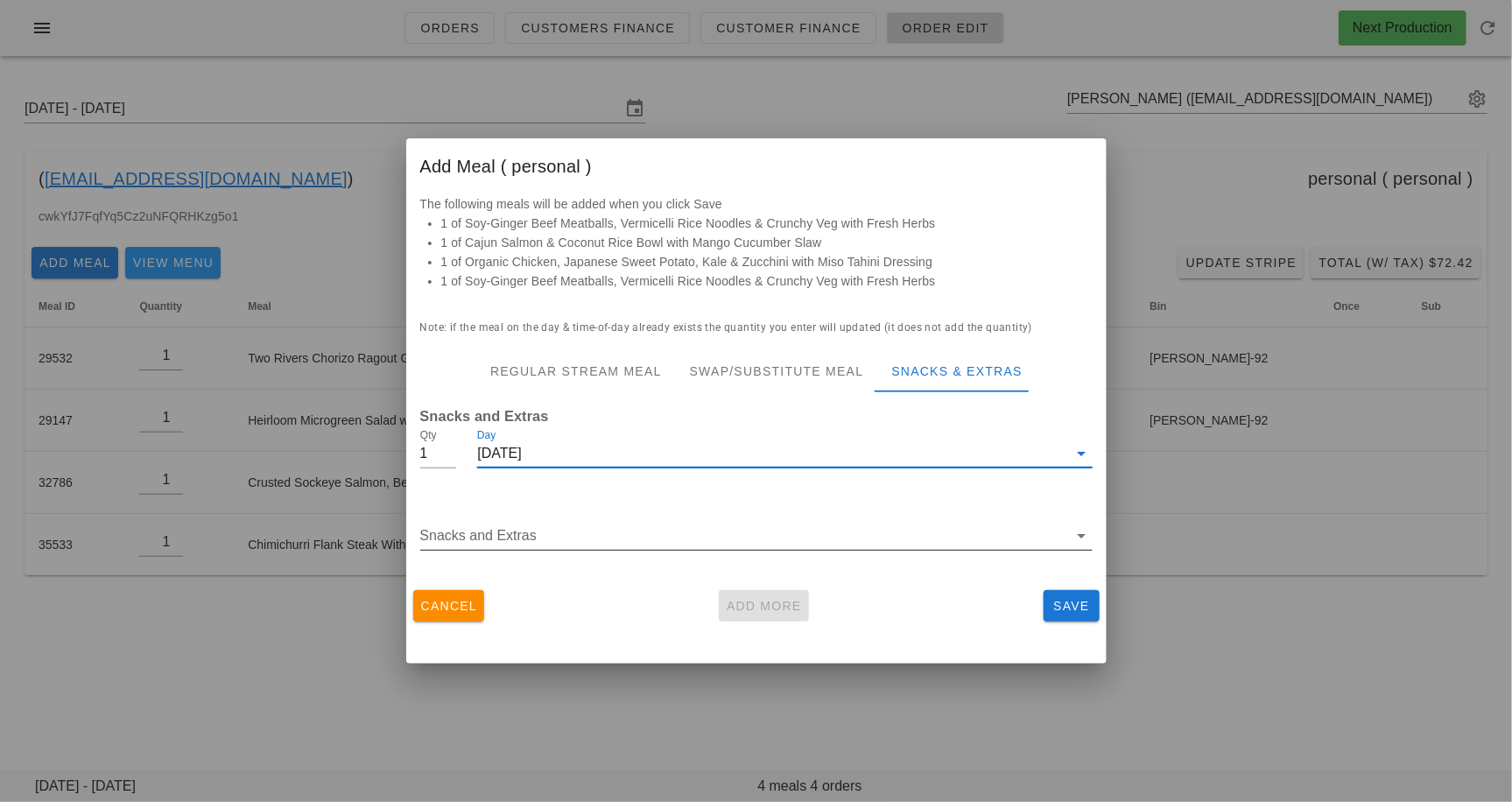
click at [617, 542] on input "Snacks and Extras" at bounding box center [744, 536] width 648 height 28
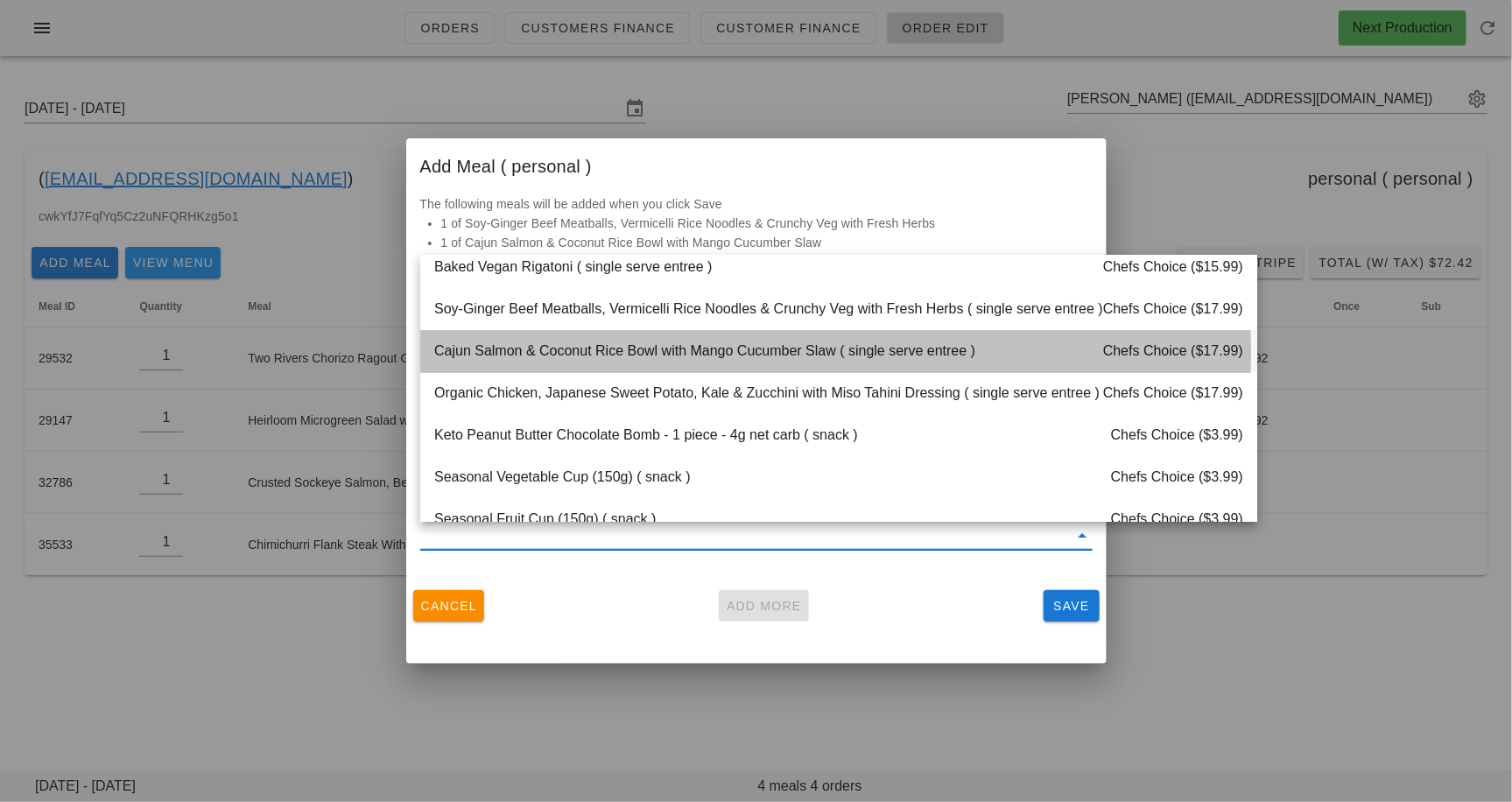
click at [610, 350] on div "Cajun Salmon & Coconut Rice Bowl with Mango Cucumber Slaw ( single serve entree…" at bounding box center [839, 351] width 837 height 42
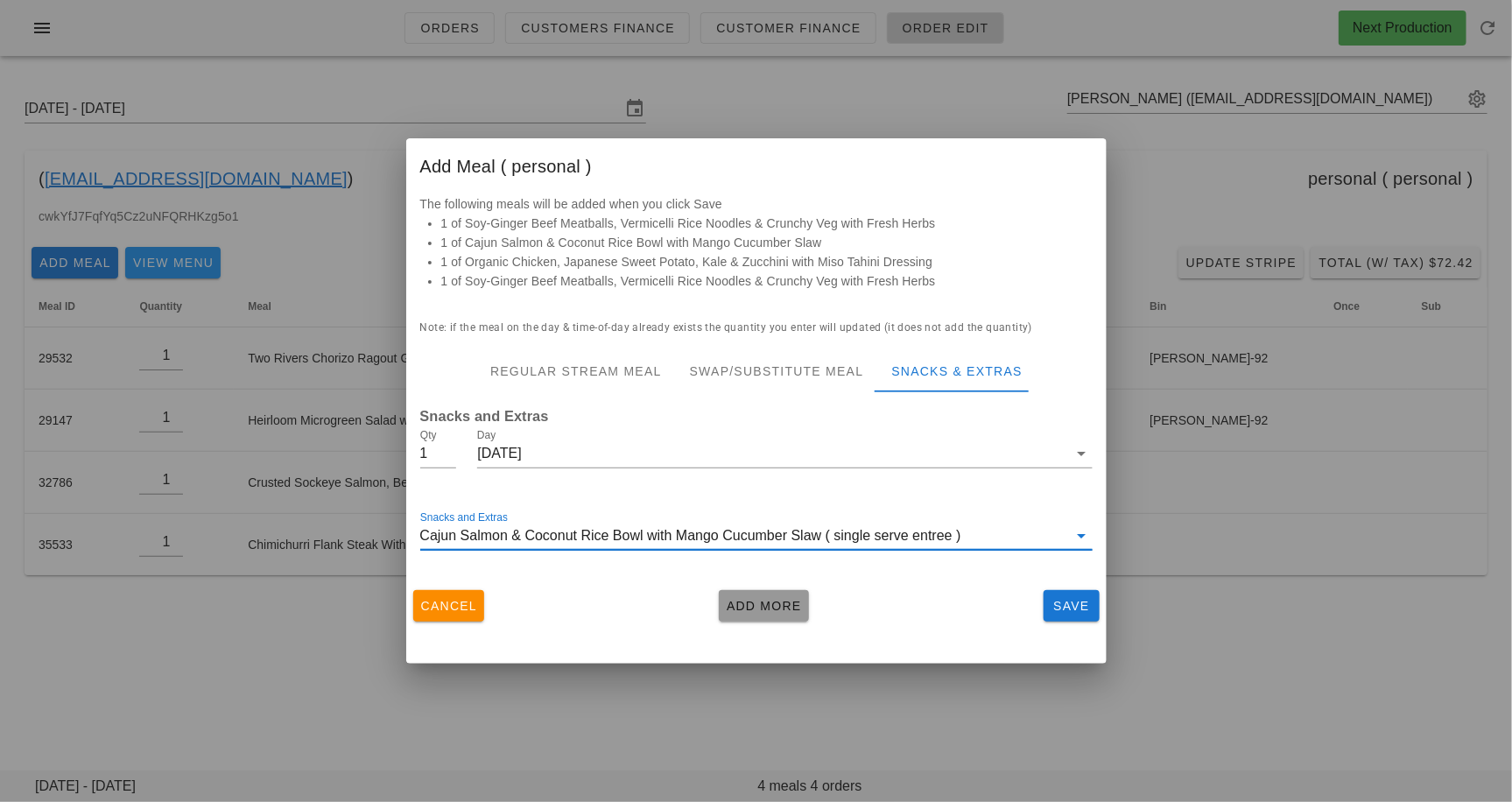
click at [742, 605] on span "Add More" at bounding box center [763, 605] width 76 height 14
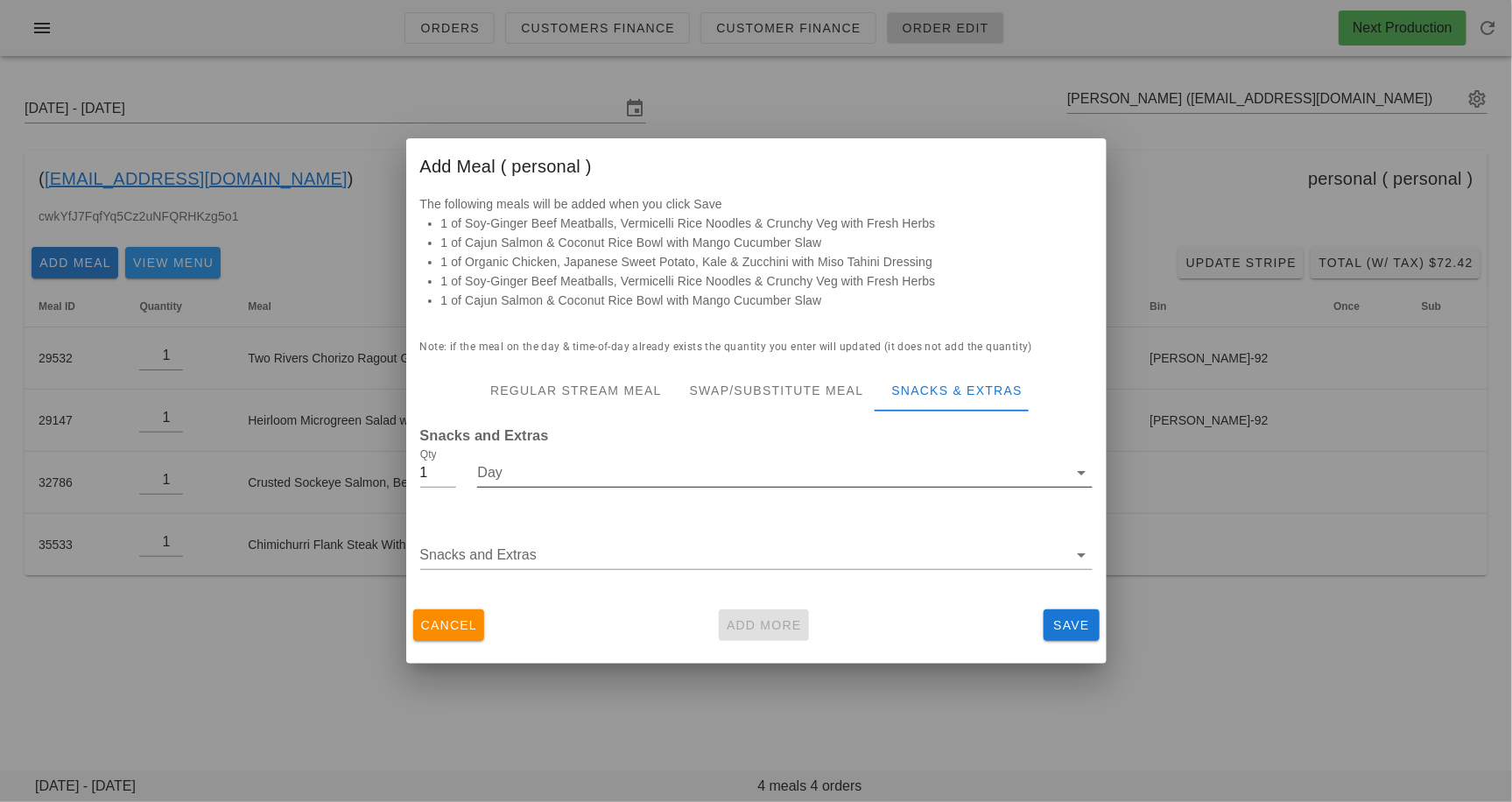
click at [647, 478] on input "Day" at bounding box center [773, 473] width 591 height 28
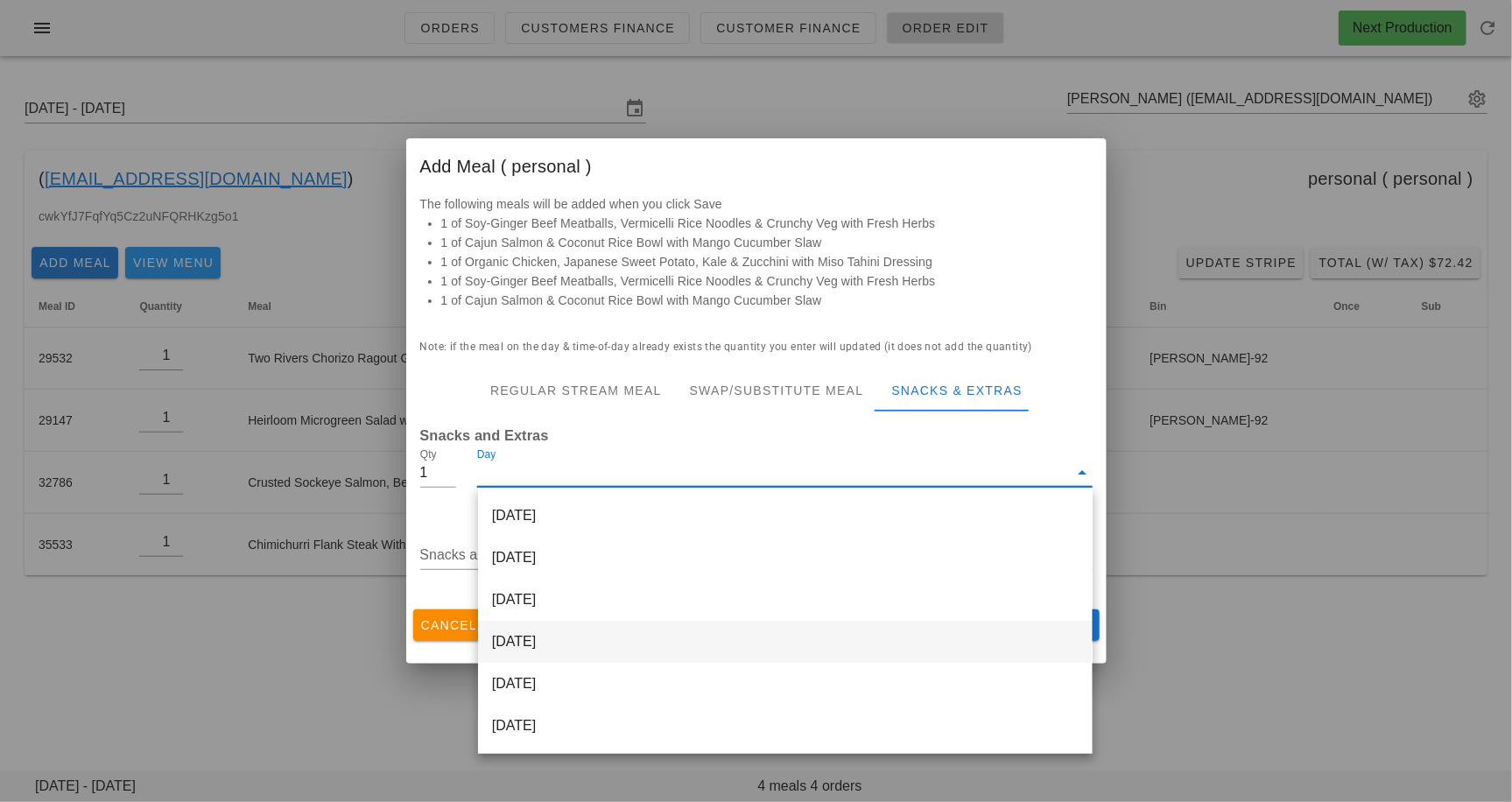
click at [623, 639] on div "[DATE]" at bounding box center [785, 642] width 615 height 42
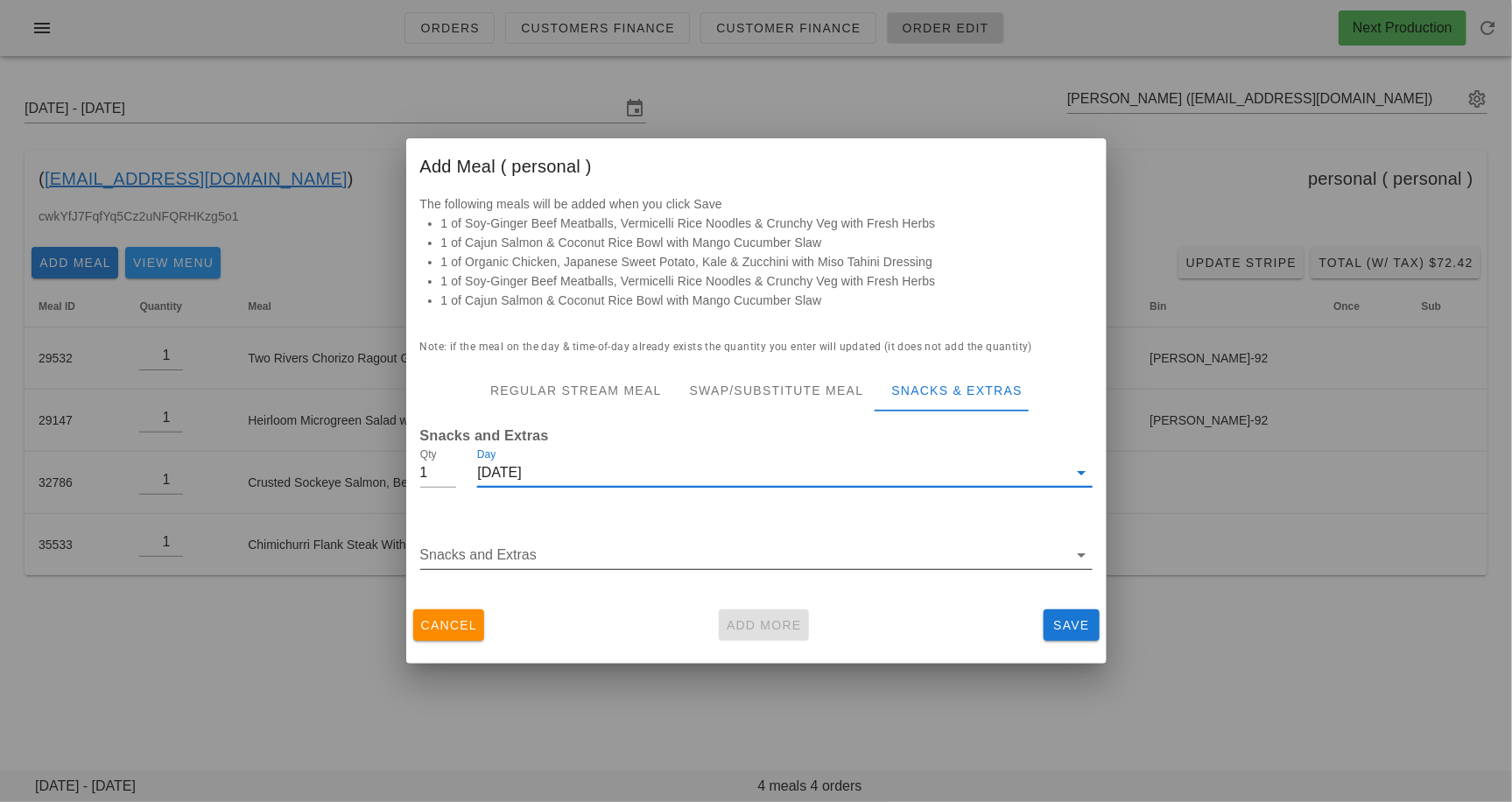
click at [638, 573] on div "Snacks and Extras" at bounding box center [757, 564] width 672 height 47
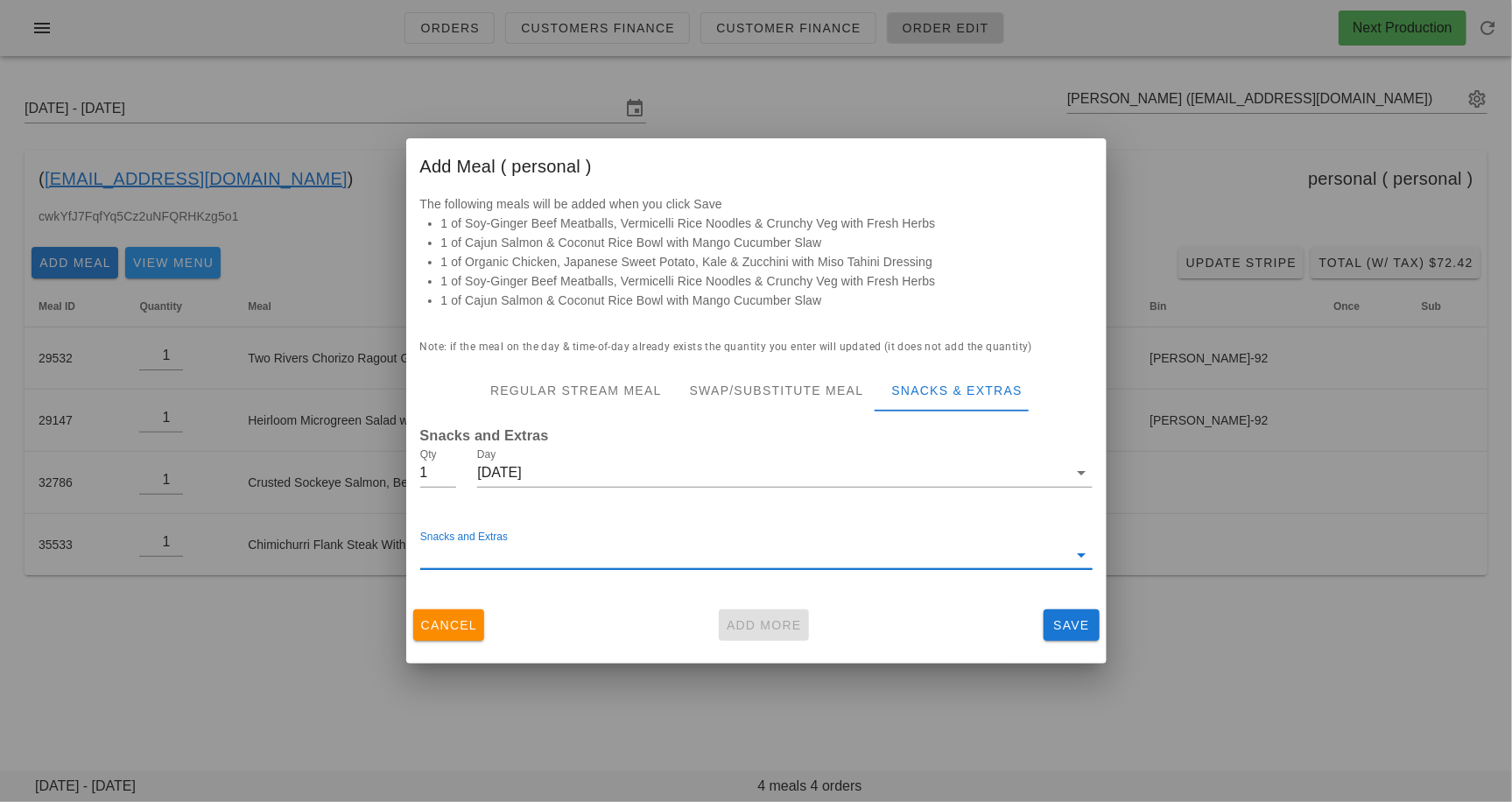
click at [641, 561] on input "Snacks and Extras" at bounding box center [744, 555] width 648 height 28
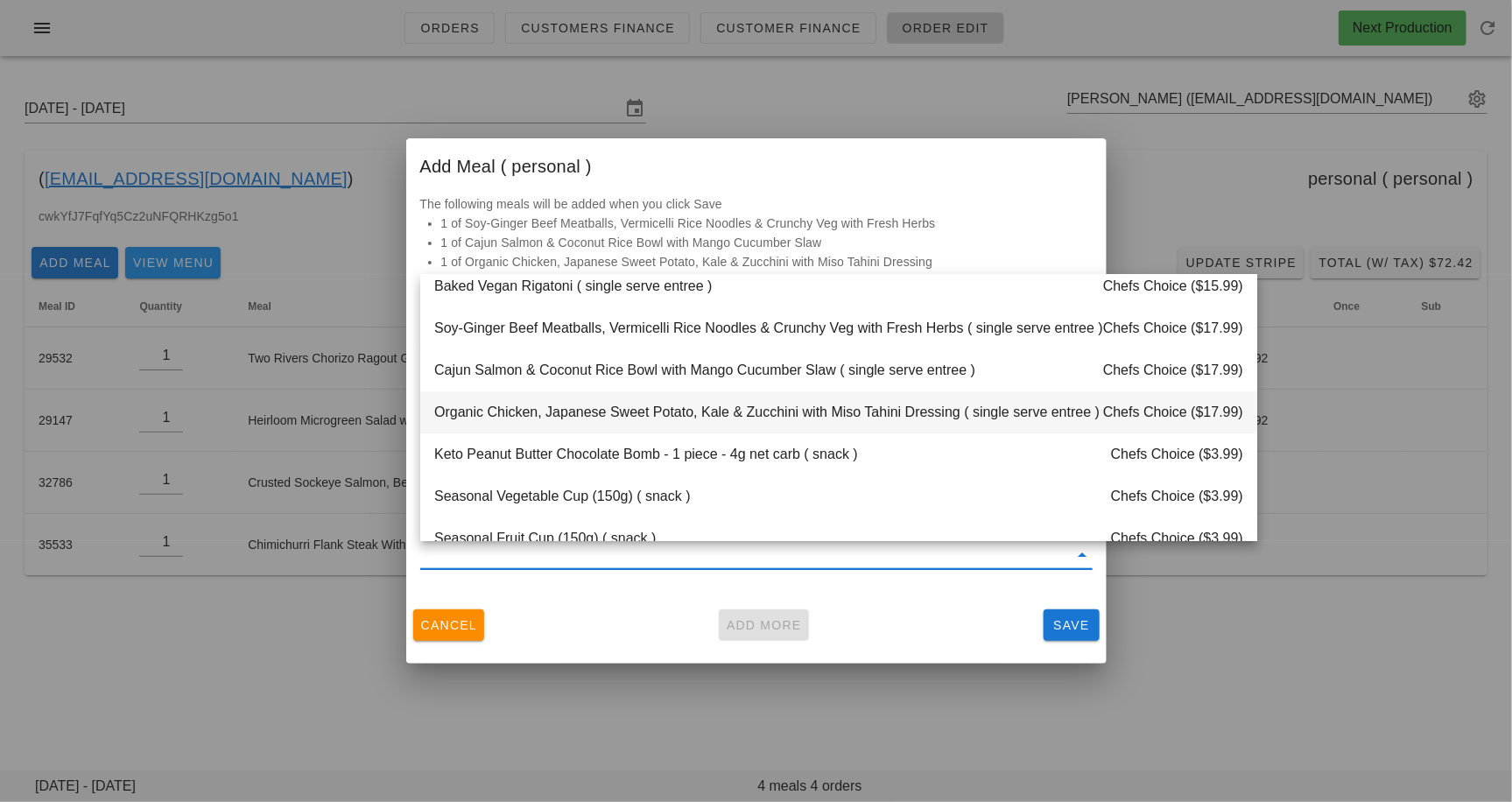
click at [603, 412] on div "Organic Chicken, Japanese Sweet Potato, Kale & Zucchini with Miso Tahini Dressi…" at bounding box center [839, 412] width 837 height 42
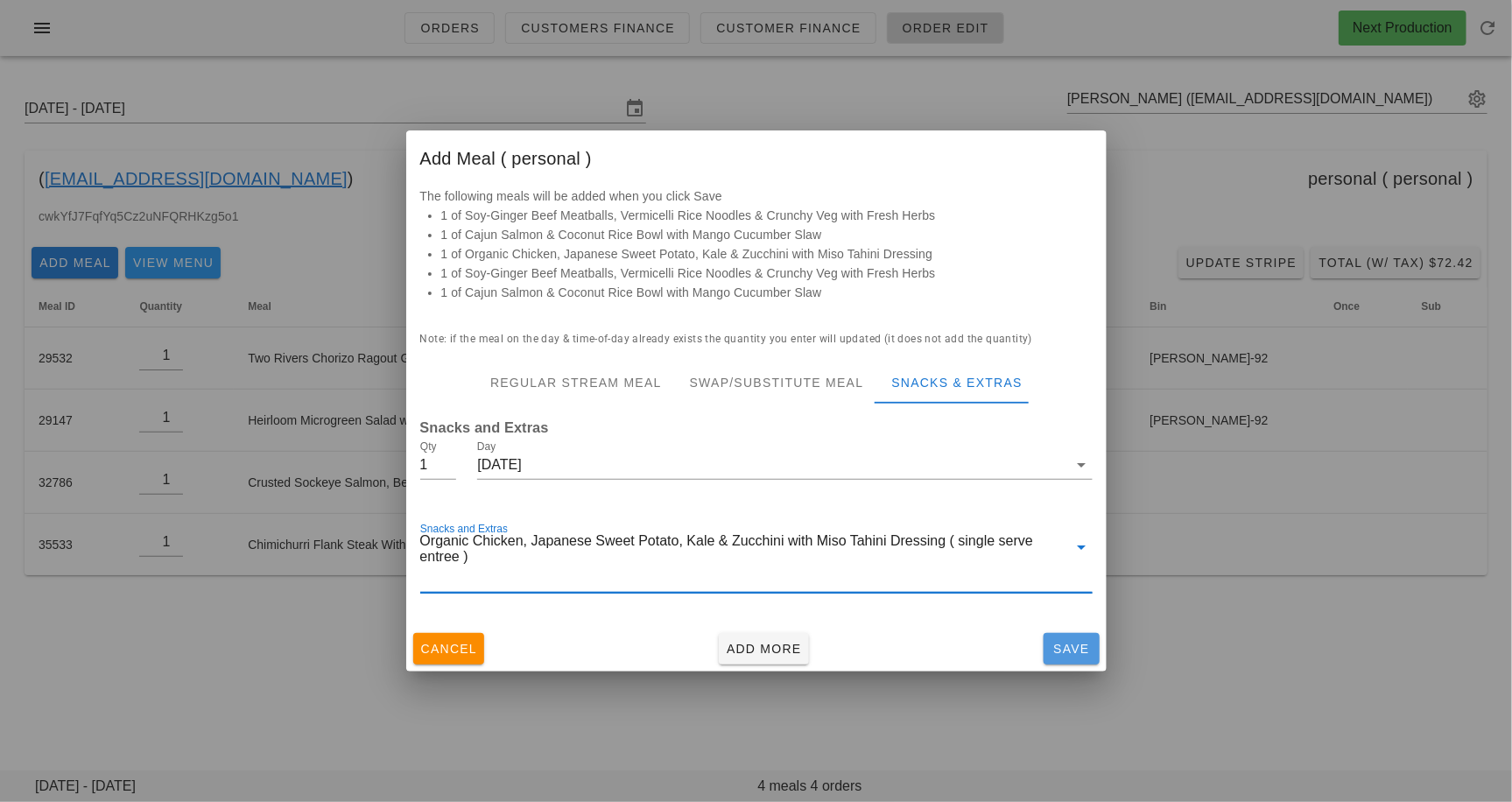
click at [1096, 650] on button "Save" at bounding box center [1071, 649] width 56 height 31
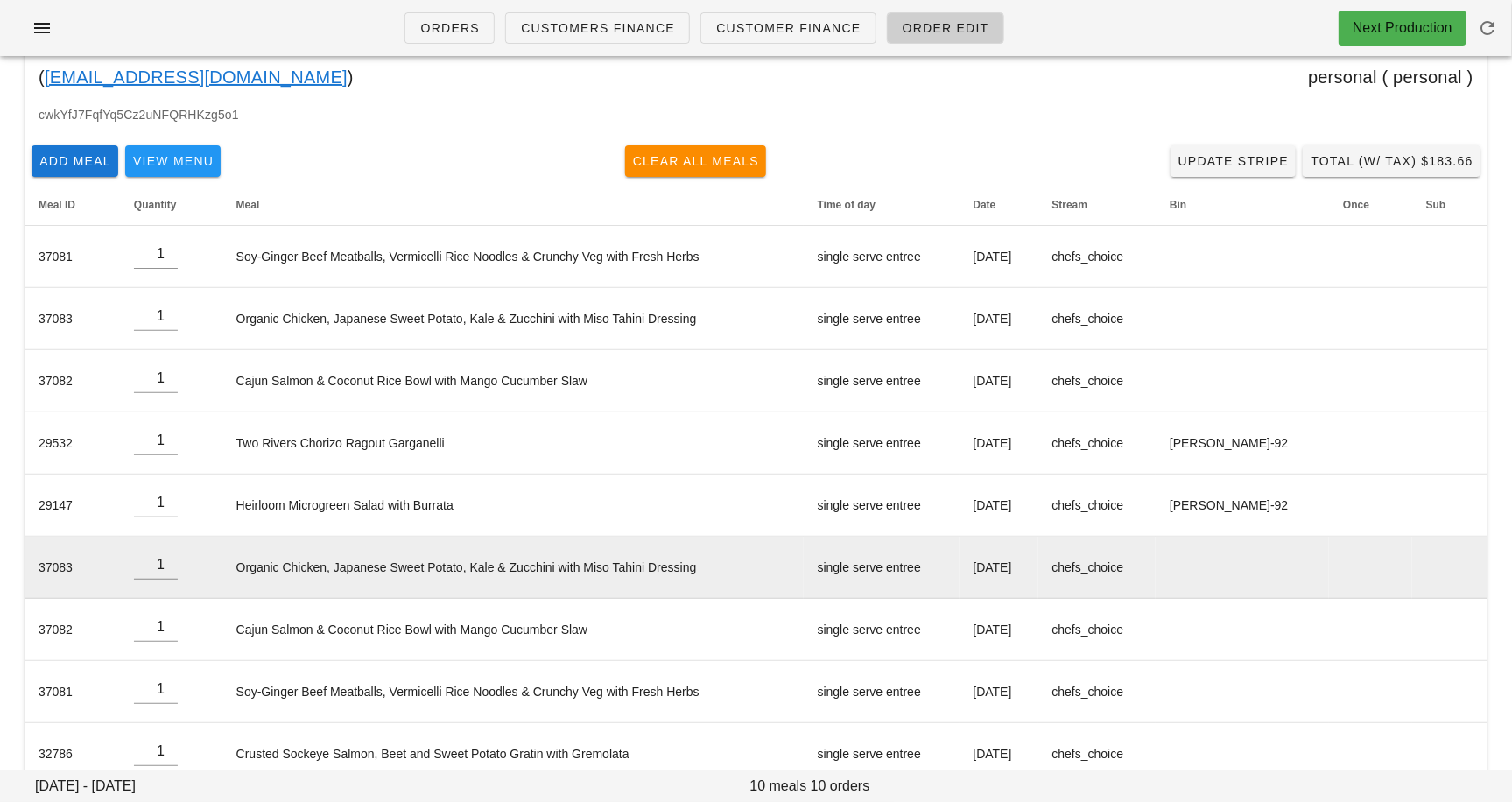
scroll to position [0, 0]
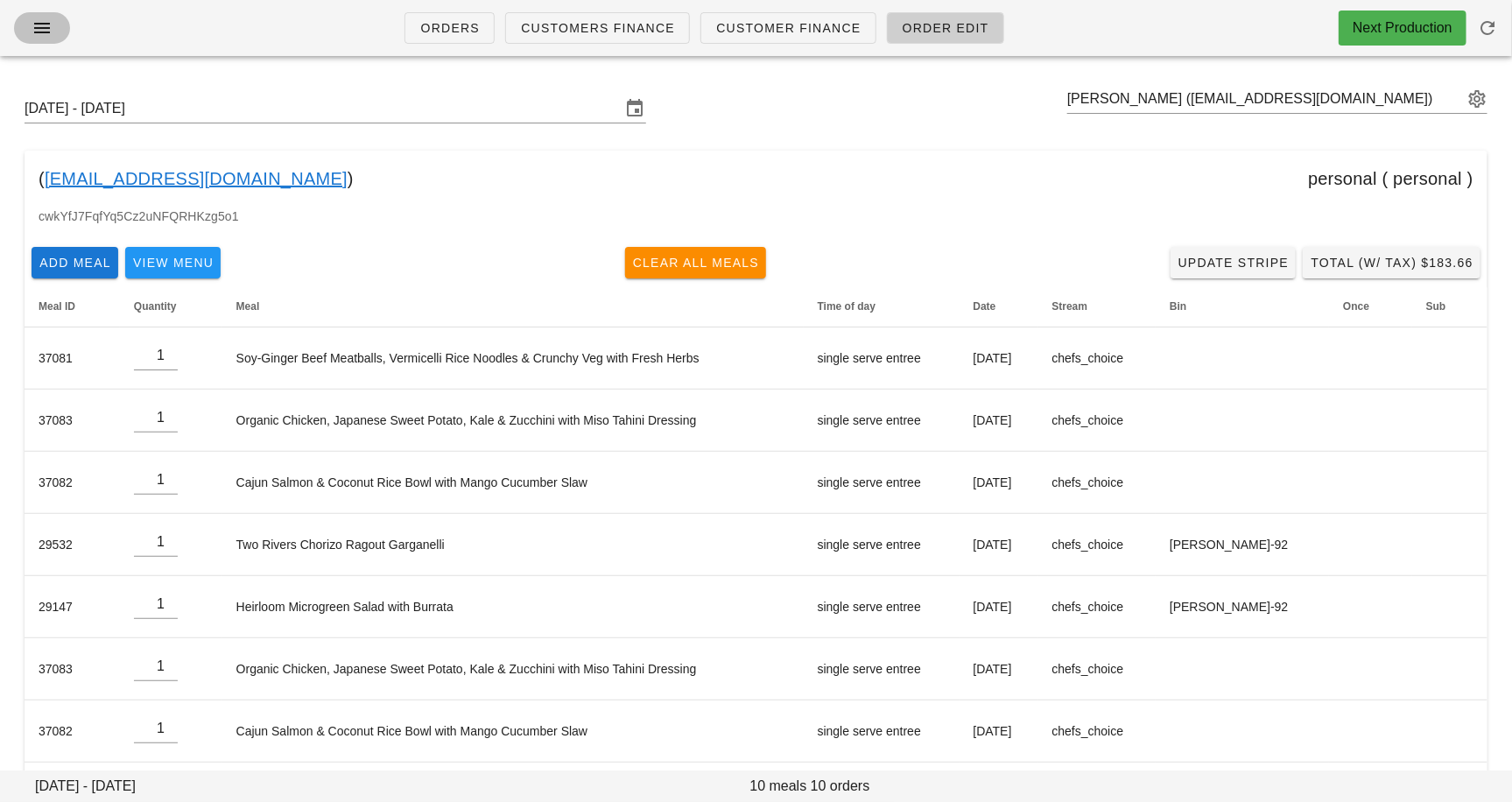
click at [47, 28] on icon "button" at bounding box center [41, 28] width 21 height 21
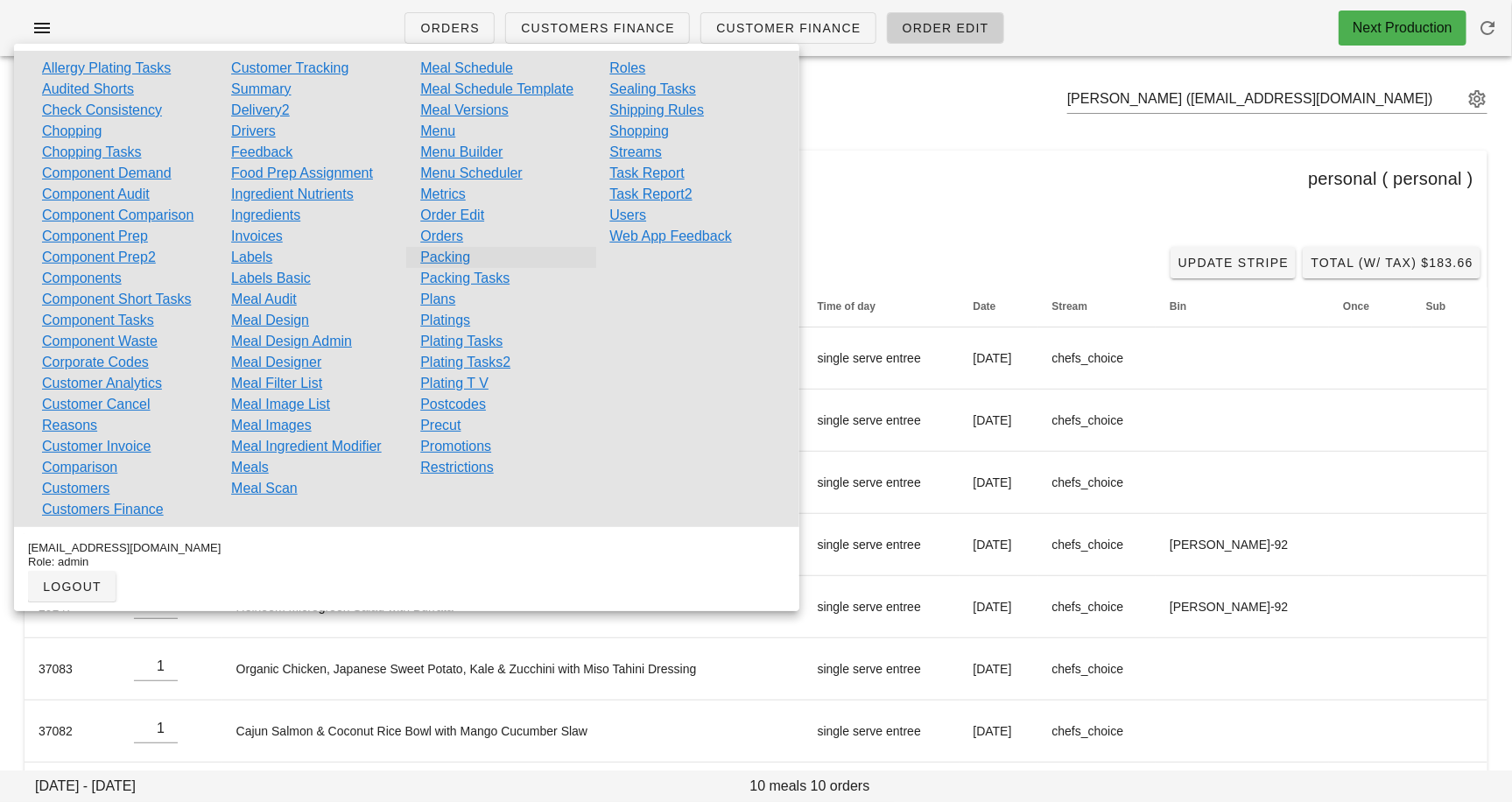
click at [450, 252] on link "Packing" at bounding box center [446, 257] width 50 height 21
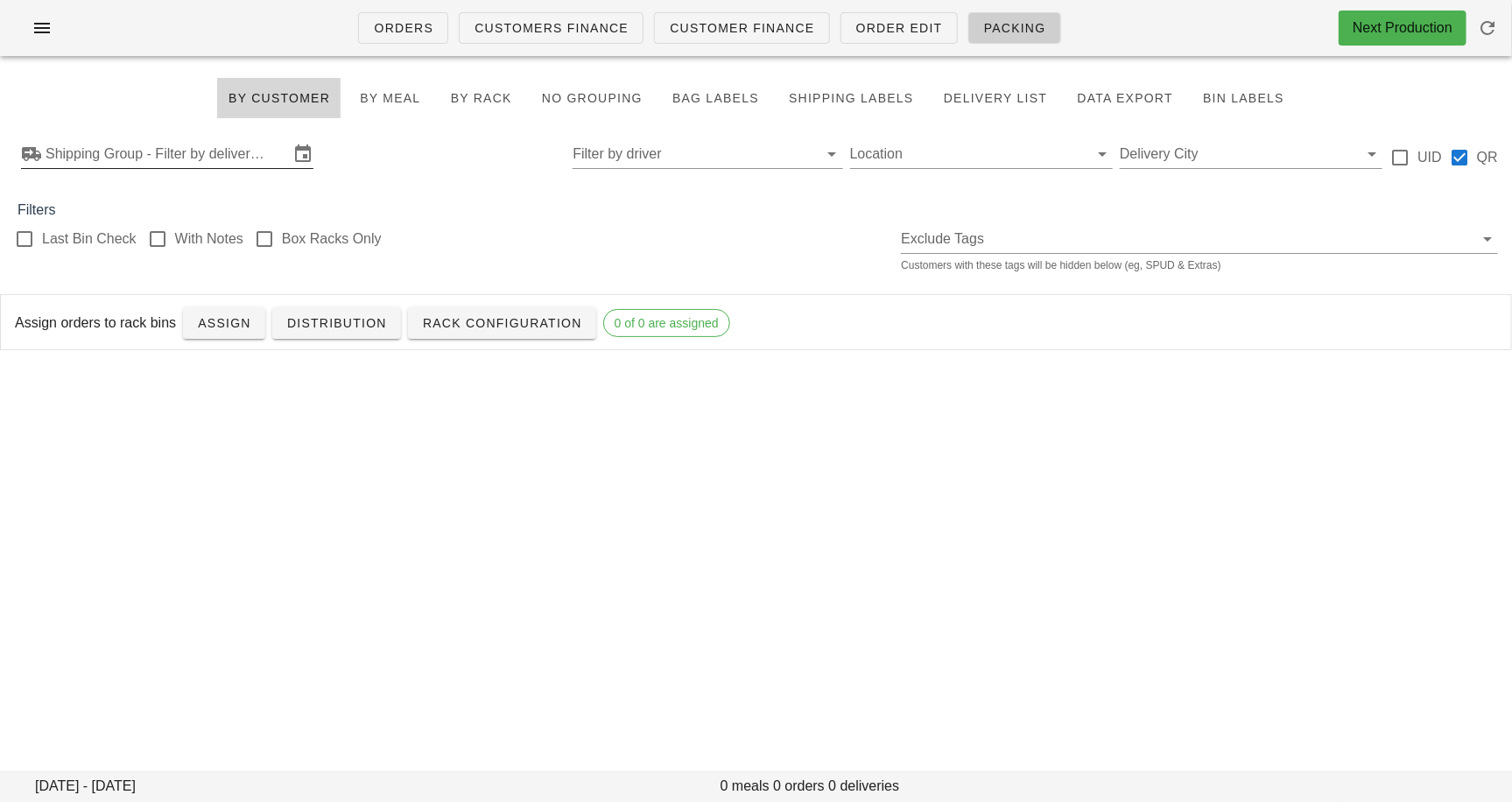
click at [228, 164] on input "Shipping Group - Filter by delivery logistics" at bounding box center [167, 154] width 243 height 28
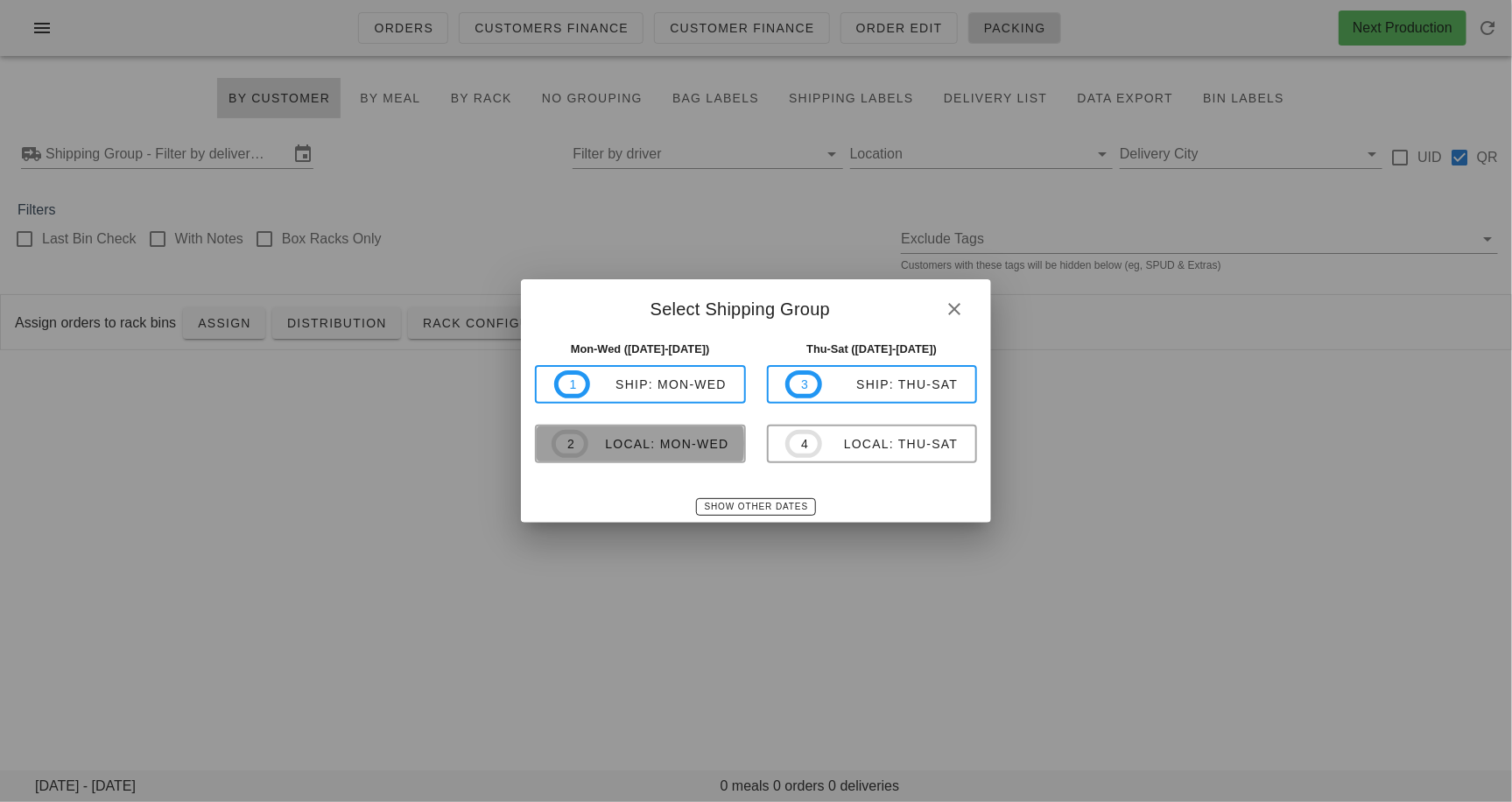
click at [592, 441] on div "local: Mon-Wed" at bounding box center [659, 444] width 141 height 14
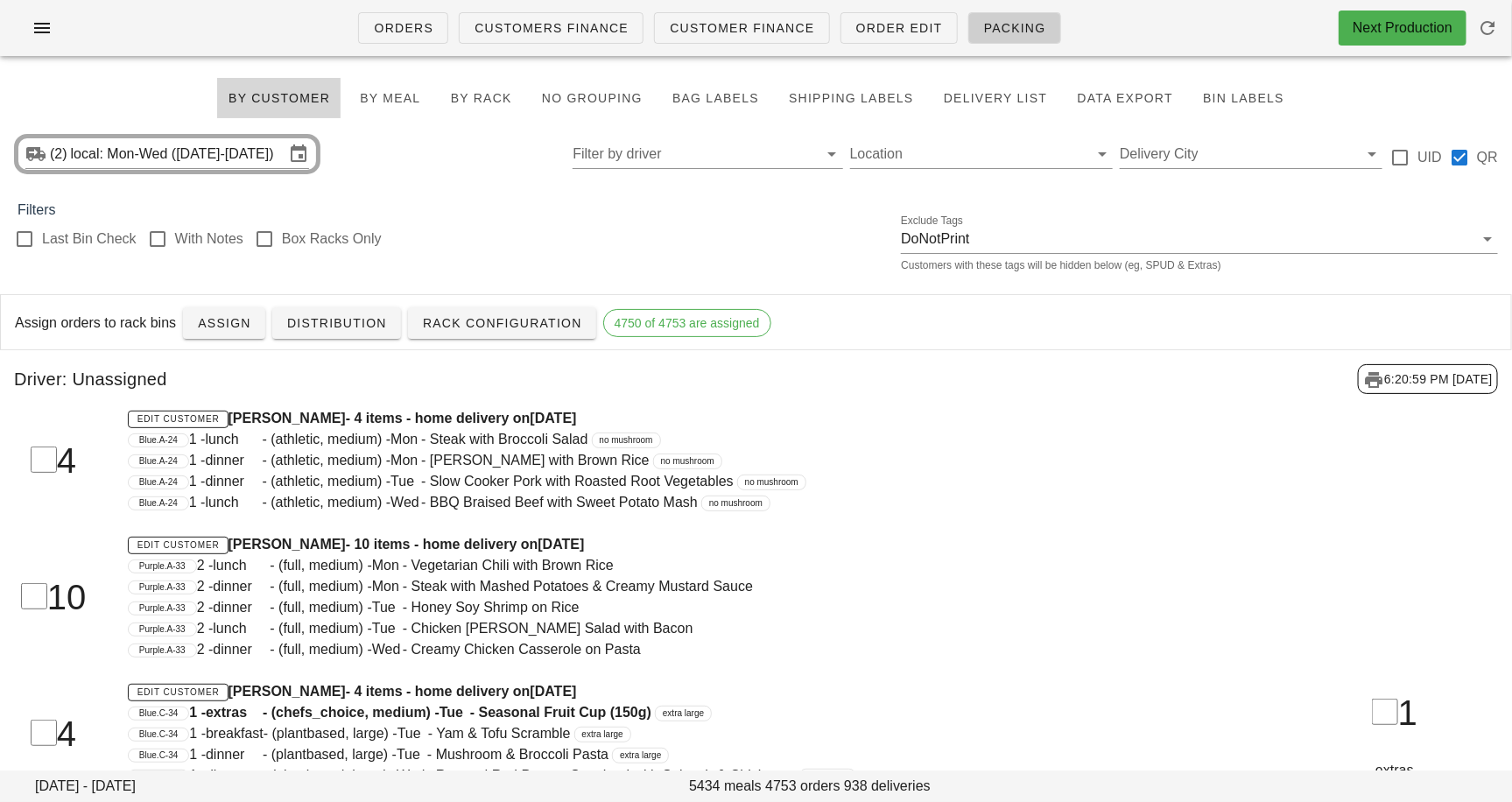
click at [872, 446] on div "Blue.A-24 1 - lunch - (athletic, medium) - Mon - Steak with Broccoli Salad no m…" at bounding box center [692, 439] width 1129 height 21
click at [218, 329] on span "Assign" at bounding box center [223, 322] width 54 height 14
